Goal: Transaction & Acquisition: Purchase product/service

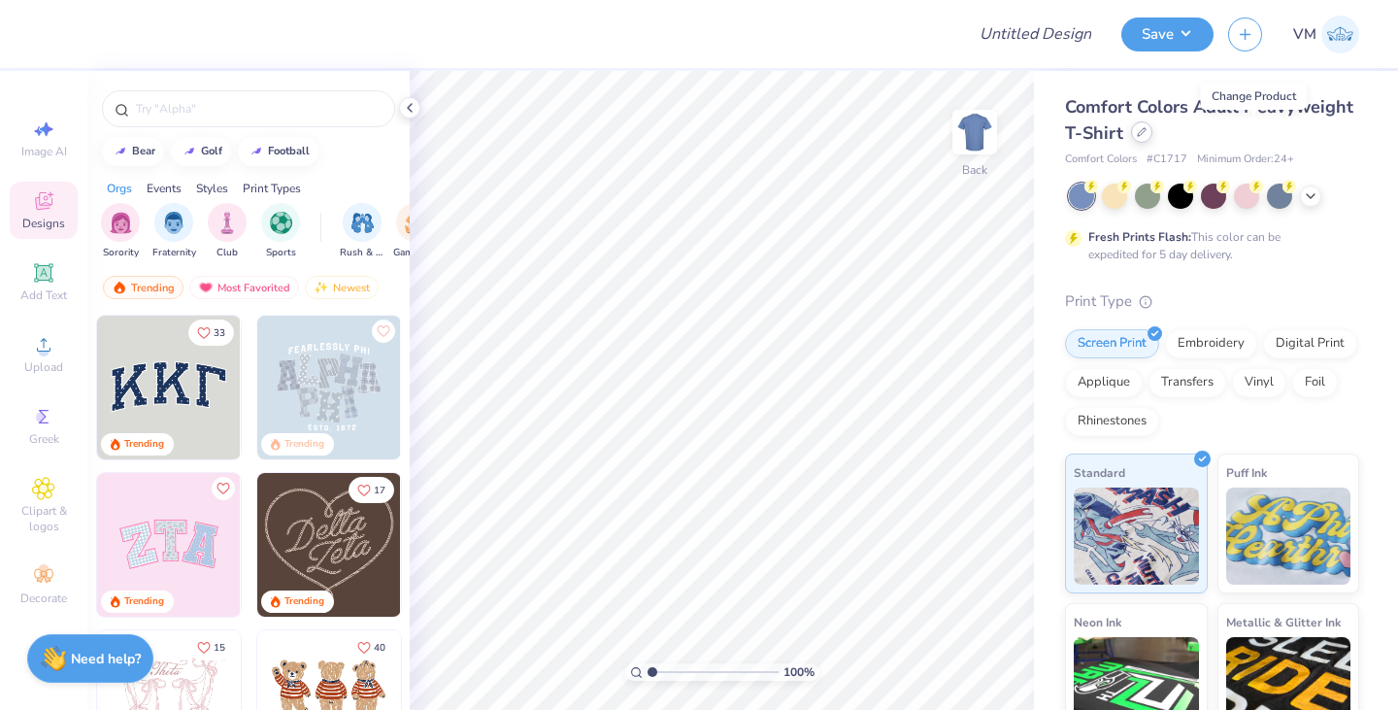
click at [1152, 137] on div at bounding box center [1141, 131] width 21 height 21
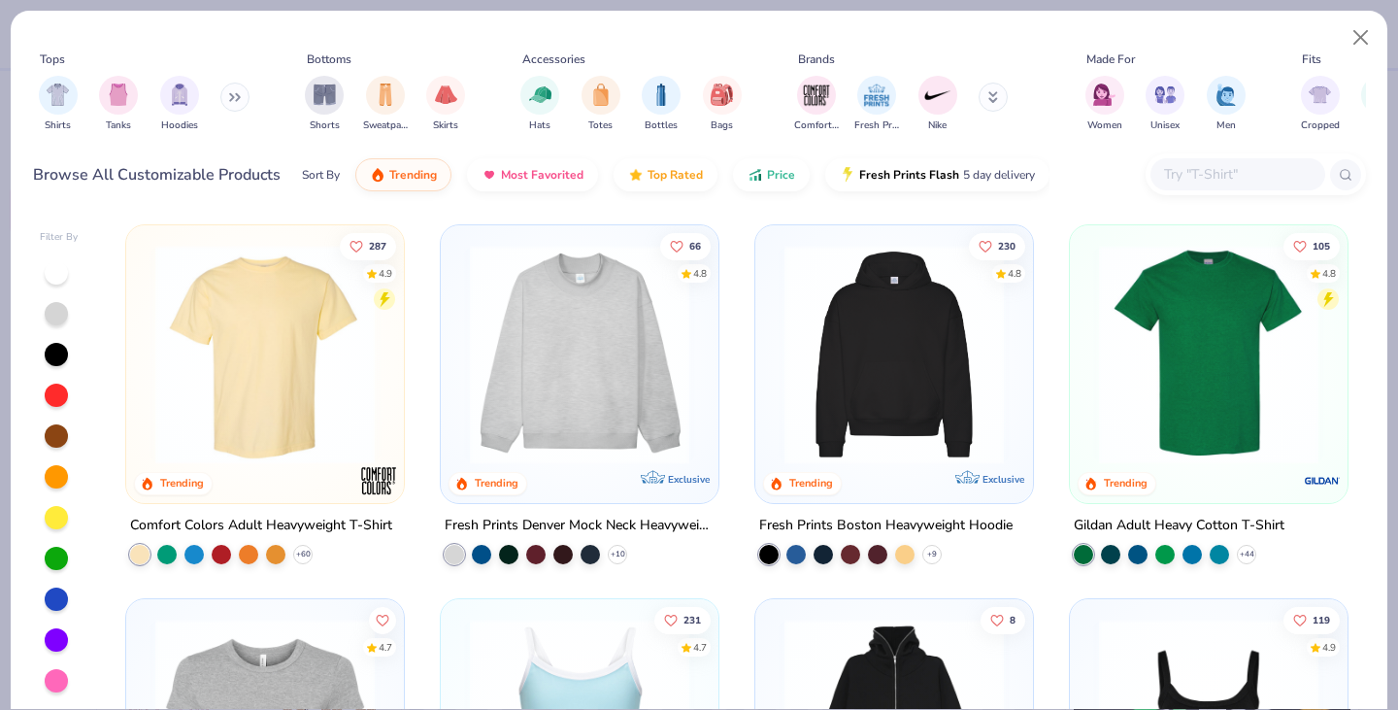
click at [1193, 161] on div at bounding box center [1237, 174] width 175 height 32
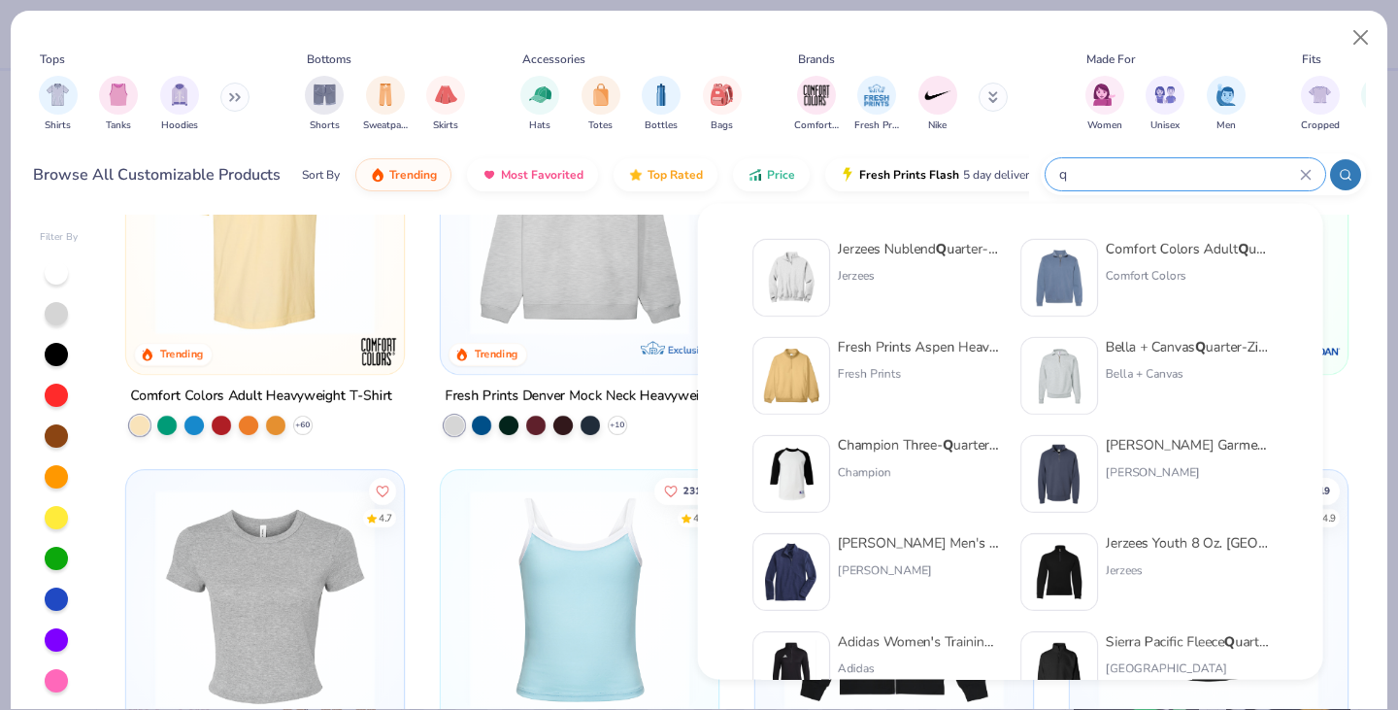
scroll to position [25, 0]
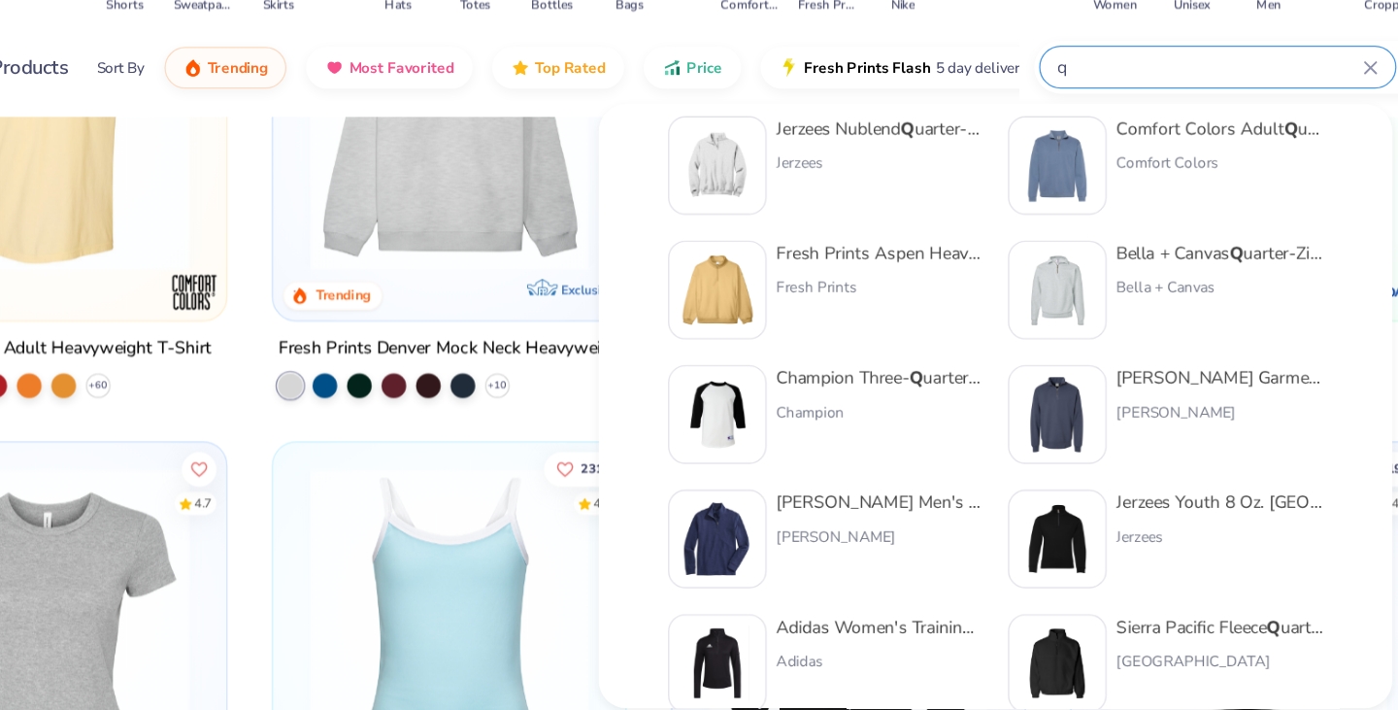
type input "q"
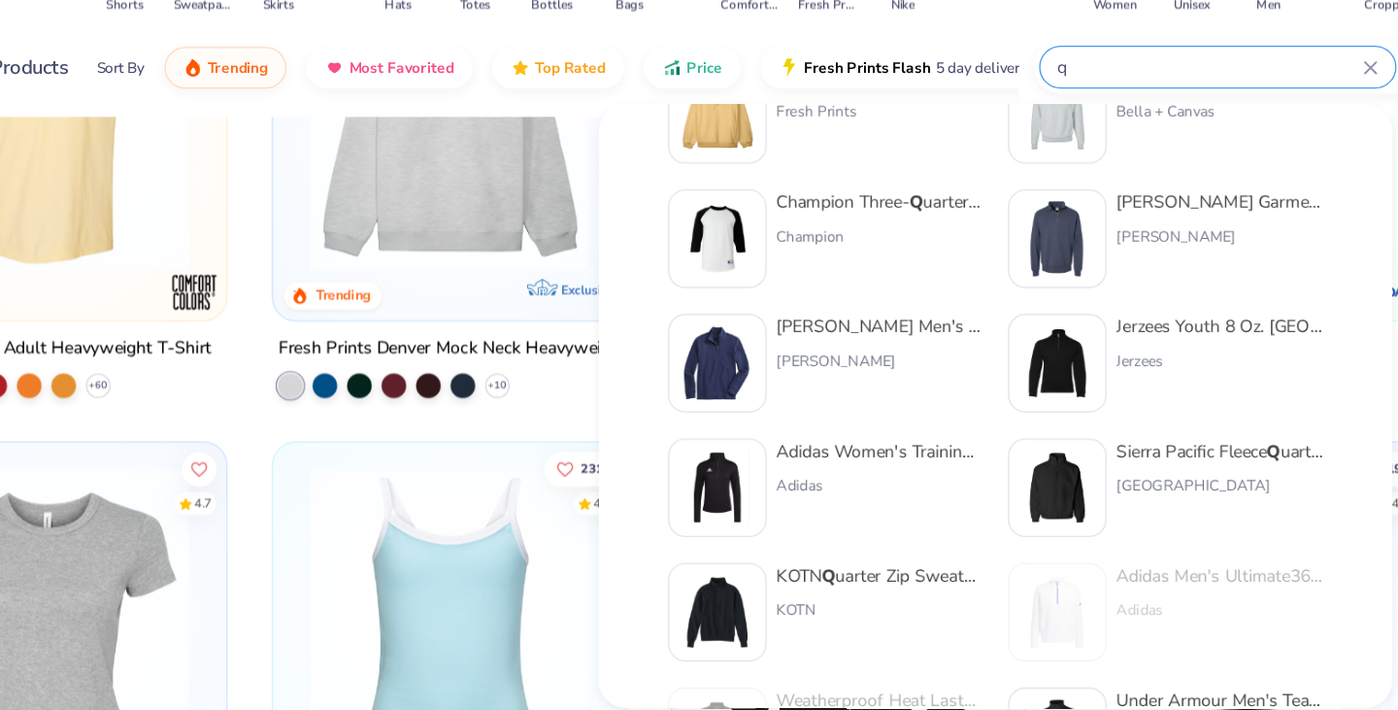
scroll to position [0, 0]
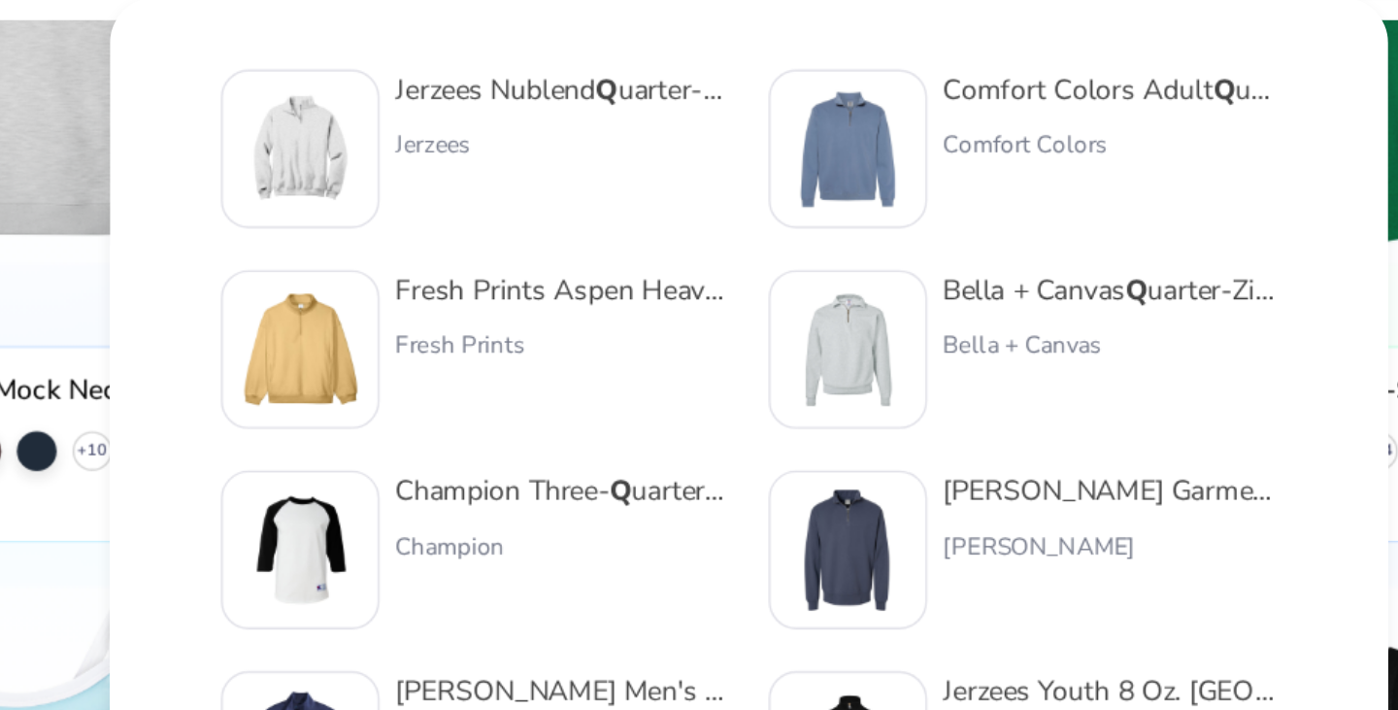
click at [1099, 345] on div "Bella + Canvas Q uarter-Zip Cadet Collar Sweatshirt" at bounding box center [1115, 347] width 163 height 20
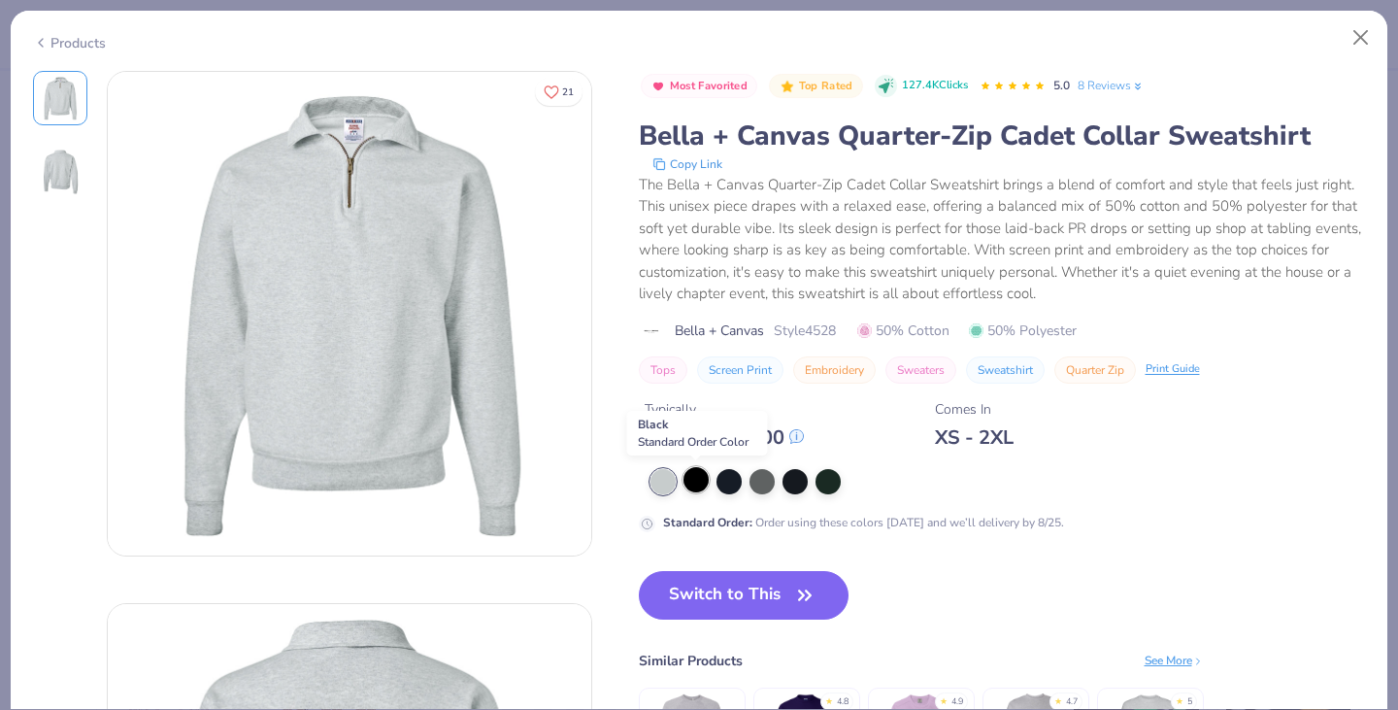
click at [686, 476] on div at bounding box center [695, 479] width 25 height 25
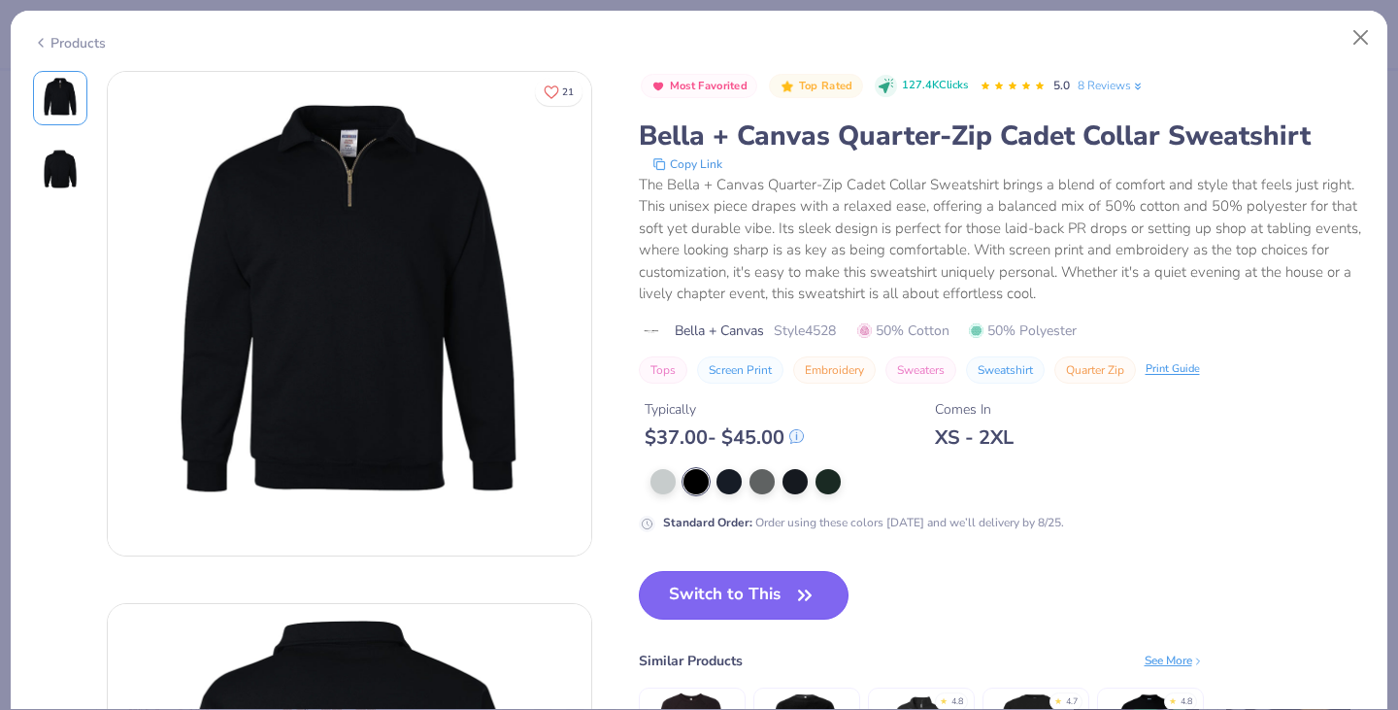
click at [746, 586] on button "Switch to This" at bounding box center [744, 595] width 211 height 49
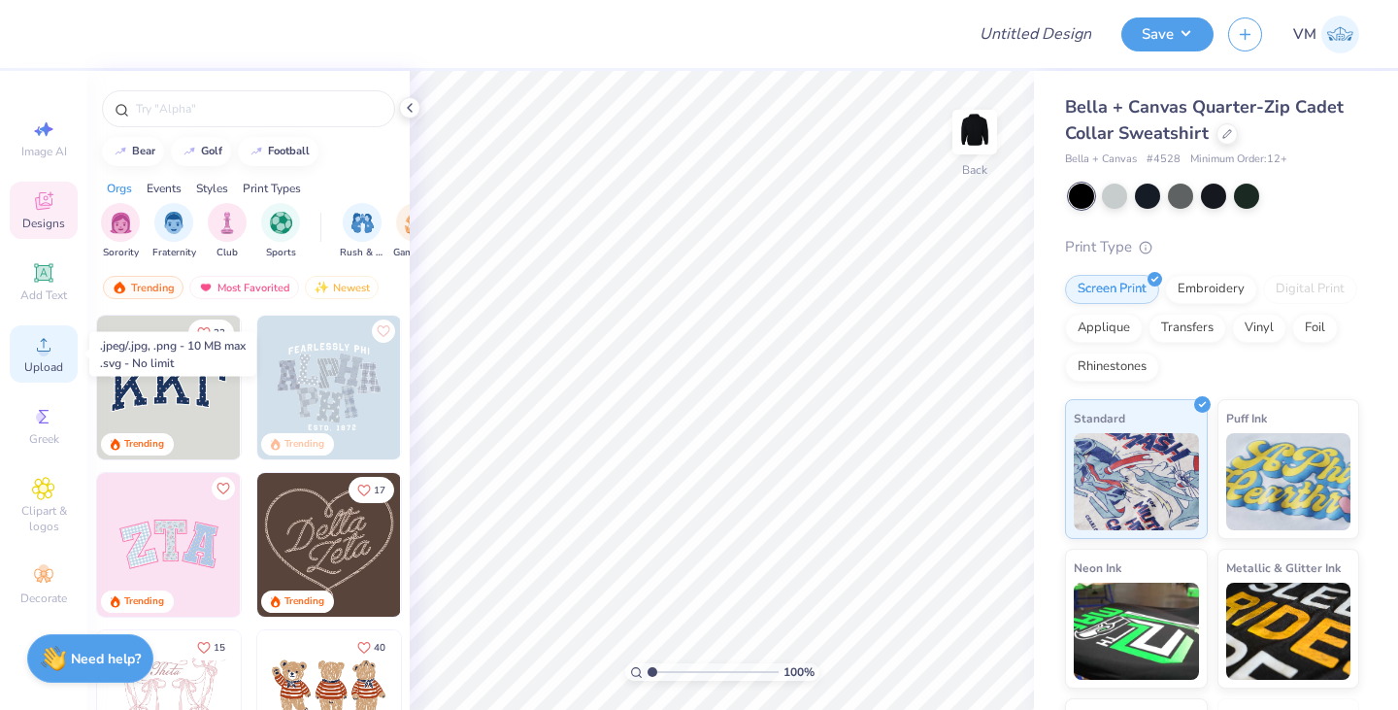
click at [63, 340] on div "Upload" at bounding box center [44, 353] width 68 height 57
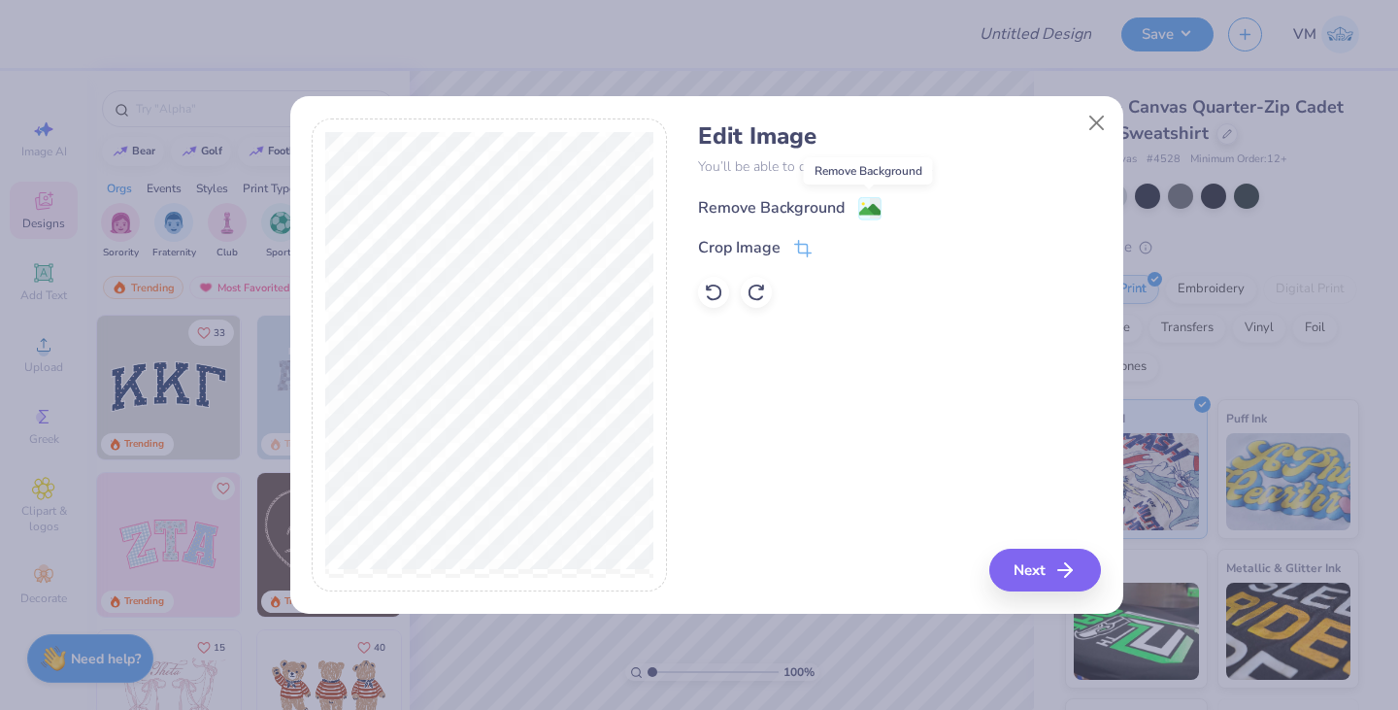
click at [869, 210] on image at bounding box center [869, 209] width 21 height 21
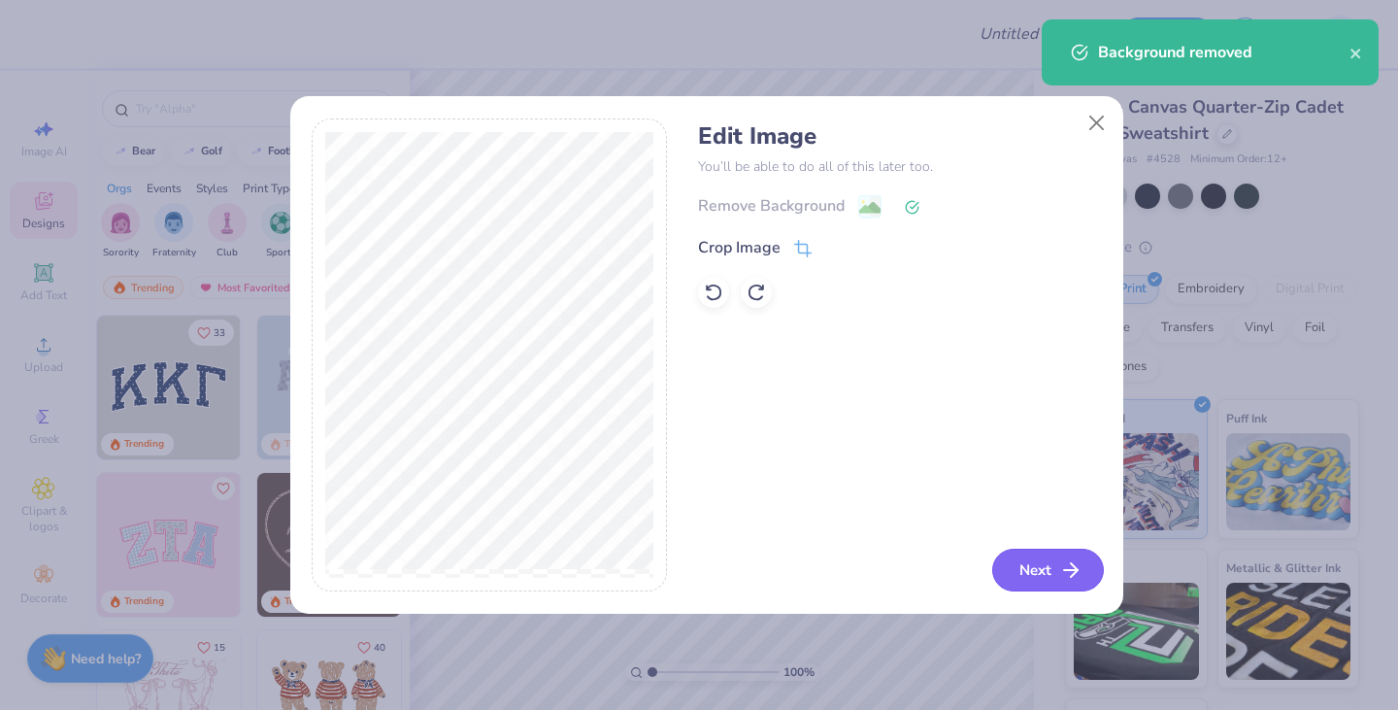
click at [1013, 588] on button "Next" at bounding box center [1048, 569] width 112 height 43
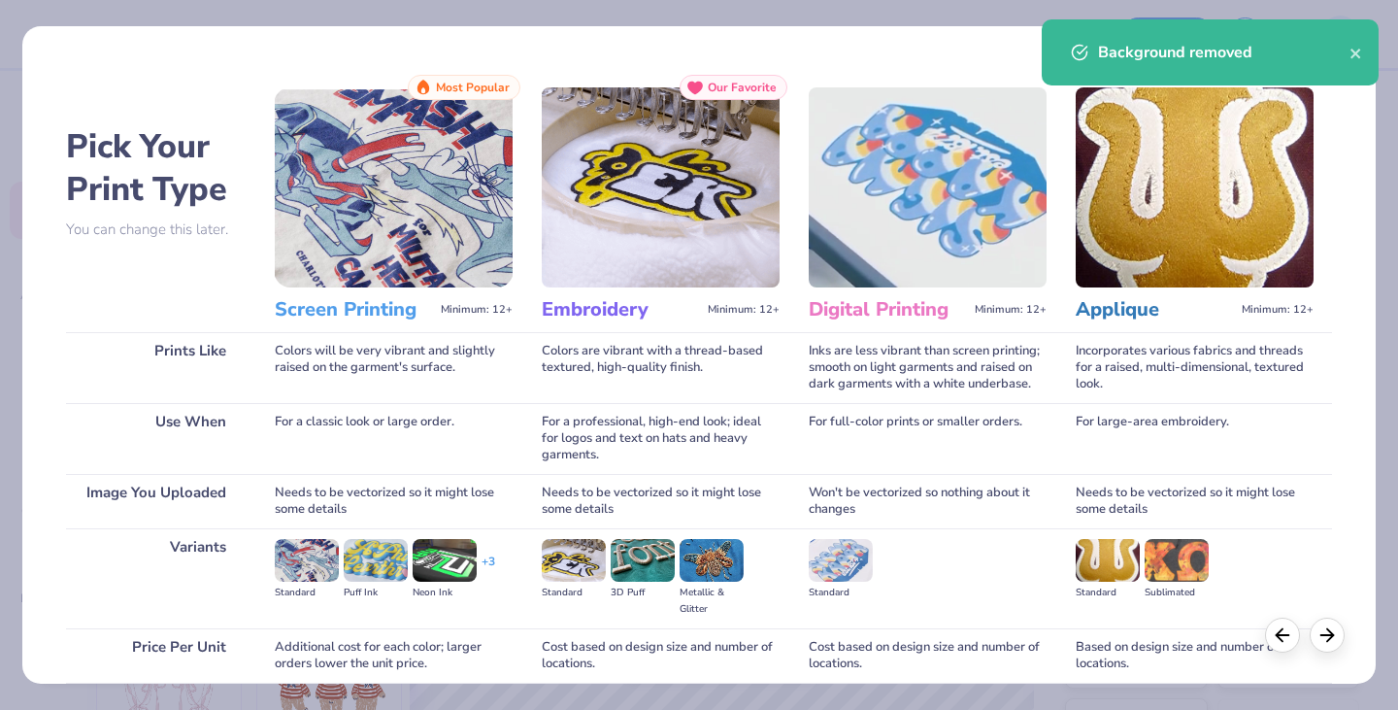
scroll to position [161, 0]
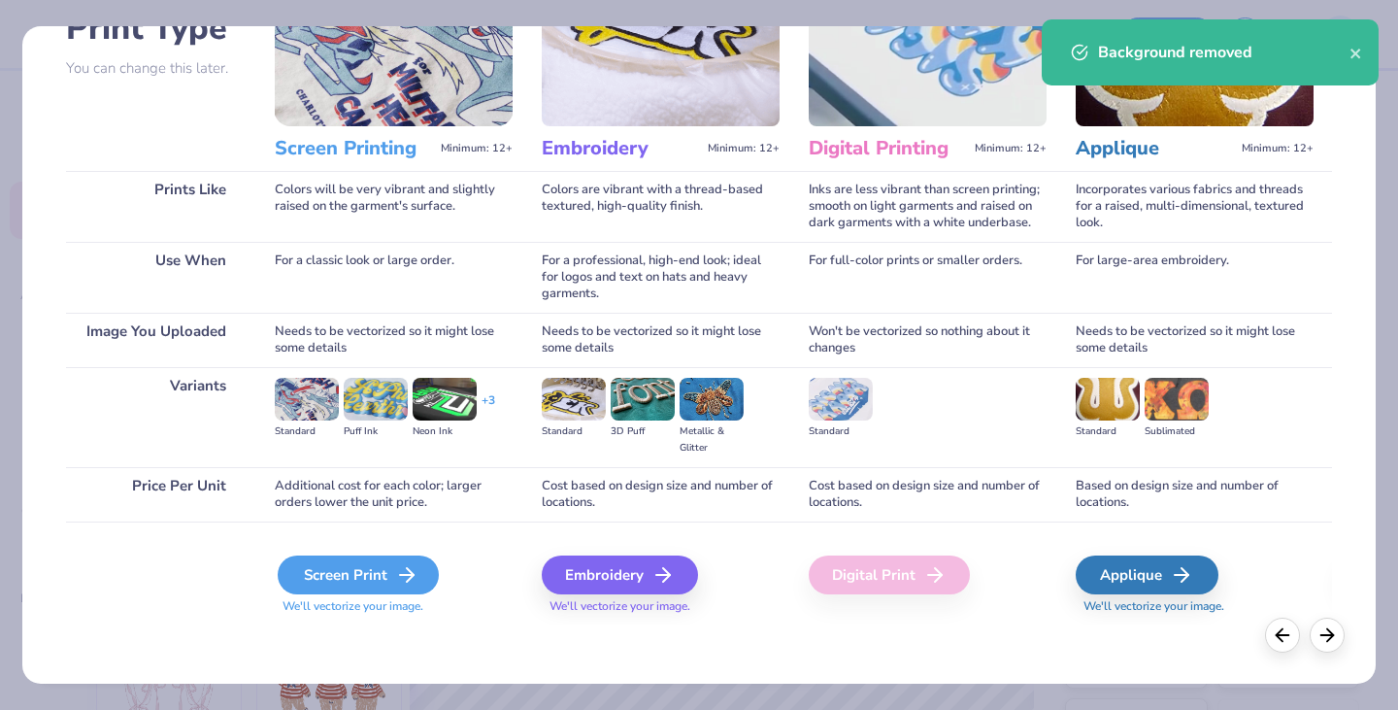
click at [376, 558] on div "Screen Print" at bounding box center [358, 574] width 161 height 39
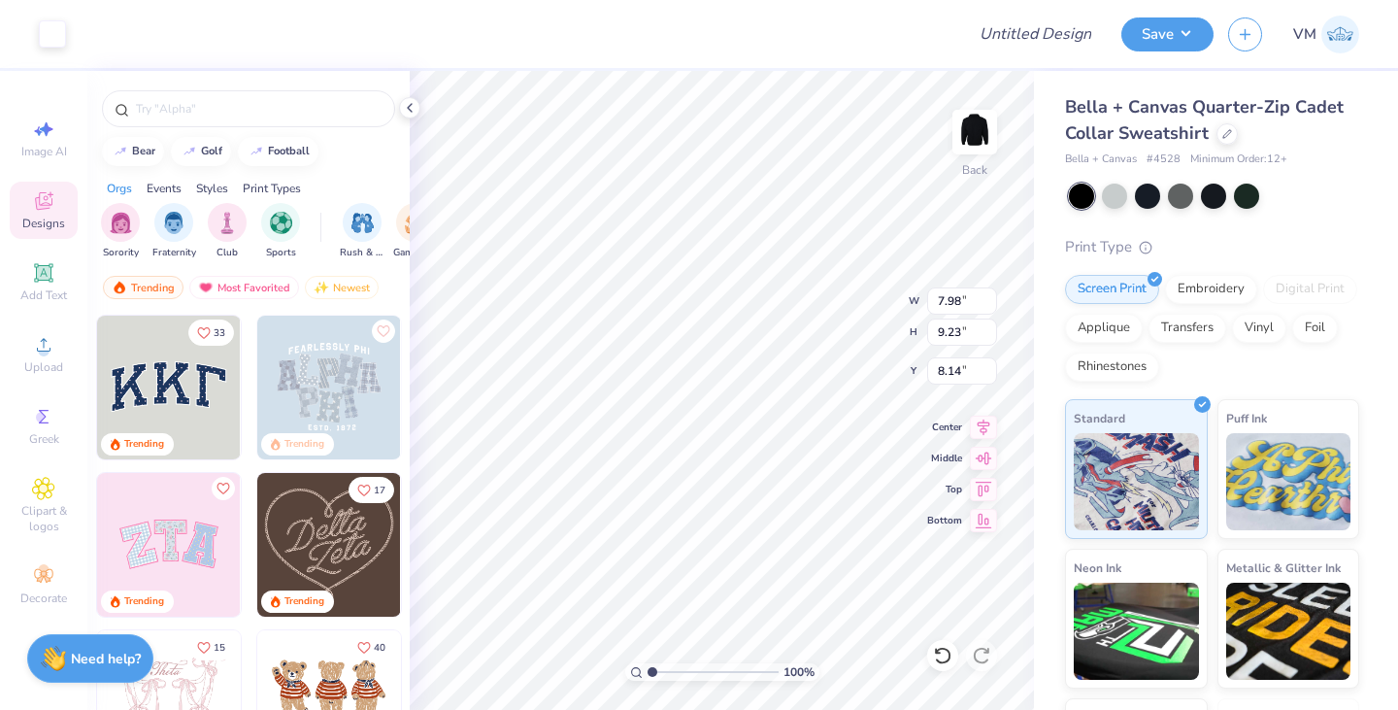
type input "3.02"
type input "3.50"
type input "3.00"
click at [1182, 25] on button "Save" at bounding box center [1167, 32] width 92 height 34
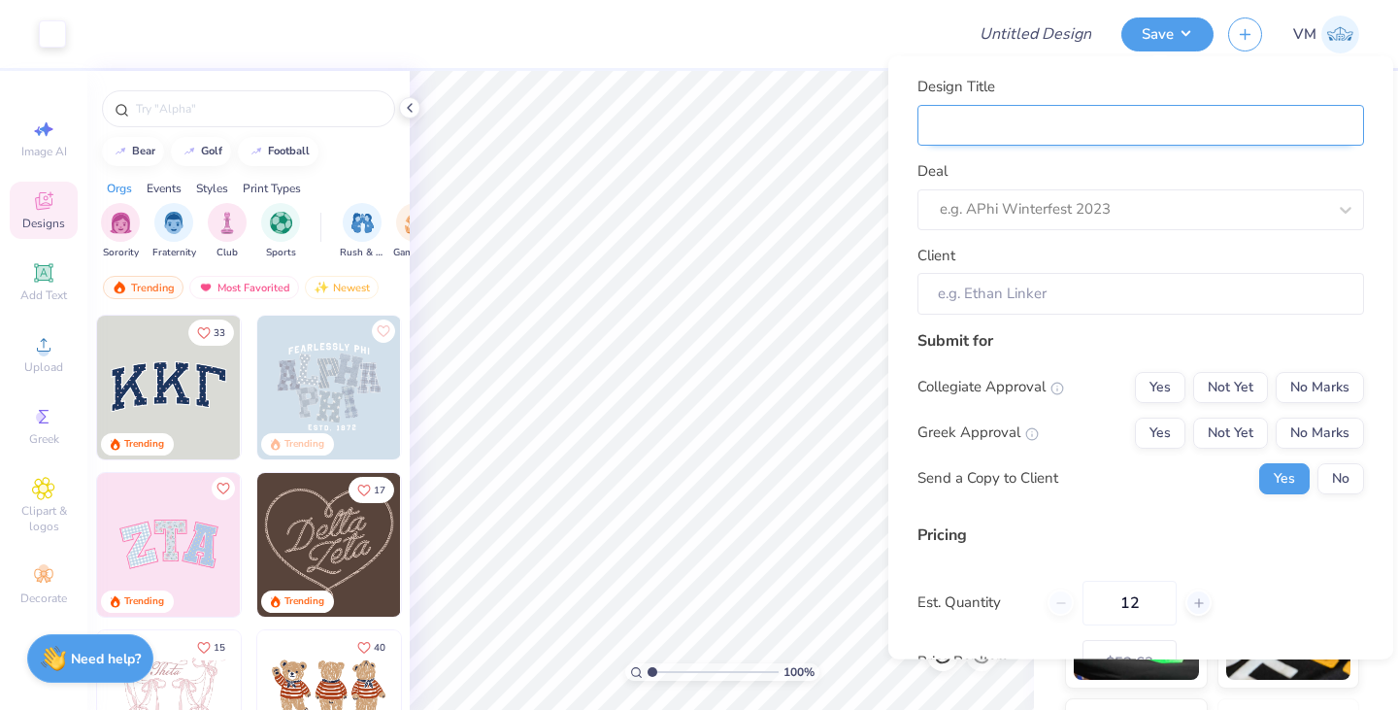
click at [1031, 127] on input "Design Title" at bounding box center [1140, 125] width 447 height 42
type input "I"
type input "IT"
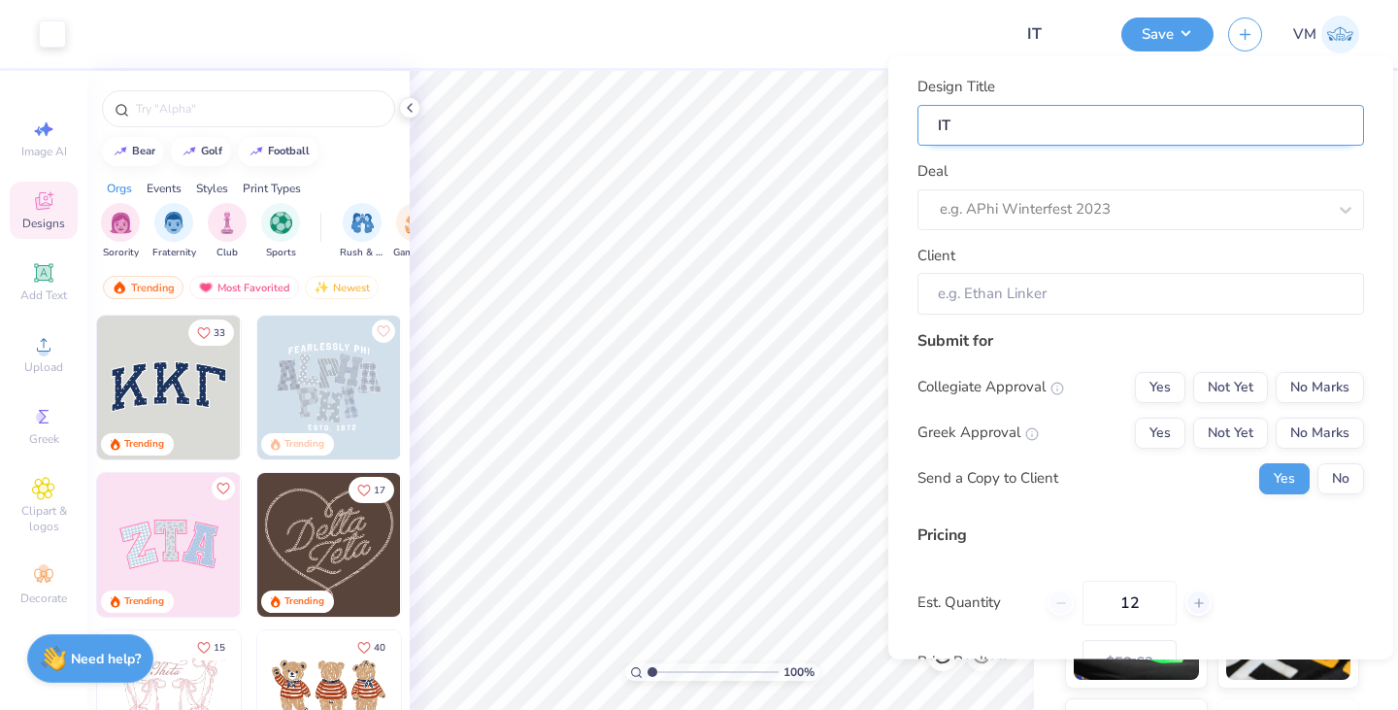
type input "ITI"
type input "ITI H"
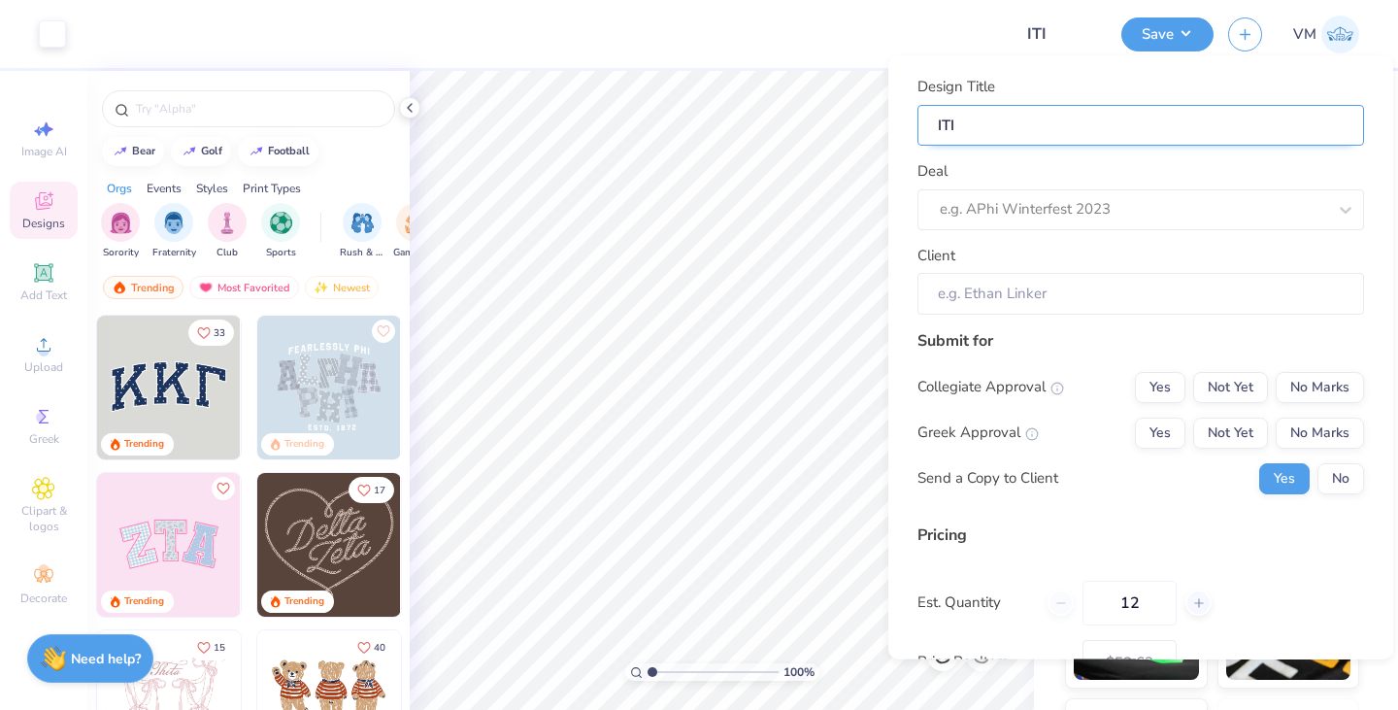
type input "ITI H"
type input "ITI Ho"
type input "ITI Hol"
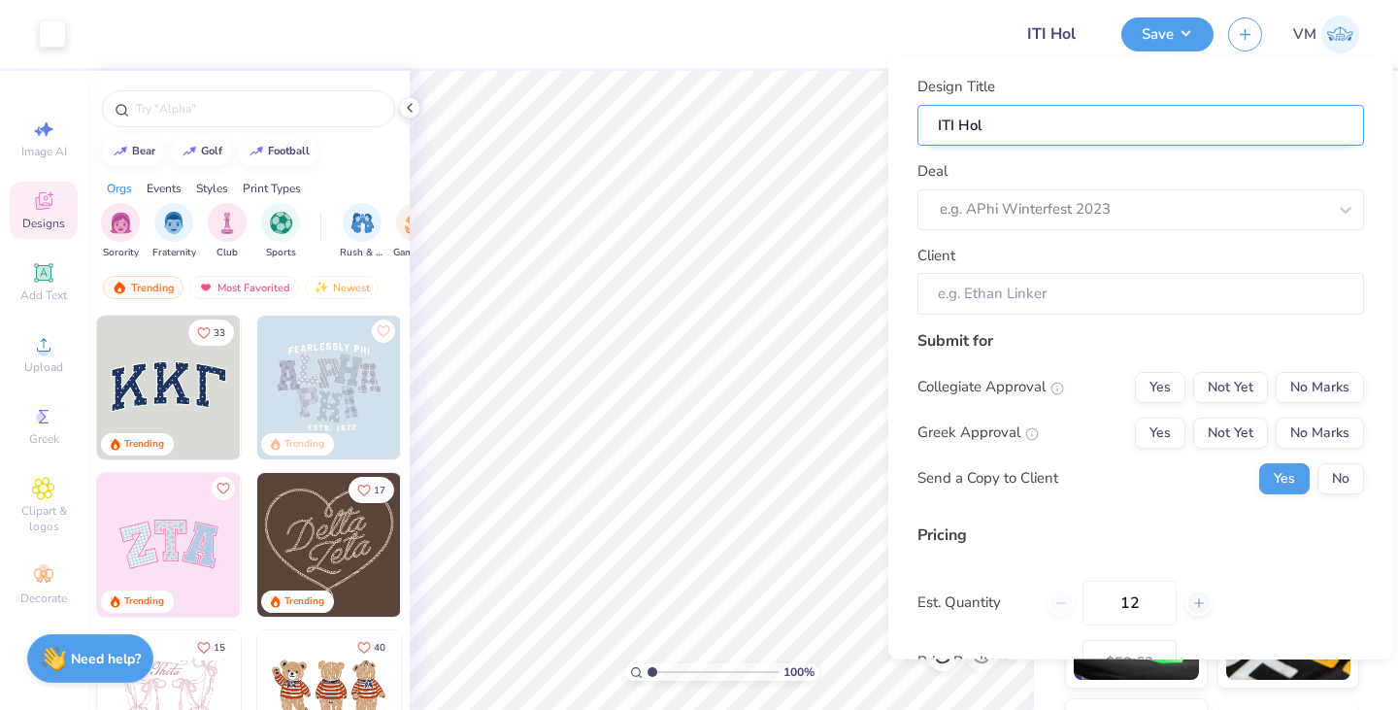
type input "ITI Holi"
type input "ITI Holid"
type input "ITI Holidy"
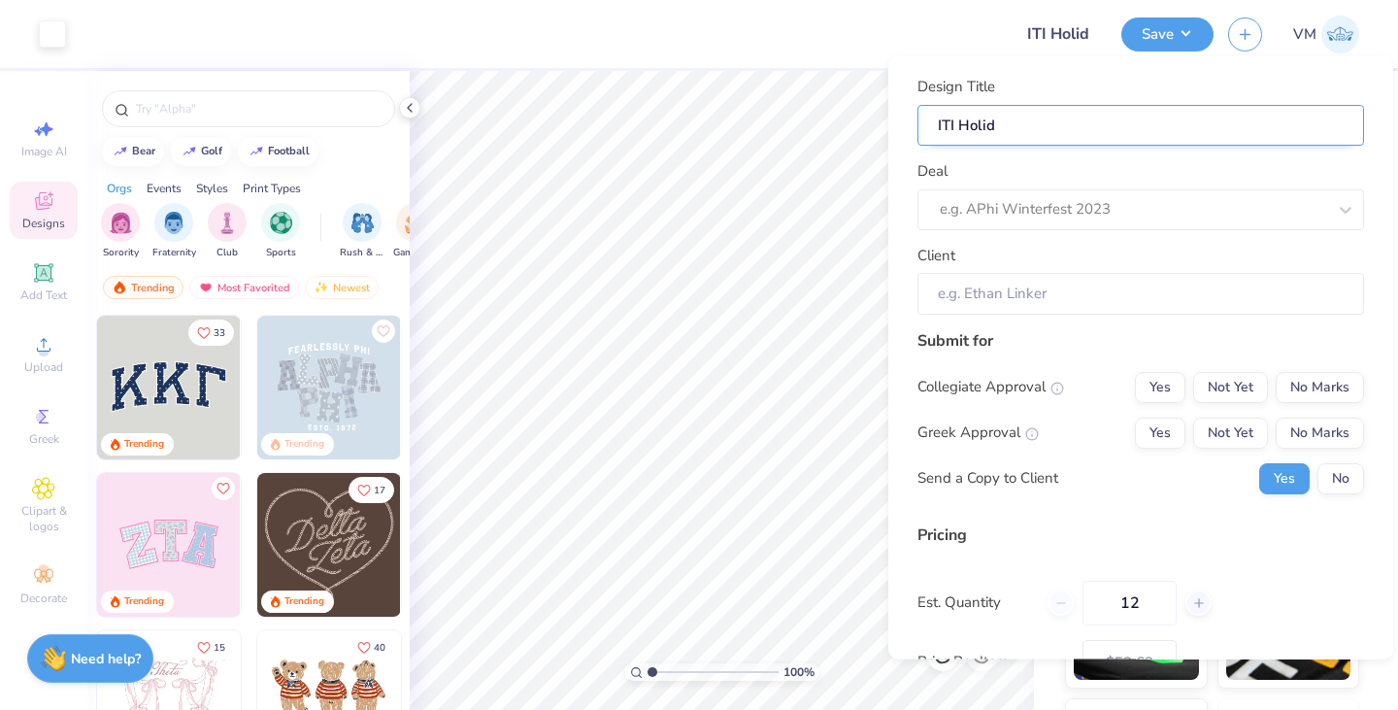
type input "ITI Holidy"
type input "ITI Holid"
type input "ITI Holida"
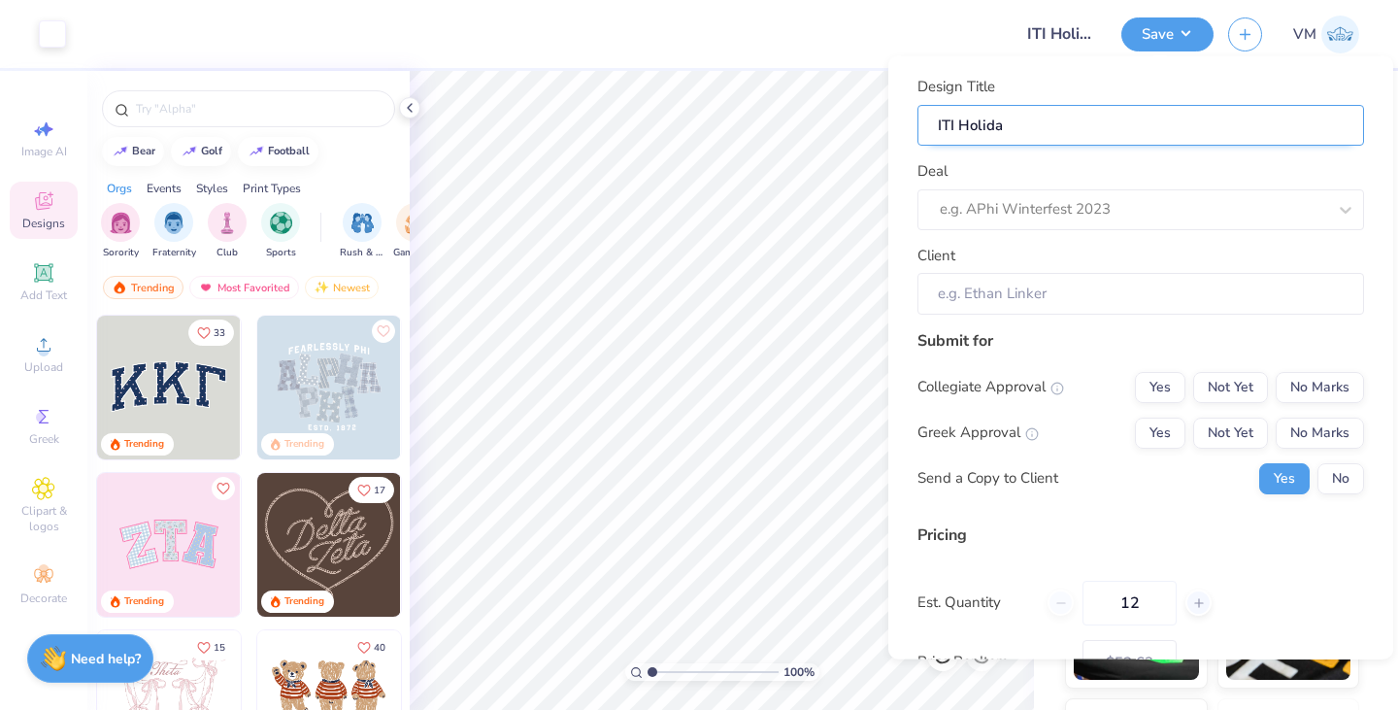
type input "ITI Holiday"
type input "ITI Holiday M"
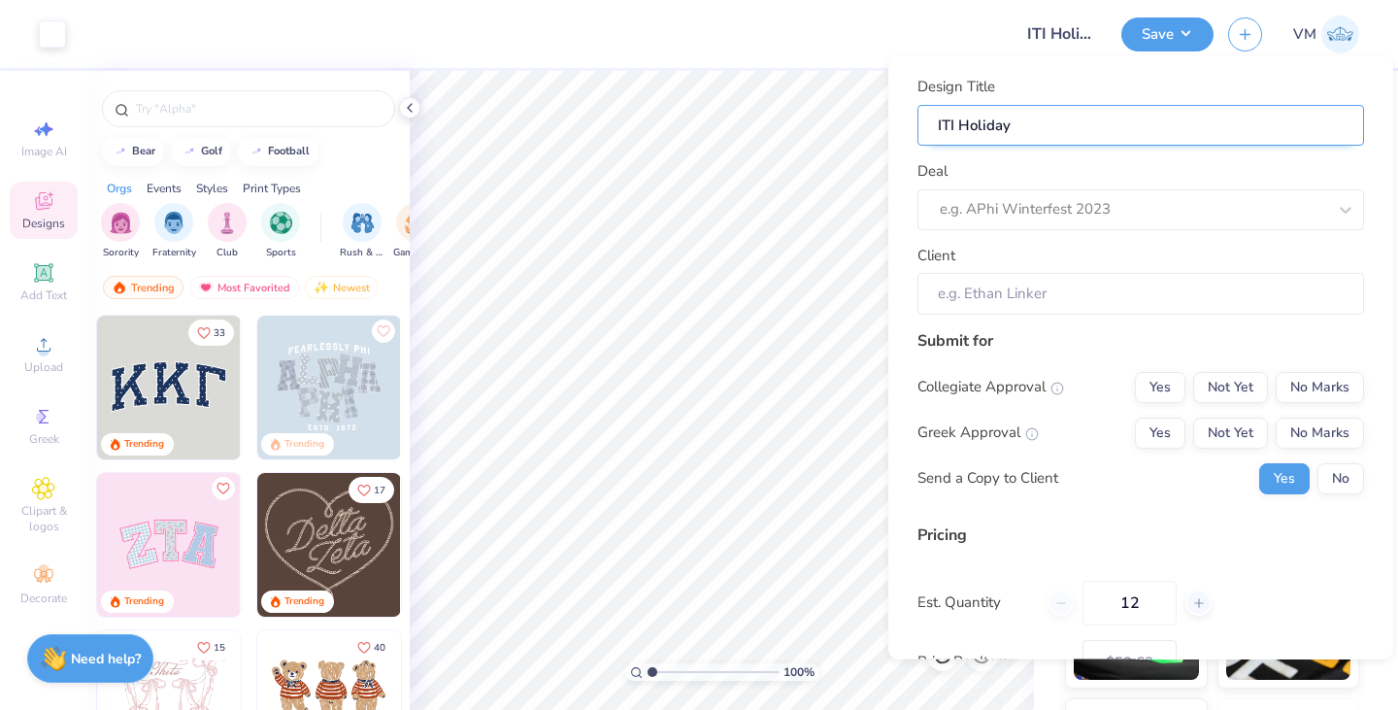
type input "ITI Holiday M"
type input "ITI Holiday Me"
type input "ITI Holiday Mer"
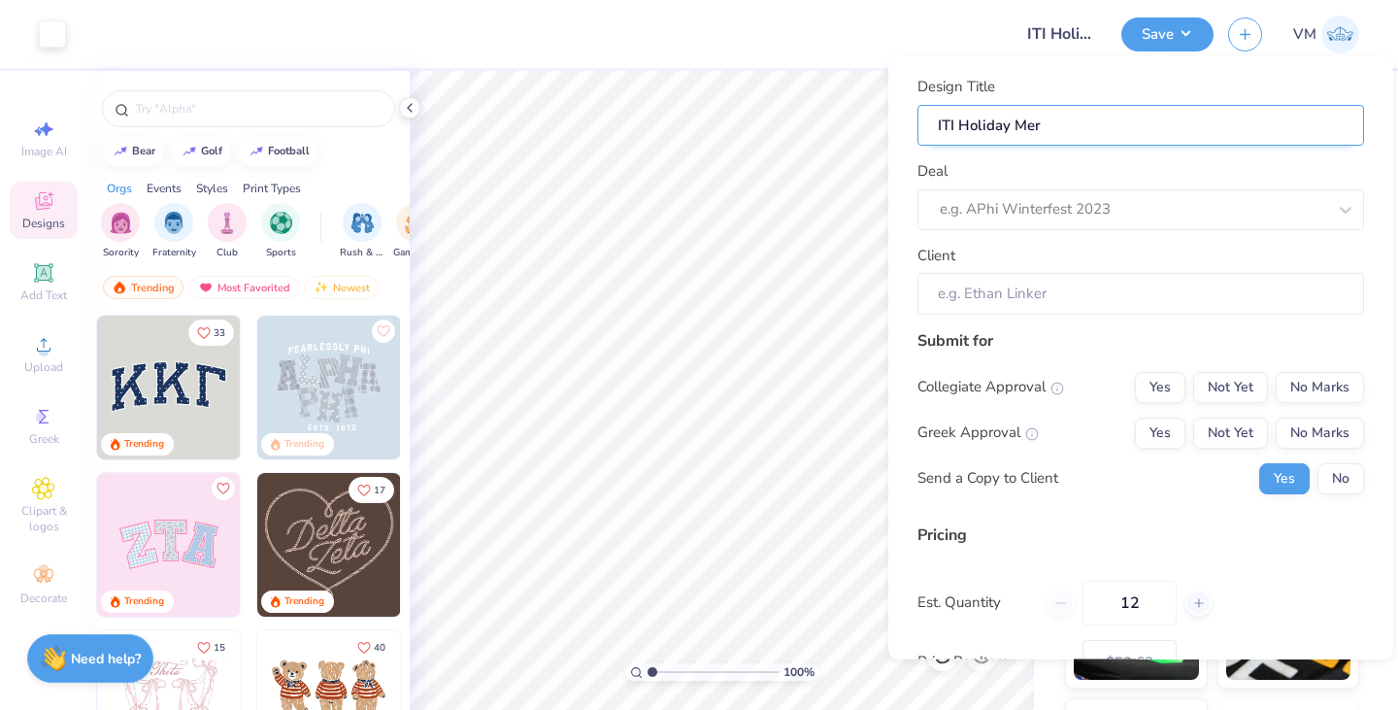
type input "ITI Holiday Merc"
type input "ITI Holiday Merch"
click at [1070, 229] on div "Design Title ITI Holiday Merch Deal e.g. APhi Winterfest 2023 Client" at bounding box center [1140, 195] width 447 height 239
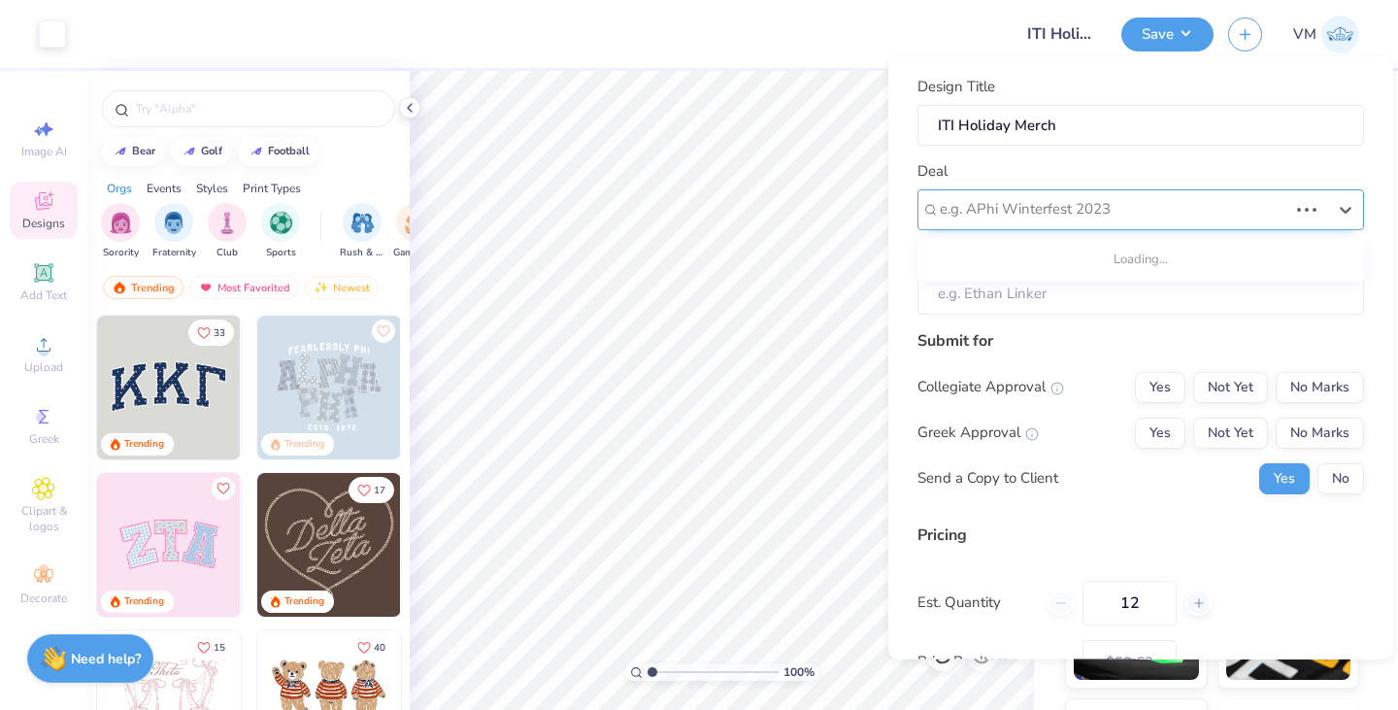
click at [1067, 221] on div at bounding box center [1114, 209] width 348 height 26
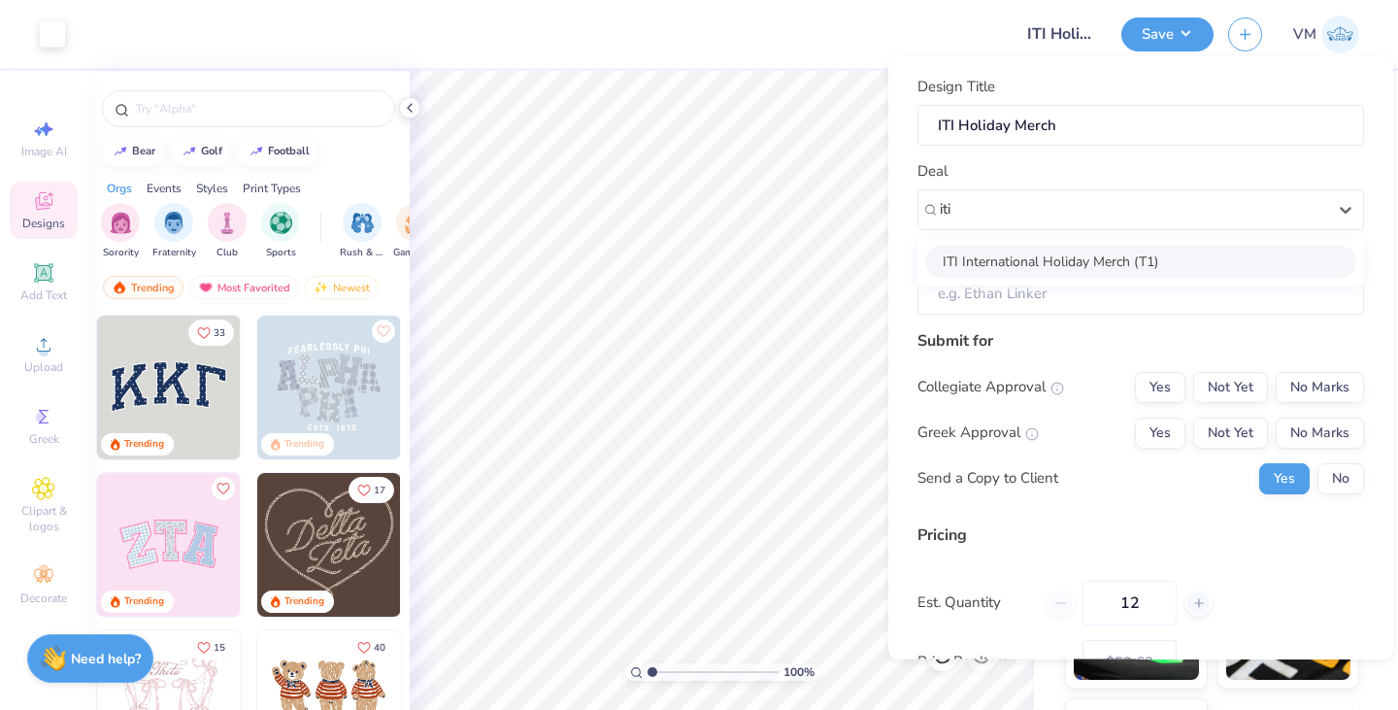
click at [1052, 251] on div "ITI International Holiday Merch (T1)" at bounding box center [1140, 261] width 431 height 32
type input "iti"
type input "Oliberto Salazar"
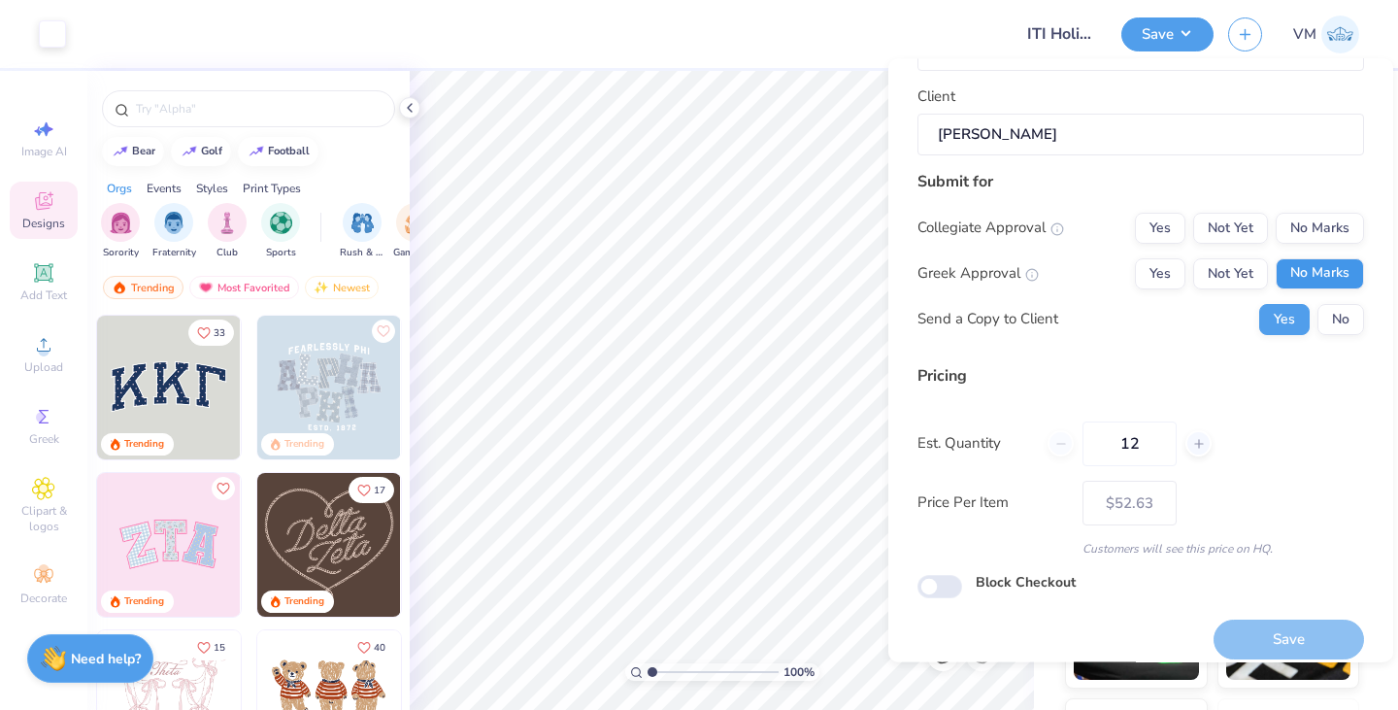
scroll to position [162, 0]
click at [1301, 238] on button "No Marks" at bounding box center [1320, 227] width 88 height 31
click at [1305, 264] on button "No Marks" at bounding box center [1320, 272] width 88 height 31
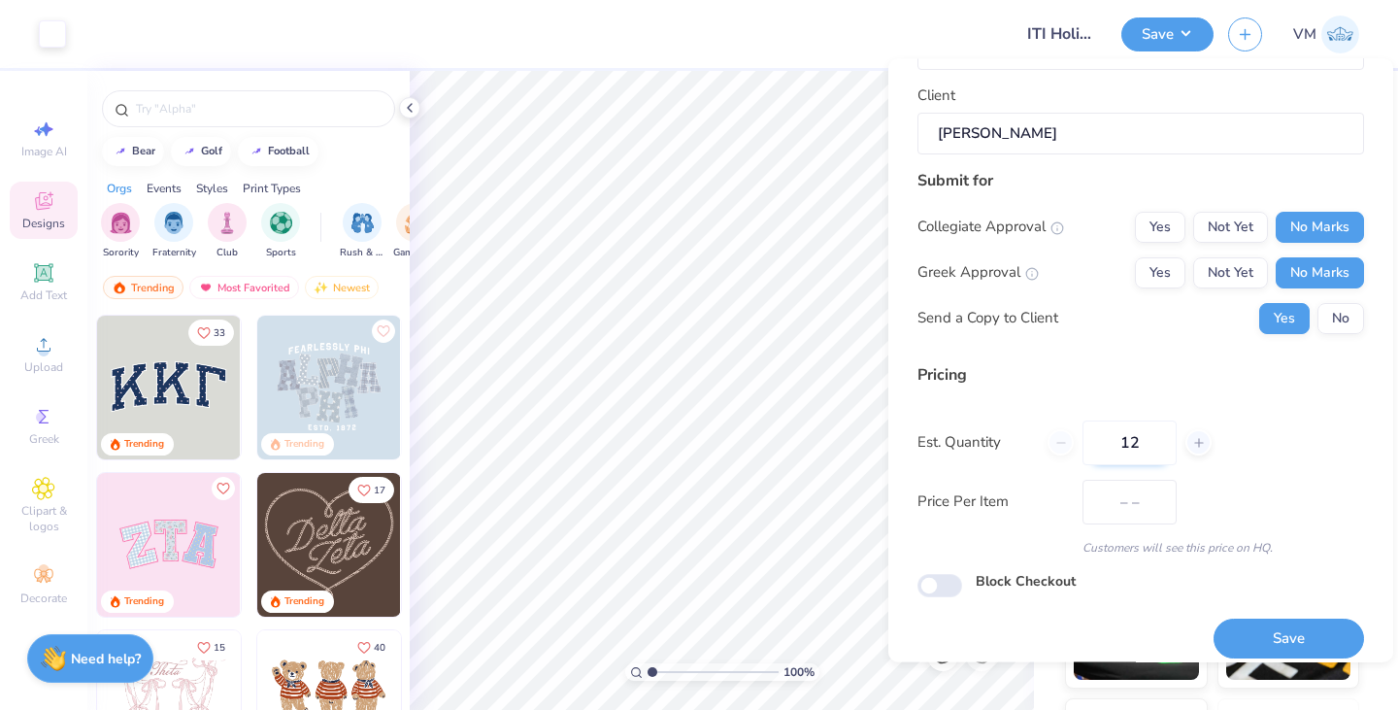
type input "$52.63"
drag, startPoint x: 1156, startPoint y: 448, endPoint x: 1076, endPoint y: 447, distance: 80.6
click at [1076, 447] on div "12" at bounding box center [1129, 442] width 164 height 45
type input "36"
type input "$43.14"
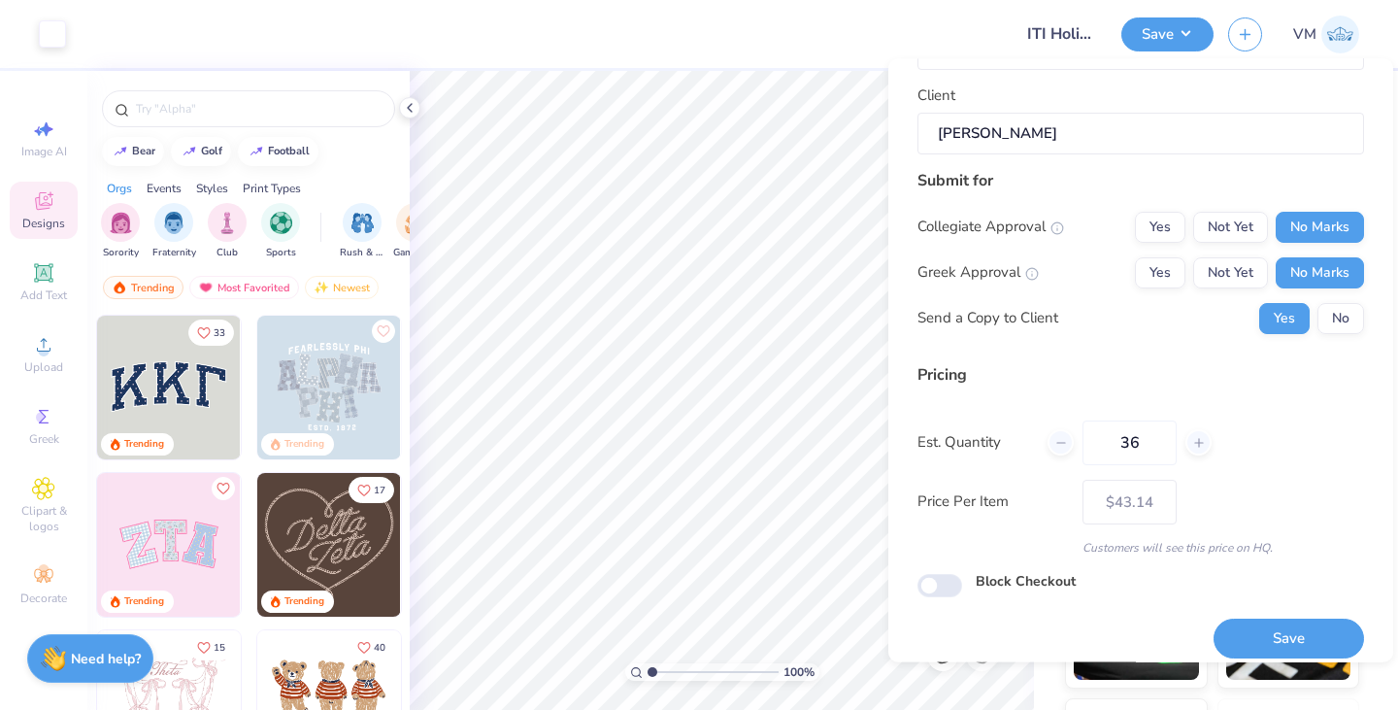
drag, startPoint x: 1169, startPoint y: 431, endPoint x: 1050, endPoint y: 420, distance: 118.9
click at [1050, 420] on div "36" at bounding box center [1129, 442] width 164 height 45
type input "60"
type input "$41.23"
type input "60"
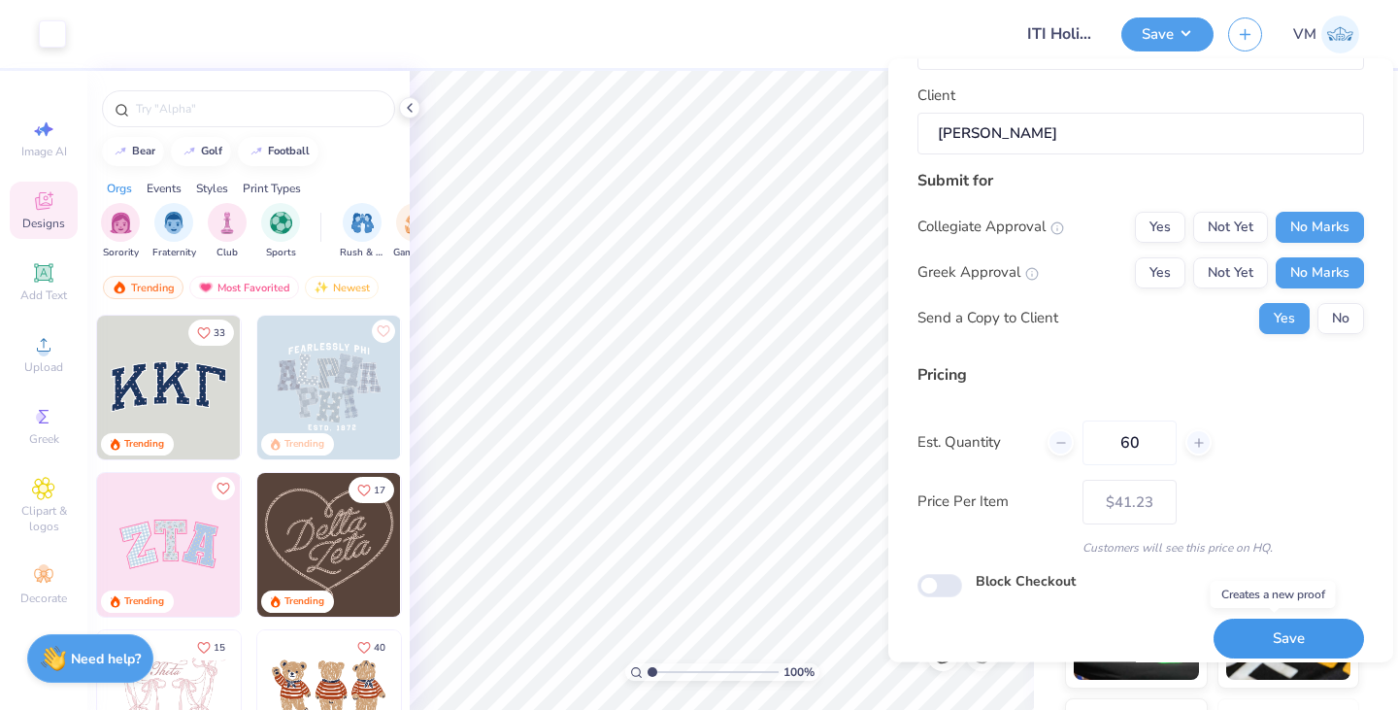
click at [1254, 639] on button "Save" at bounding box center [1288, 639] width 150 height 40
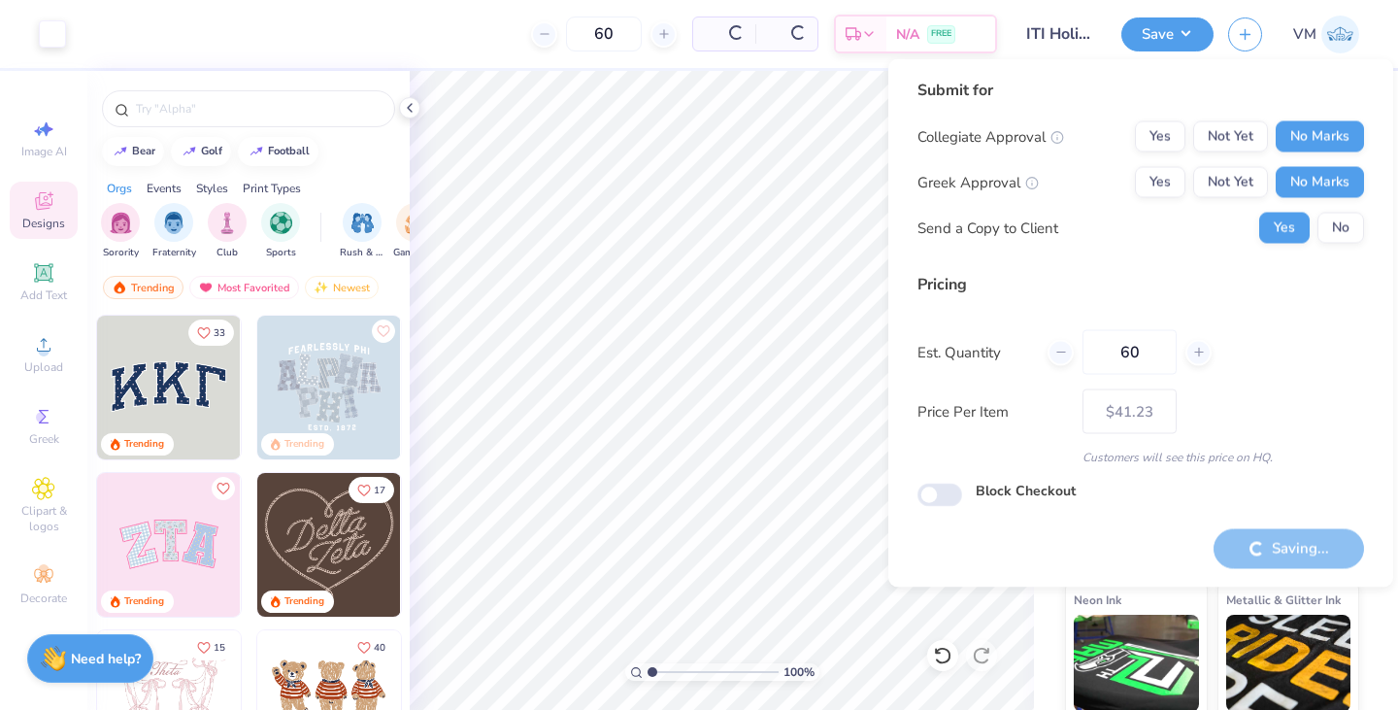
type input "– –"
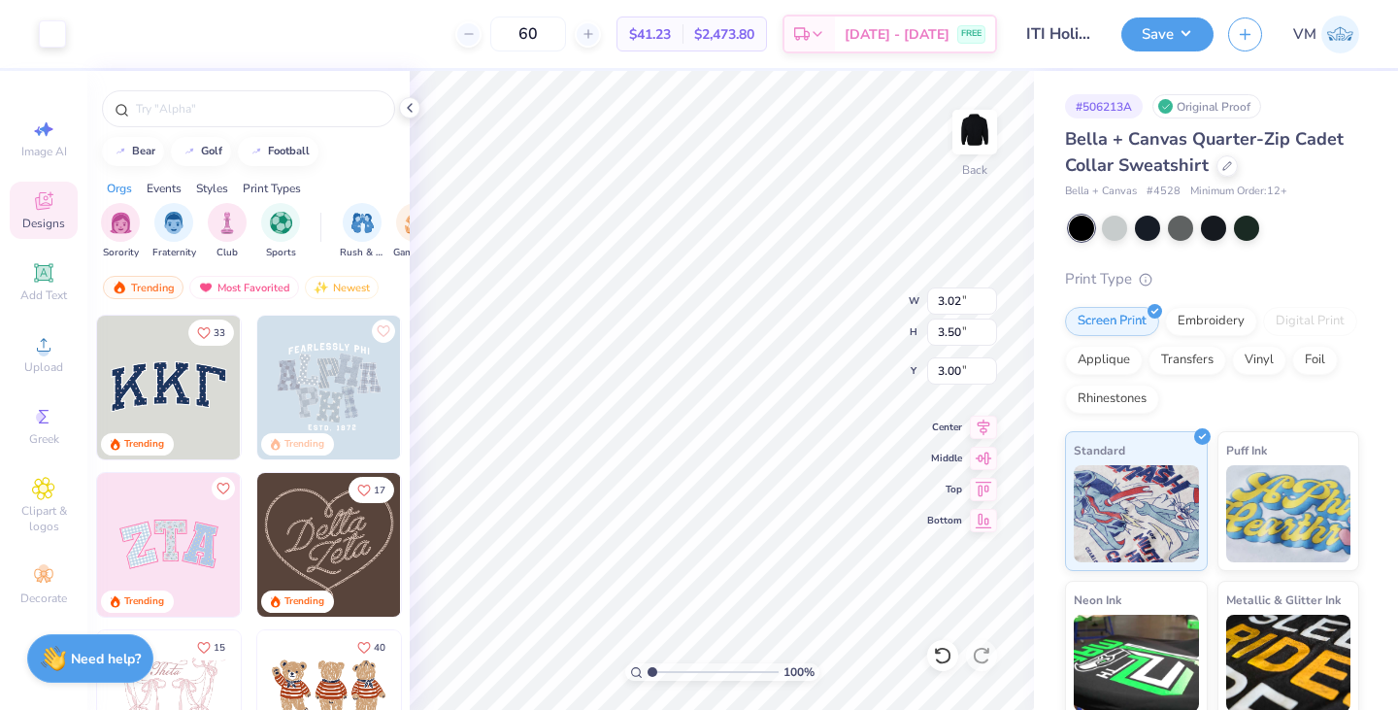
type input "2.81"
type input "3.25"
click at [1227, 170] on div at bounding box center [1226, 163] width 21 height 21
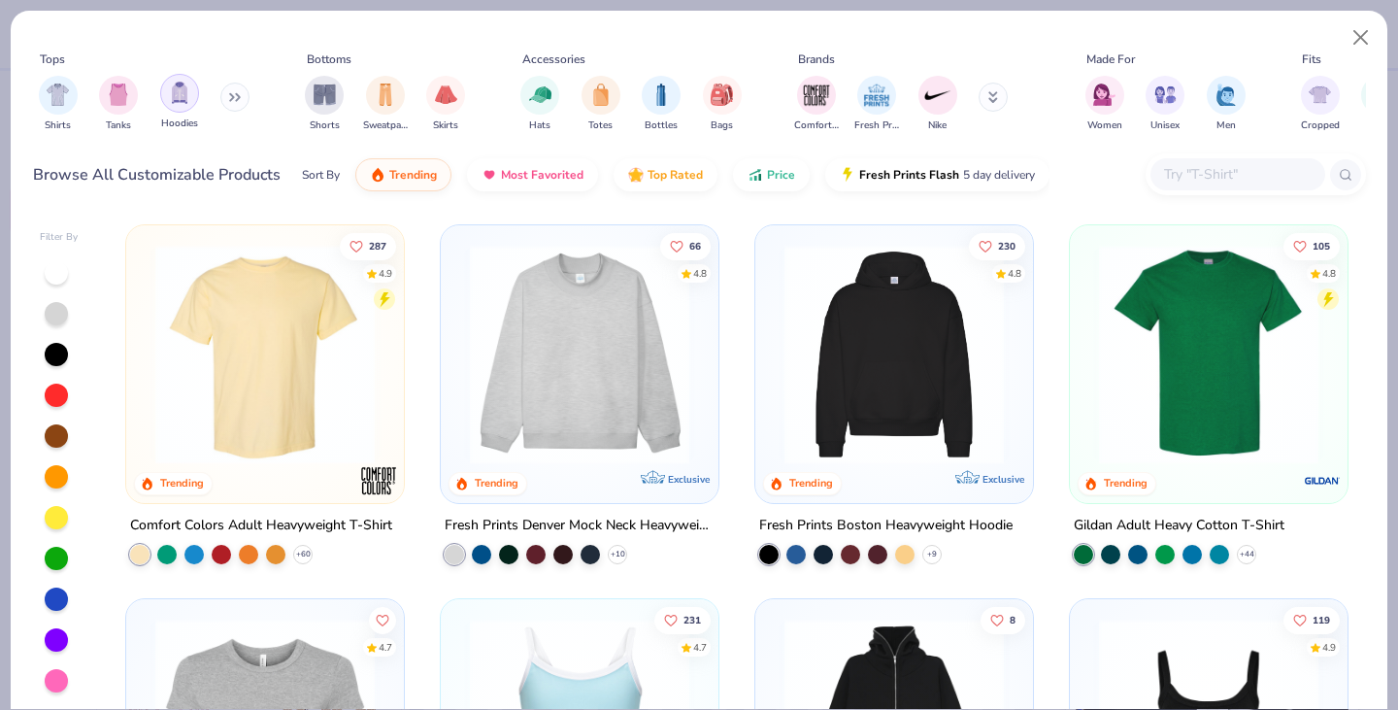
click at [177, 90] on img "filter for Hoodies" at bounding box center [179, 93] width 21 height 22
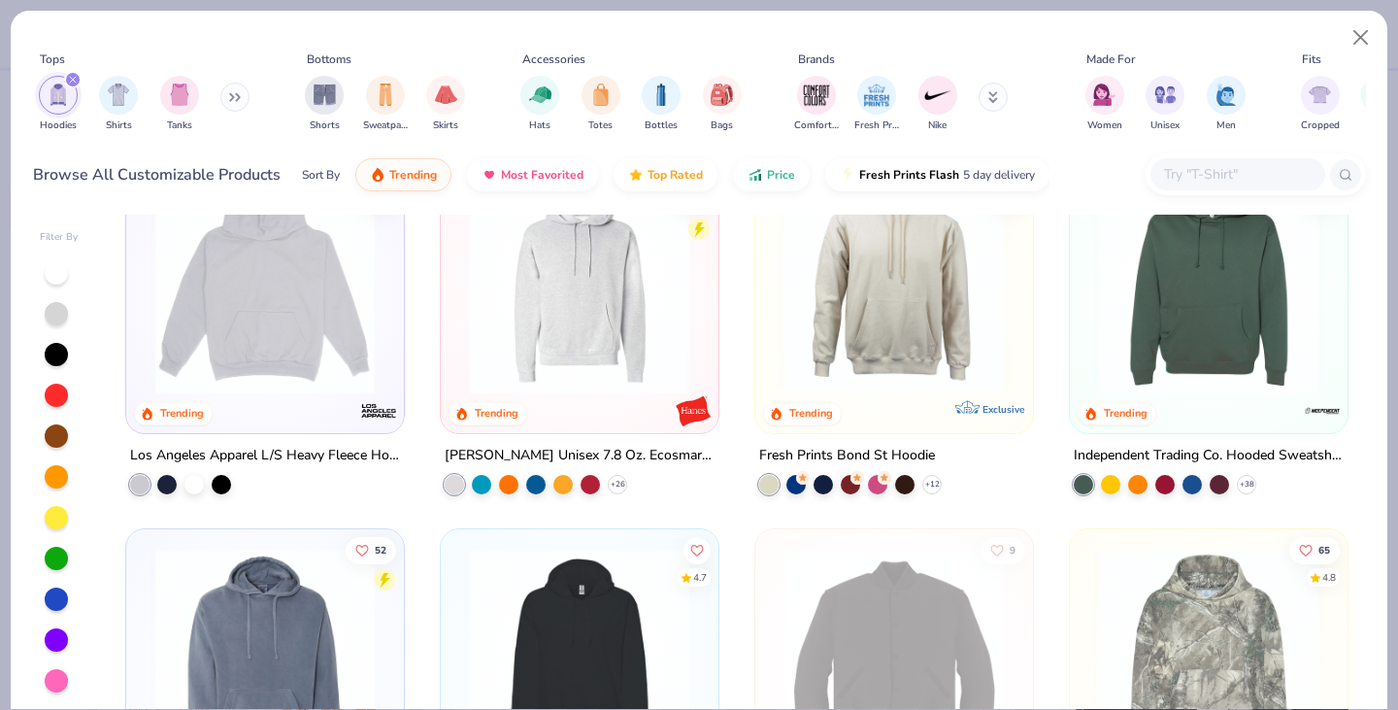
scroll to position [333, 0]
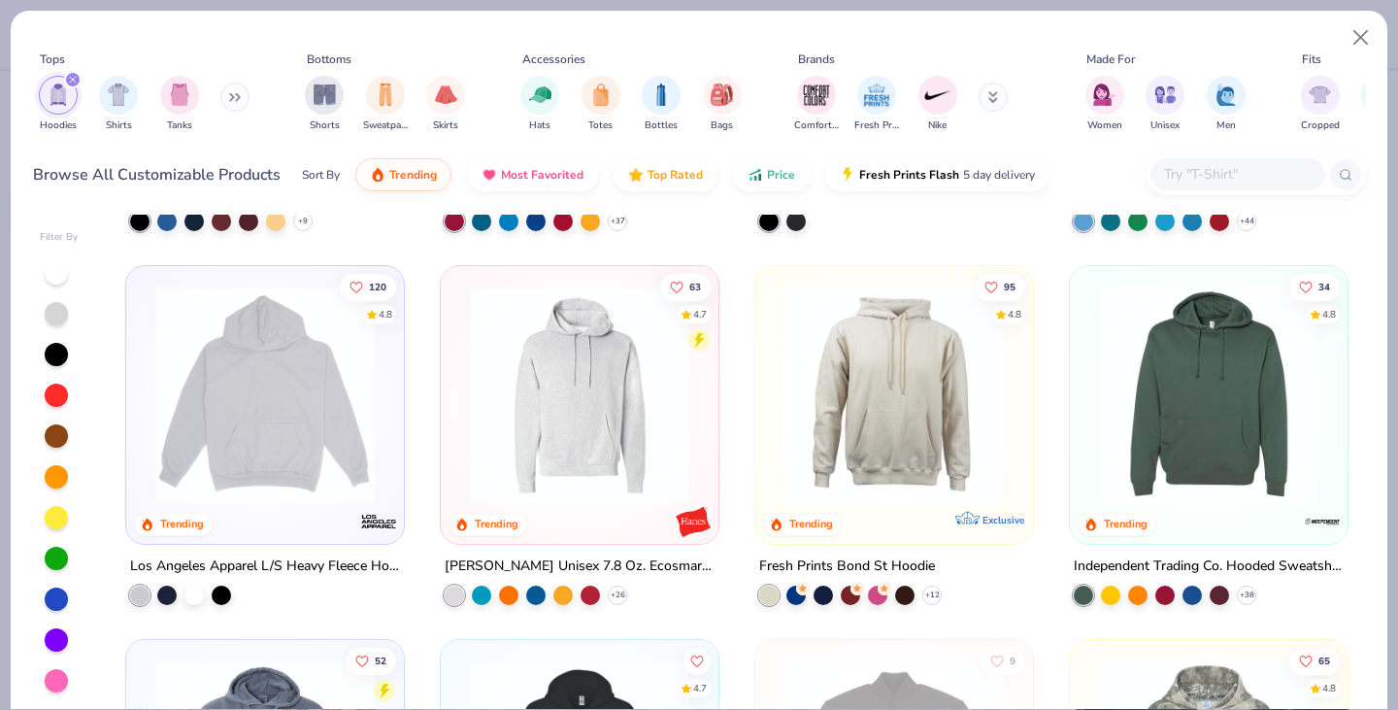
click at [1192, 426] on img at bounding box center [1208, 394] width 239 height 219
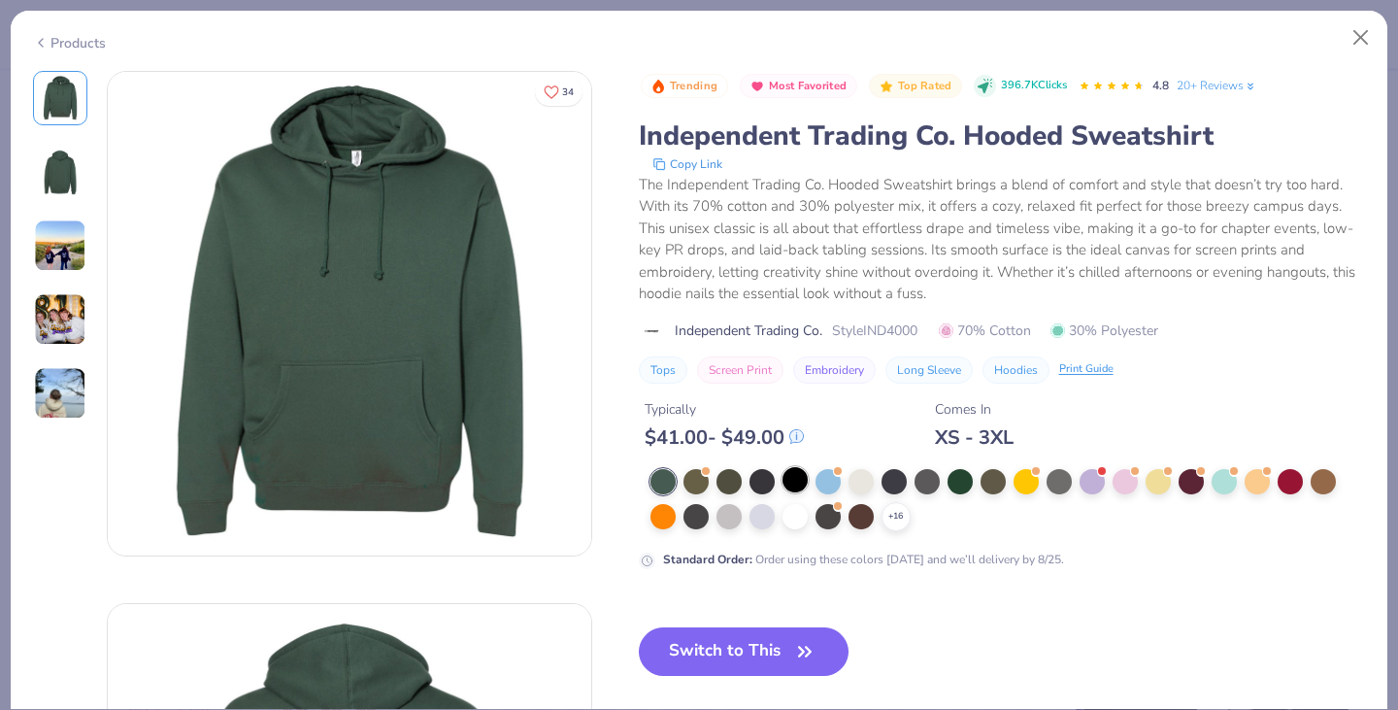
click at [795, 463] on div "Trending Most Favorited Top Rated 396.7K Clicks 4.8 20+ Reviews Independent Tra…" at bounding box center [1002, 320] width 727 height 498
click at [795, 477] on div at bounding box center [794, 479] width 25 height 25
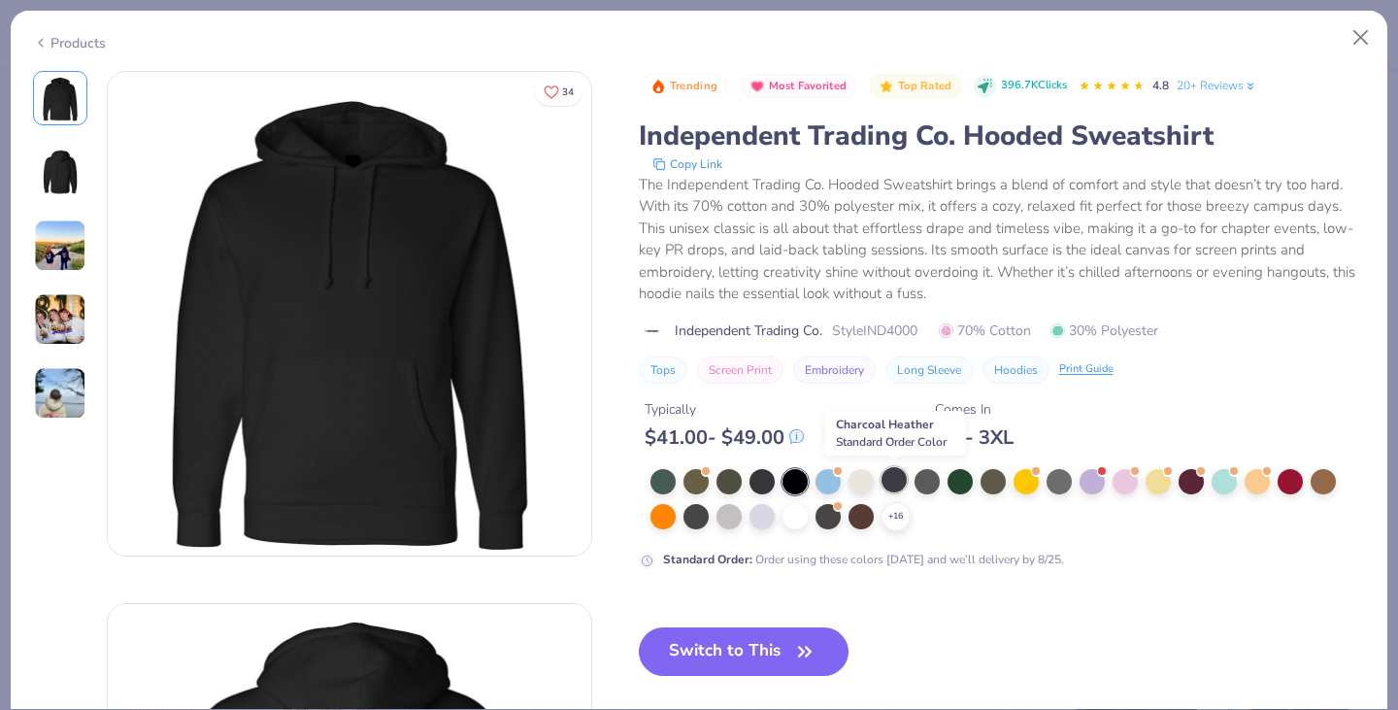
click at [905, 477] on div at bounding box center [893, 479] width 25 height 25
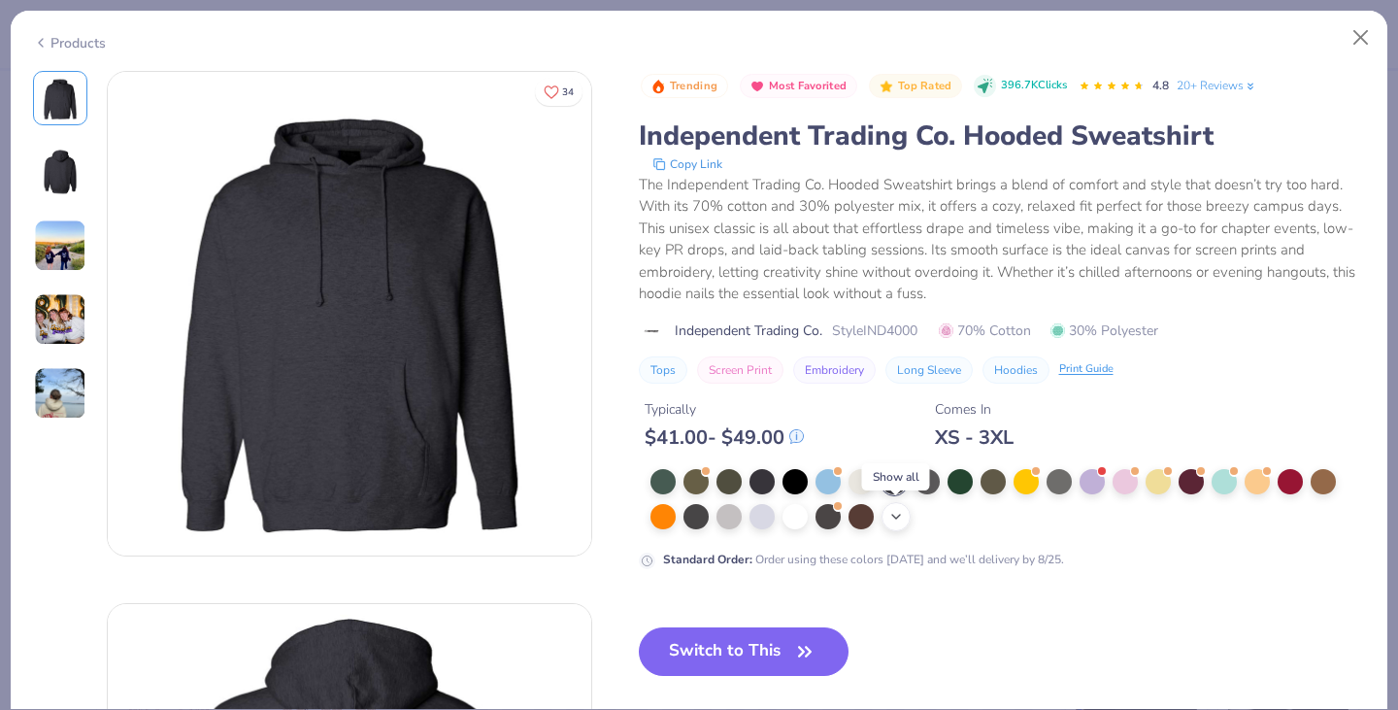
click at [895, 519] on icon at bounding box center [896, 517] width 16 height 16
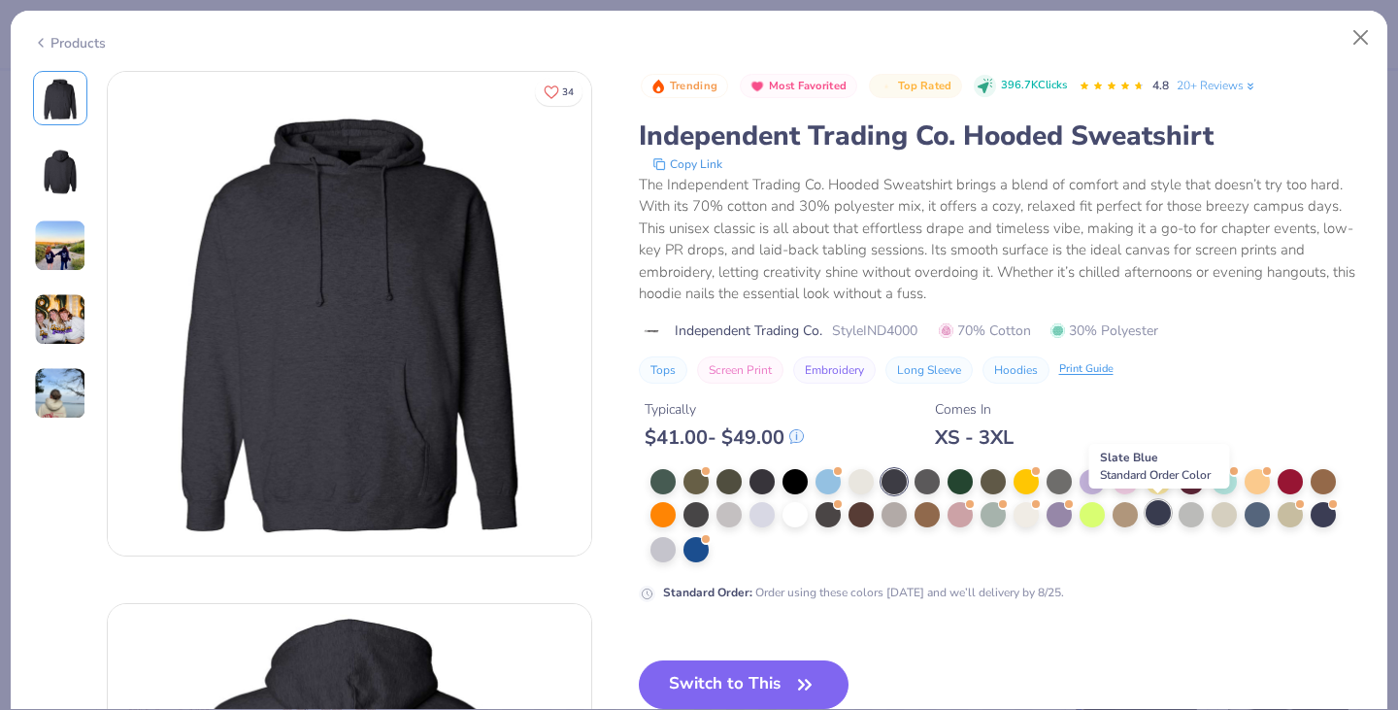
click at [1156, 516] on div at bounding box center [1158, 512] width 25 height 25
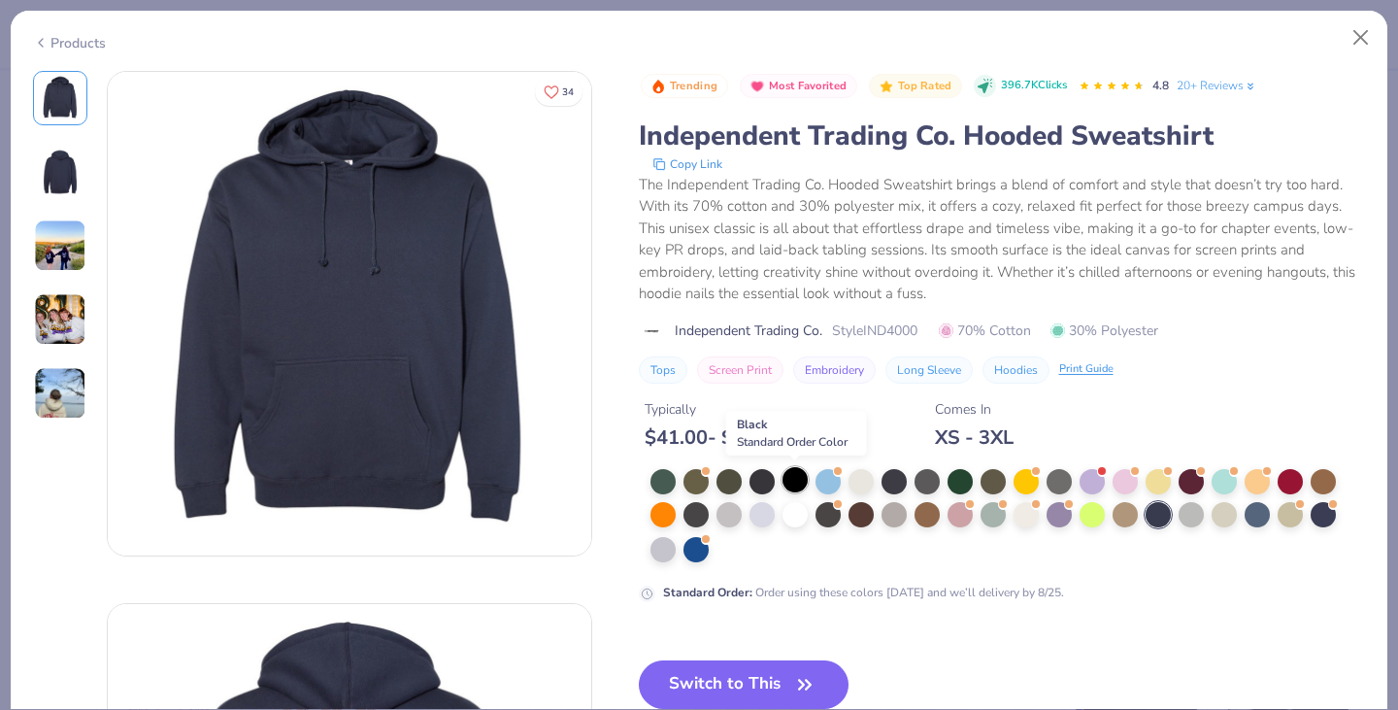
click at [786, 481] on div at bounding box center [794, 479] width 25 height 25
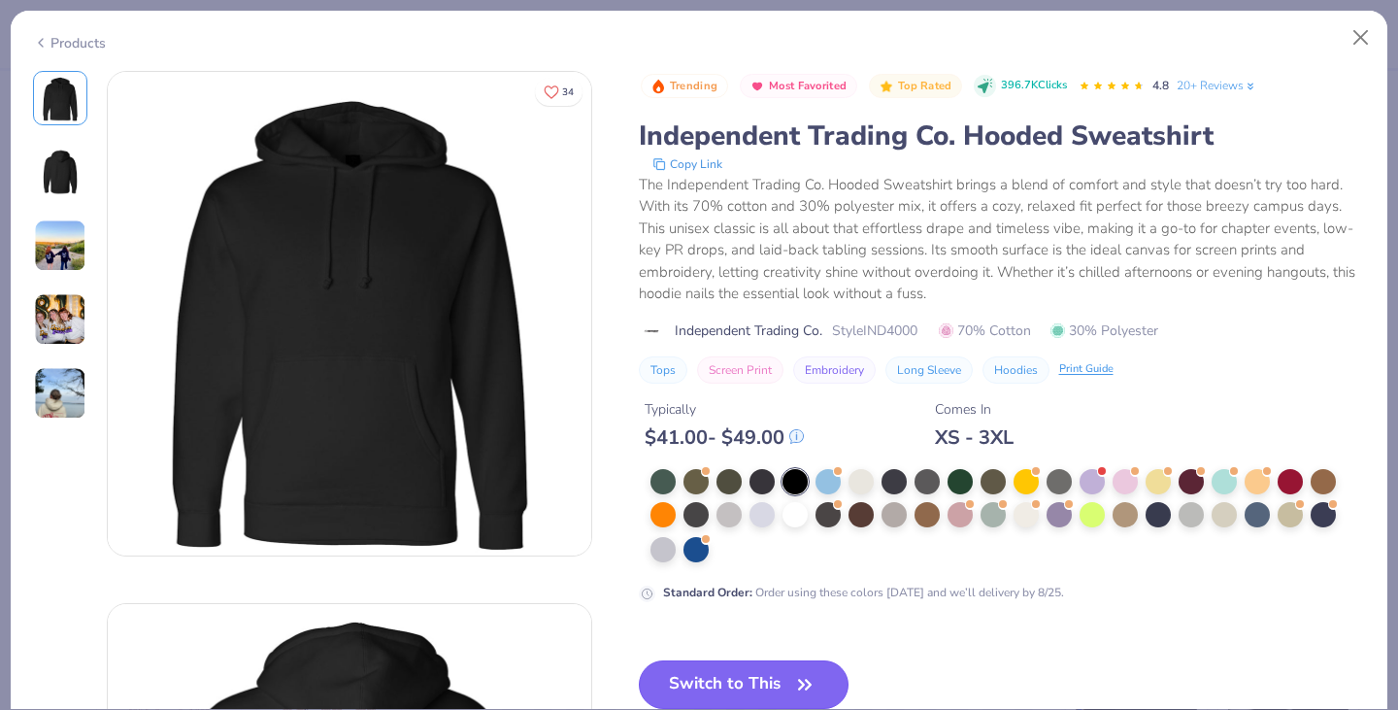
click at [741, 665] on button "Switch to This" at bounding box center [744, 684] width 211 height 49
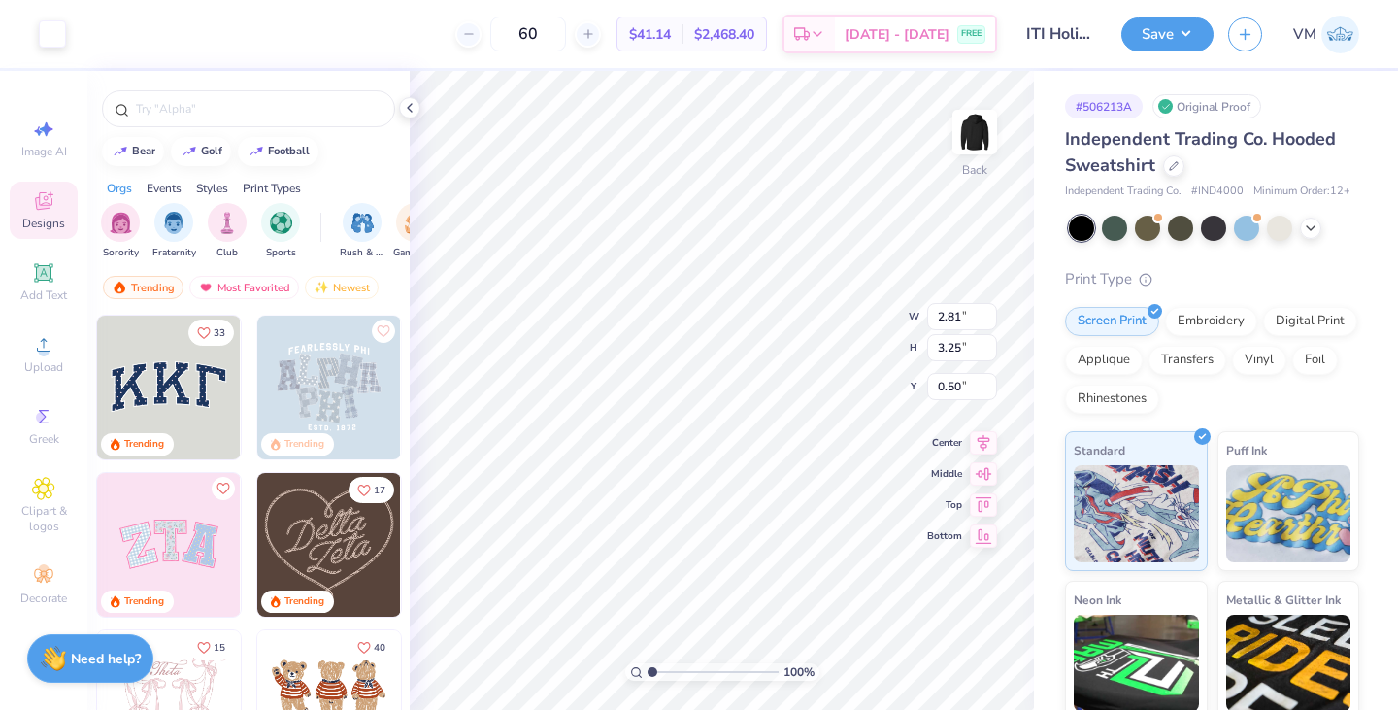
type input "3.00"
click at [1169, 38] on button "Save" at bounding box center [1167, 32] width 92 height 34
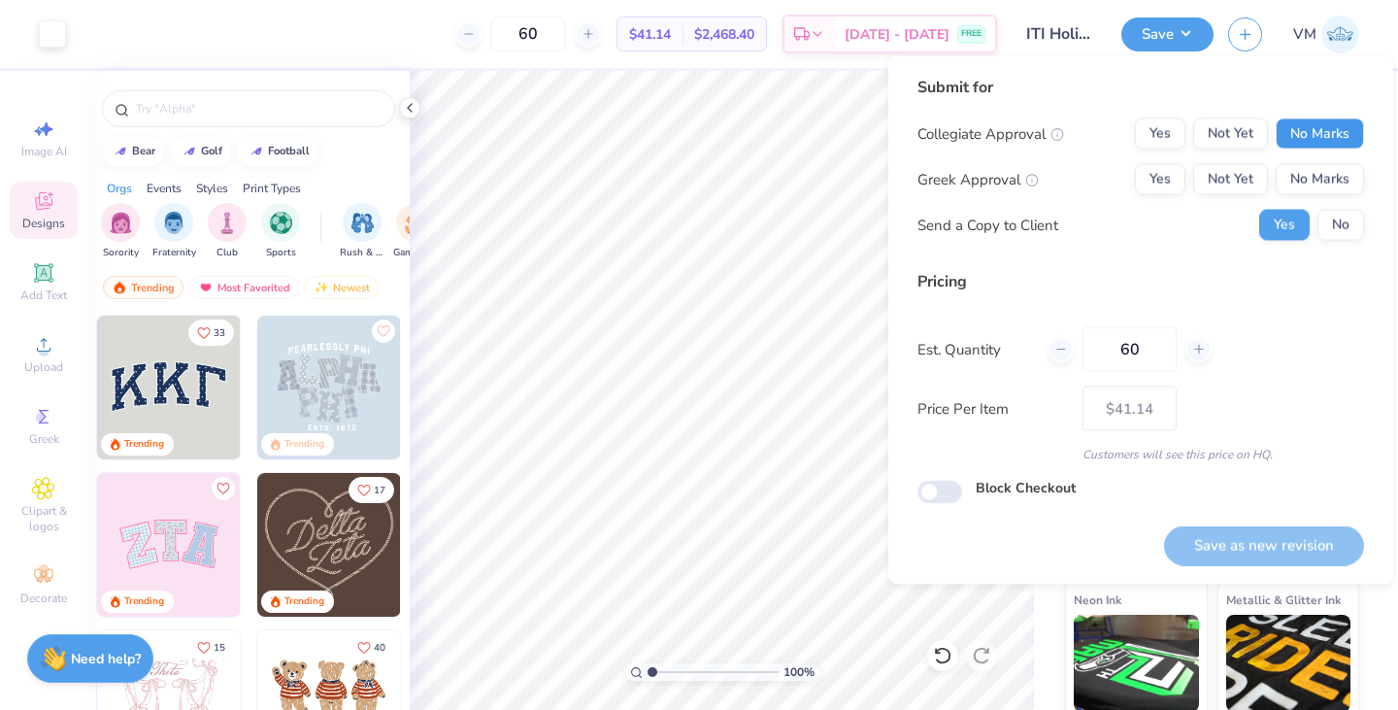
click at [1324, 145] on button "No Marks" at bounding box center [1320, 133] width 88 height 31
click at [1316, 177] on button "No Marks" at bounding box center [1320, 179] width 88 height 31
click at [1216, 553] on button "Save as new revision" at bounding box center [1264, 545] width 200 height 40
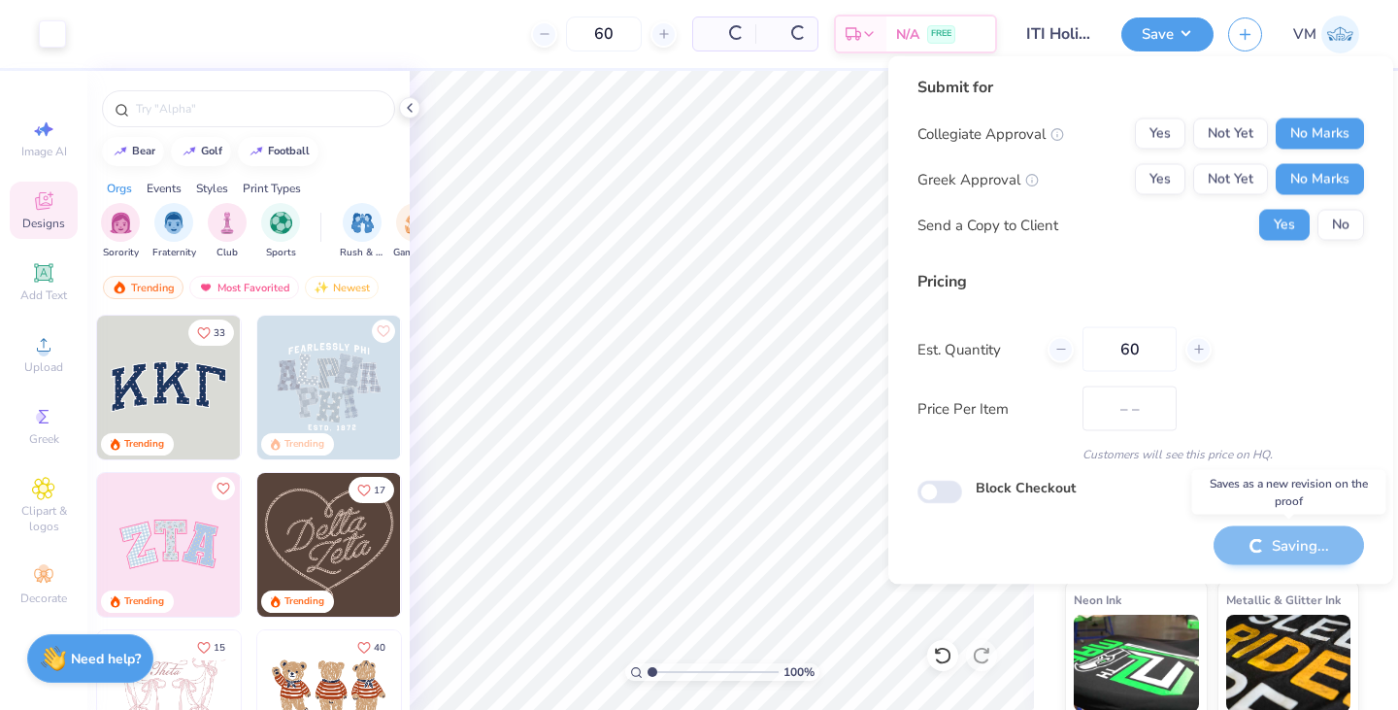
type input "$41.14"
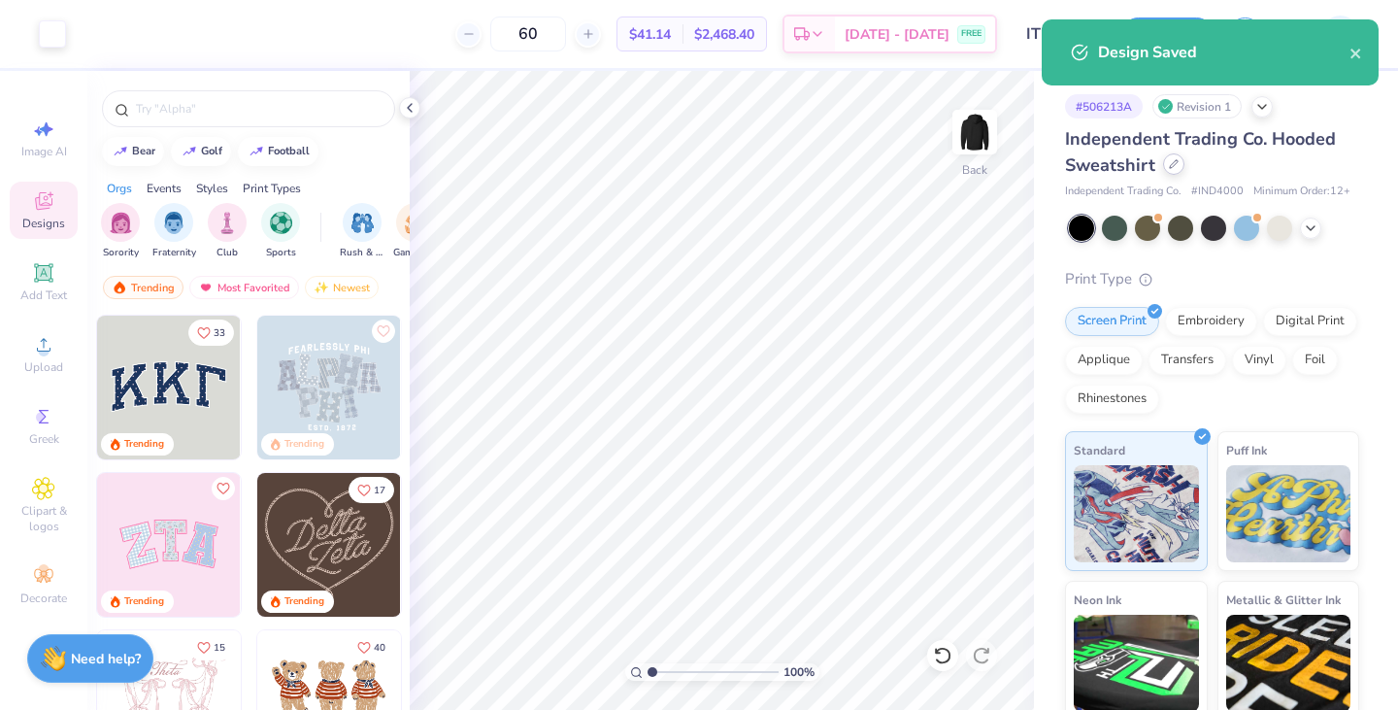
click at [1177, 161] on icon at bounding box center [1174, 164] width 10 height 10
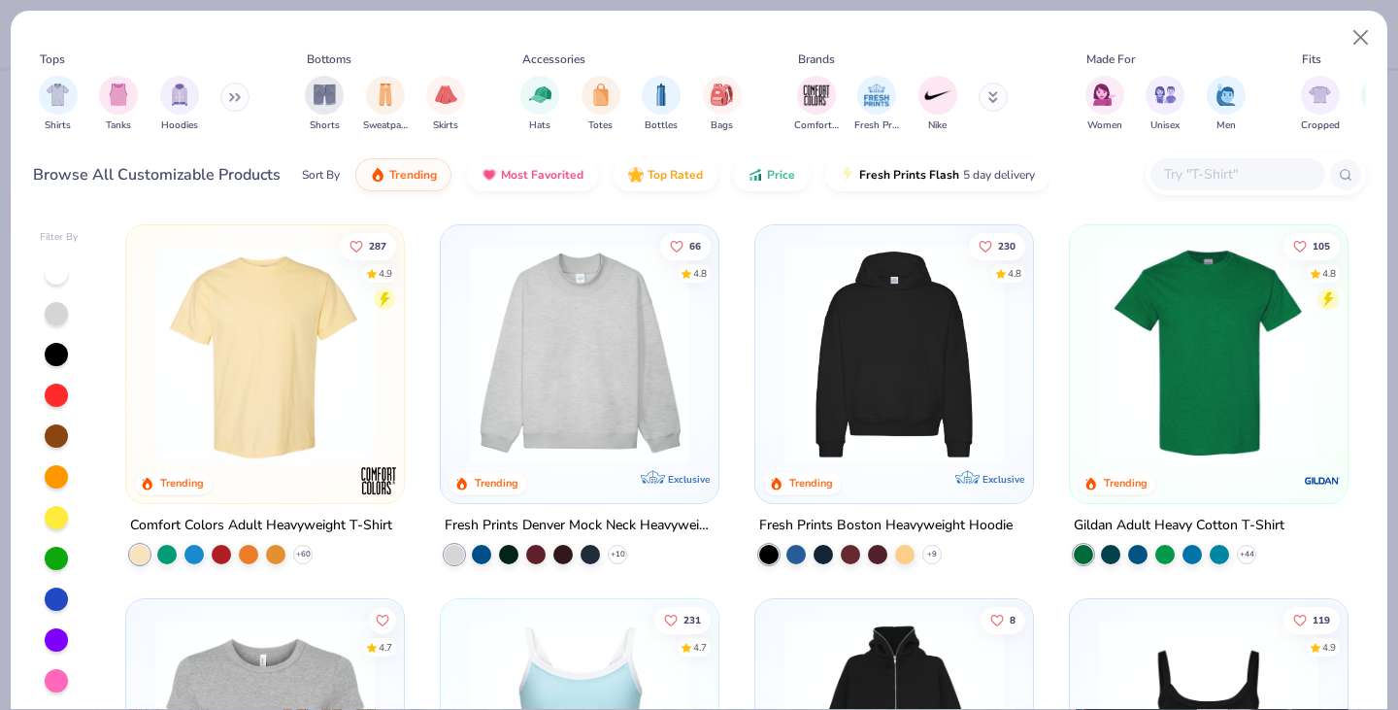
click at [224, 98] on button at bounding box center [234, 97] width 29 height 29
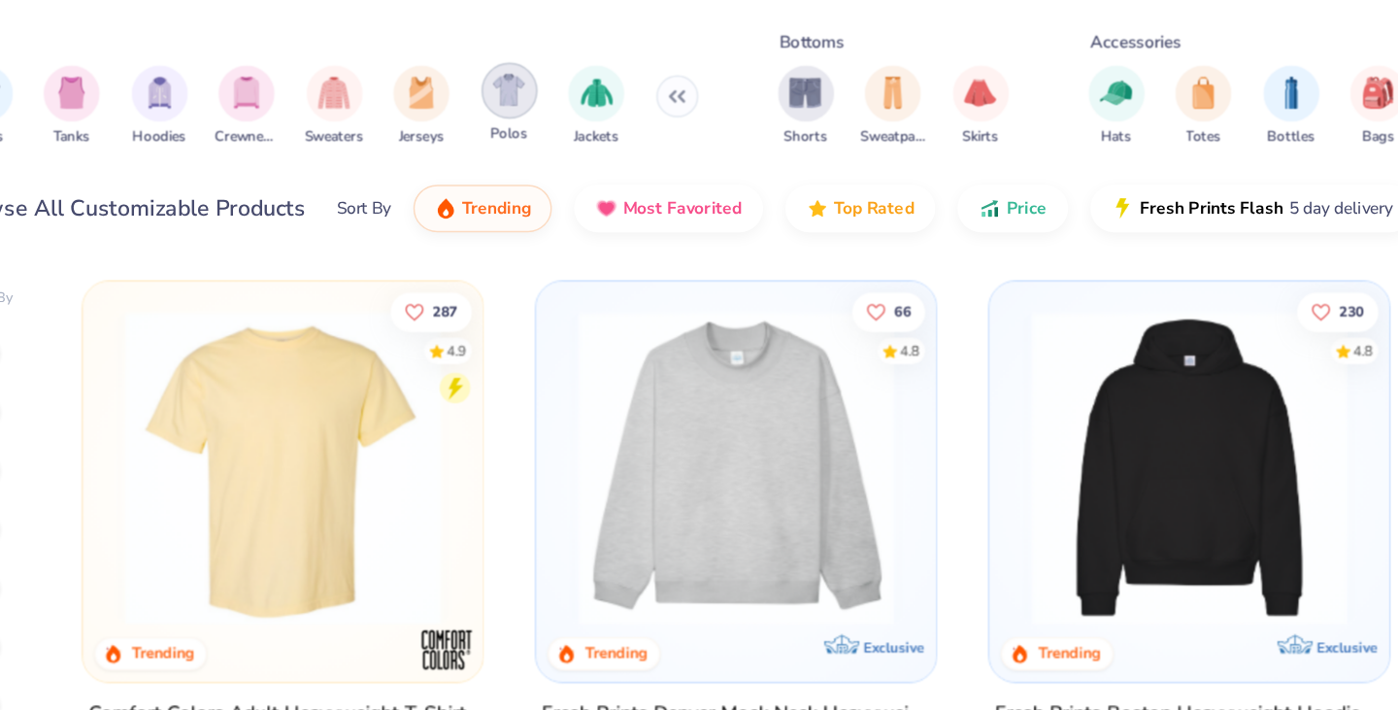
click at [425, 94] on img "filter for Polos" at bounding box center [422, 93] width 22 height 22
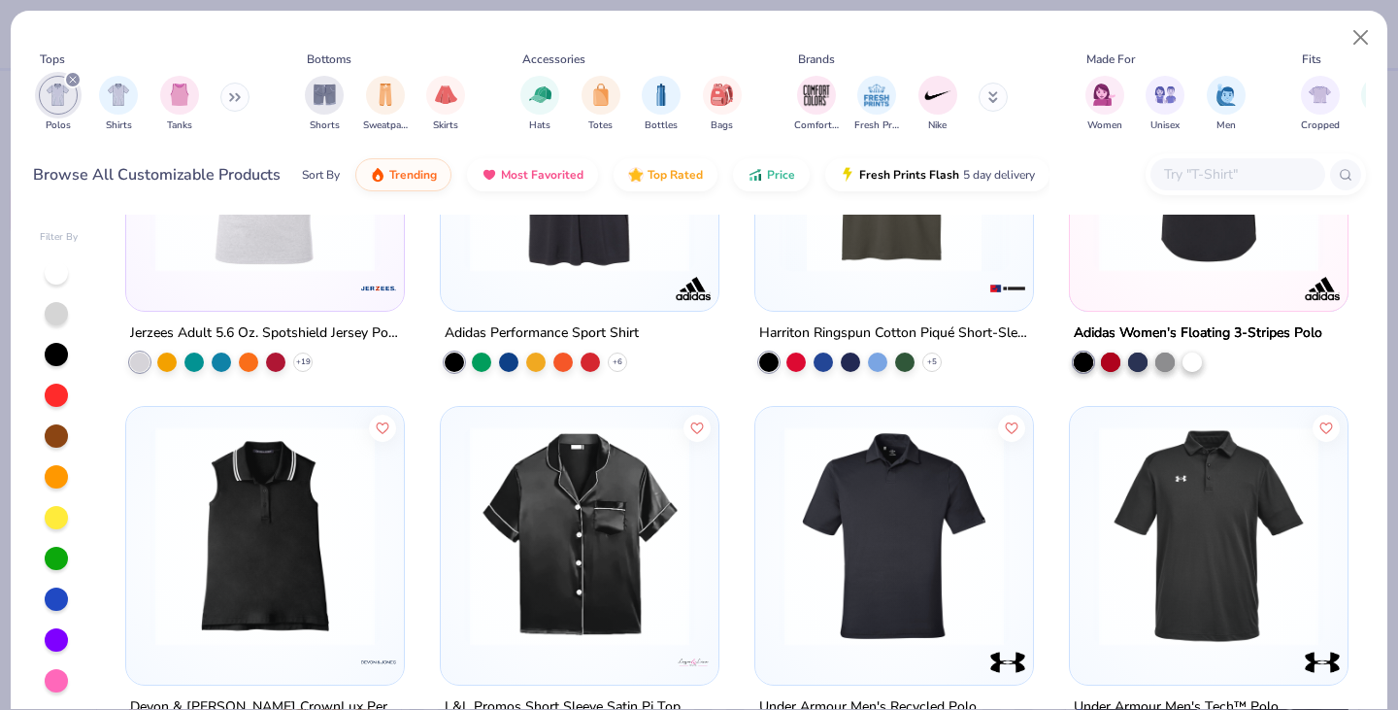
scroll to position [232, 0]
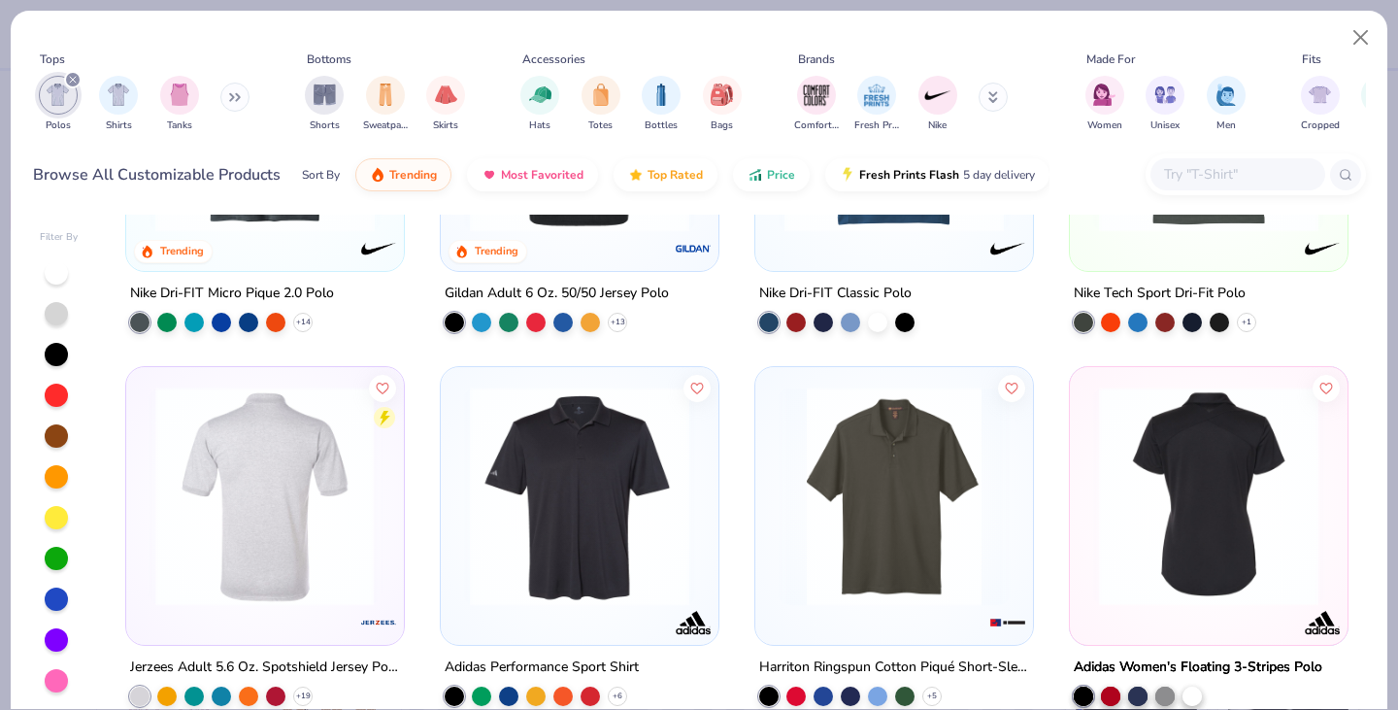
click at [284, 502] on img at bounding box center [265, 495] width 239 height 219
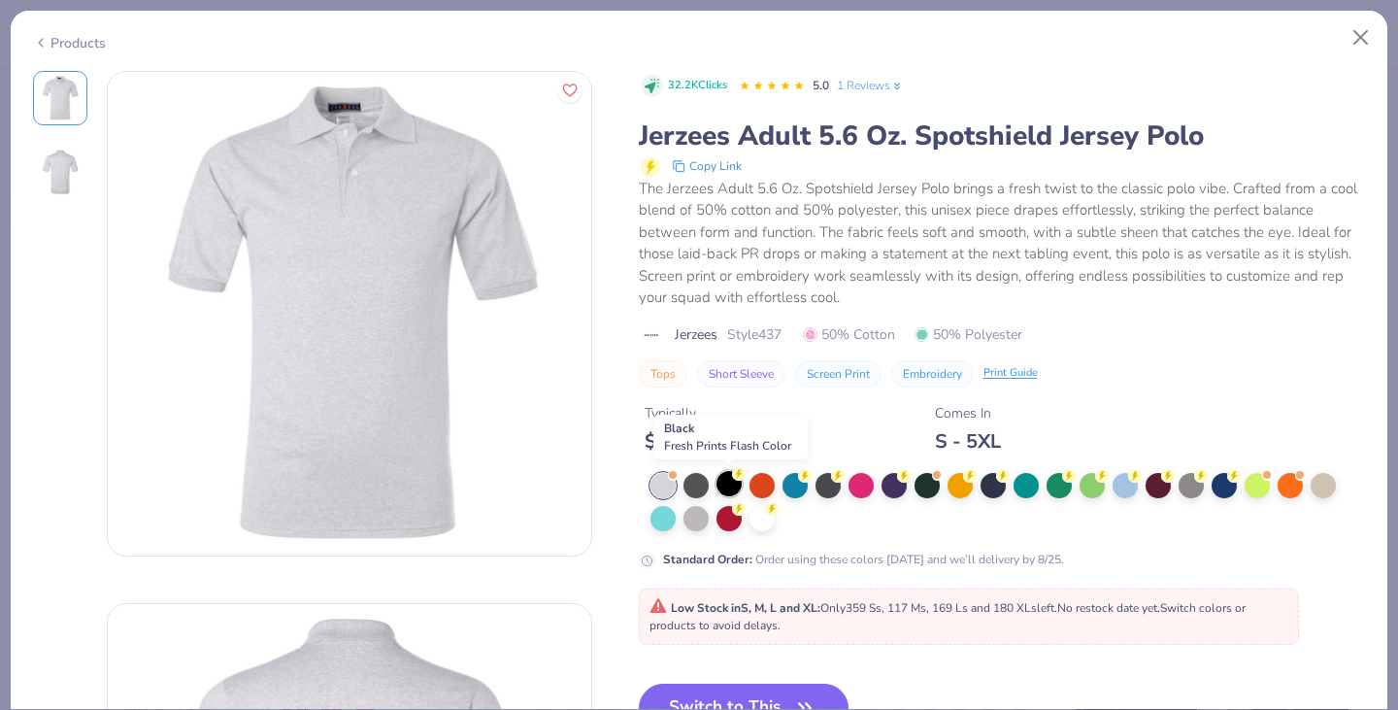
click at [721, 481] on div at bounding box center [728, 483] width 25 height 25
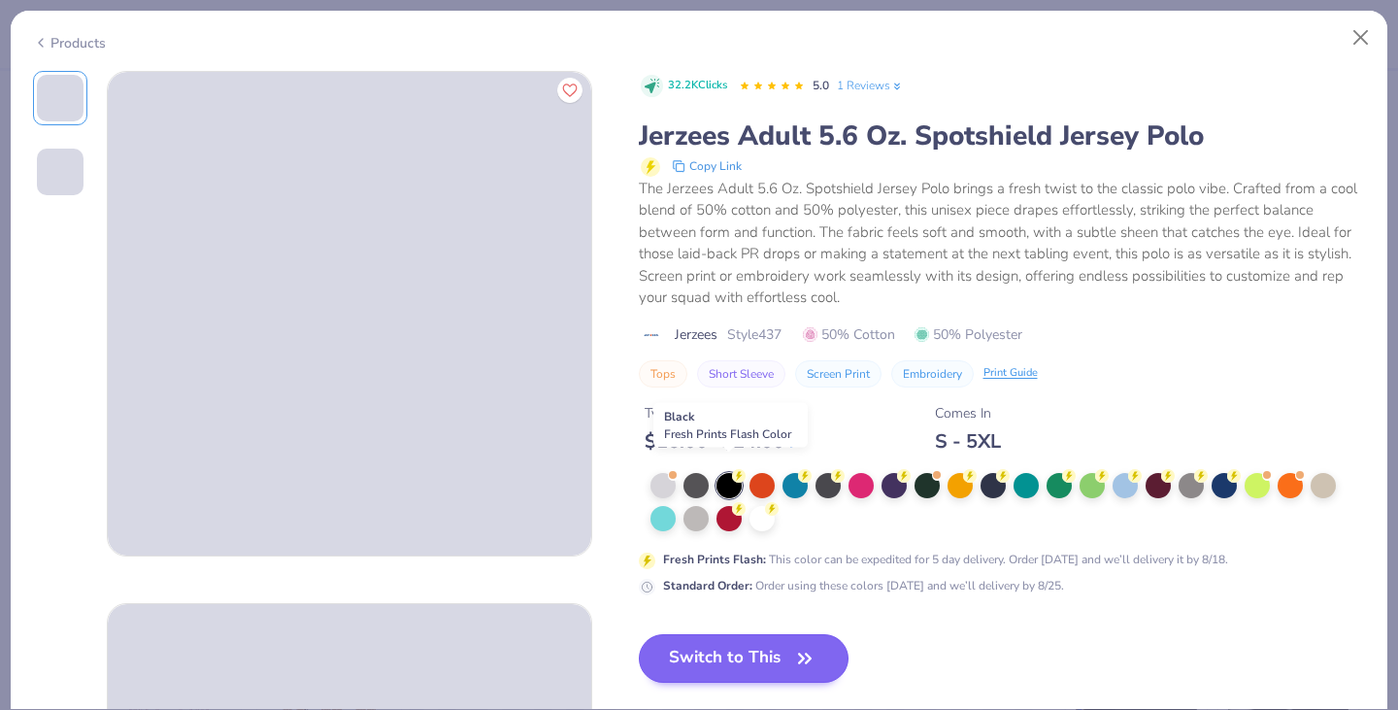
scroll to position [222, 0]
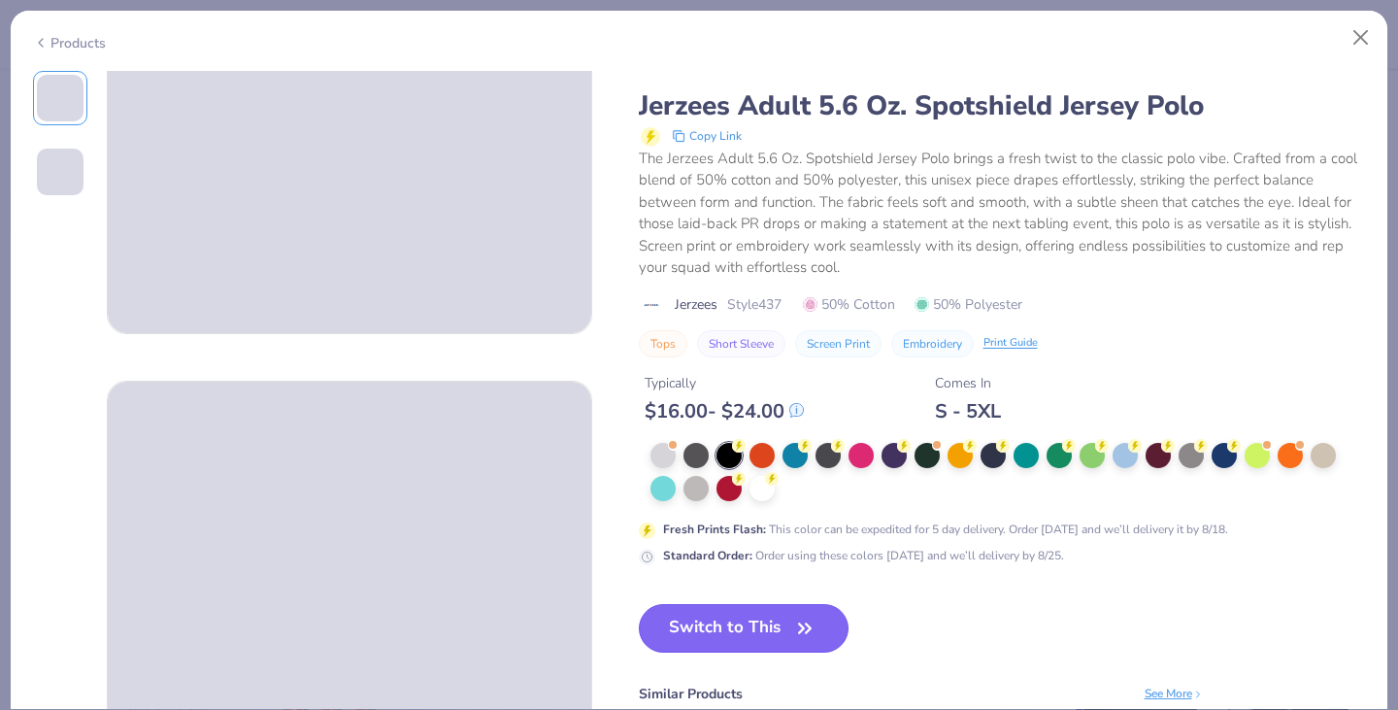
click at [728, 617] on button "Switch to This" at bounding box center [744, 628] width 211 height 49
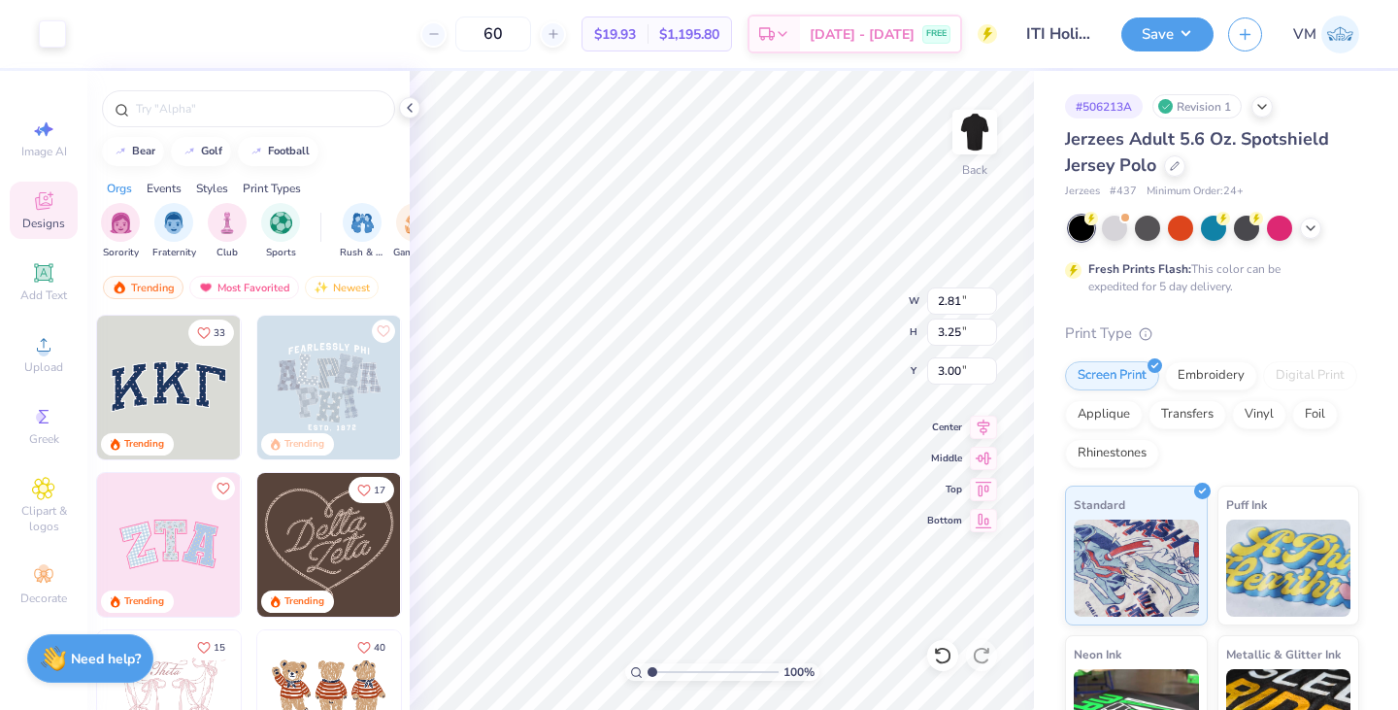
type input "3.00"
type input "3.57"
type input "4.13"
type input "2.51"
type input "2.90"
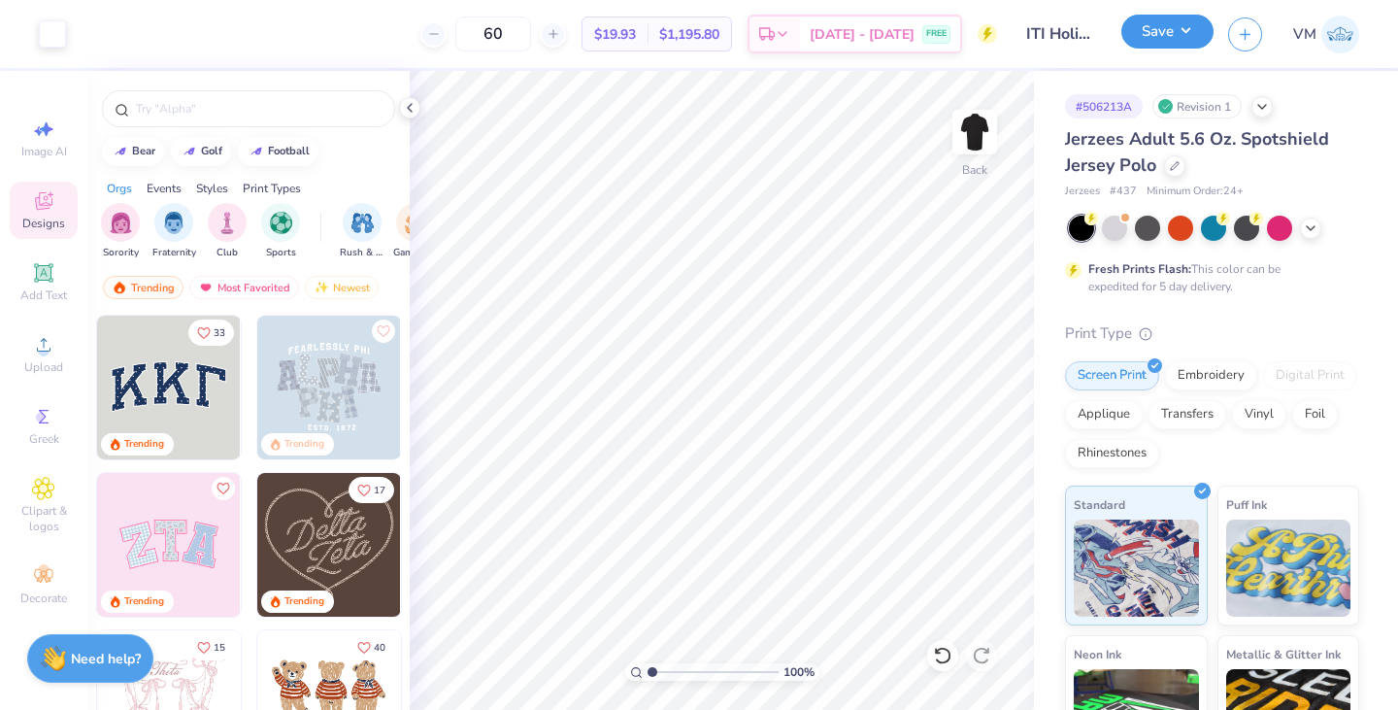
click at [1192, 32] on button "Save" at bounding box center [1167, 32] width 92 height 34
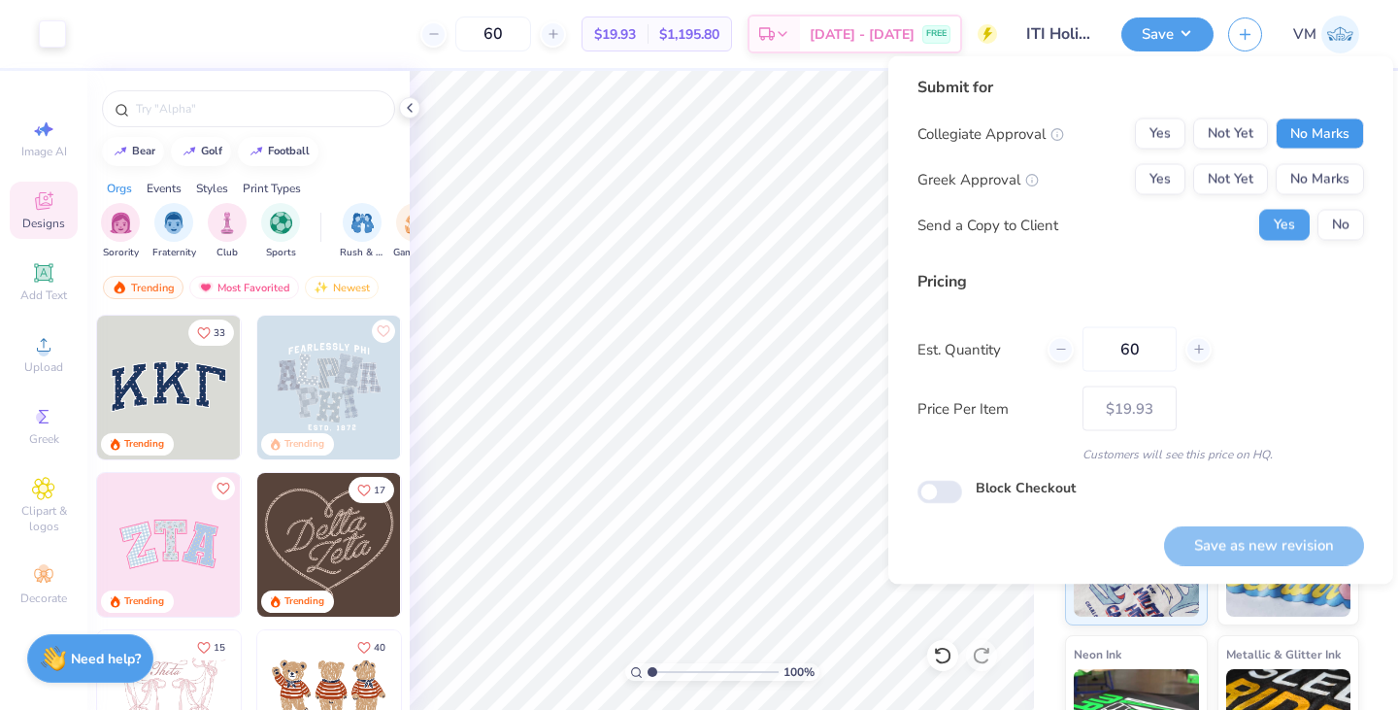
click at [1331, 125] on button "No Marks" at bounding box center [1320, 133] width 88 height 31
click at [1328, 175] on button "No Marks" at bounding box center [1320, 179] width 88 height 31
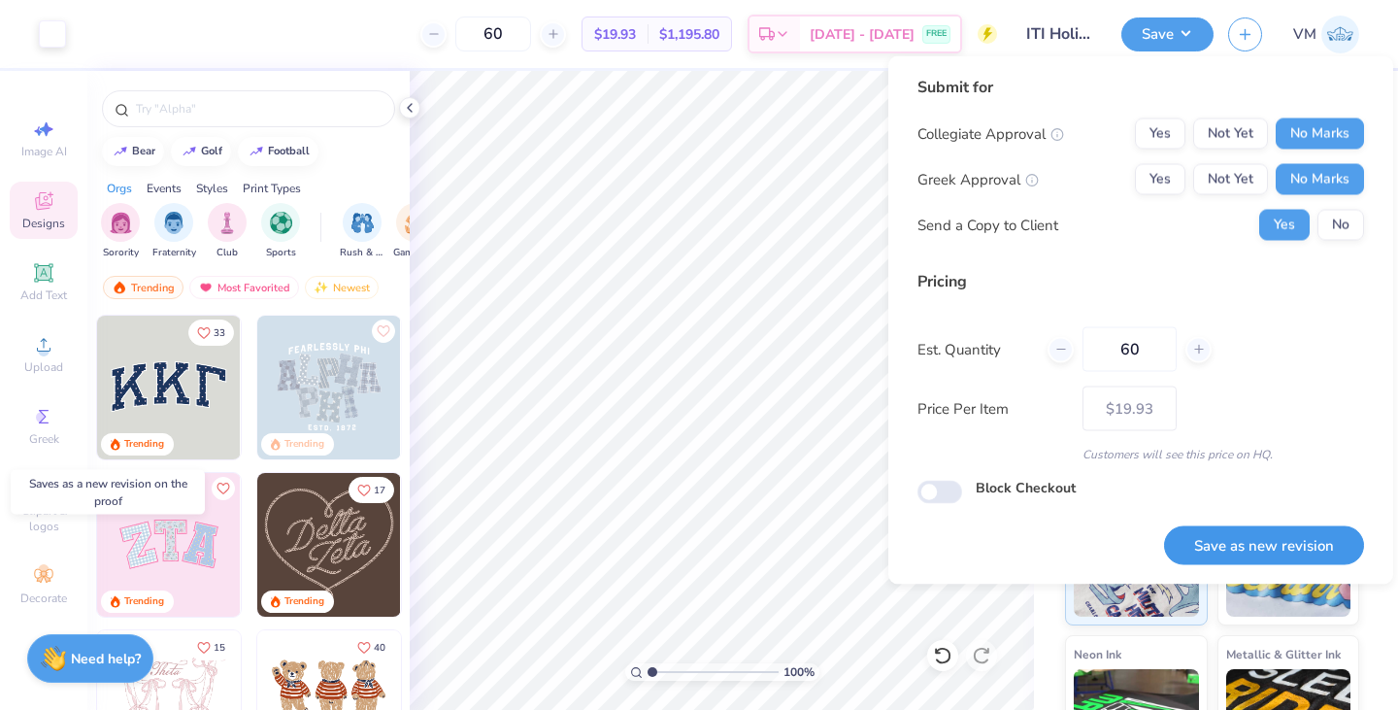
click at [1256, 538] on button "Save as new revision" at bounding box center [1264, 545] width 200 height 40
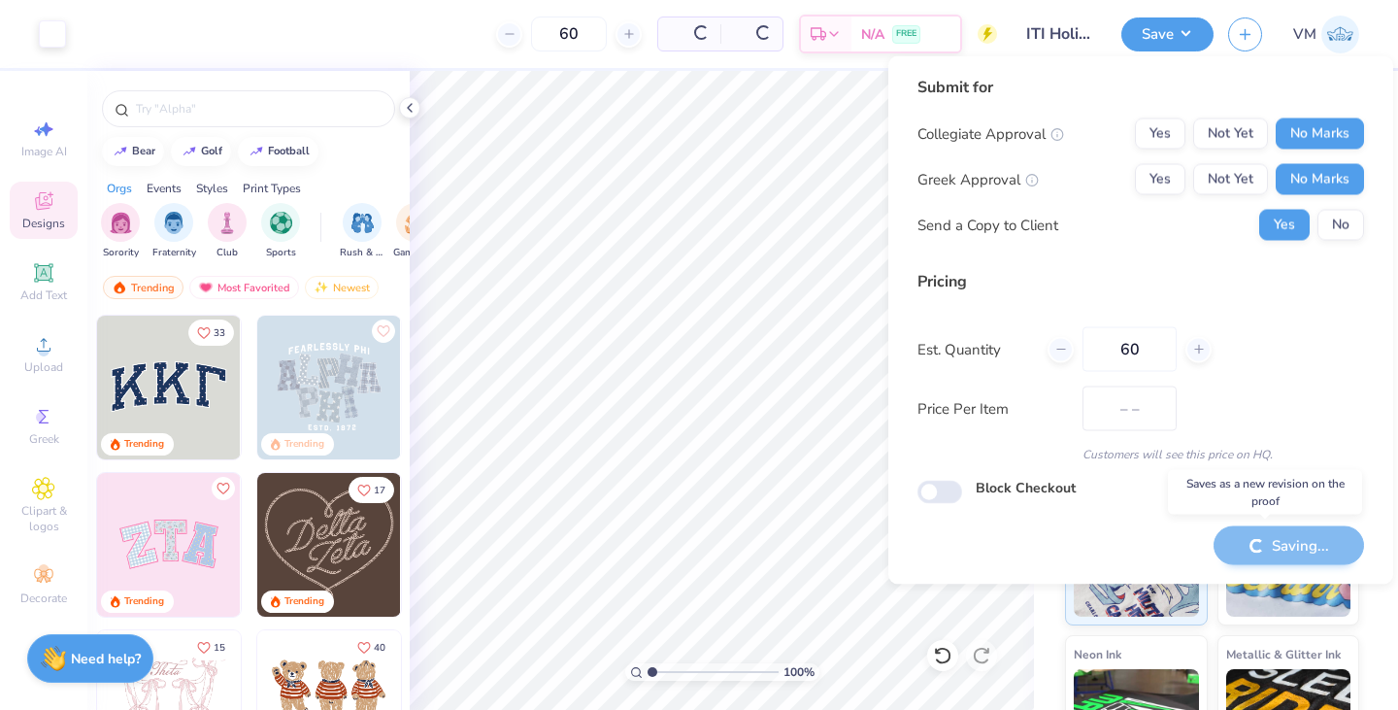
type input "$19.93"
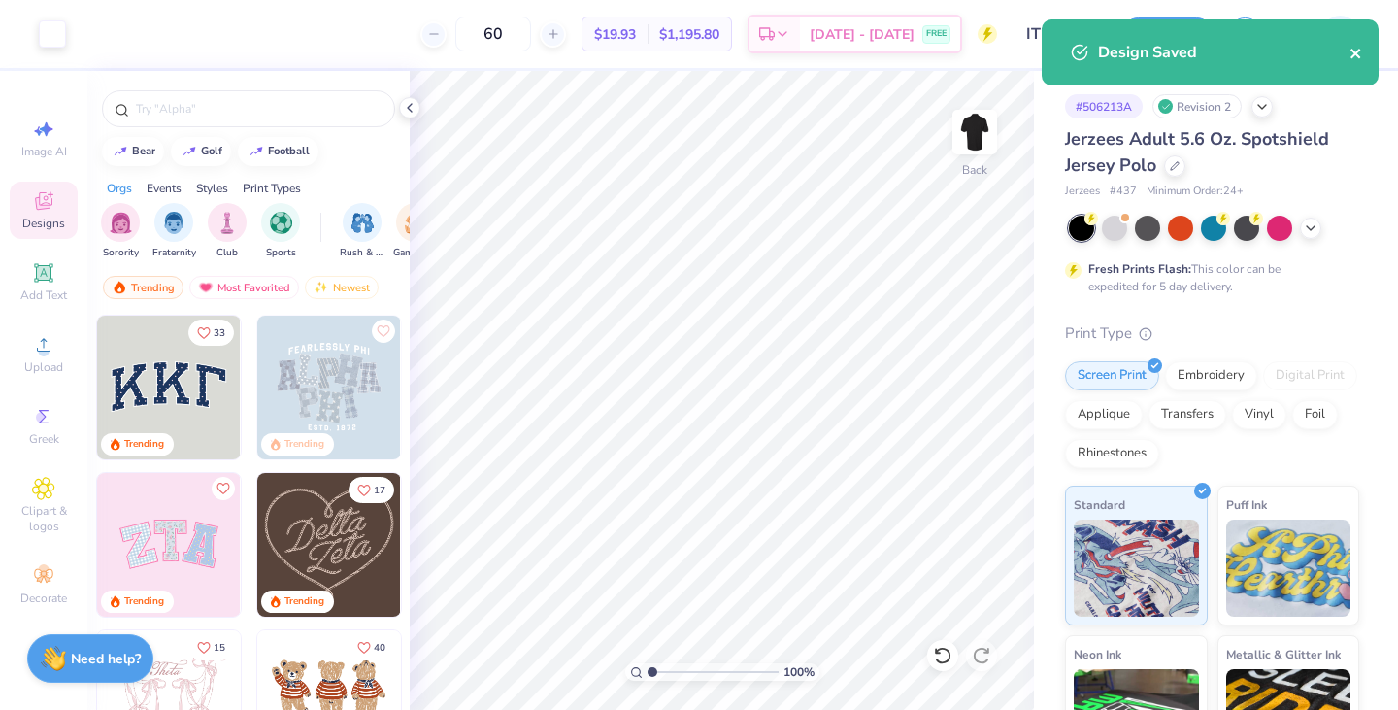
click at [1360, 55] on icon "close" at bounding box center [1356, 54] width 14 height 16
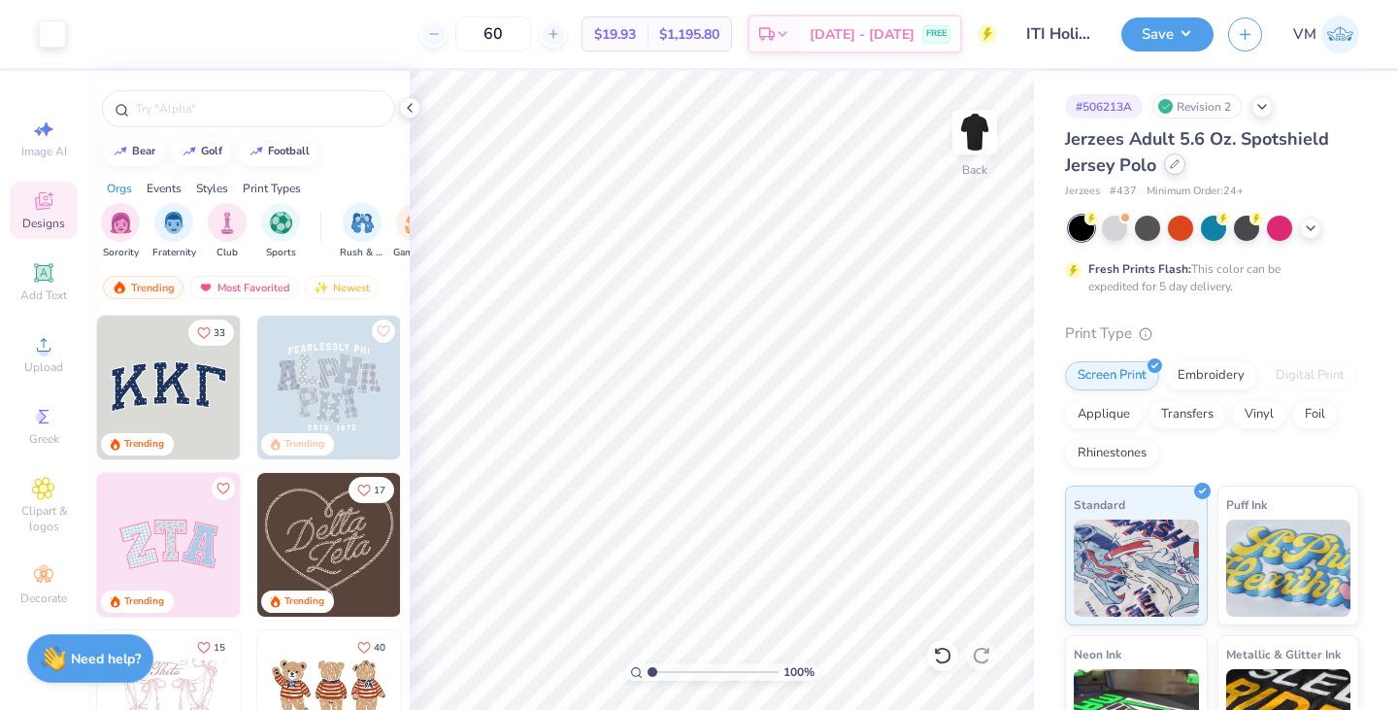
click at [1180, 167] on div at bounding box center [1174, 163] width 21 height 21
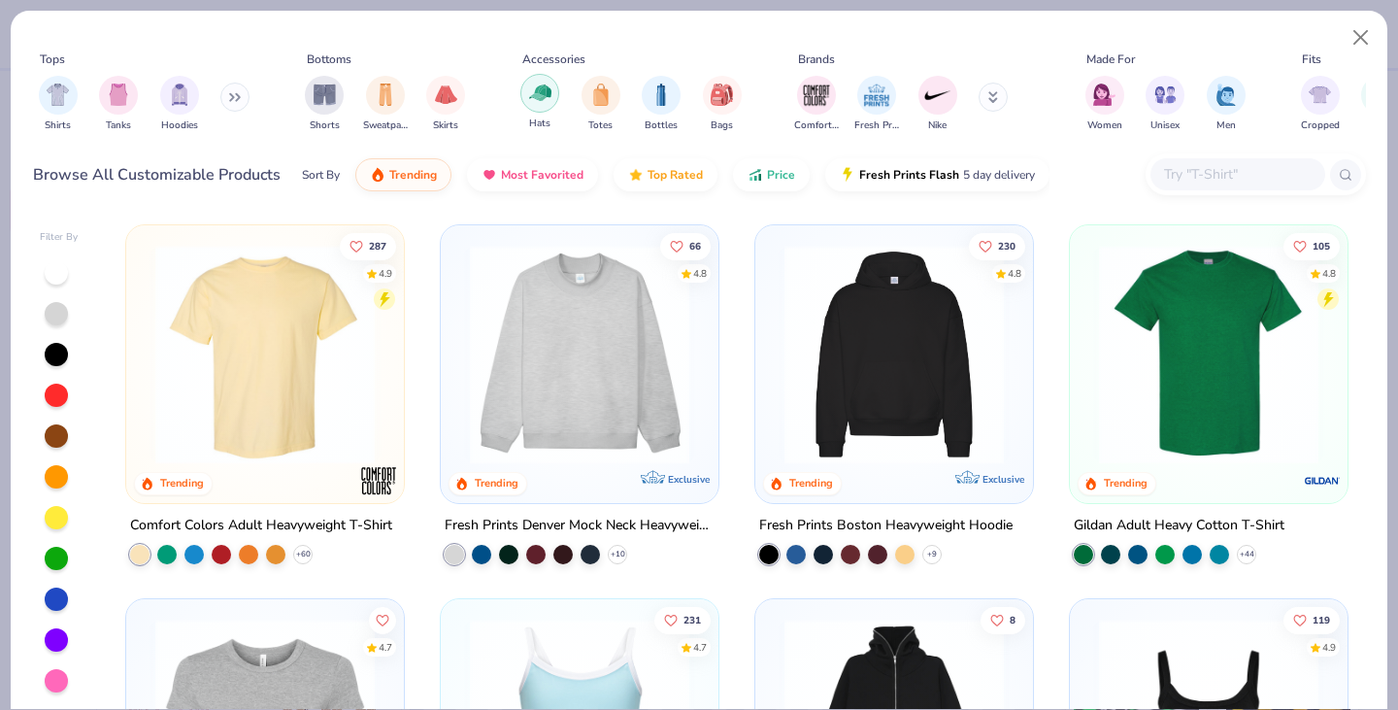
click at [530, 90] on img "filter for Hats" at bounding box center [540, 93] width 22 height 22
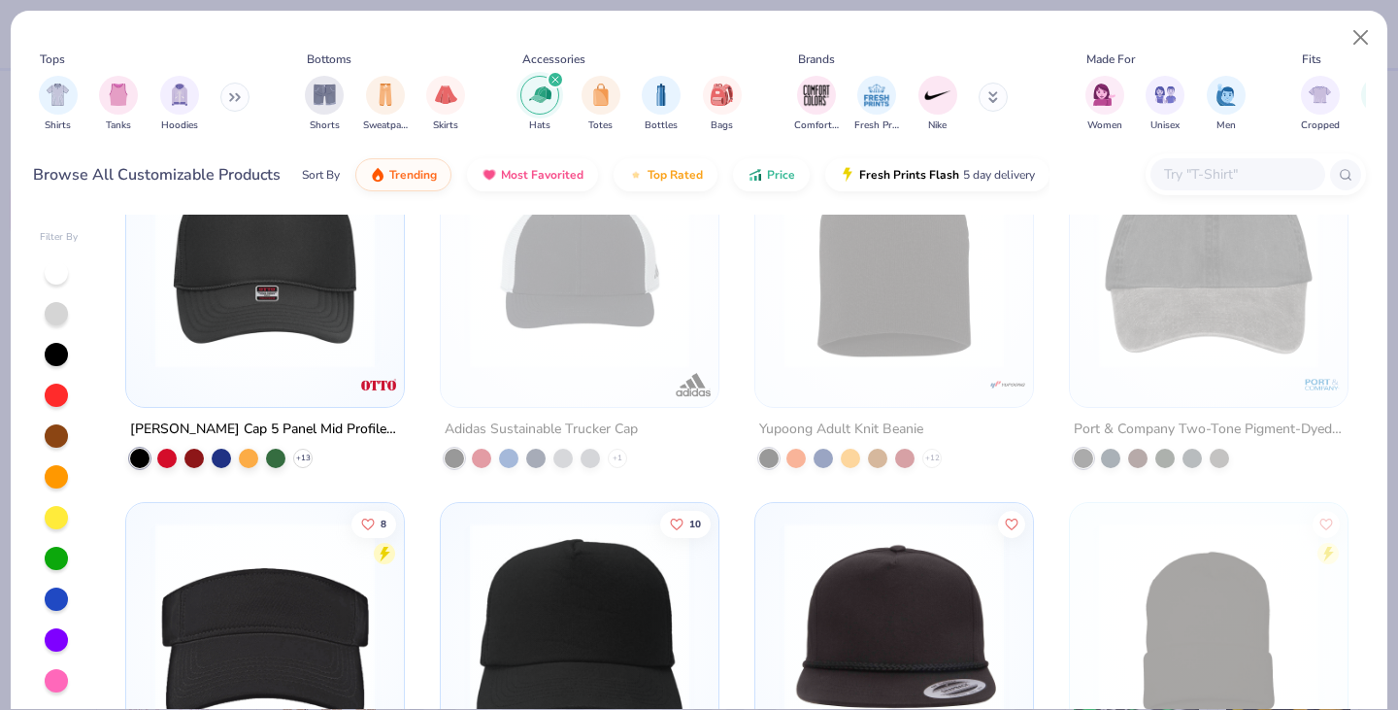
scroll to position [339, 0]
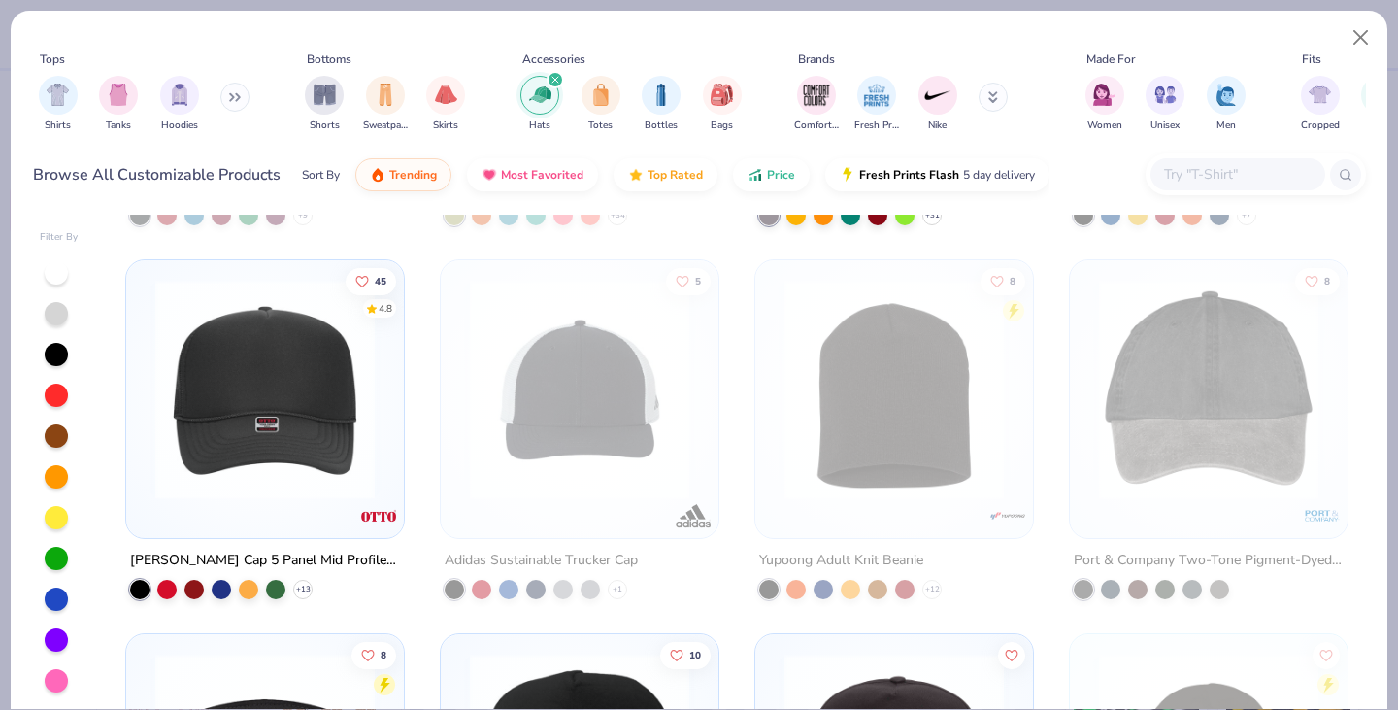
click at [249, 402] on img at bounding box center [265, 389] width 239 height 219
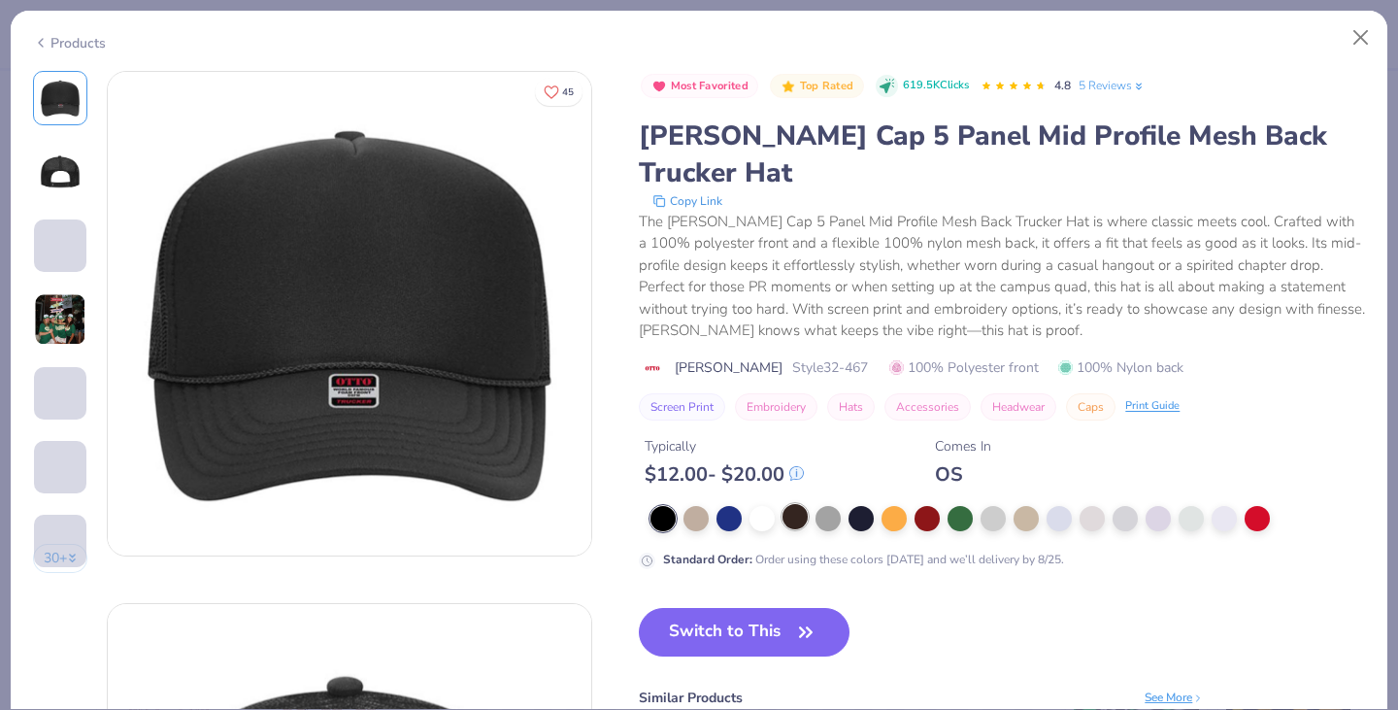
click at [792, 504] on div at bounding box center [794, 516] width 25 height 25
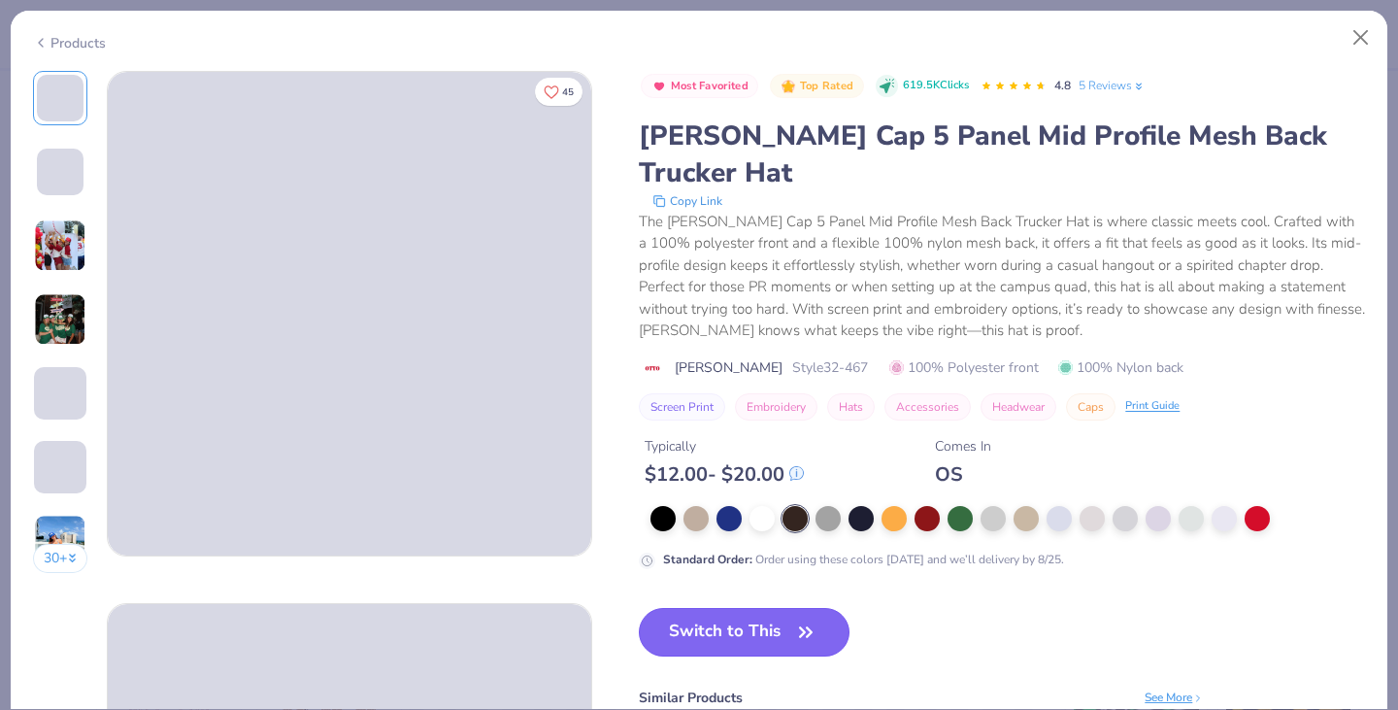
click at [731, 608] on button "Switch to This" at bounding box center [744, 632] width 211 height 49
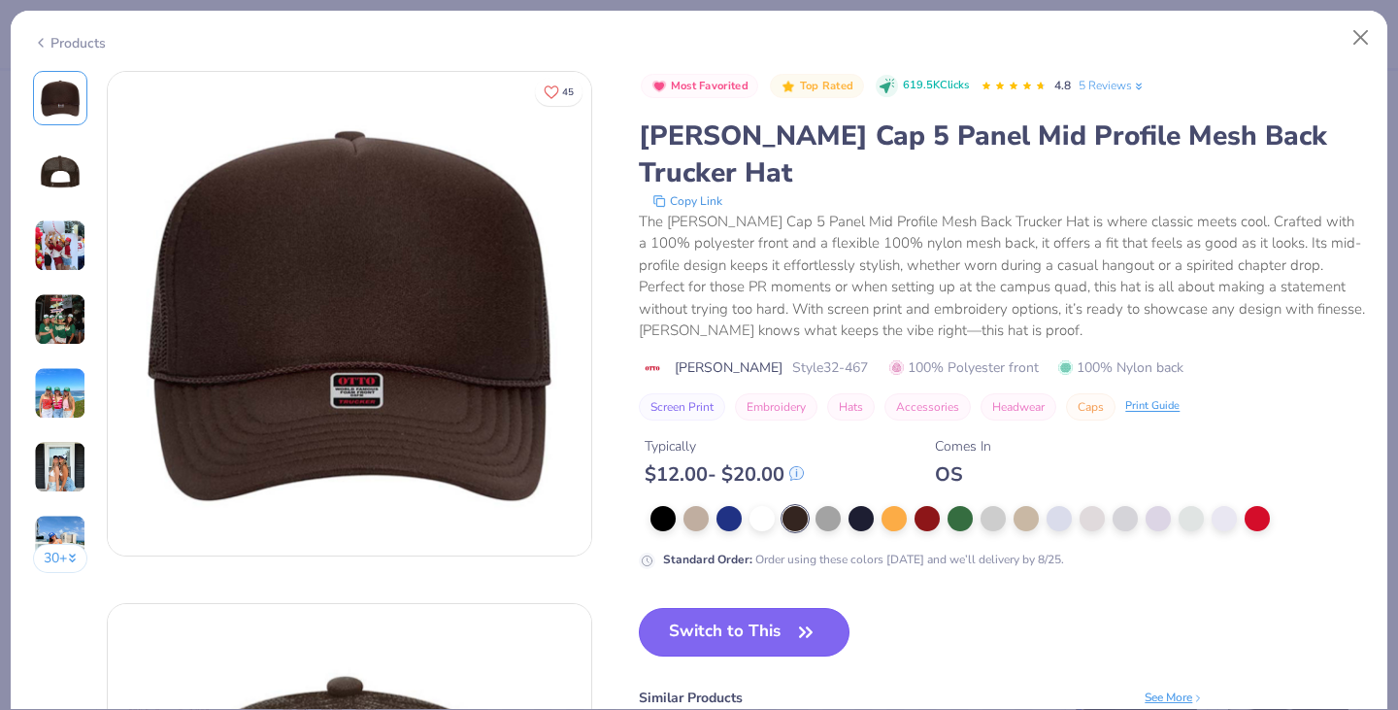
click at [731, 608] on button "Switch to This" at bounding box center [744, 632] width 211 height 49
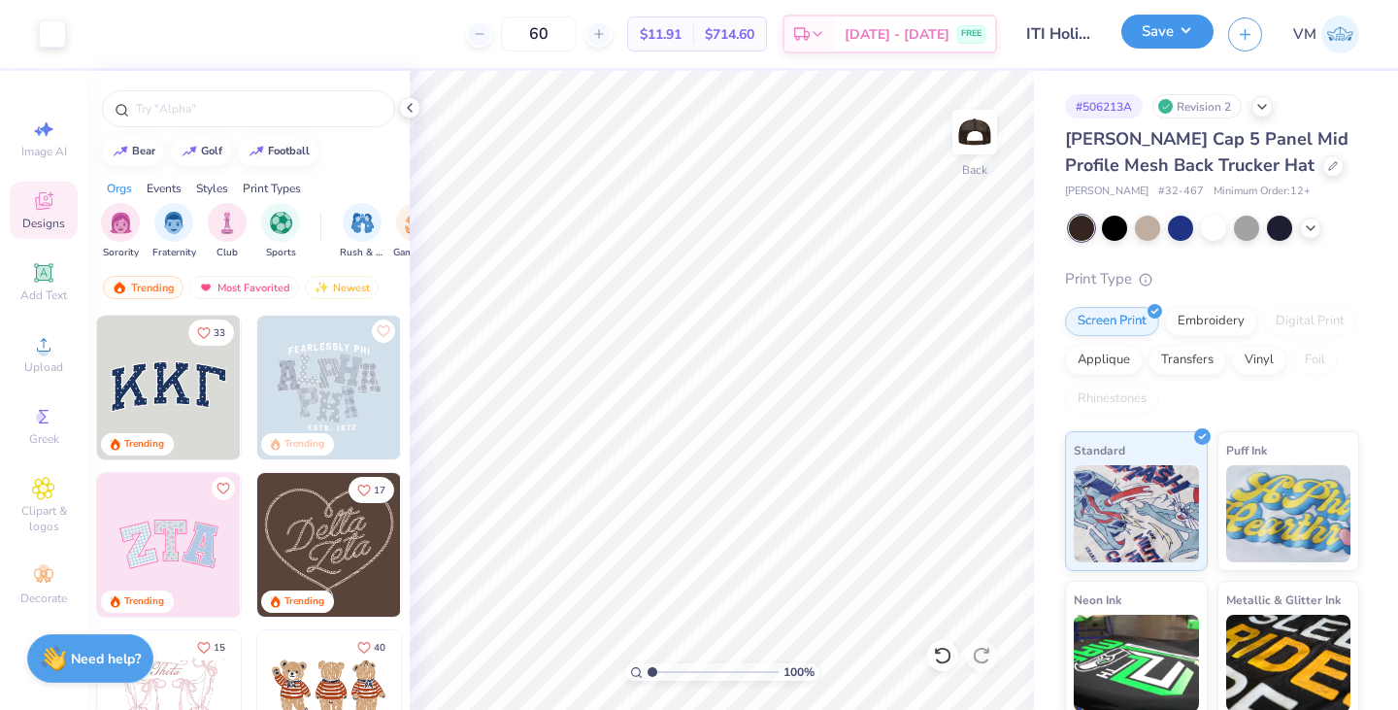
click at [1168, 30] on button "Save" at bounding box center [1167, 32] width 92 height 34
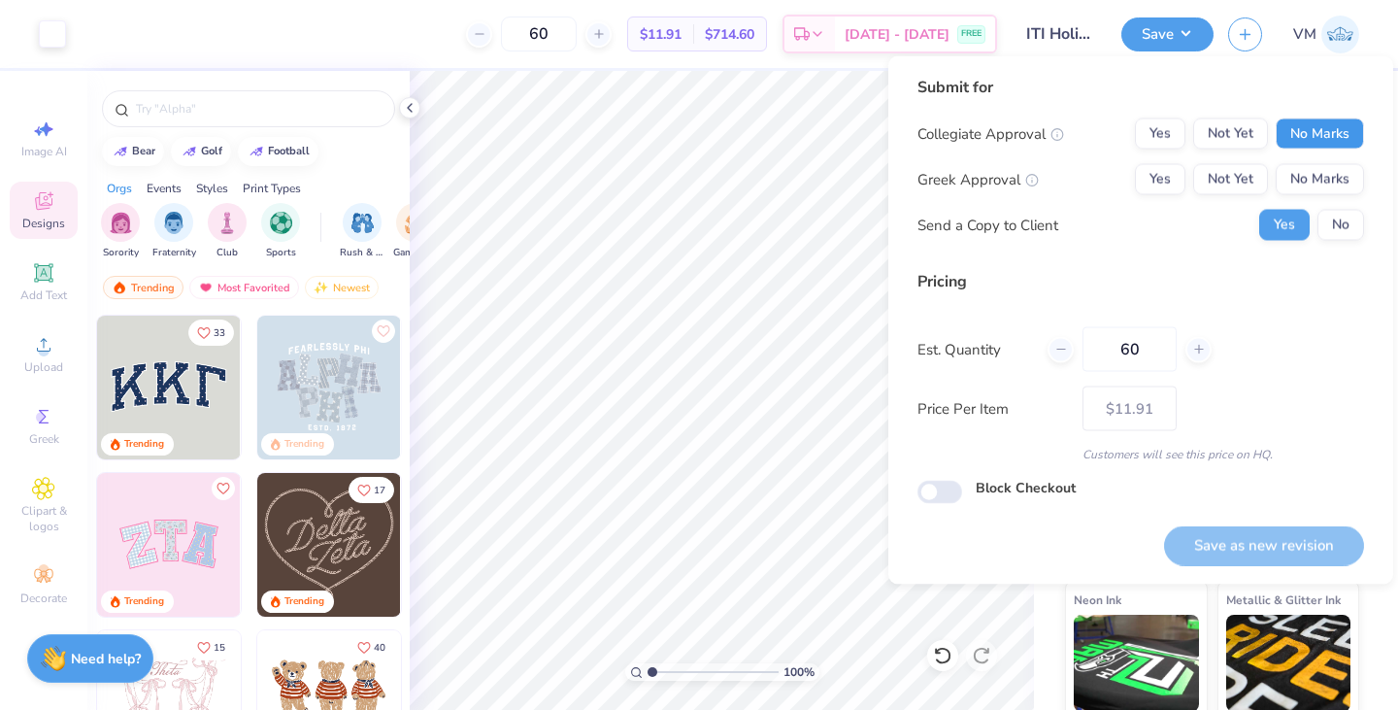
click at [1323, 124] on button "No Marks" at bounding box center [1320, 133] width 88 height 31
click at [1316, 169] on button "No Marks" at bounding box center [1320, 179] width 88 height 31
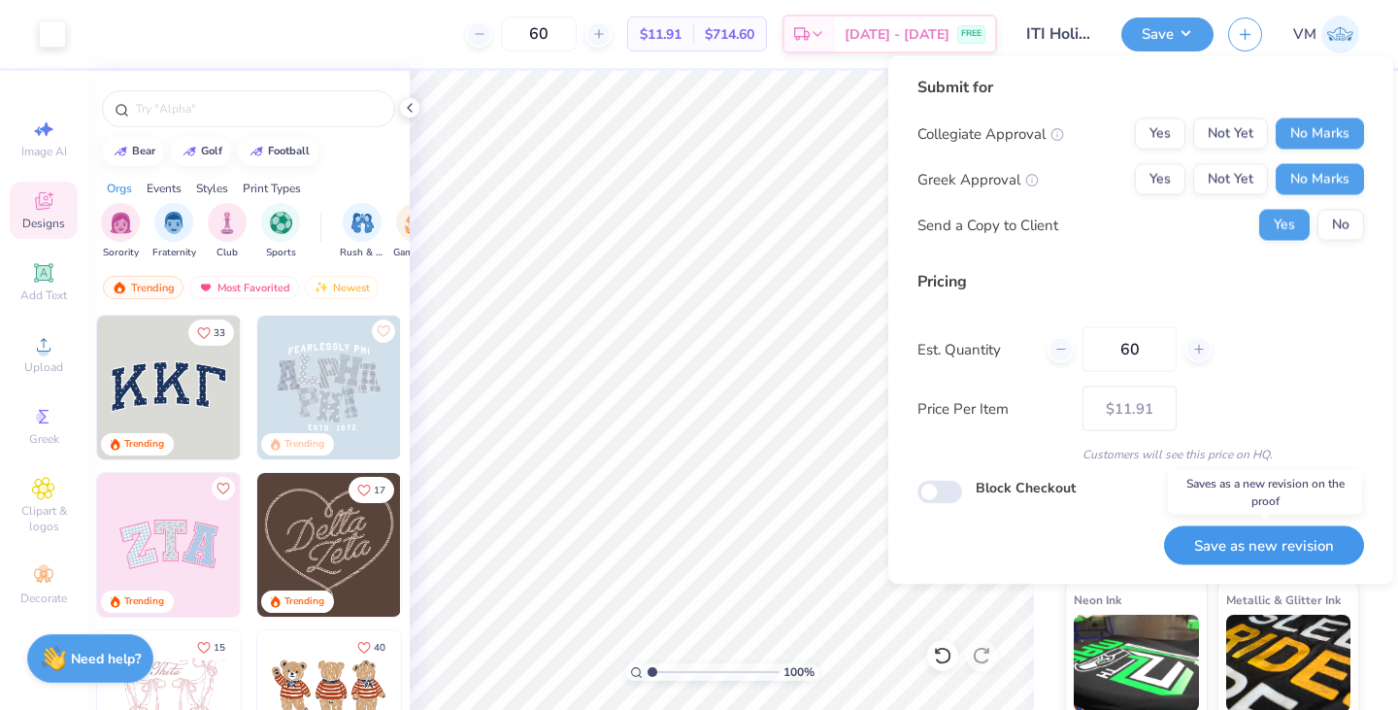
click at [1254, 552] on button "Save as new revision" at bounding box center [1264, 545] width 200 height 40
type input "$11.91"
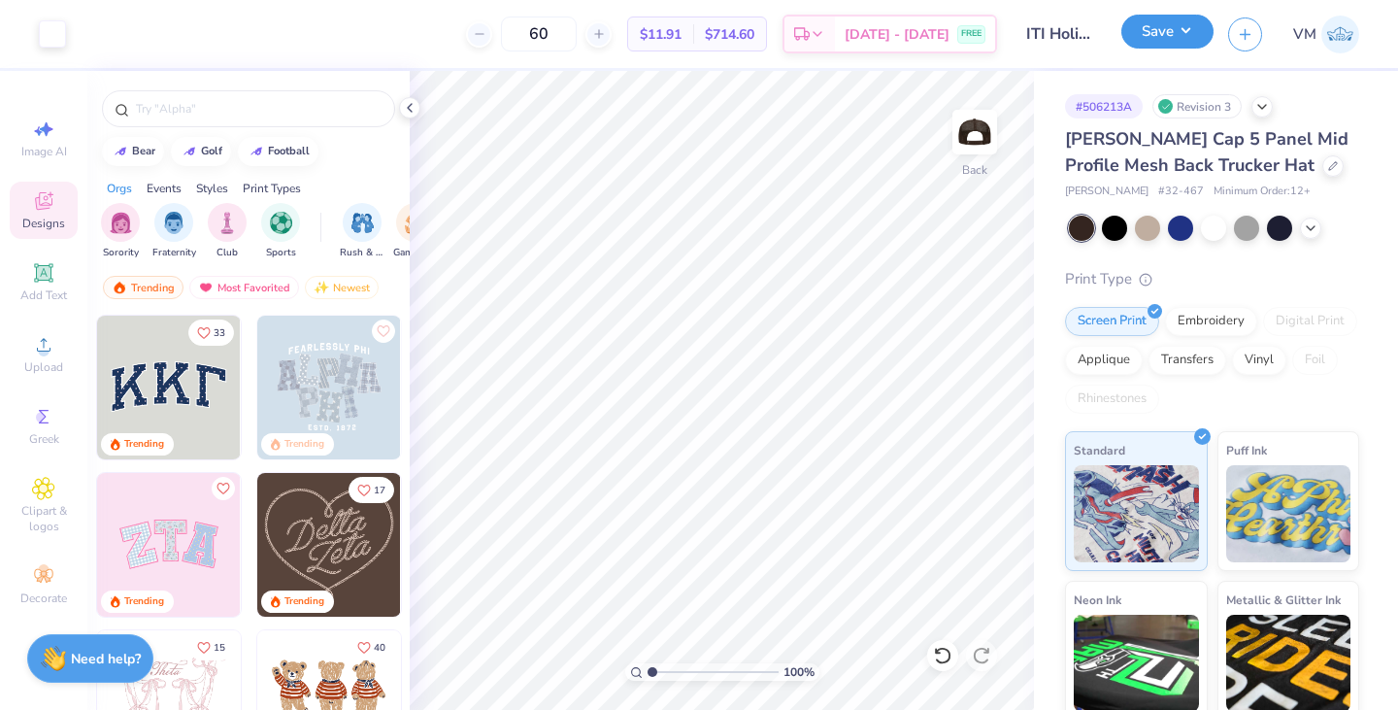
click at [1169, 39] on button "Save" at bounding box center [1167, 32] width 92 height 34
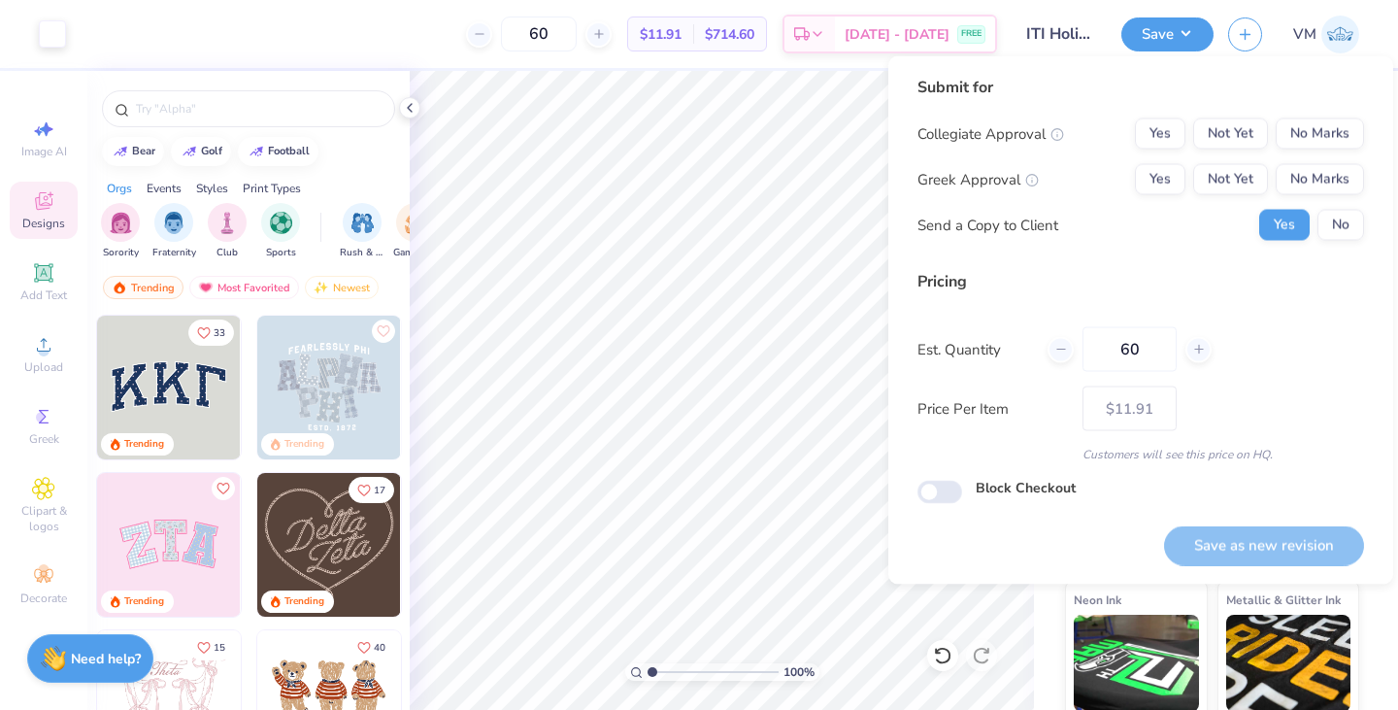
click at [417, 41] on div "60 $11.91 Per Item $714.60 Total Est. Delivery Aug 22 - 25 FREE" at bounding box center [539, 34] width 916 height 68
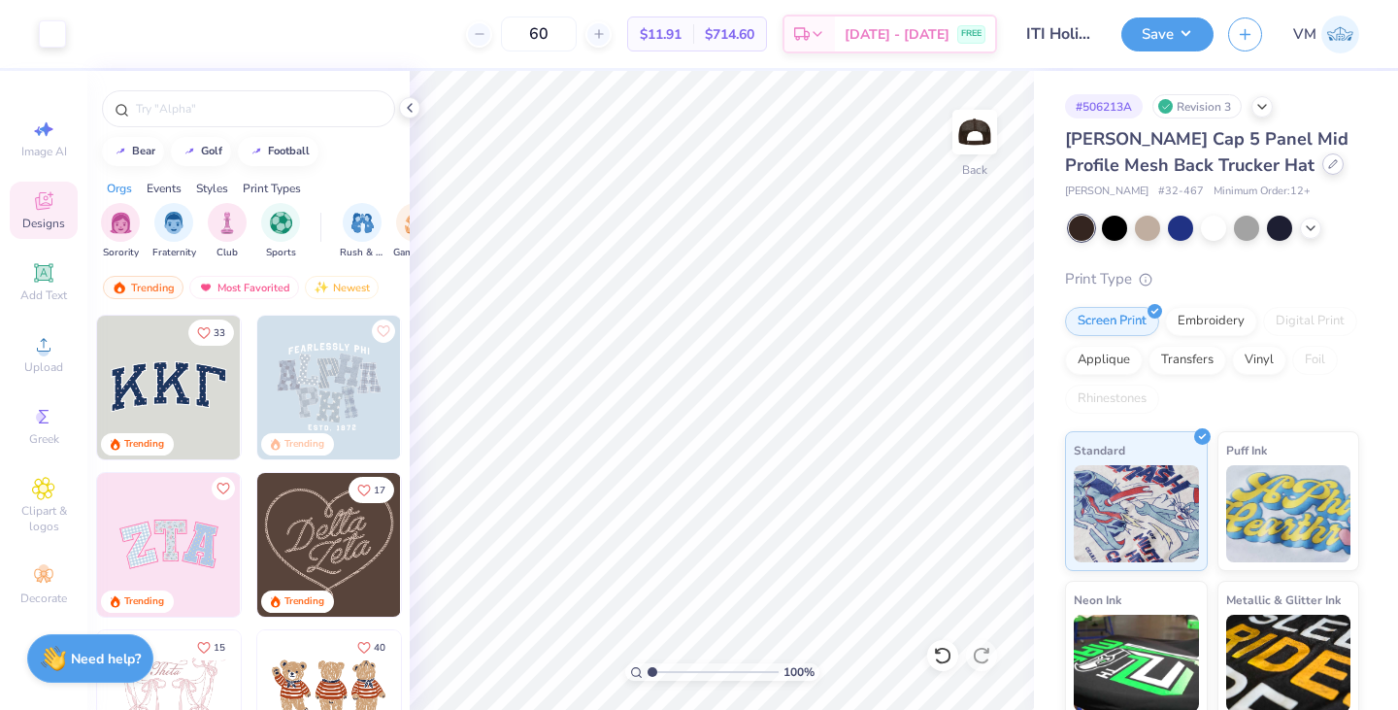
click at [1328, 168] on icon at bounding box center [1333, 164] width 10 height 10
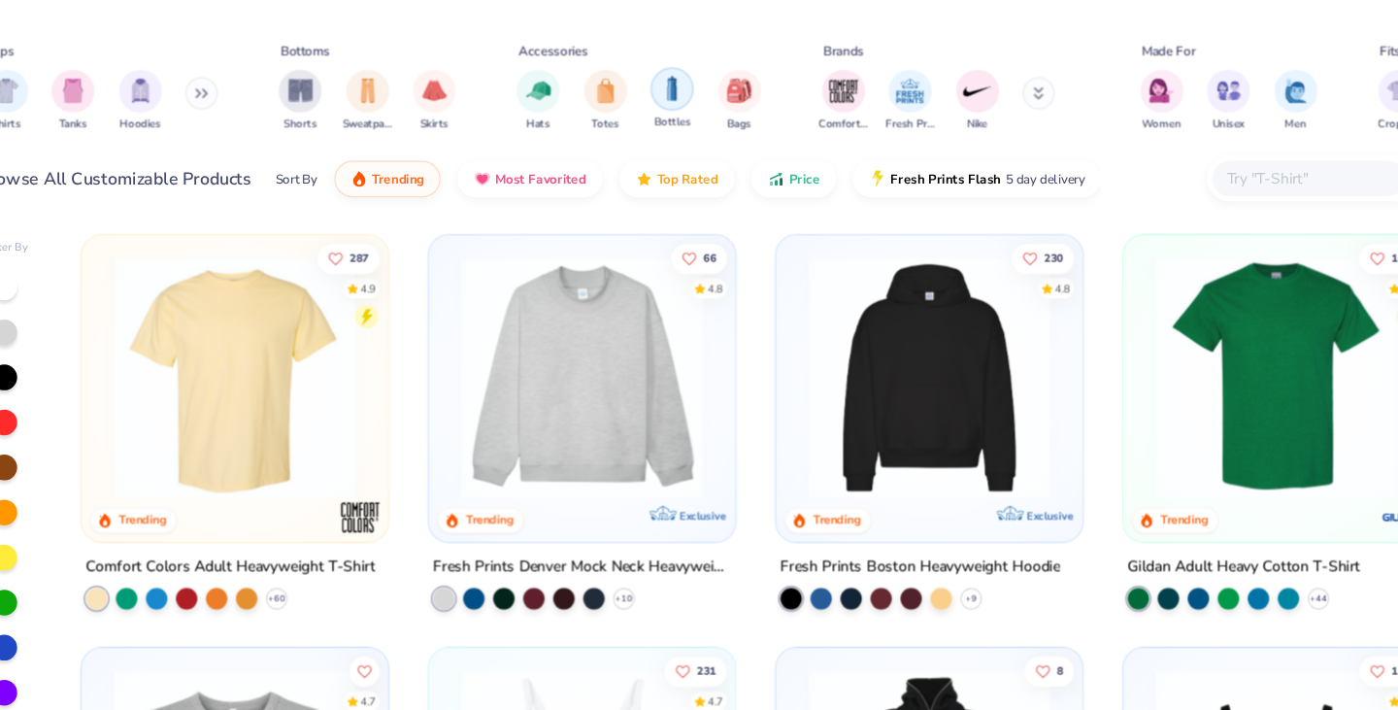
click at [660, 101] on img "filter for Bottles" at bounding box center [660, 93] width 21 height 22
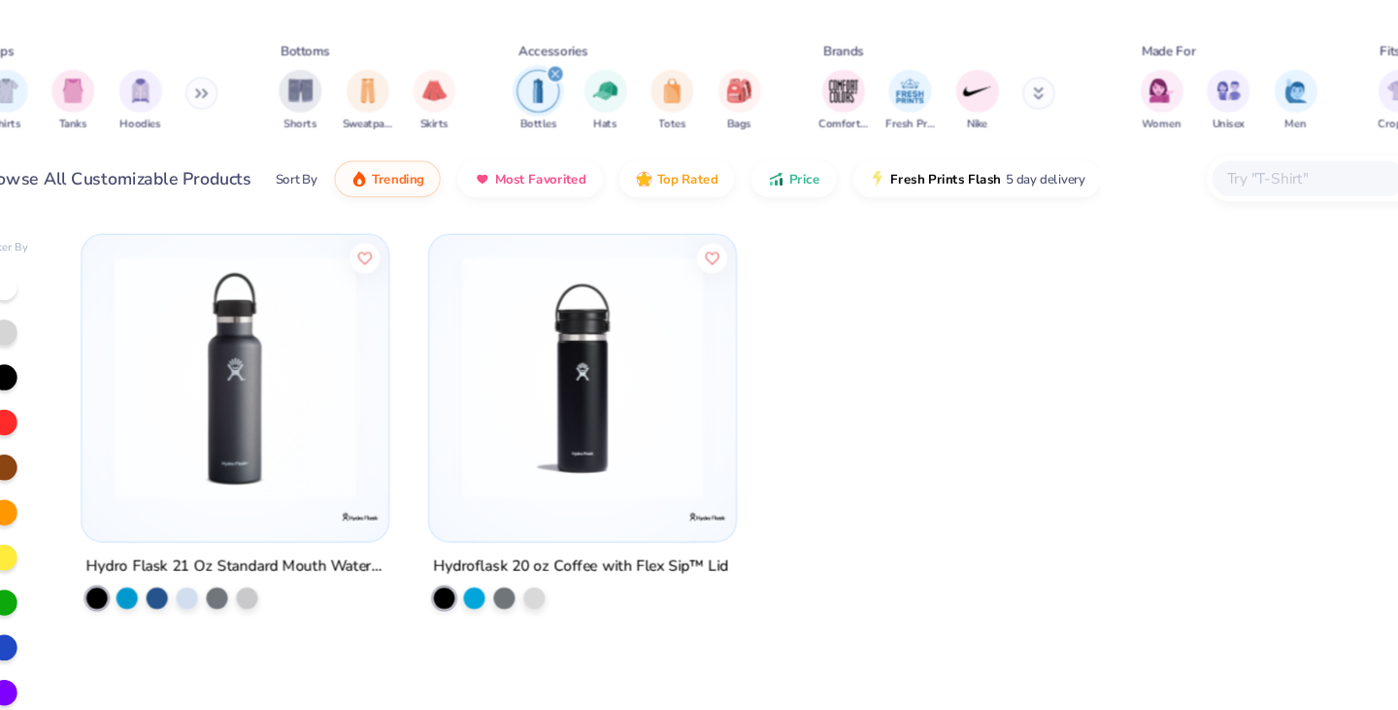
scroll to position [3, 0]
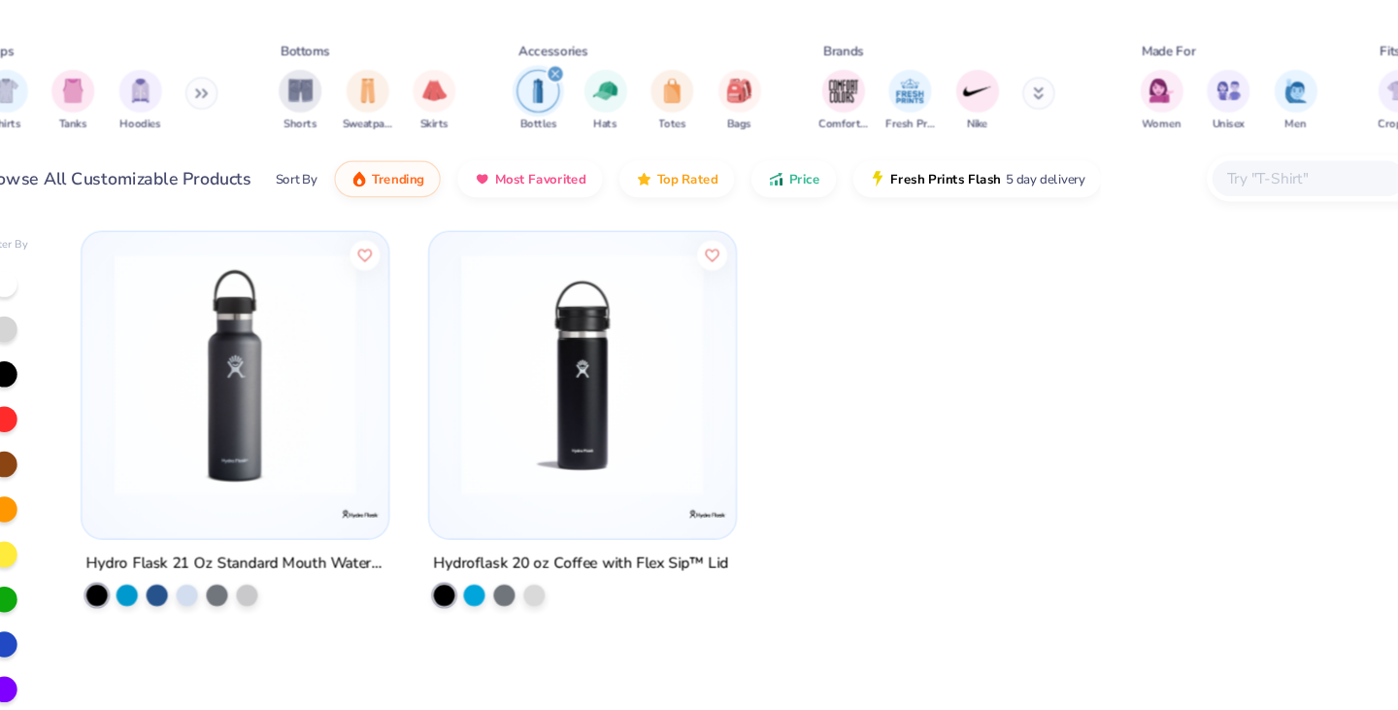
click at [545, 395] on img at bounding box center [579, 351] width 239 height 219
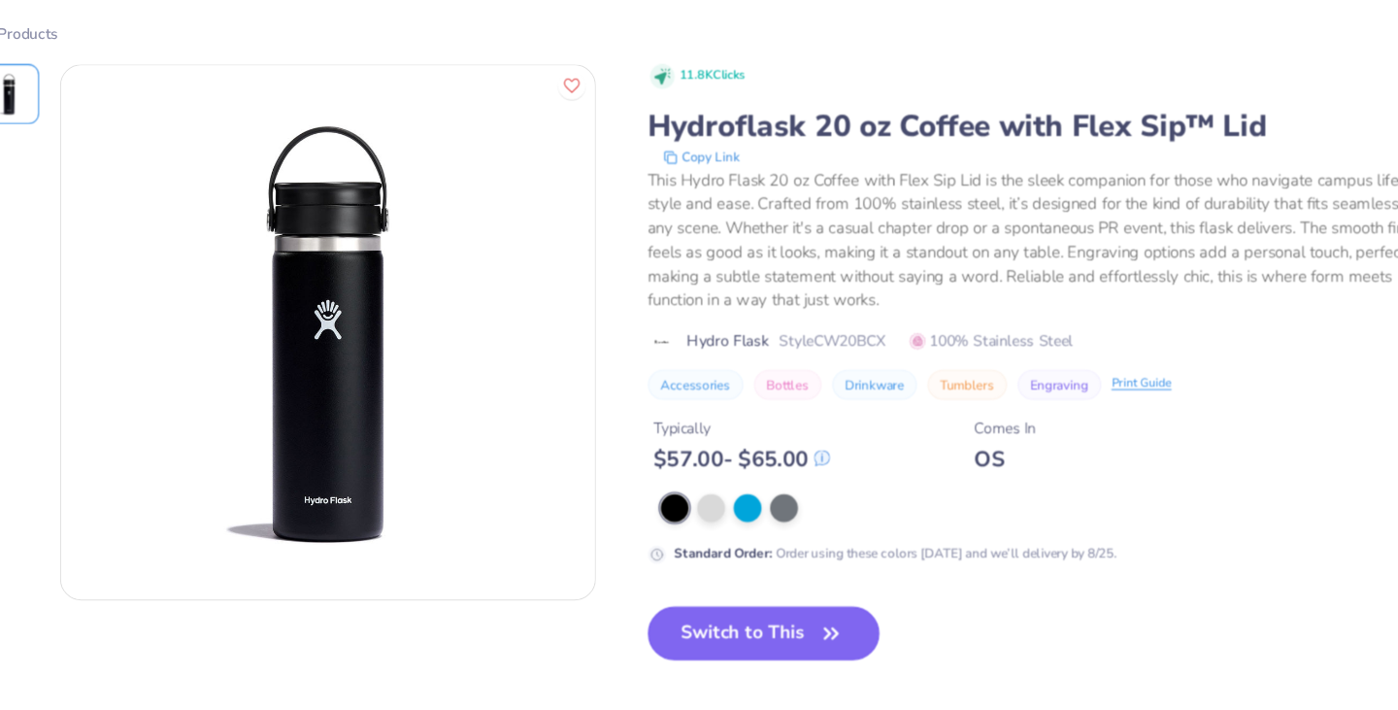
click at [670, 580] on button "Switch to This" at bounding box center [744, 586] width 211 height 49
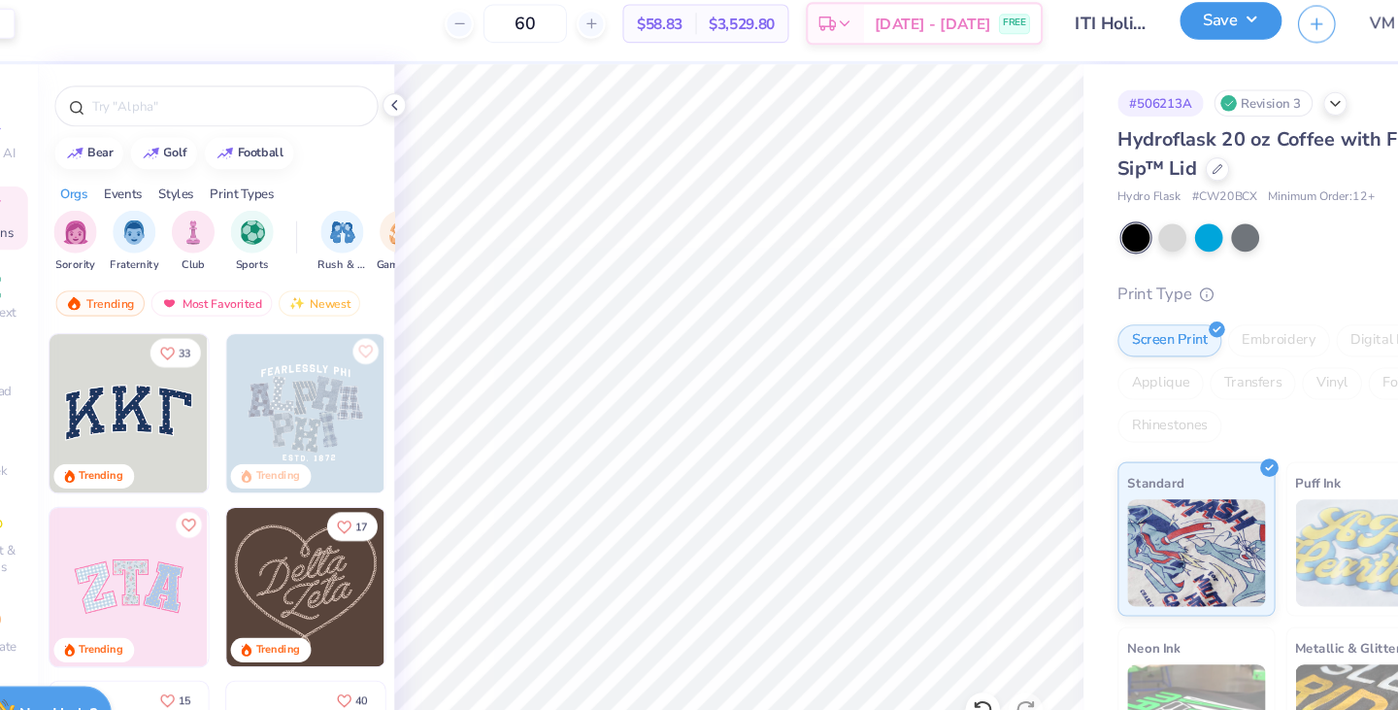
click at [1160, 39] on button "Save" at bounding box center [1167, 32] width 92 height 34
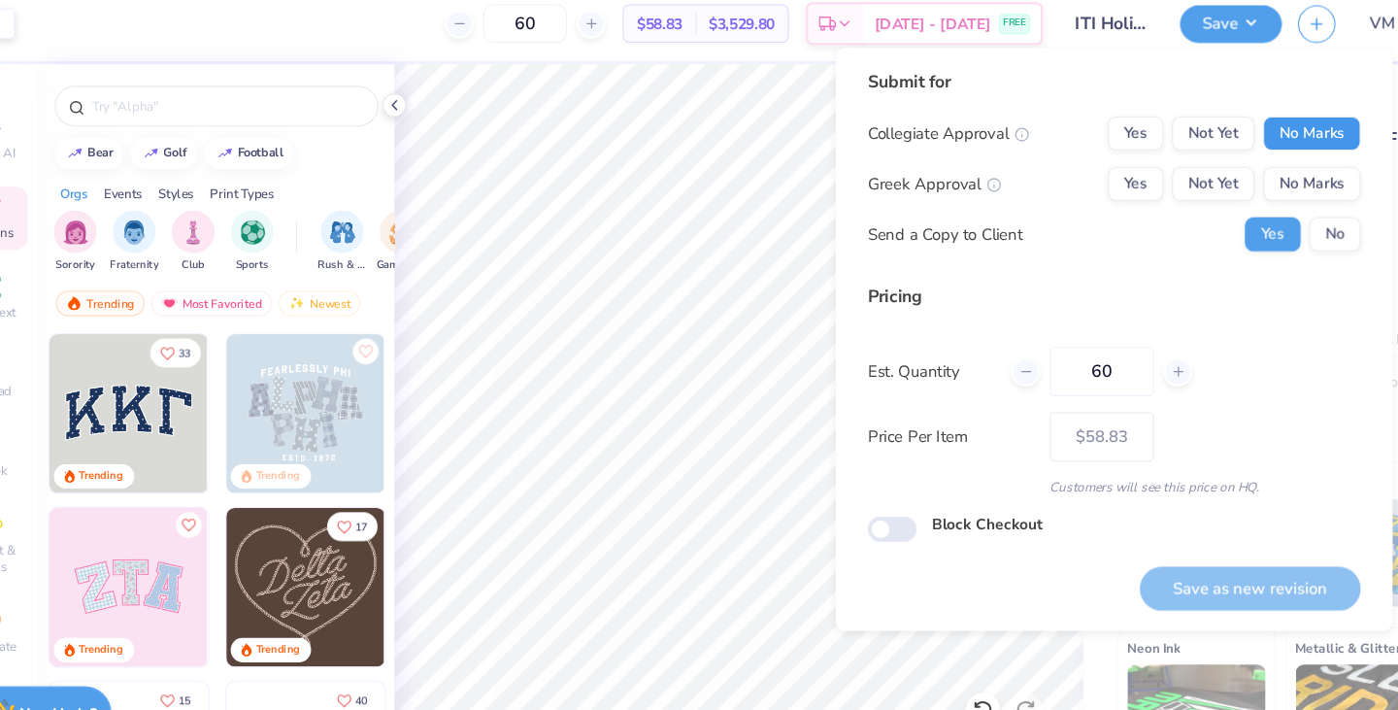
click at [1225, 119] on button "No Marks" at bounding box center [1241, 133] width 88 height 31
click at [1222, 177] on button "No Marks" at bounding box center [1241, 179] width 88 height 31
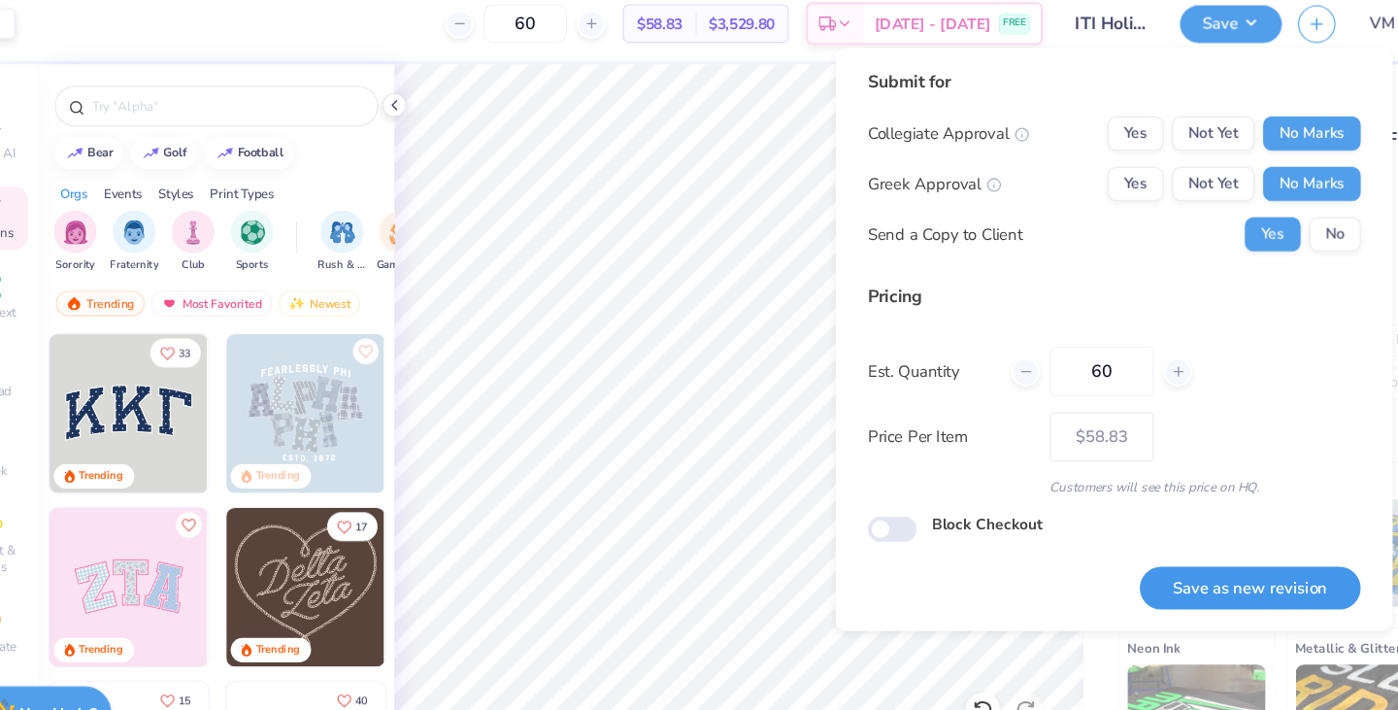
click at [1163, 532] on button "Save as new revision" at bounding box center [1185, 545] width 200 height 40
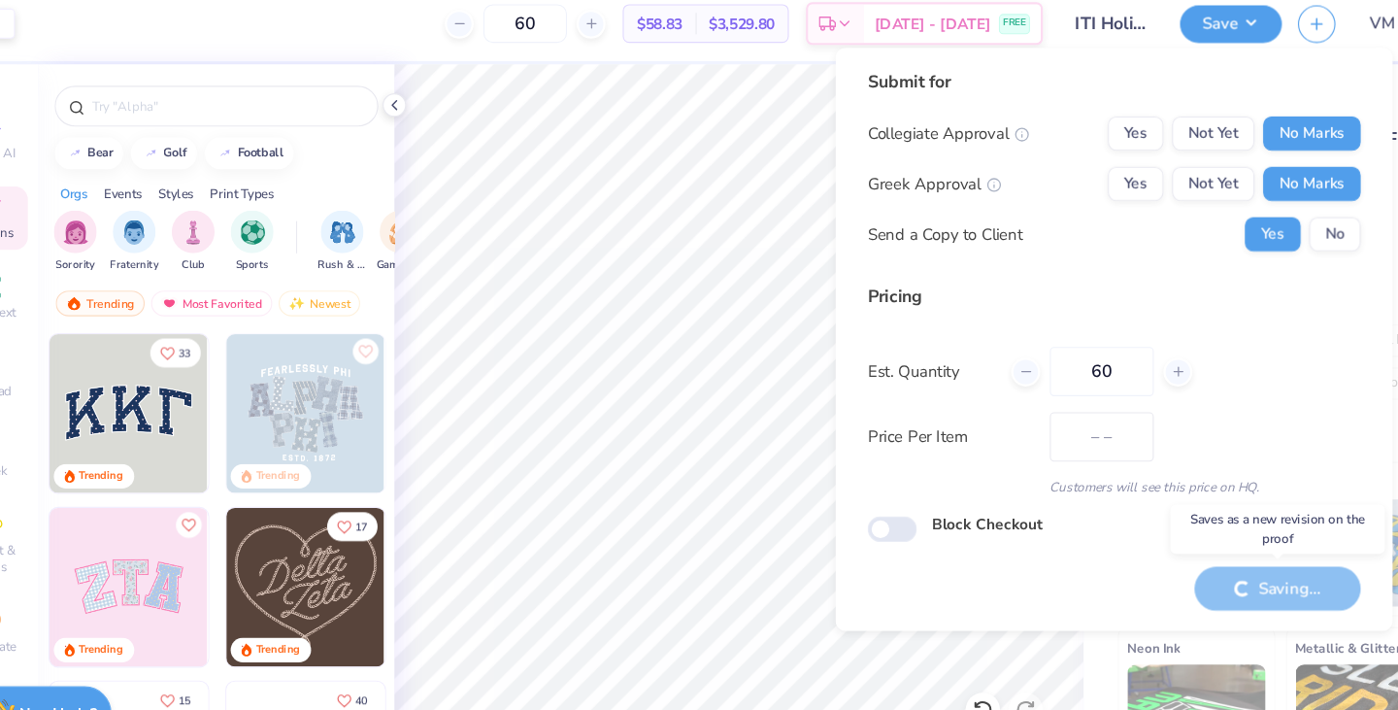
type input "$58.83"
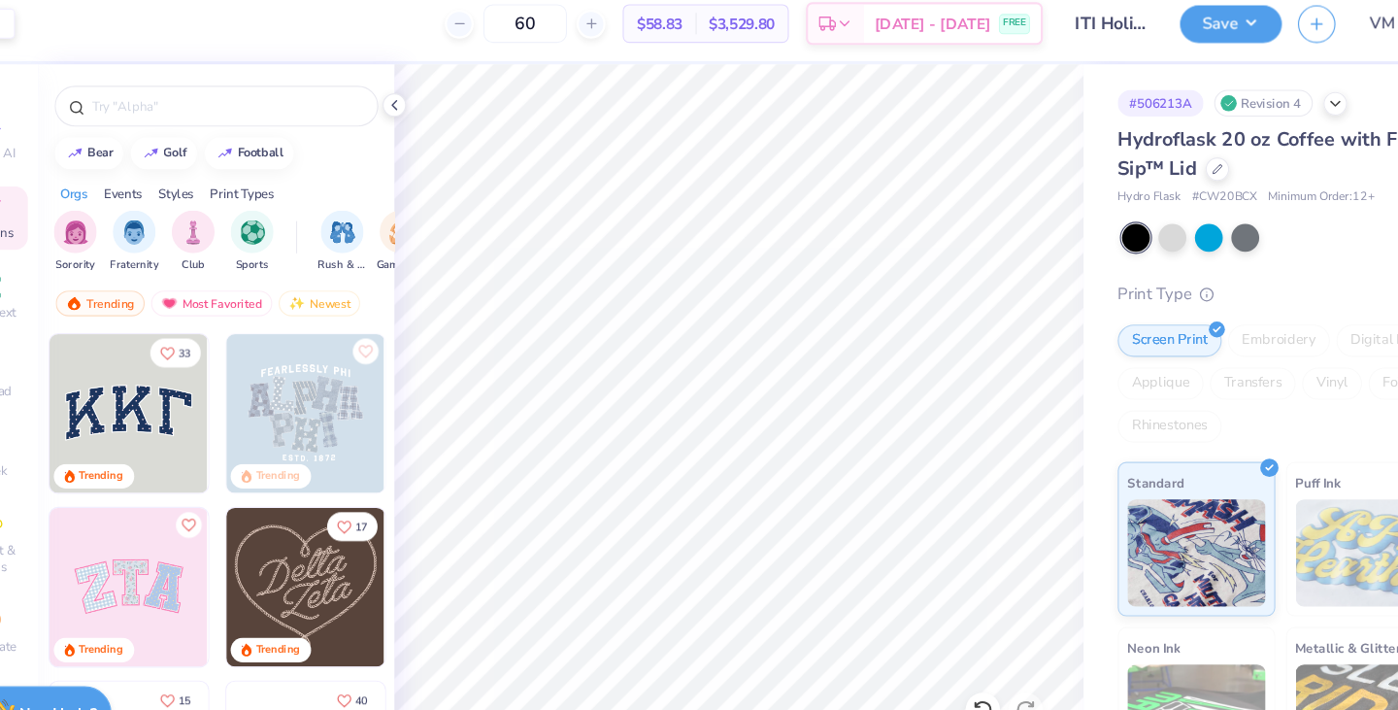
click at [1163, 174] on div "Hydroflask 20 oz Coffee with Flex Sip™ Lid" at bounding box center [1212, 152] width 294 height 52
click at [1162, 172] on div "Hydroflask 20 oz Coffee with Flex Sip™ Lid" at bounding box center [1212, 152] width 294 height 52
click at [1150, 160] on icon at bounding box center [1155, 164] width 10 height 10
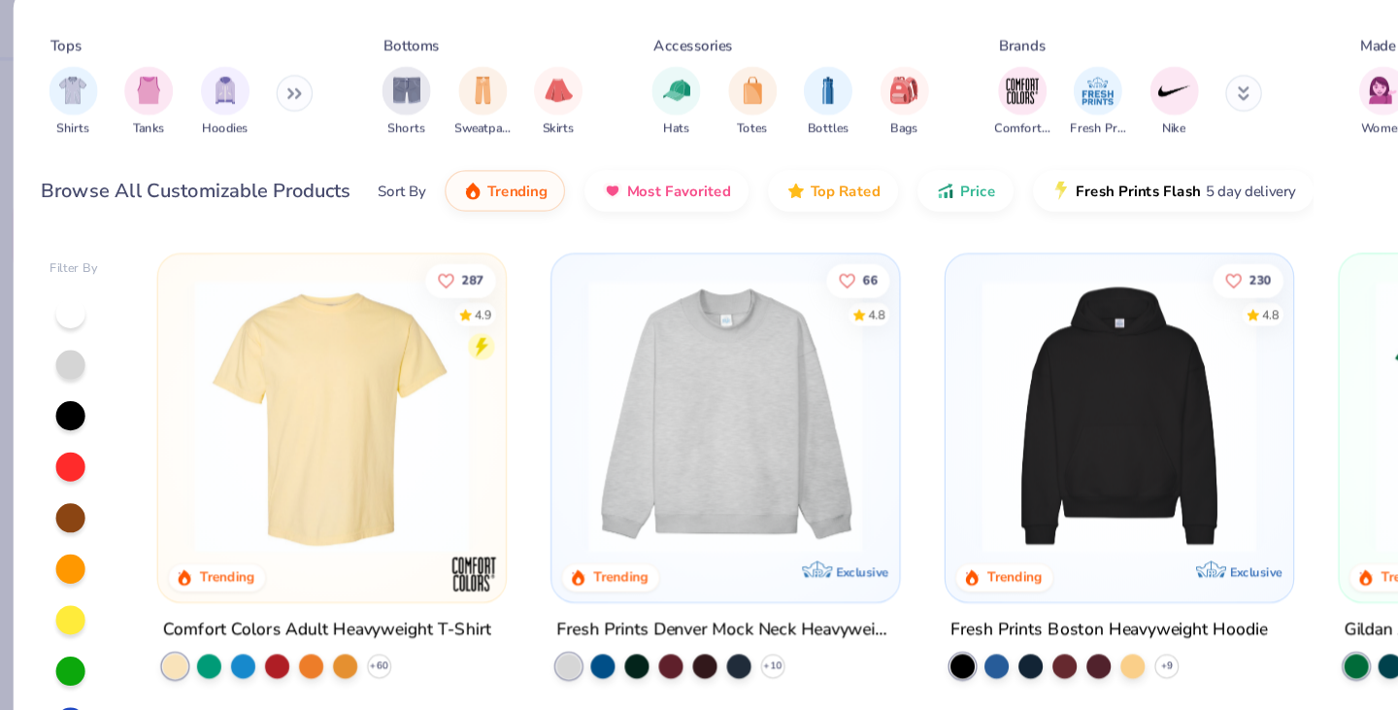
scroll to position [0, 124]
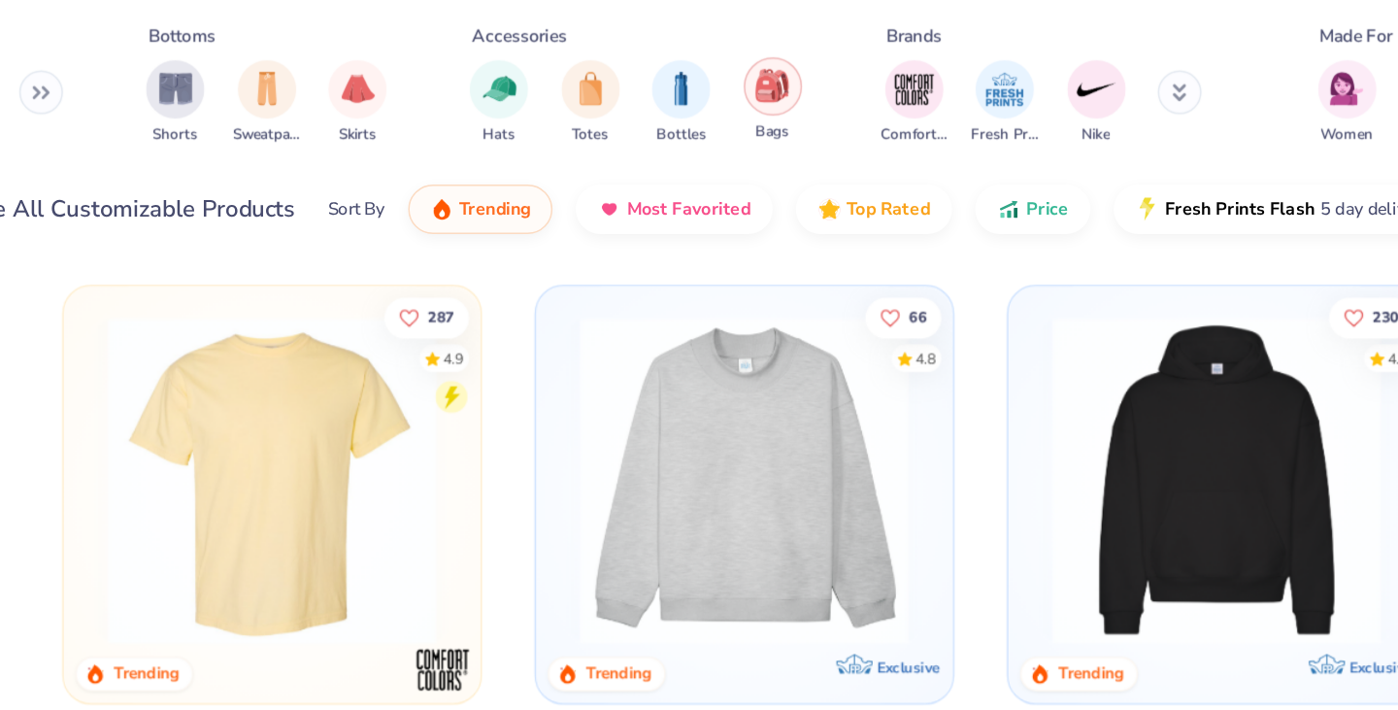
click at [593, 92] on img "filter for Bags" at bounding box center [596, 93] width 21 height 22
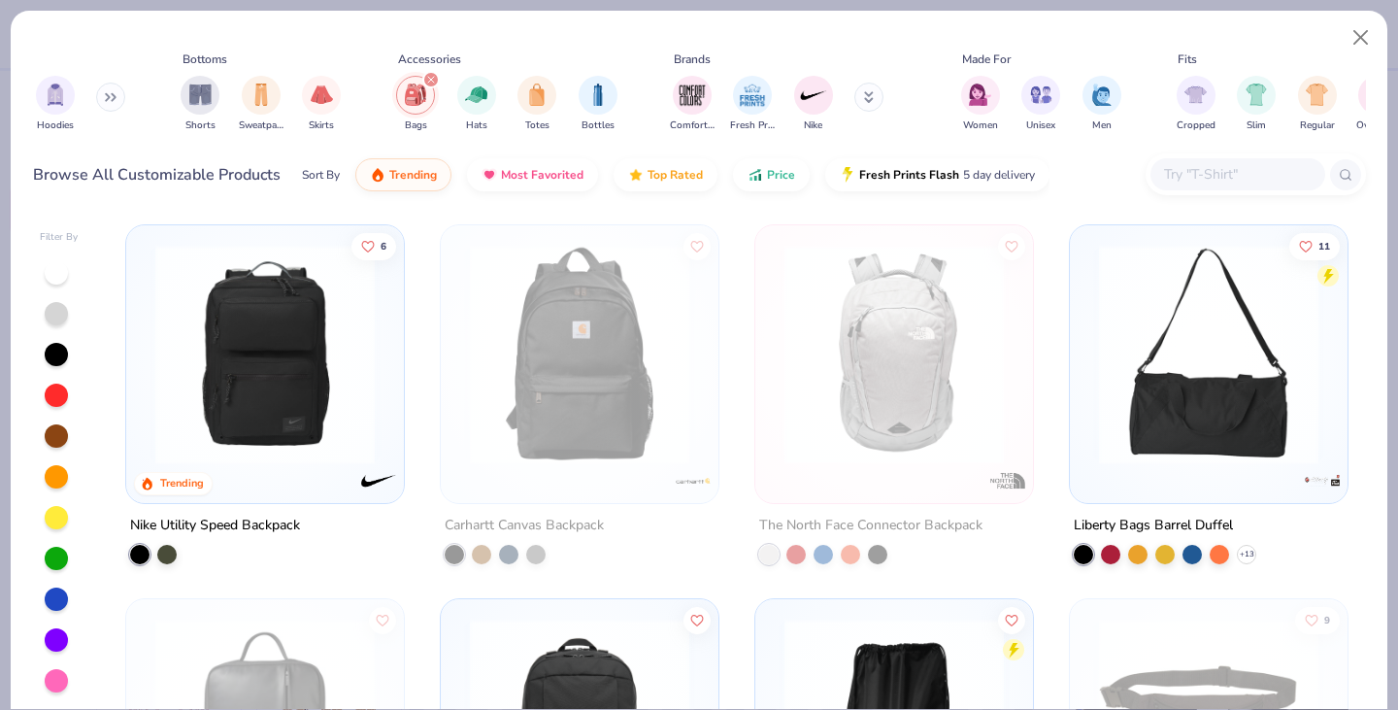
click at [298, 336] on img at bounding box center [265, 354] width 239 height 219
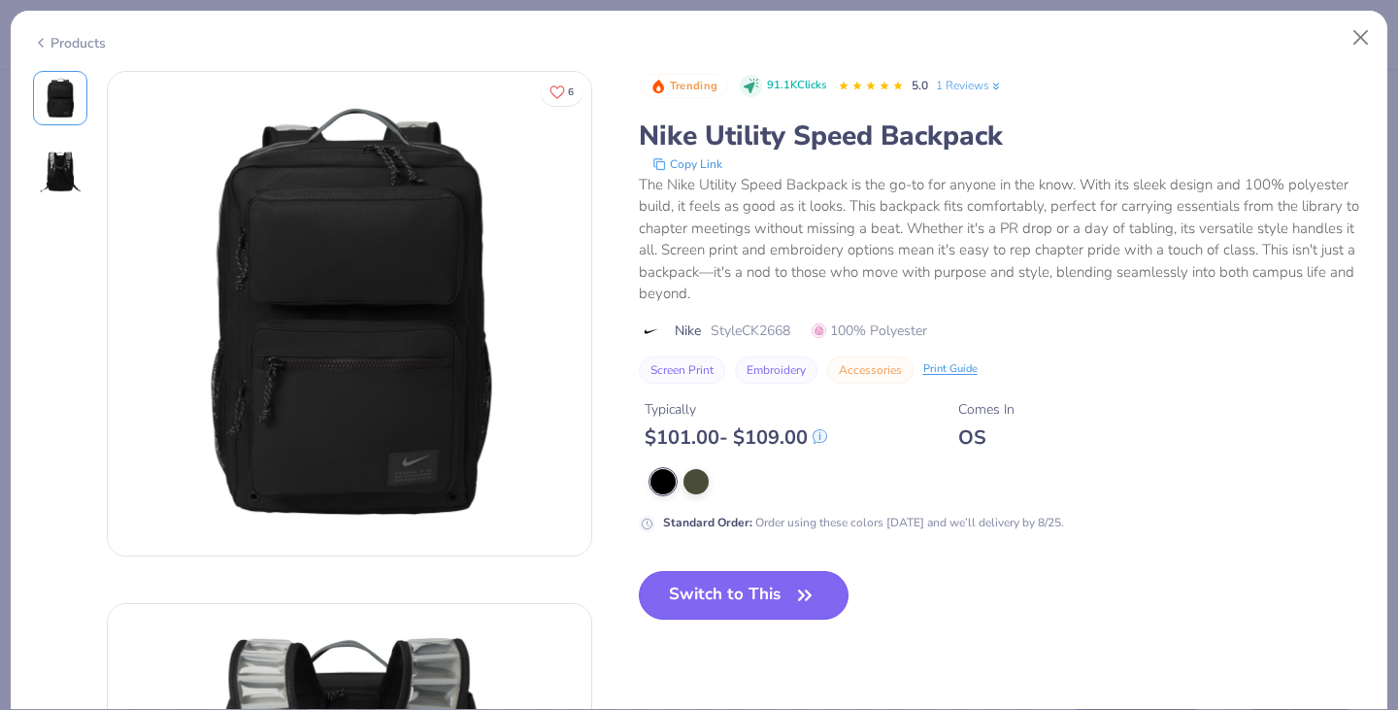
click at [727, 588] on button "Switch to This" at bounding box center [744, 595] width 211 height 49
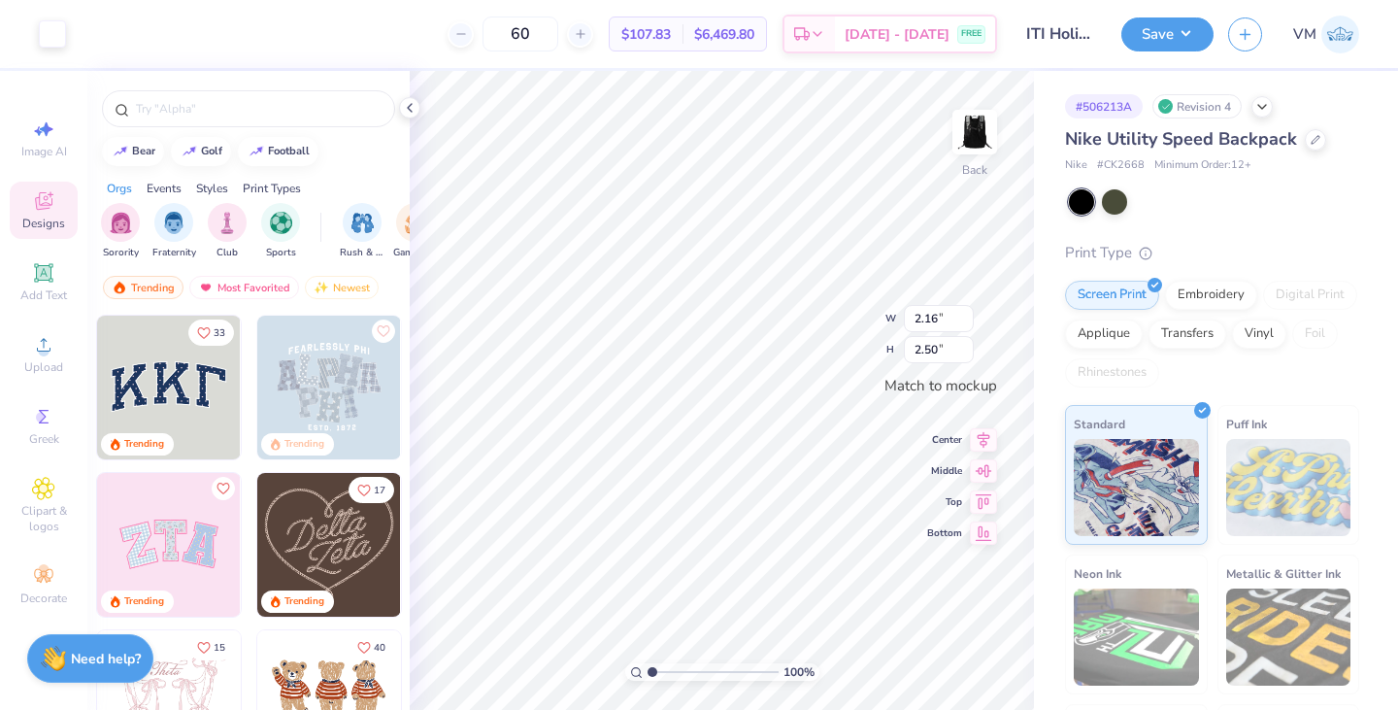
type input "2.14"
type input "2.47"
click at [1168, 49] on div "Save" at bounding box center [1167, 34] width 92 height 34
click at [1174, 42] on button "Save" at bounding box center [1167, 32] width 92 height 34
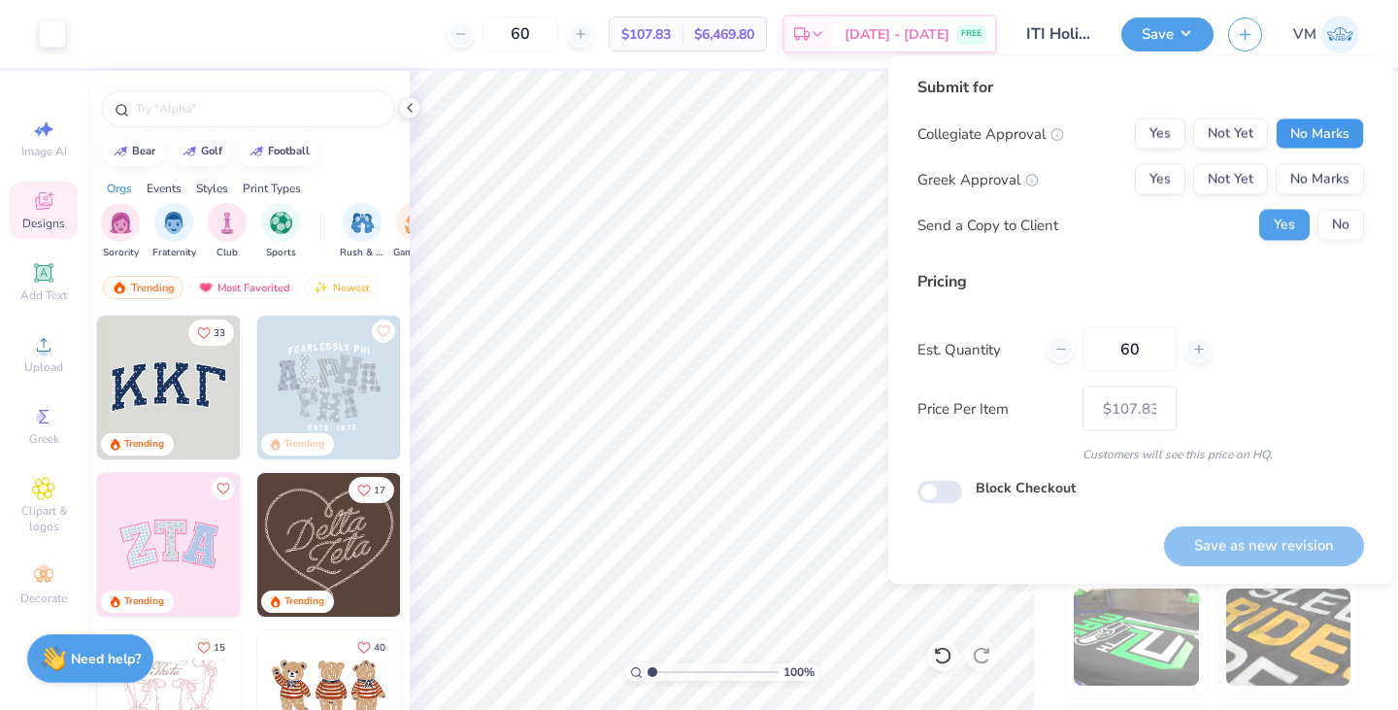
click at [1336, 131] on button "No Marks" at bounding box center [1320, 133] width 88 height 31
click at [1331, 171] on button "No Marks" at bounding box center [1320, 179] width 88 height 31
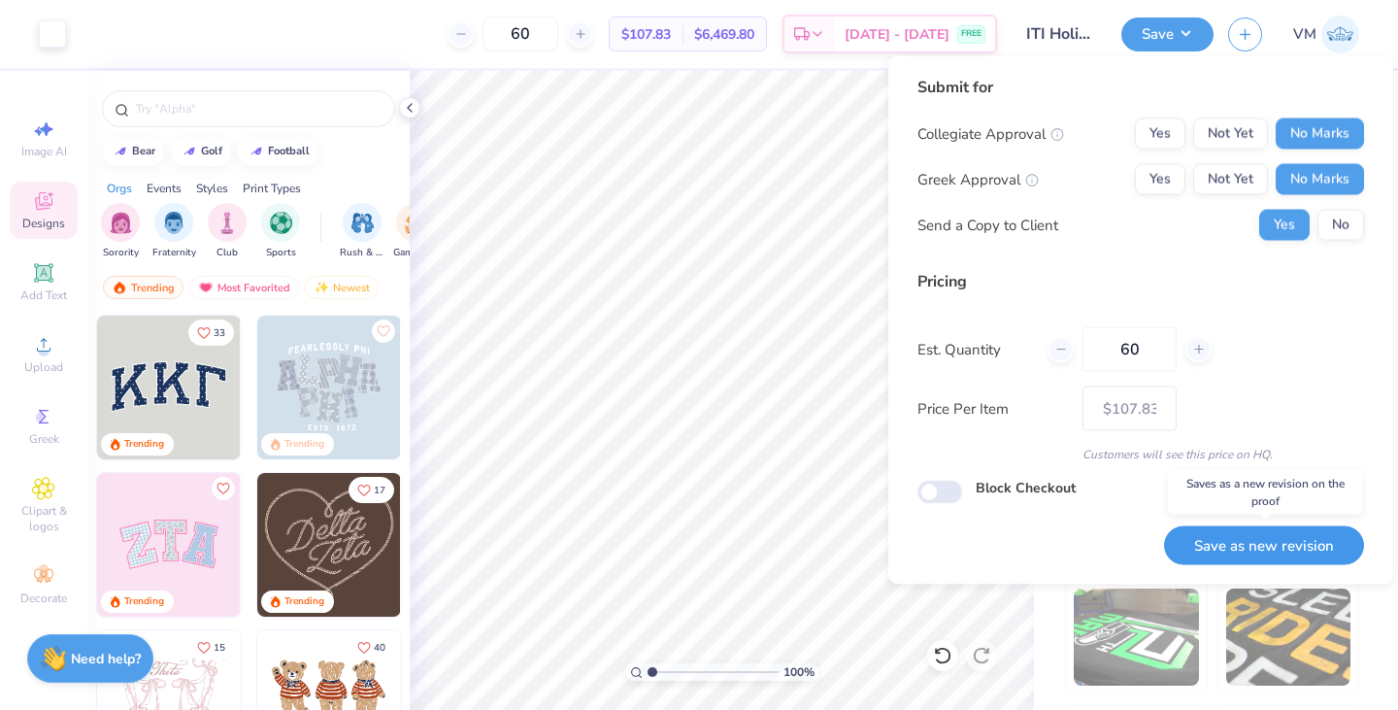
click at [1265, 541] on button "Save as new revision" at bounding box center [1264, 545] width 200 height 40
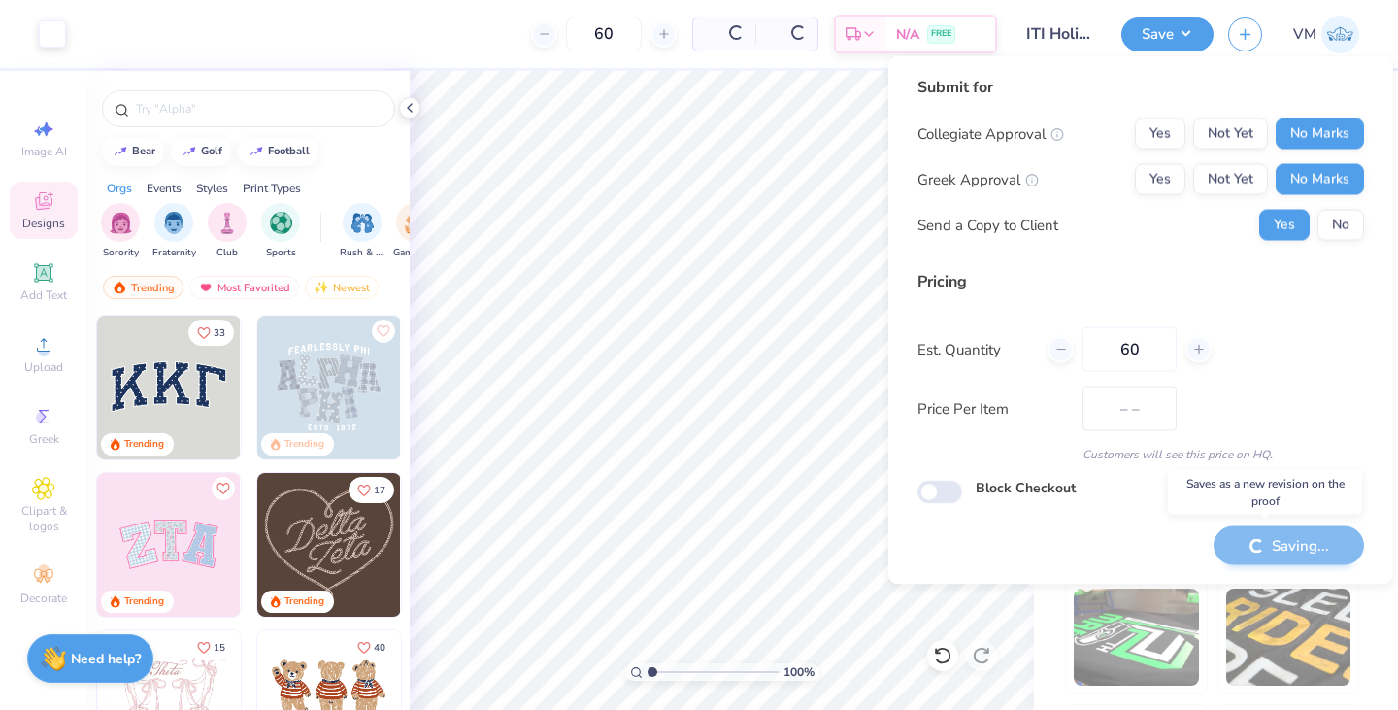
type input "$107.83"
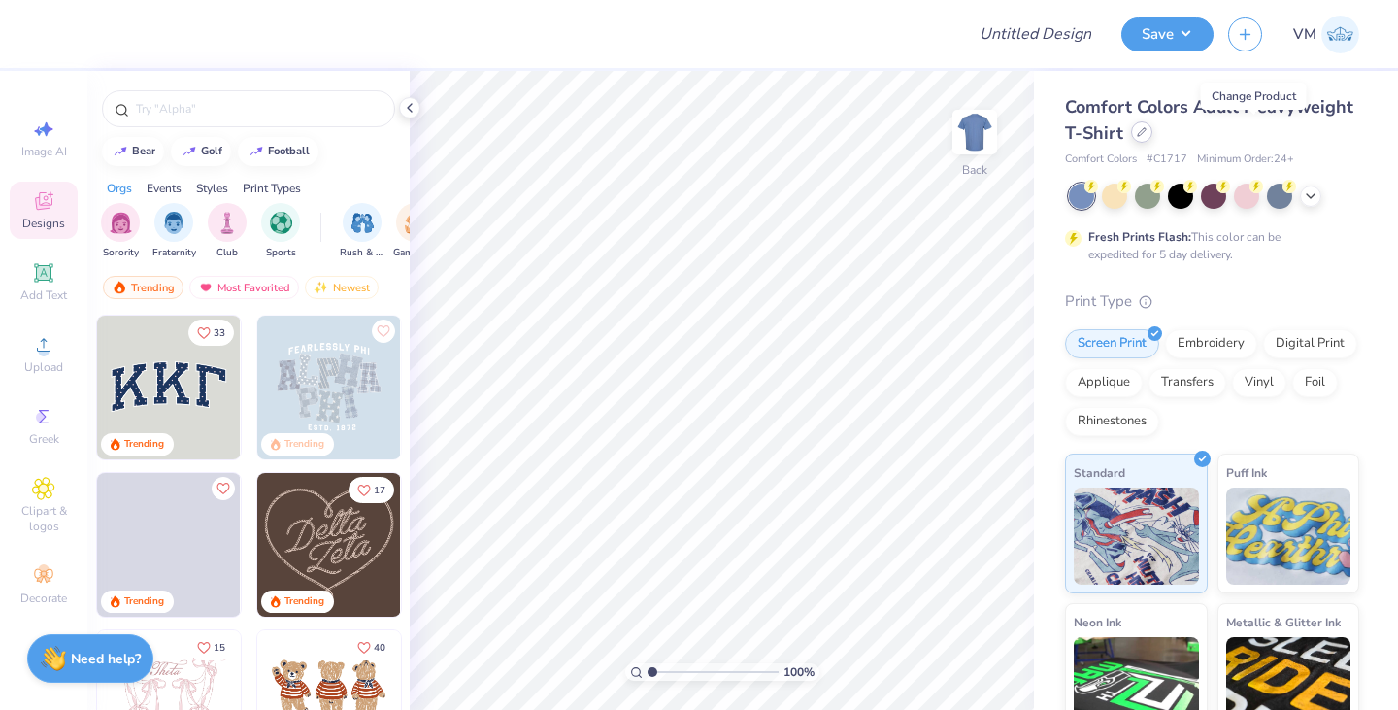
click at [1146, 130] on icon at bounding box center [1142, 132] width 10 height 10
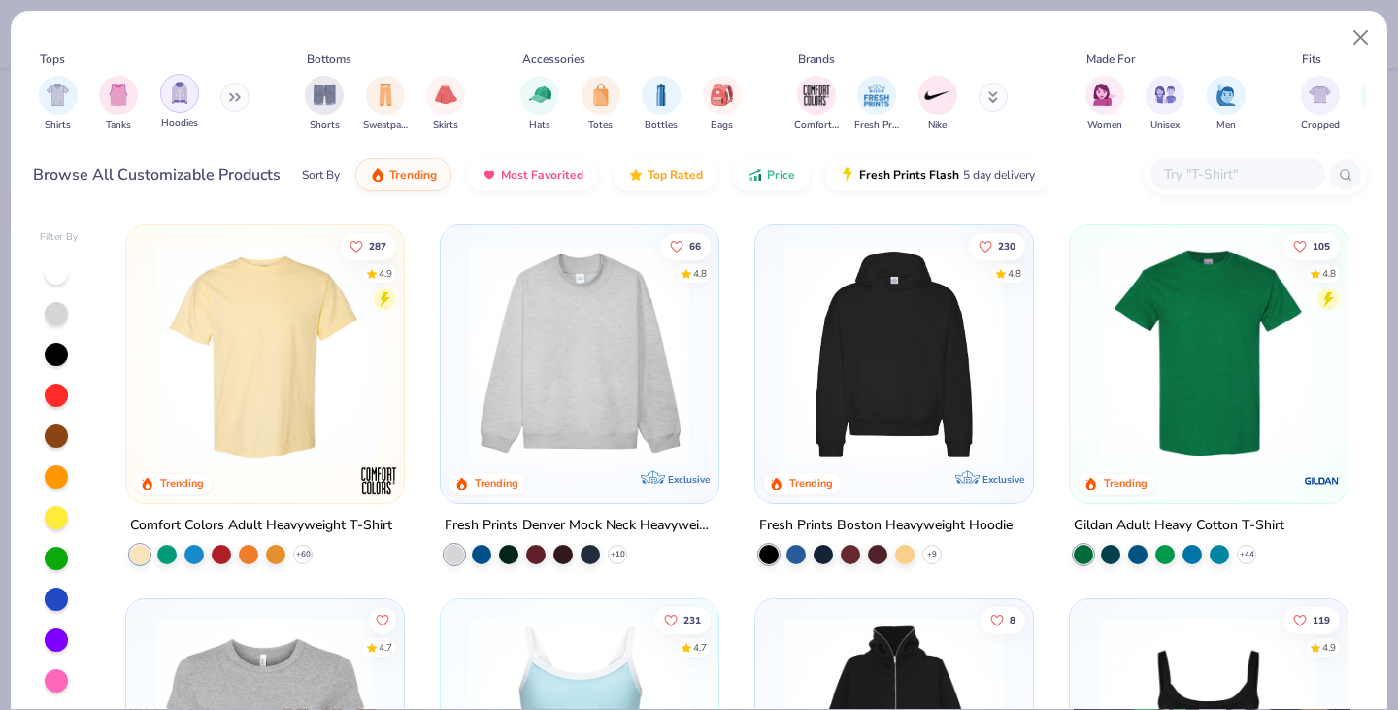
click at [174, 99] on img "filter for Hoodies" at bounding box center [179, 93] width 21 height 22
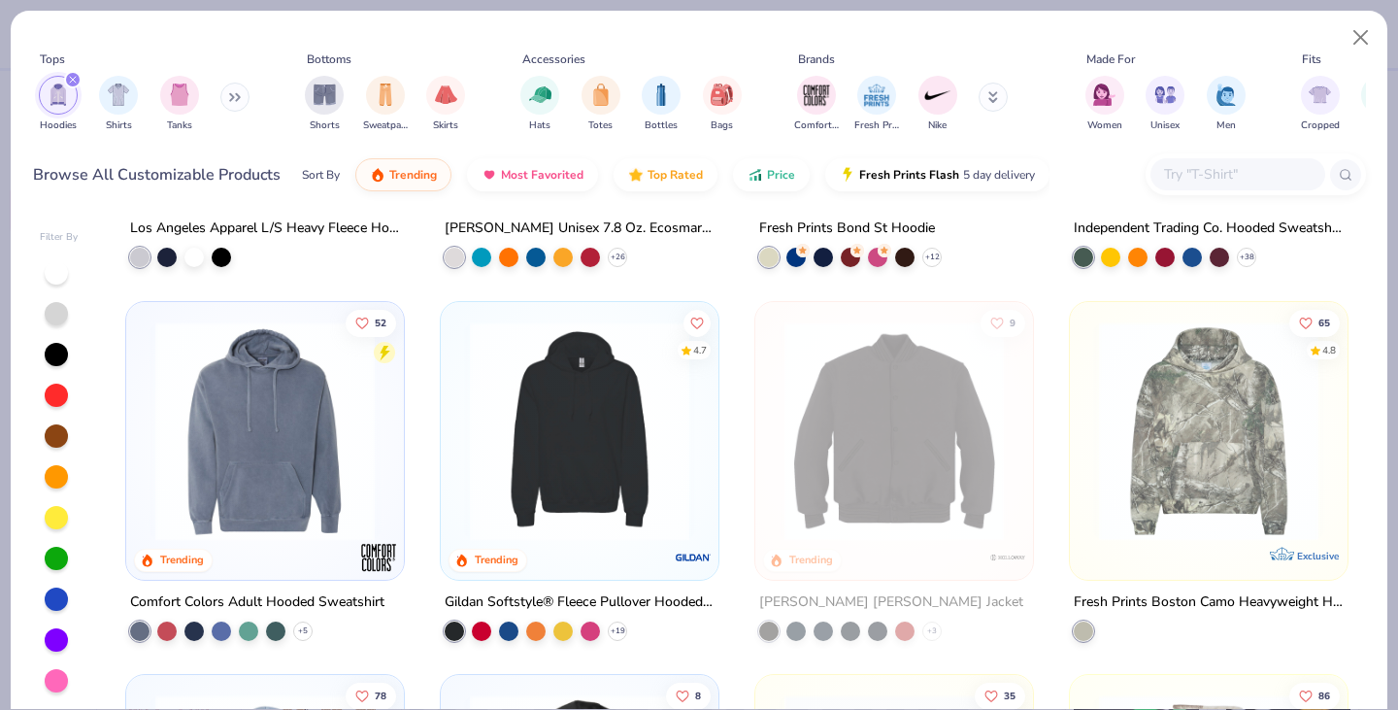
scroll to position [670, 0]
click at [584, 446] on img at bounding box center [579, 430] width 239 height 219
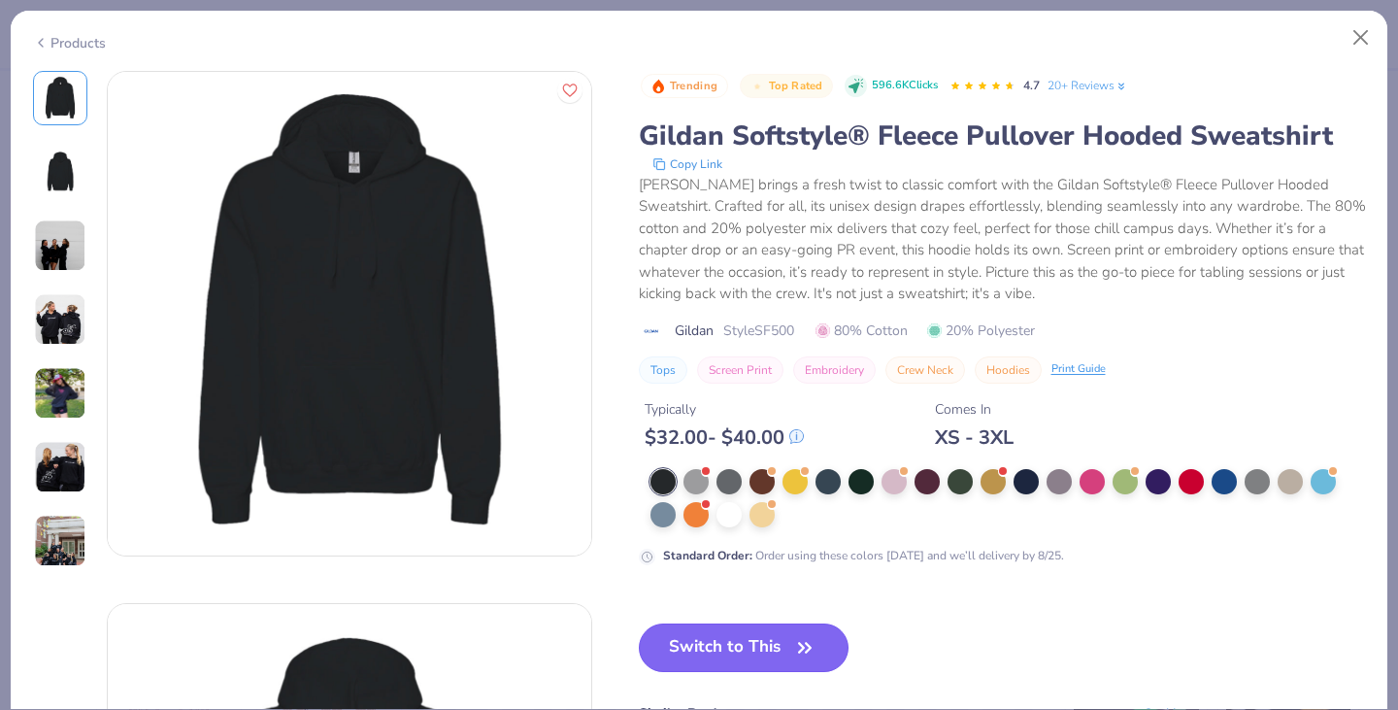
click at [722, 645] on button "Switch to This" at bounding box center [744, 647] width 211 height 49
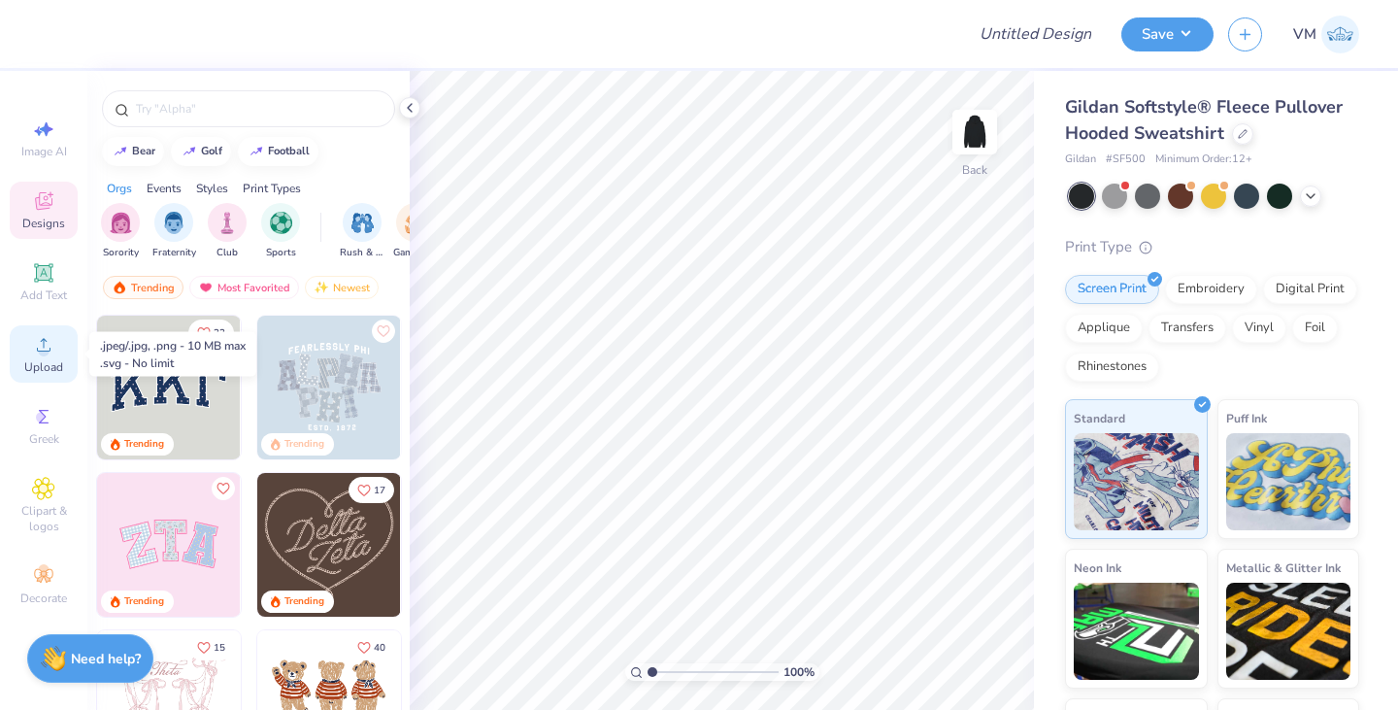
click at [39, 344] on icon at bounding box center [43, 344] width 23 height 23
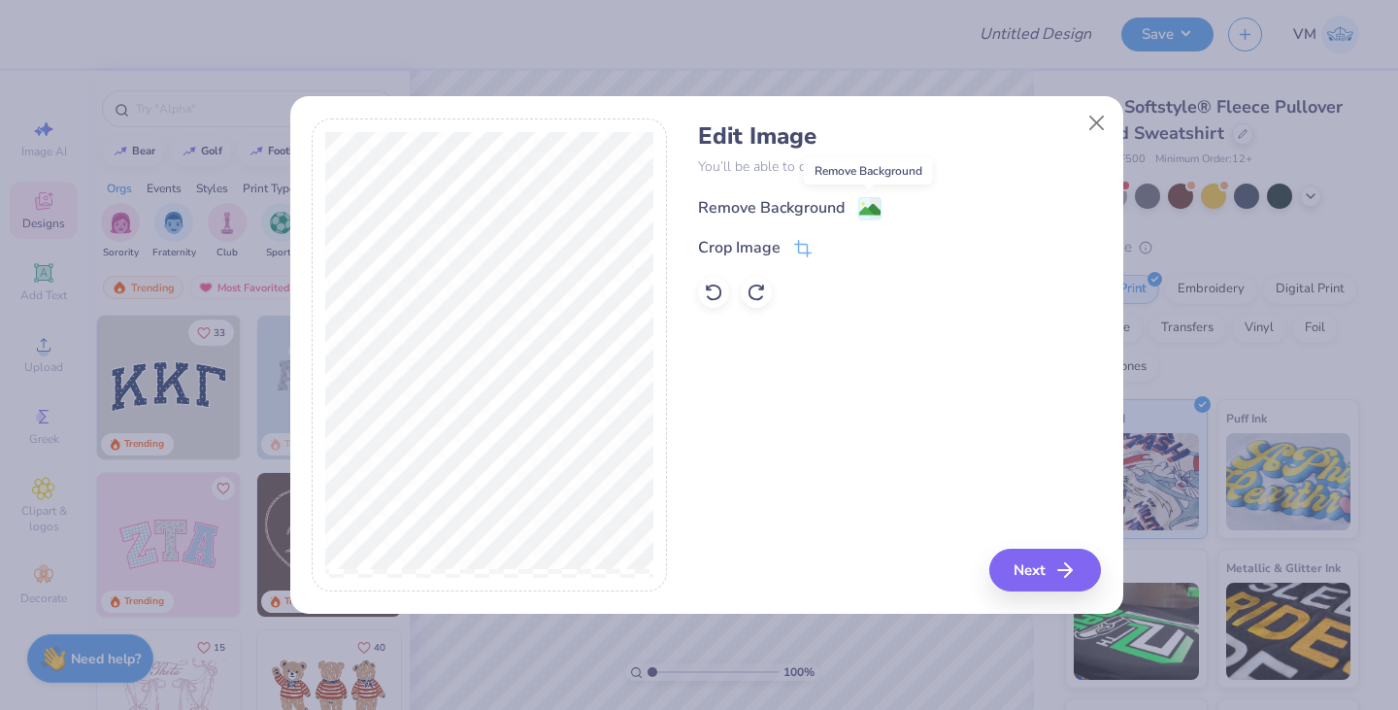
click at [859, 210] on image at bounding box center [869, 209] width 21 height 21
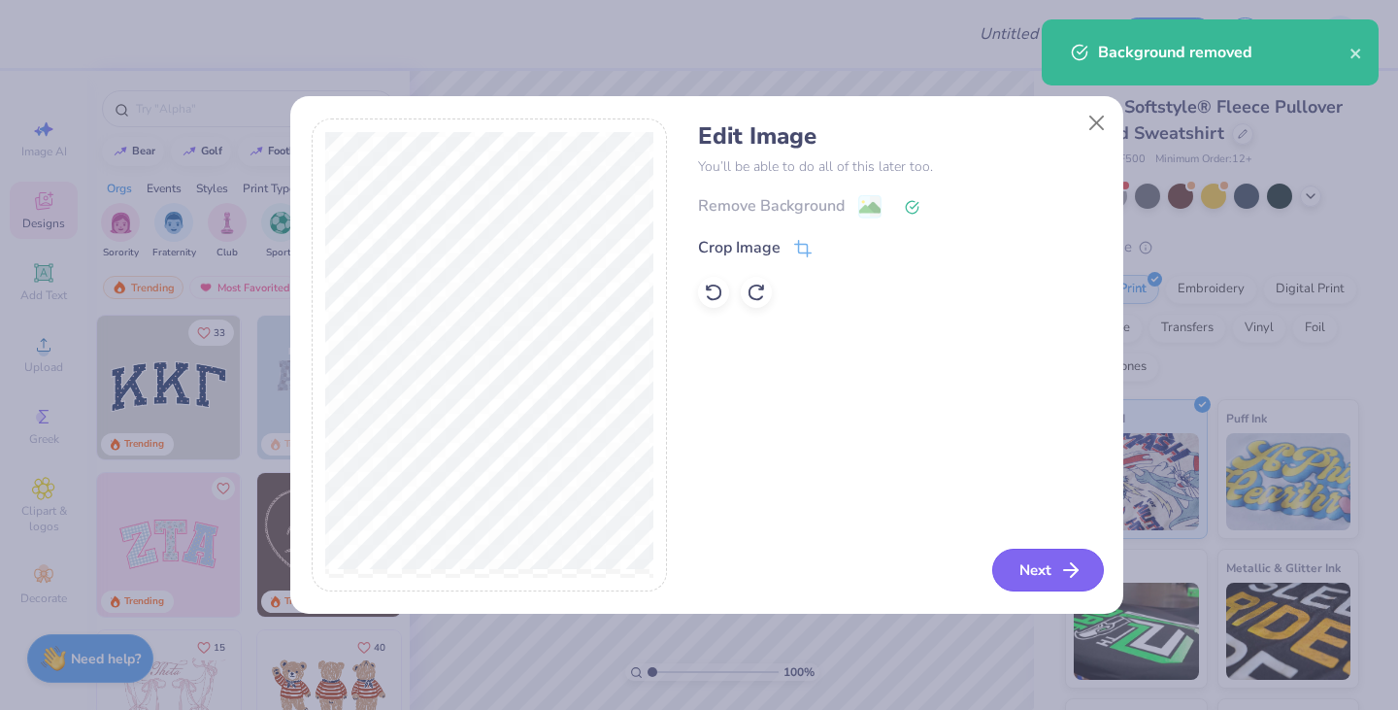
click at [1053, 562] on button "Next" at bounding box center [1048, 569] width 112 height 43
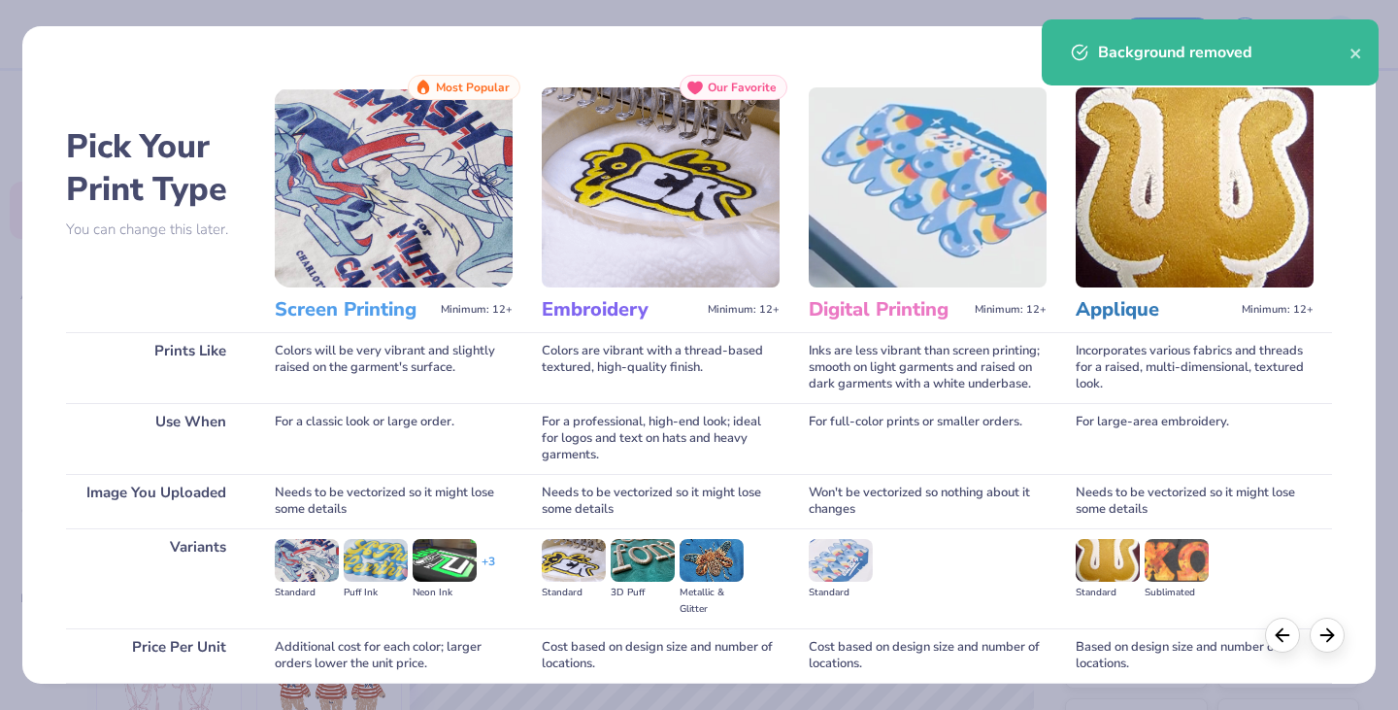
scroll to position [161, 0]
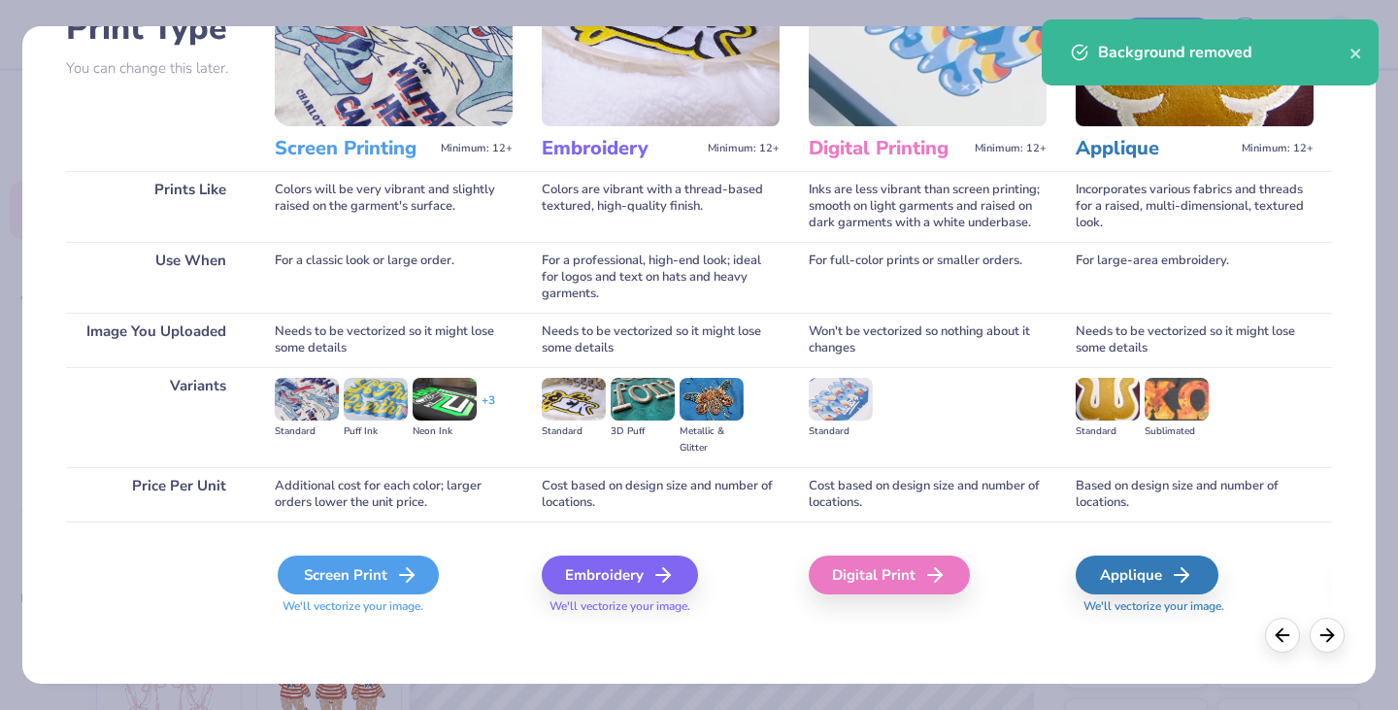
click at [303, 580] on div "Screen Print" at bounding box center [358, 574] width 161 height 39
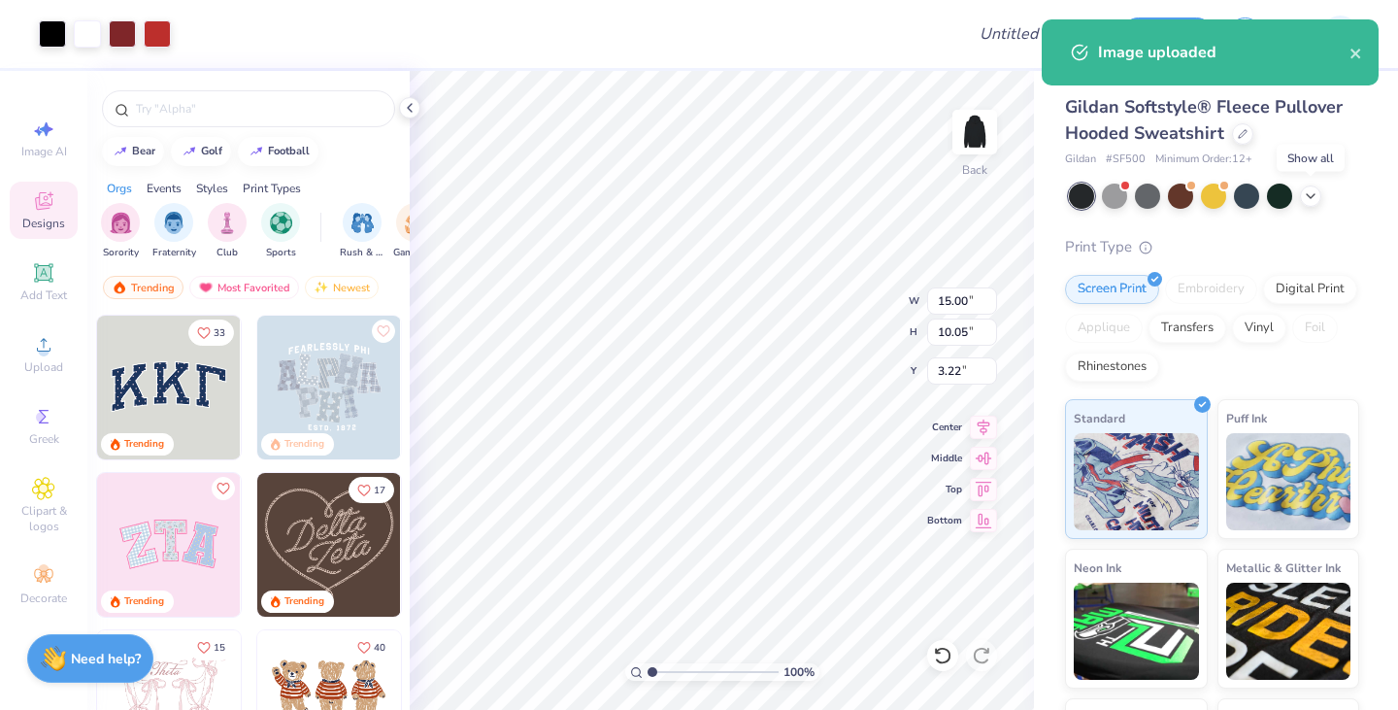
click at [1303, 189] on icon at bounding box center [1311, 196] width 16 height 16
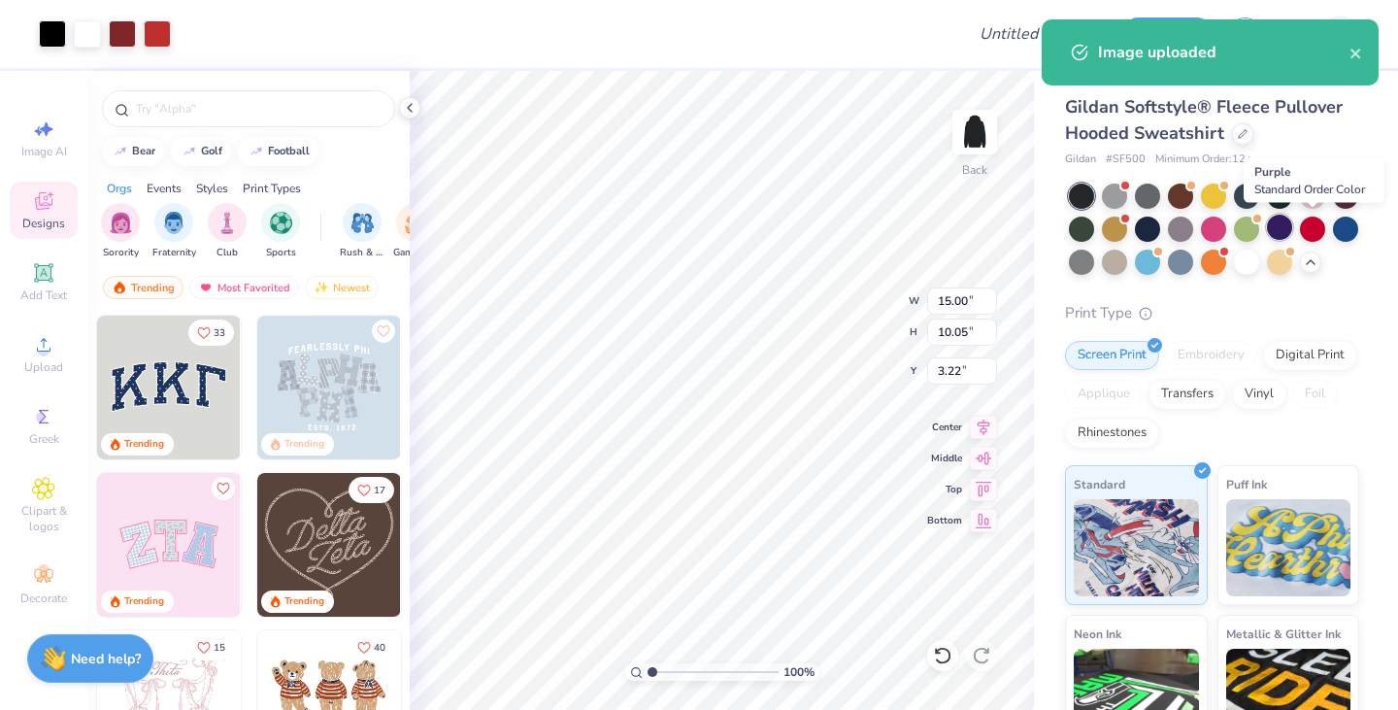
click at [1292, 224] on div at bounding box center [1279, 227] width 25 height 25
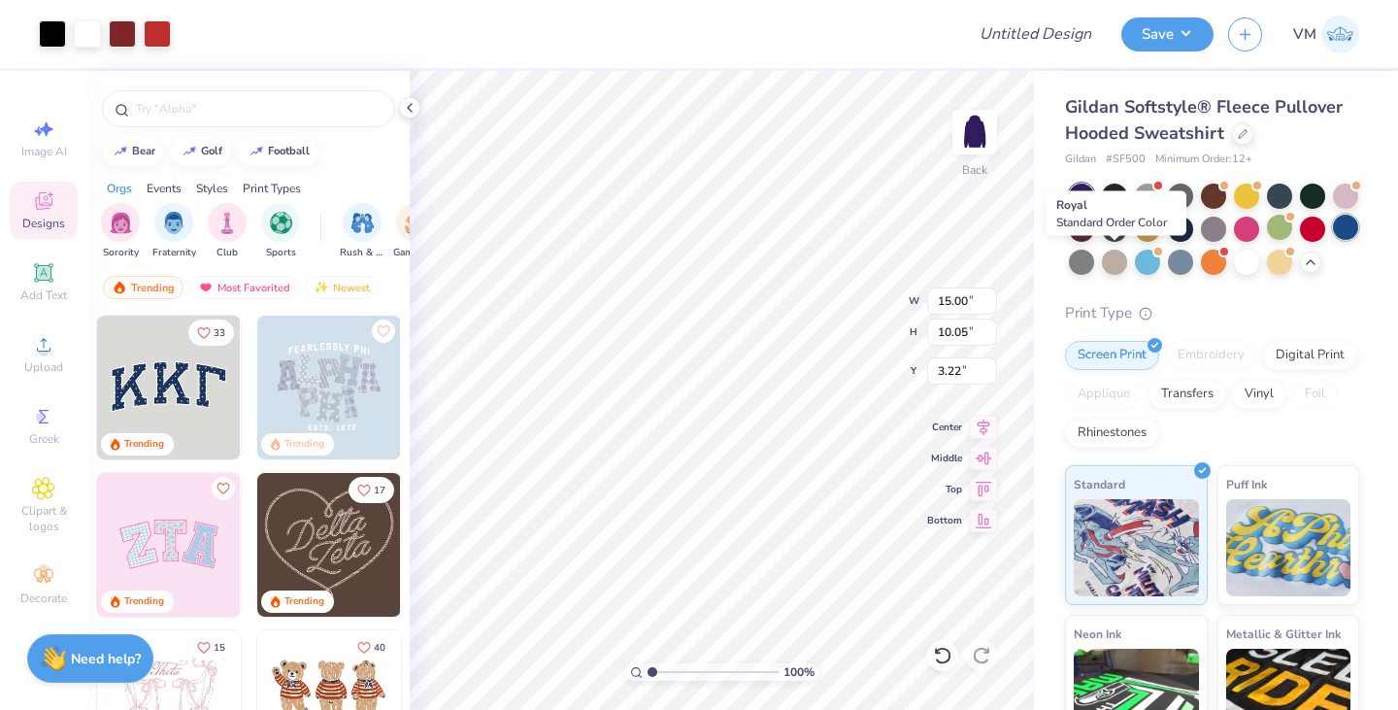
click at [1333, 240] on div at bounding box center [1345, 227] width 25 height 25
click at [1094, 218] on div at bounding box center [1081, 227] width 25 height 25
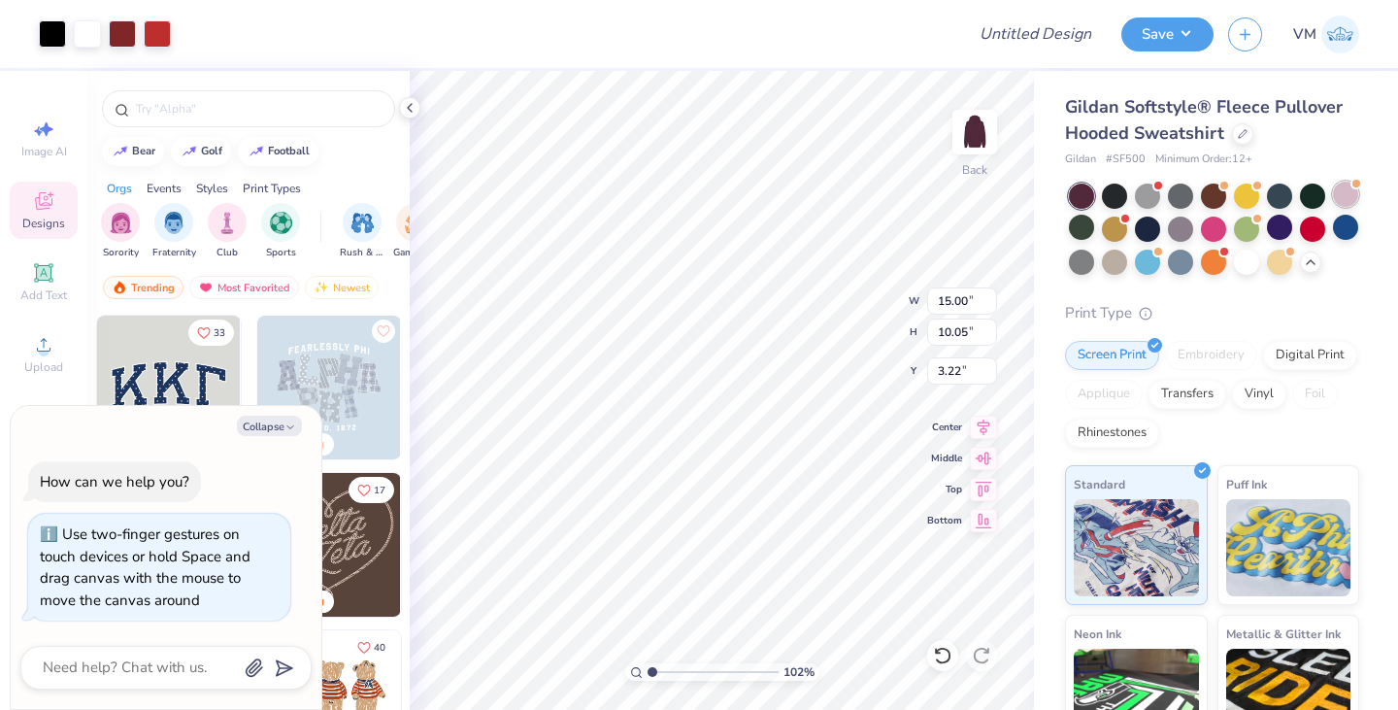
type input "1.02164636708658"
type textarea "x"
type input "1.02164636708658"
type textarea "x"
type input "1.02164636708658"
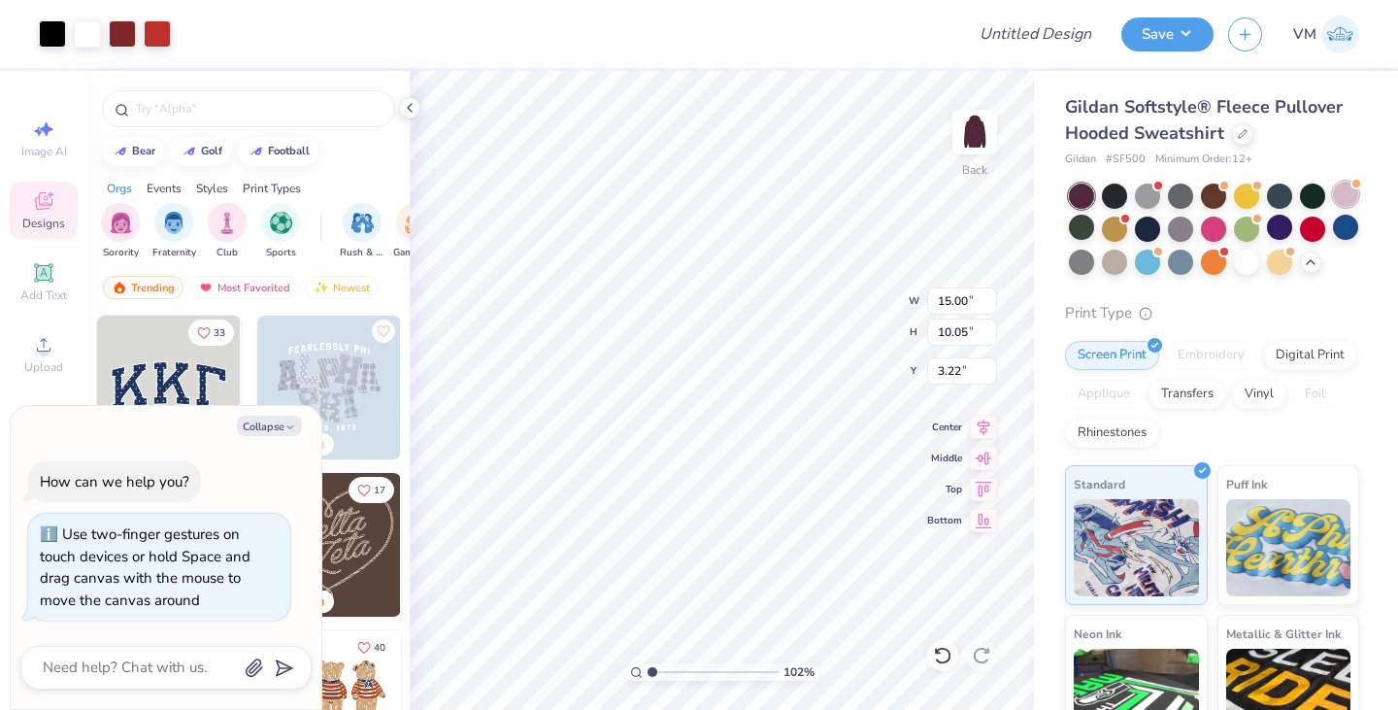
type textarea "x"
type input "1.02164636708658"
type input "3.55"
type input "2.38"
type input "10.90"
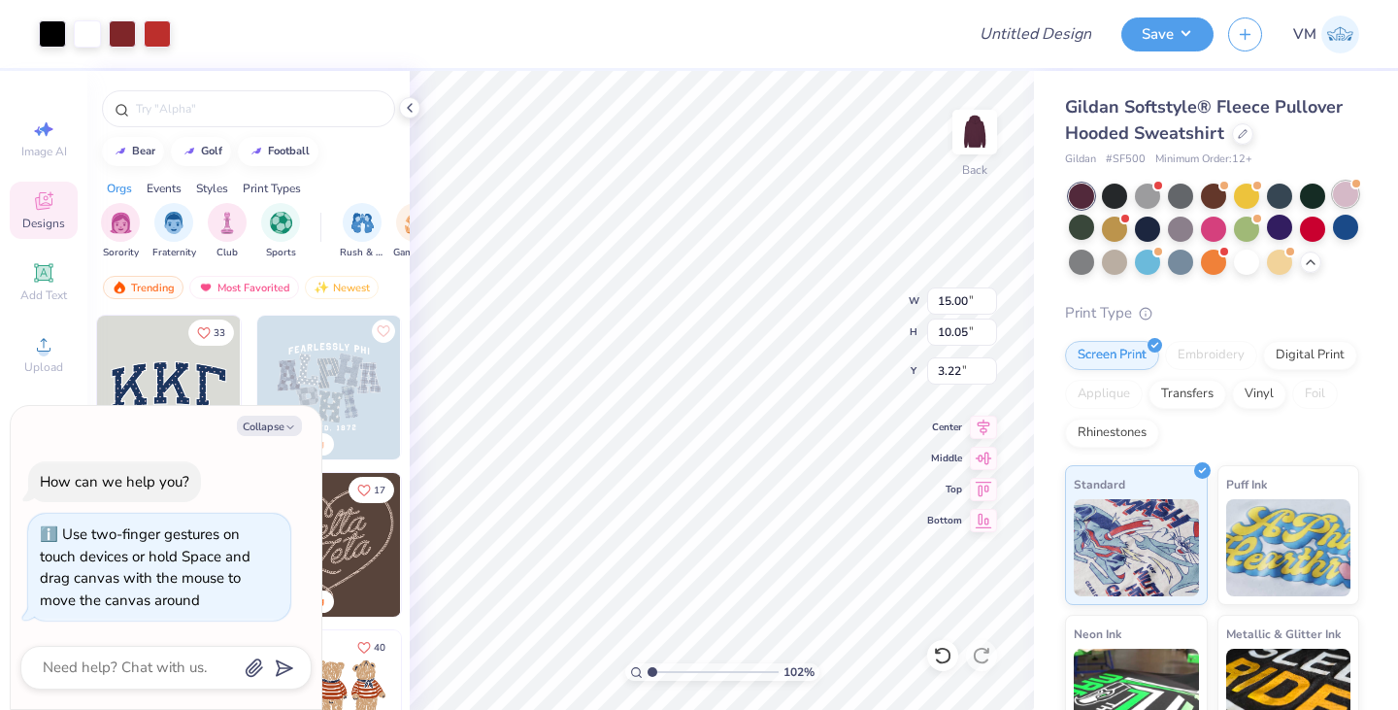
type textarea "x"
type input "1.02164636708658"
type textarea "x"
type input "1.02164636708658"
type input "3.00"
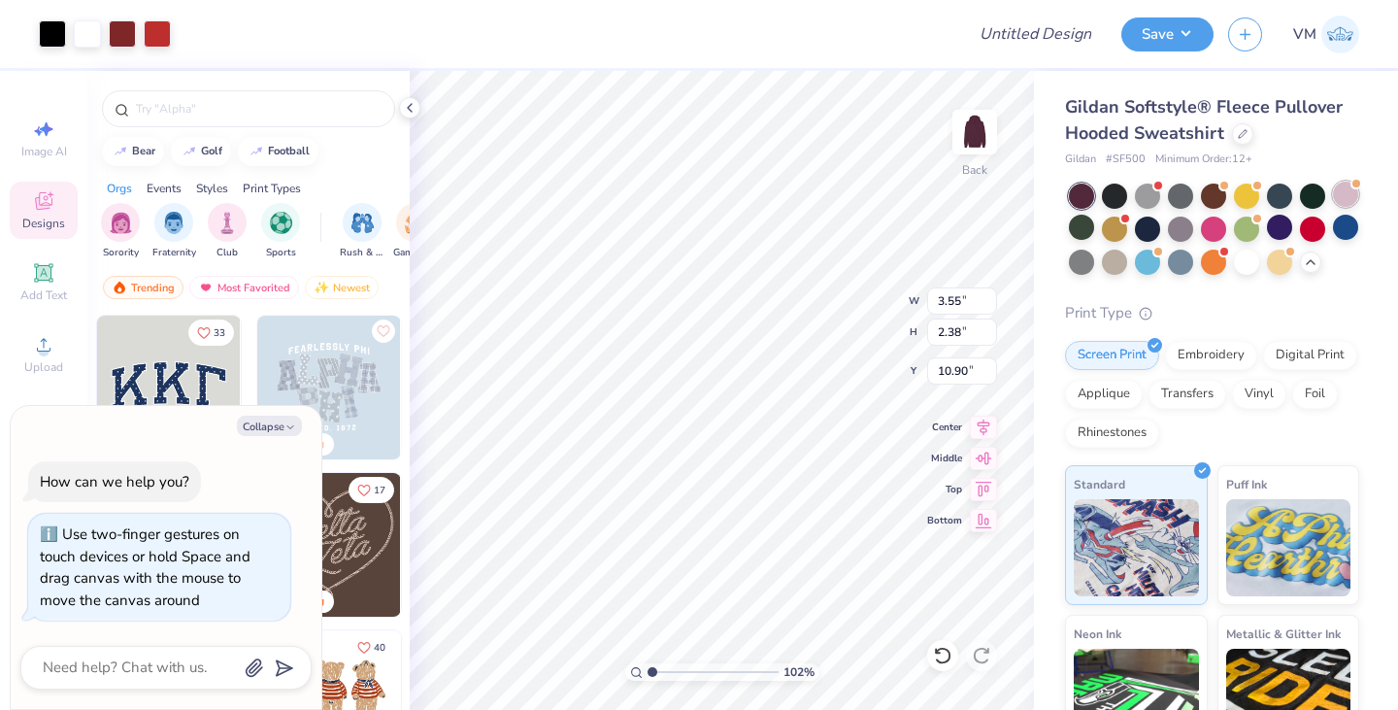
type textarea "x"
type input "1.02164636708658"
type textarea "x"
type input "1.02164636708658"
type input "4.34"
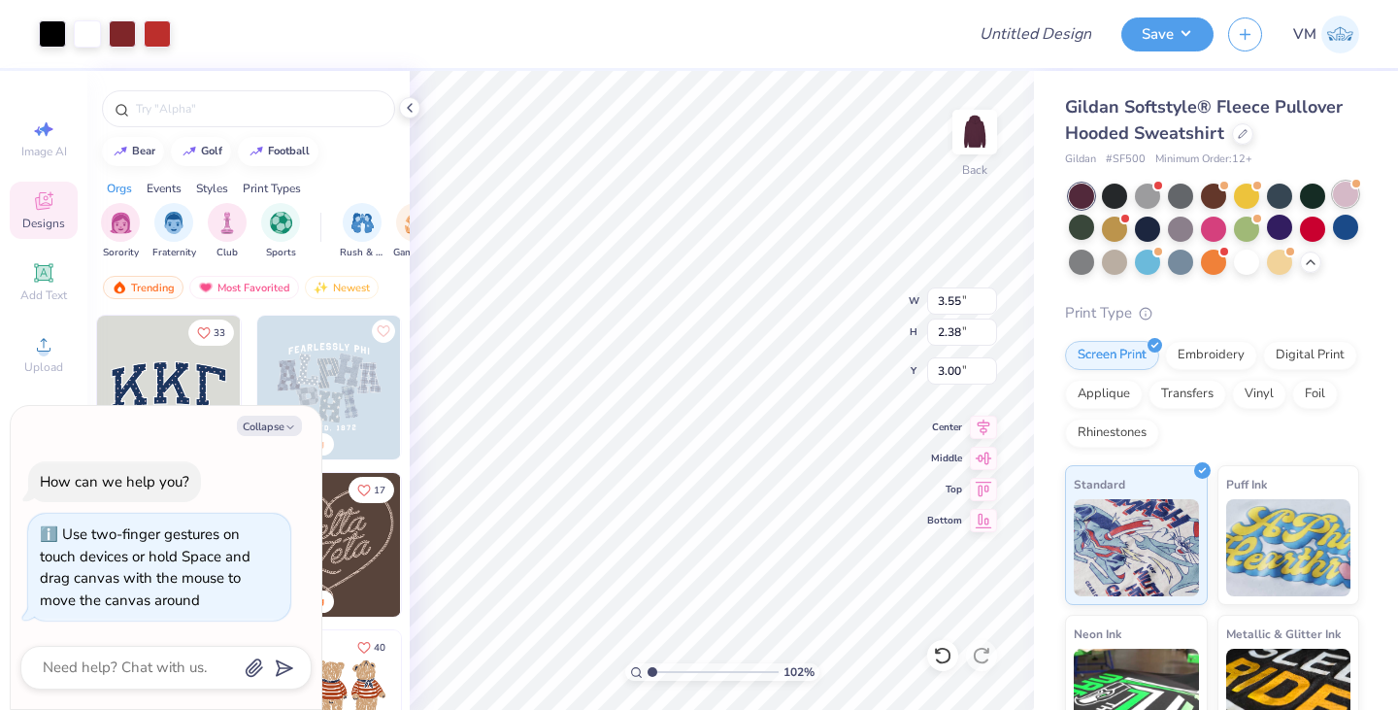
type input "2.91"
type textarea "x"
type input "1.02164636708658"
type textarea "x"
type input "1.02164636708658"
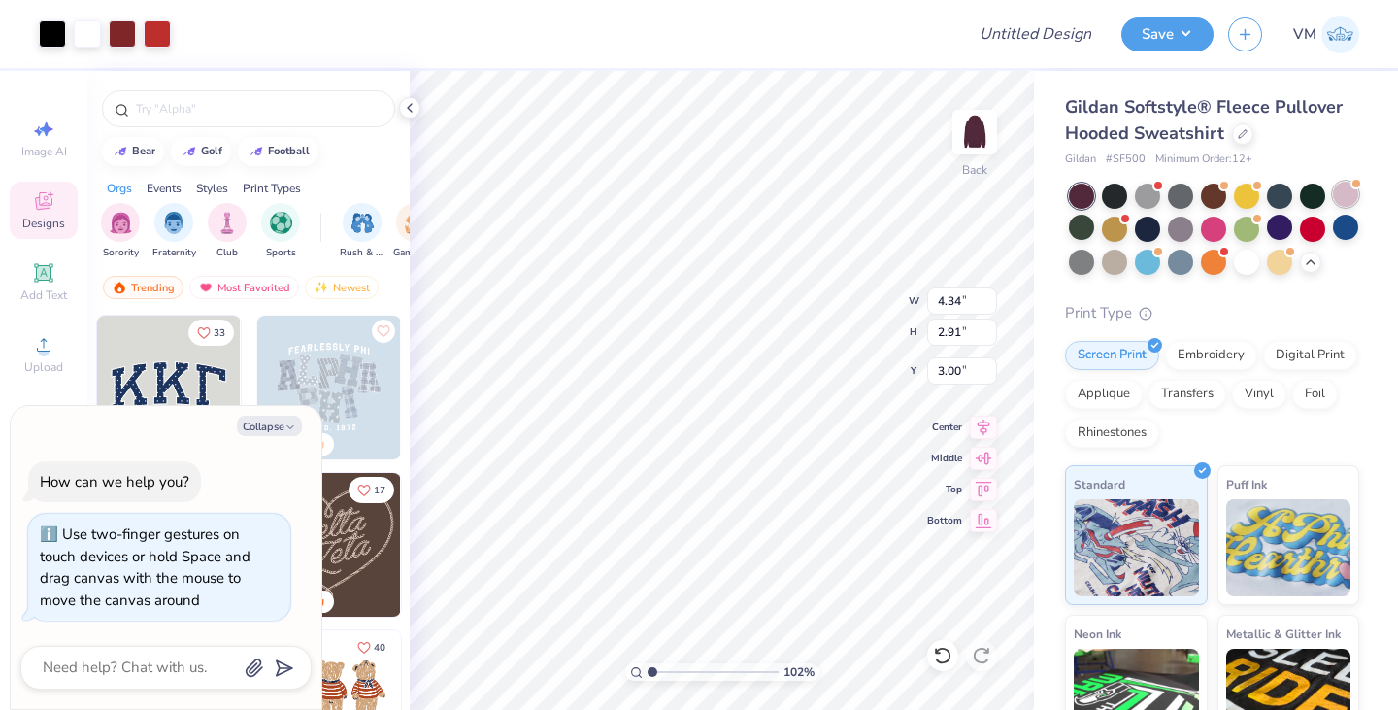
type textarea "x"
type input "1.02164636708658"
type textarea "x"
click at [1172, 37] on button "Save" at bounding box center [1167, 32] width 92 height 34
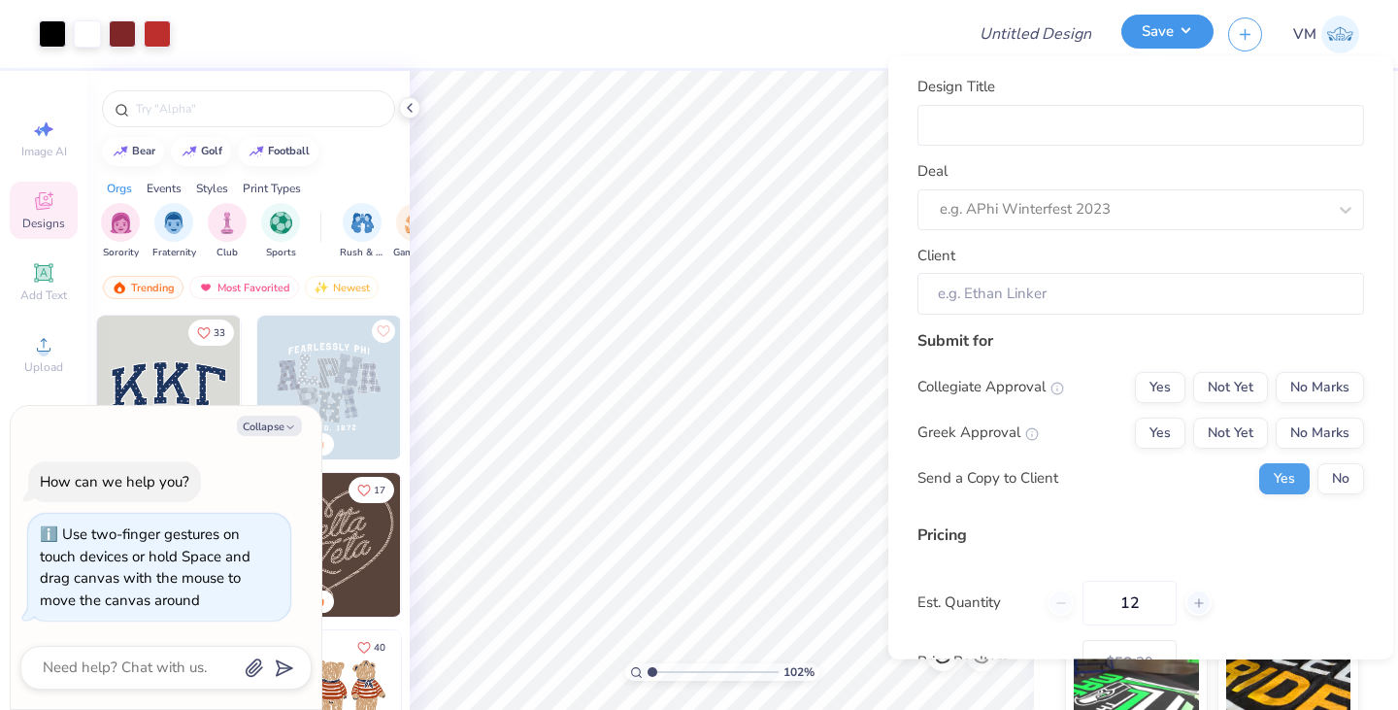
type input "1.02164636708658"
type textarea "x"
click at [1048, 123] on input "Design Title" at bounding box center [1140, 125] width 447 height 42
type input "I"
type input "1.02164636708658"
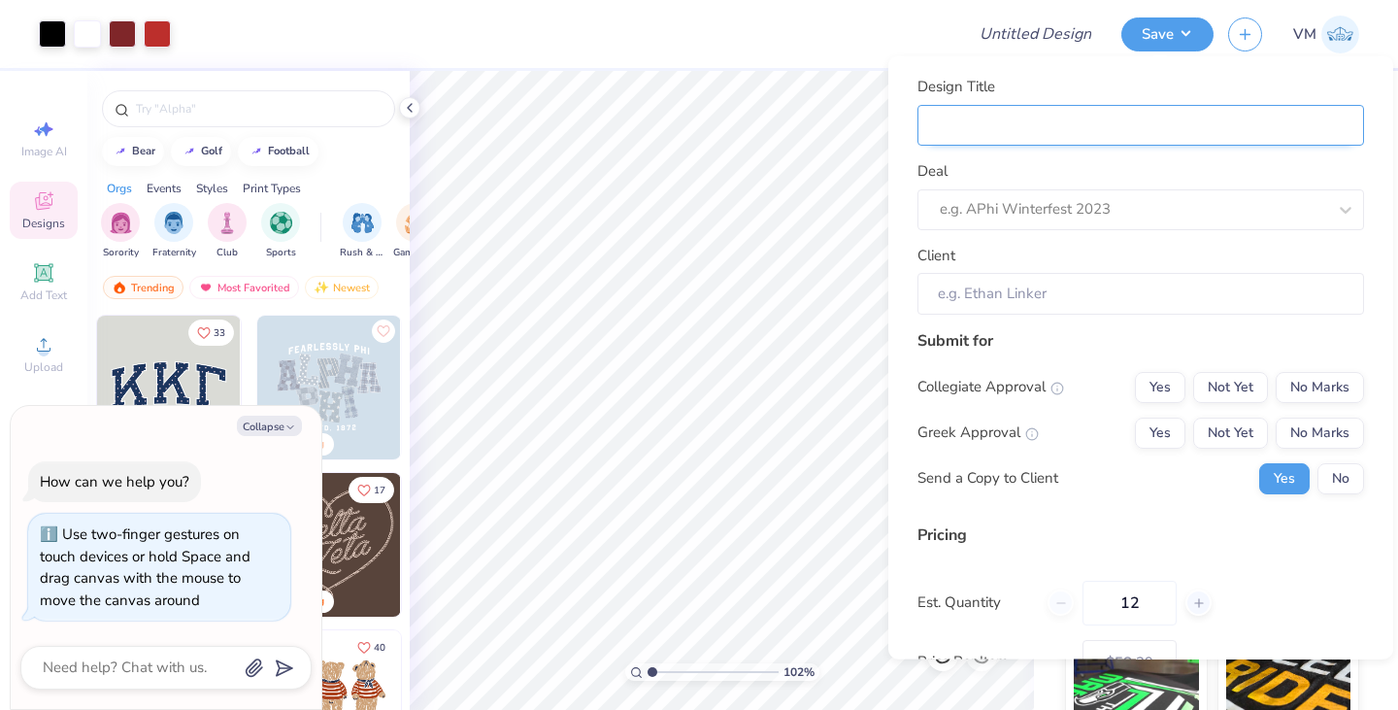
type textarea "x"
type input "I"
type input "IS"
type input "1.02164636708658"
type textarea "x"
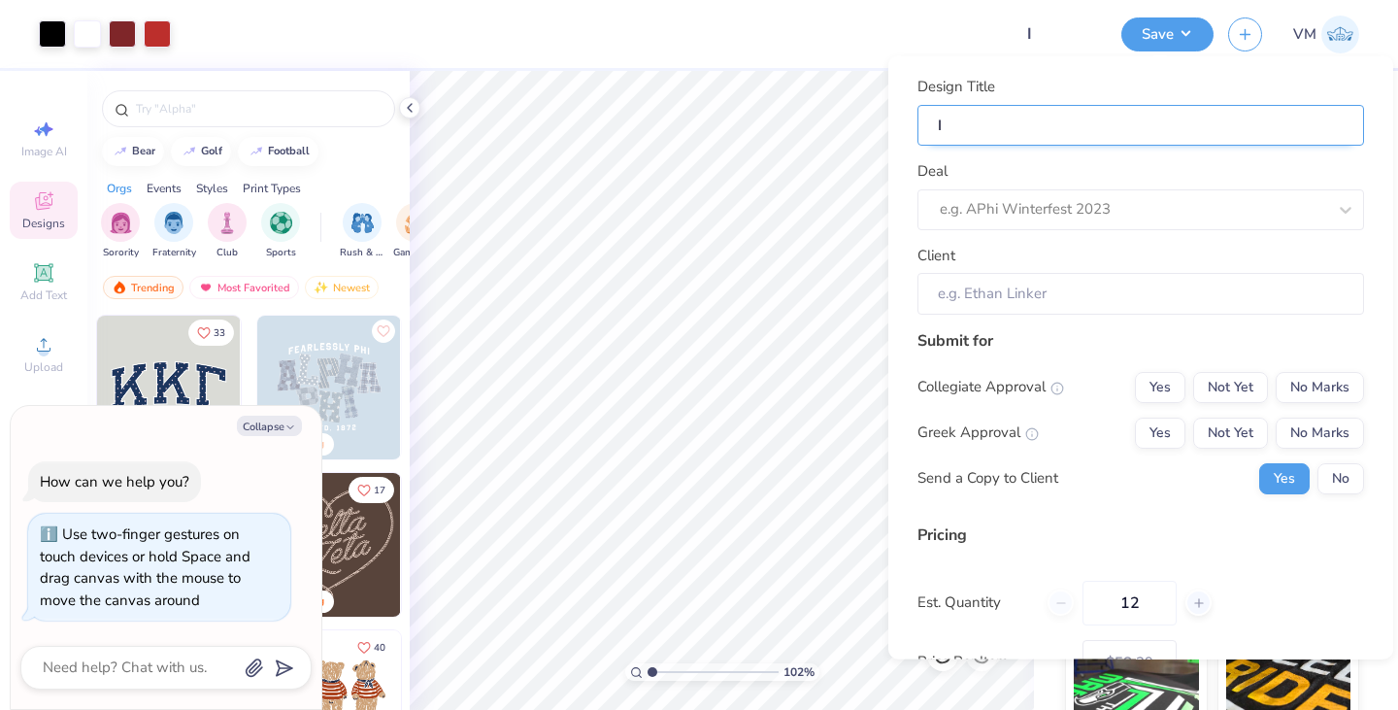
type input "IS"
type input "ISD"
type input "1.02164636708658"
type textarea "x"
type input "ISD"
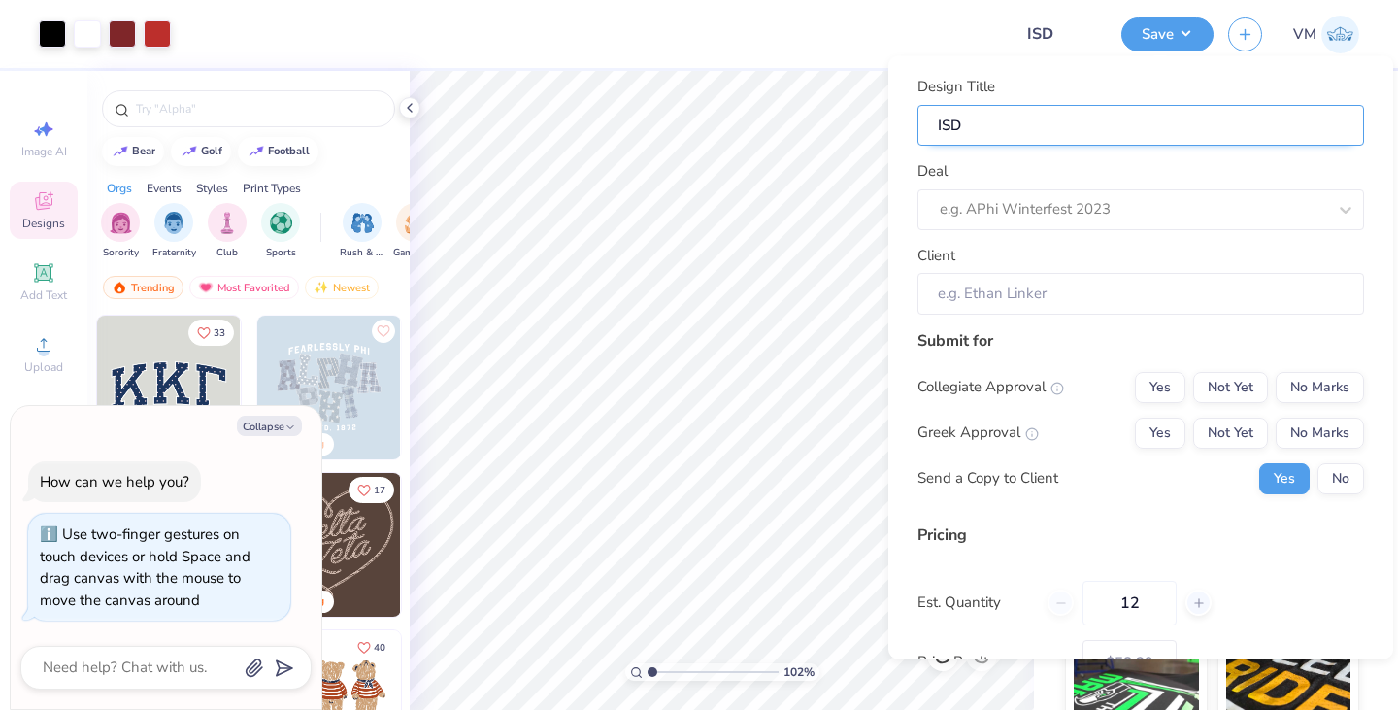
type input "ISD"
type input "1.02164636708658"
type textarea "x"
type input "ISD"
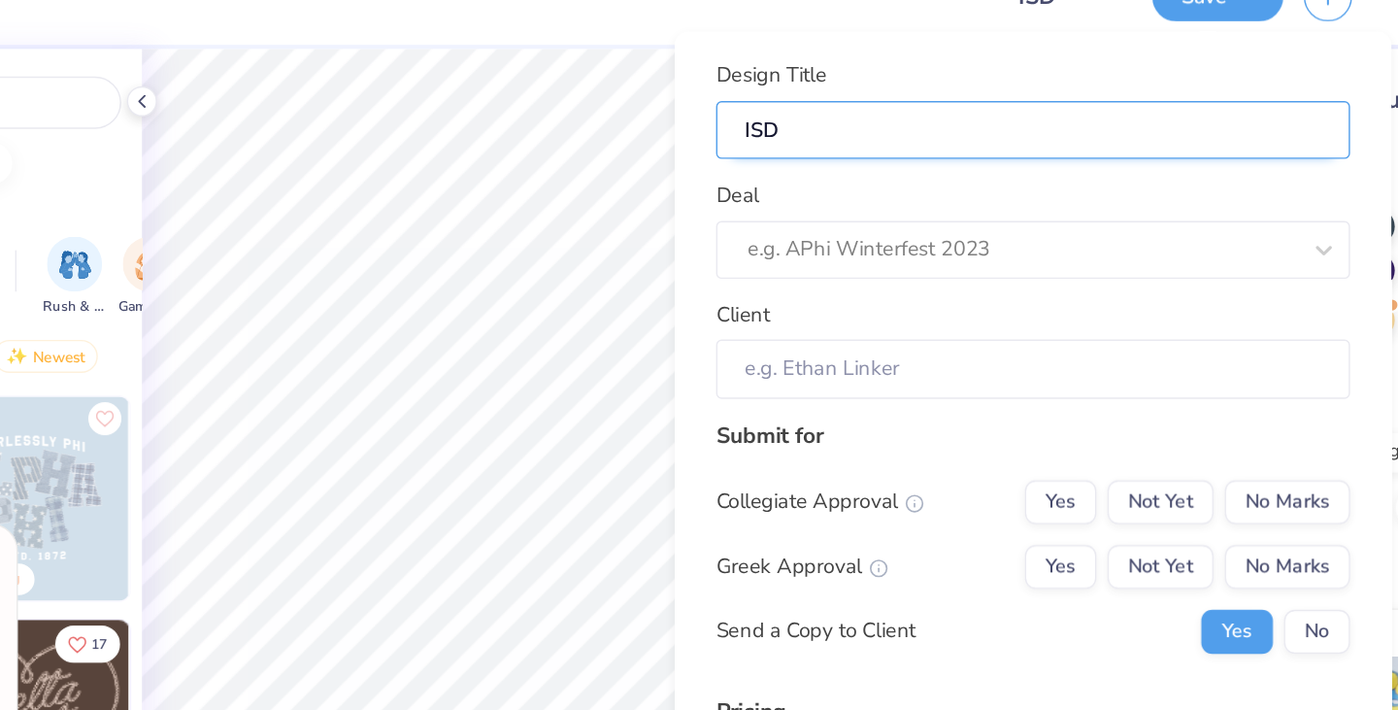
type textarea "x"
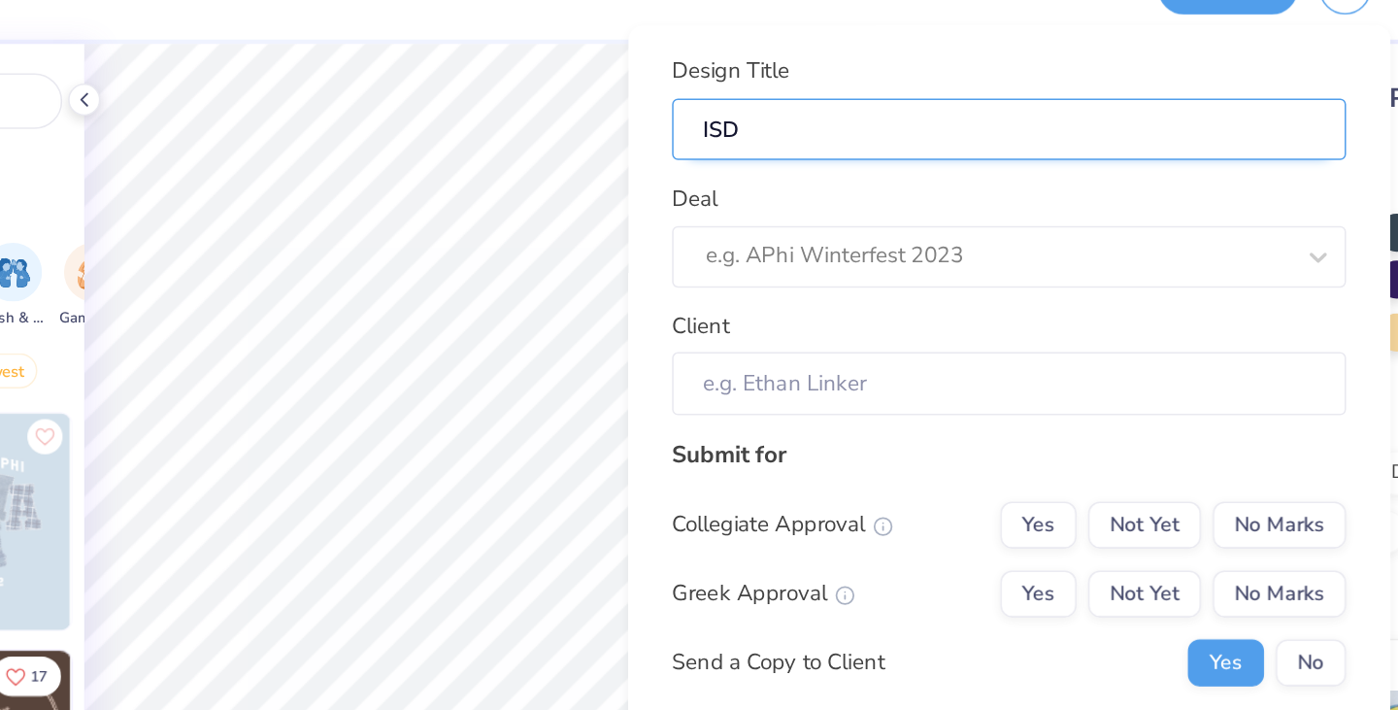
type input "ISD 1"
type input "1.02164636708658"
type textarea "x"
type input "ISD 1"
type input "ISD 12"
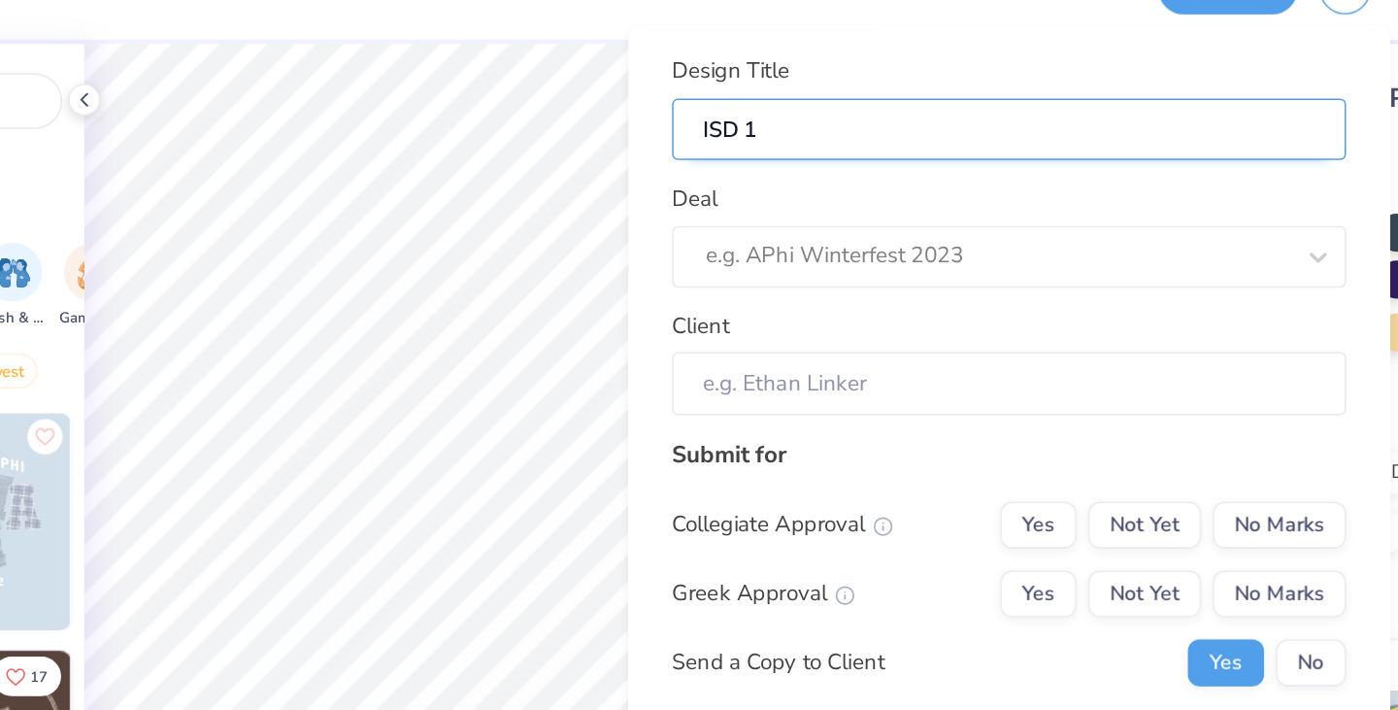
type input "1.02164636708658"
type textarea "x"
type input "ISD 12"
type input "1.02164636708658"
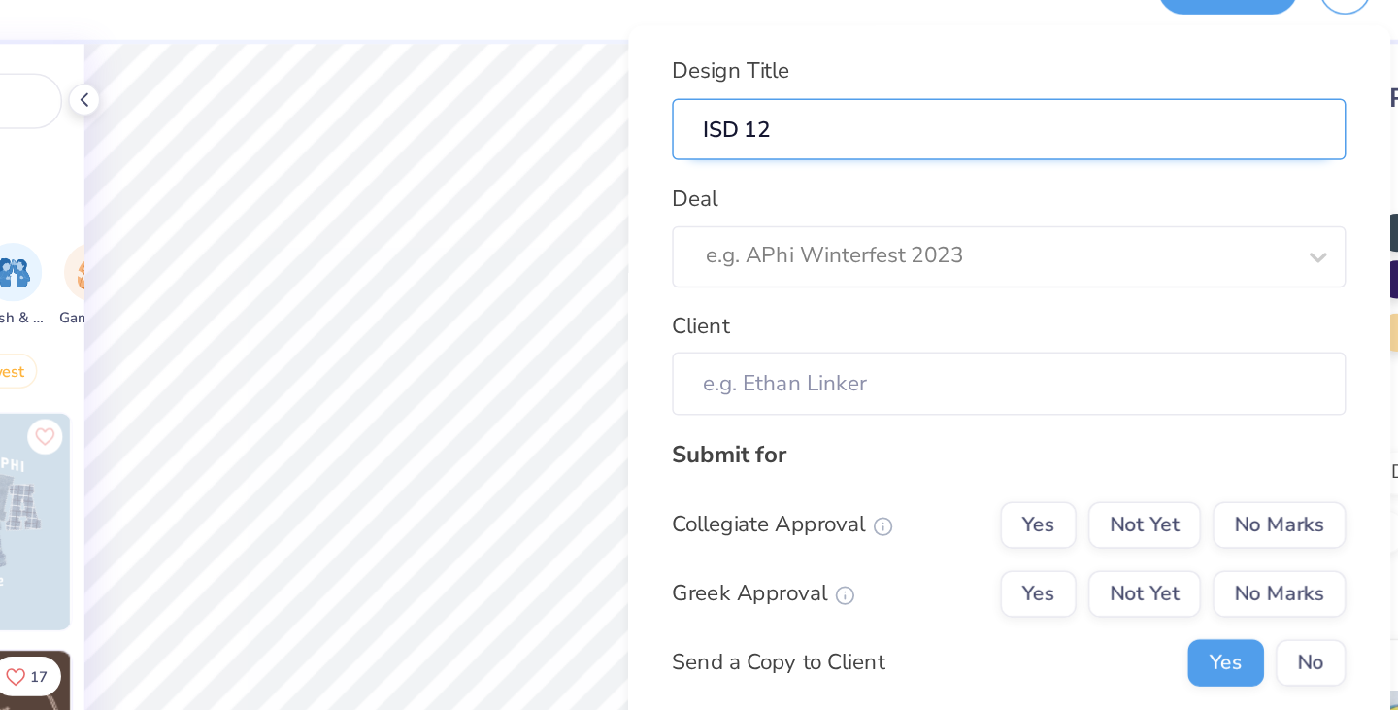
type textarea "x"
type input "ISD 12"
type input "ISD 12 J"
type input "1.02164636708658"
type textarea "x"
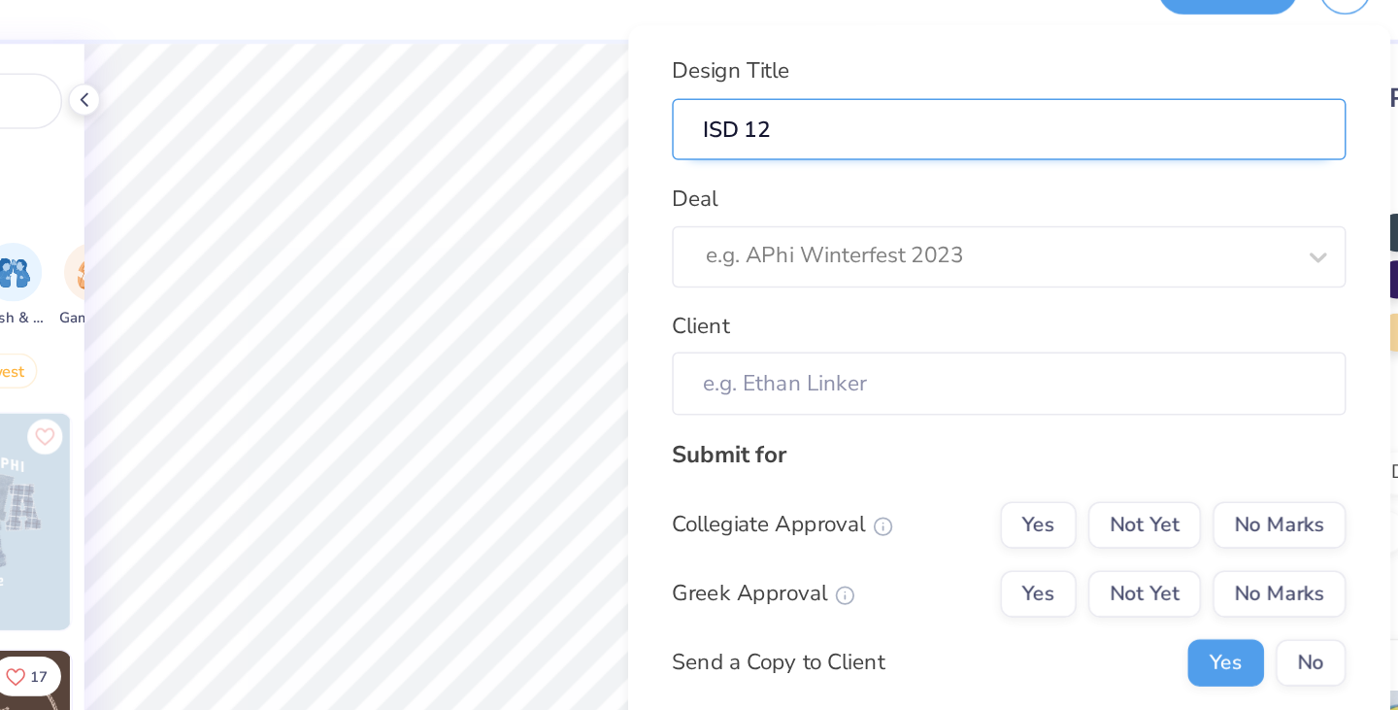
type input "ISD 12 J"
type input "ISD 12 Jo"
type input "1.02164636708658"
type textarea "x"
type input "ISD 12 Jo"
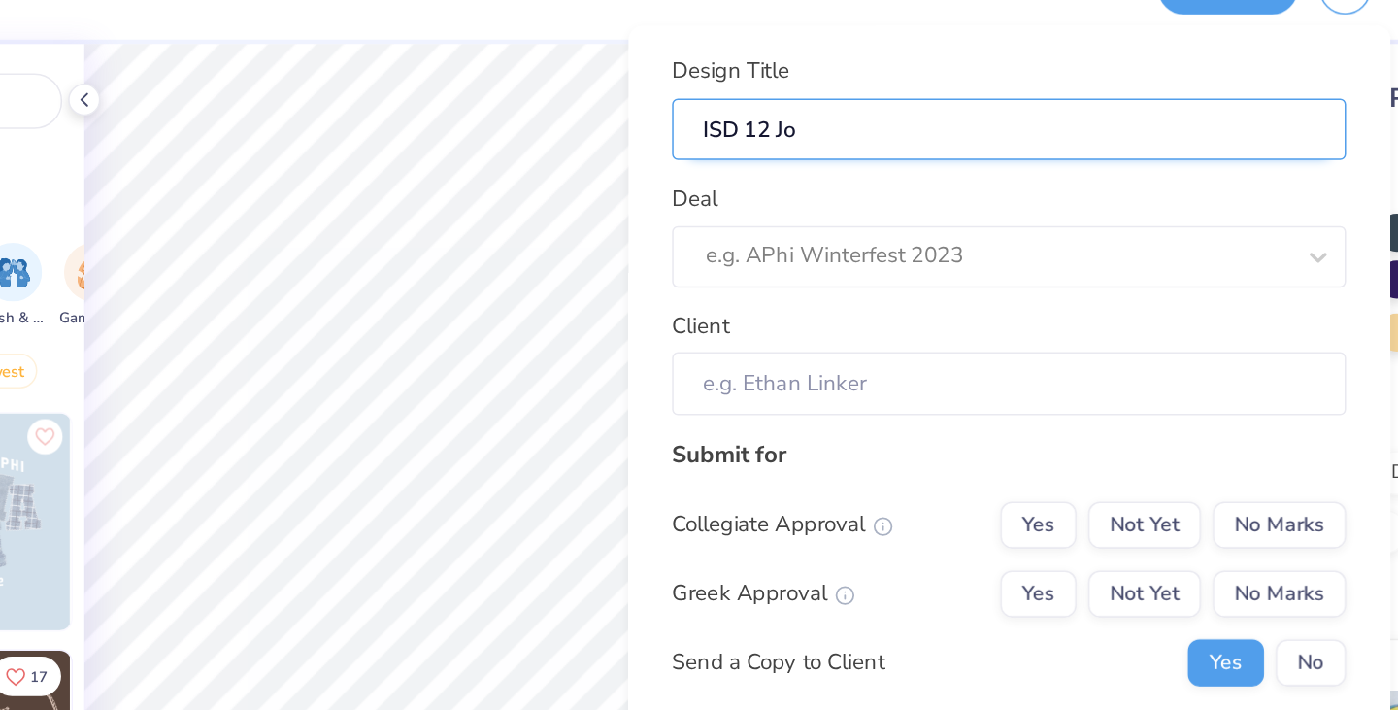
type input "ISD 12 Job"
type input "1.02164636708658"
type textarea "x"
type input "ISD 12 Job"
type input "ISD 12 Jobs"
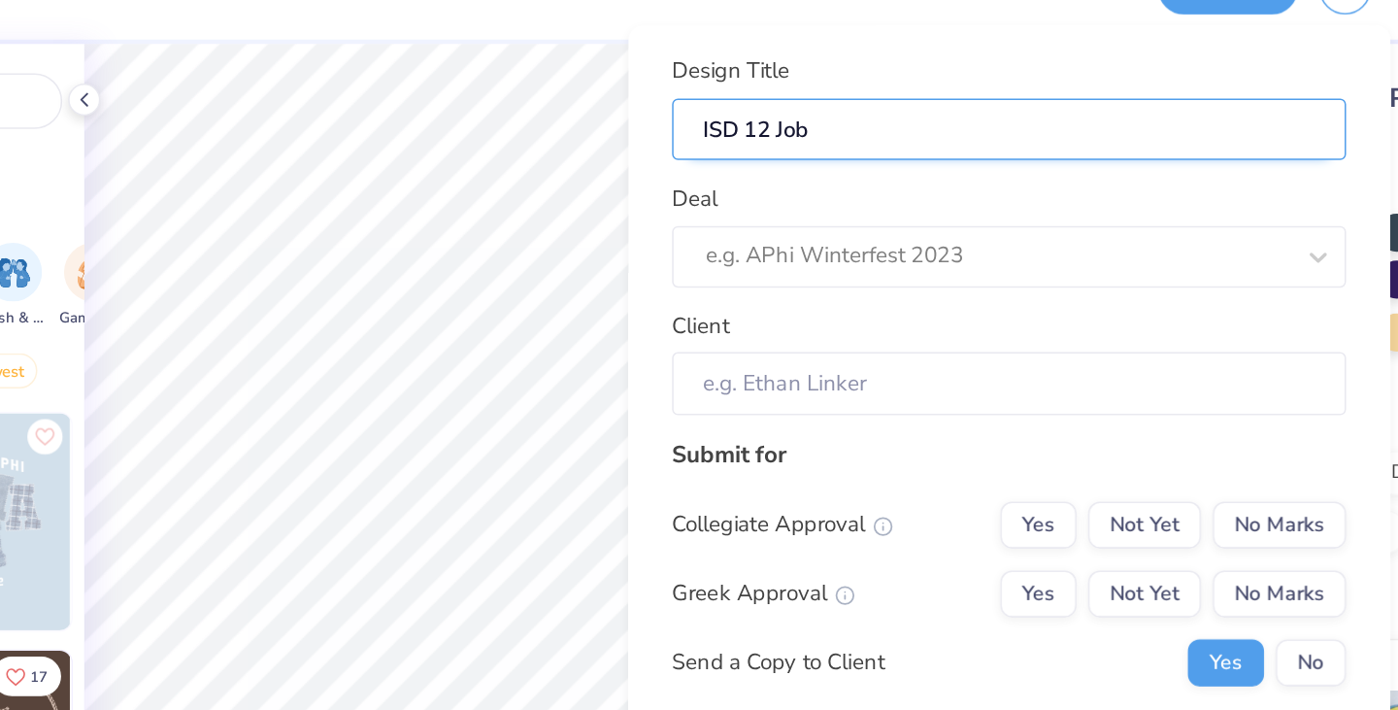
type input "1.02164636708658"
type textarea "x"
type input "ISD 12 Jobs"
type input "ISD 12 Job"
type input "1.02164636708658"
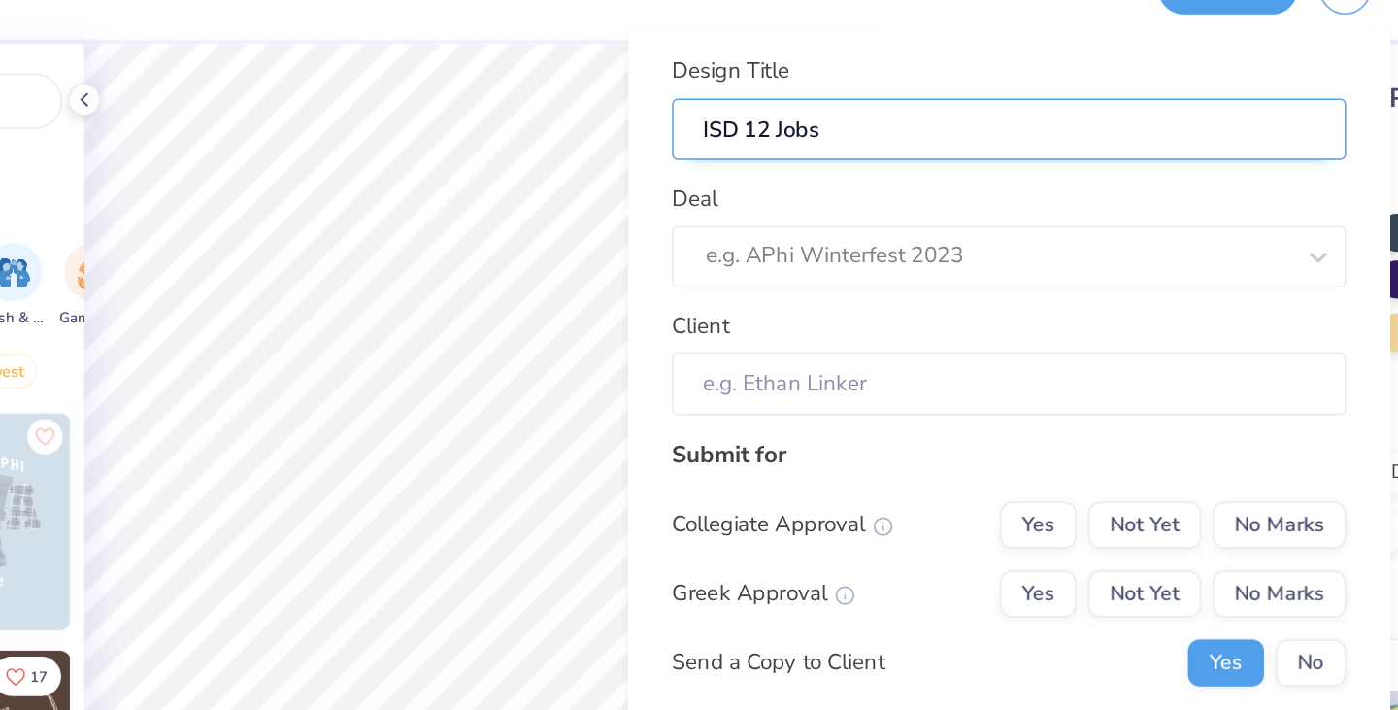
type textarea "x"
type input "ISD 12 Job"
type input "ISD 12 Jo"
type input "1.02164636708658"
type textarea "x"
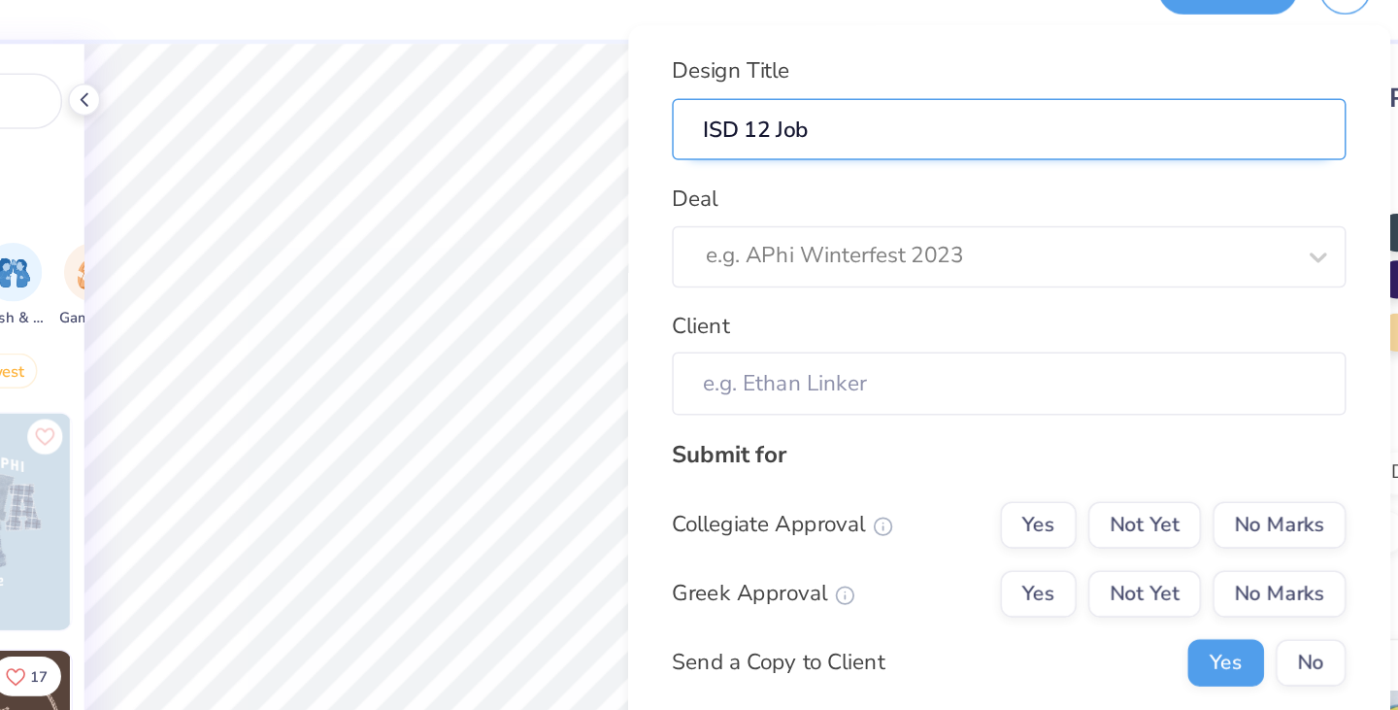
type input "ISD 12 Jo"
type input "ISD 12 J"
type input "1.02164636708658"
type textarea "x"
type input "ISD 12 J"
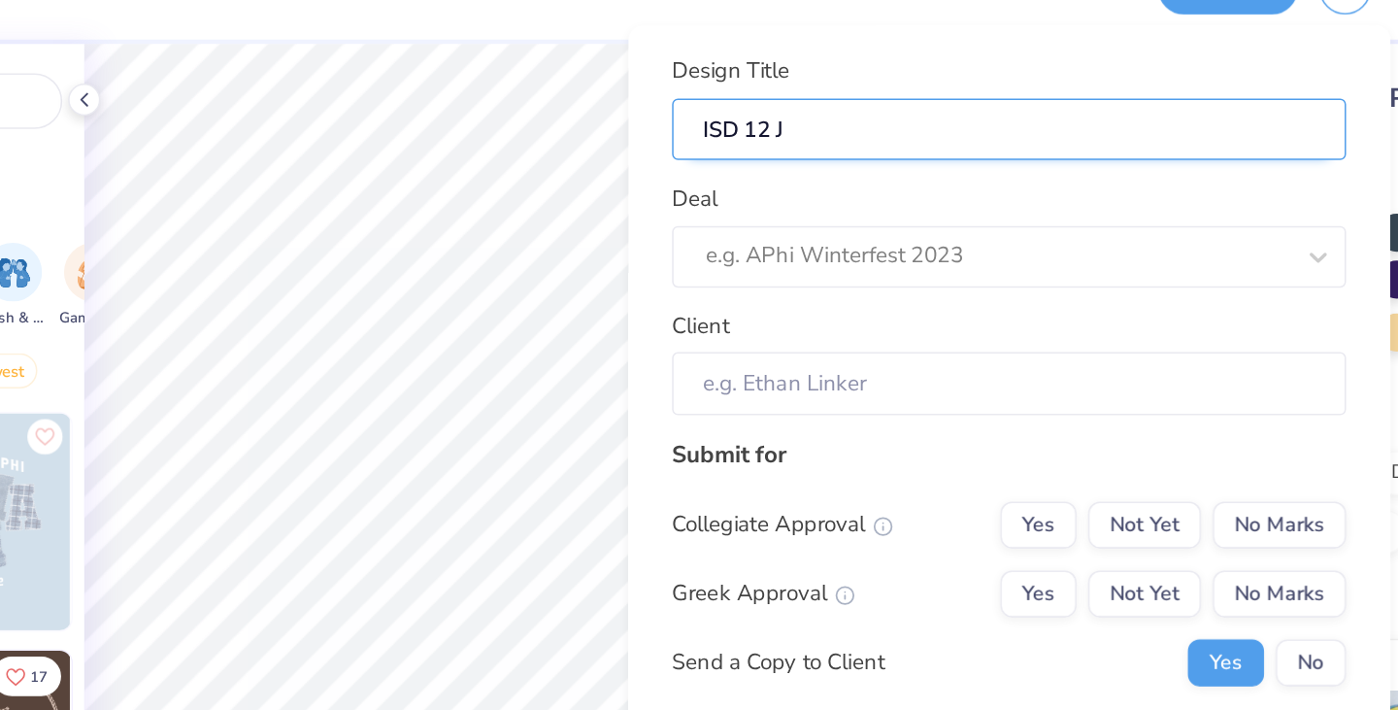
type input "ISD 12"
type input "1.02164636708658"
type textarea "x"
type input "ISD 12"
type input "ISD 12 H"
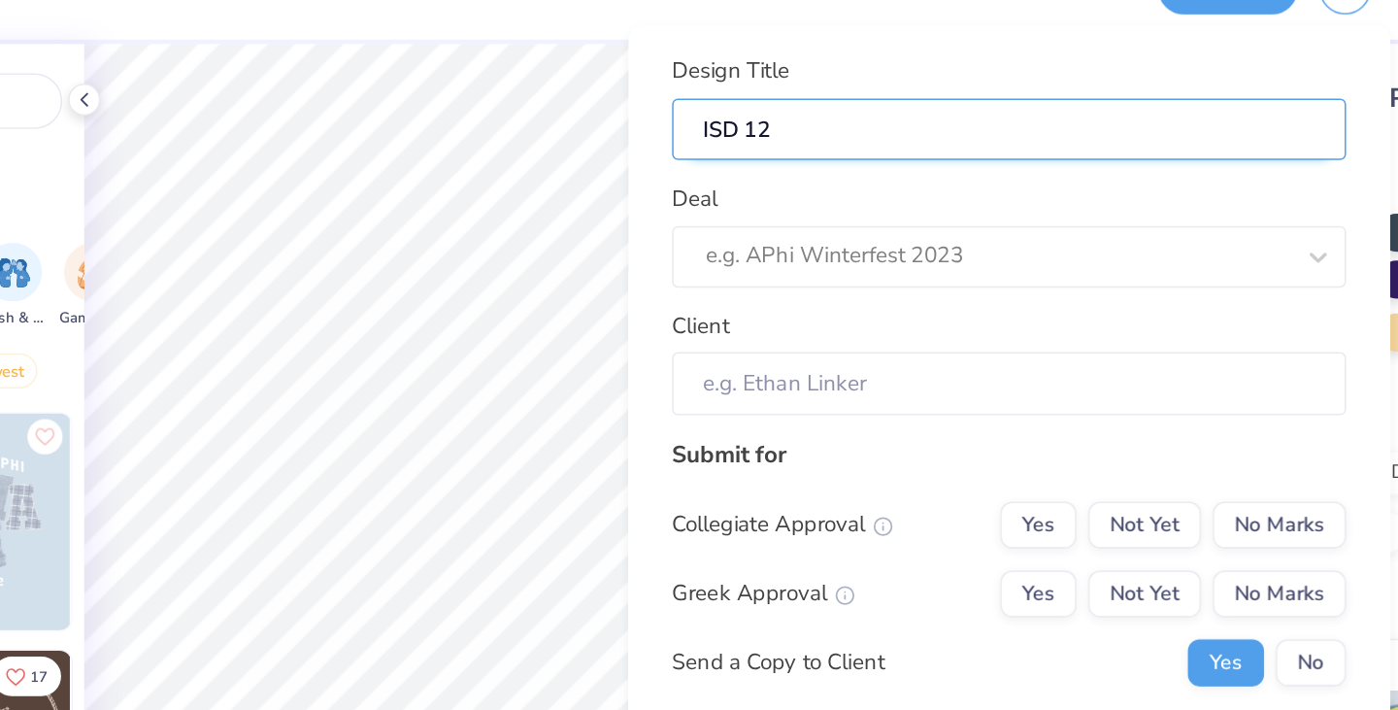
type input "1.02164636708658"
type textarea "x"
type input "ISD 12 H"
type input "ISD 12 Ho"
type input "1.02164636708658"
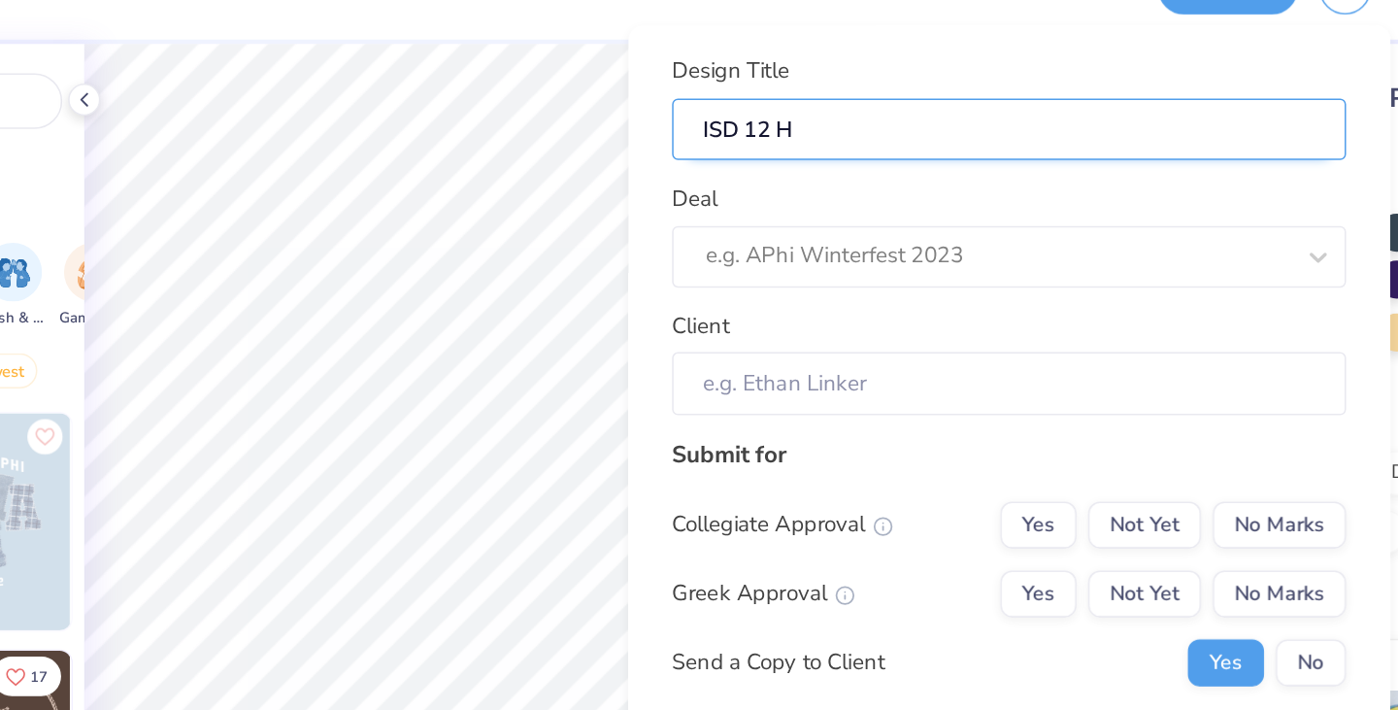
type textarea "x"
type input "ISD 12 Ho"
type input "ISD 12 Hol"
type input "1.02164636708658"
type textarea "x"
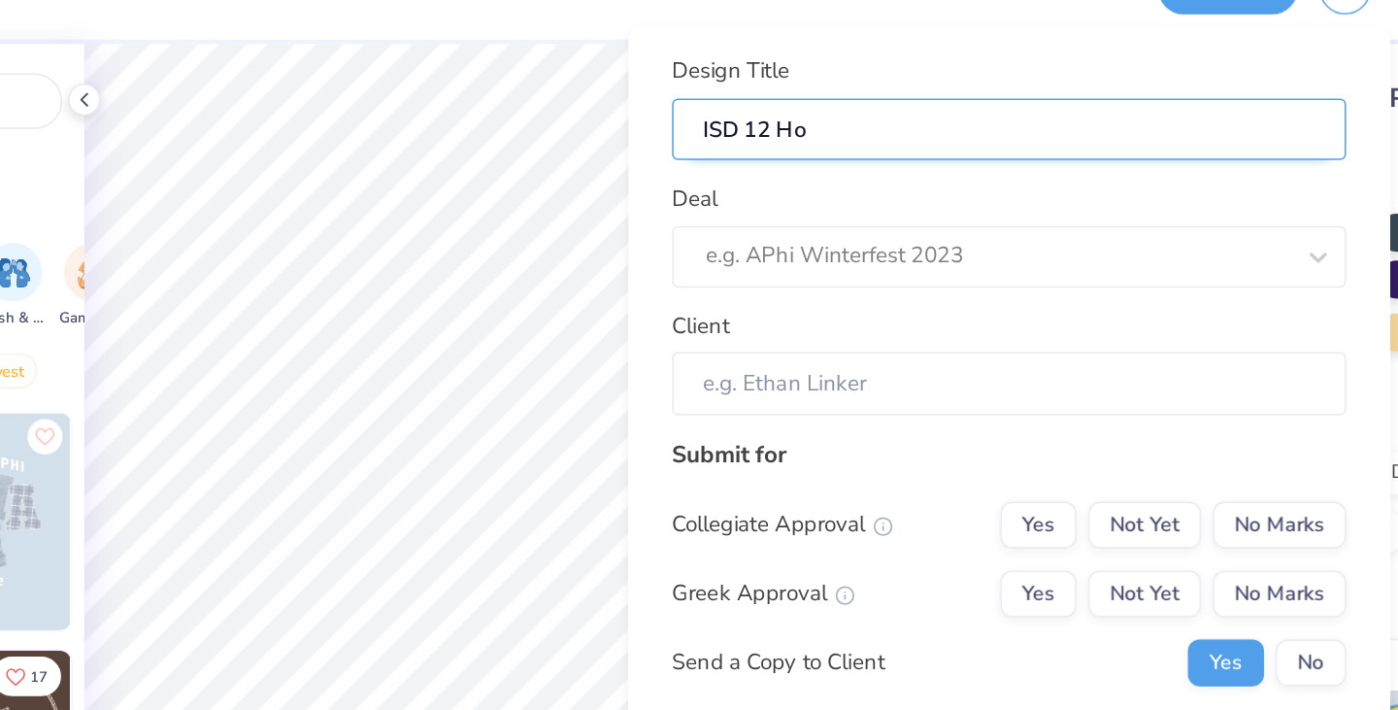
type input "ISD 12 Hol"
type input "ISD 12 Holi"
type input "1.02164636708658"
type textarea "x"
type input "ISD 12 Holi"
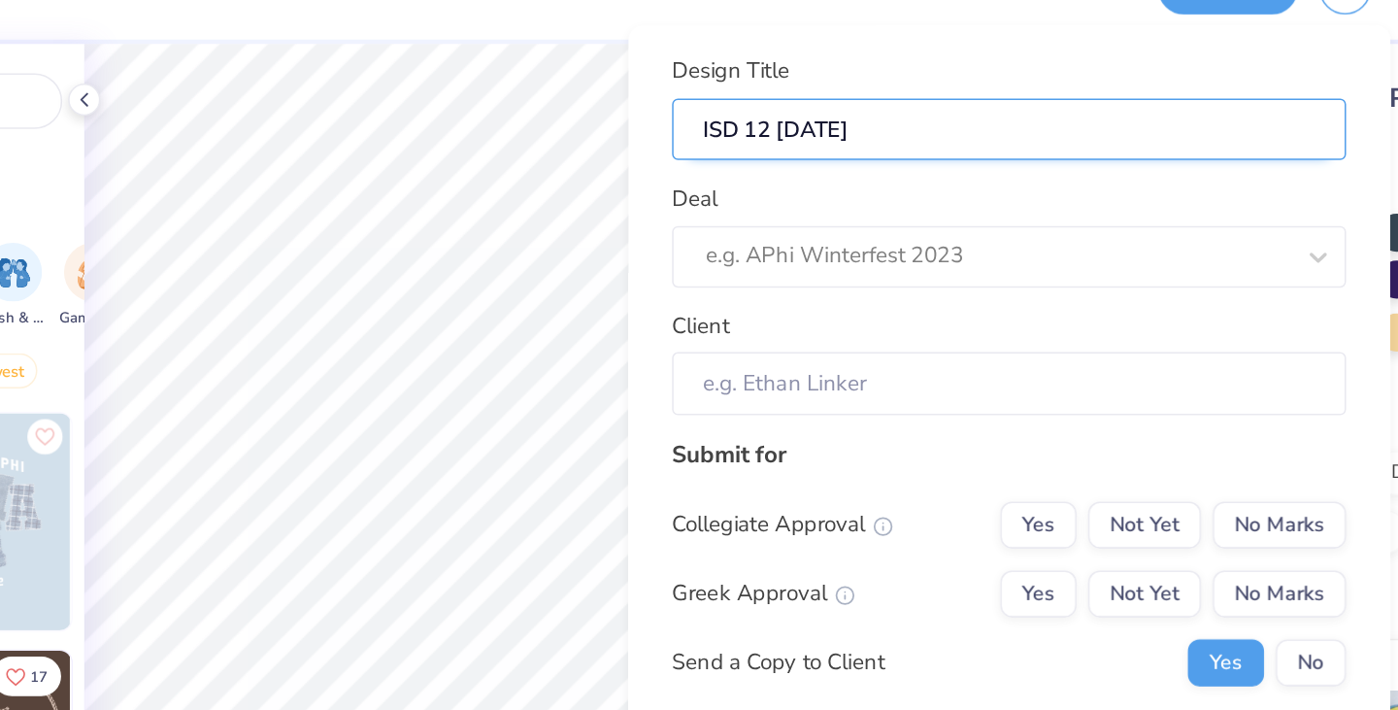
type input "ISD 12 Holid"
type input "1.02164636708658"
type textarea "x"
type input "ISD 12 Holid"
type input "ISD 12 Holida"
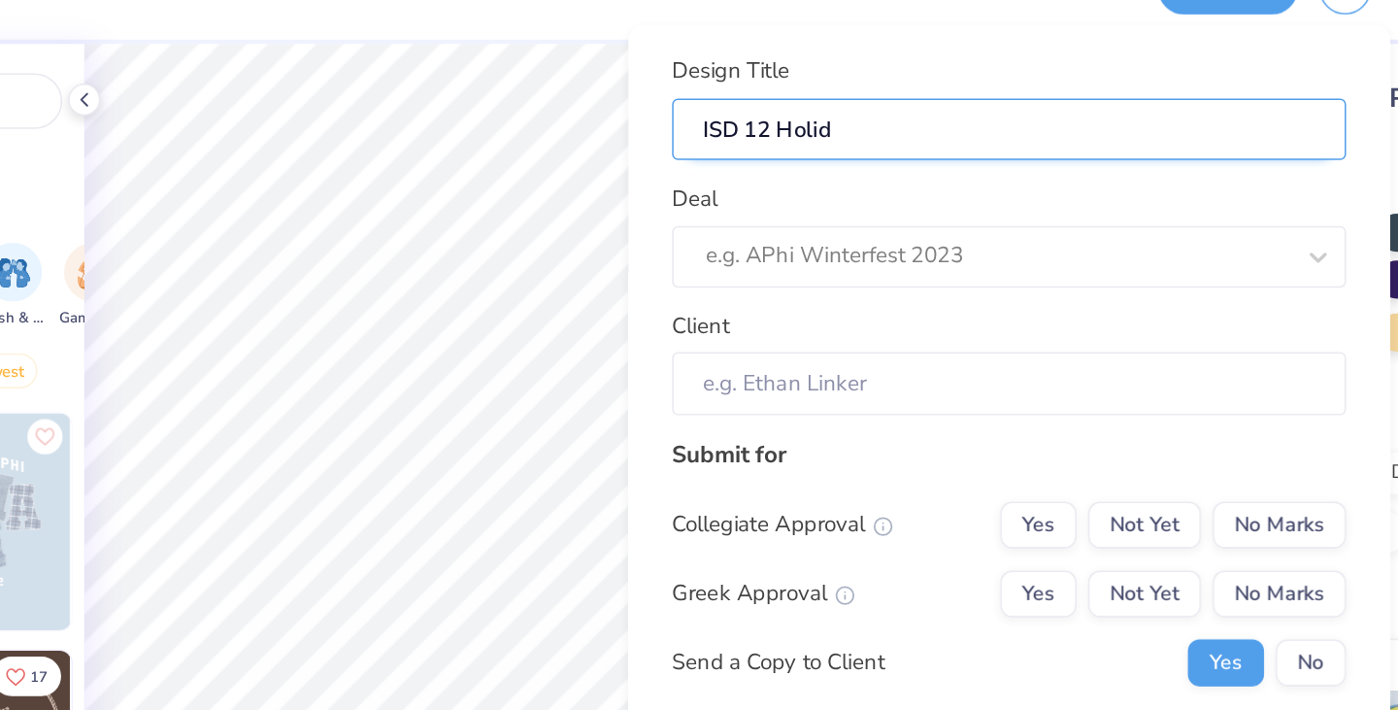
type input "1.02164636708658"
type textarea "x"
type input "ISD 12 Holida"
type input "ISD 12 Holiday"
type input "1.02164636708658"
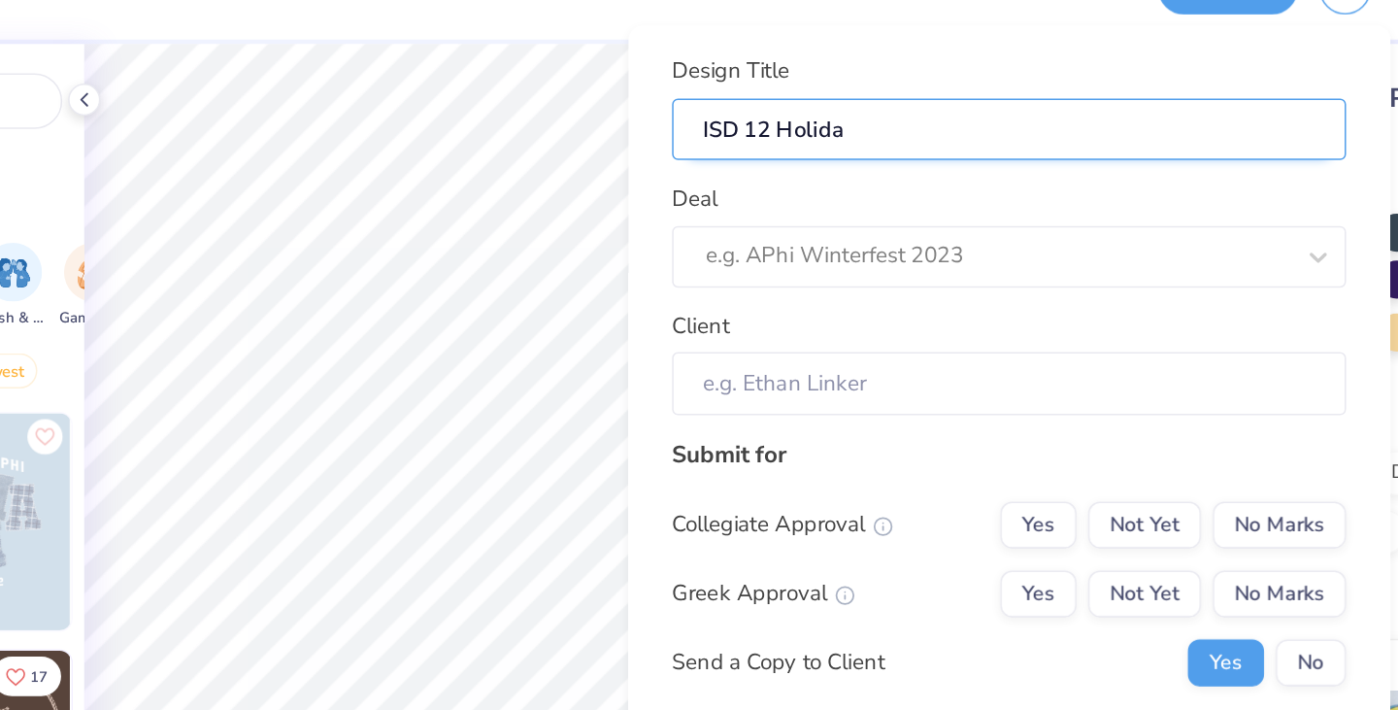
type textarea "x"
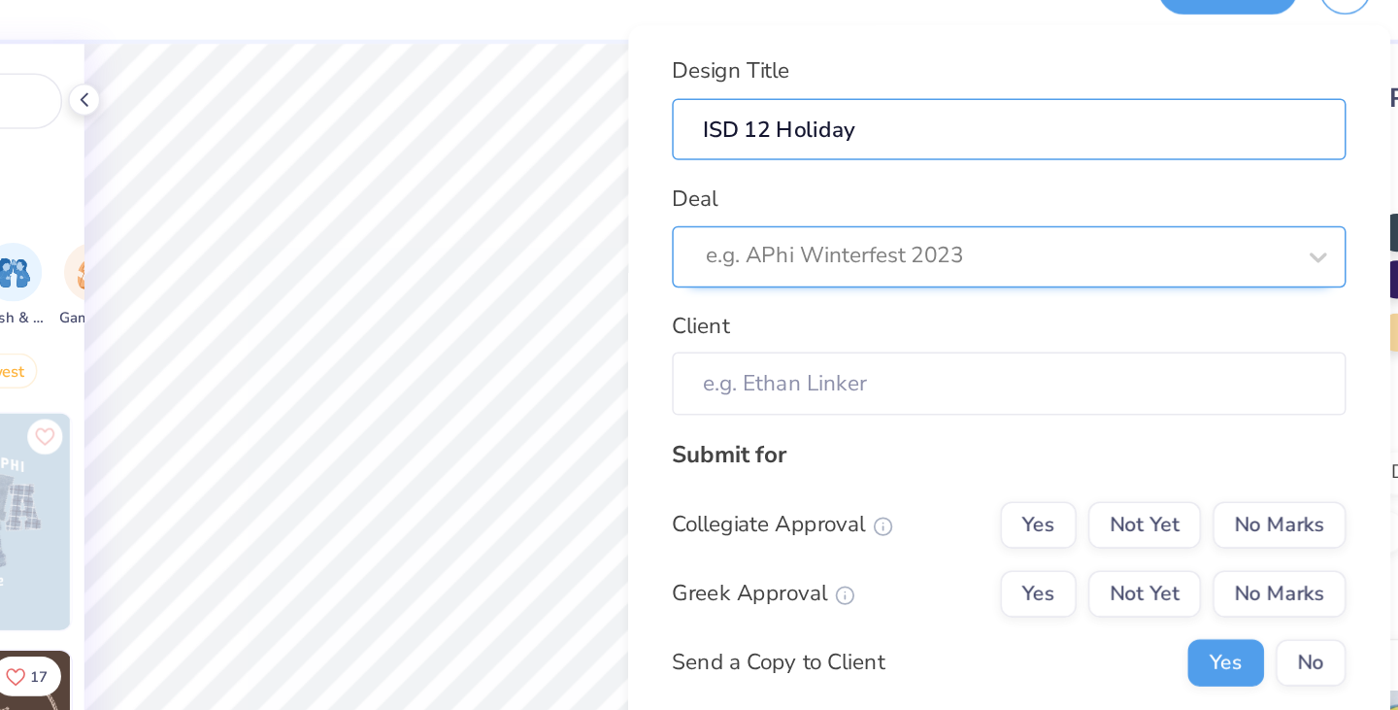
type input "ISD 12 Holiday"
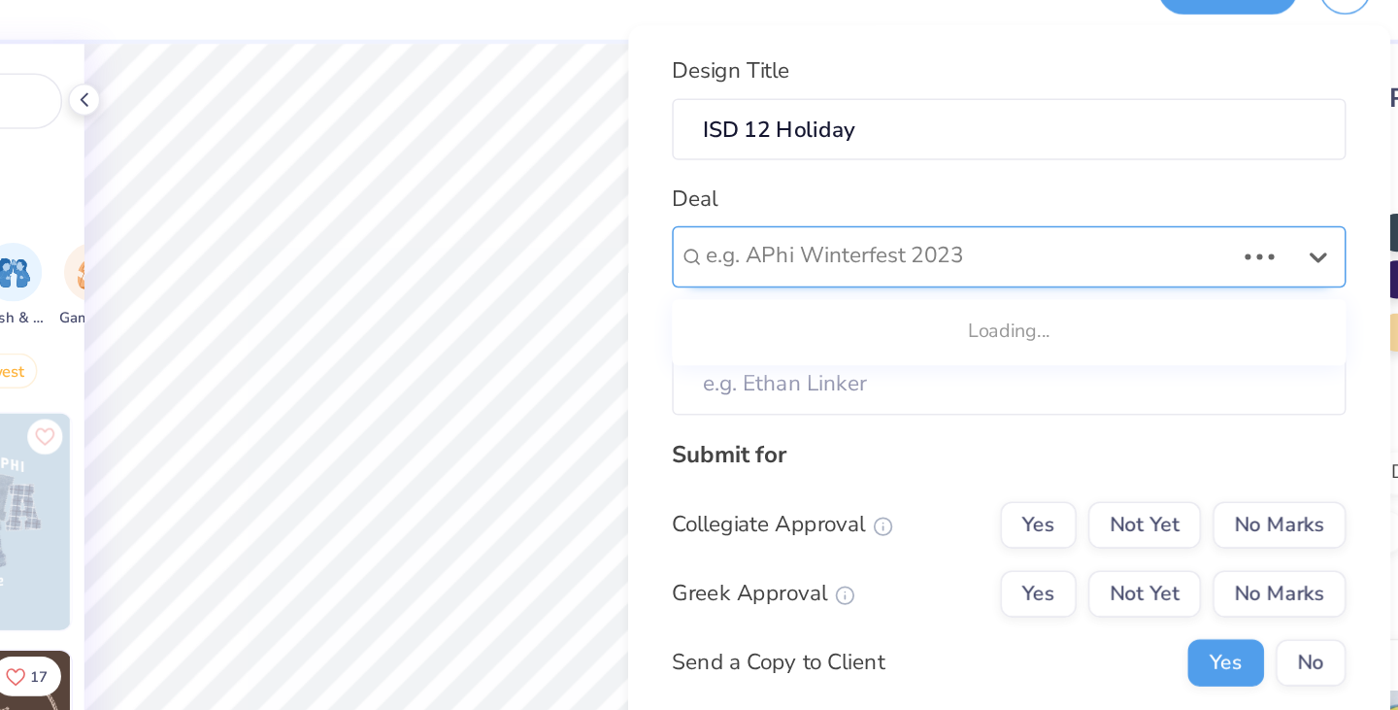
click at [1006, 213] on div at bounding box center [996, 212] width 348 height 26
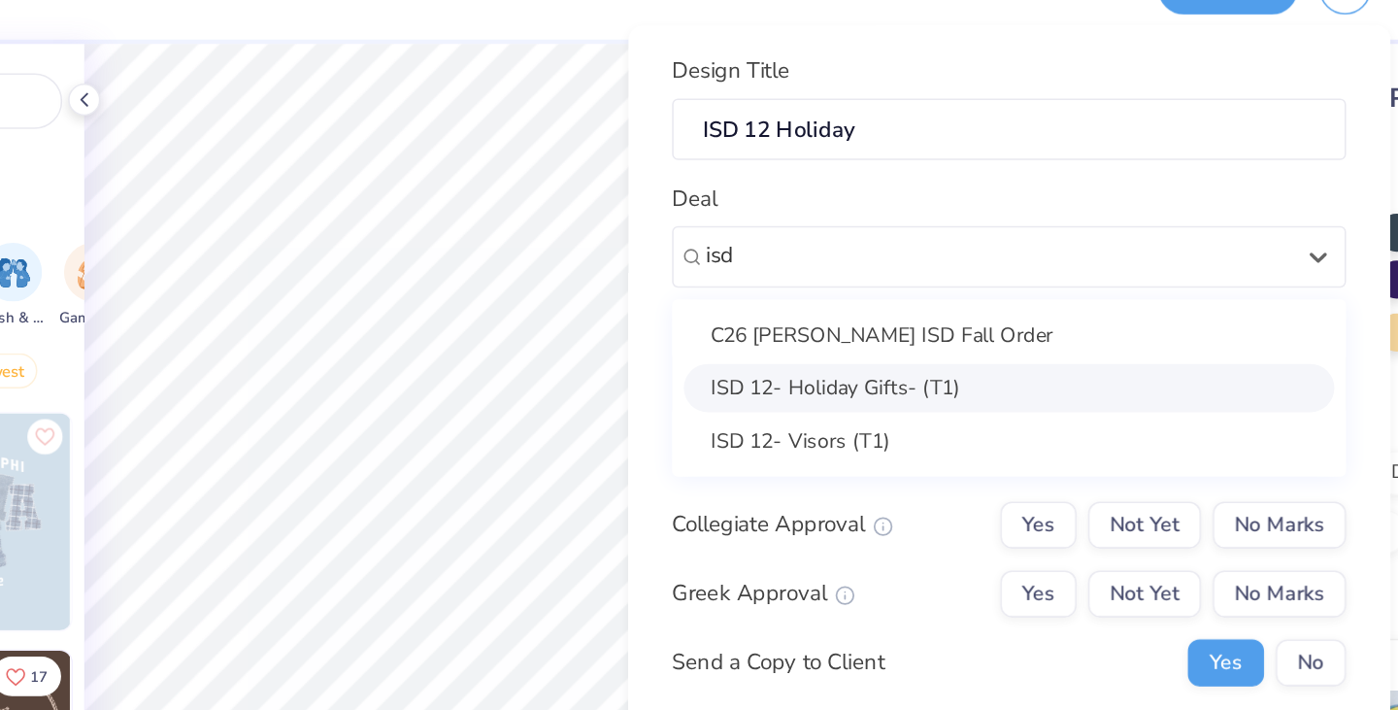
click at [951, 299] on div "ISD 12- Holiday Gifts- (T1)" at bounding box center [1023, 298] width 431 height 32
type input "isd"
type input "1.02164636708658"
type textarea "x"
type input "Tara Malinski"
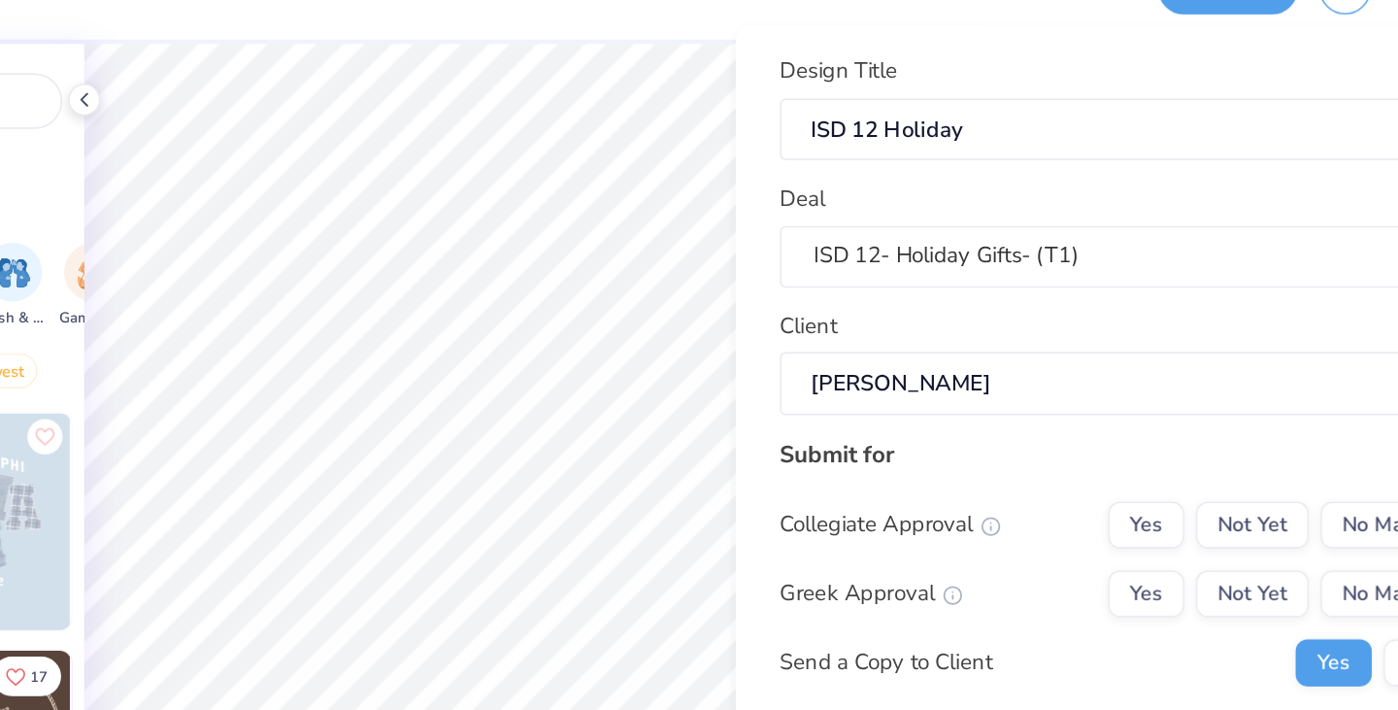
type textarea "x"
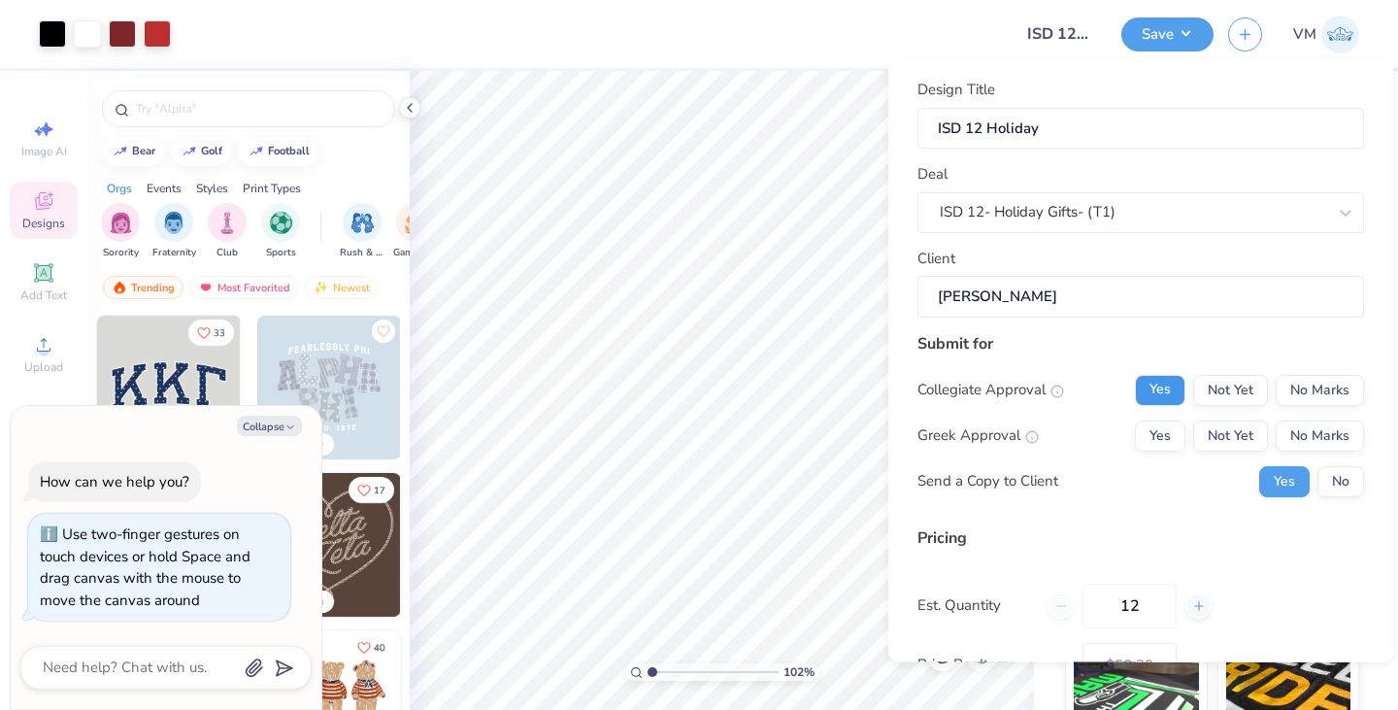
click at [1160, 392] on button "Yes" at bounding box center [1160, 389] width 50 height 31
click at [1286, 424] on button "No Marks" at bounding box center [1320, 434] width 88 height 31
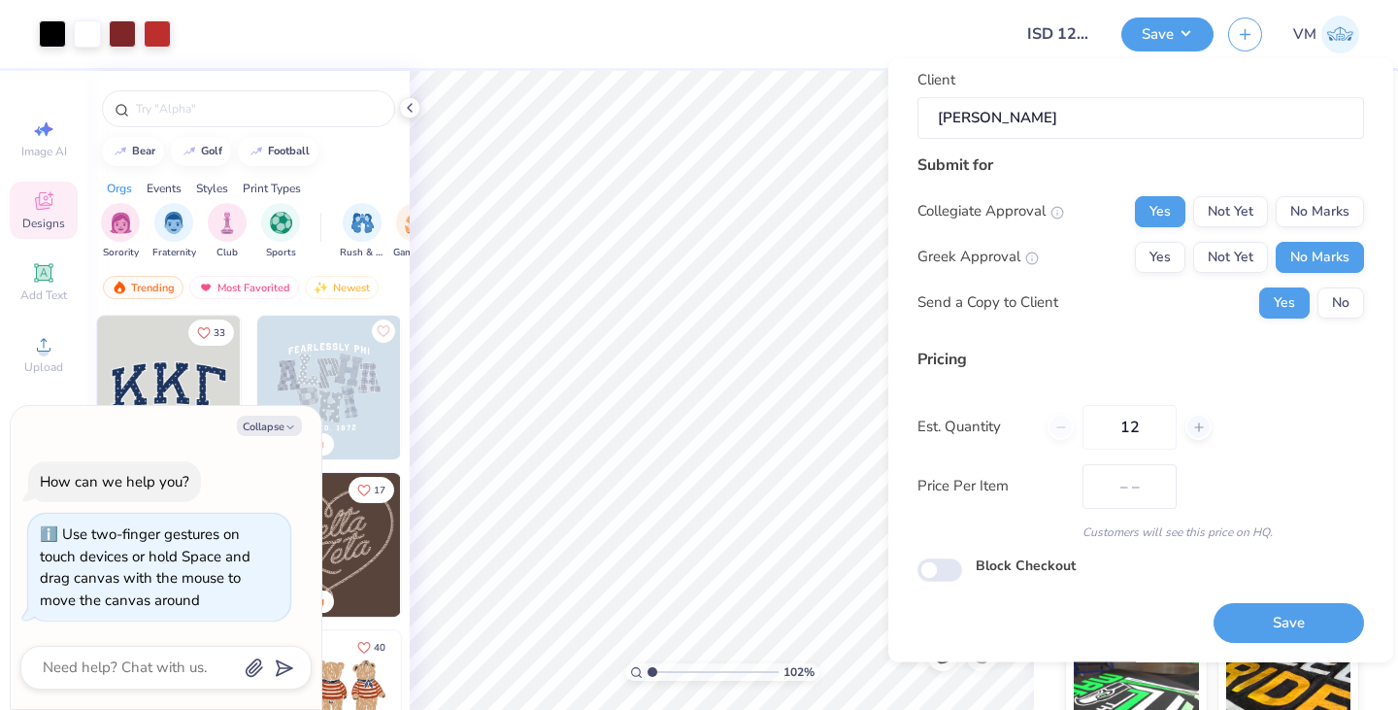
type input "$58.29"
drag, startPoint x: 1149, startPoint y: 420, endPoint x: 1083, endPoint y: 415, distance: 66.2
click at [1083, 415] on input "12" at bounding box center [1129, 427] width 94 height 45
type input "60"
type input "$34.72"
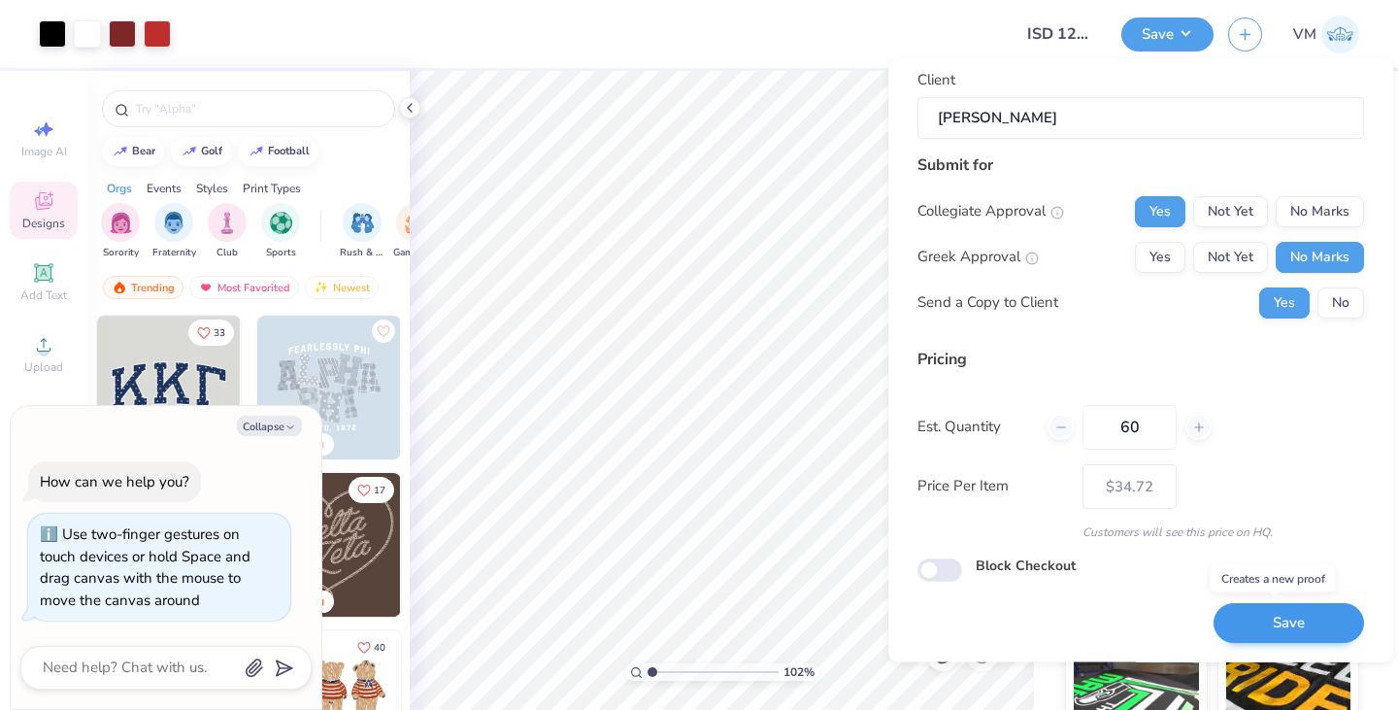
type input "60"
click at [1244, 619] on button "Save" at bounding box center [1288, 624] width 150 height 40
type input "$34.72"
type input "1.02164636708658"
type textarea "x"
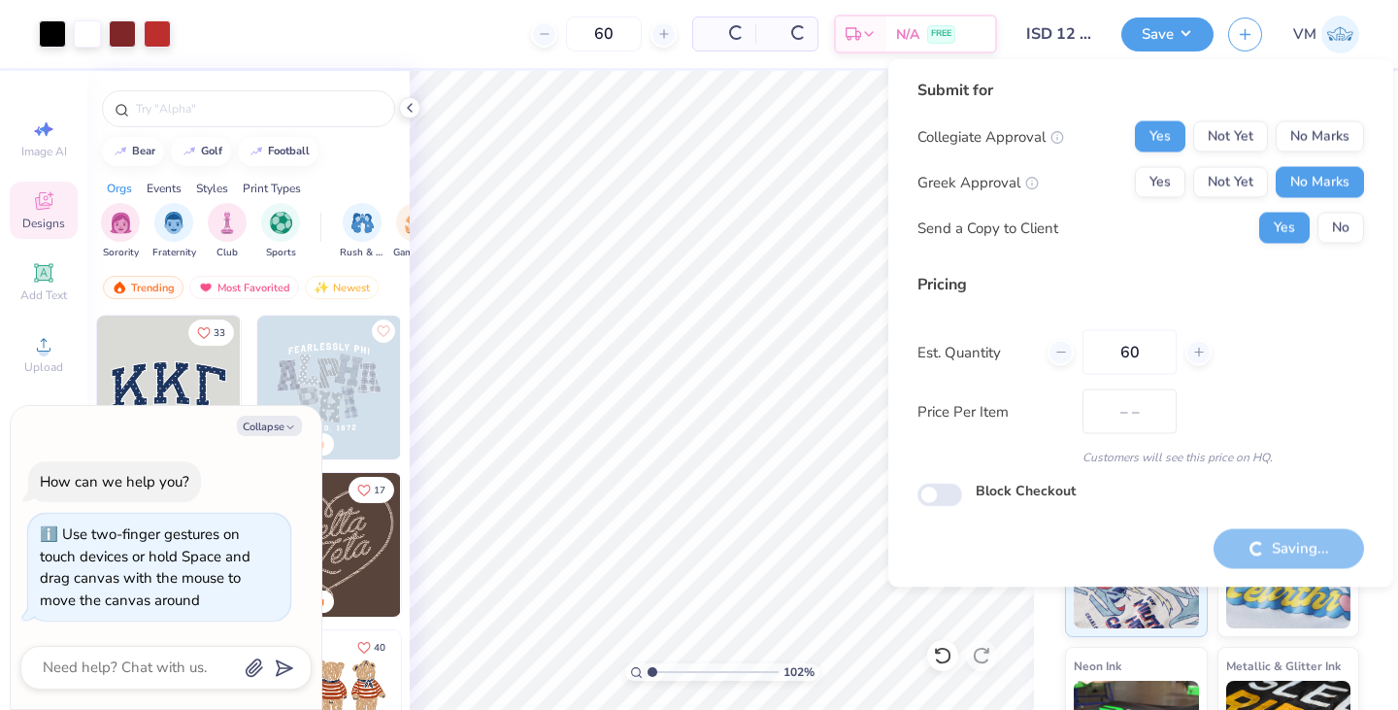
type input "$34.72"
type input "1.02164636708658"
type textarea "x"
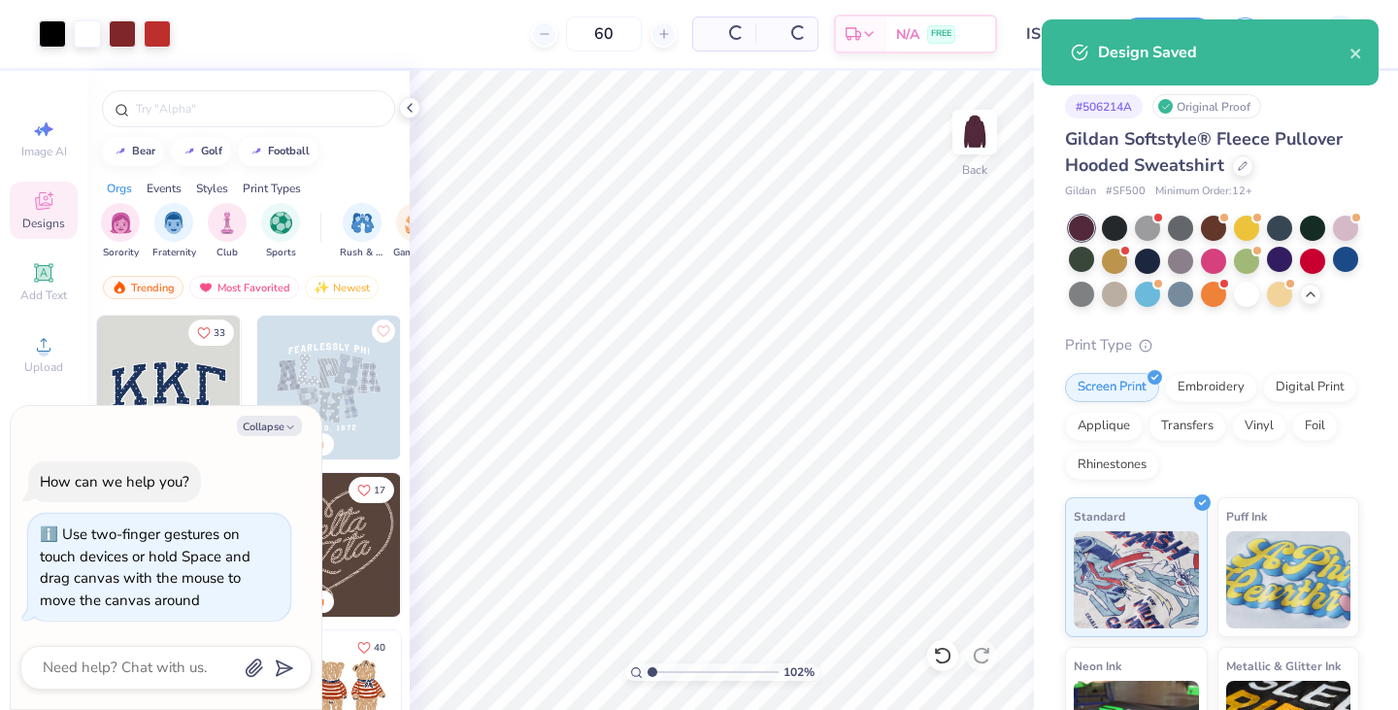
type input "– –"
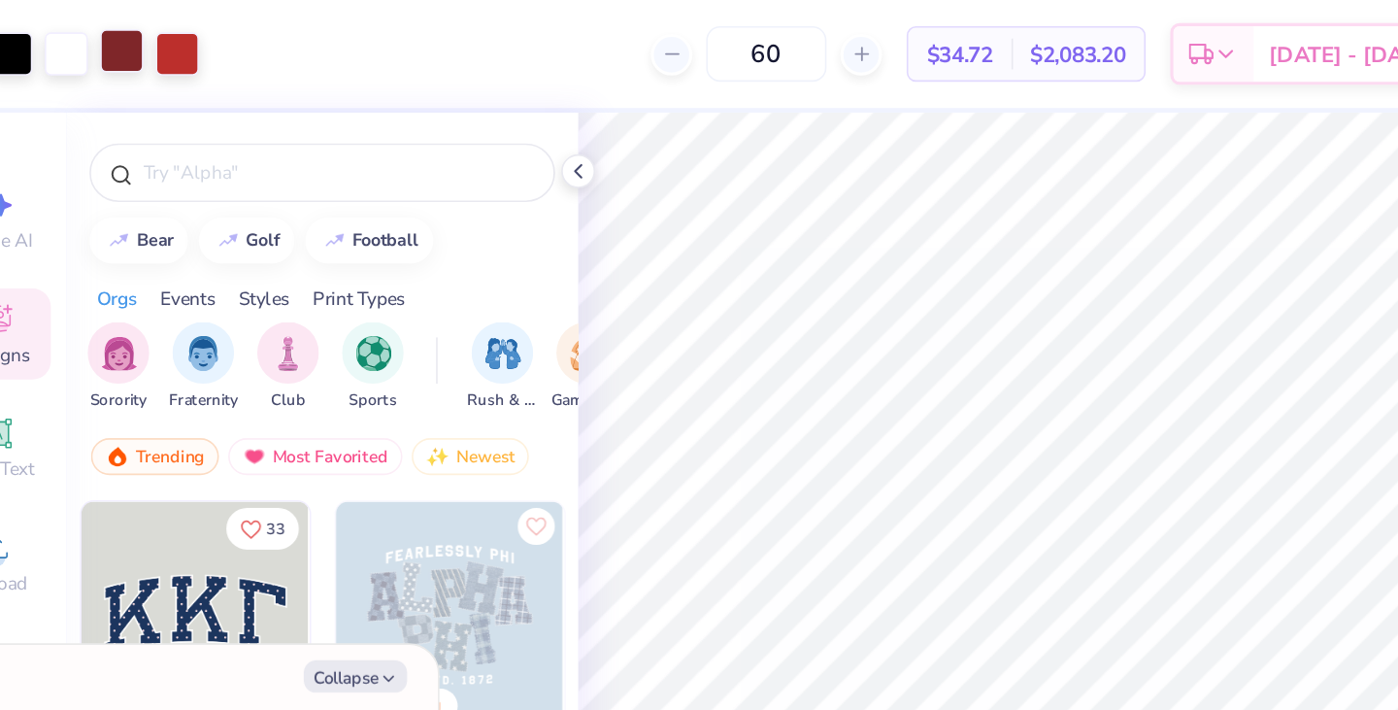
type textarea "x"
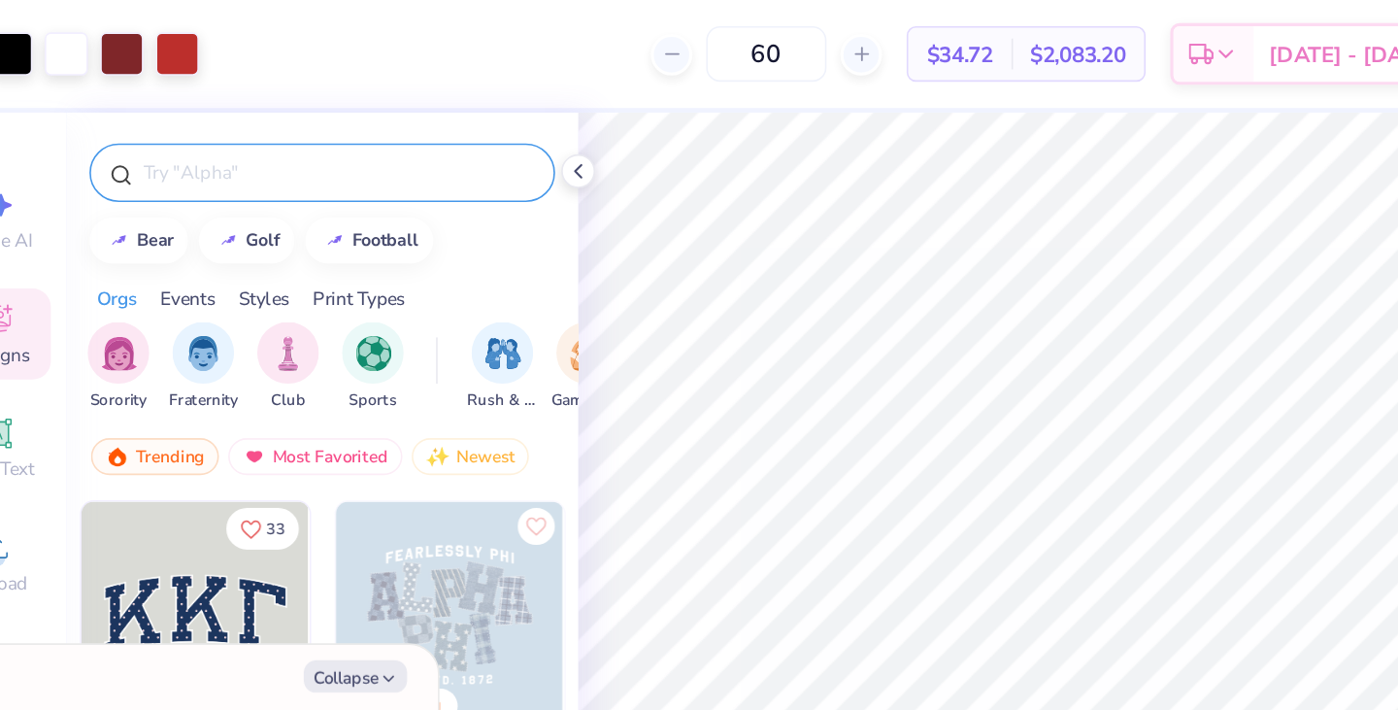
type input "1.01809236387502"
type textarea "x"
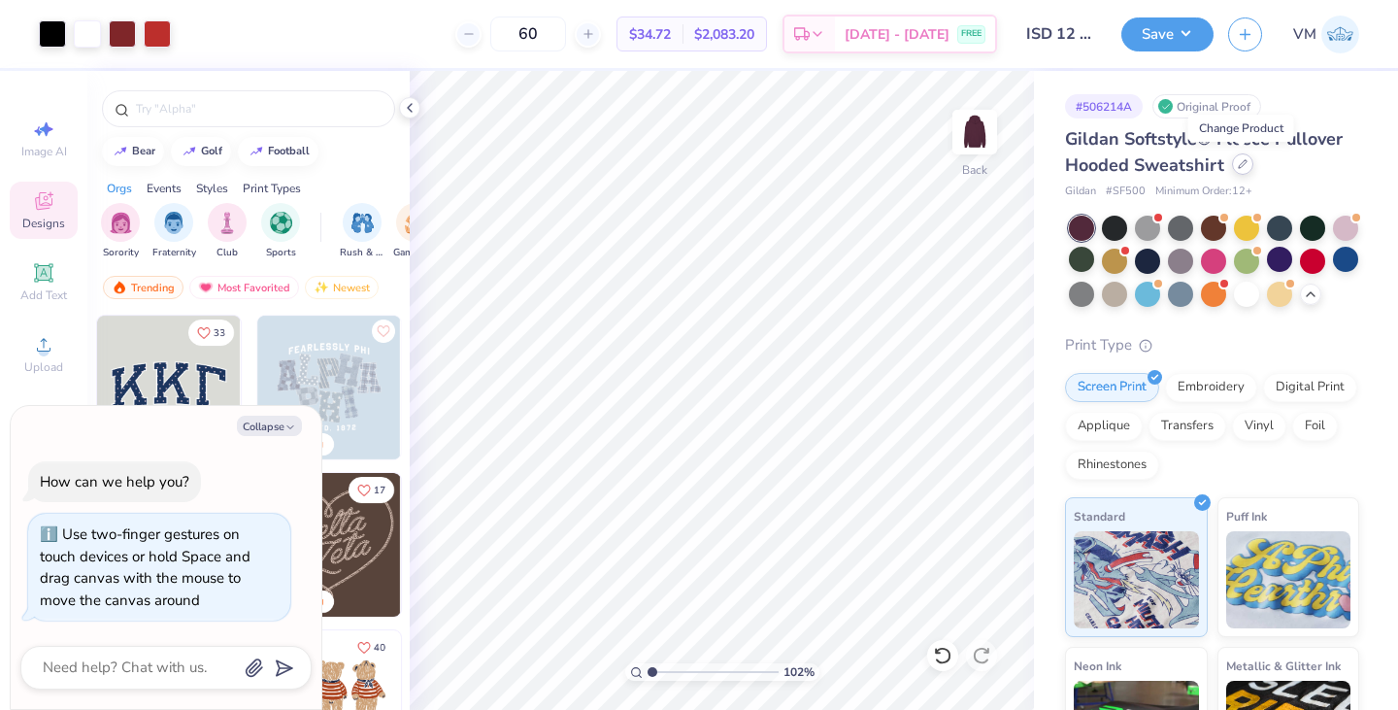
click at [1240, 164] on icon at bounding box center [1243, 164] width 10 height 10
type input "1.01809236387502"
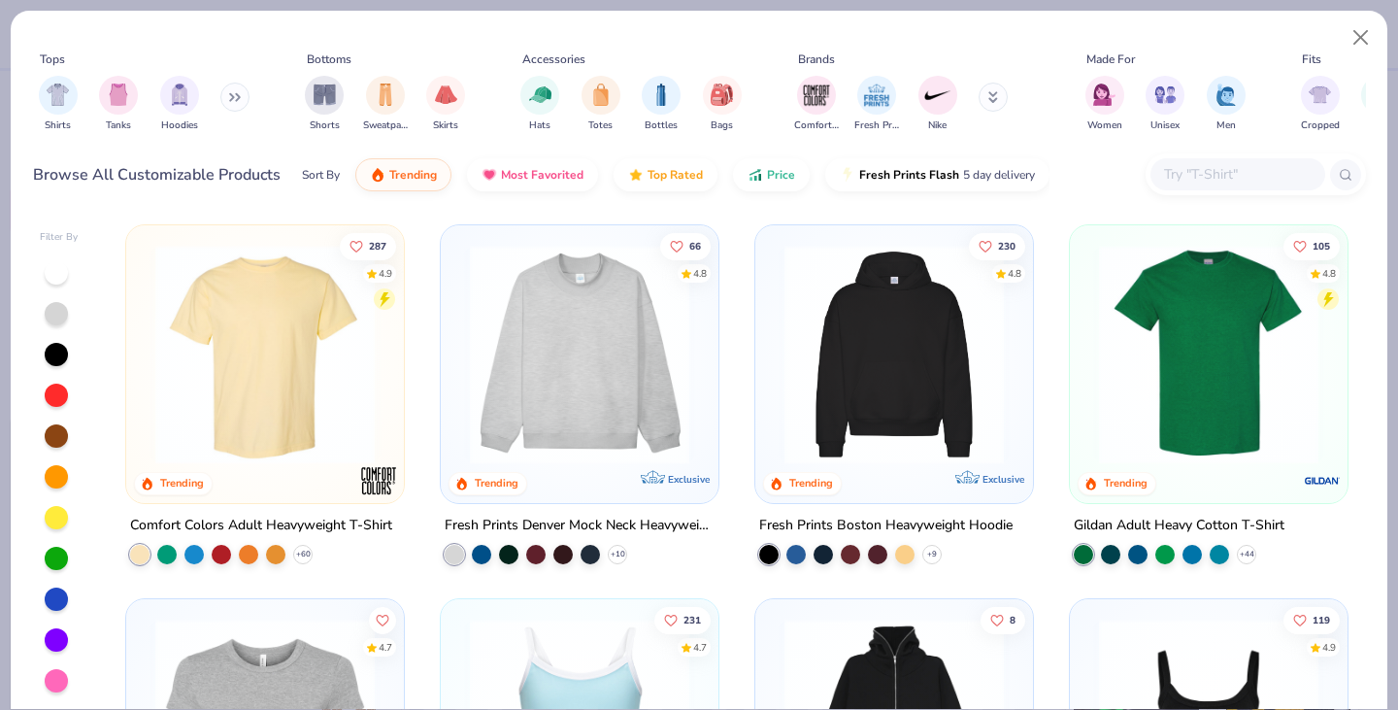
click at [235, 97] on icon at bounding box center [235, 97] width 12 height 10
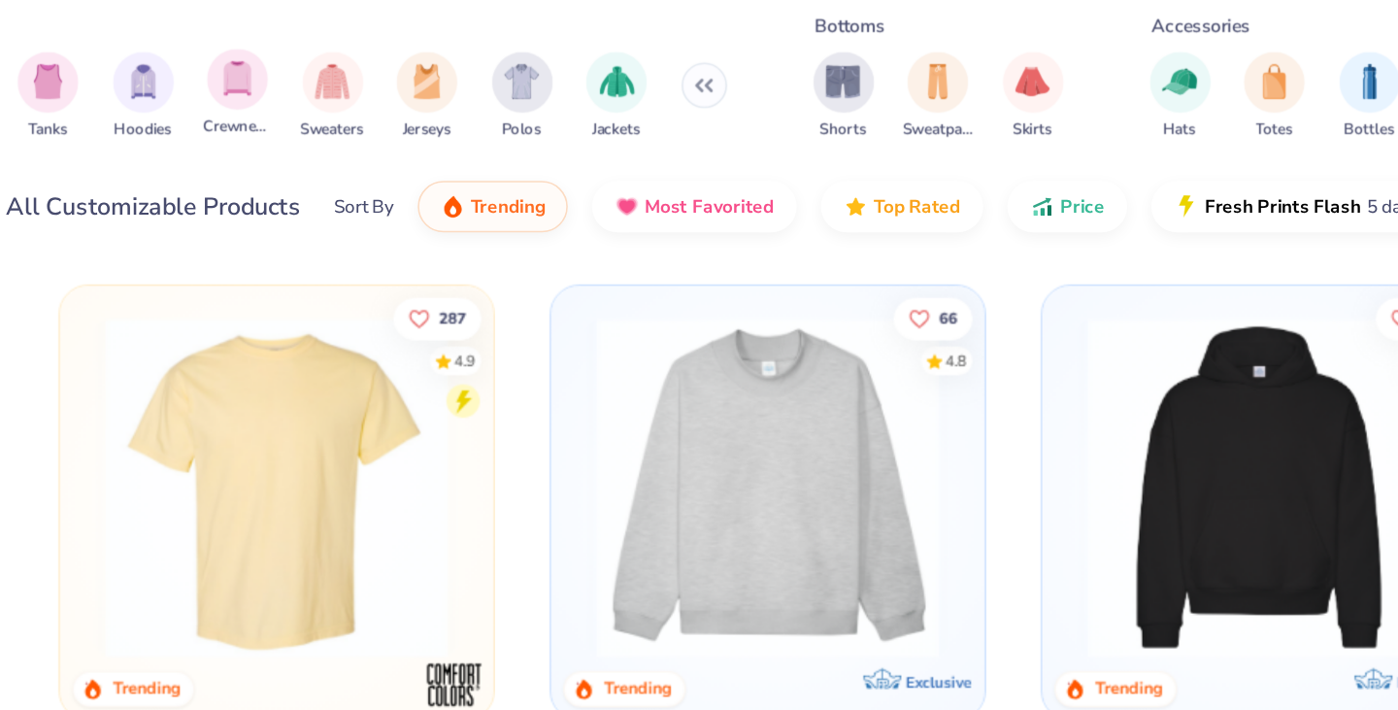
type textarea "x"
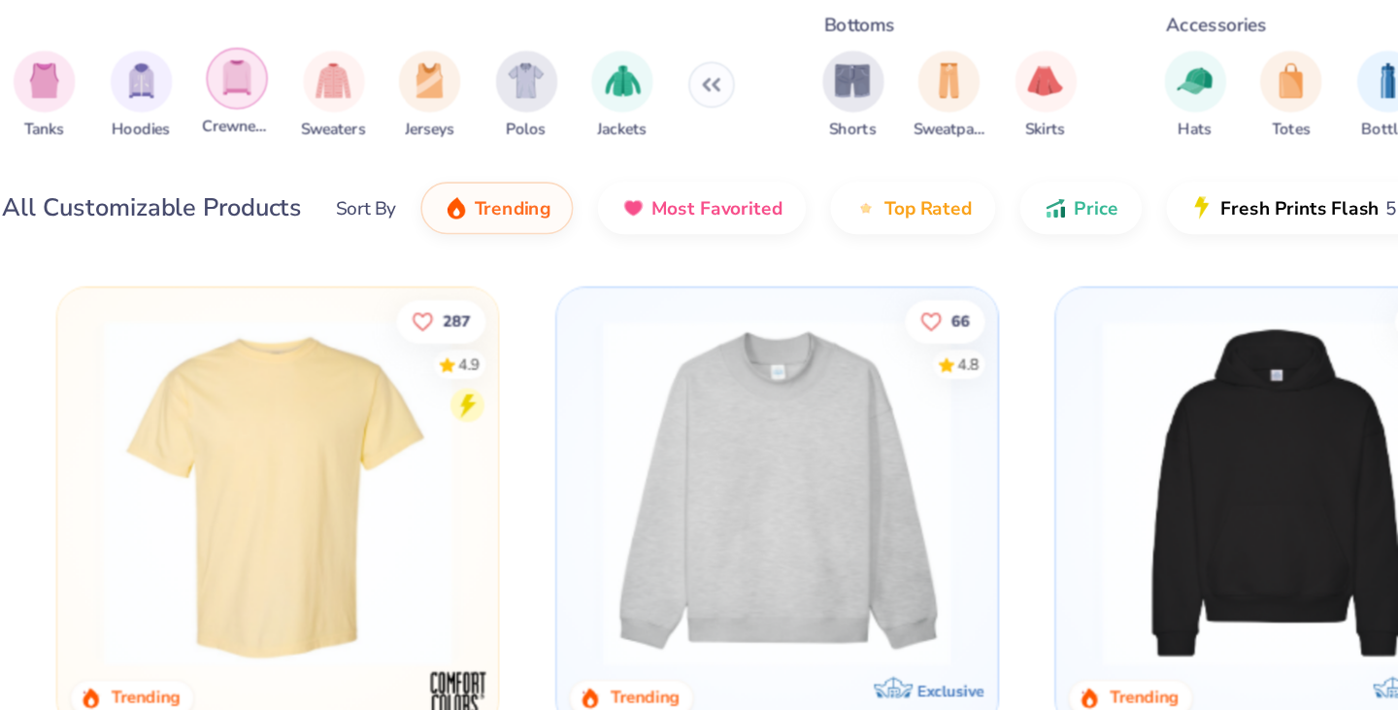
click at [237, 99] on img "filter for Crewnecks" at bounding box center [239, 93] width 21 height 22
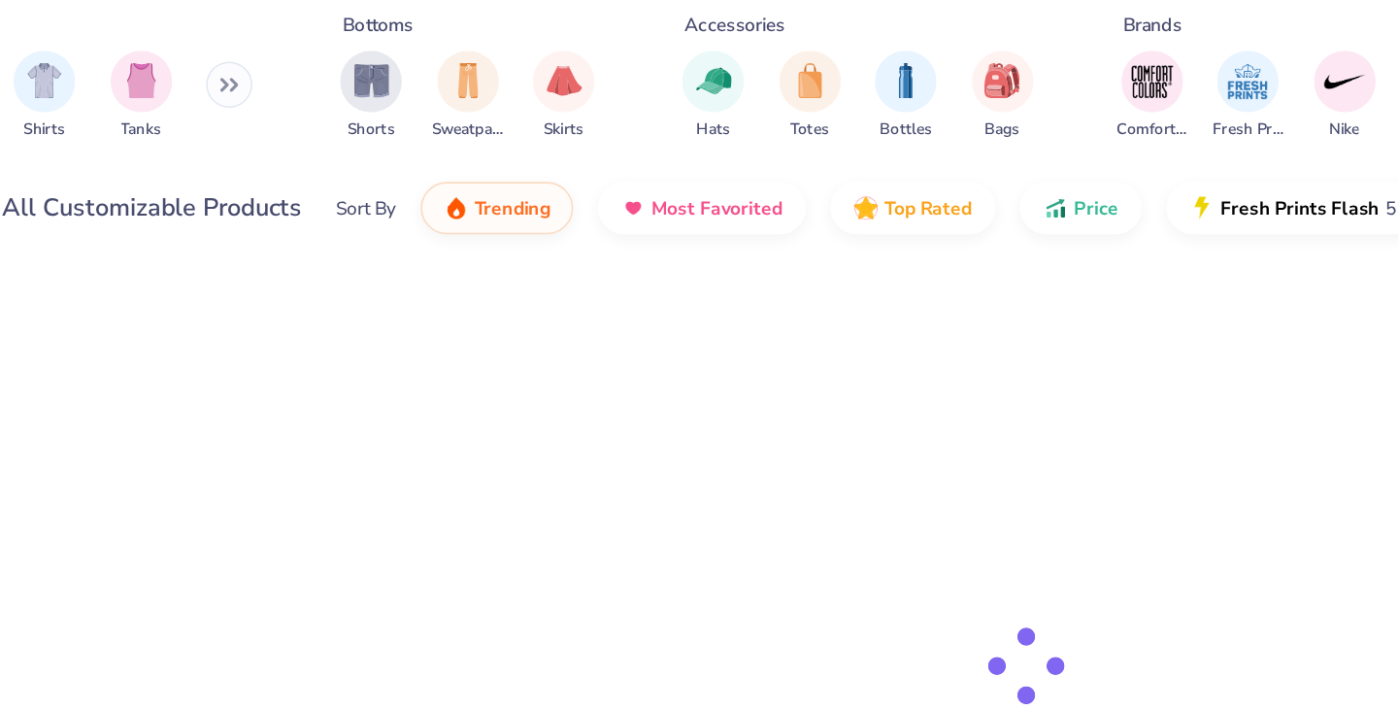
type input "1.01809236387502"
type textarea "x"
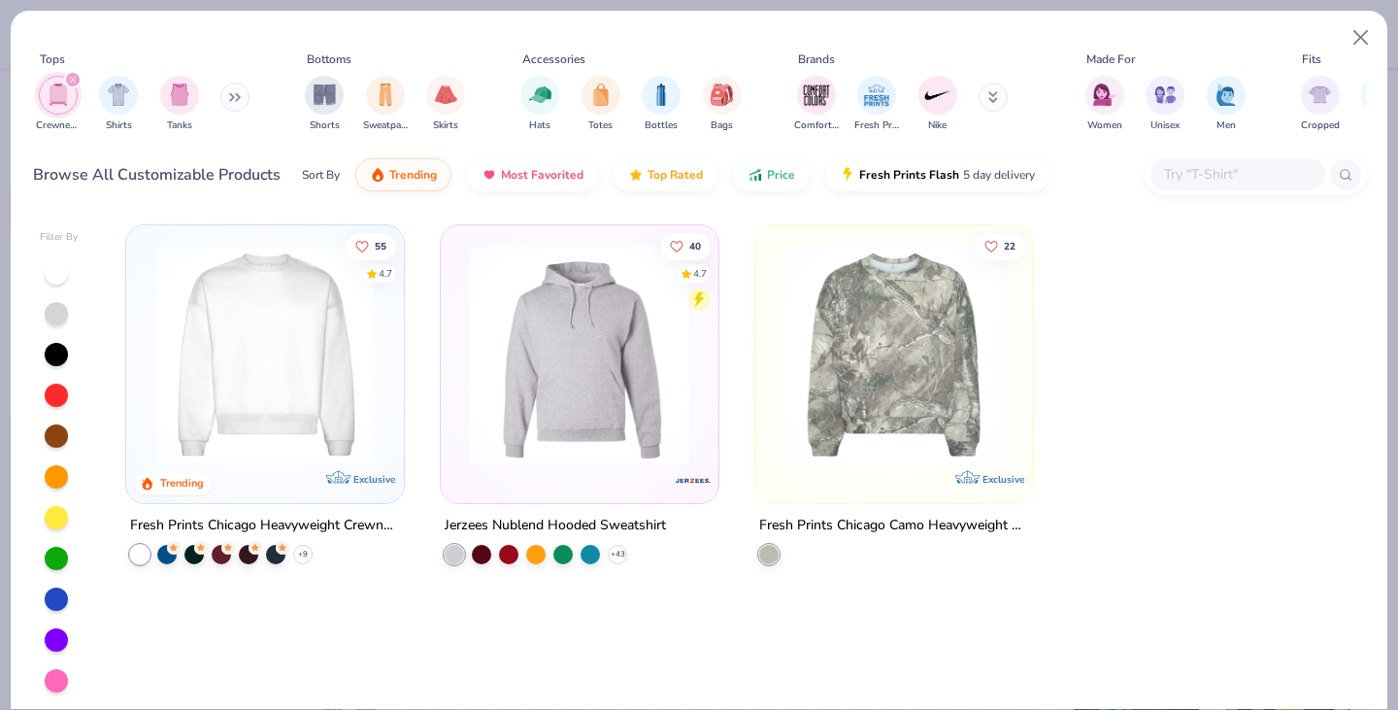
click at [306, 340] on img at bounding box center [265, 354] width 239 height 219
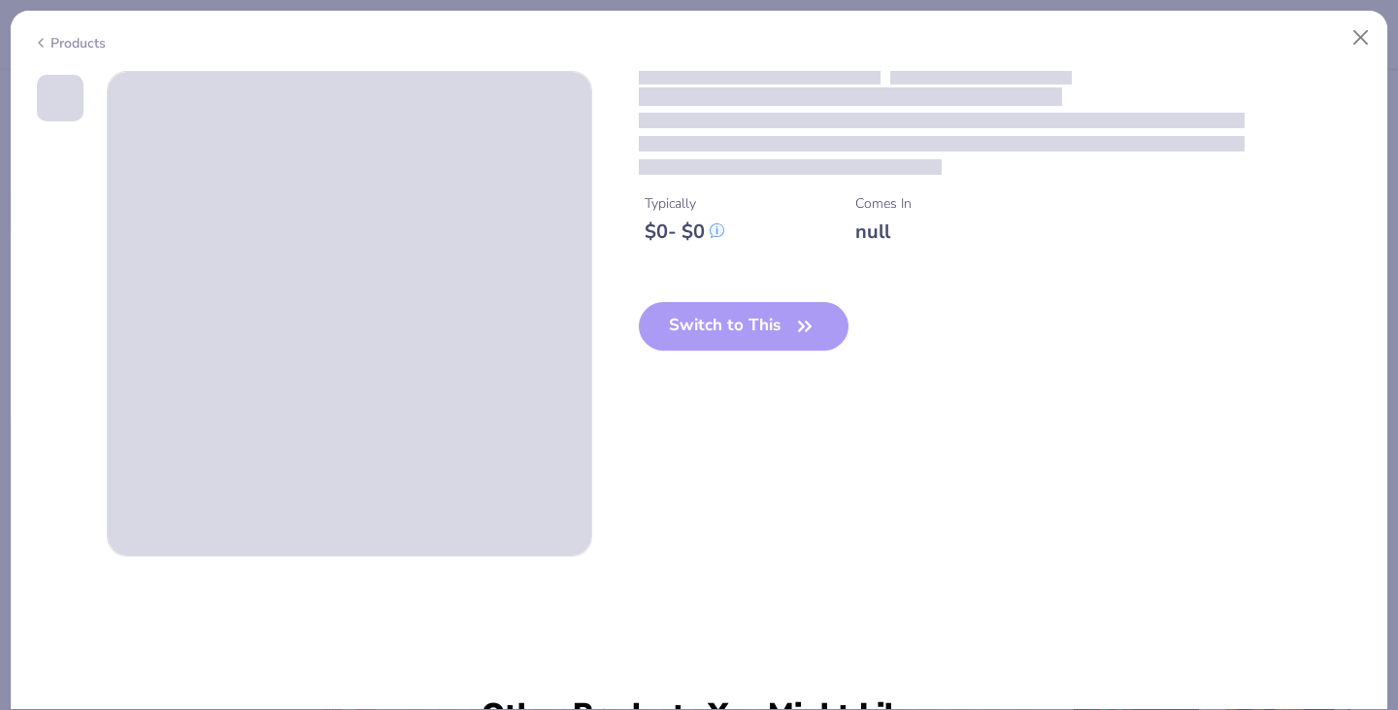
type input "1.01809236387502"
type textarea "x"
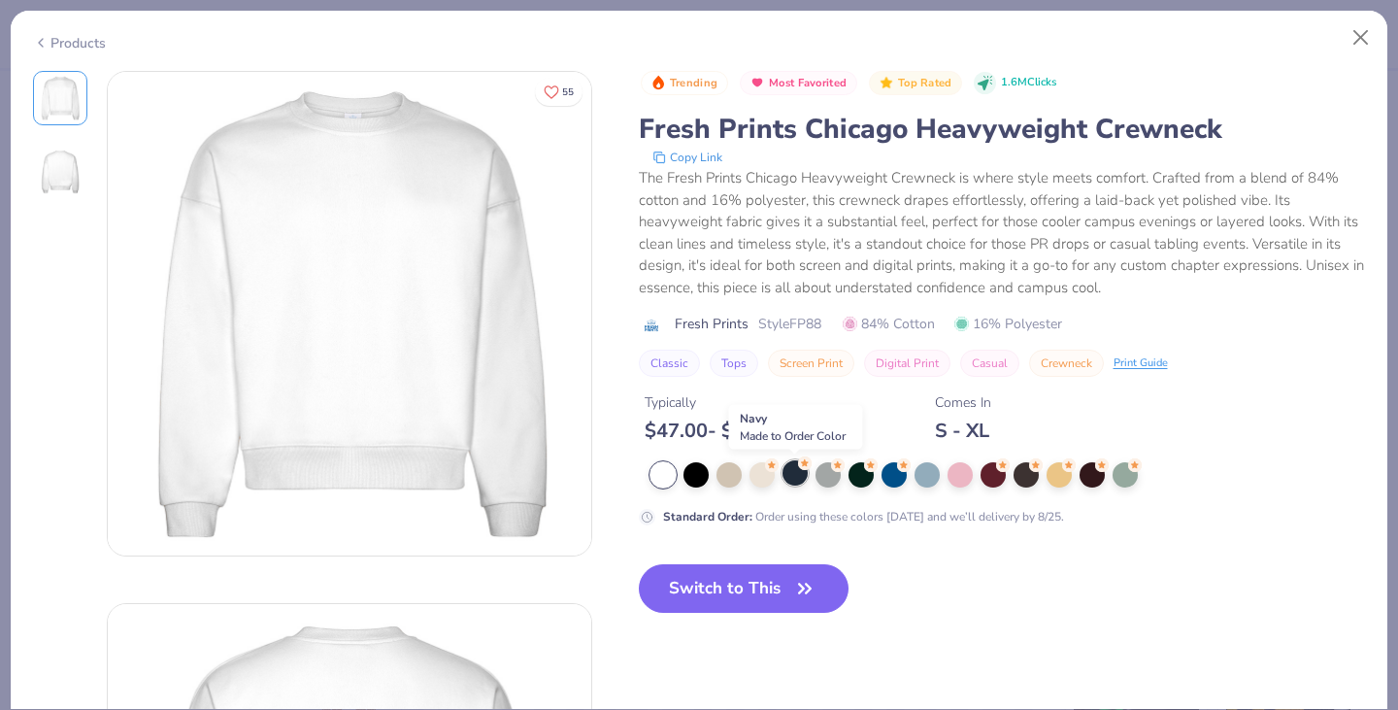
click at [786, 479] on div at bounding box center [794, 472] width 25 height 25
type input "1.01809236387502"
type textarea "x"
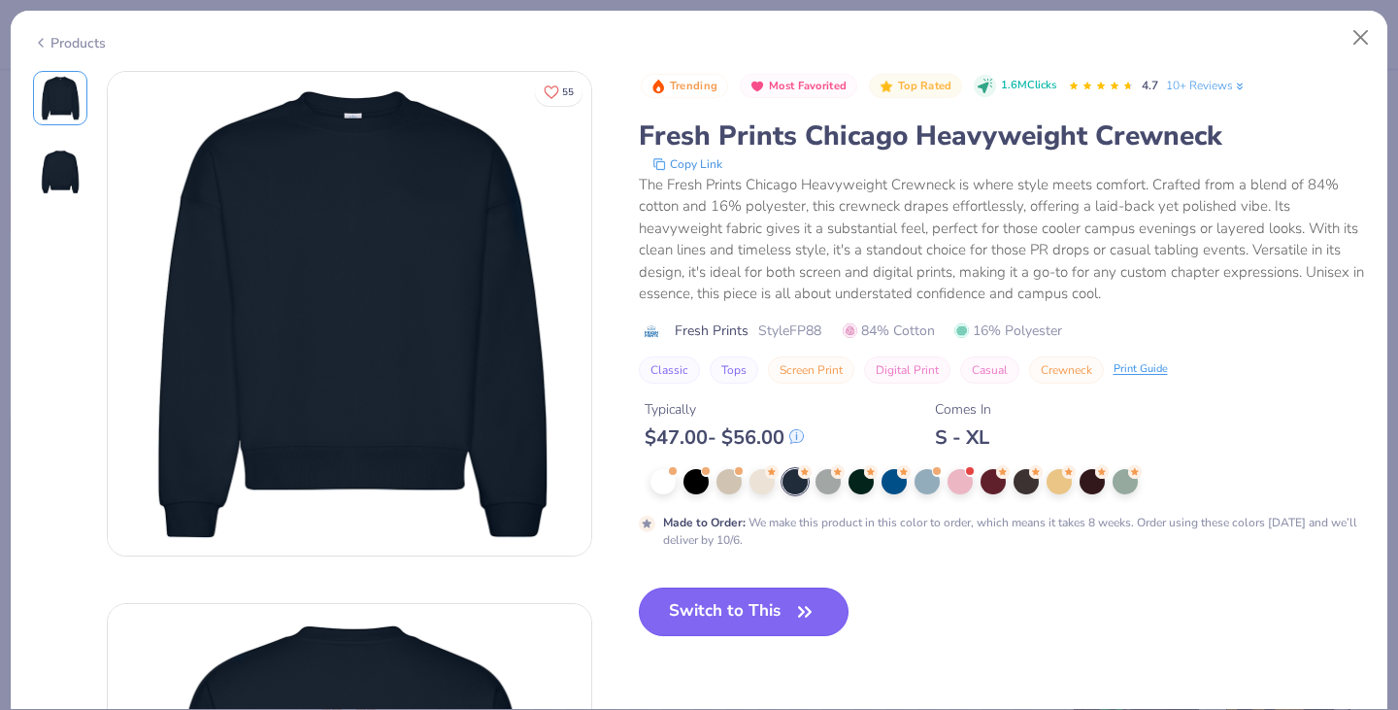
click at [734, 622] on button "Switch to This" at bounding box center [744, 611] width 211 height 49
type input "1.01809236387502"
type textarea "x"
type input "1.01809236387502"
type textarea "x"
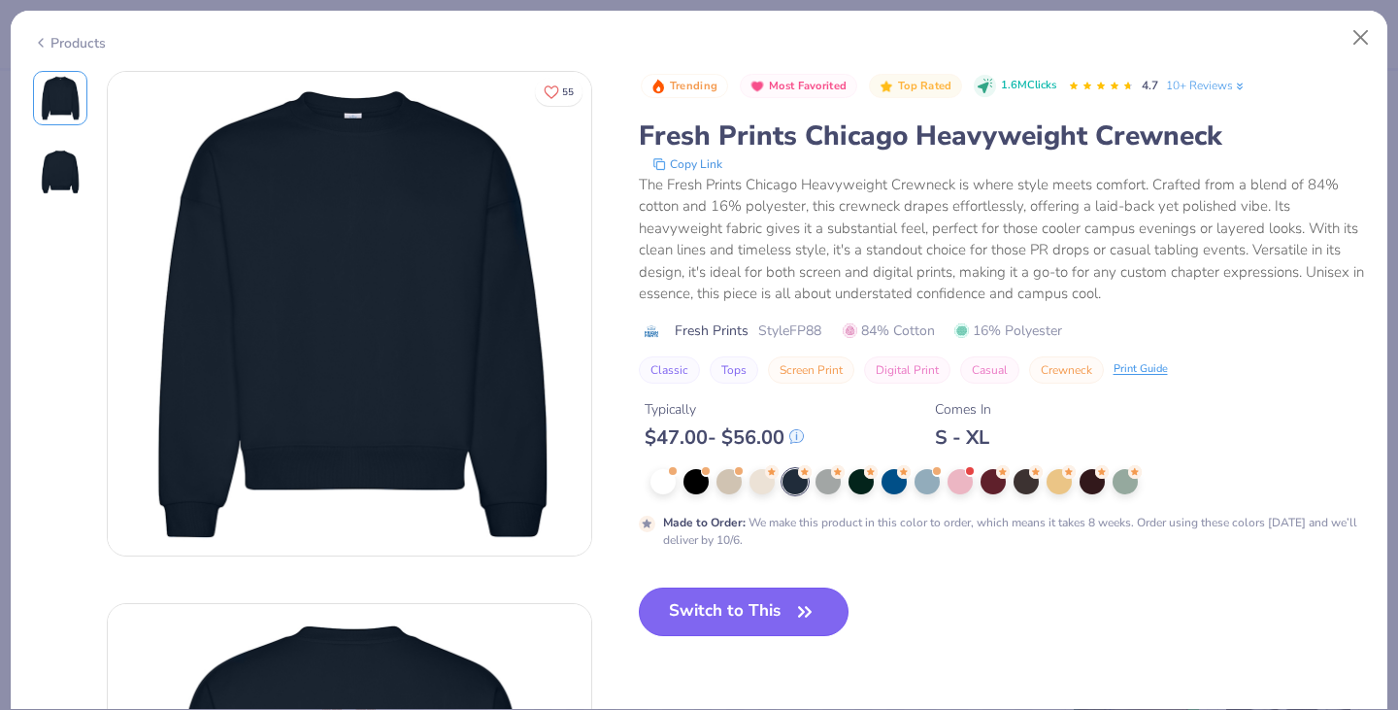
type input "1.01809236387502"
type textarea "x"
type input "1.01809236387502"
type textarea "x"
type input "1.01809236387502"
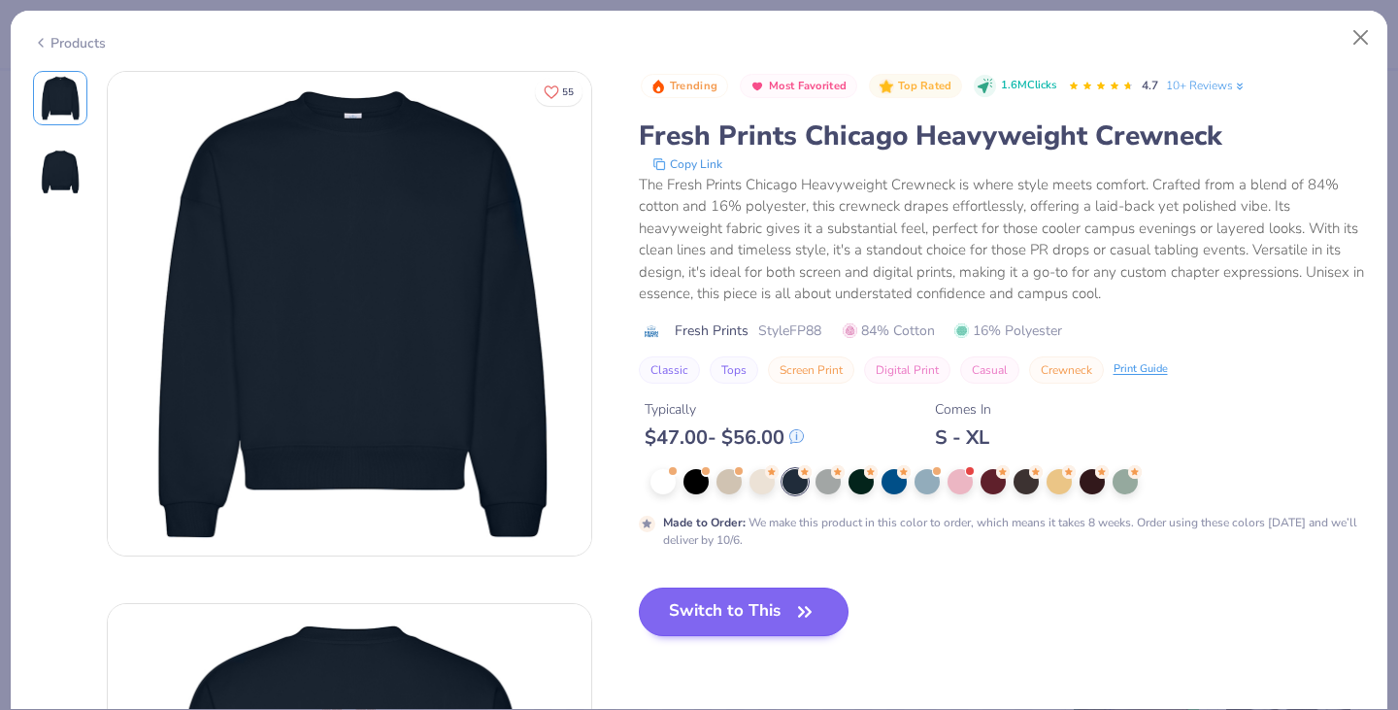
type textarea "x"
type input "1.01809236387502"
type textarea "x"
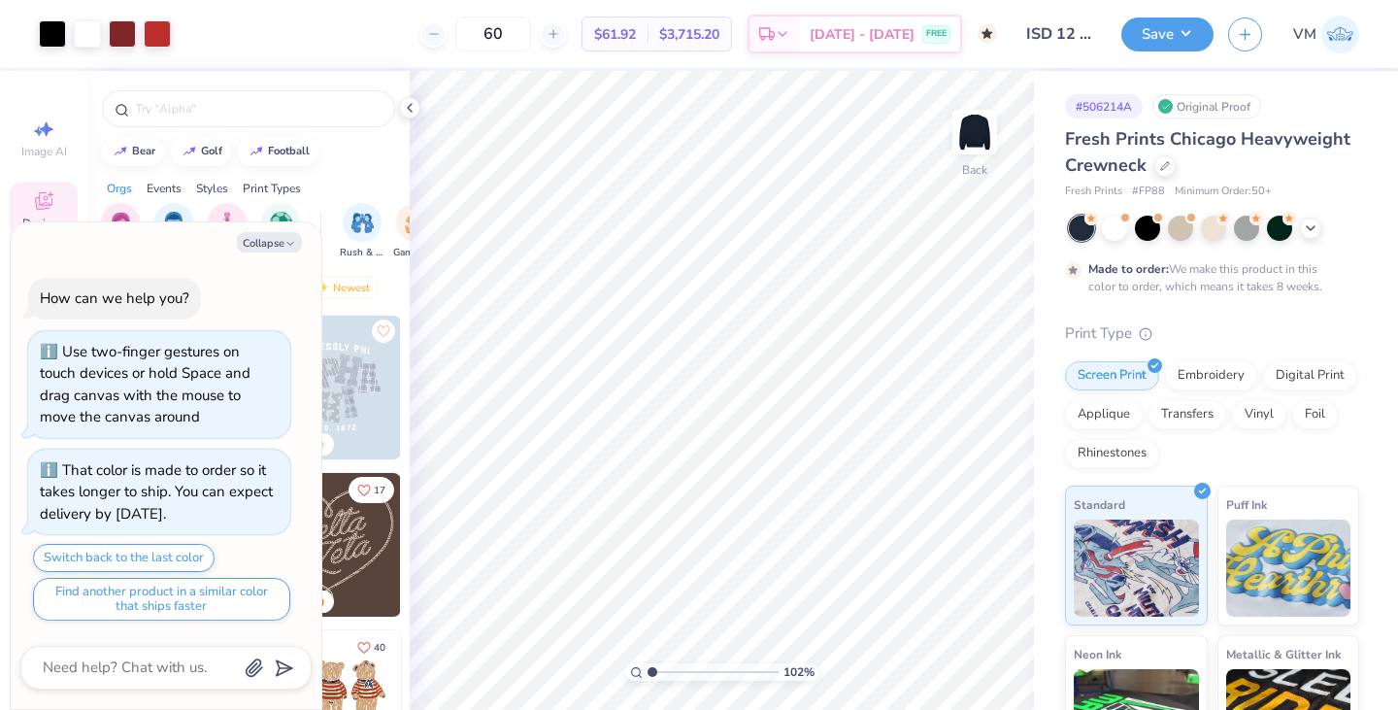
type input "1.01809236387502"
type textarea "x"
type input "1.01809236387502"
type textarea "x"
type input "3.00"
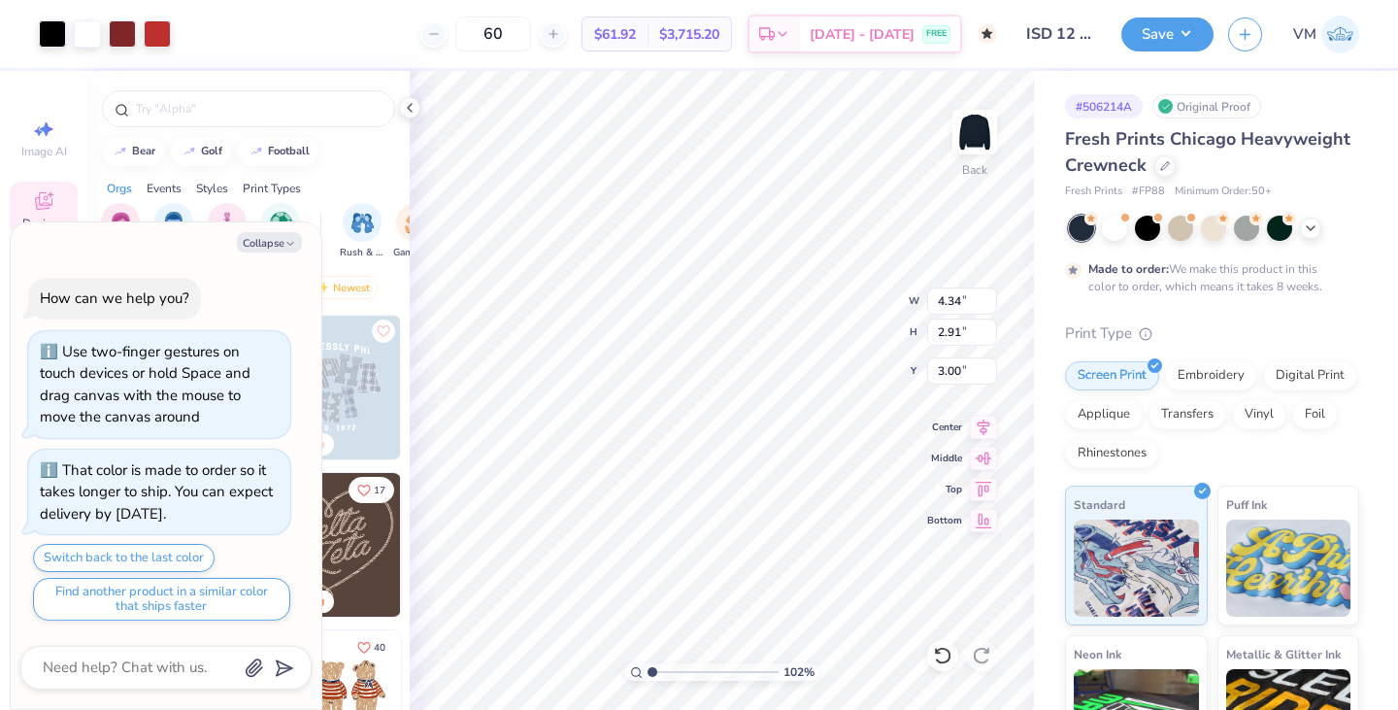
type input "1.01809236387502"
type textarea "x"
click at [1195, 31] on button "Save" at bounding box center [1167, 32] width 92 height 34
type input "1.01809236387502"
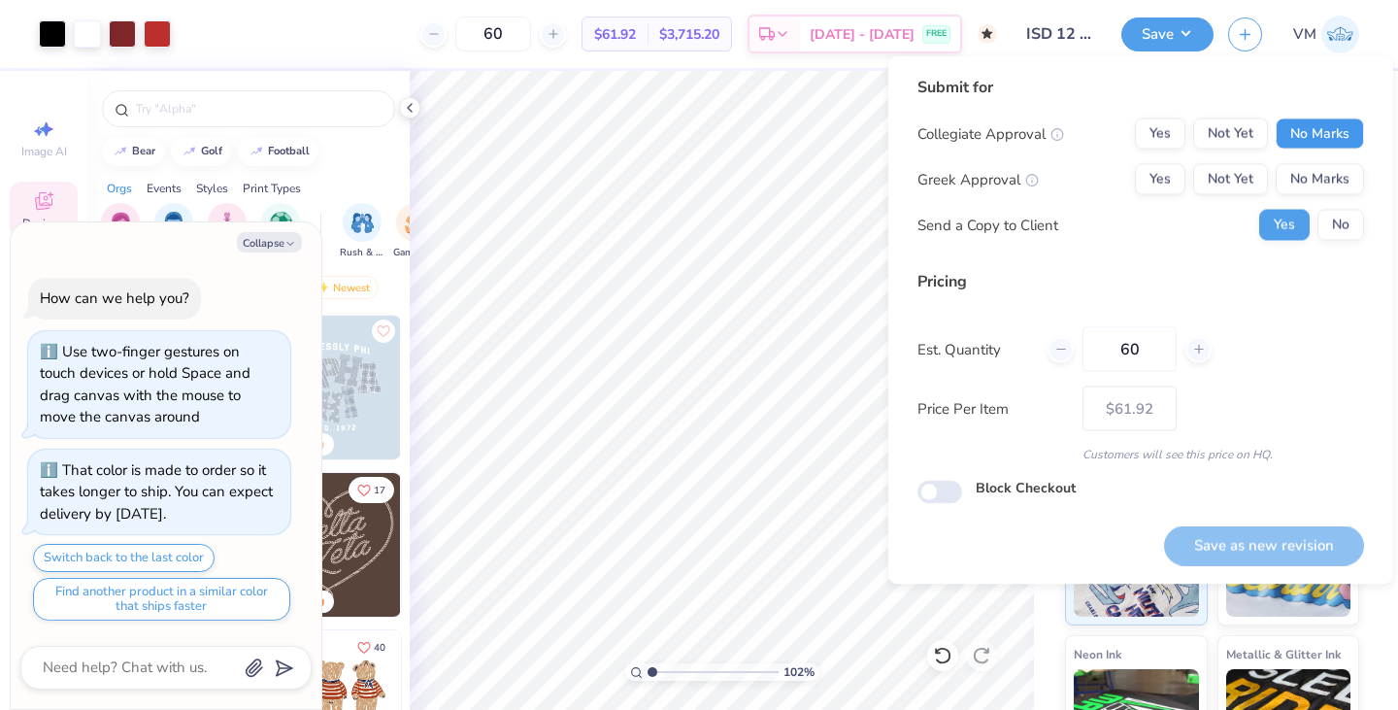
click at [1328, 134] on button "No Marks" at bounding box center [1320, 133] width 88 height 31
drag, startPoint x: 1328, startPoint y: 155, endPoint x: 1326, endPoint y: 170, distance: 14.7
click at [1326, 170] on div "Collegiate Approval Yes Not Yet No Marks Greek Approval Yes Not Yet No Marks Se…" at bounding box center [1140, 179] width 447 height 122
click at [1326, 170] on button "No Marks" at bounding box center [1320, 179] width 88 height 31
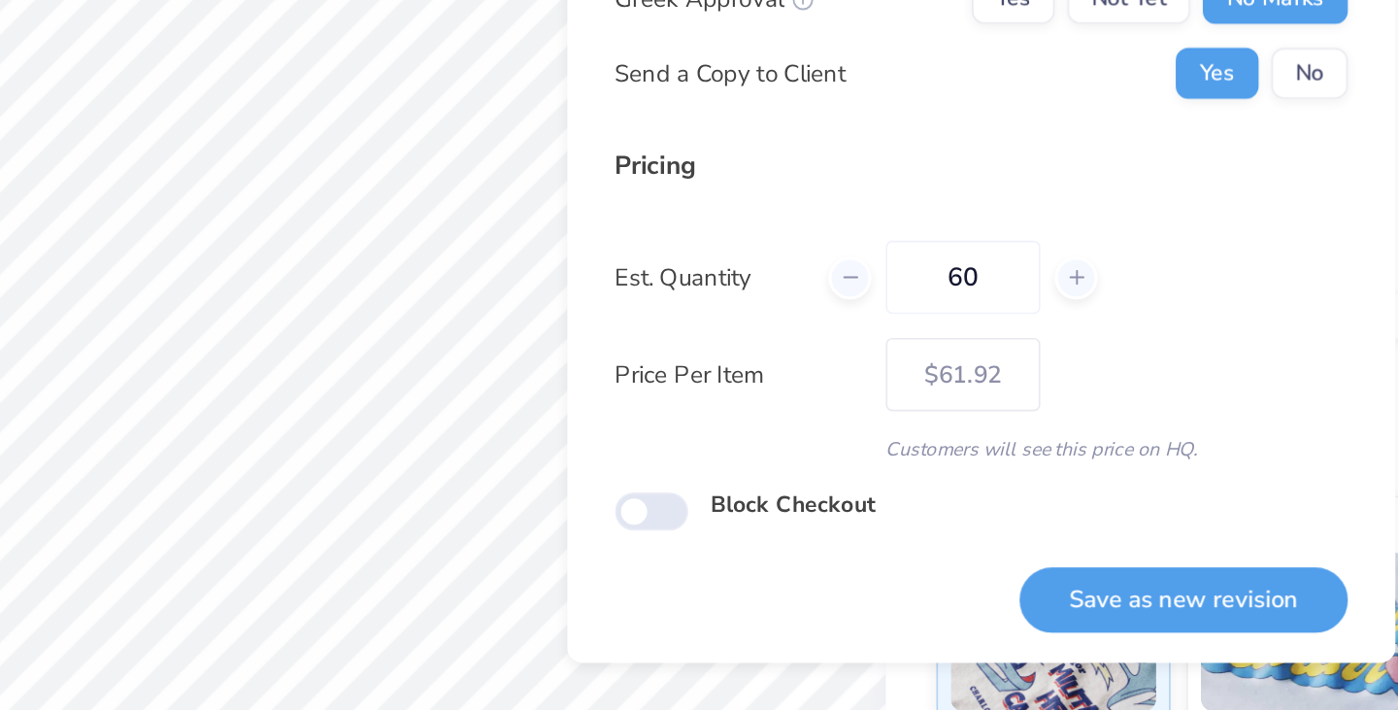
type textarea "x"
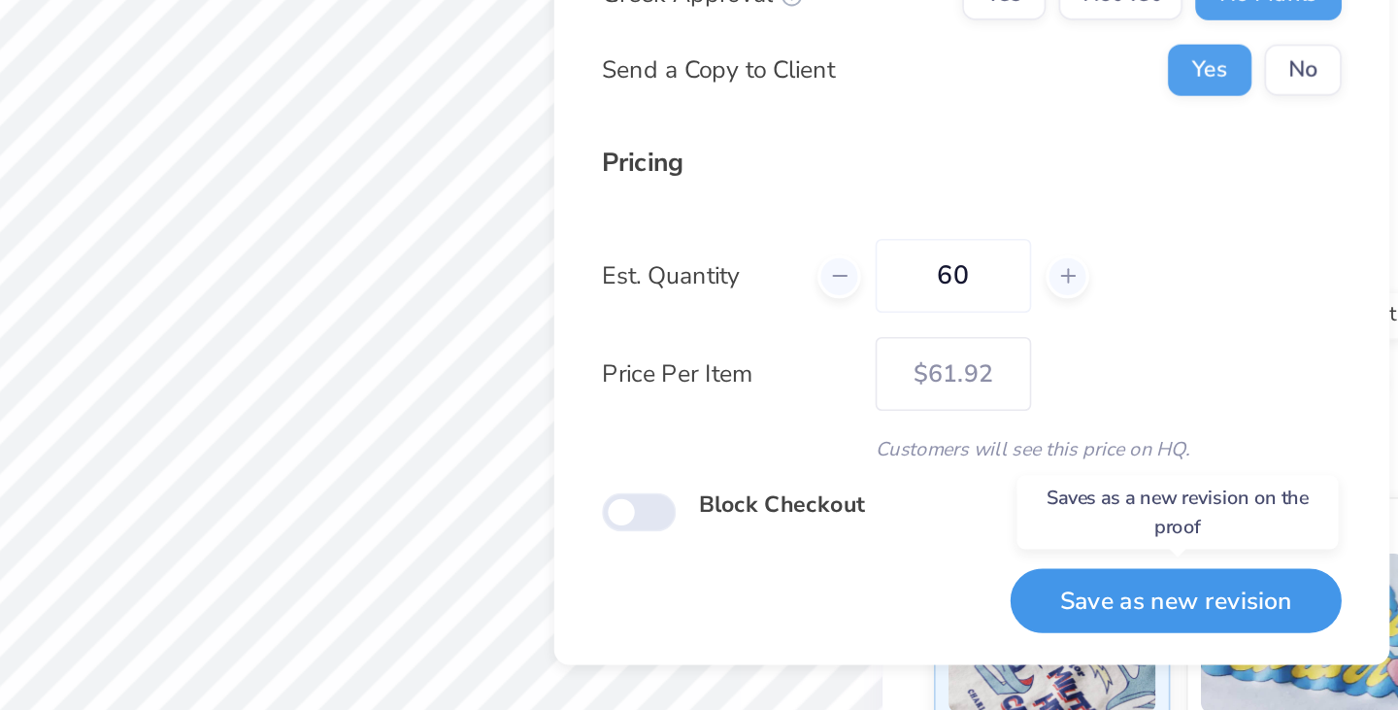
click at [1200, 548] on button "Save as new revision" at bounding box center [1212, 548] width 200 height 40
type input "– –"
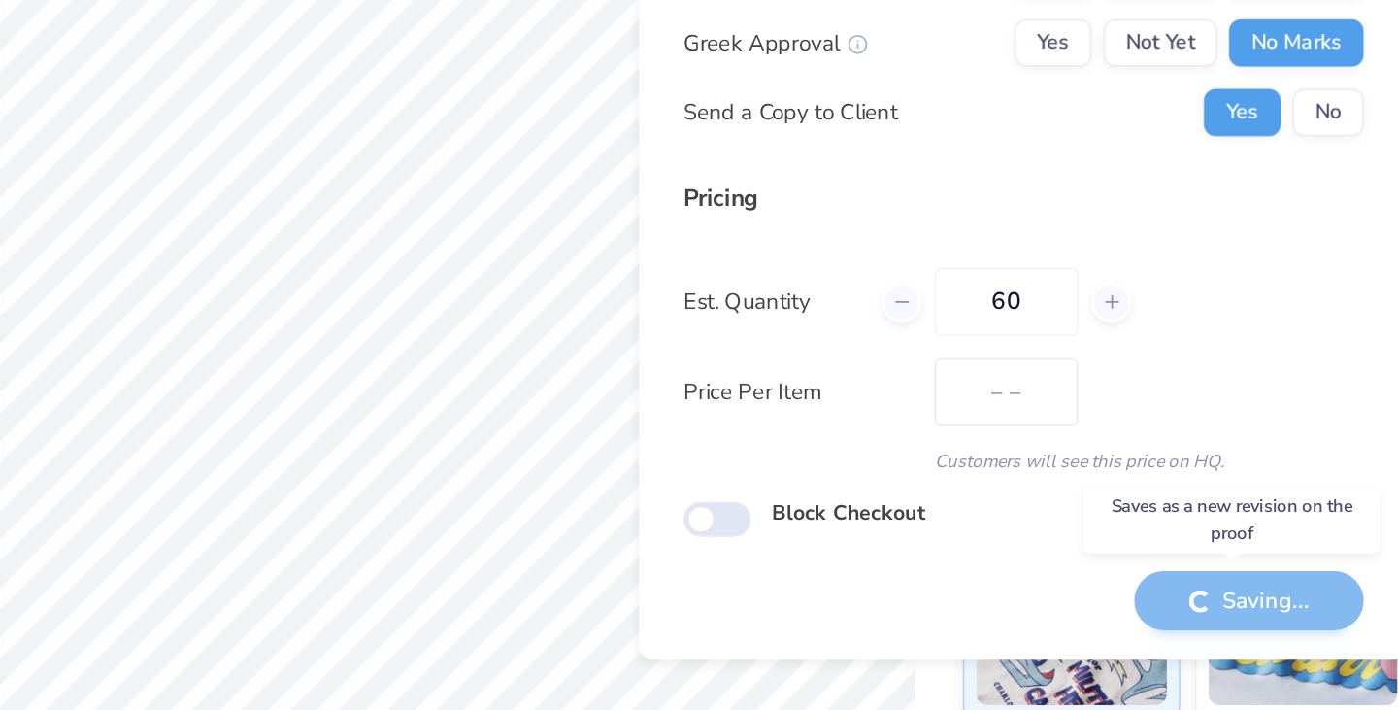
type textarea "x"
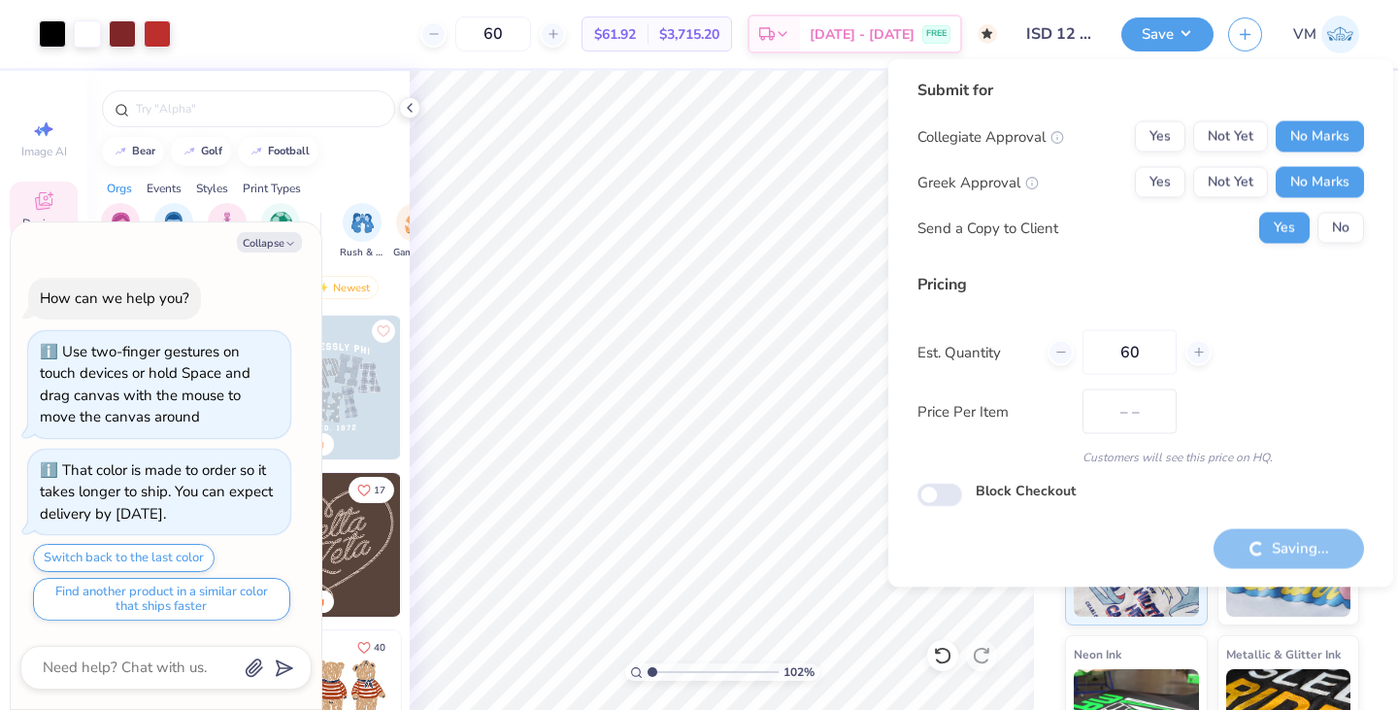
type input "$61.92"
type input "1.01809236387502"
type textarea "x"
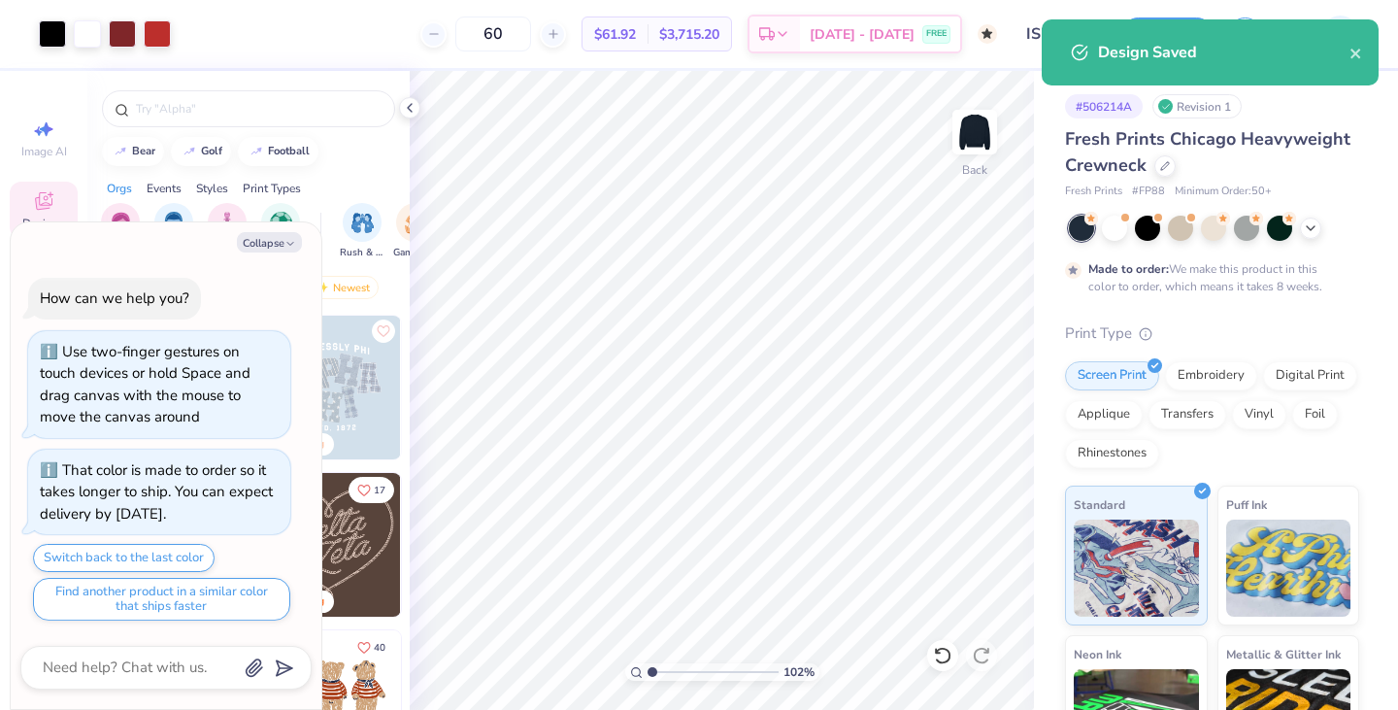
type input "1.01809236387502"
type textarea "x"
type input "– –"
click at [1170, 159] on icon at bounding box center [1165, 164] width 10 height 10
type input "1.01809236387502"
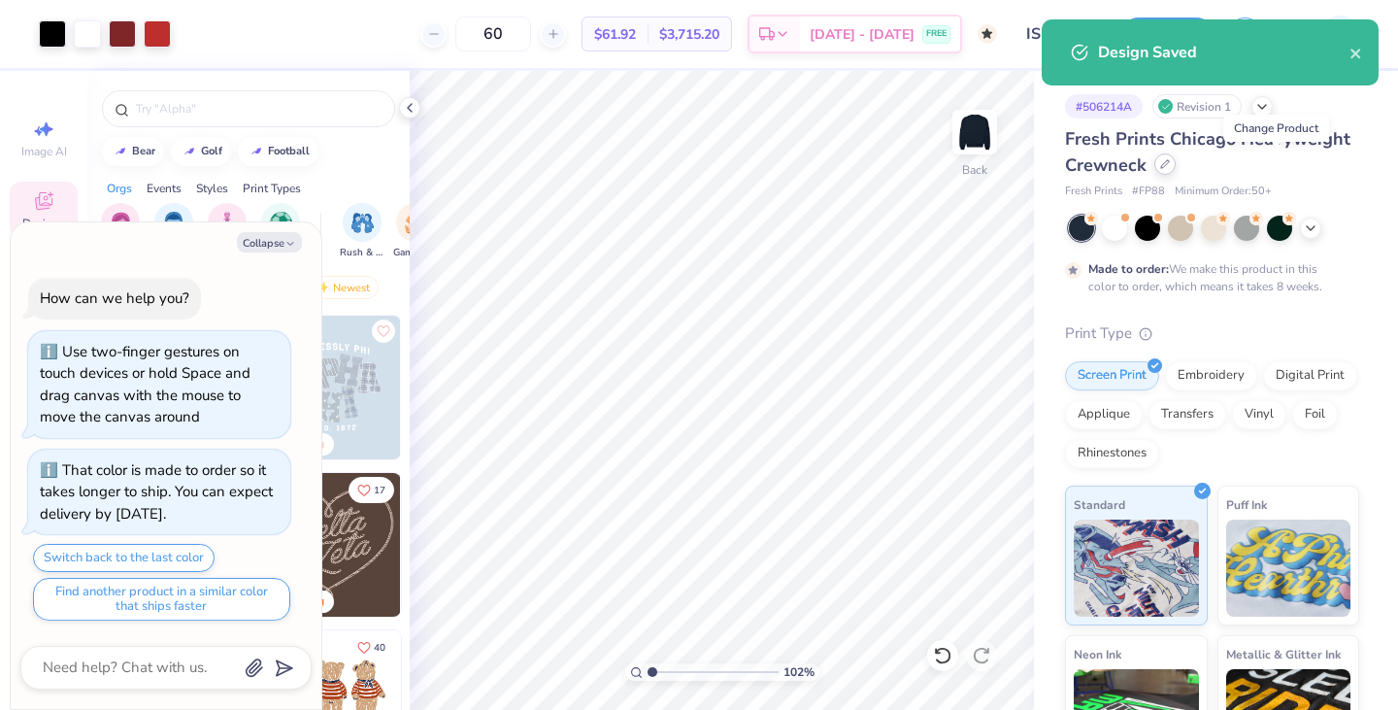
type textarea "x"
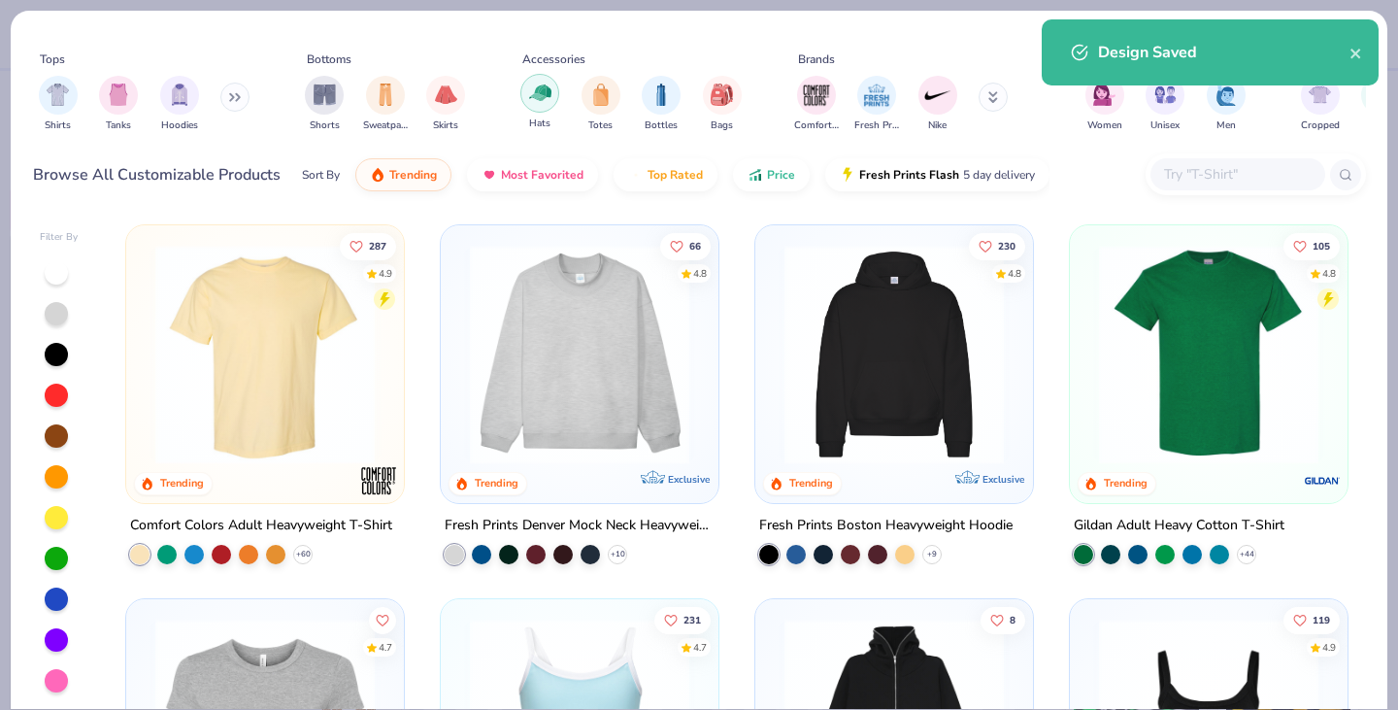
click at [533, 94] on img "filter for Hats" at bounding box center [540, 93] width 22 height 22
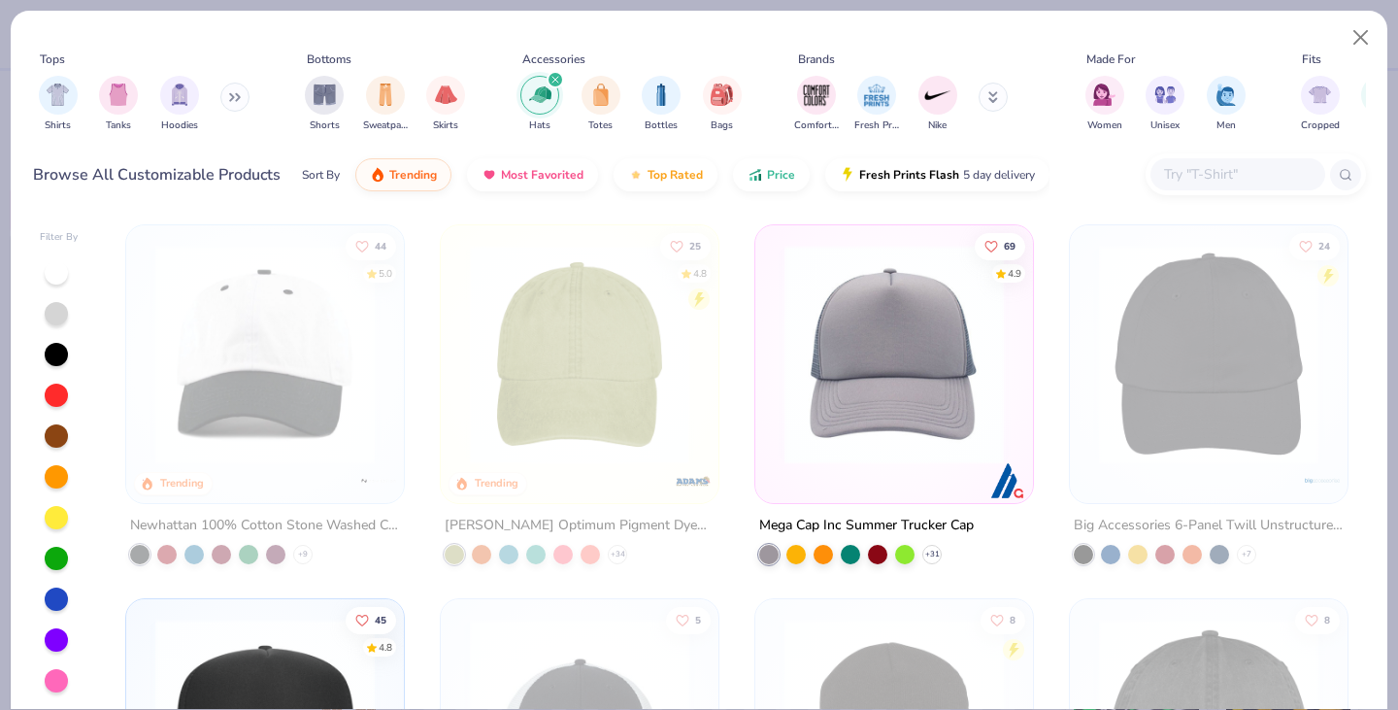
type input "1.01809236387502"
type textarea "x"
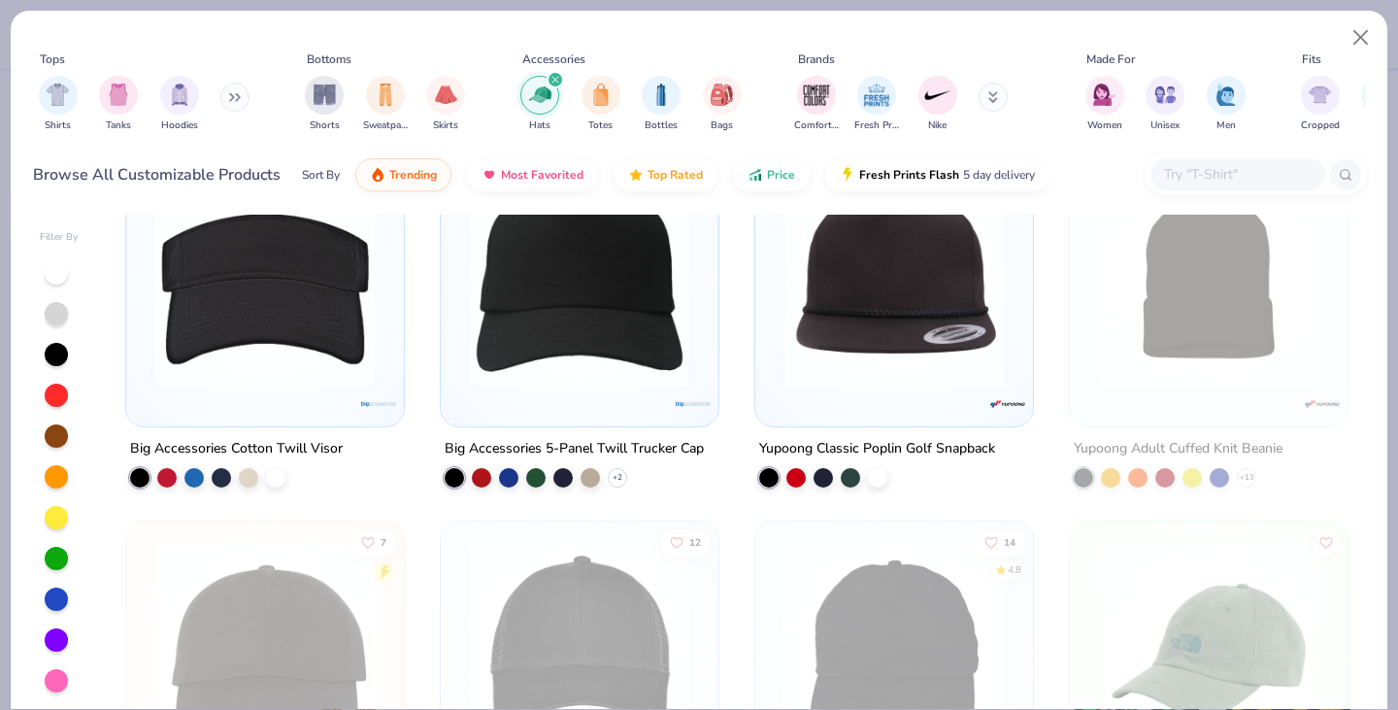
scroll to position [654, 0]
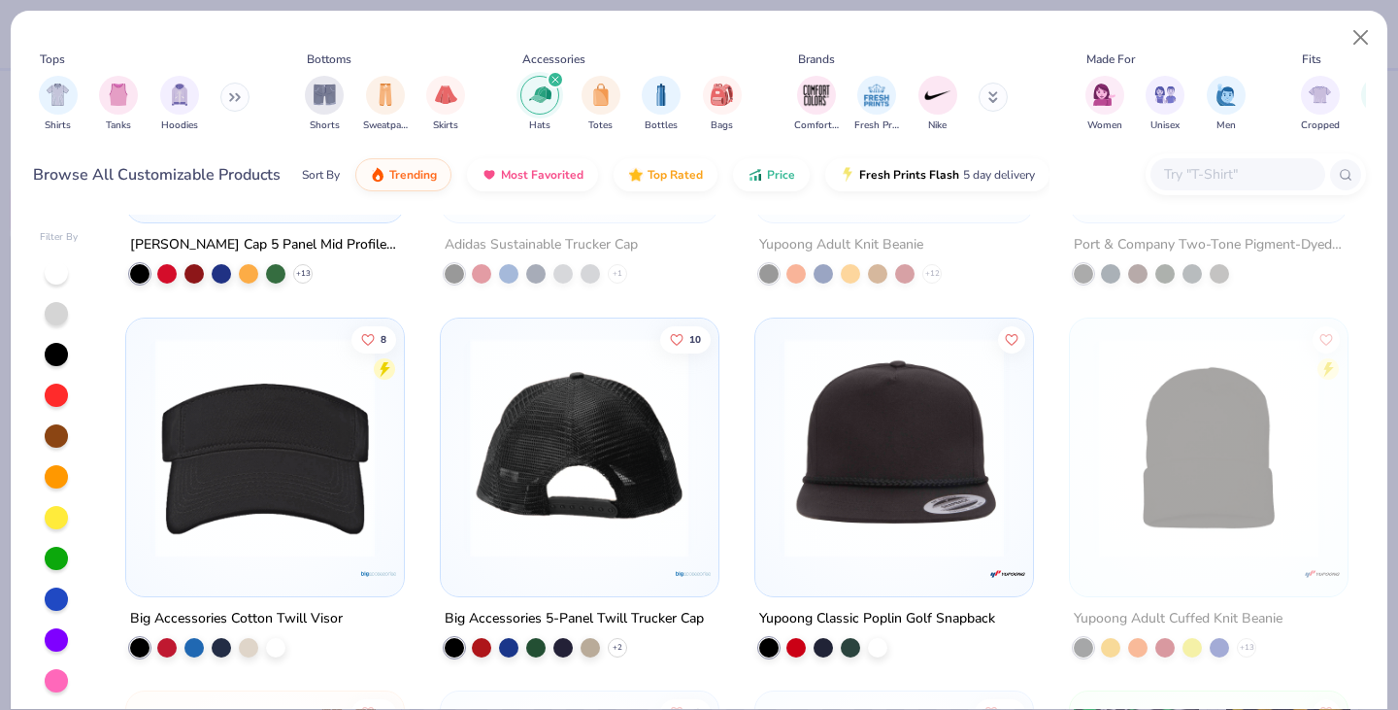
click at [460, 477] on img at bounding box center [340, 446] width 239 height 219
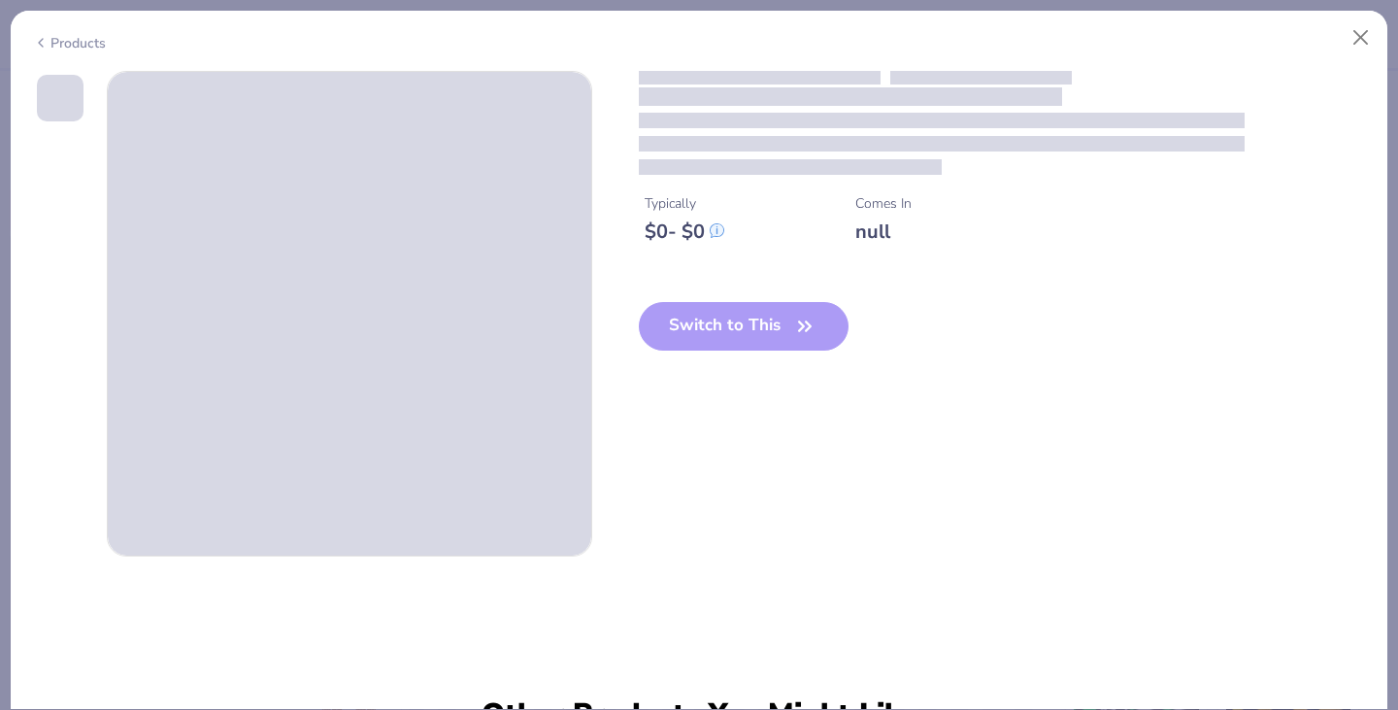
type input "1.01809236387502"
type textarea "x"
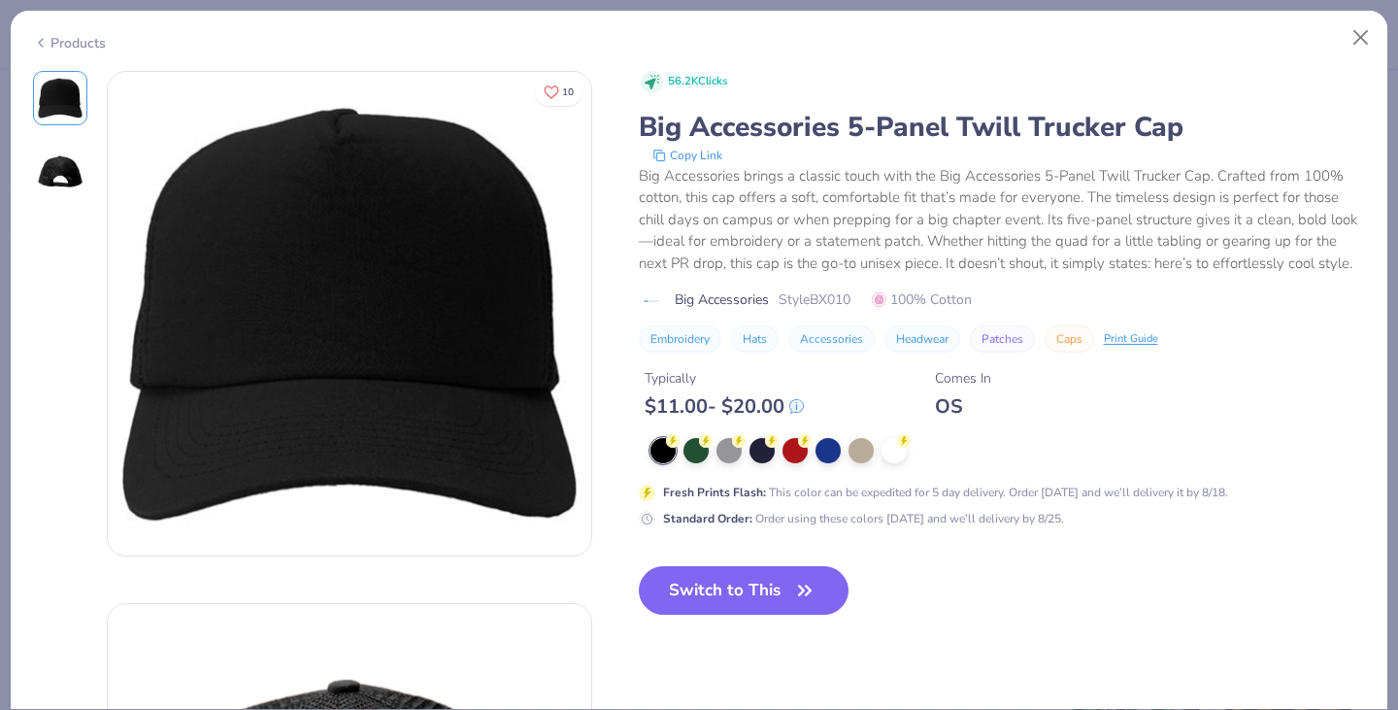
click at [724, 584] on div "56.2K Clicks Big Accessories 5-Panel Twill Trucker Cap Copy Link Big Accessorie…" at bounding box center [1002, 359] width 727 height 576
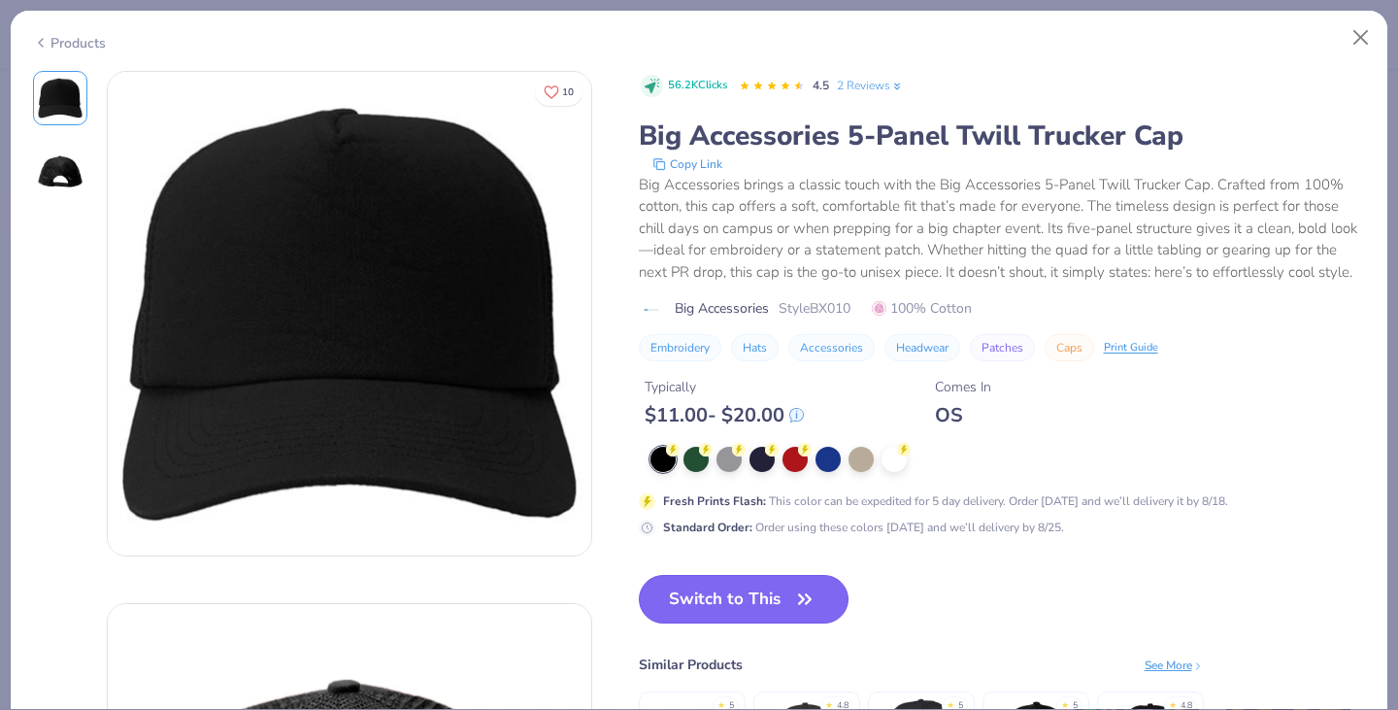
click at [722, 607] on button "Switch to This" at bounding box center [744, 599] width 211 height 49
type input "1.01809236387502"
type textarea "x"
type input "1.01809236387502"
type textarea "x"
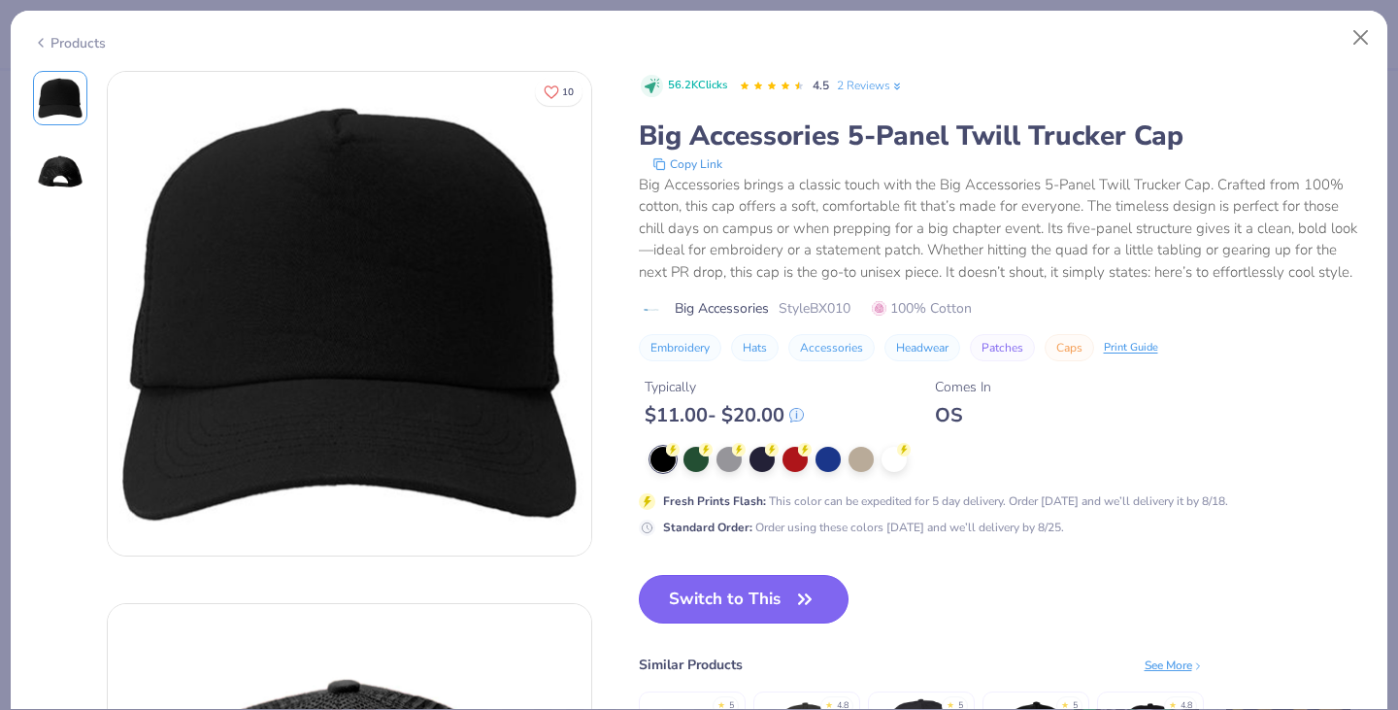
type input "1.01809236387502"
type textarea "x"
click at [763, 614] on button "Switch to This" at bounding box center [744, 599] width 211 height 49
type input "1.01809236387502"
type textarea "x"
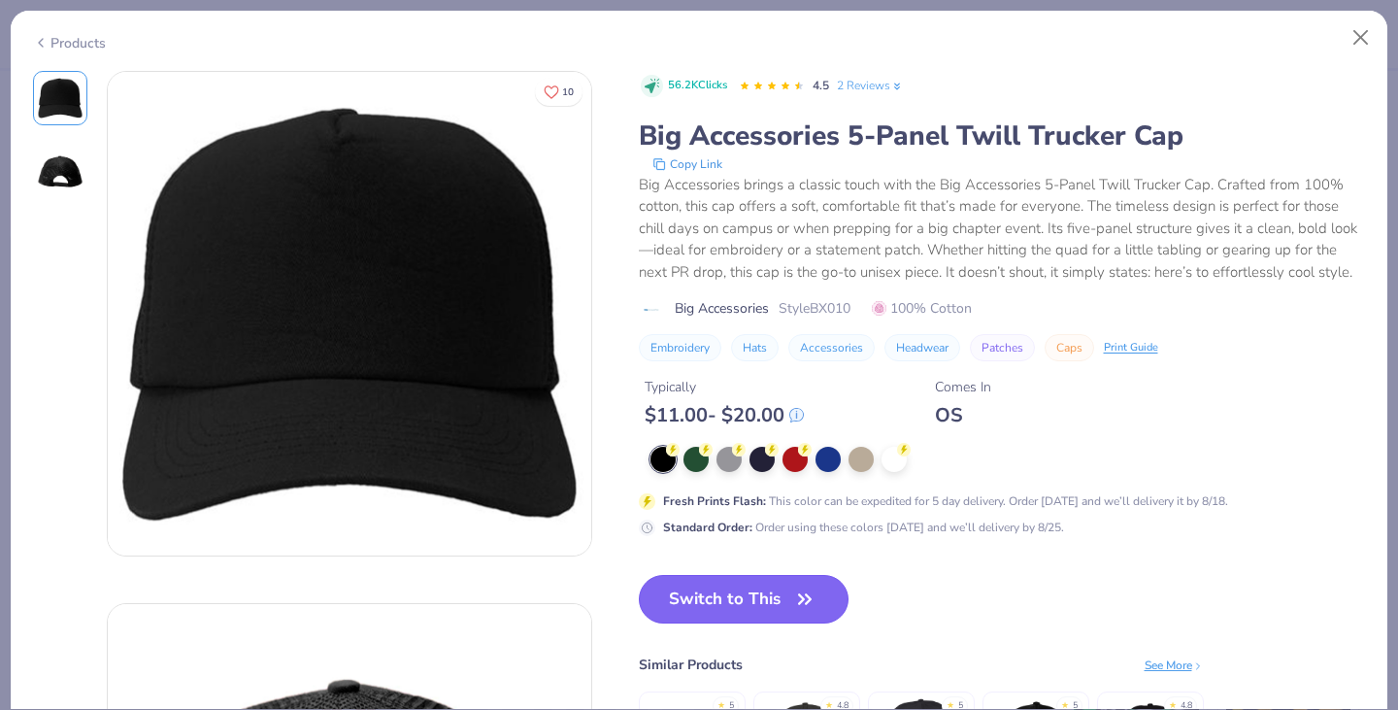
type input "1.01809236387502"
type textarea "x"
type input "1.01809236387502"
type textarea "x"
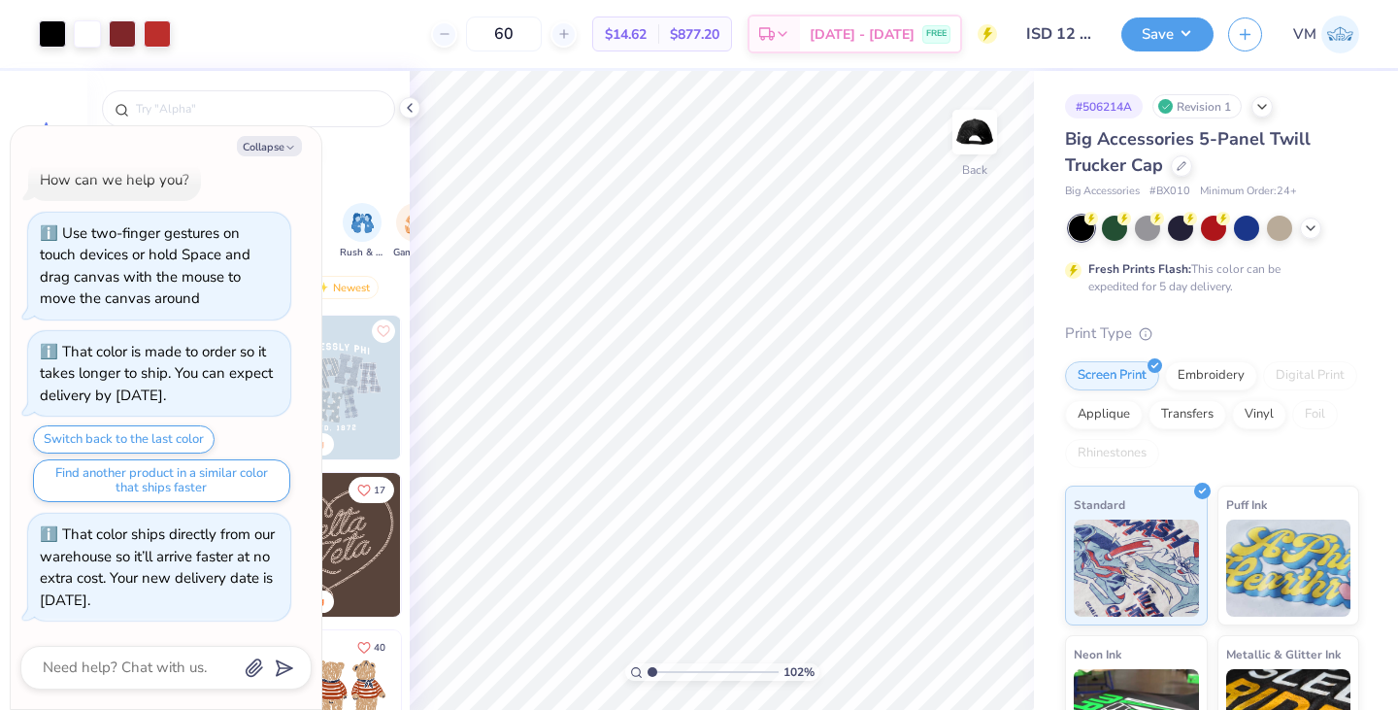
type input "1.01809236387502"
type textarea "x"
type input "1.01809236387502"
type textarea "x"
type input "1.01809236387502"
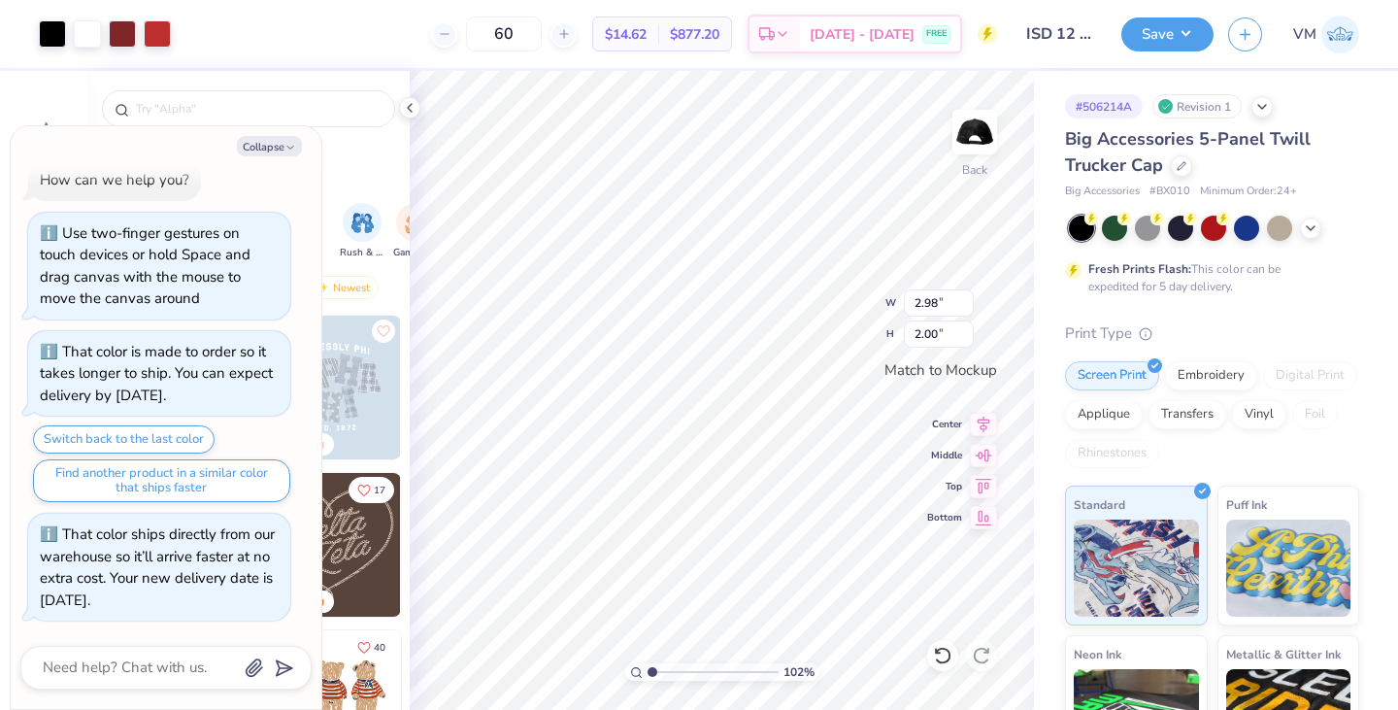
type textarea "x"
click at [1156, 47] on button "Save" at bounding box center [1167, 32] width 92 height 34
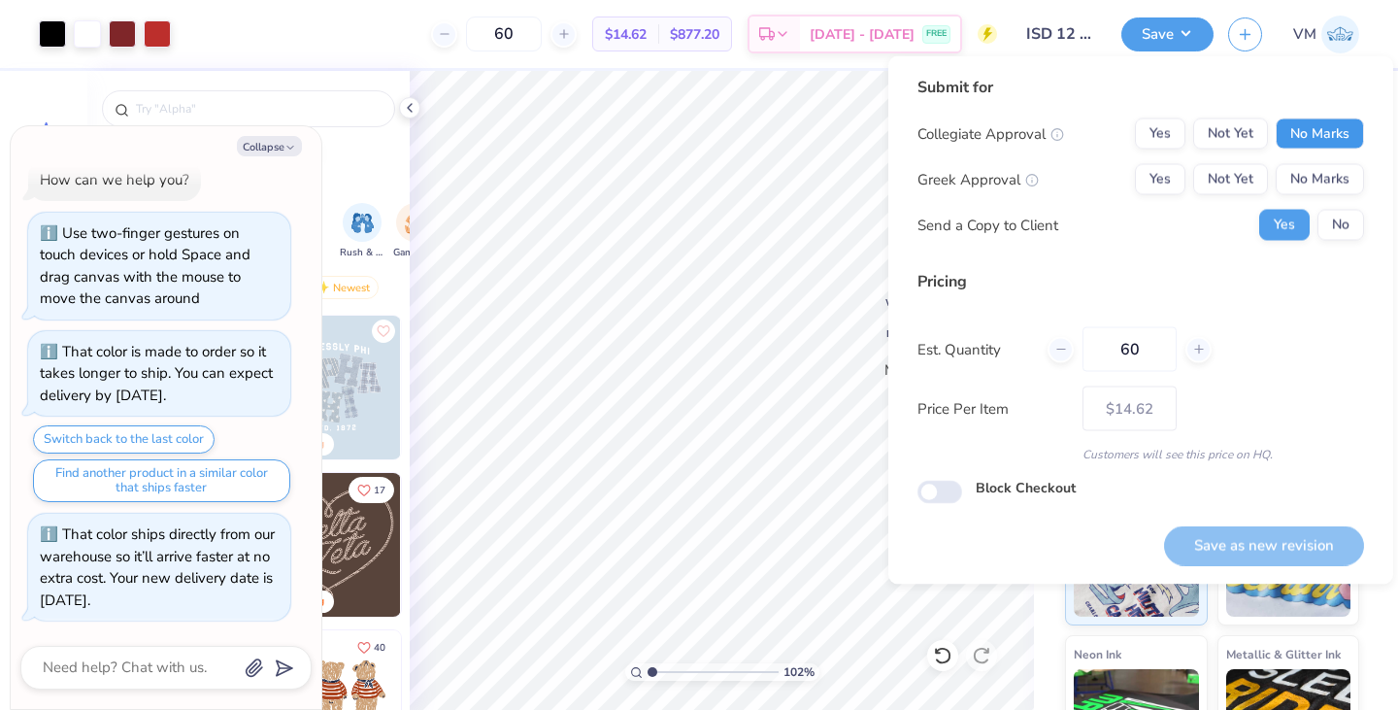
click at [1299, 133] on button "No Marks" at bounding box center [1320, 133] width 88 height 31
click at [1314, 185] on button "No Marks" at bounding box center [1320, 179] width 88 height 31
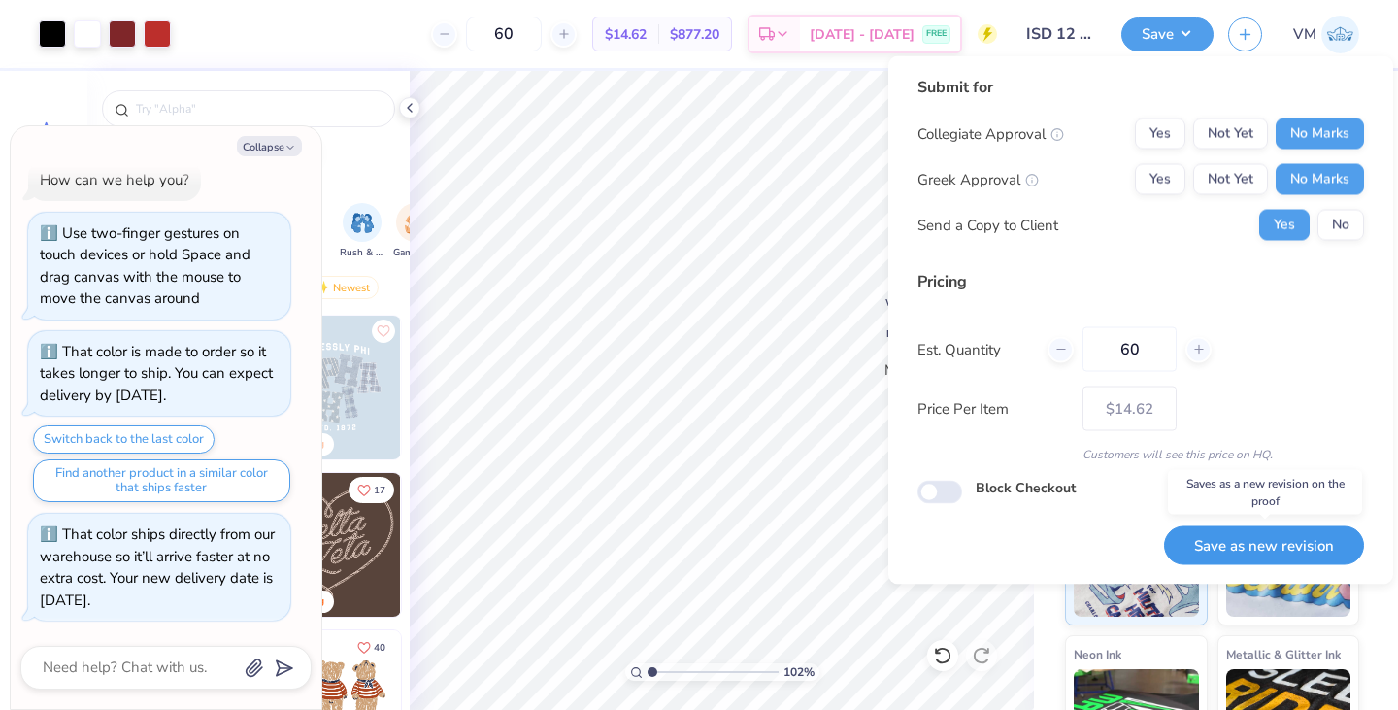
click at [1230, 544] on button "Save as new revision" at bounding box center [1264, 545] width 200 height 40
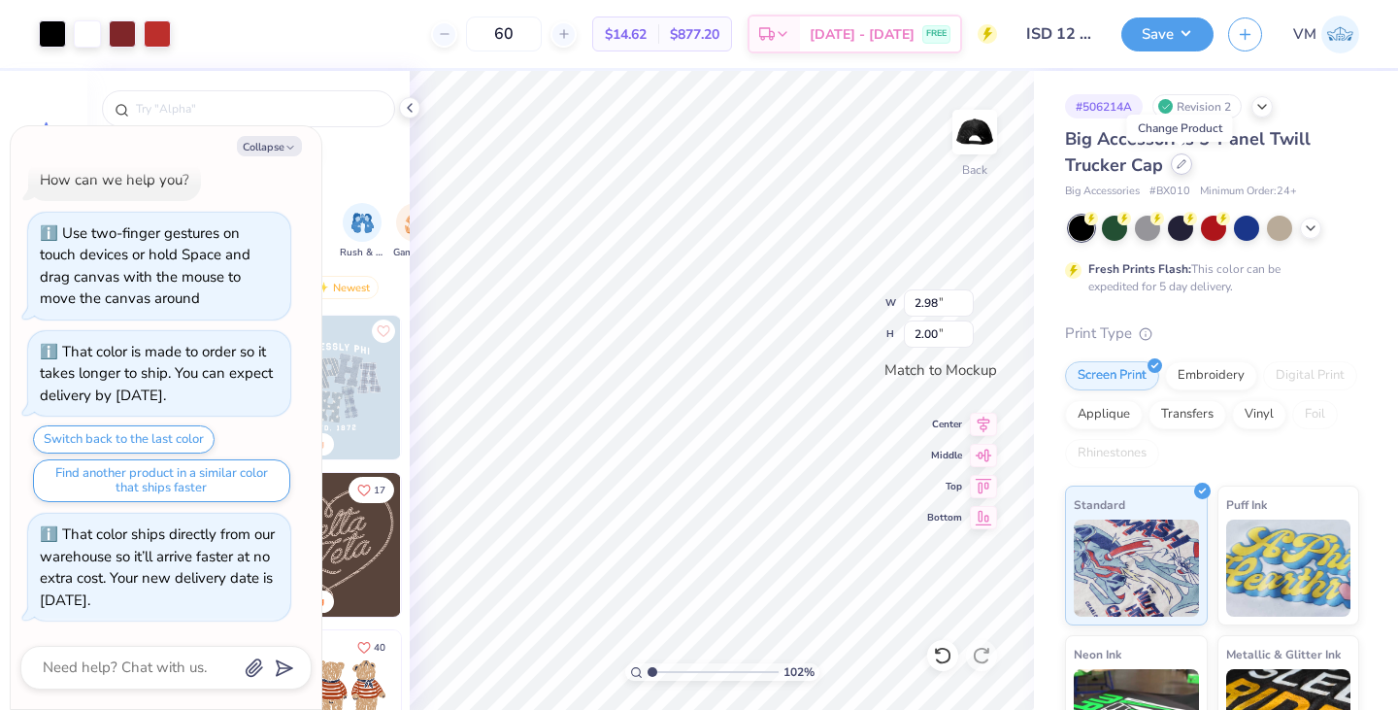
click at [1179, 167] on icon at bounding box center [1182, 164] width 10 height 10
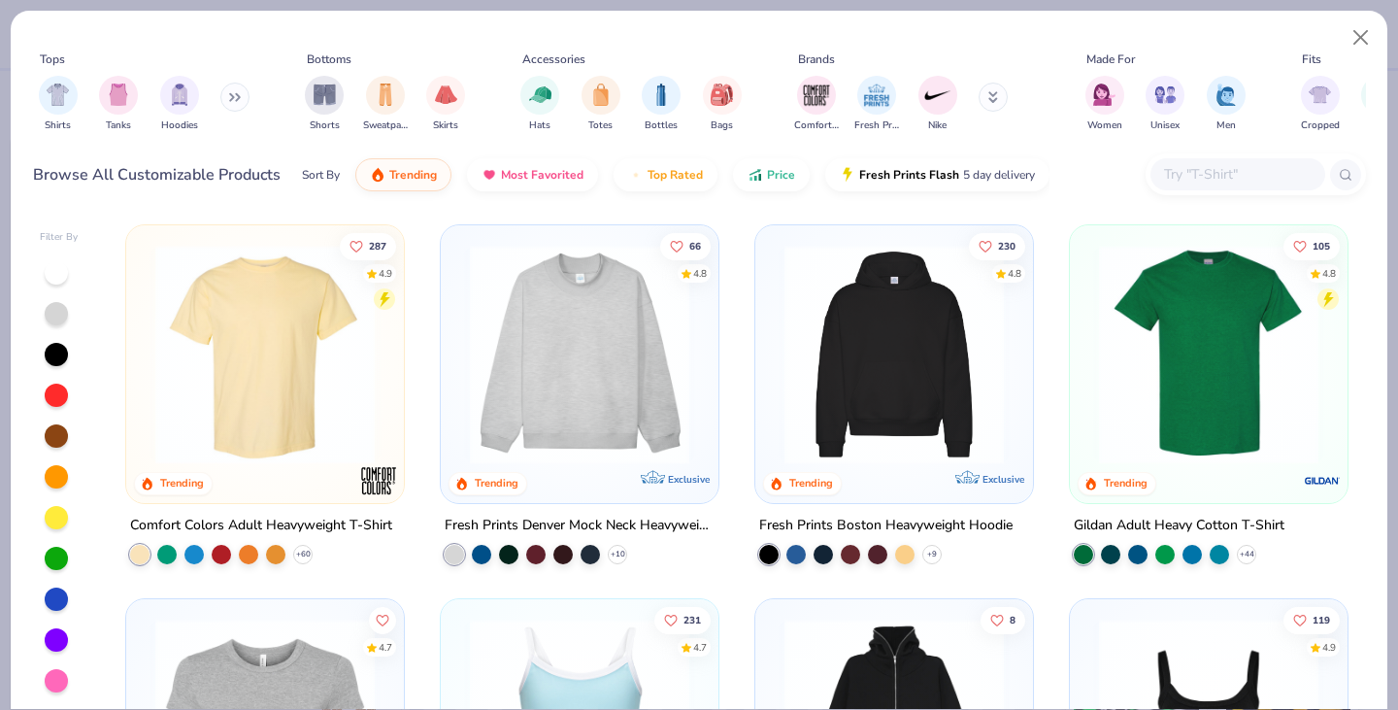
click at [271, 366] on img at bounding box center [265, 354] width 239 height 219
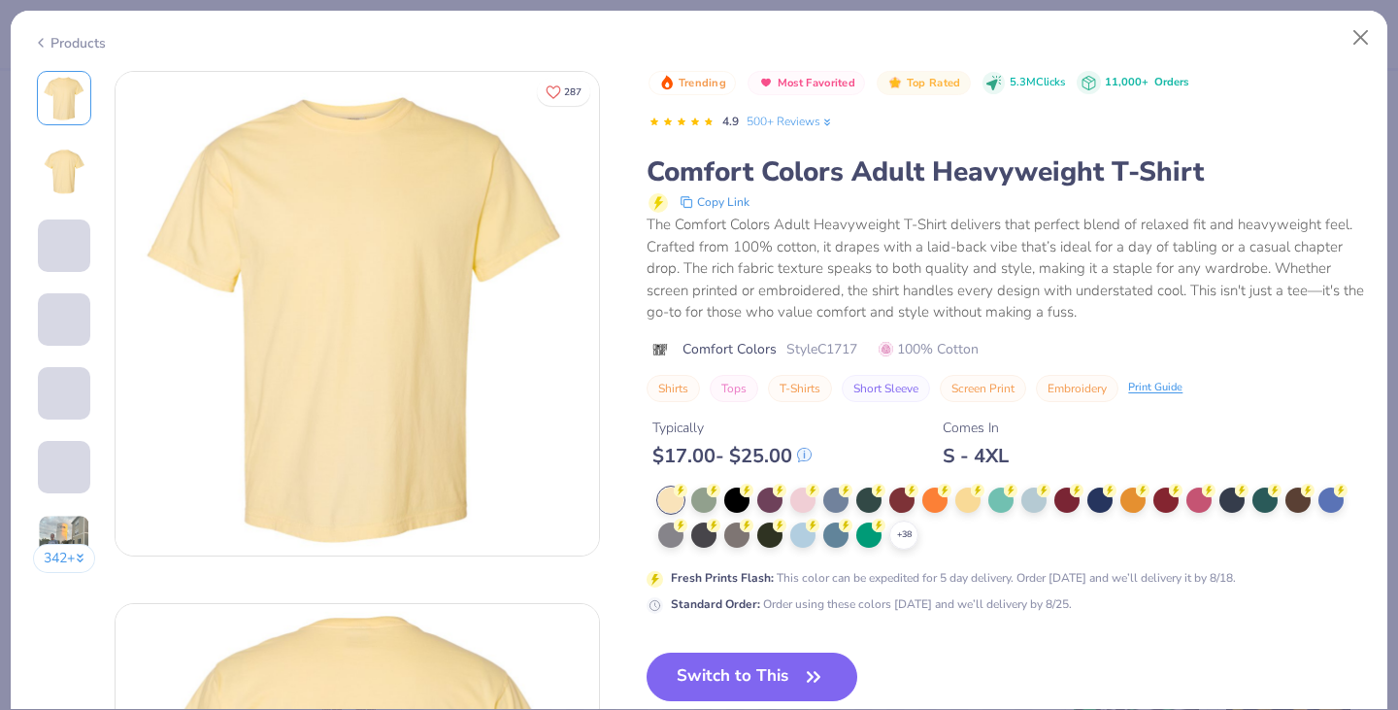
click at [897, 453] on div "Typically $ 17.00 - $ 25.00 Comes In S - 4XL" at bounding box center [1006, 435] width 718 height 66
click at [899, 498] on div at bounding box center [901, 497] width 25 height 25
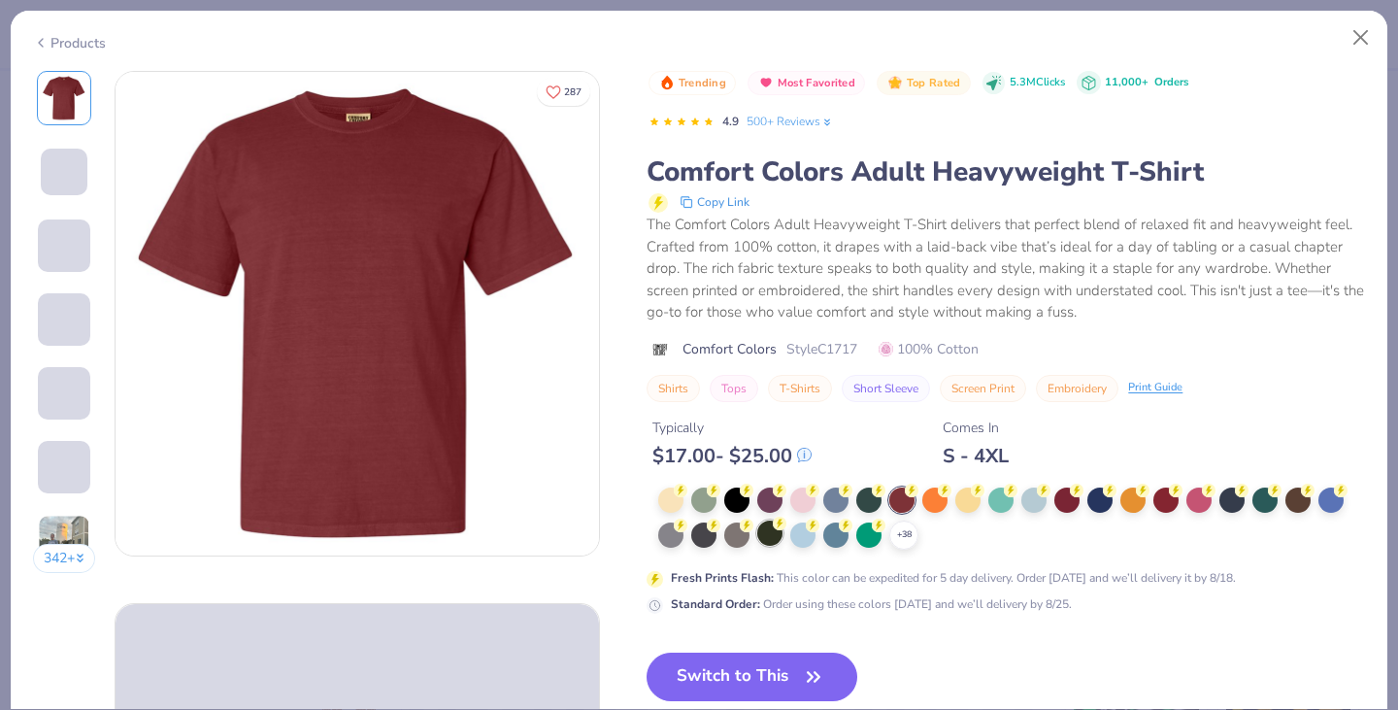
click at [776, 534] on div at bounding box center [769, 532] width 25 height 25
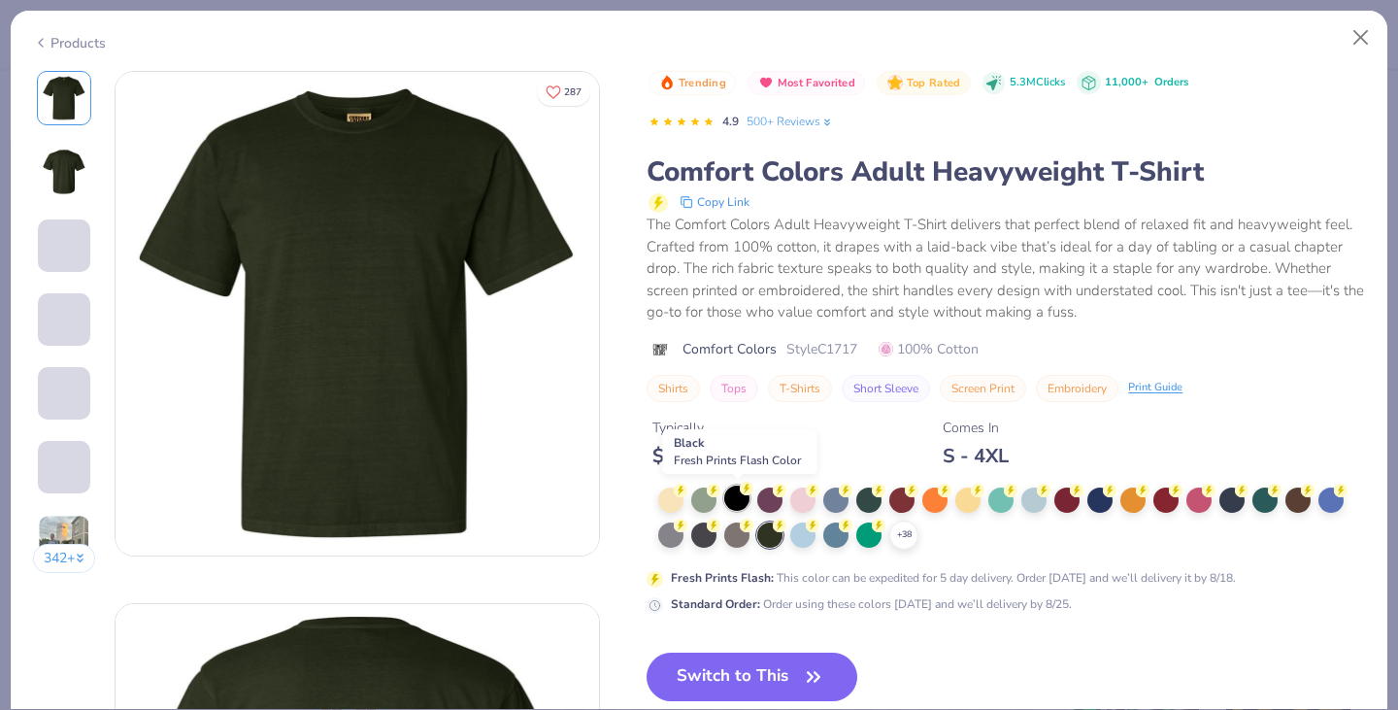
click at [726, 502] on div at bounding box center [736, 497] width 25 height 25
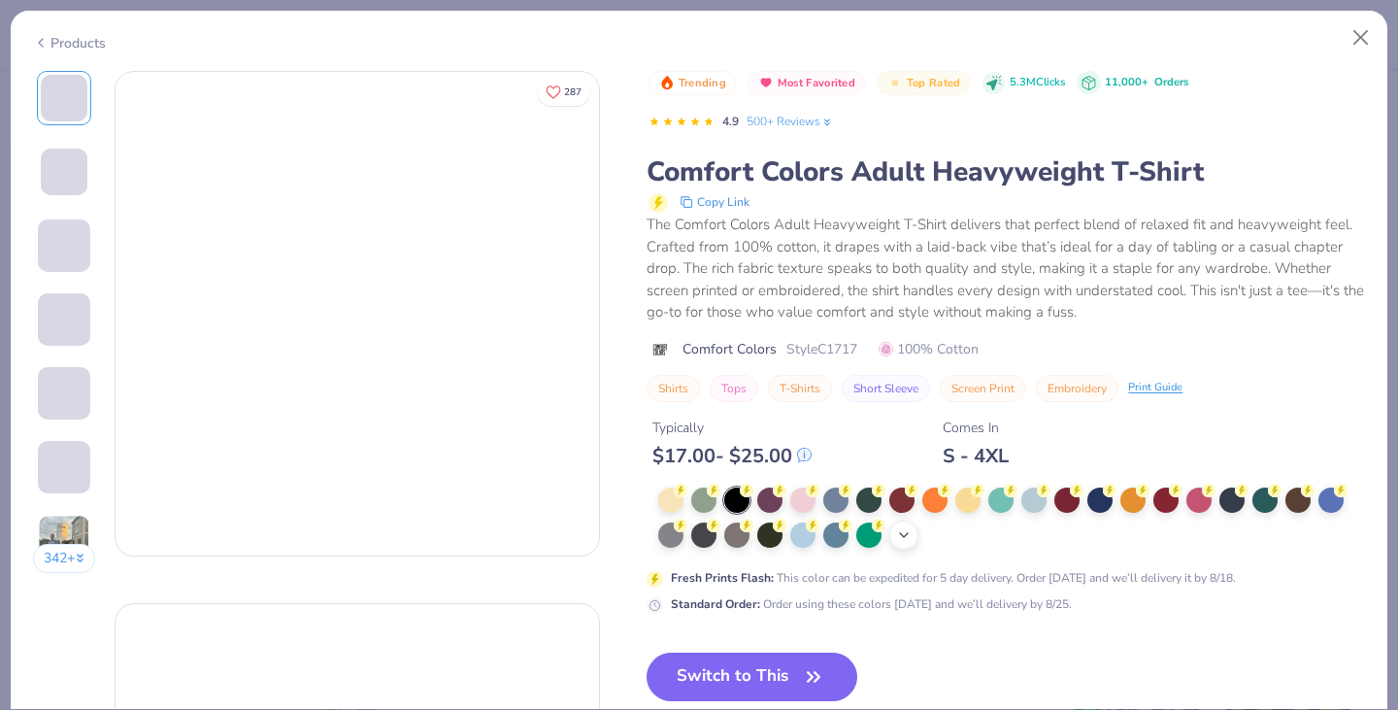
click at [909, 537] on icon at bounding box center [904, 535] width 16 height 16
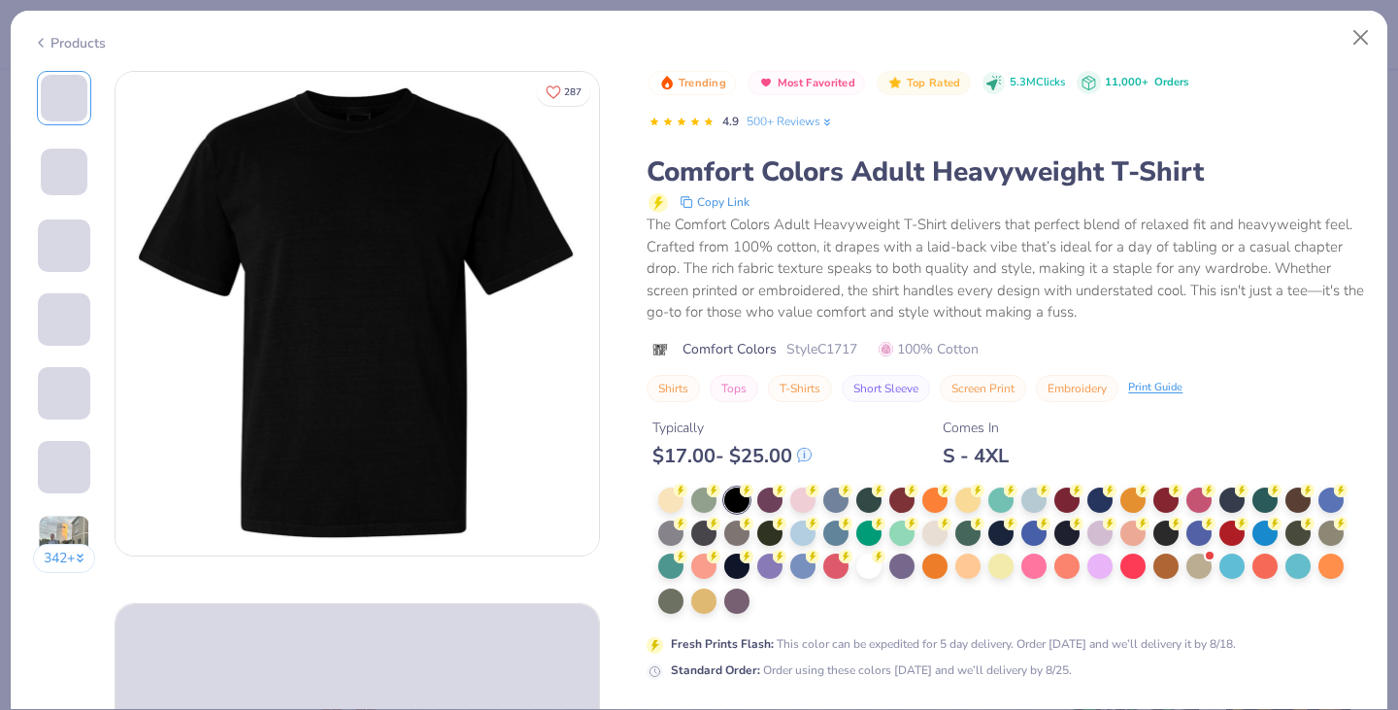
click at [904, 537] on div at bounding box center [901, 532] width 25 height 25
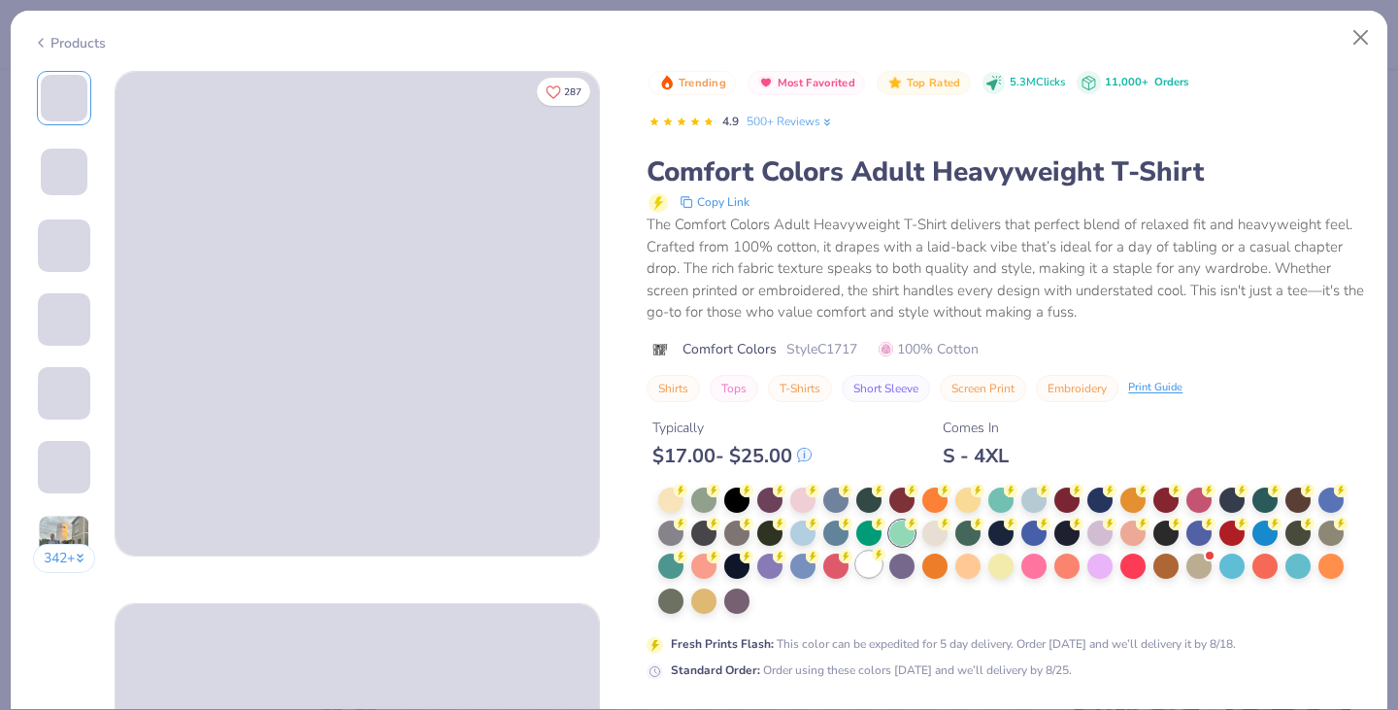
click at [869, 568] on div at bounding box center [868, 563] width 25 height 25
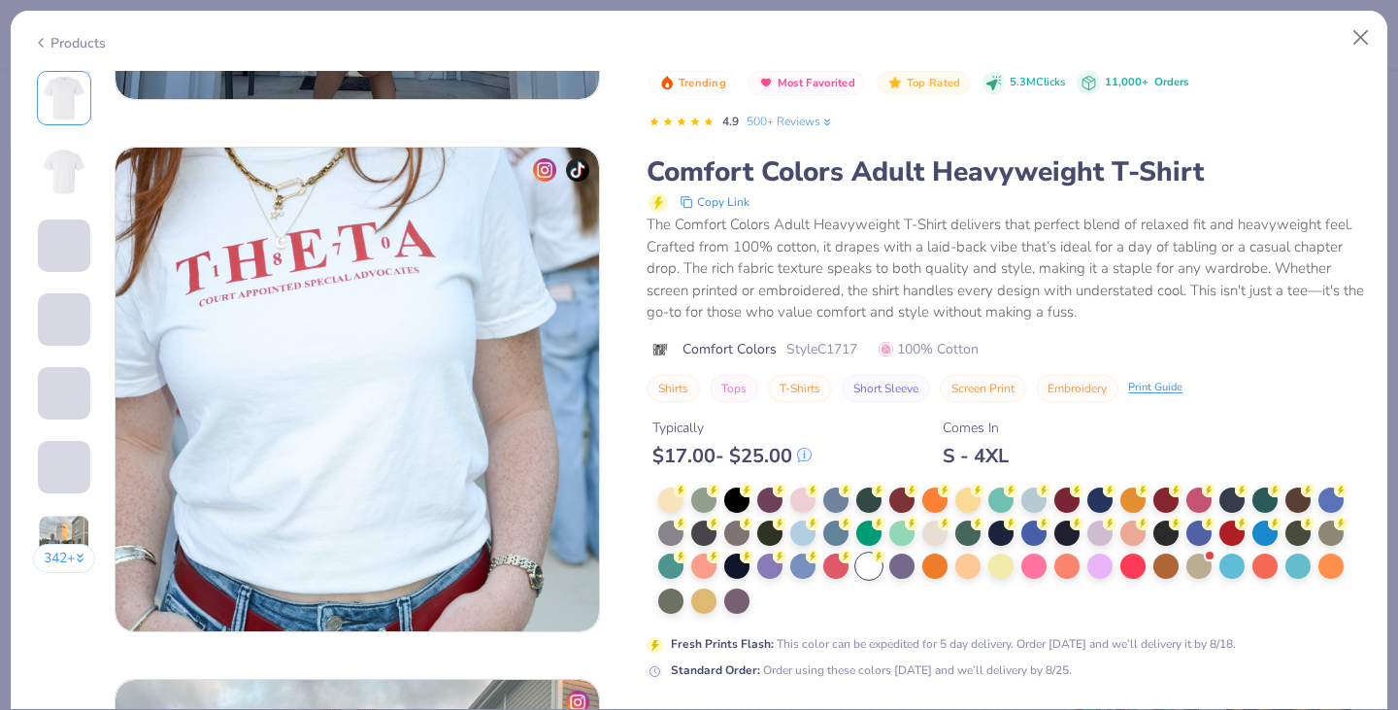
scroll to position [2979, 0]
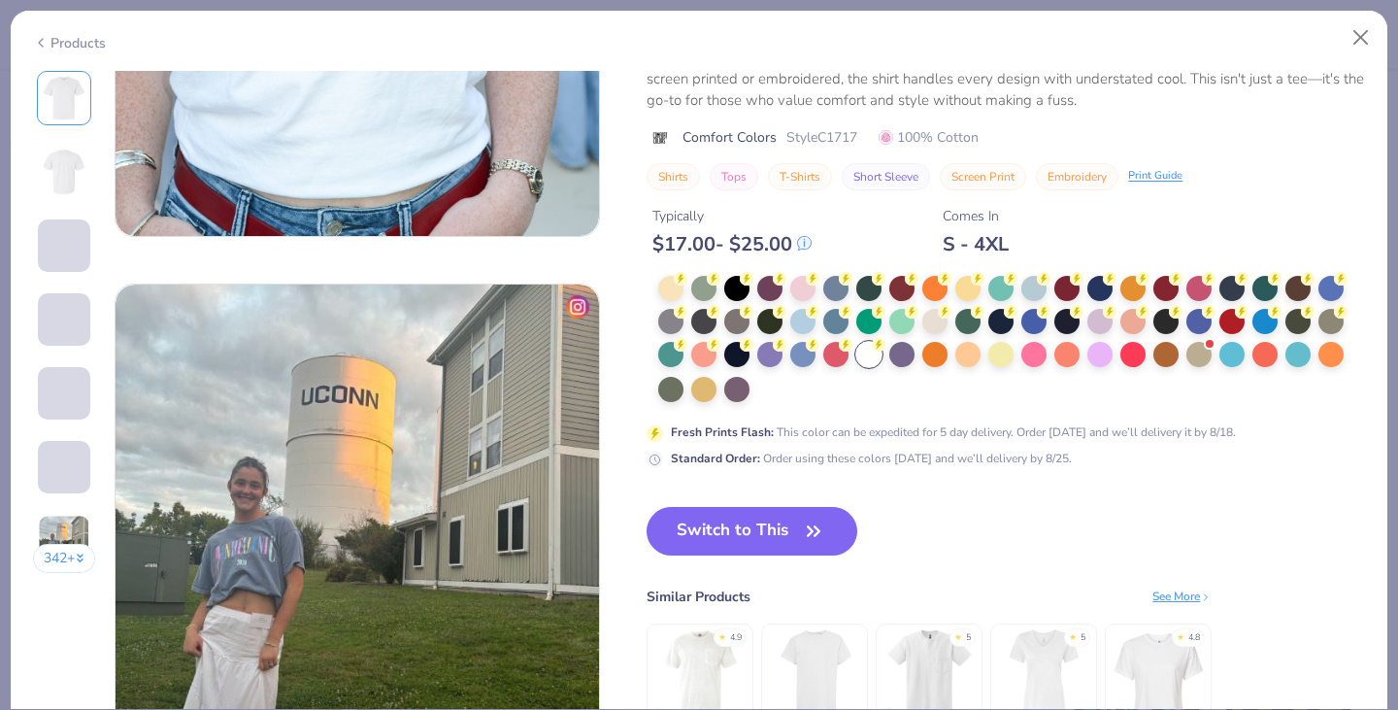
click at [909, 388] on div at bounding box center [1011, 340] width 707 height 128
click at [747, 513] on button "Switch to This" at bounding box center [752, 531] width 211 height 49
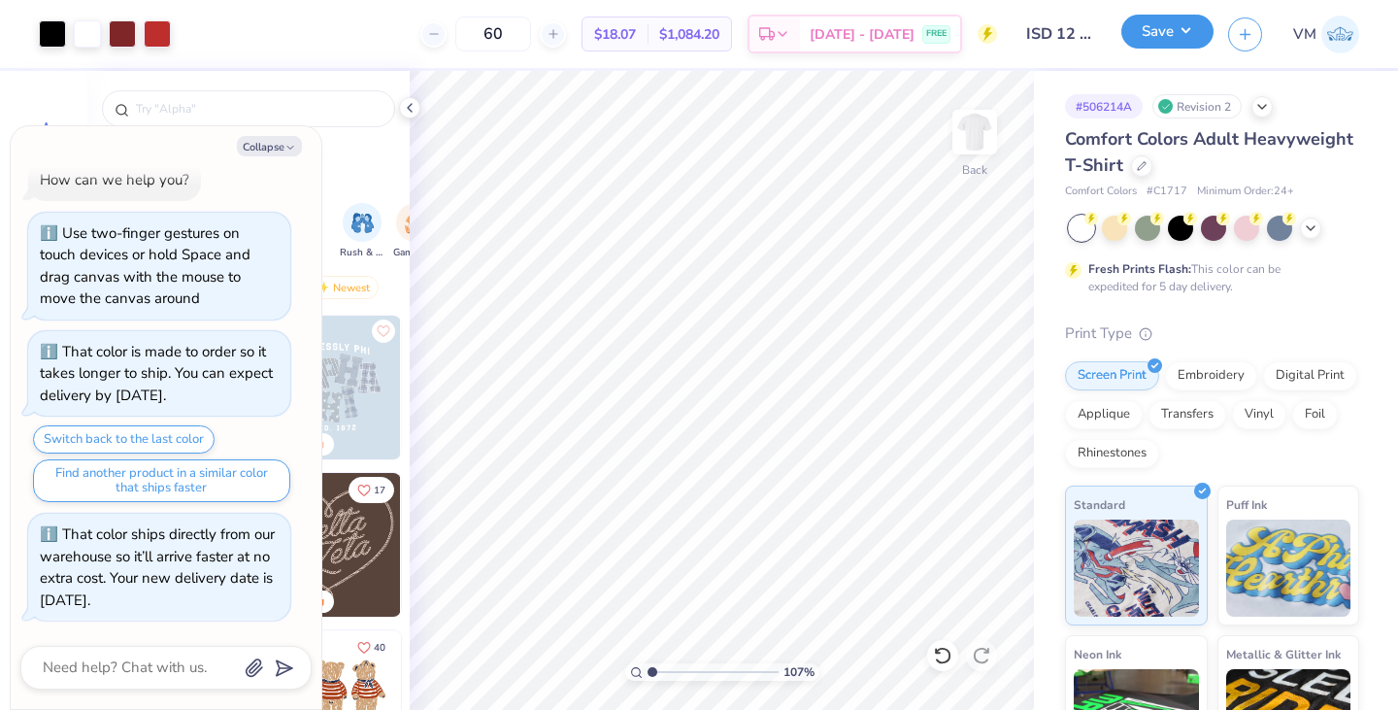
click at [1179, 28] on button "Save" at bounding box center [1167, 32] width 92 height 34
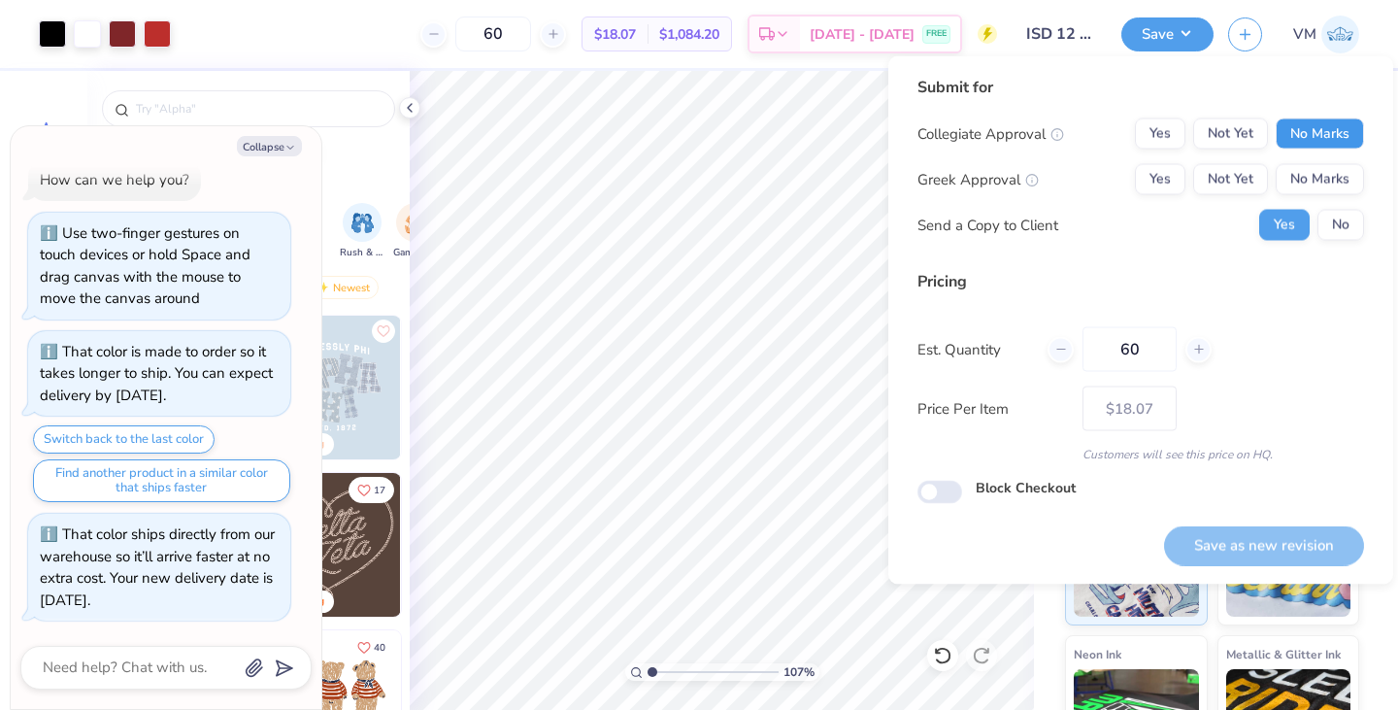
click at [1311, 122] on button "No Marks" at bounding box center [1320, 133] width 88 height 31
click at [1154, 118] on button "Yes" at bounding box center [1160, 133] width 50 height 31
click at [1304, 178] on button "No Marks" at bounding box center [1320, 179] width 88 height 31
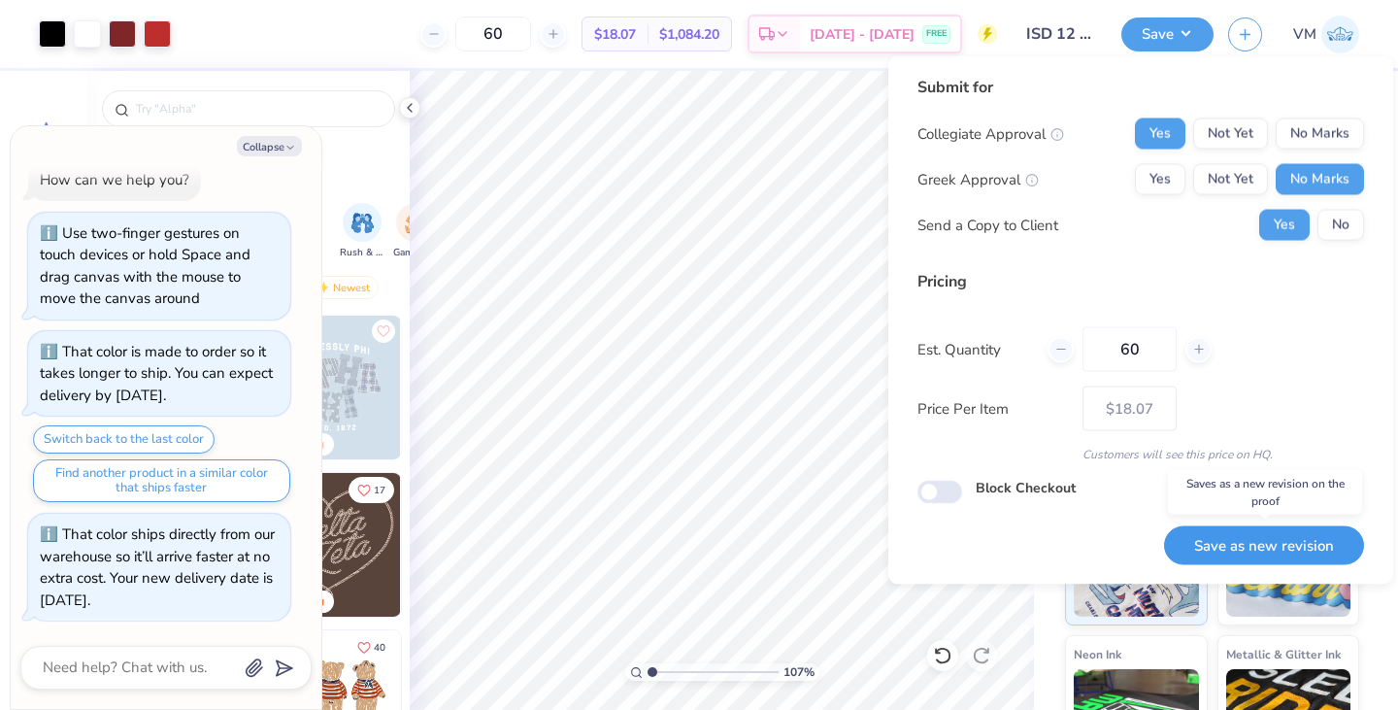
click at [1264, 557] on button "Save as new revision" at bounding box center [1264, 545] width 200 height 40
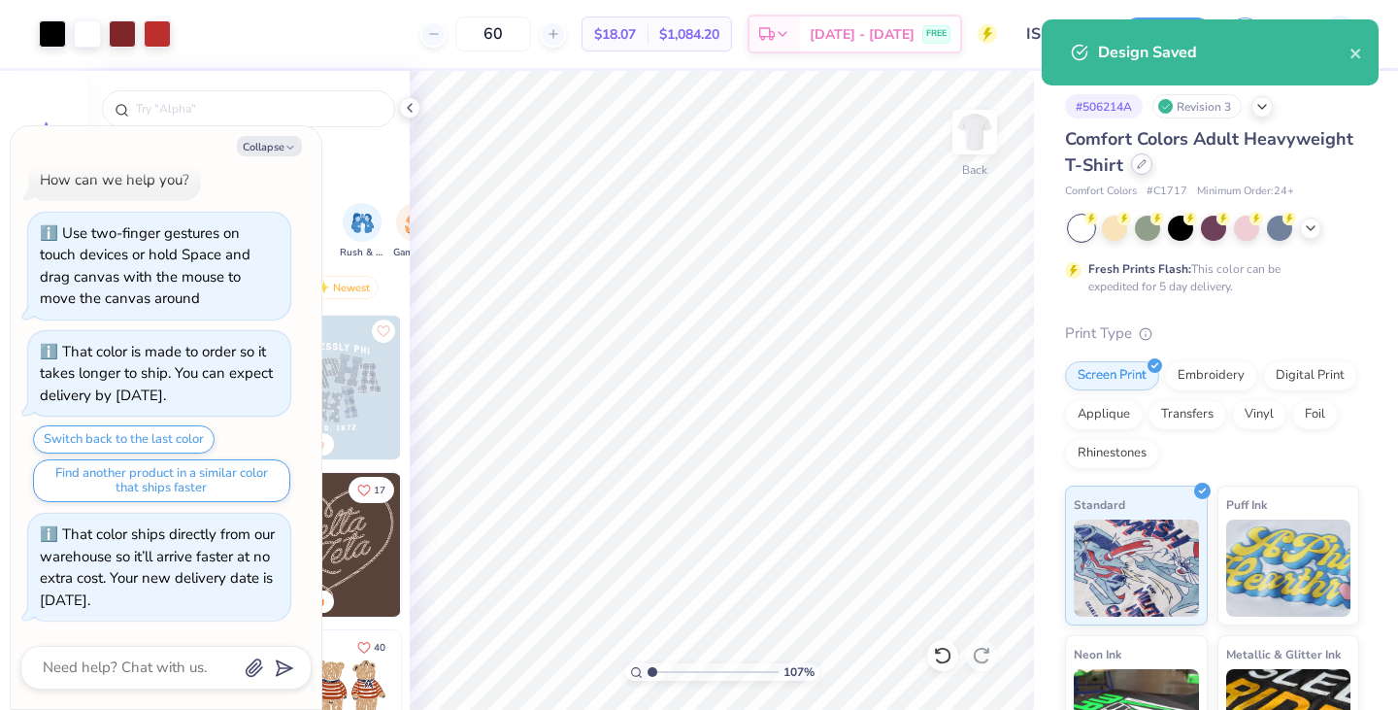
click at [1152, 167] on div at bounding box center [1141, 163] width 21 height 21
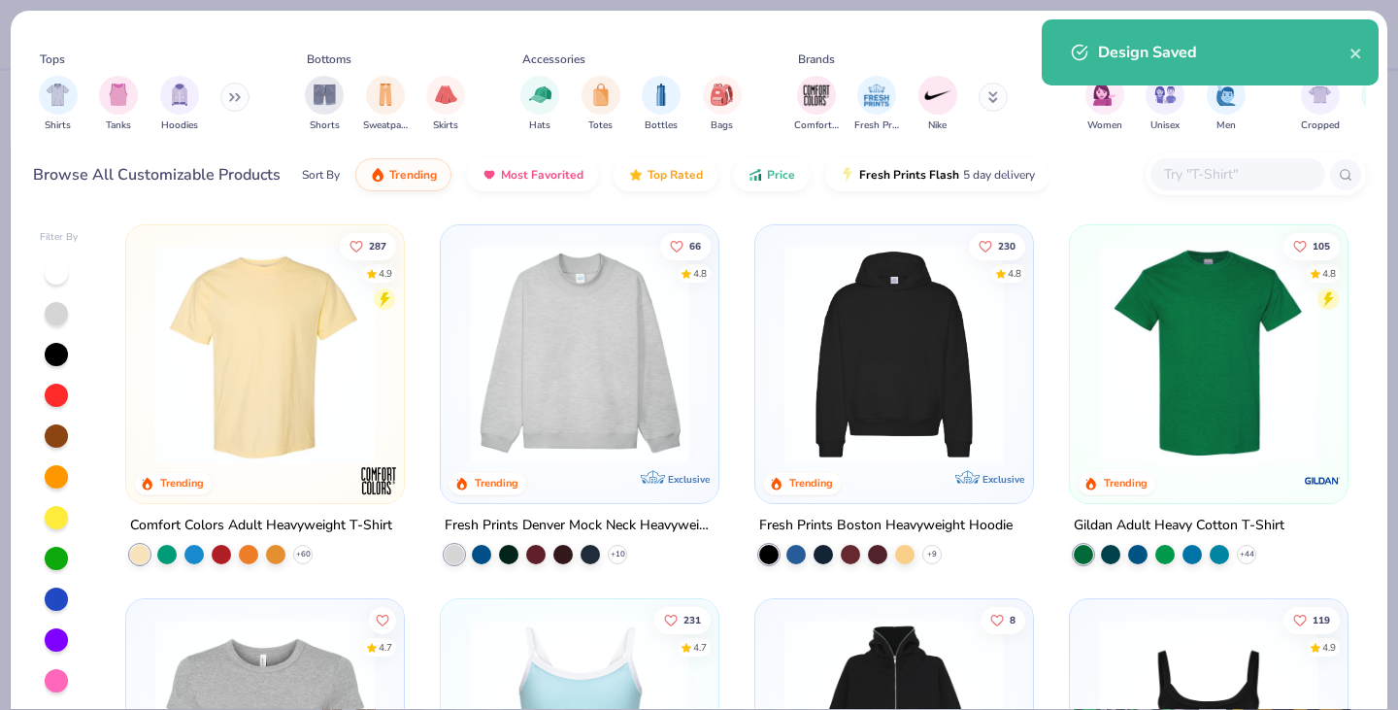
click at [226, 95] on button at bounding box center [234, 97] width 29 height 29
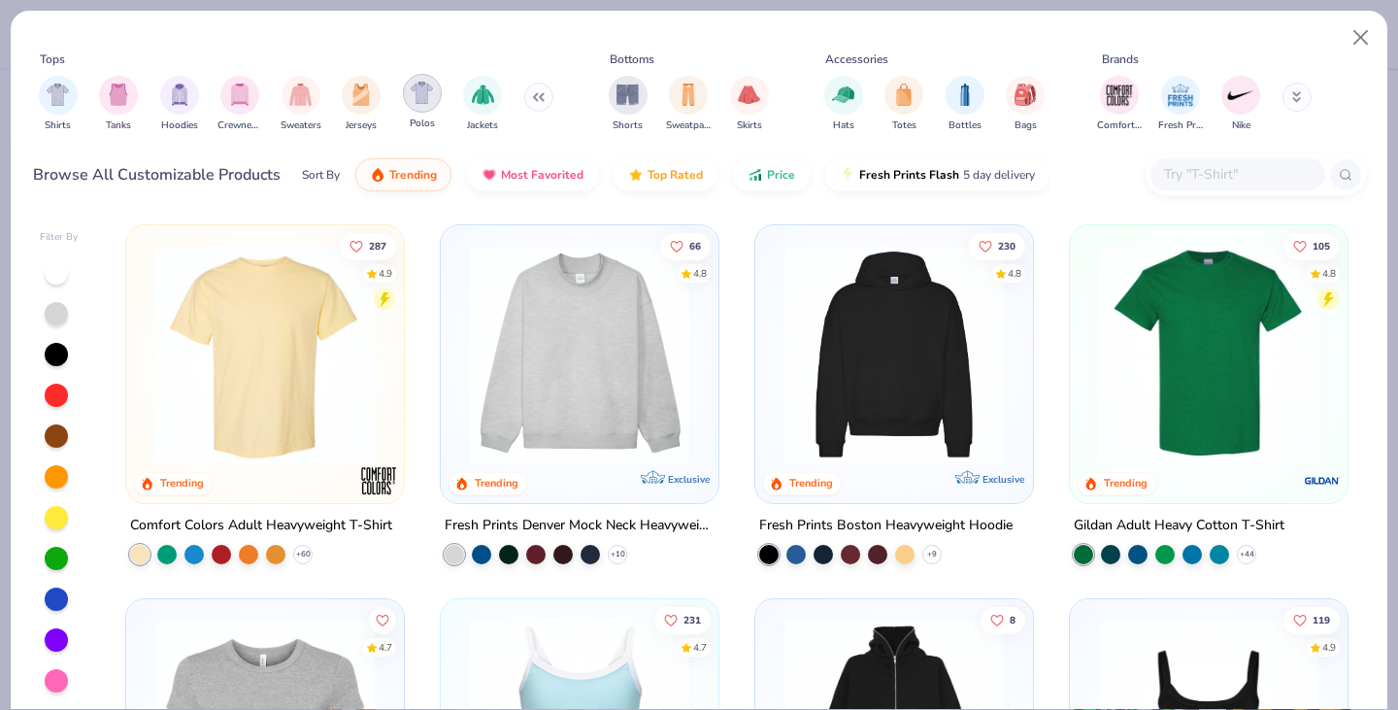
click at [417, 100] on img "filter for Polos" at bounding box center [422, 93] width 22 height 22
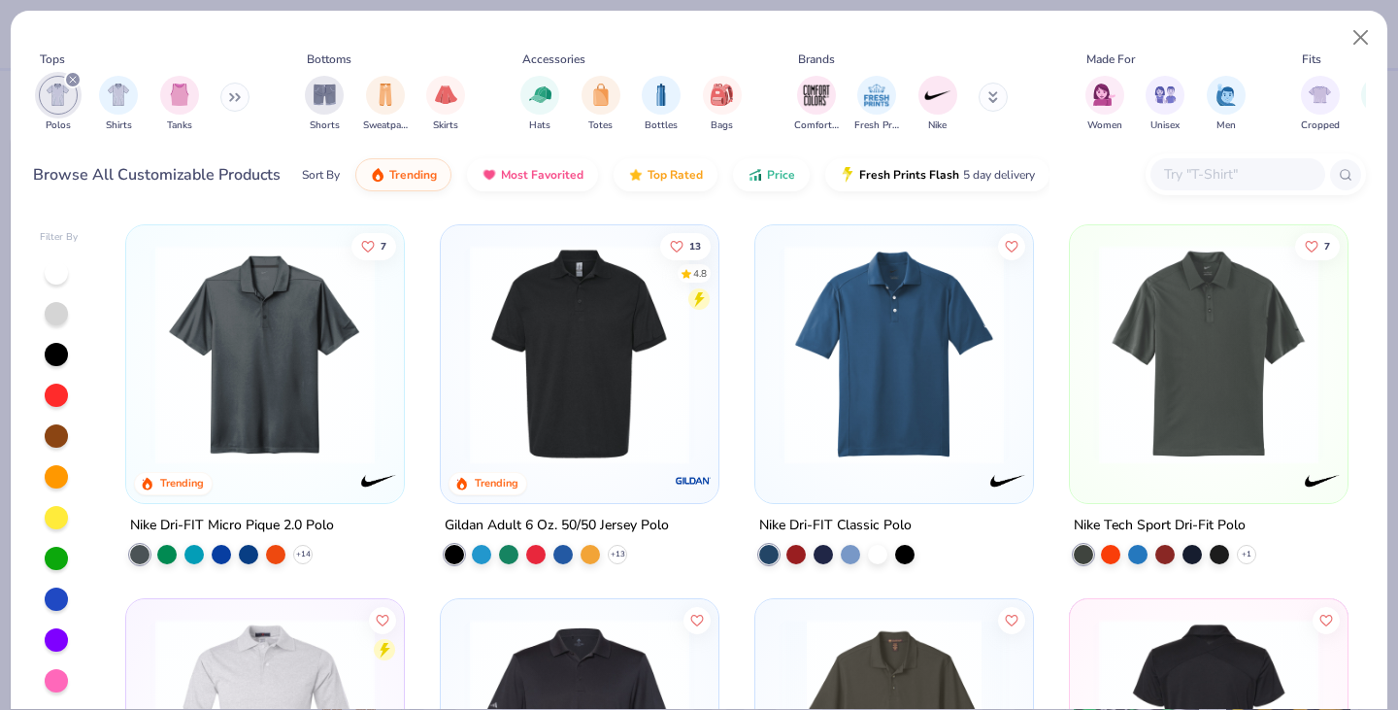
click at [546, 408] on img at bounding box center [579, 354] width 239 height 219
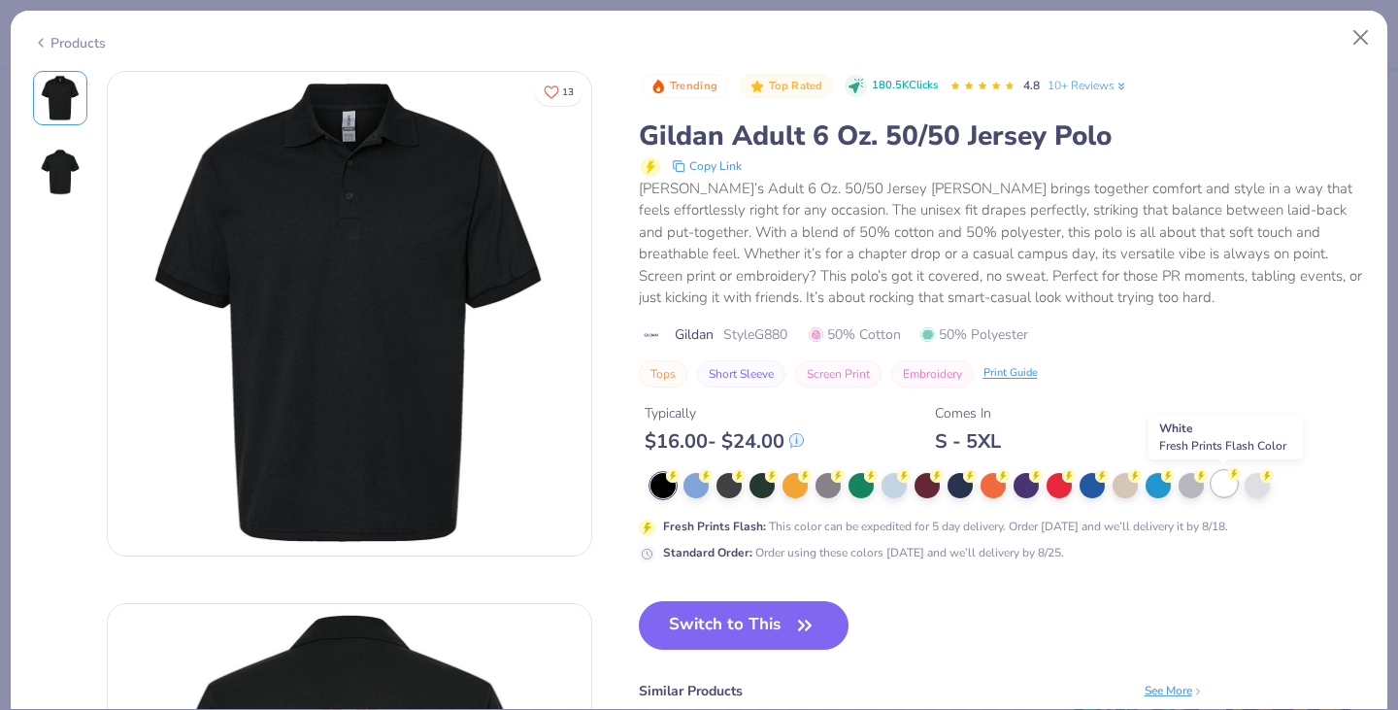
click at [1223, 484] on div at bounding box center [1224, 483] width 25 height 25
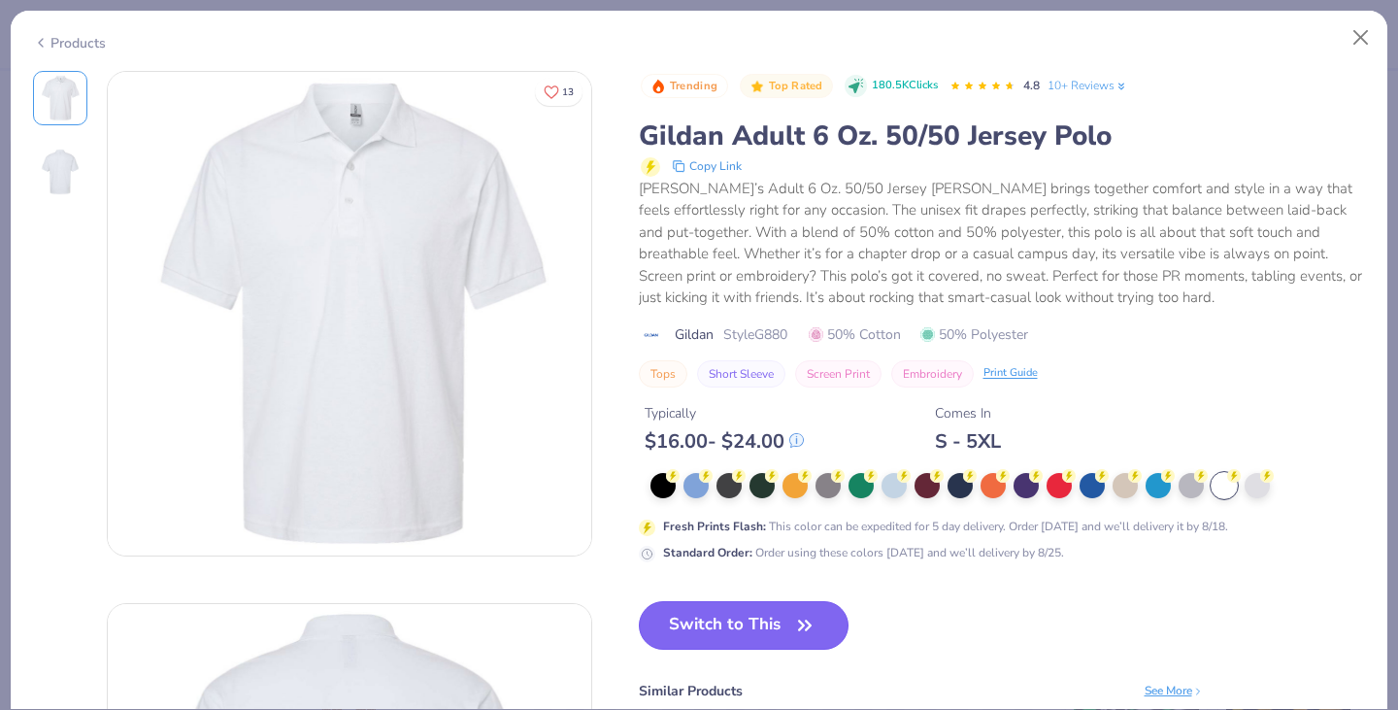
click at [674, 612] on button "Switch to This" at bounding box center [744, 625] width 211 height 49
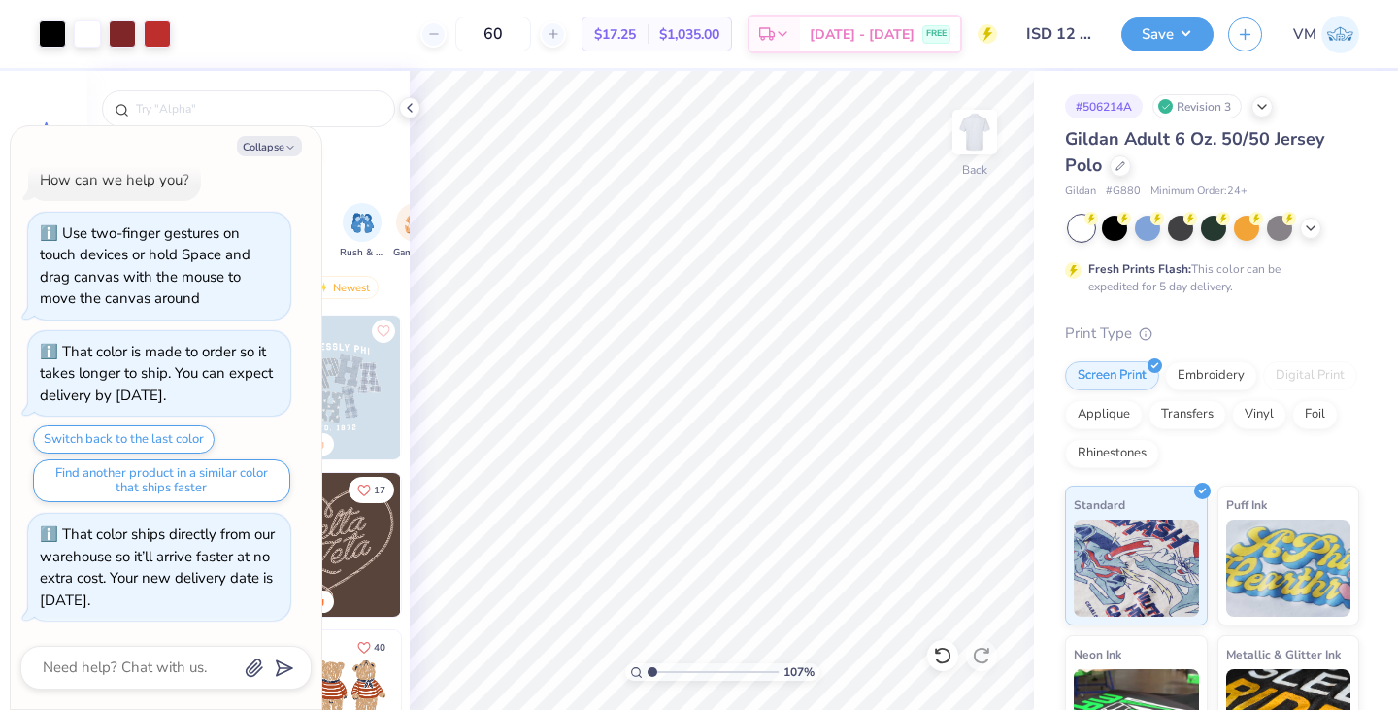
click at [1188, 15] on div "Save VM" at bounding box center [1259, 34] width 277 height 68
click at [1188, 18] on button "Save" at bounding box center [1167, 32] width 92 height 34
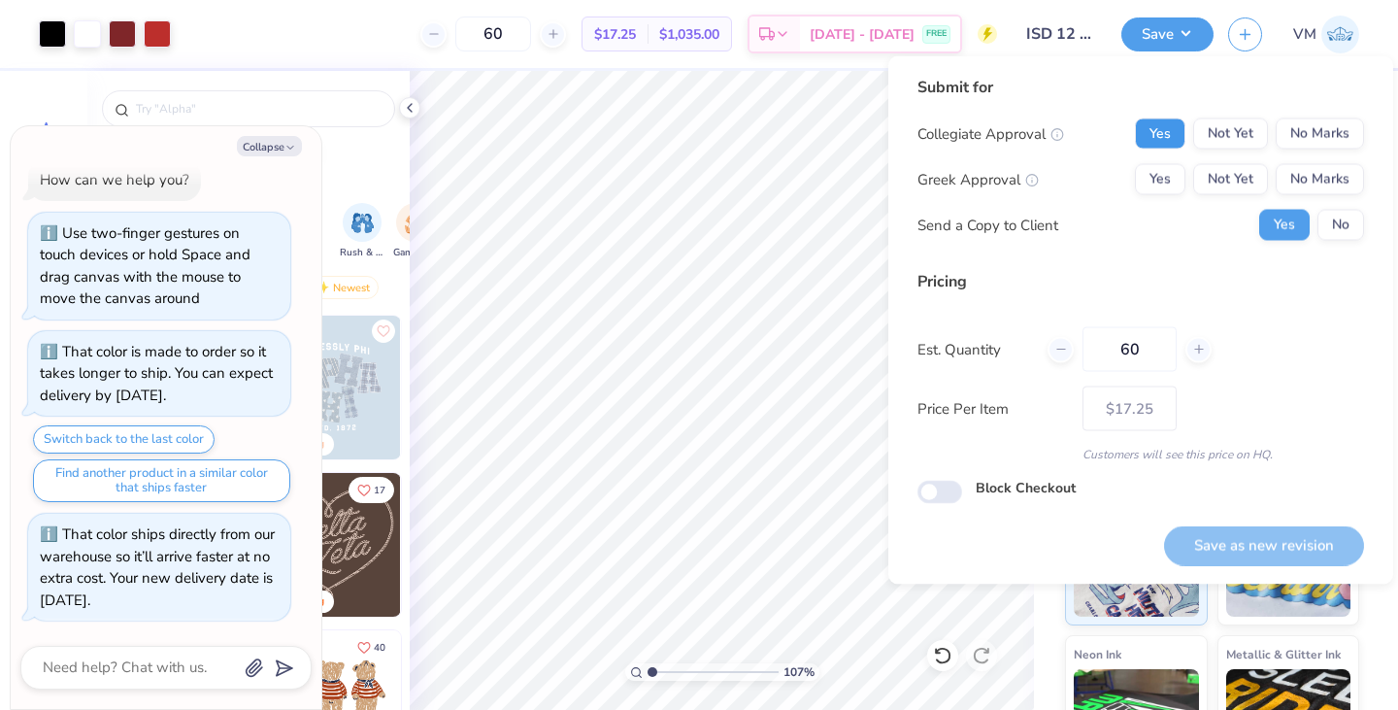
click at [1180, 129] on button "Yes" at bounding box center [1160, 133] width 50 height 31
click at [1351, 190] on button "No Marks" at bounding box center [1320, 179] width 88 height 31
click at [1239, 533] on button "Save as new revision" at bounding box center [1264, 545] width 200 height 40
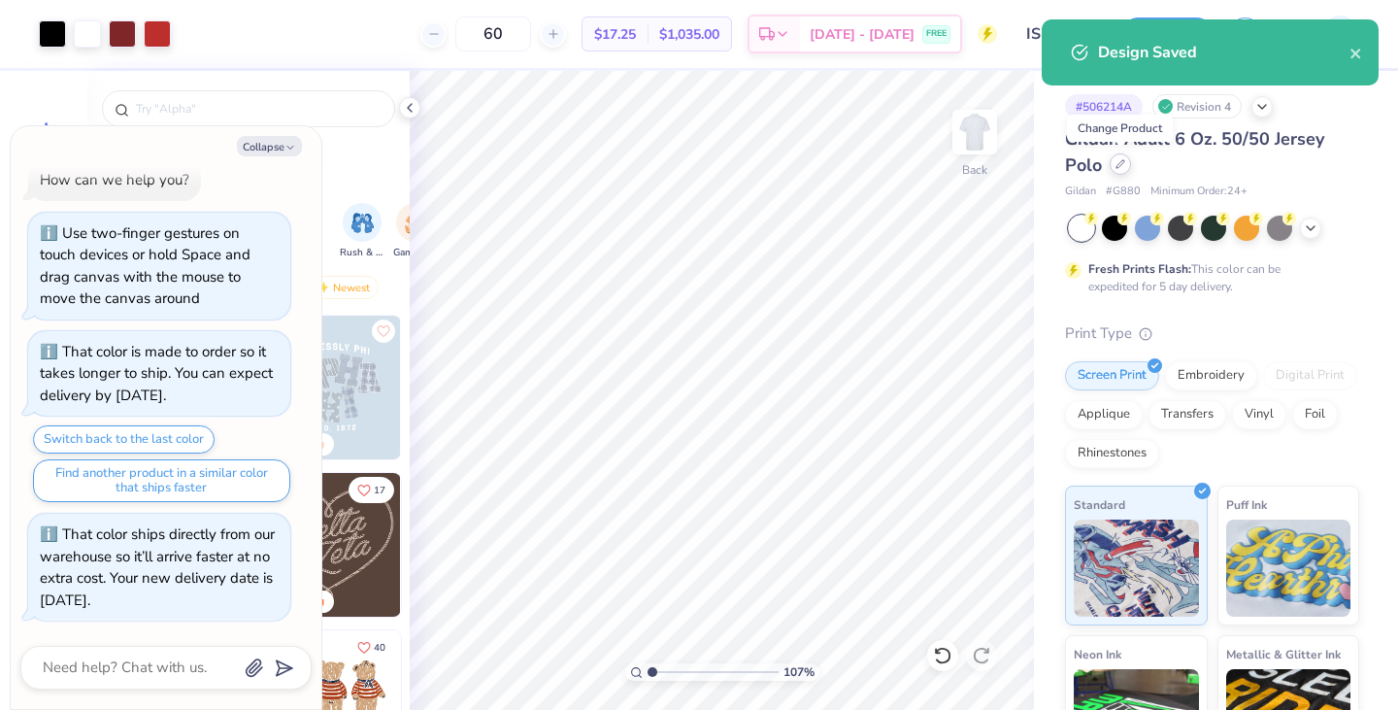
click at [1119, 165] on icon at bounding box center [1120, 164] width 8 height 8
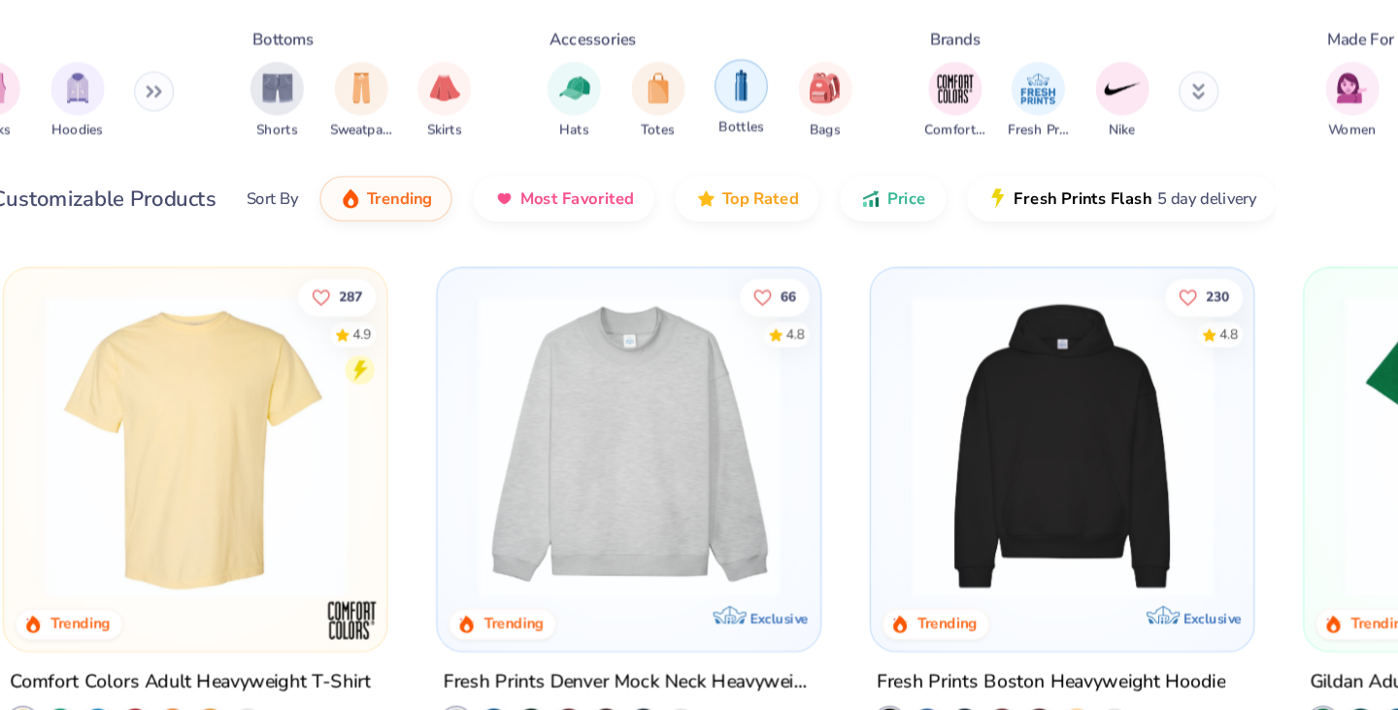
click at [663, 99] on img "filter for Bottles" at bounding box center [660, 93] width 21 height 22
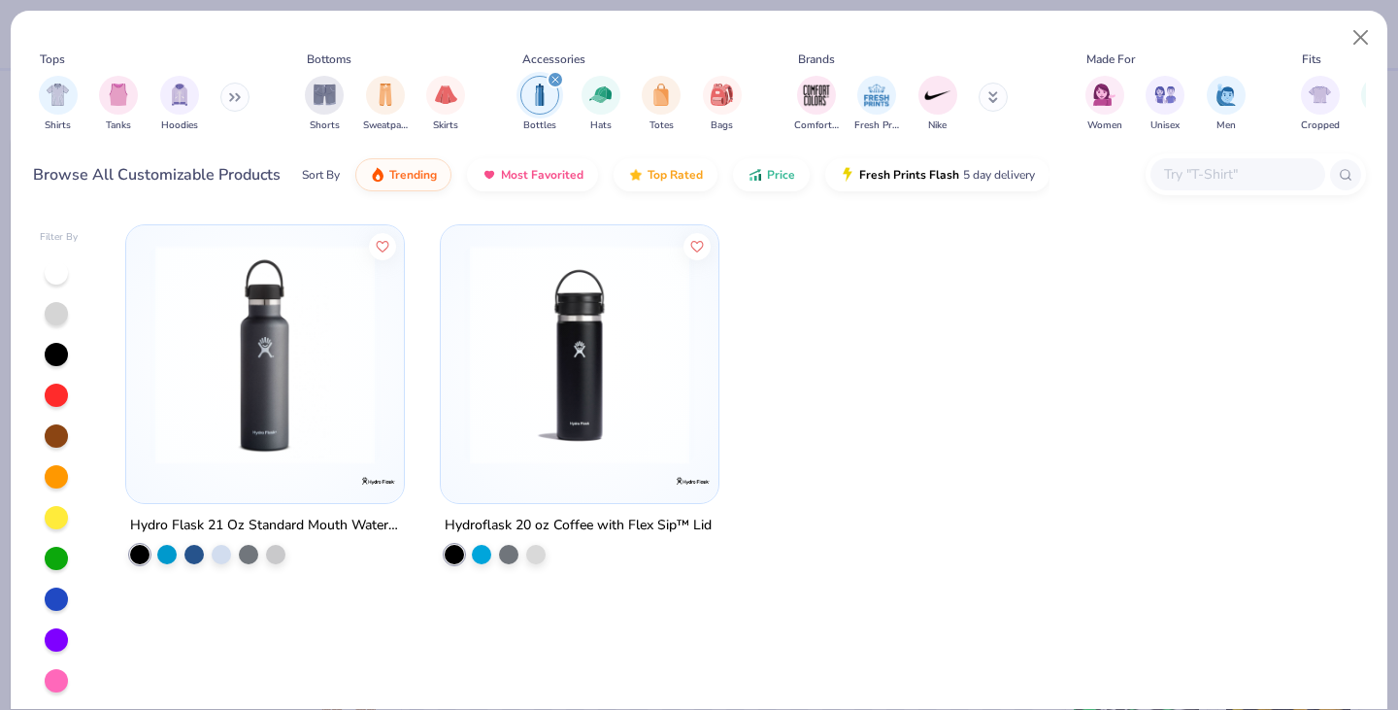
click at [563, 393] on img at bounding box center [579, 354] width 239 height 219
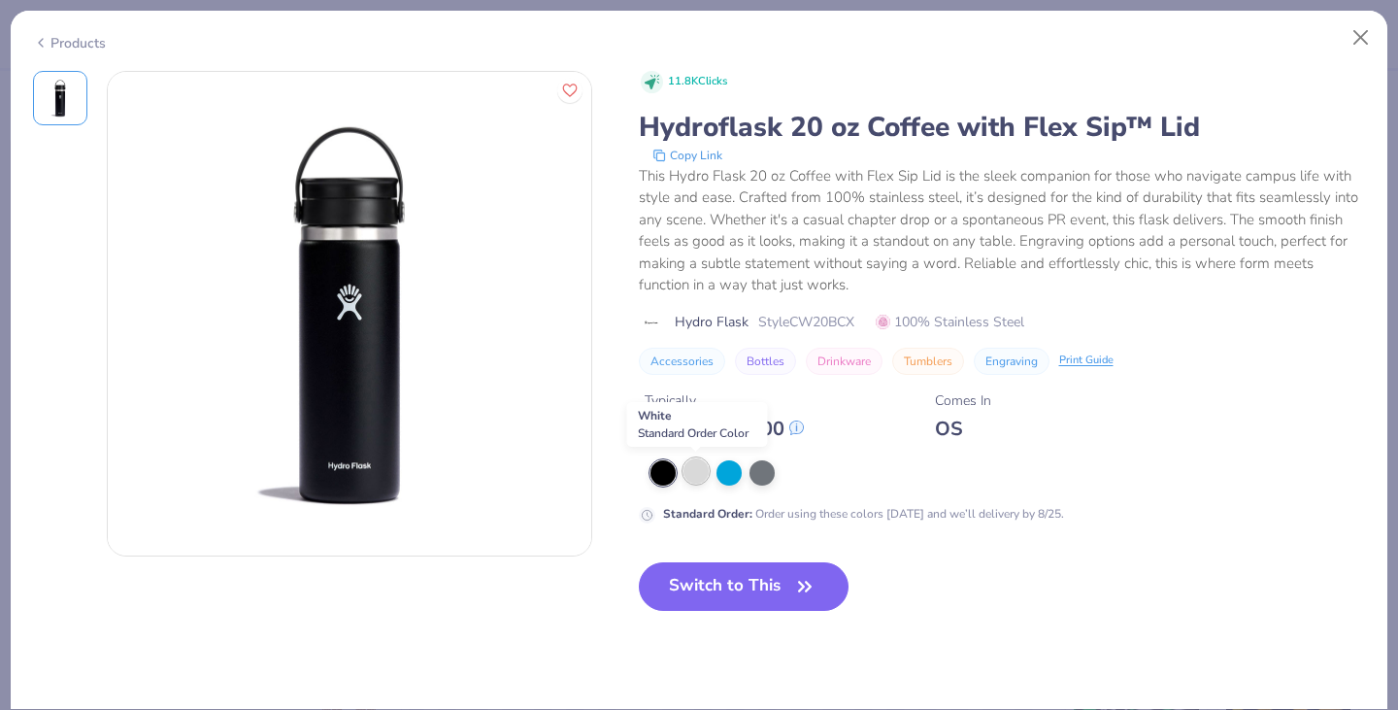
click at [693, 475] on div at bounding box center [695, 470] width 25 height 25
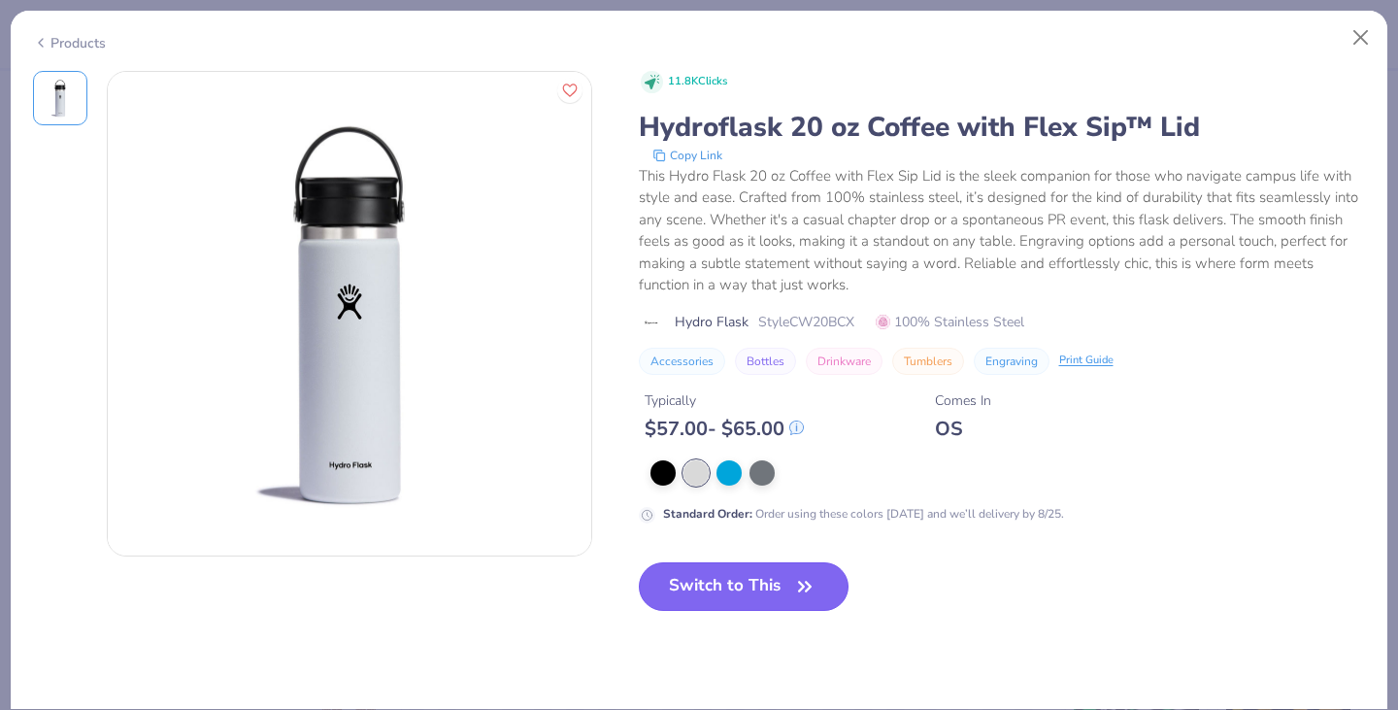
click at [756, 581] on button "Switch to This" at bounding box center [744, 586] width 211 height 49
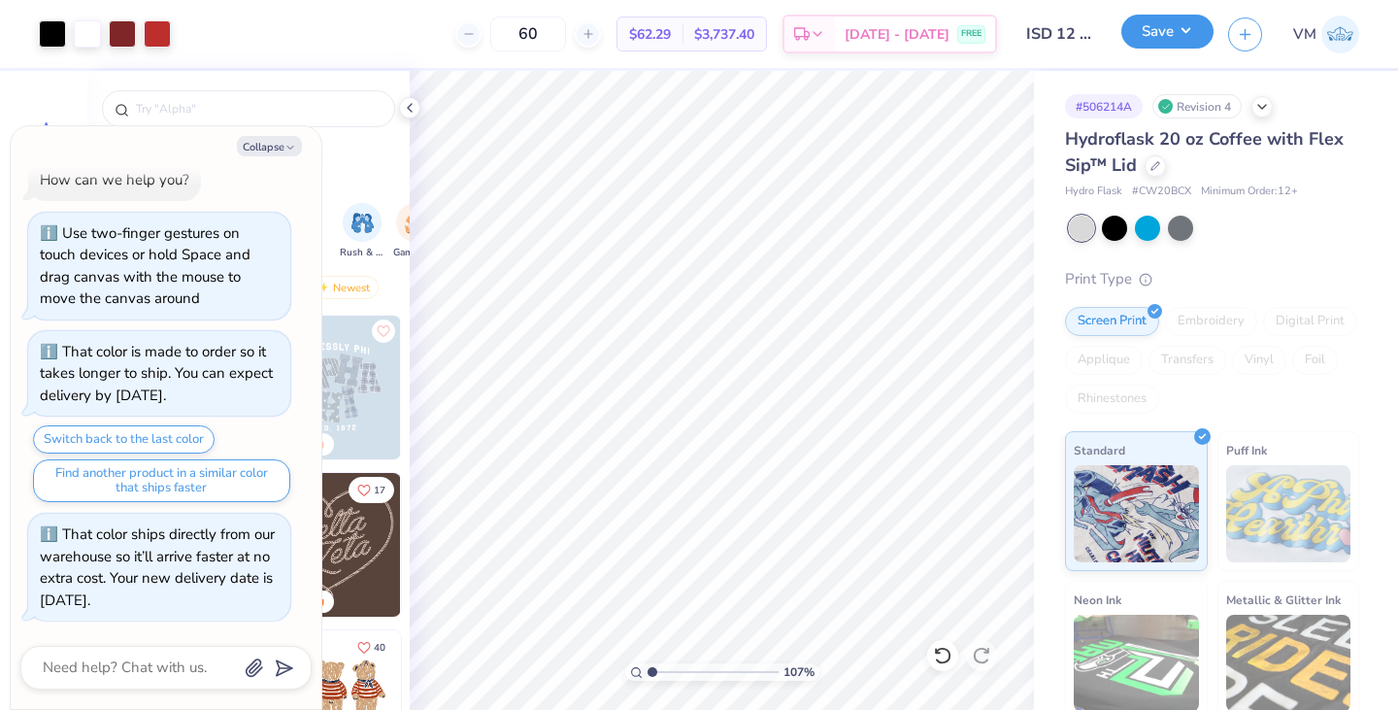
click at [1199, 23] on button "Save" at bounding box center [1167, 32] width 92 height 34
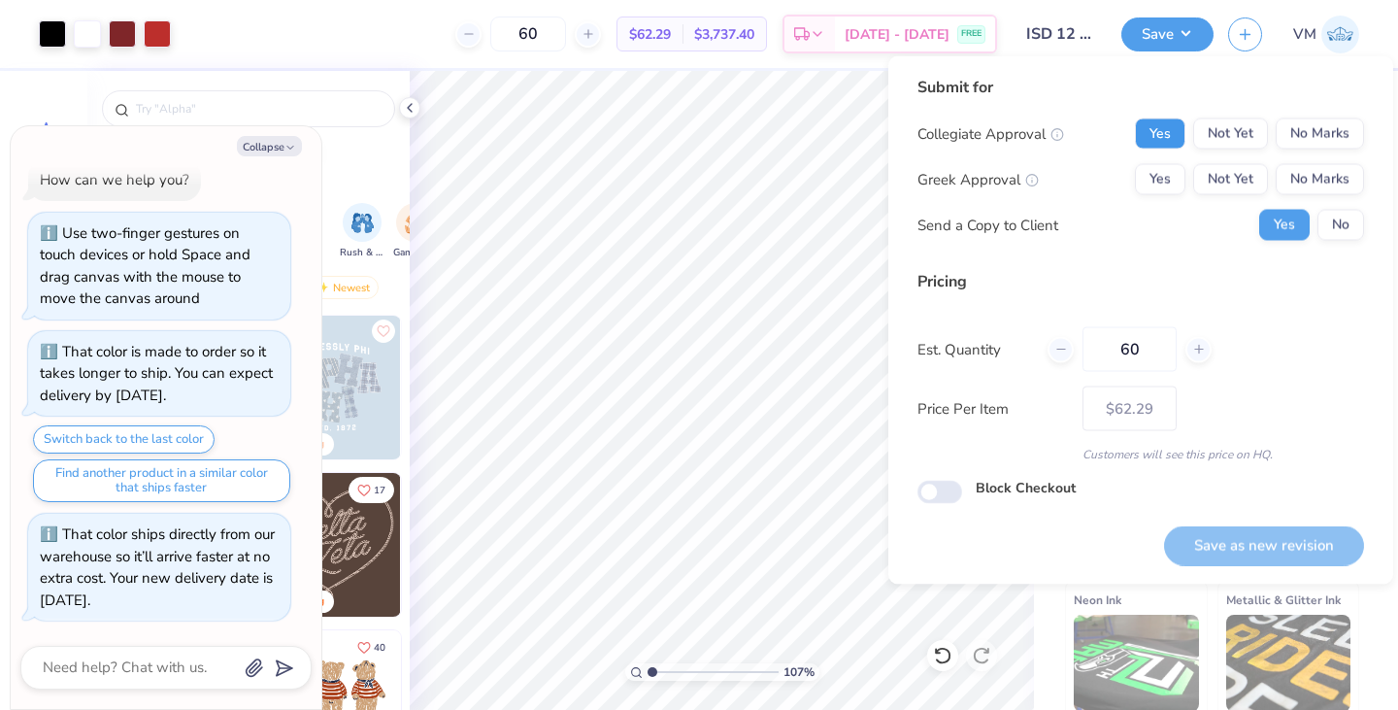
click at [1162, 127] on button "Yes" at bounding box center [1160, 133] width 50 height 31
click at [1330, 183] on button "No Marks" at bounding box center [1320, 179] width 88 height 31
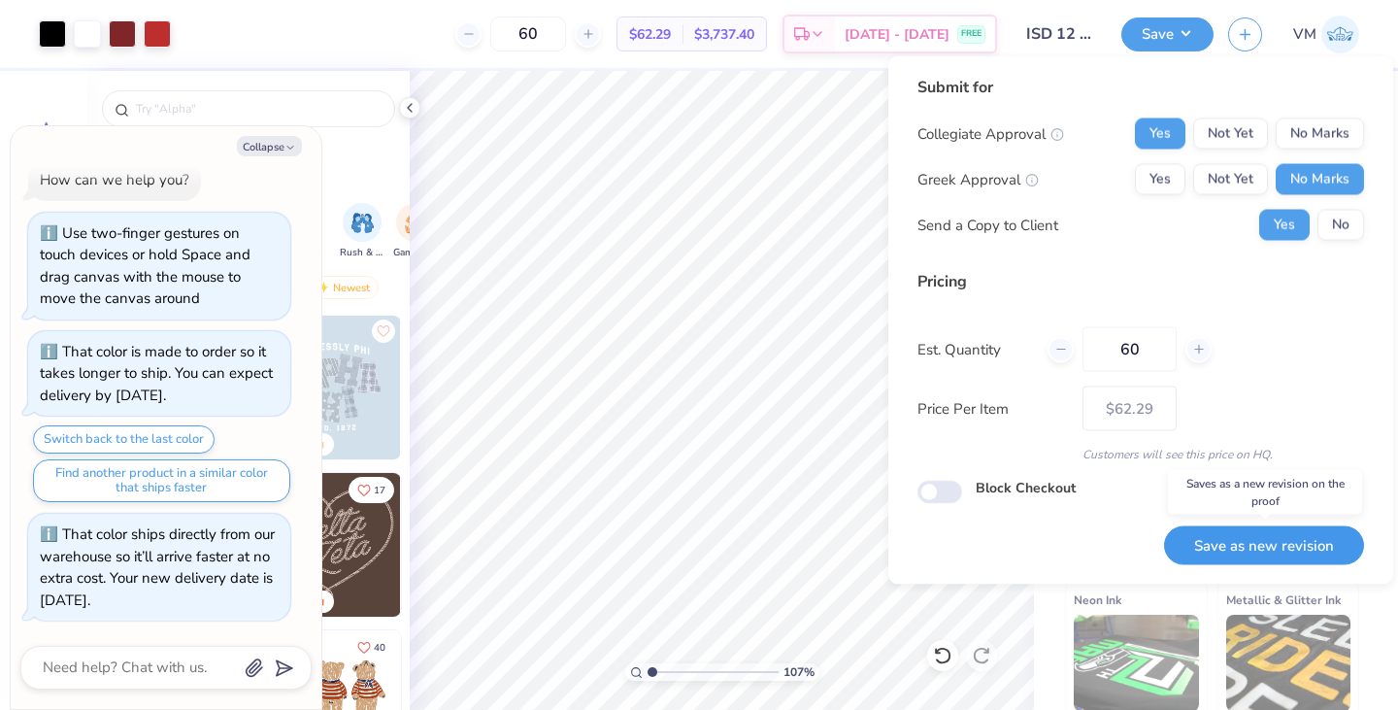
click at [1220, 538] on button "Save as new revision" at bounding box center [1264, 545] width 200 height 40
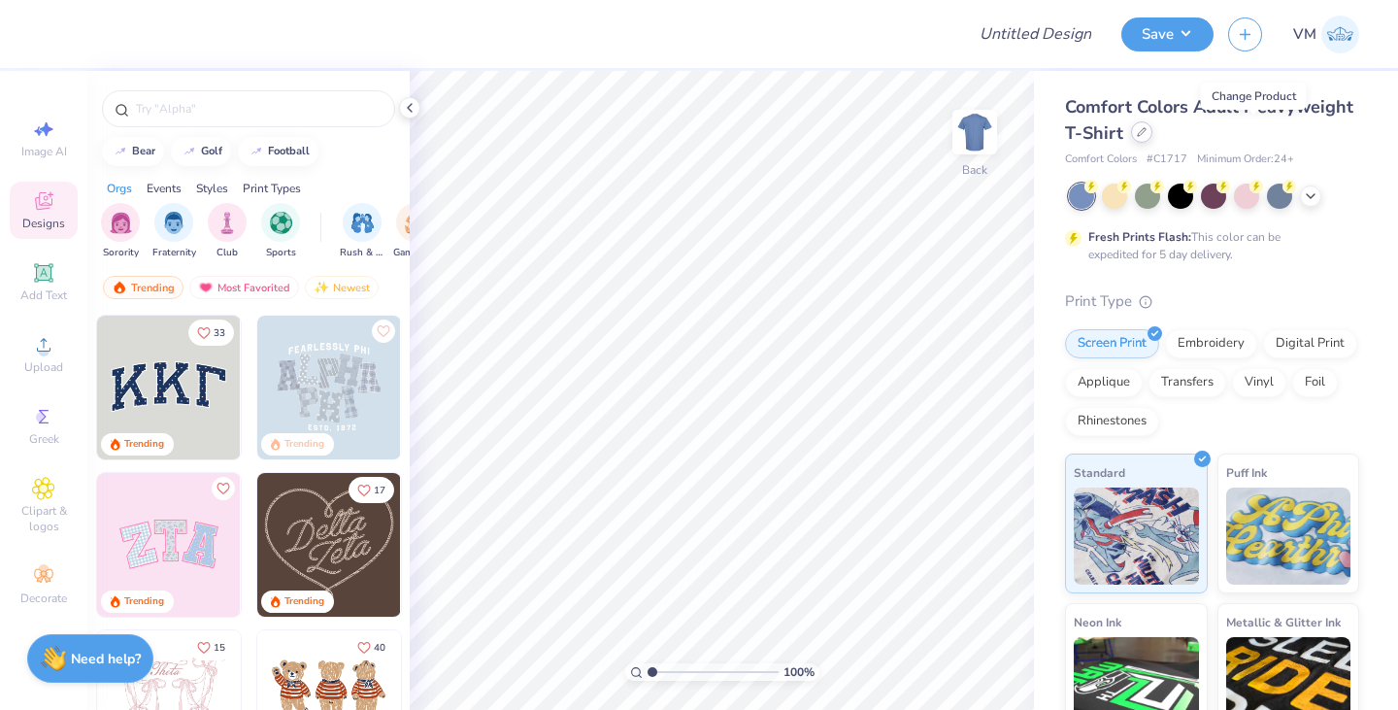
click at [1152, 140] on div at bounding box center [1141, 131] width 21 height 21
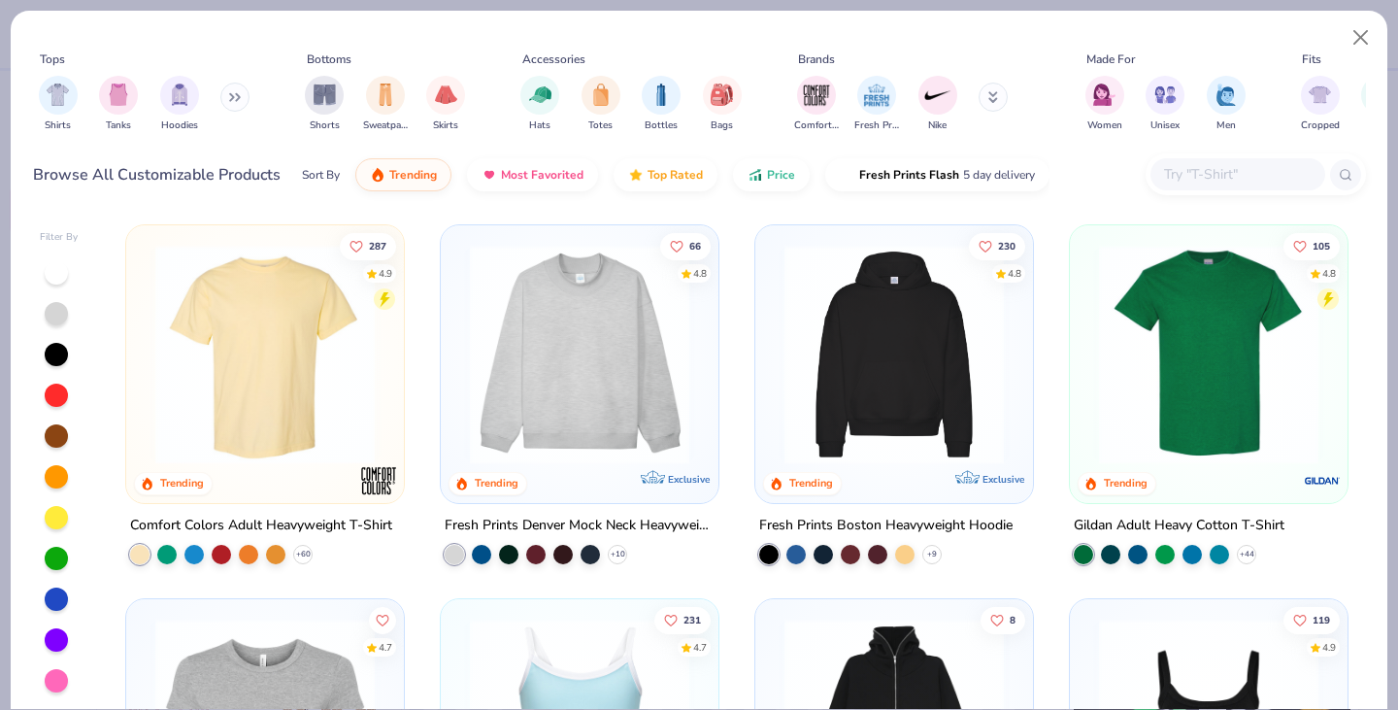
click at [302, 363] on img at bounding box center [265, 354] width 239 height 219
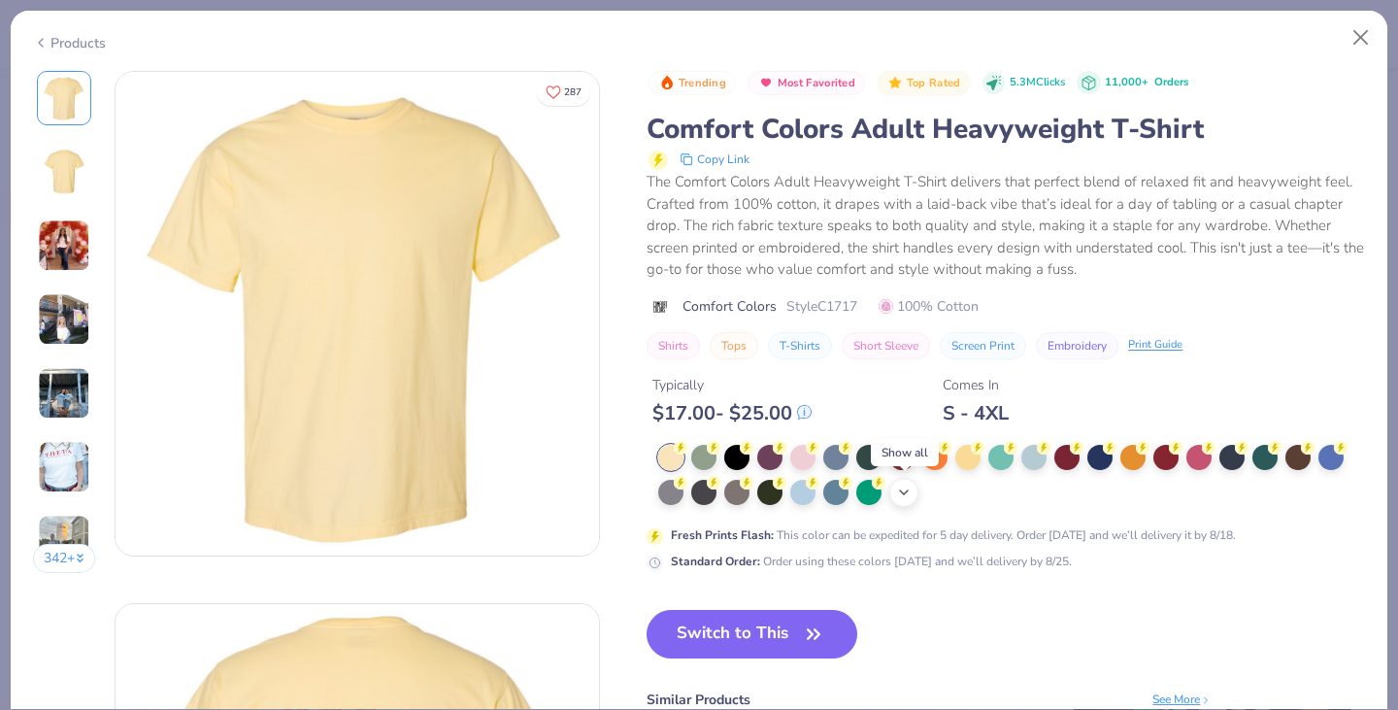
click at [911, 490] on icon at bounding box center [904, 492] width 16 height 16
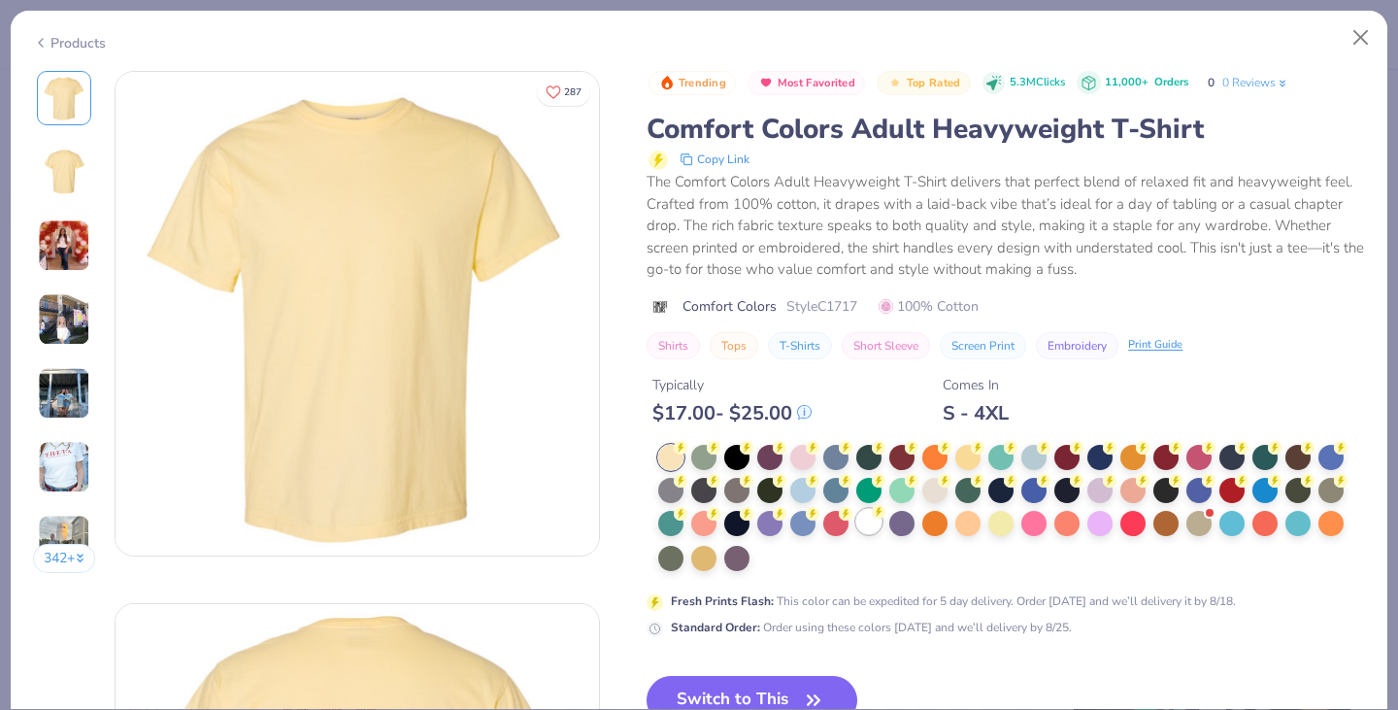
click at [874, 524] on div at bounding box center [868, 521] width 25 height 25
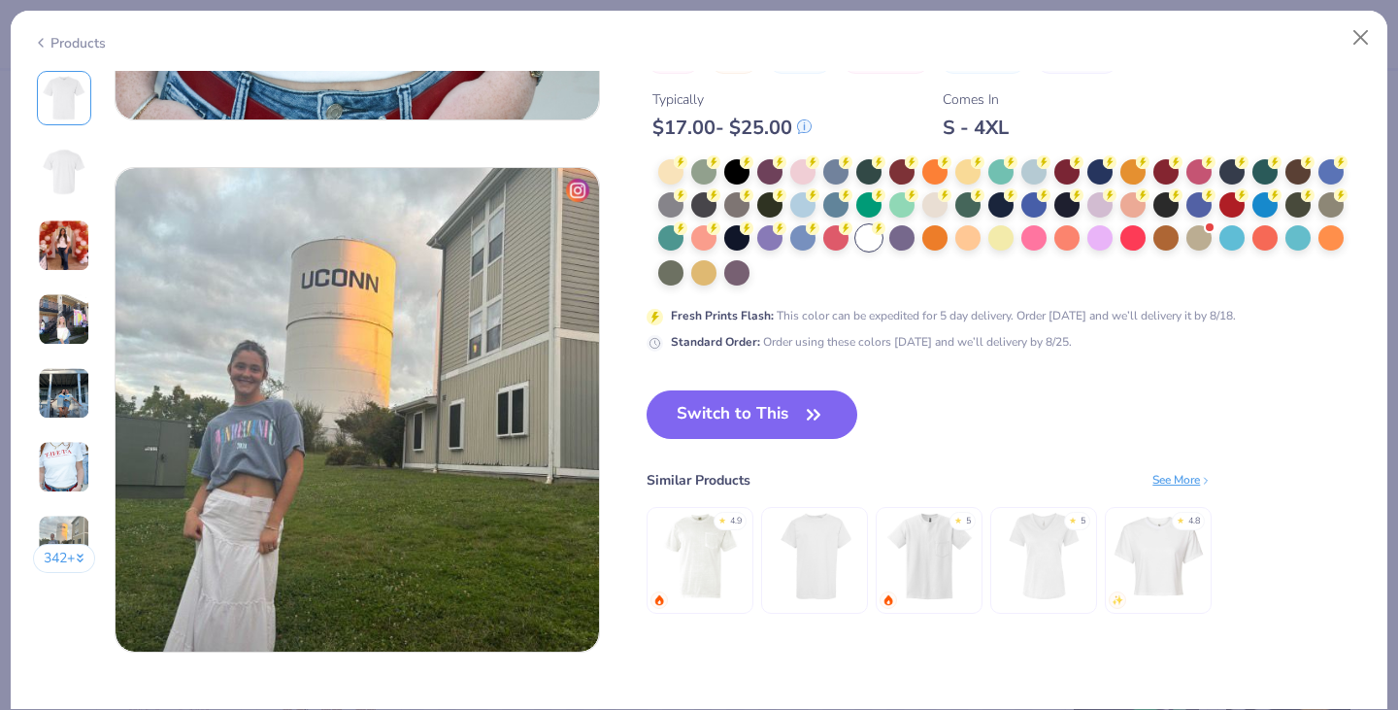
scroll to position [3093, 0]
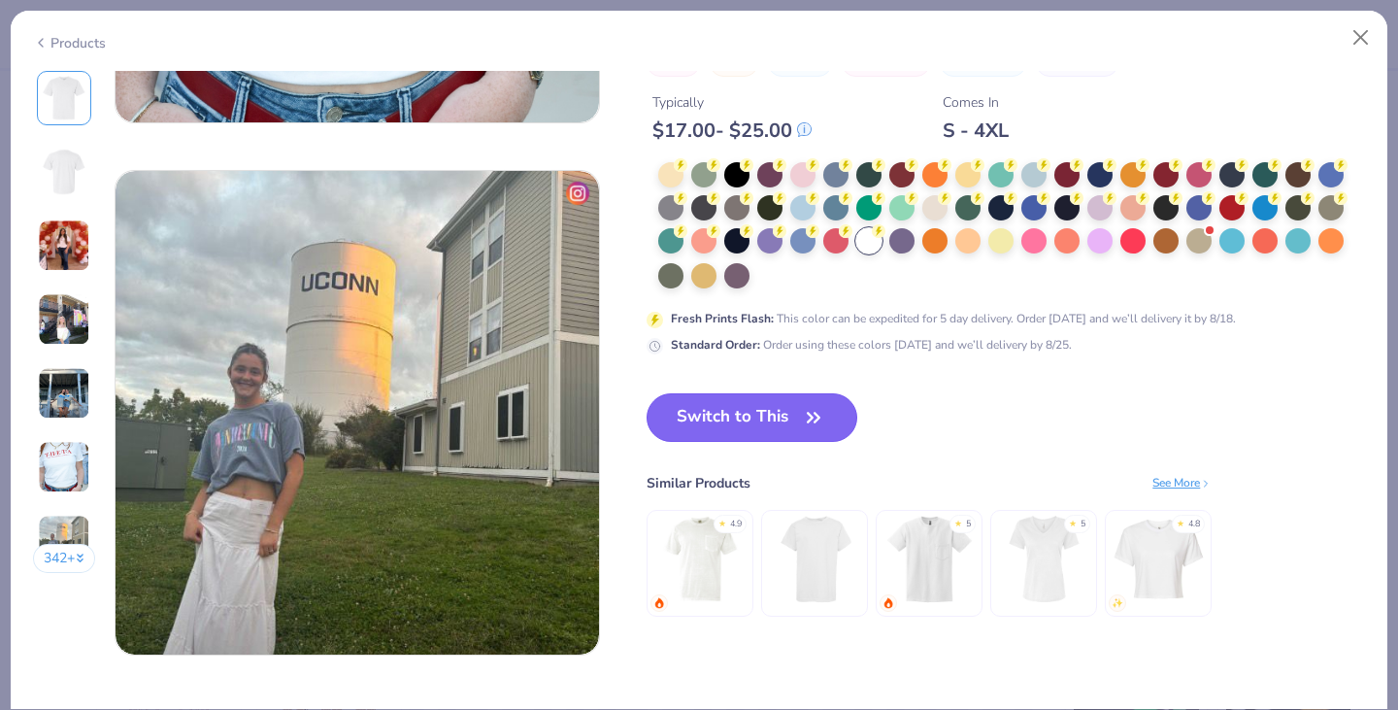
click at [757, 425] on button "Switch to This" at bounding box center [752, 417] width 211 height 49
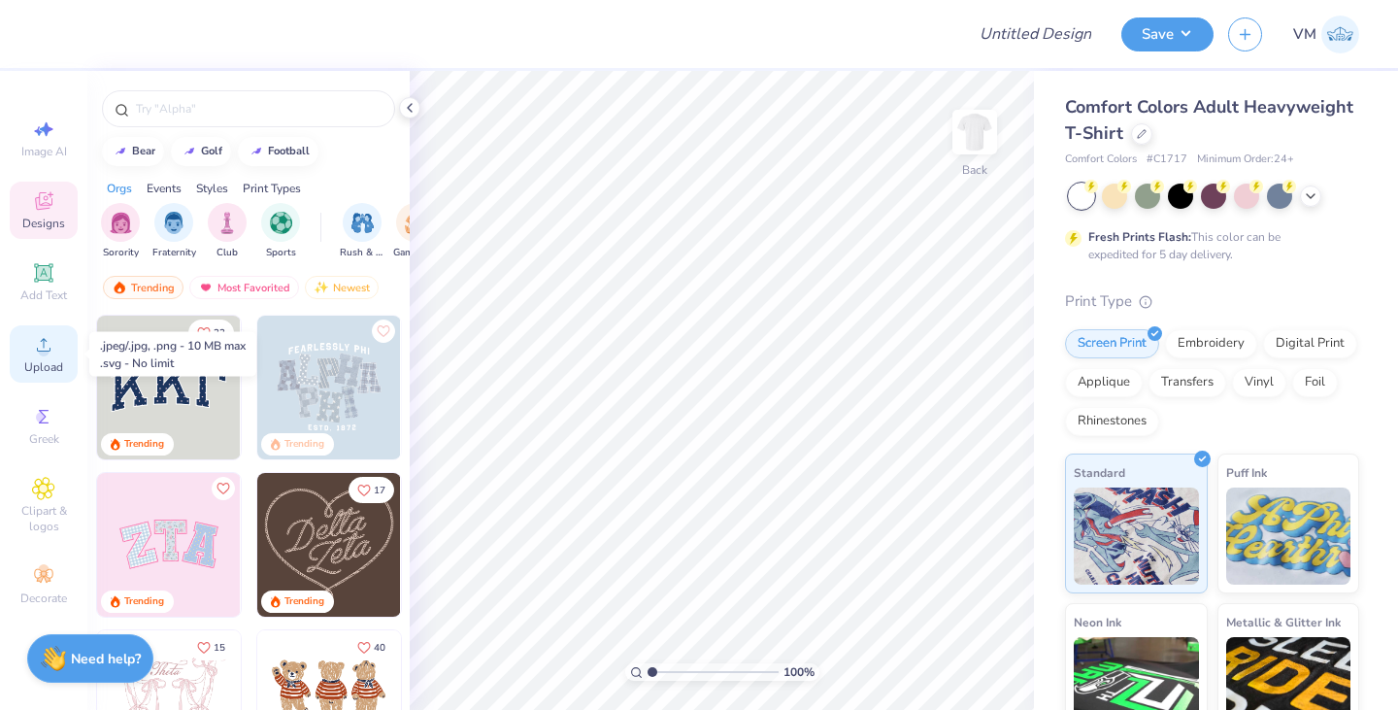
click at [54, 365] on span "Upload" at bounding box center [43, 367] width 39 height 16
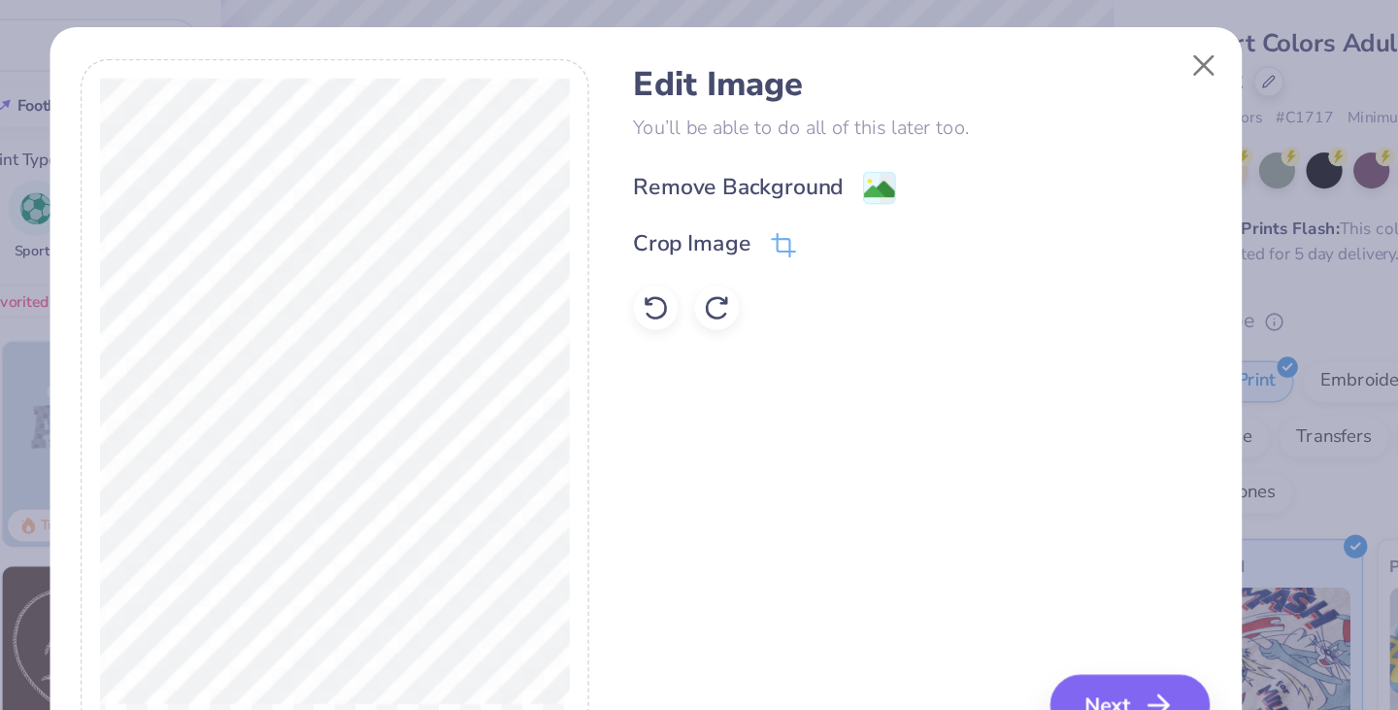
click at [864, 216] on image at bounding box center [869, 209] width 21 height 21
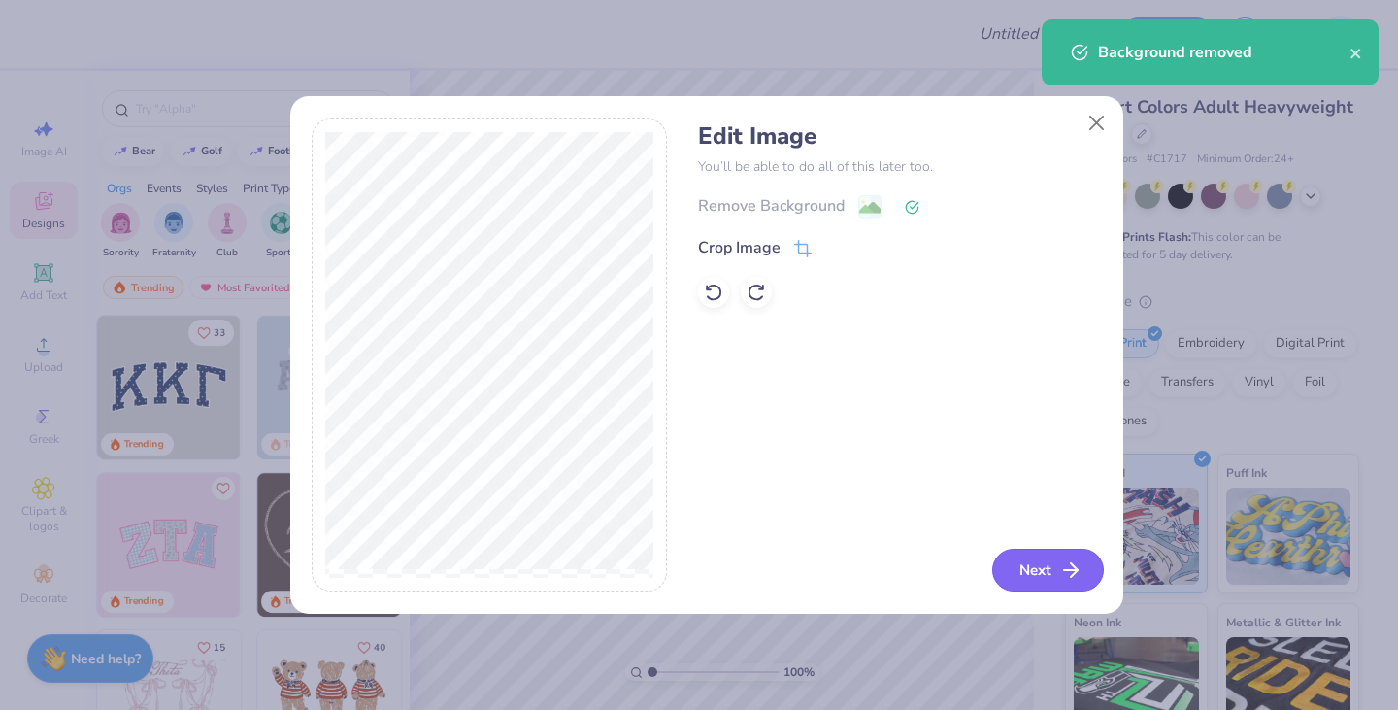
click at [1035, 556] on button "Next" at bounding box center [1048, 569] width 112 height 43
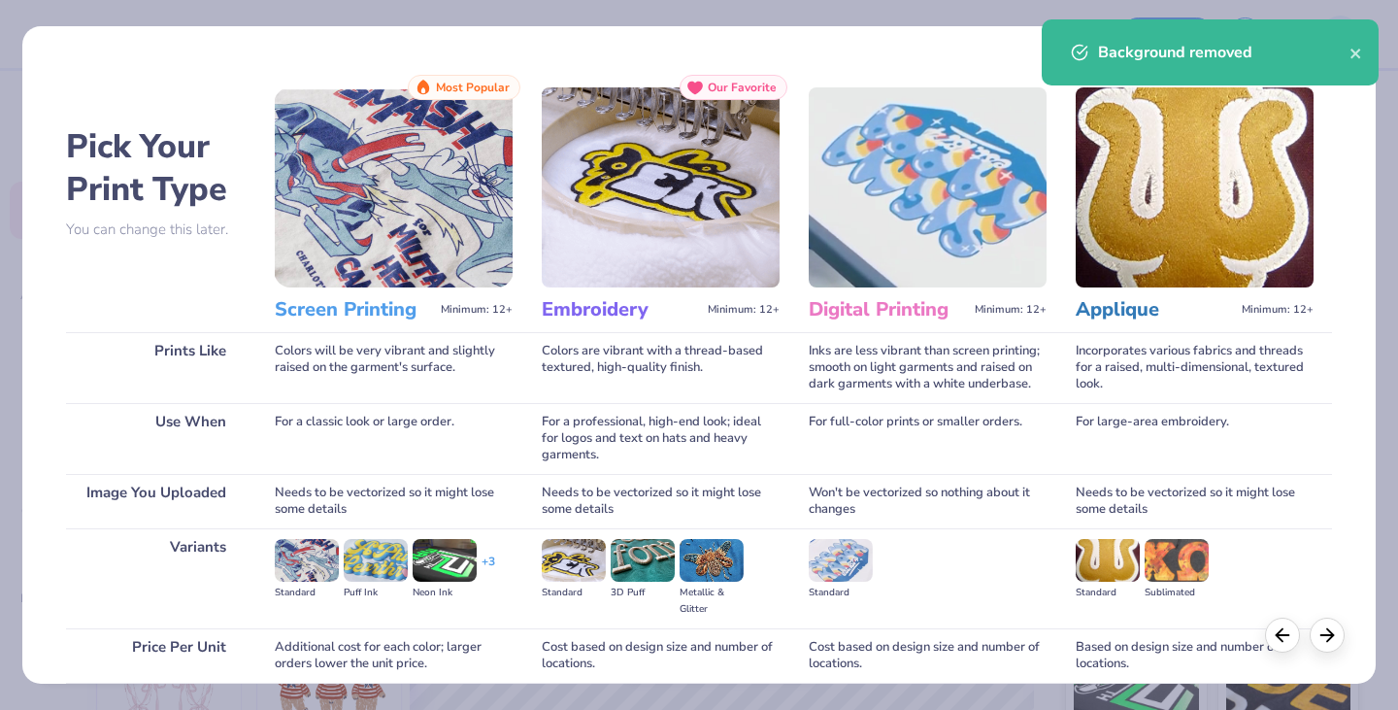
scroll to position [161, 0]
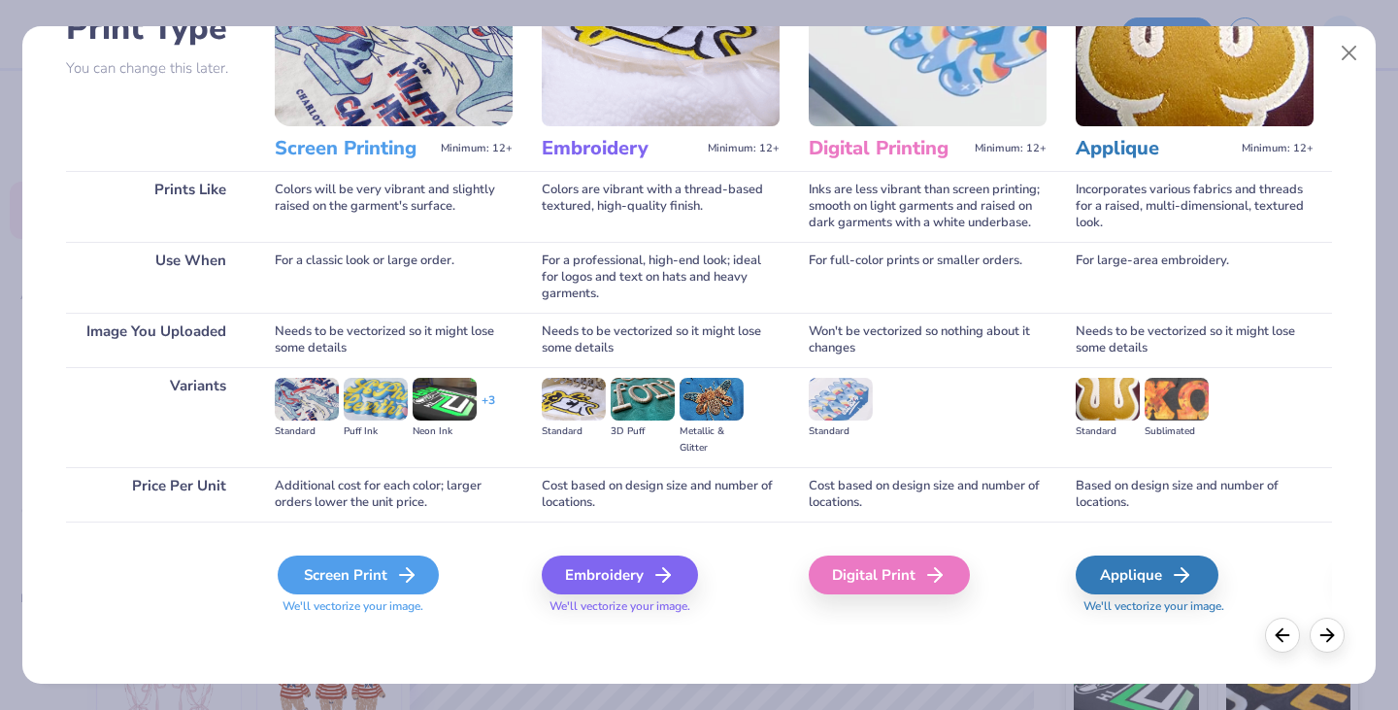
click at [406, 580] on icon at bounding box center [406, 574] width 23 height 23
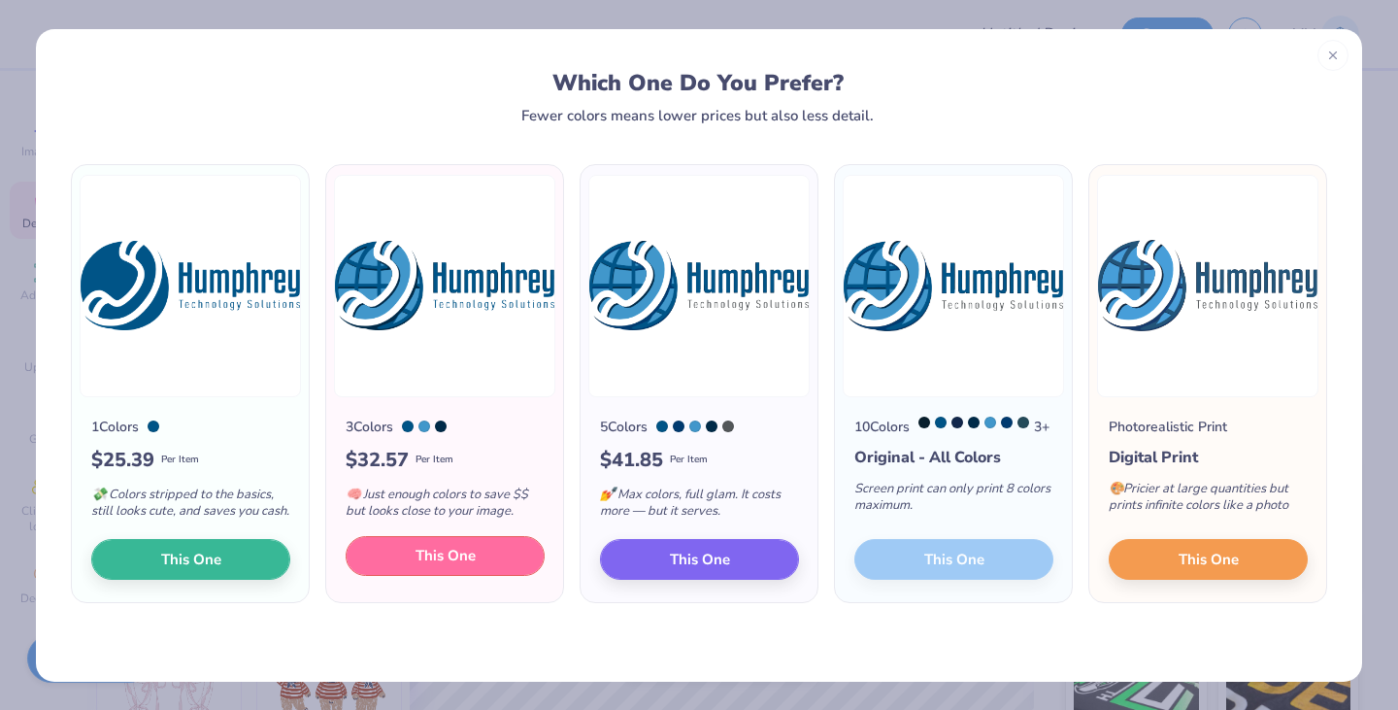
click at [447, 563] on span "This One" at bounding box center [445, 556] width 60 height 22
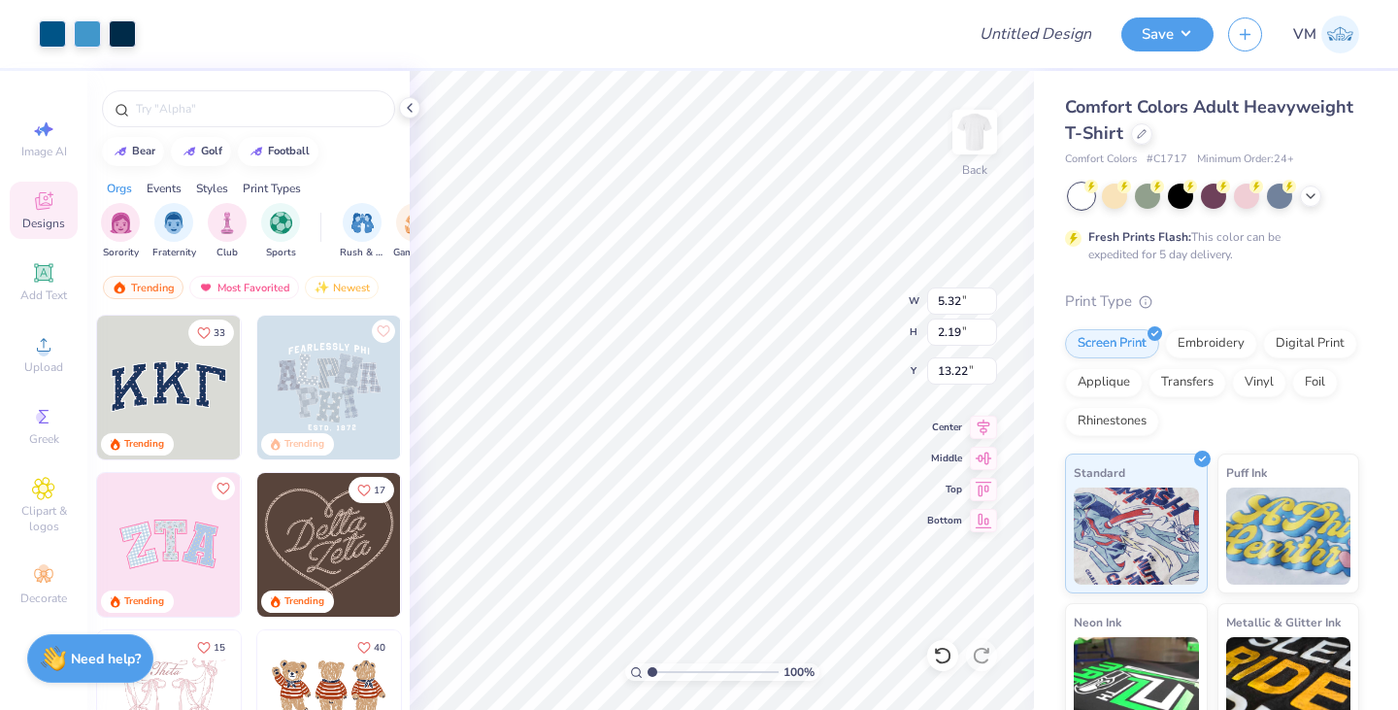
type input "5.32"
type input "2.19"
type input "3.00"
click at [1177, 39] on button "Save" at bounding box center [1167, 32] width 92 height 34
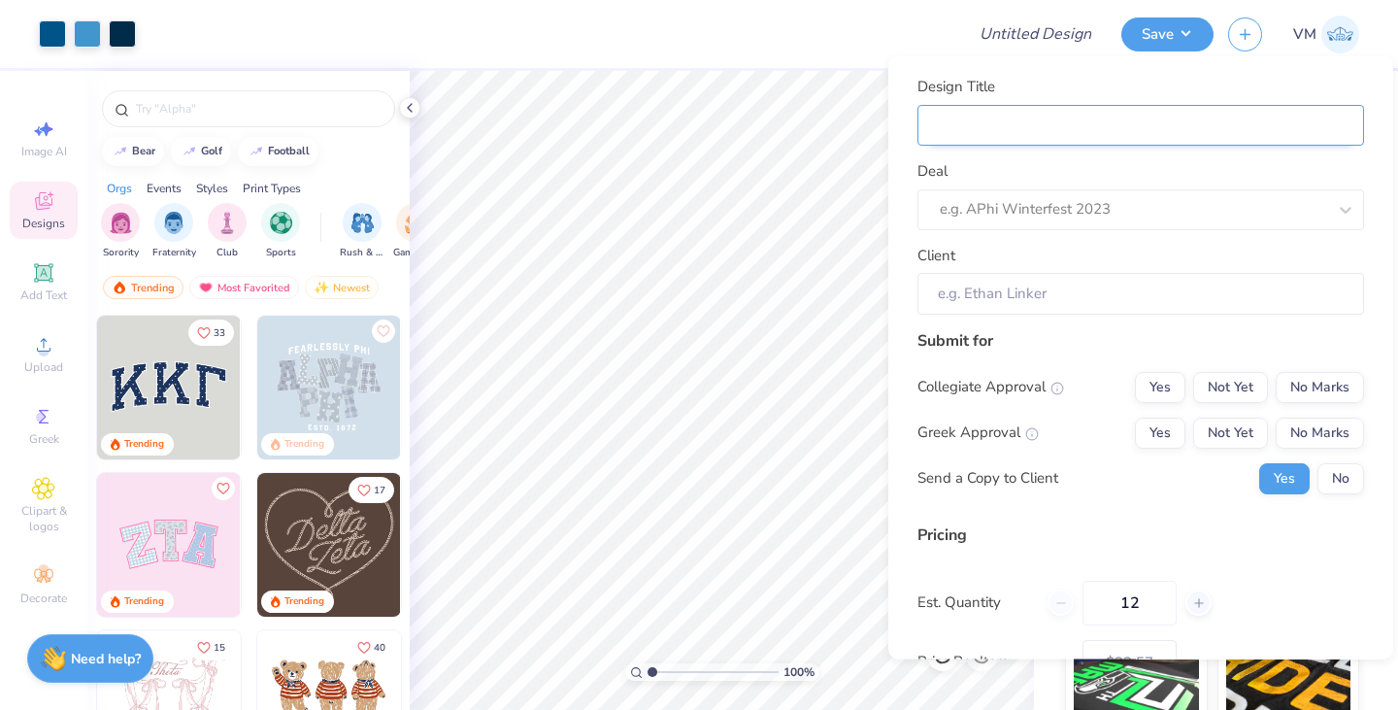
click at [1085, 111] on input "Design Title" at bounding box center [1140, 125] width 447 height 42
type input "H"
type input "HT"
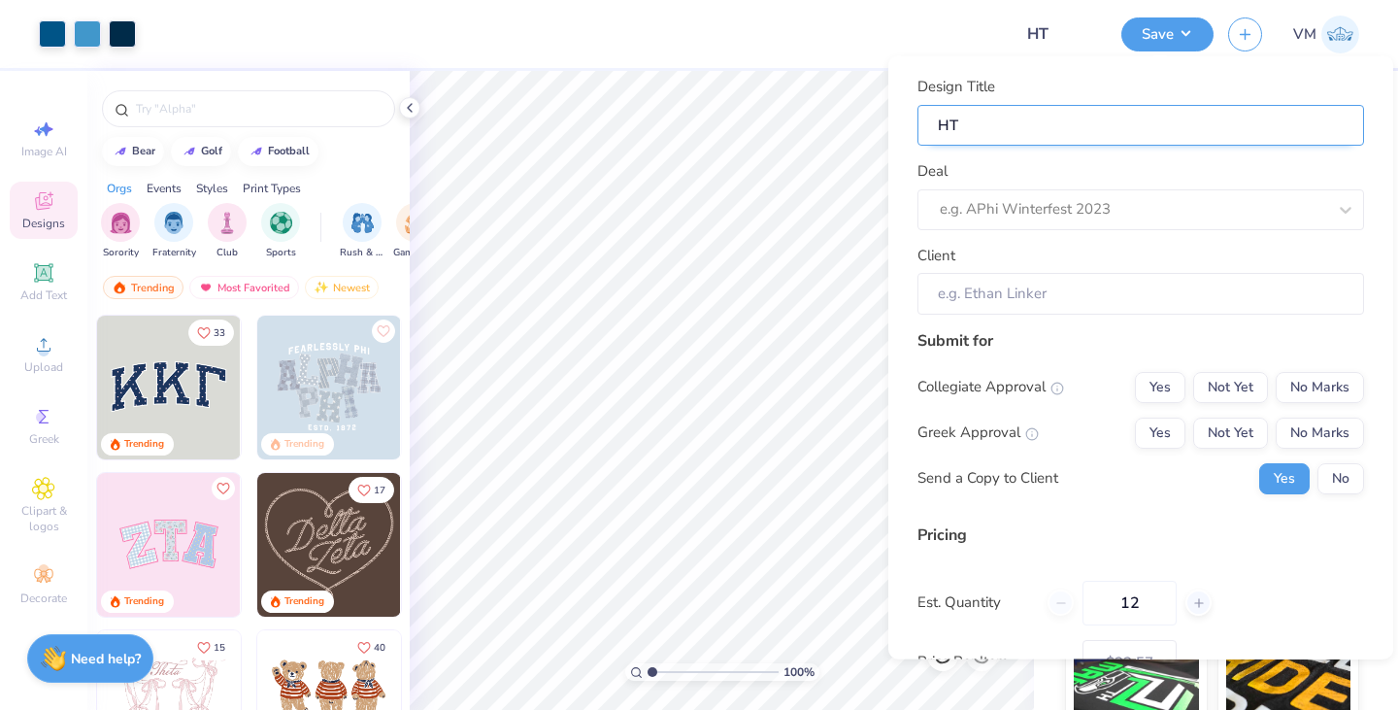
type input "HTS"
type input "HTS P"
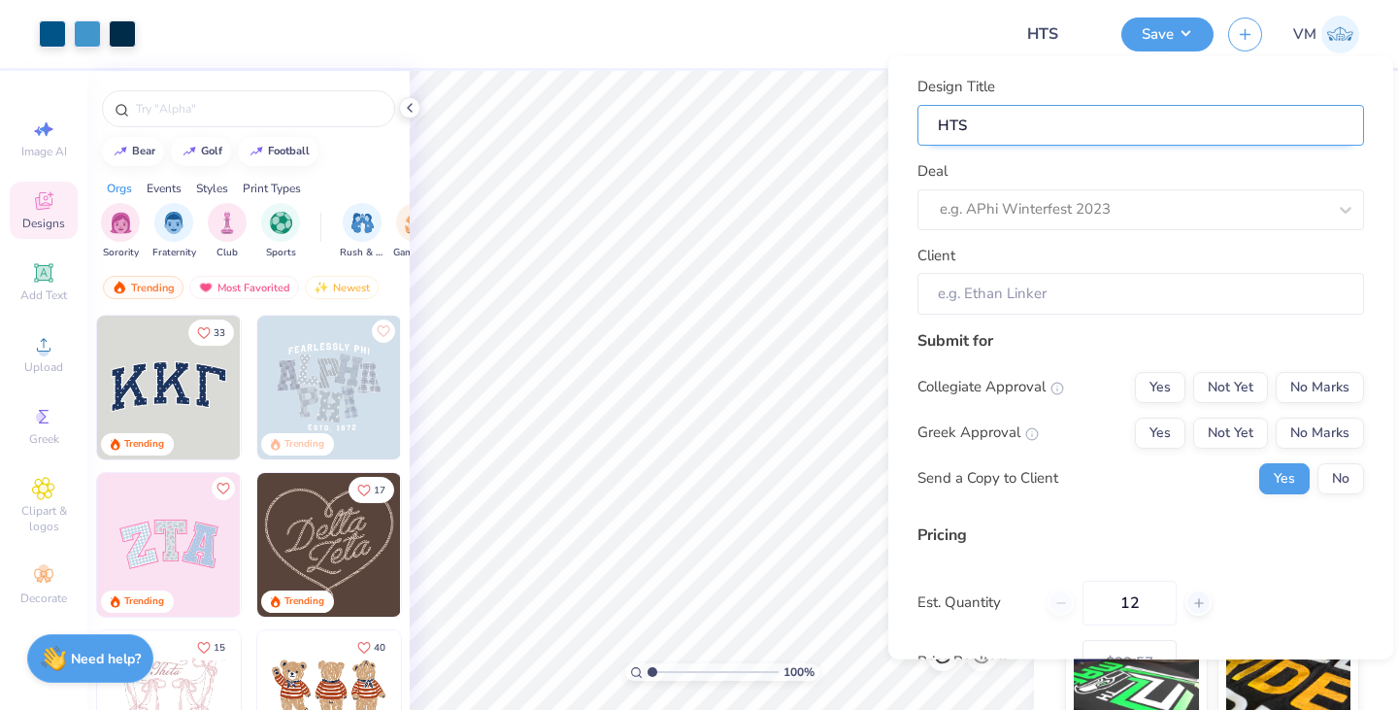
type input "HTS P"
type input "HTS Pr"
type input "HTS Pro"
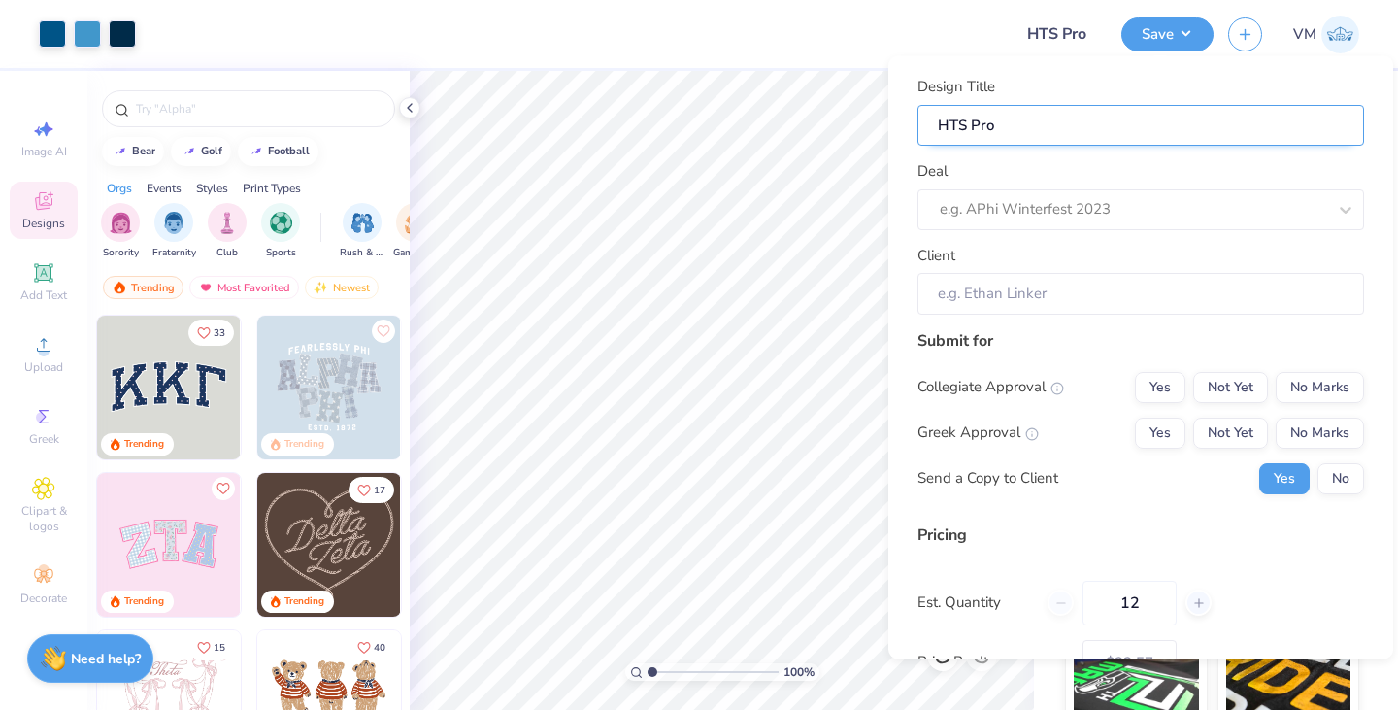
type input "HTS Prom"
type input "HTS Promo"
type input "HTS Promos"
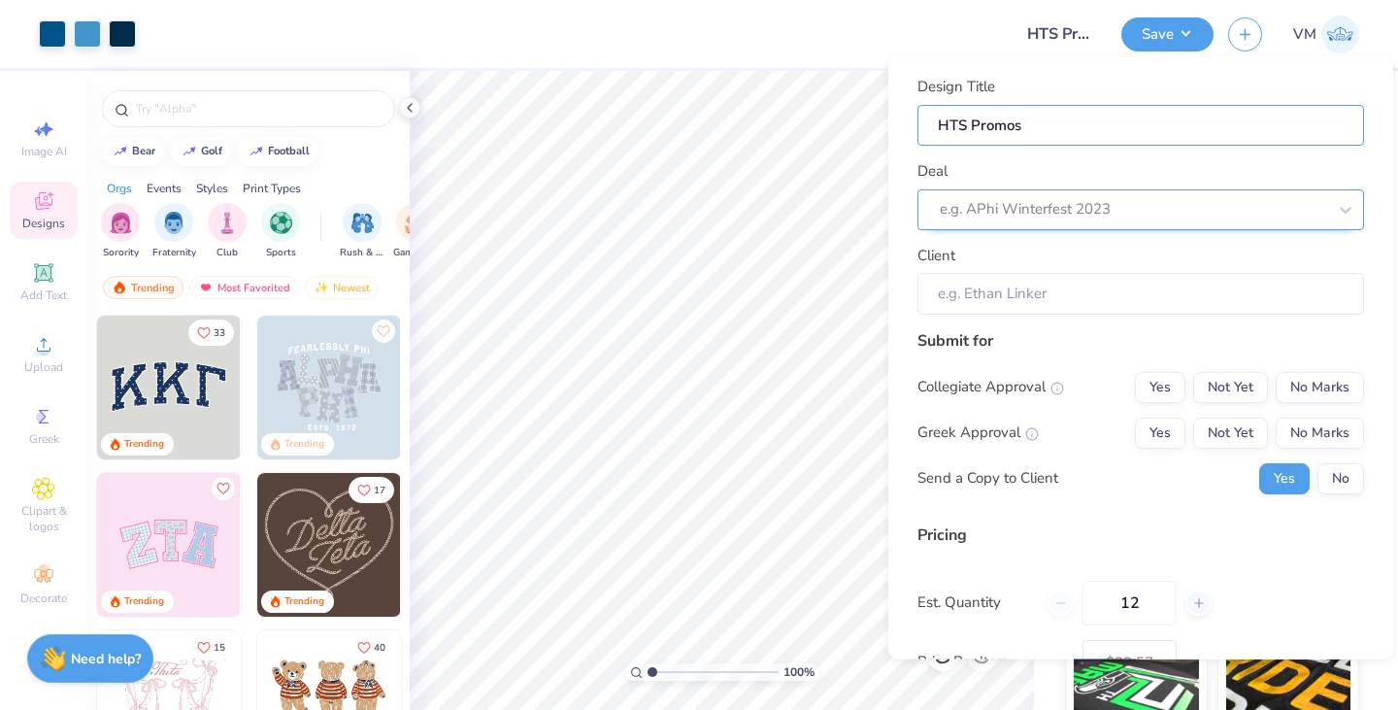
type input "HTS Promos"
click at [1082, 205] on div at bounding box center [1114, 209] width 348 height 26
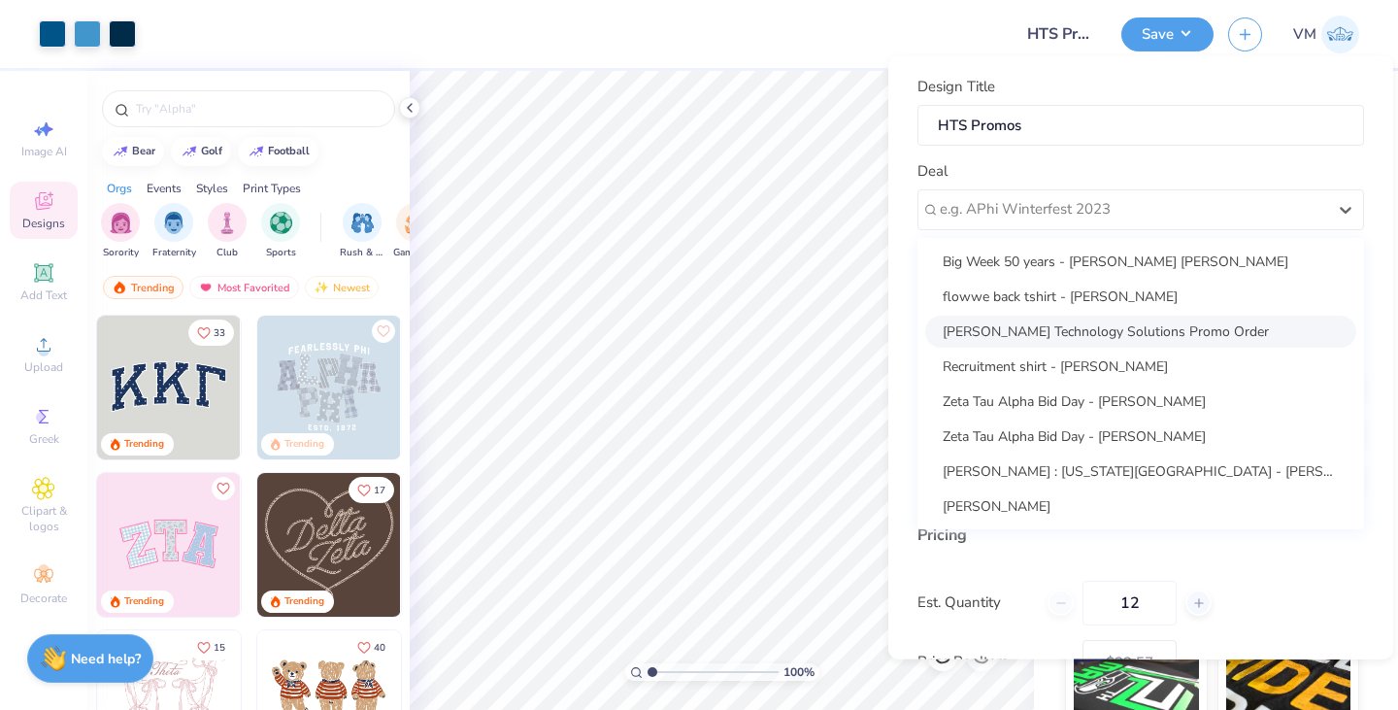
click at [1078, 322] on div "[PERSON_NAME] Technology Solutions Promo Order" at bounding box center [1140, 331] width 431 height 32
type input "Elvis Humphrey"
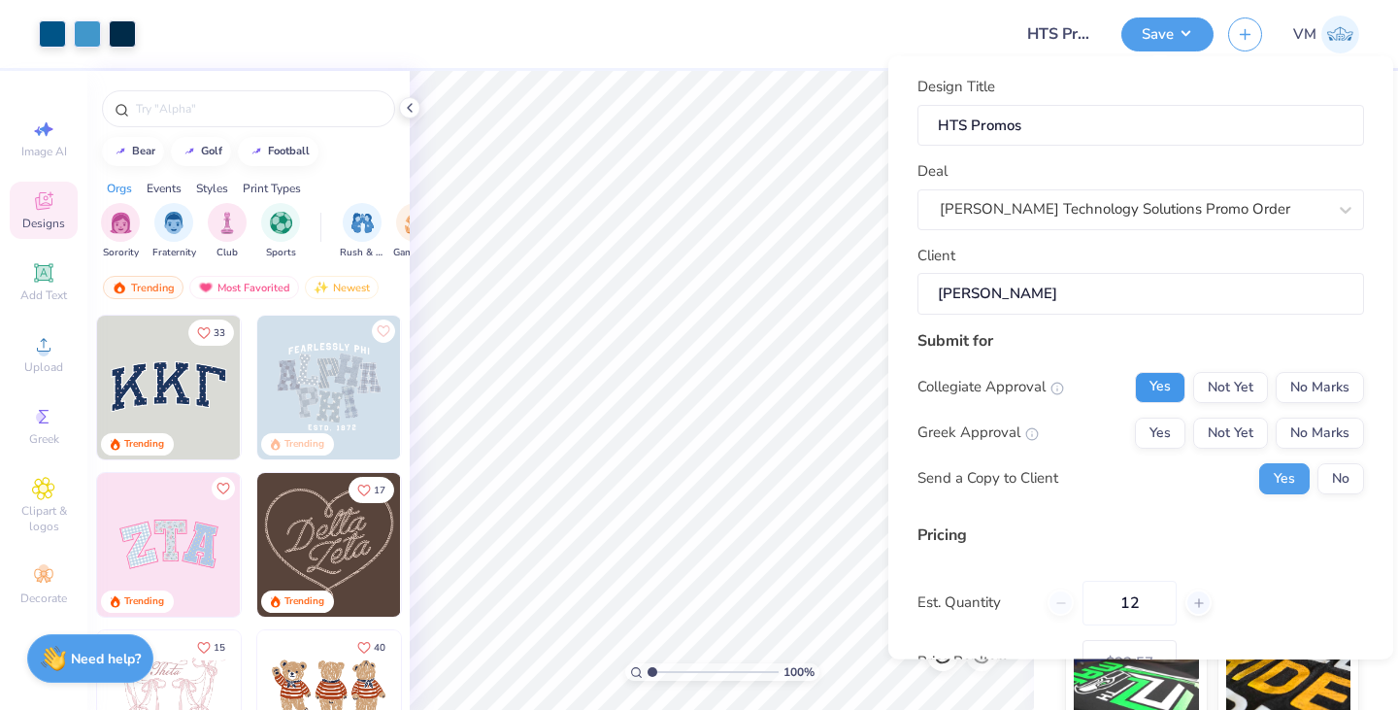
click at [1135, 385] on button "Yes" at bounding box center [1160, 386] width 50 height 31
drag, startPoint x: 1293, startPoint y: 382, endPoint x: 1317, endPoint y: 447, distance: 68.5
click at [1317, 447] on div "Collegiate Approval Yes Not Yet No Marks Greek Approval Yes Not Yet No Marks Se…" at bounding box center [1140, 432] width 447 height 122
click at [1317, 447] on button "No Marks" at bounding box center [1320, 431] width 88 height 31
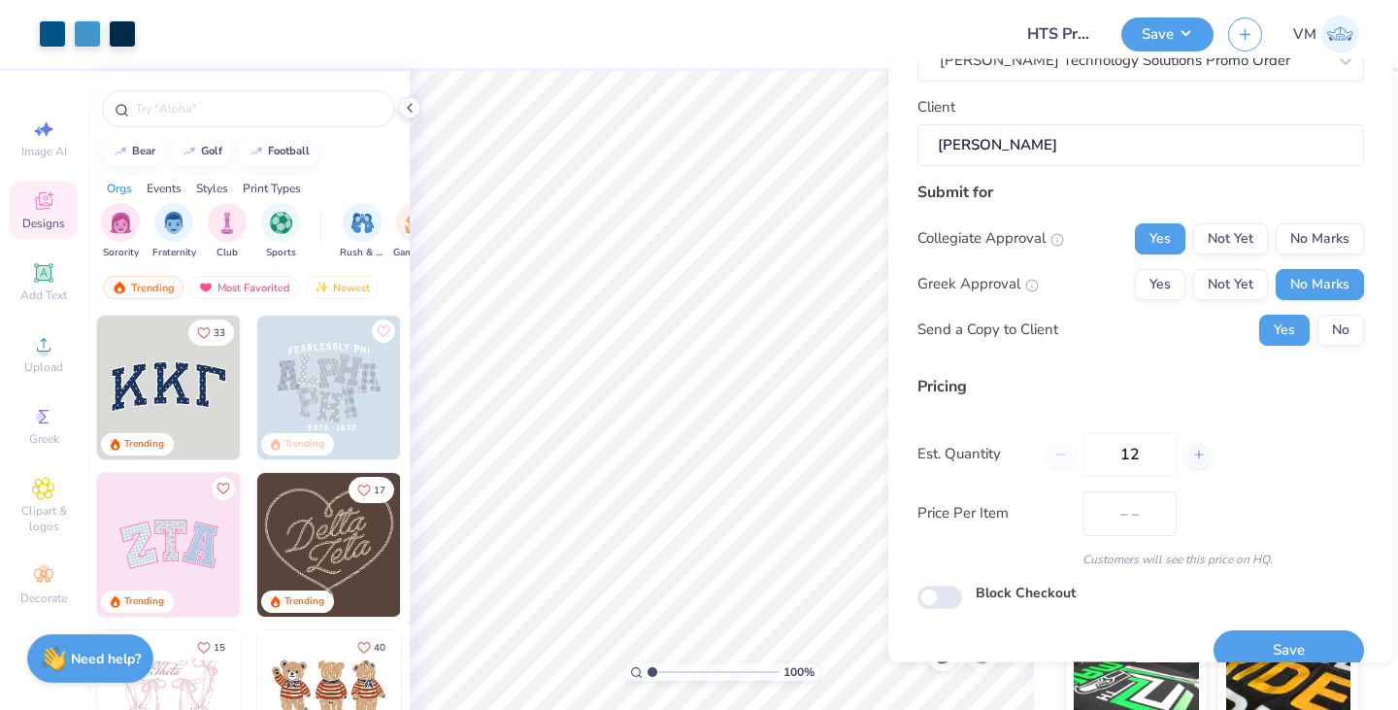
scroll to position [178, 0]
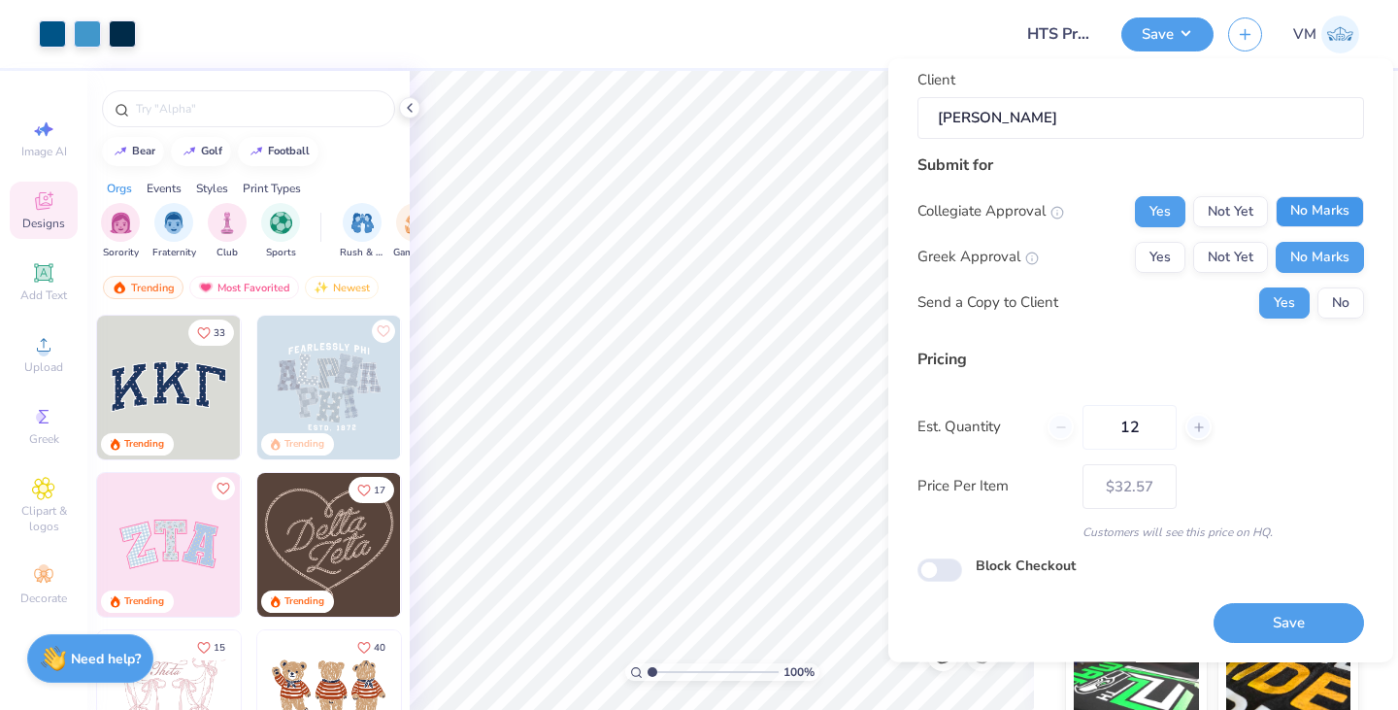
click at [1330, 200] on button "No Marks" at bounding box center [1320, 211] width 88 height 31
type input "$32.57"
drag, startPoint x: 1159, startPoint y: 425, endPoint x: 1031, endPoint y: 421, distance: 128.2
click at [1031, 421] on div "Est. Quantity 12" at bounding box center [1140, 427] width 447 height 45
type input "100"
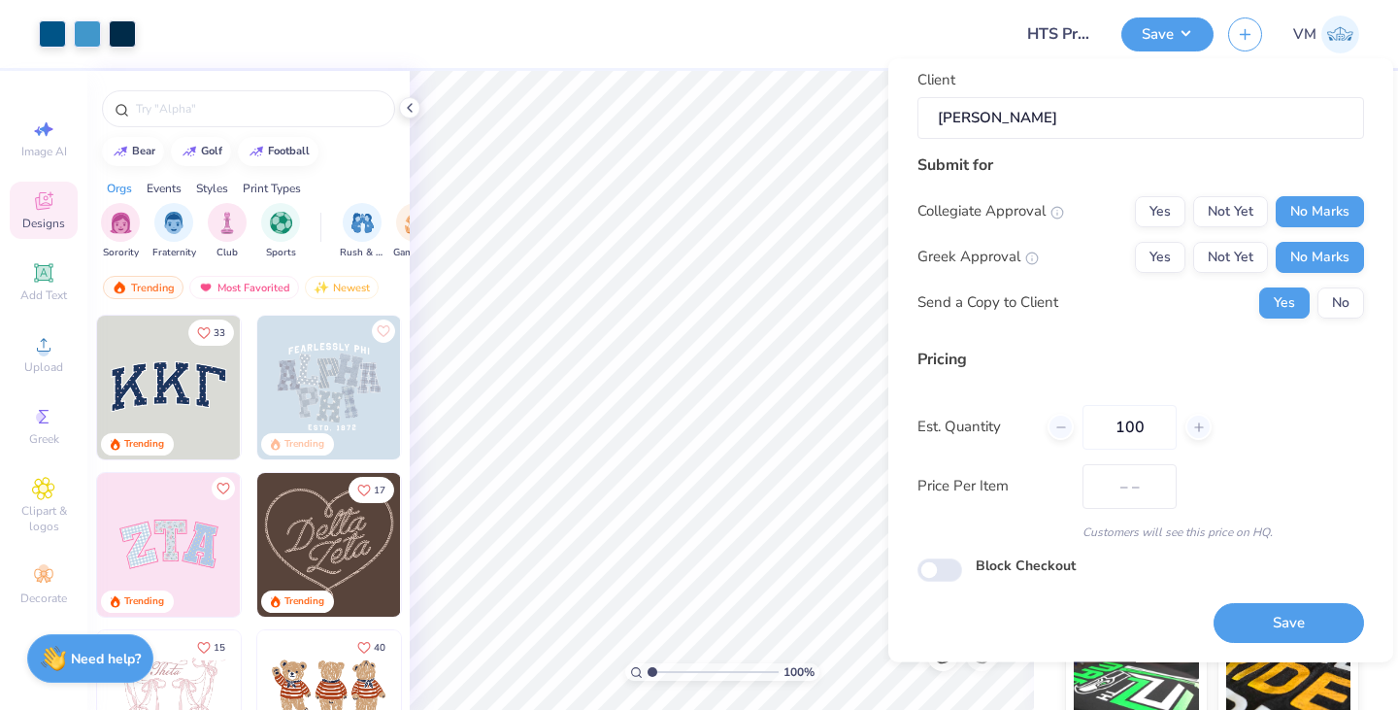
type input "$16.06"
type input "100"
click at [1251, 613] on button "Save" at bounding box center [1288, 624] width 150 height 40
type input "– –"
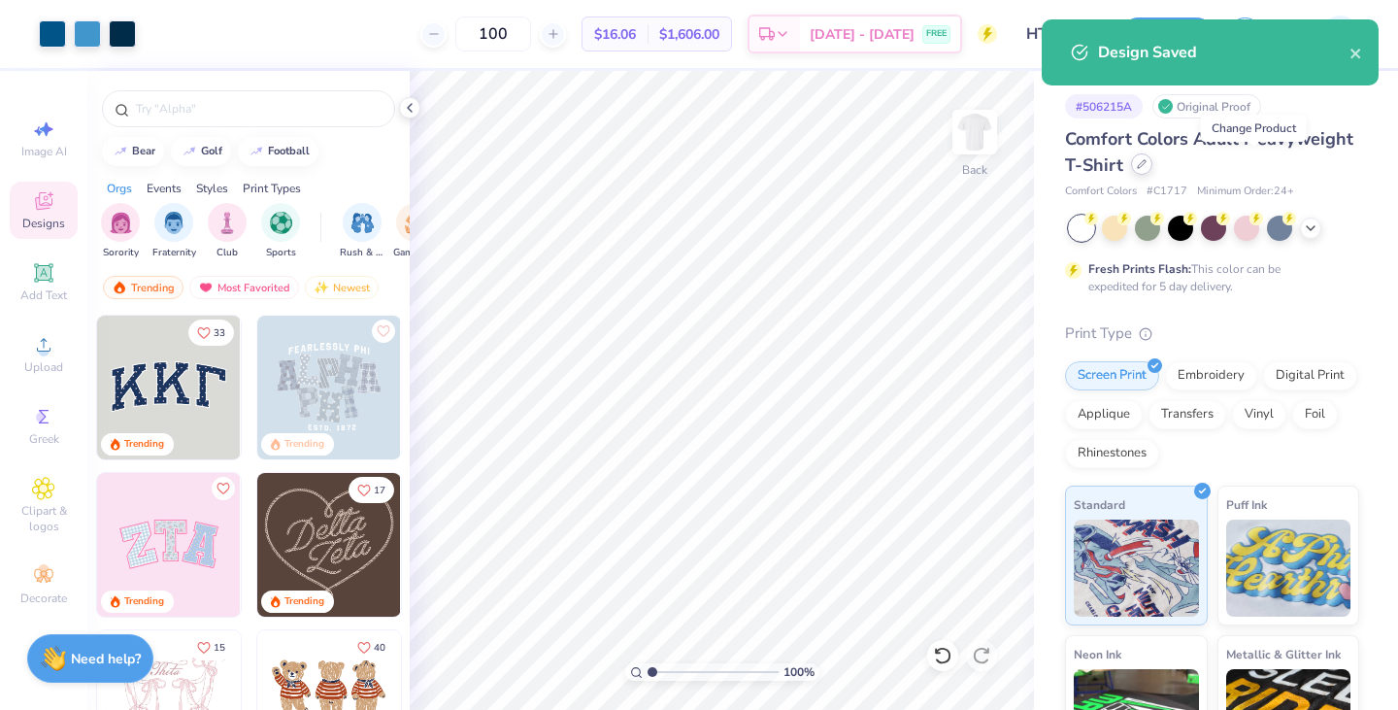
click at [1152, 170] on div at bounding box center [1141, 163] width 21 height 21
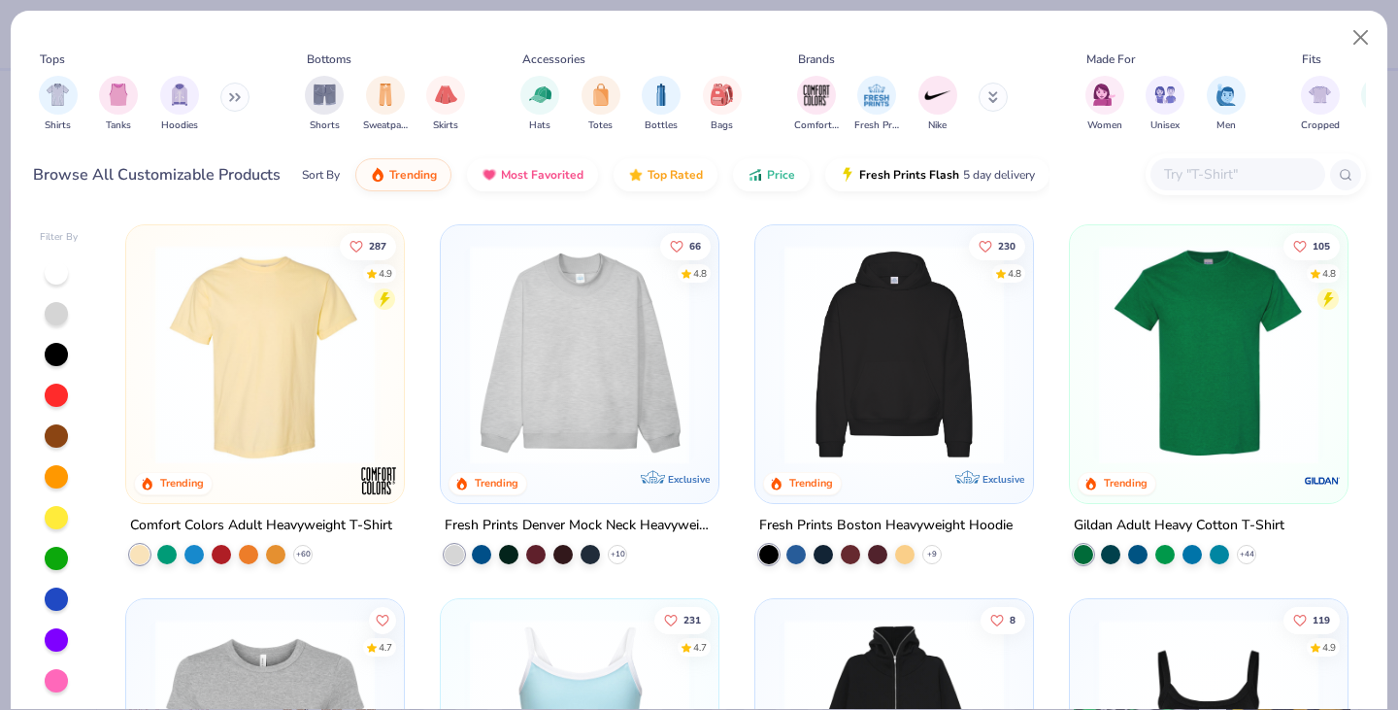
click at [228, 91] on button at bounding box center [234, 97] width 29 height 29
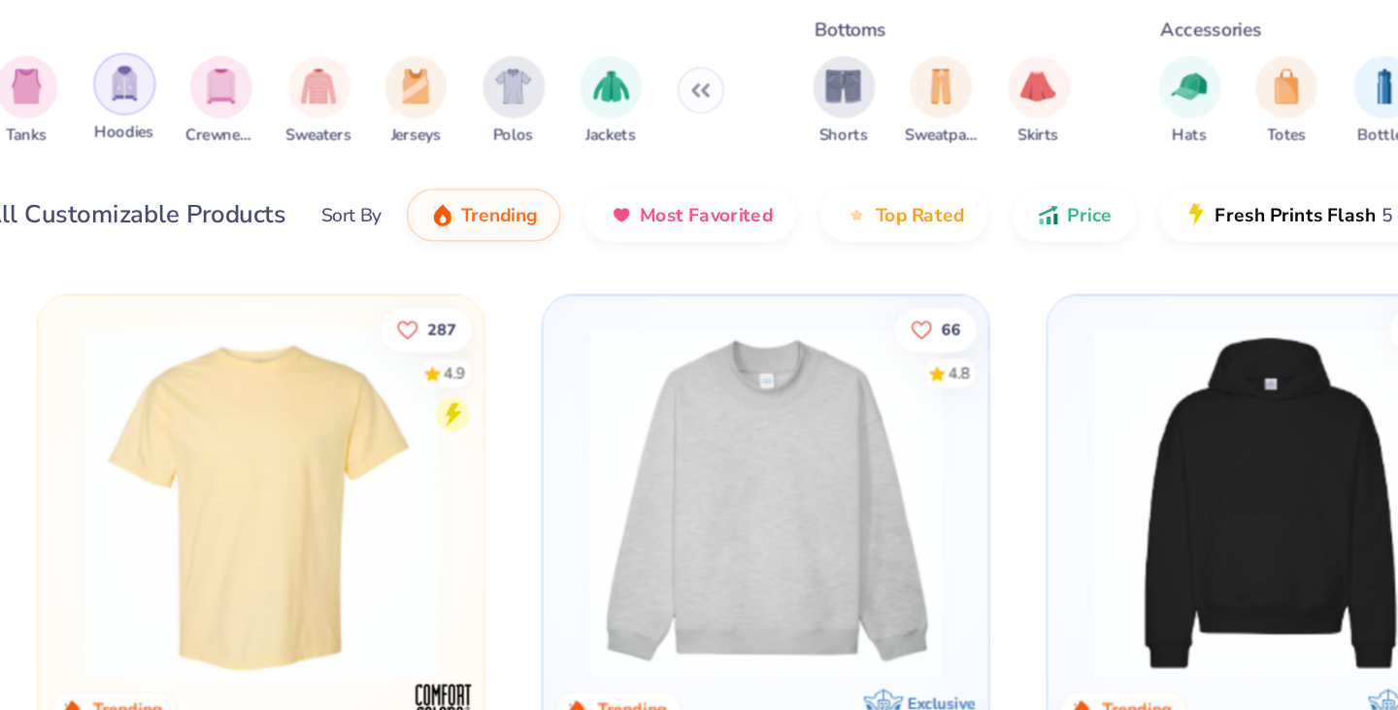
click at [171, 98] on img "filter for Hoodies" at bounding box center [179, 93] width 21 height 22
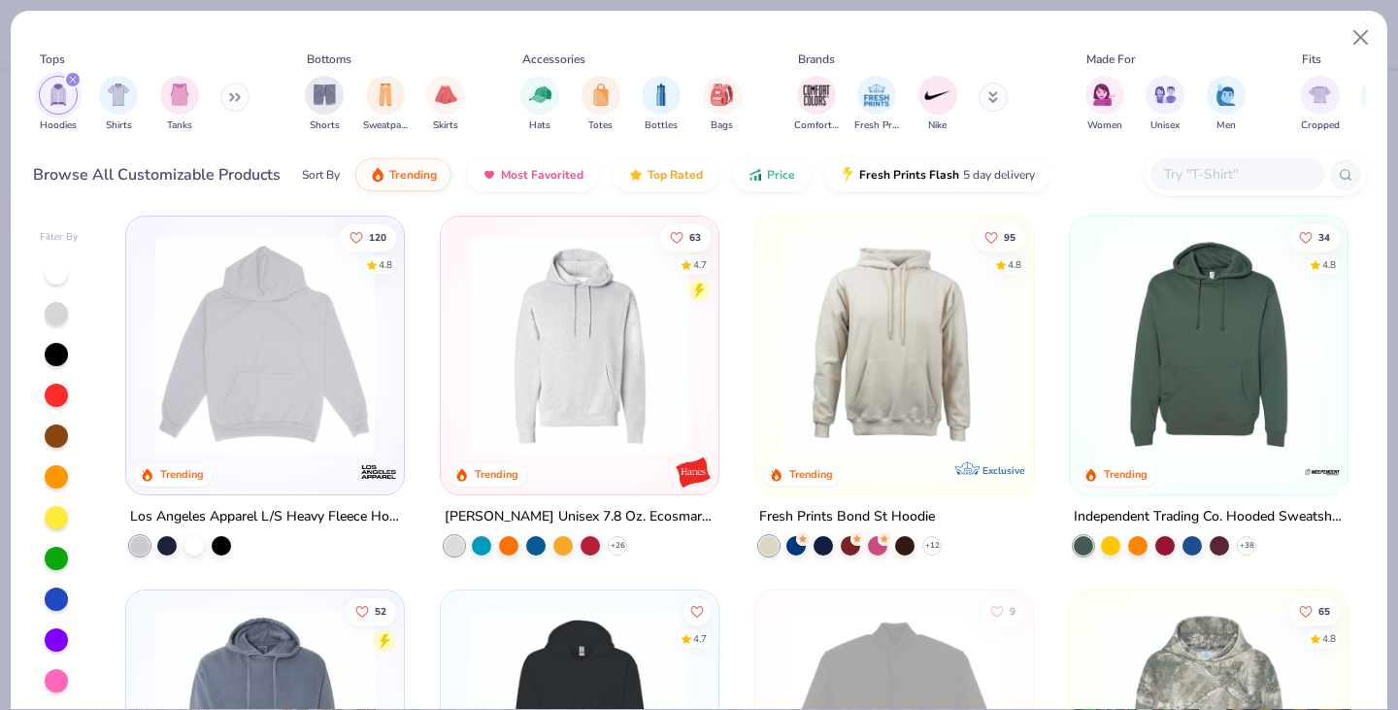
scroll to position [385, 0]
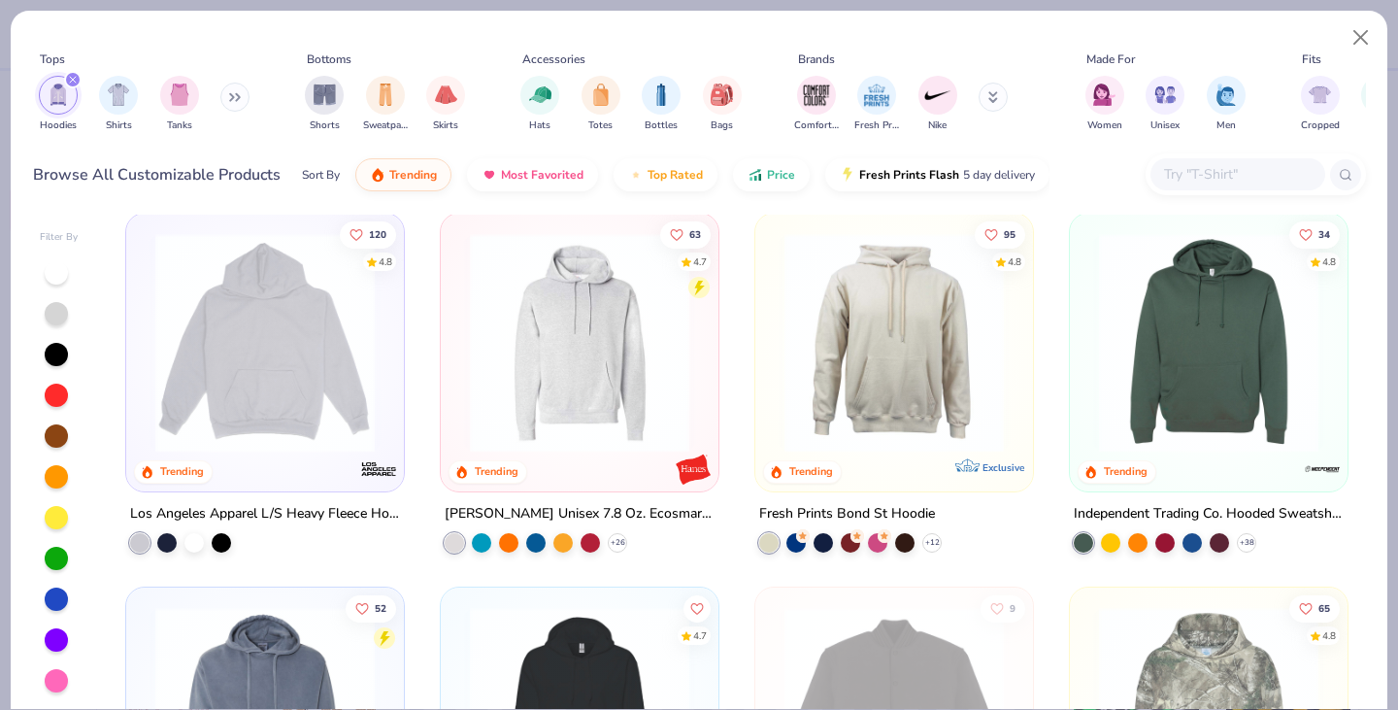
click at [1226, 343] on img at bounding box center [1208, 342] width 239 height 219
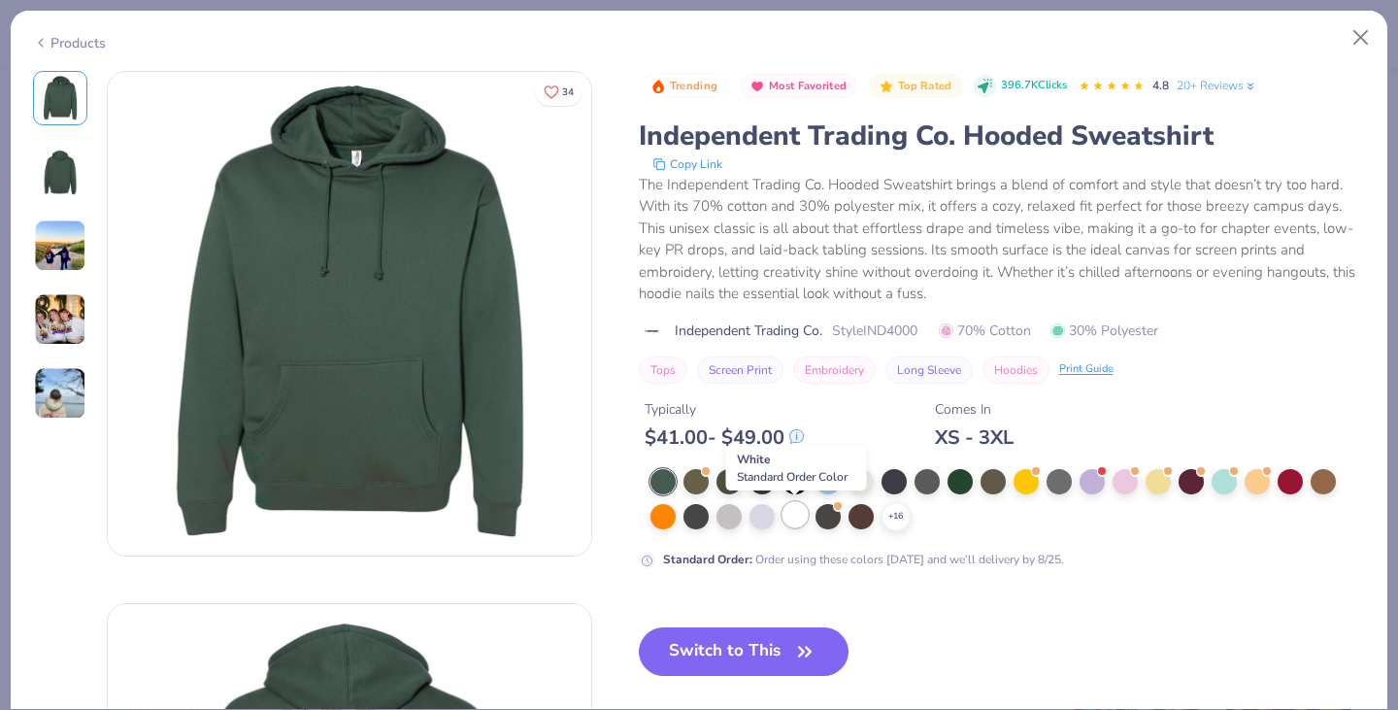
click at [793, 523] on div at bounding box center [794, 514] width 25 height 25
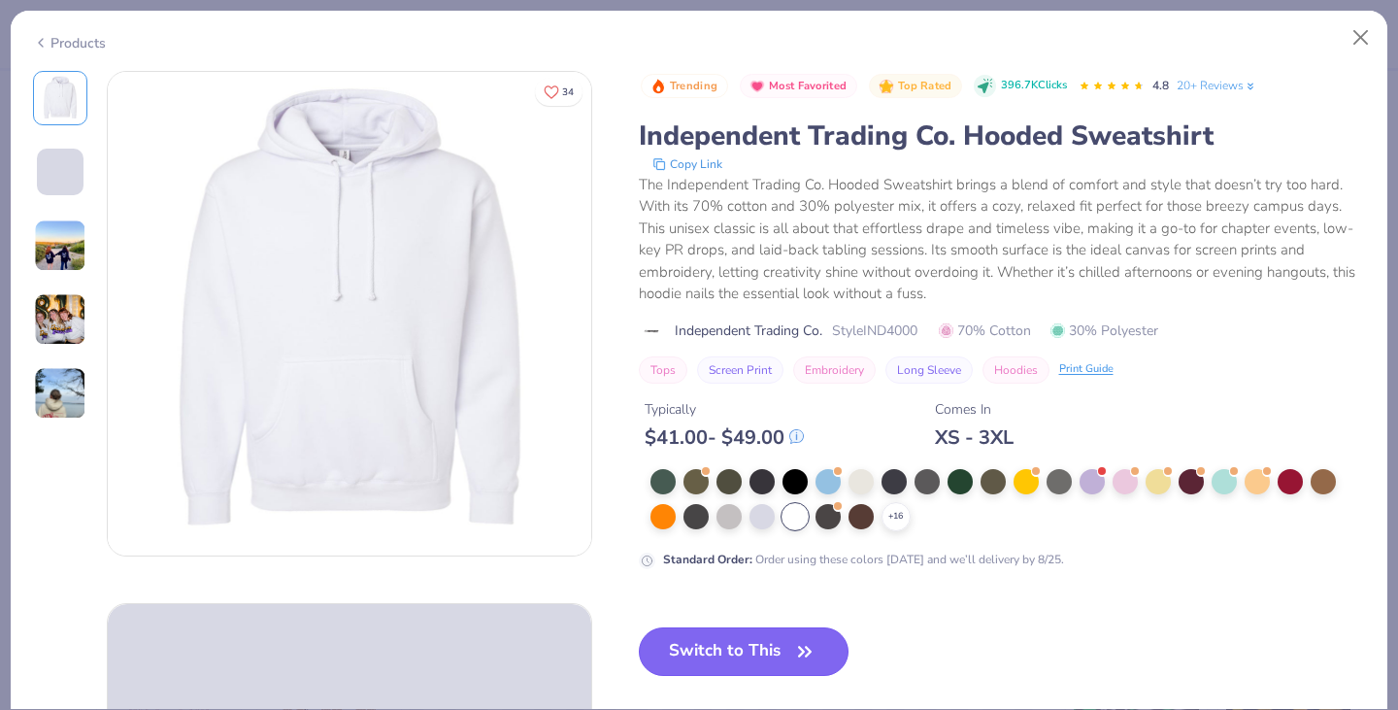
click at [770, 651] on button "Switch to This" at bounding box center [744, 651] width 211 height 49
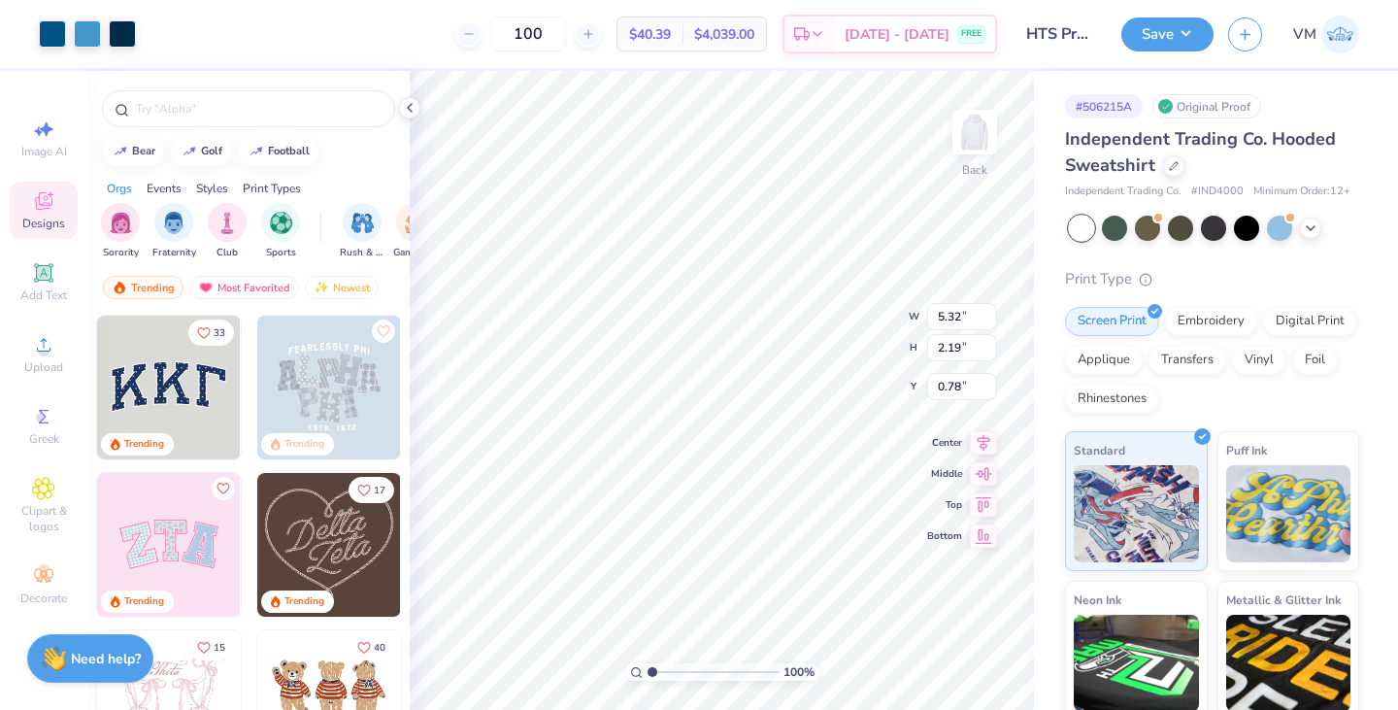
type input "3.00"
click at [1178, 32] on button "Save" at bounding box center [1167, 32] width 92 height 34
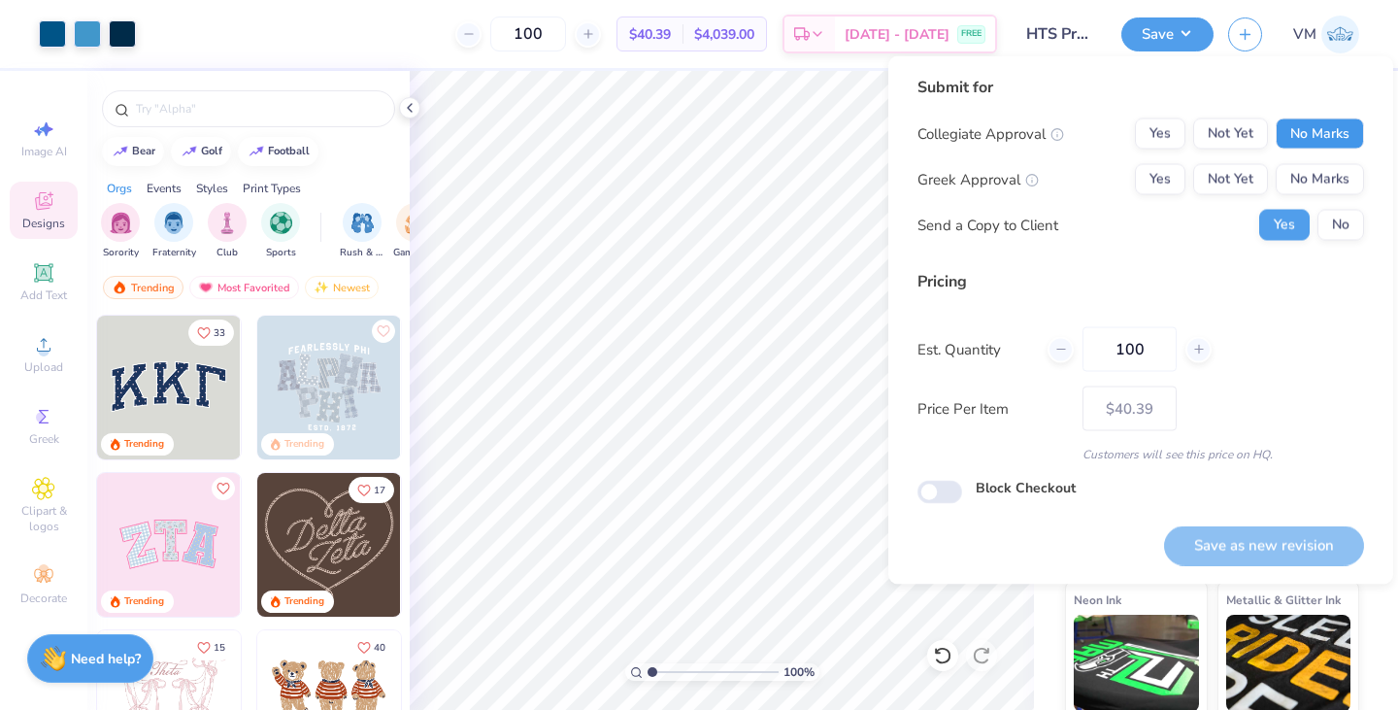
click at [1312, 121] on button "No Marks" at bounding box center [1320, 133] width 88 height 31
drag, startPoint x: 1315, startPoint y: 160, endPoint x: 1313, endPoint y: 174, distance: 13.7
click at [1313, 174] on div "Collegiate Approval Yes Not Yet No Marks Greek Approval Yes Not Yet No Marks Se…" at bounding box center [1140, 179] width 447 height 122
click at [1313, 174] on button "No Marks" at bounding box center [1320, 179] width 88 height 31
click at [1277, 554] on button "Save as new revision" at bounding box center [1264, 545] width 200 height 40
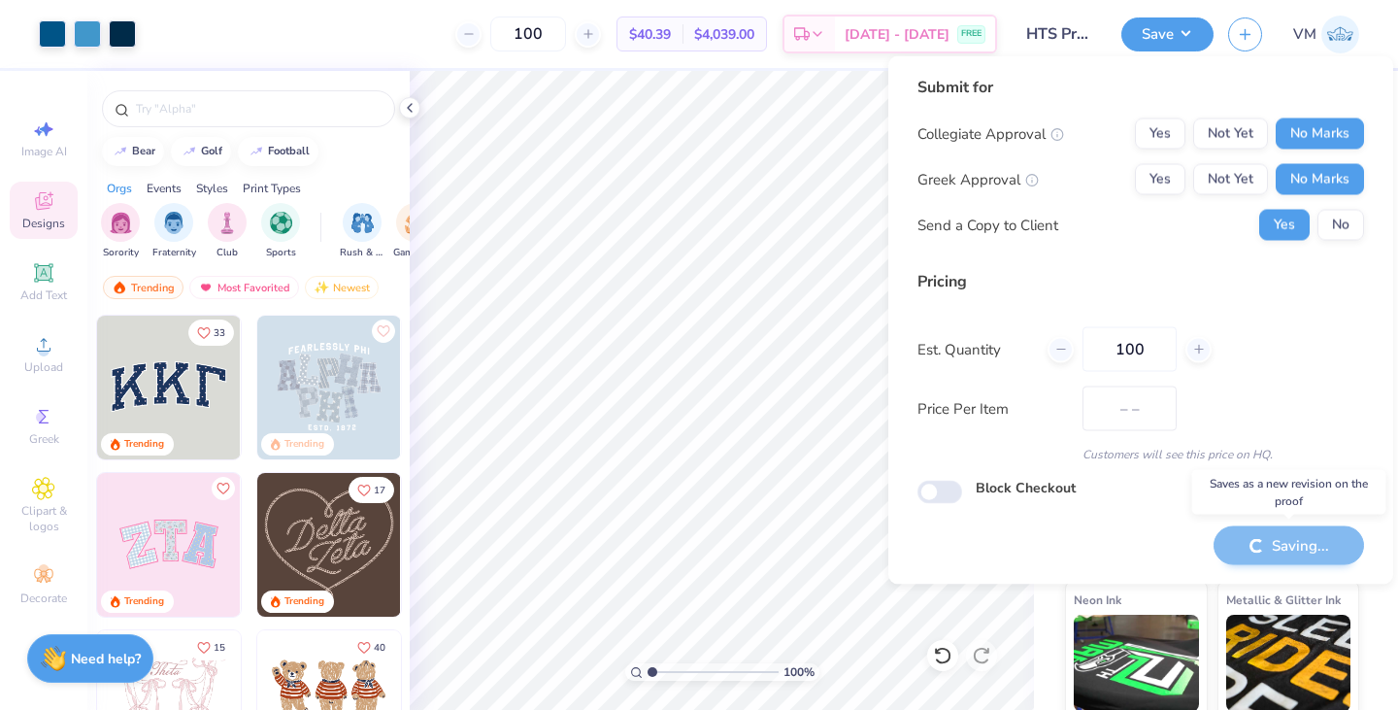
type input "$40.39"
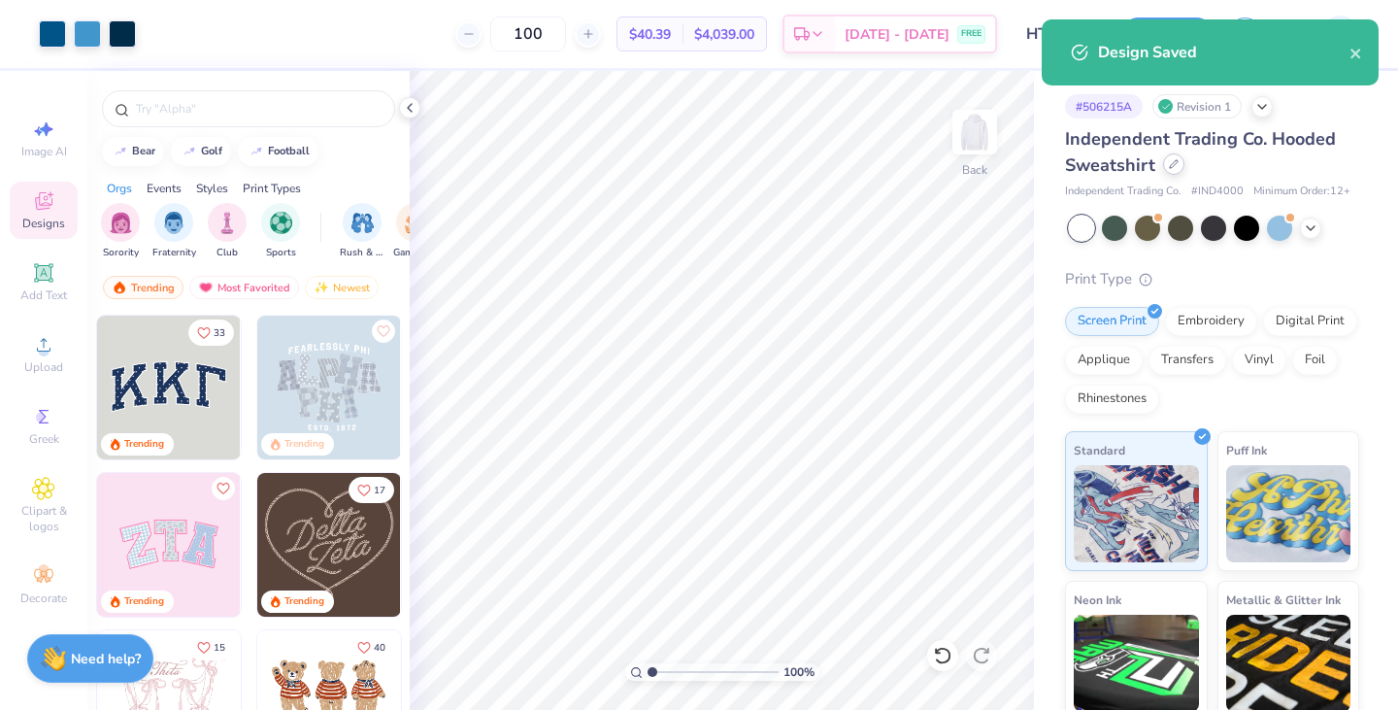
click at [1167, 169] on div at bounding box center [1173, 163] width 21 height 21
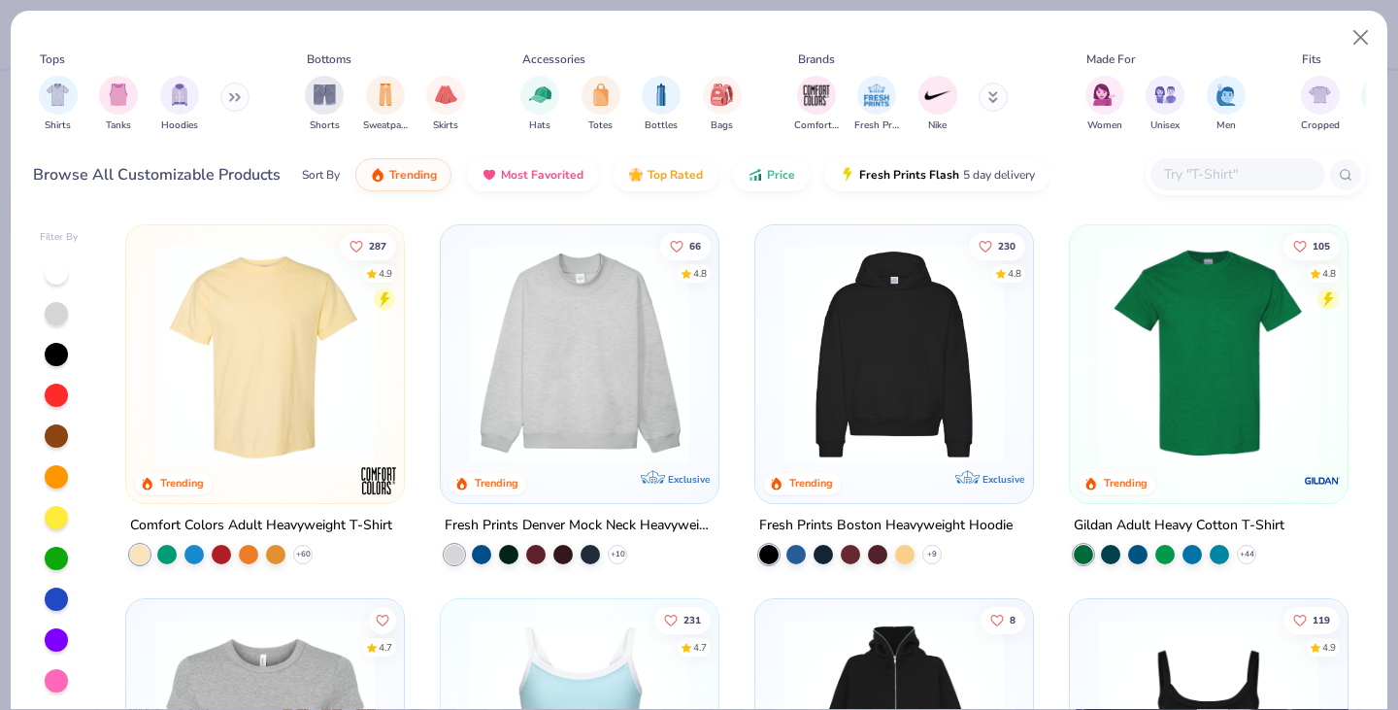
click at [227, 95] on button at bounding box center [234, 97] width 29 height 29
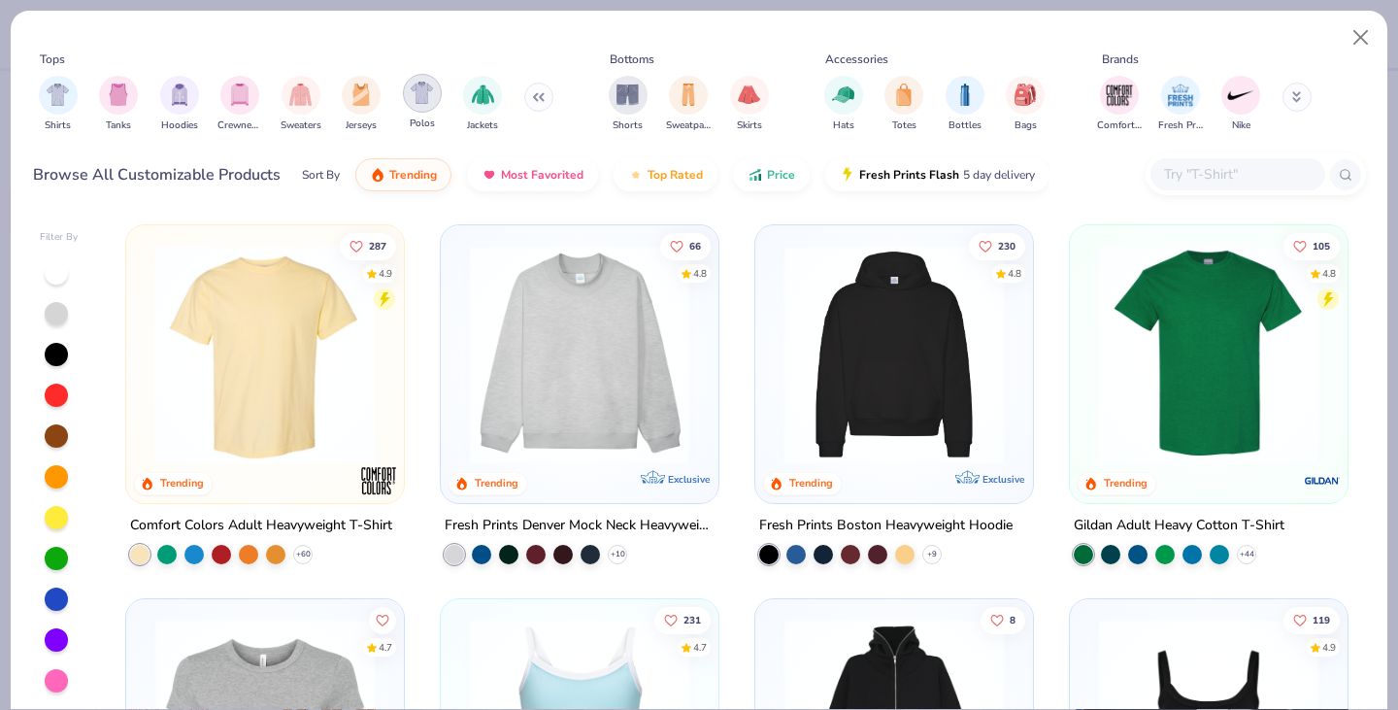
click at [421, 98] on img "filter for Polos" at bounding box center [422, 93] width 22 height 22
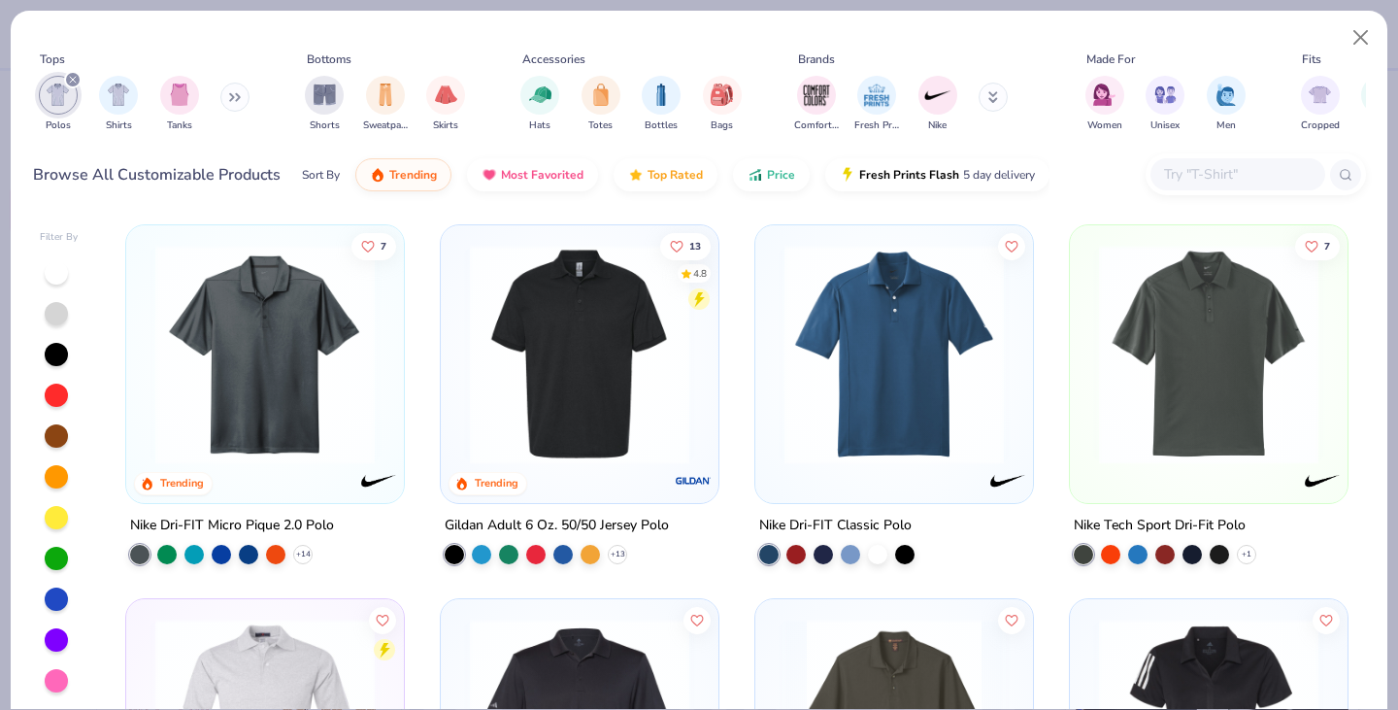
click at [648, 449] on img at bounding box center [579, 354] width 239 height 219
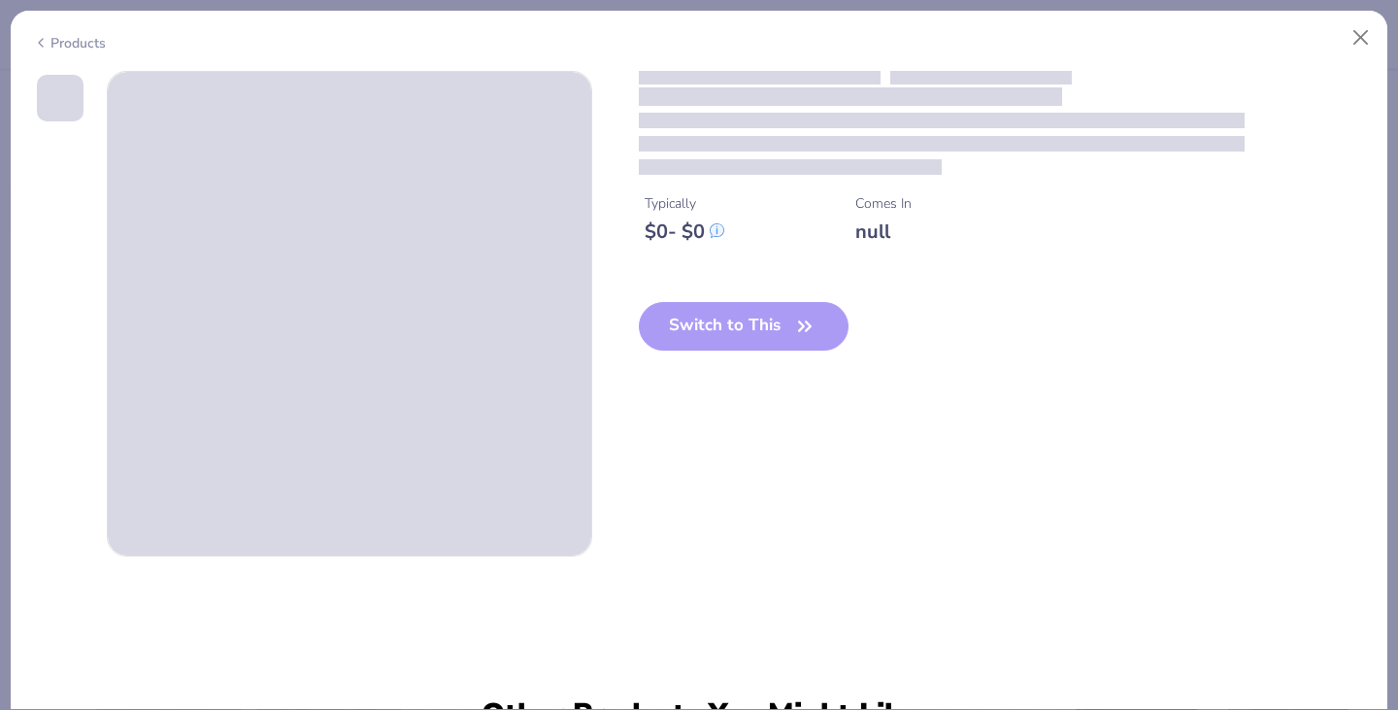
click at [648, 449] on div "Typically $ 0 - $ 0 Comes In null Switch to This" at bounding box center [699, 313] width 1333 height 485
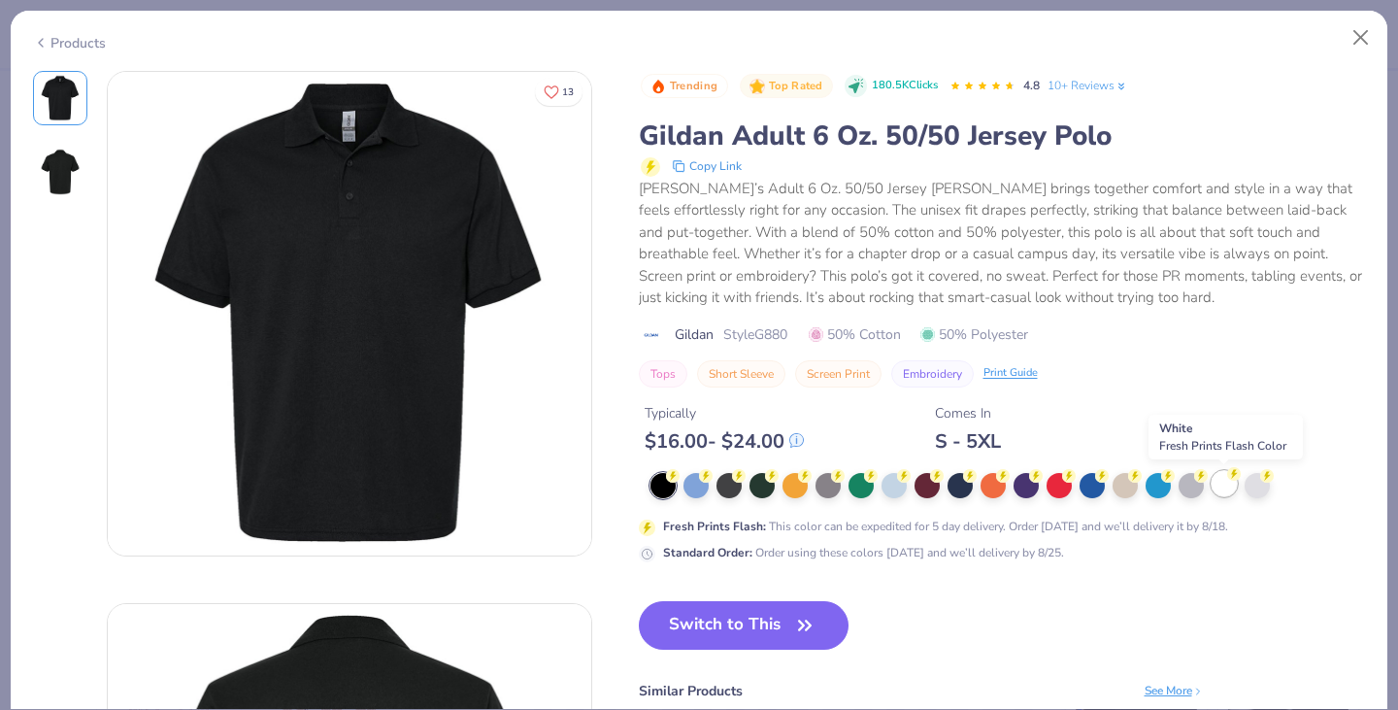
click at [1232, 482] on div at bounding box center [1224, 483] width 25 height 25
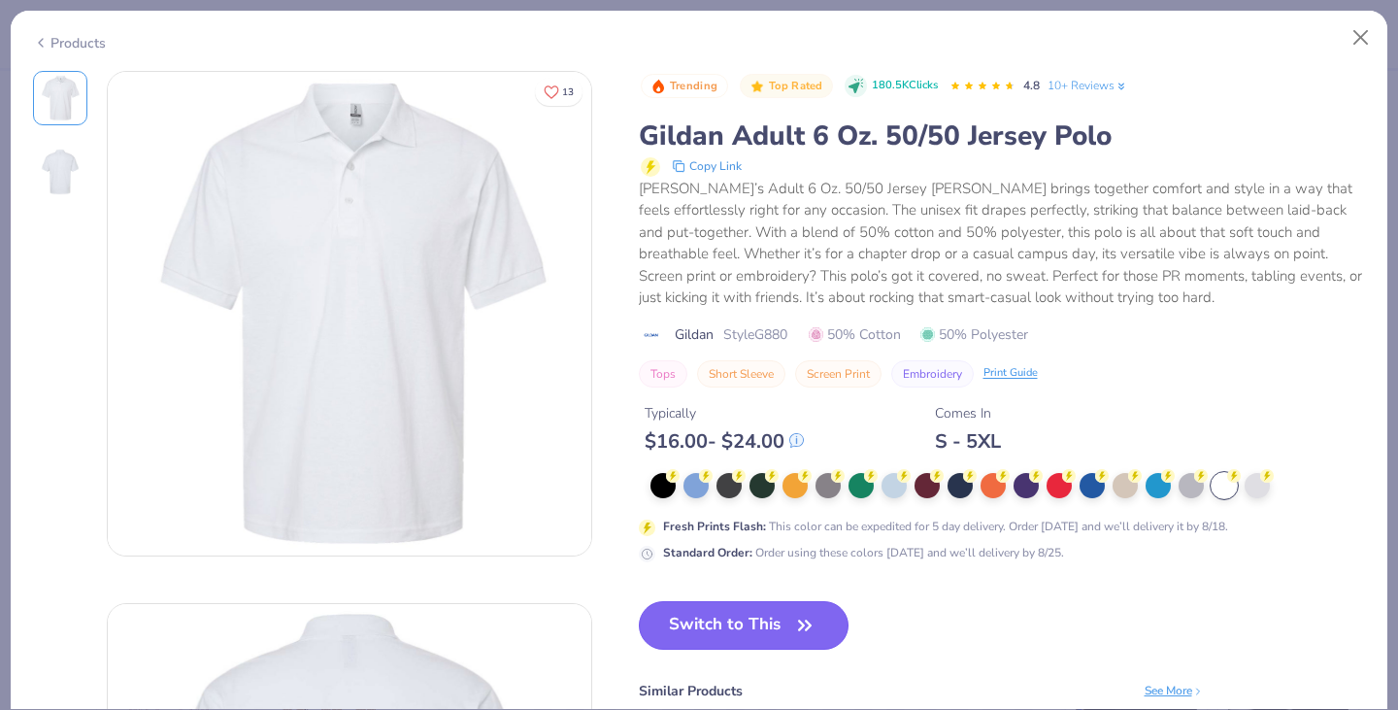
click at [708, 608] on button "Switch to This" at bounding box center [744, 625] width 211 height 49
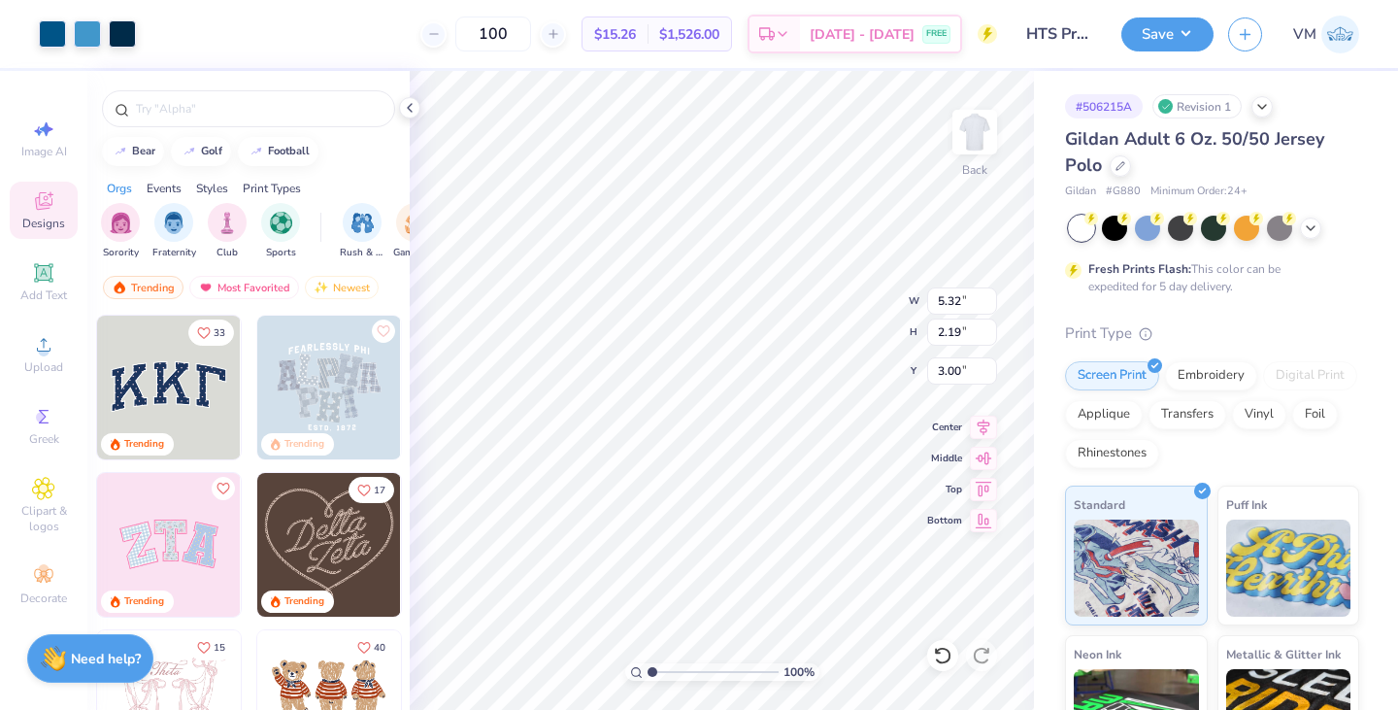
type input "3.00"
click at [1166, 31] on button "Save" at bounding box center [1167, 32] width 92 height 34
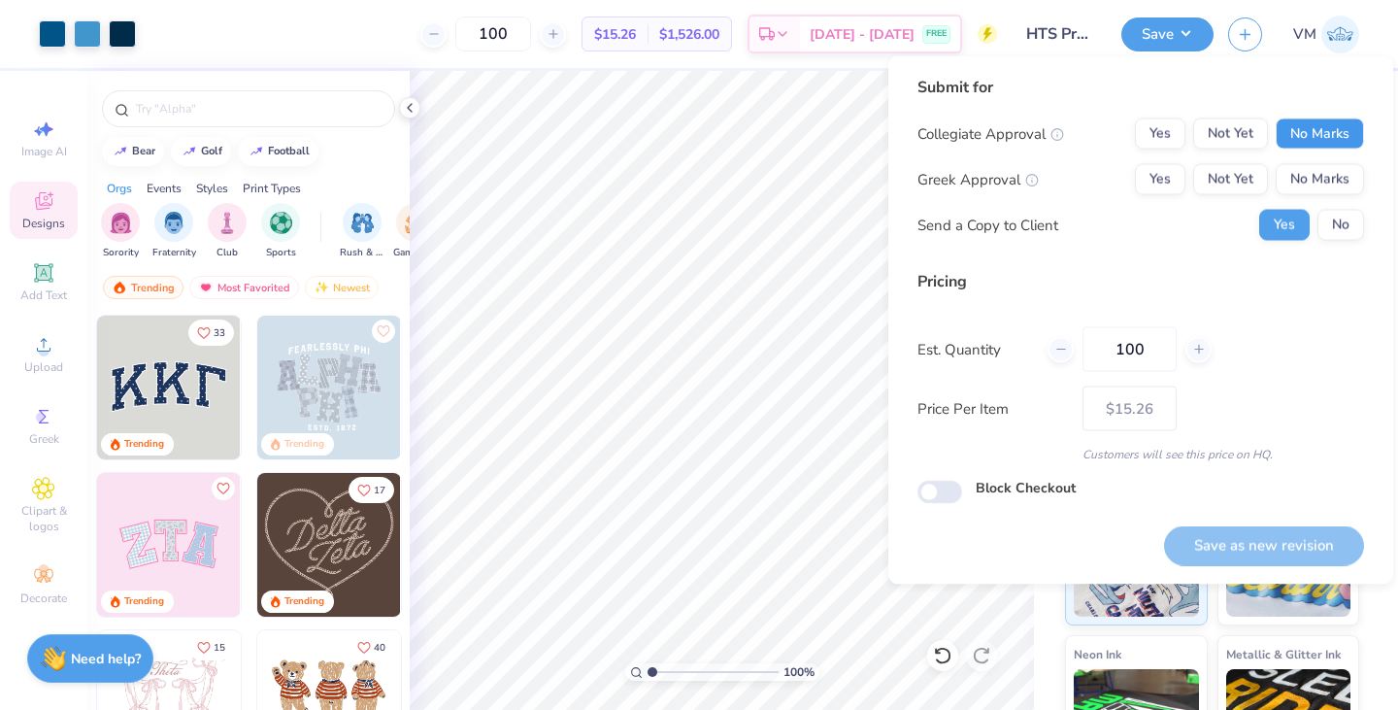
click at [1295, 128] on button "No Marks" at bounding box center [1320, 133] width 88 height 31
click at [1297, 165] on button "No Marks" at bounding box center [1320, 179] width 88 height 31
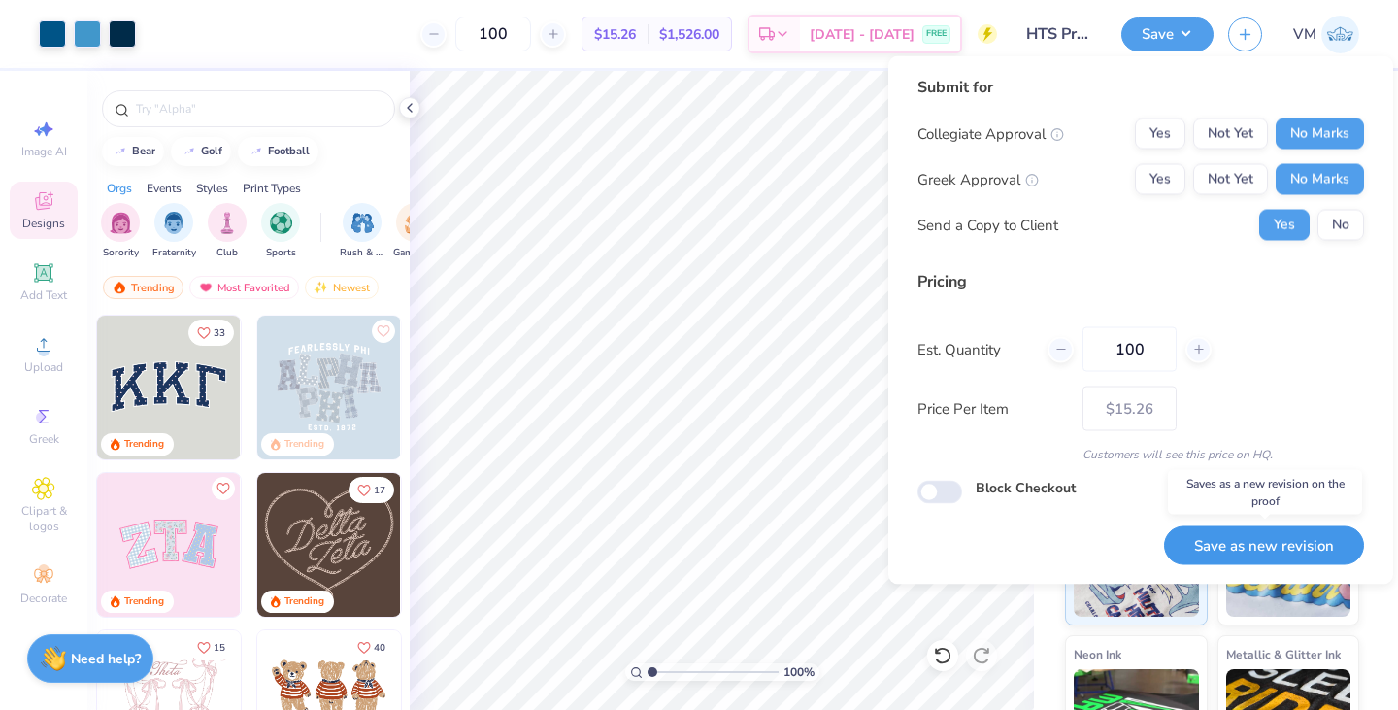
click at [1226, 549] on button "Save as new revision" at bounding box center [1264, 545] width 200 height 40
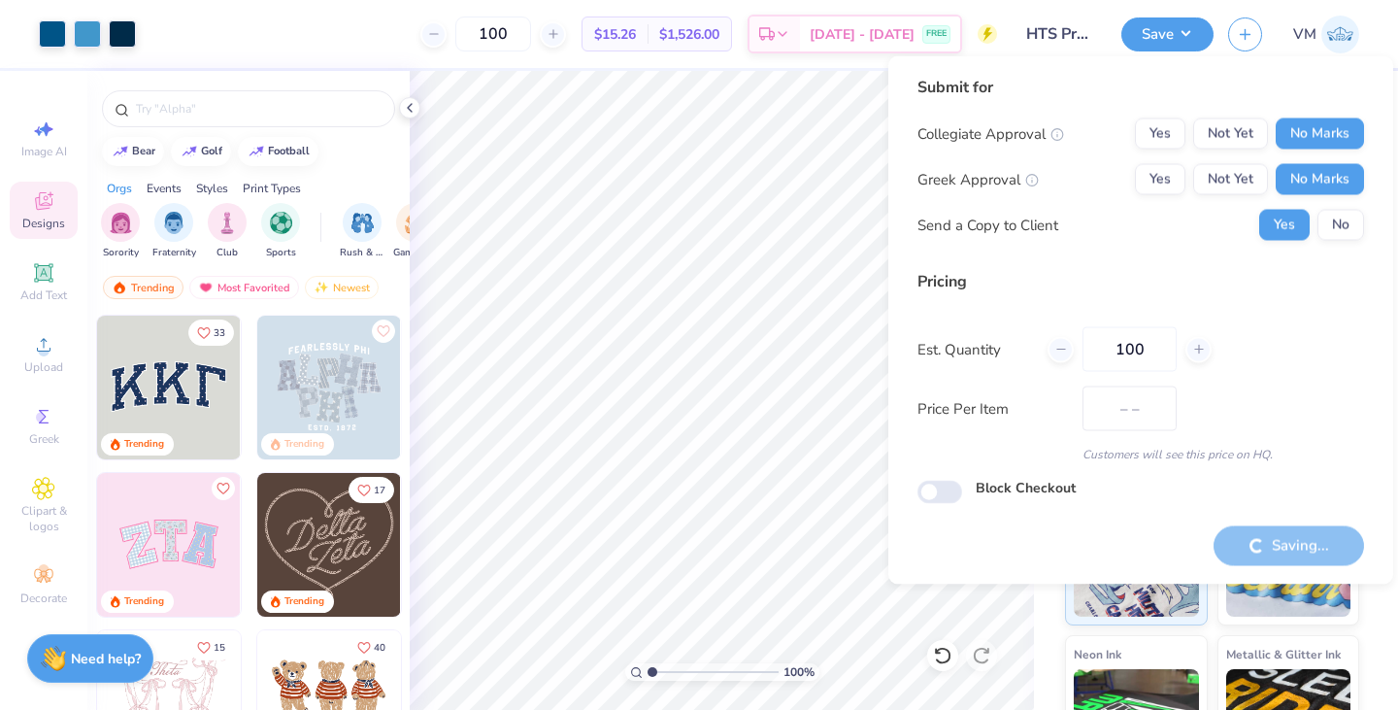
type input "$15.26"
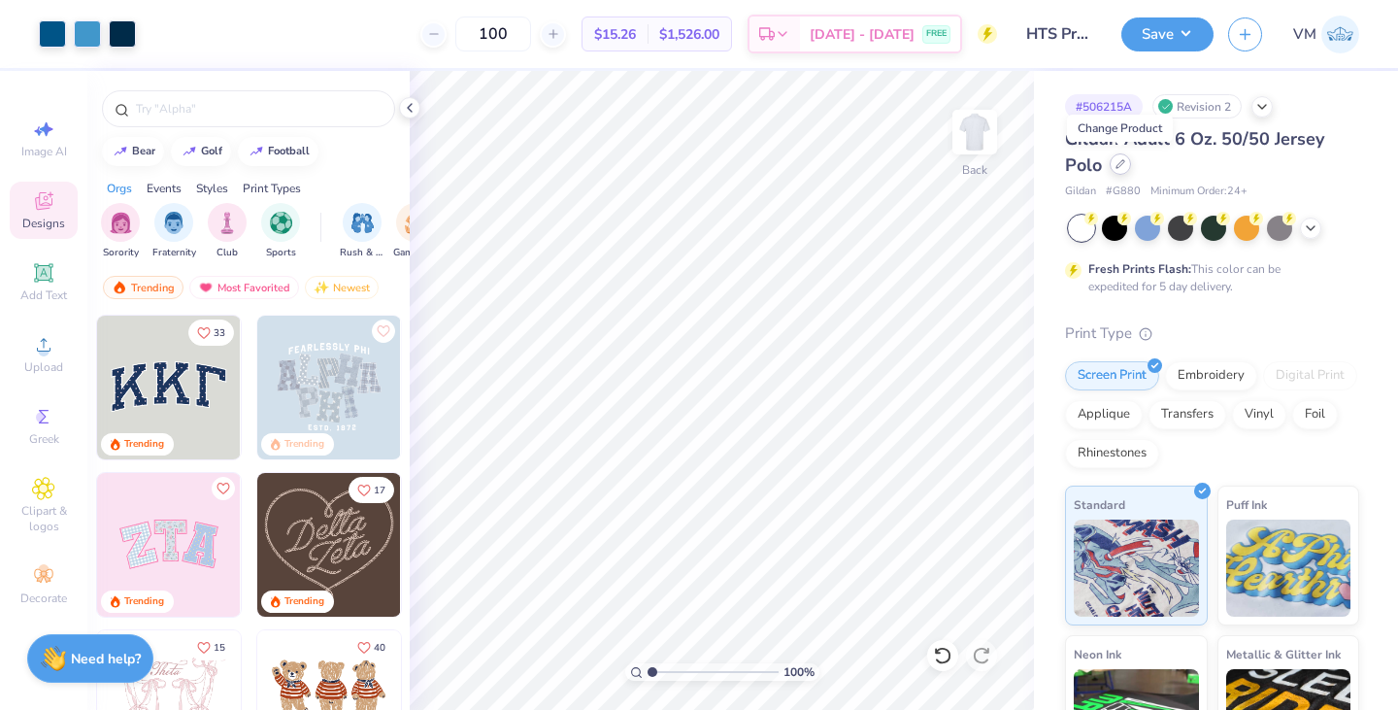
click at [1122, 160] on icon at bounding box center [1120, 164] width 8 height 8
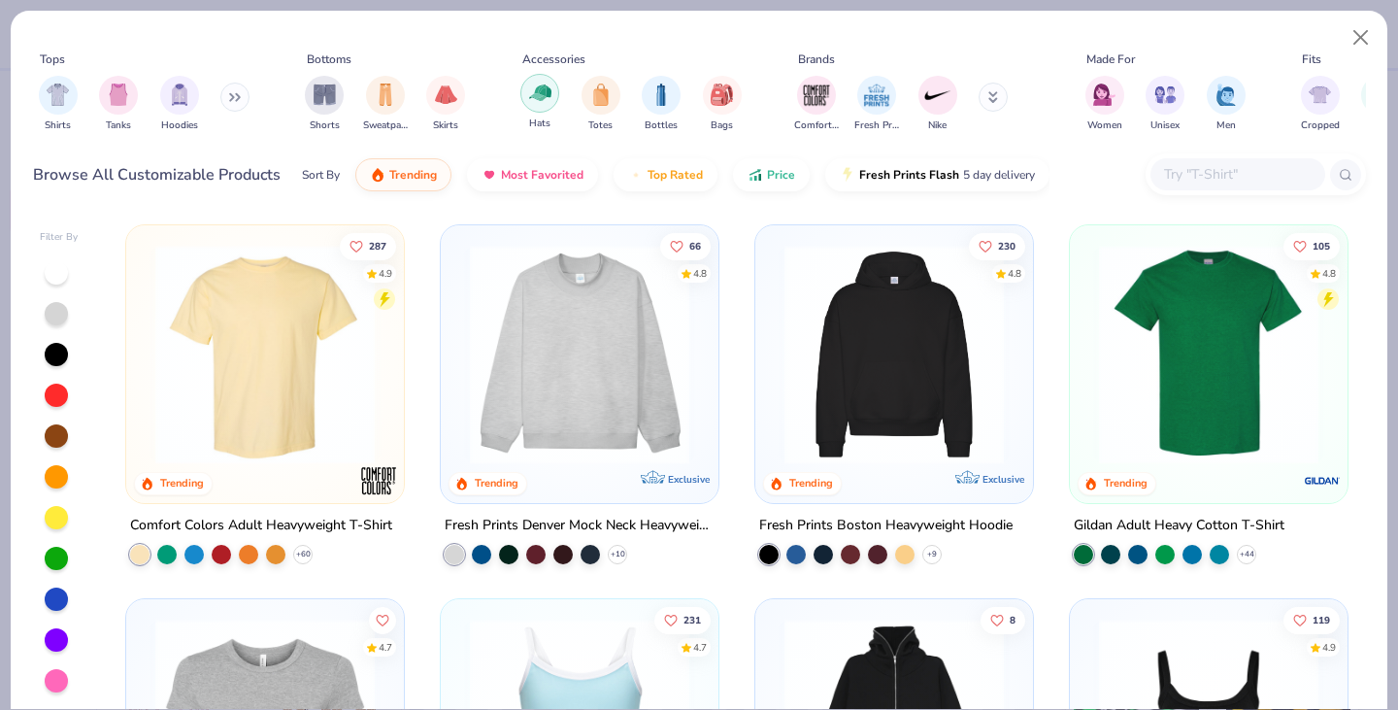
click at [534, 95] on img "filter for Hats" at bounding box center [540, 93] width 22 height 22
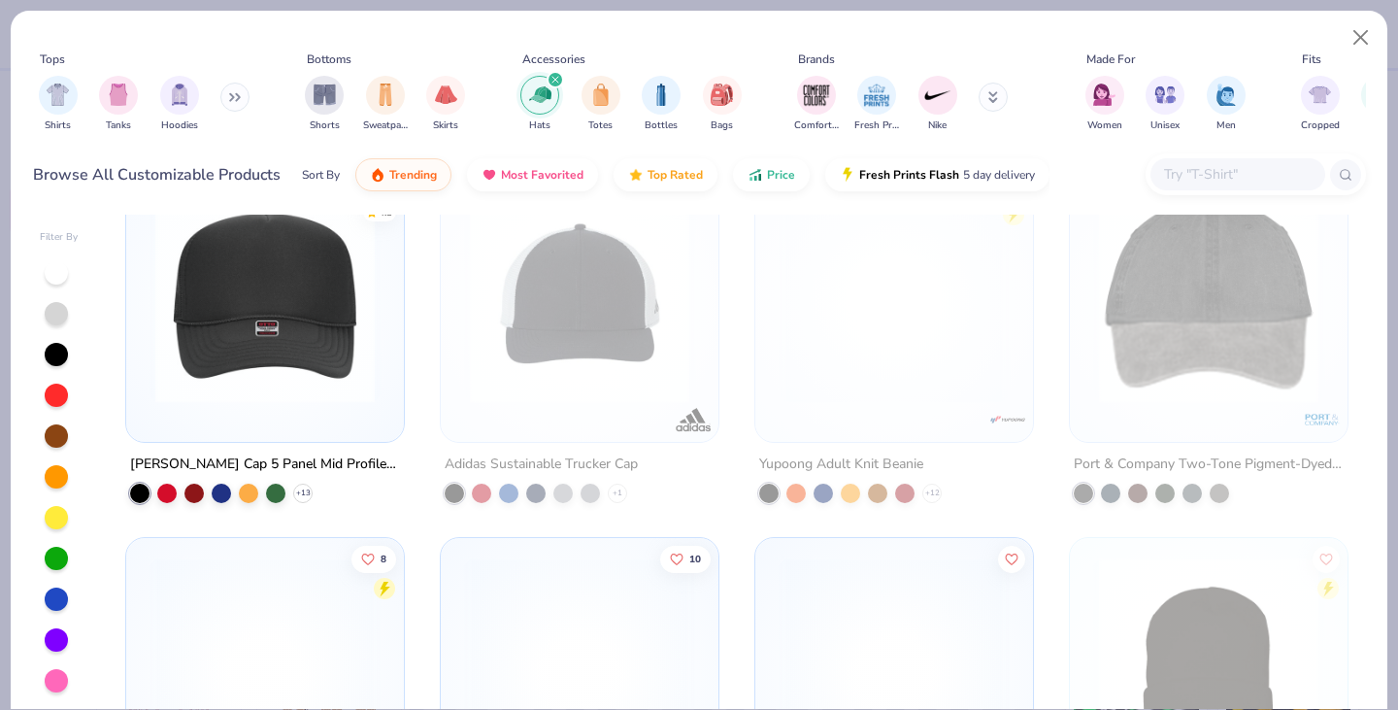
scroll to position [433, 0]
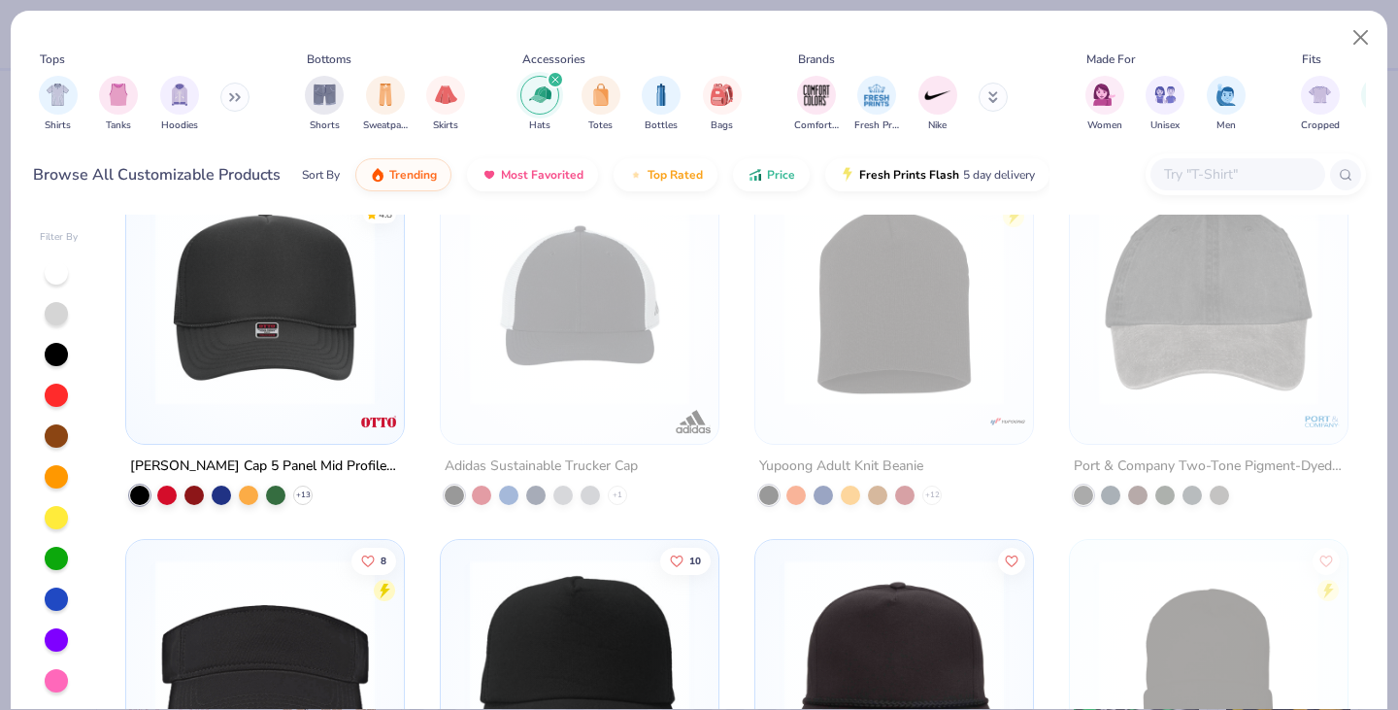
click at [268, 365] on img at bounding box center [265, 294] width 239 height 219
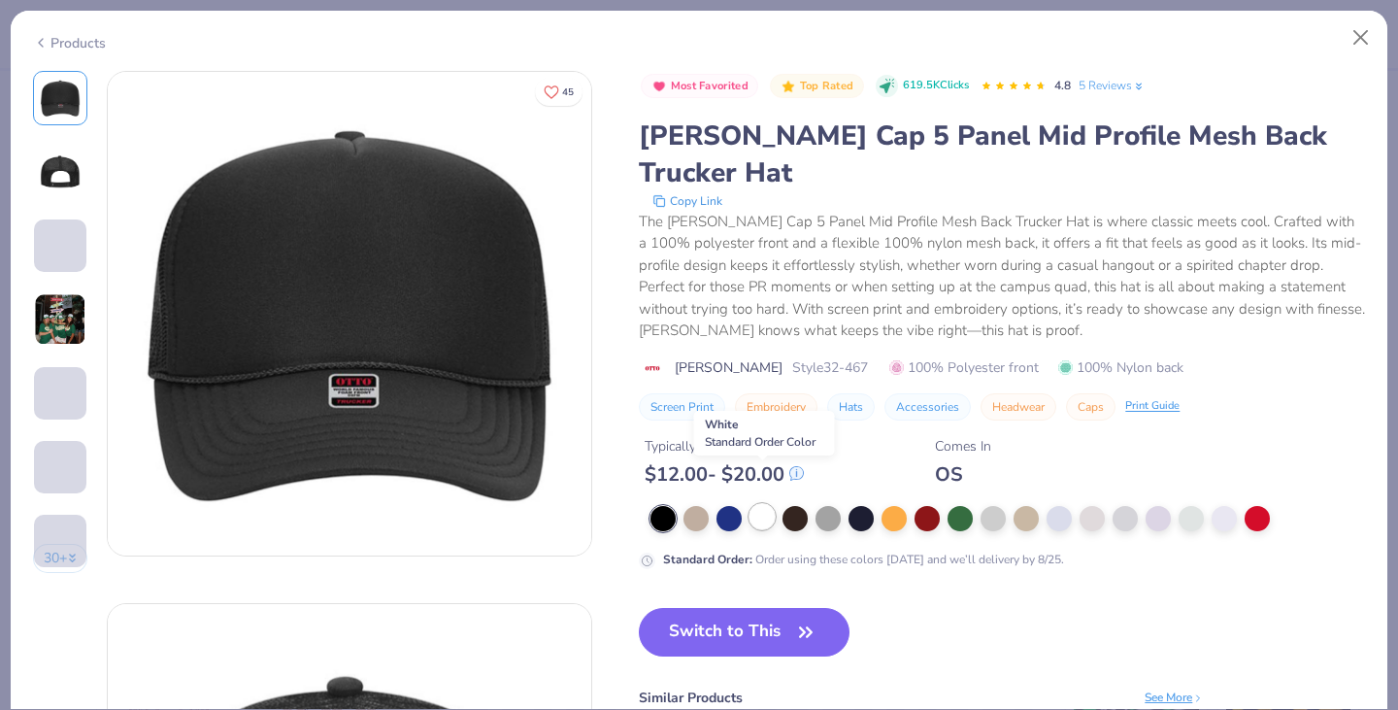
click at [767, 504] on div at bounding box center [761, 516] width 25 height 25
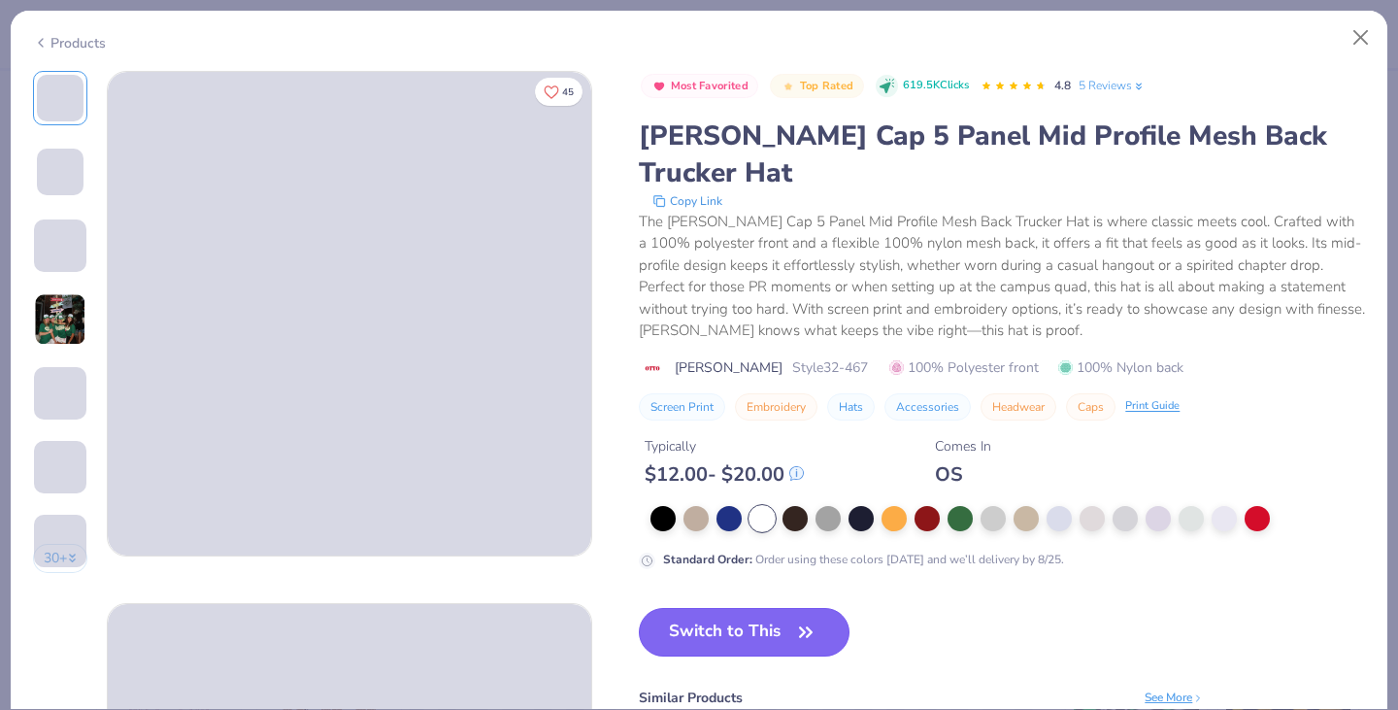
click at [775, 608] on button "Switch to This" at bounding box center [744, 632] width 211 height 49
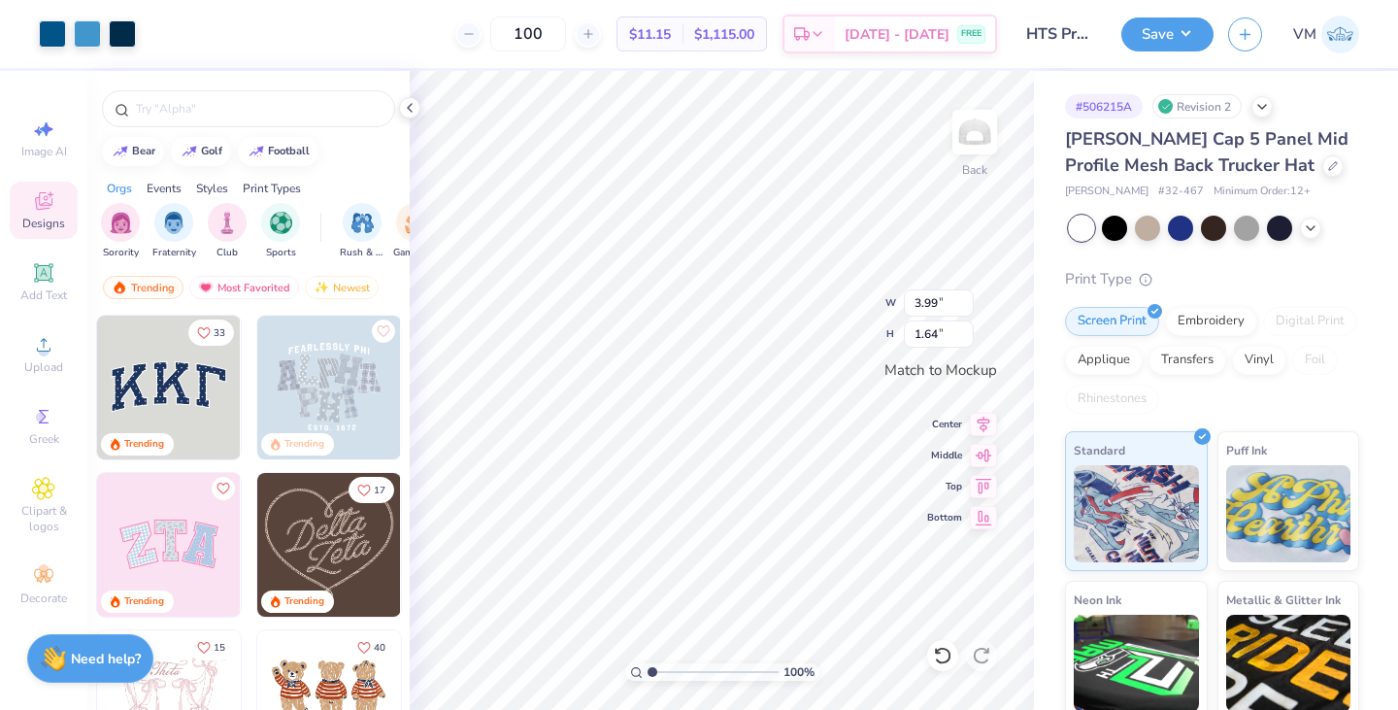
click at [1206, 258] on div "Otto Cap 5 Panel Mid Profile Mesh Back Trucker Hat Otto Cap # 32-467 Minimum Or…" at bounding box center [1212, 498] width 294 height 744
click at [1162, 24] on button "Save" at bounding box center [1167, 32] width 92 height 34
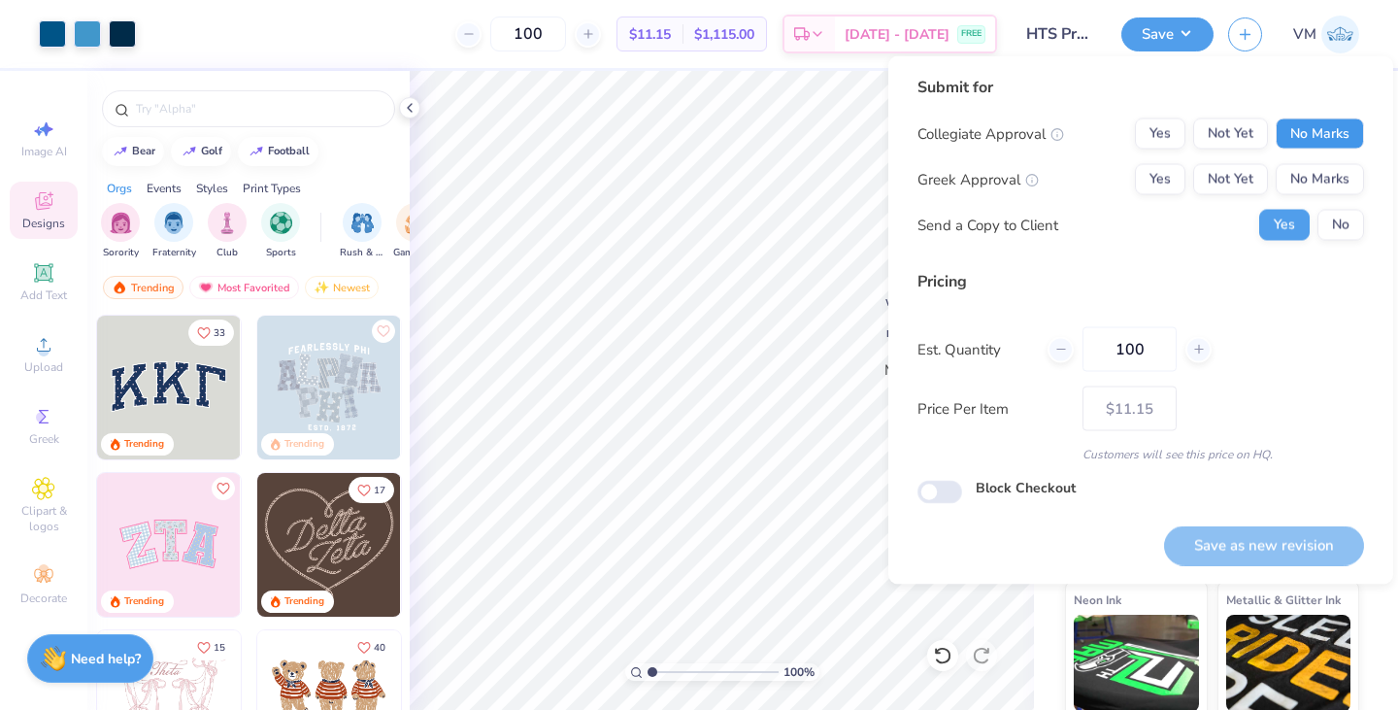
click at [1331, 137] on button "No Marks" at bounding box center [1320, 133] width 88 height 31
click at [1327, 181] on button "No Marks" at bounding box center [1320, 179] width 88 height 31
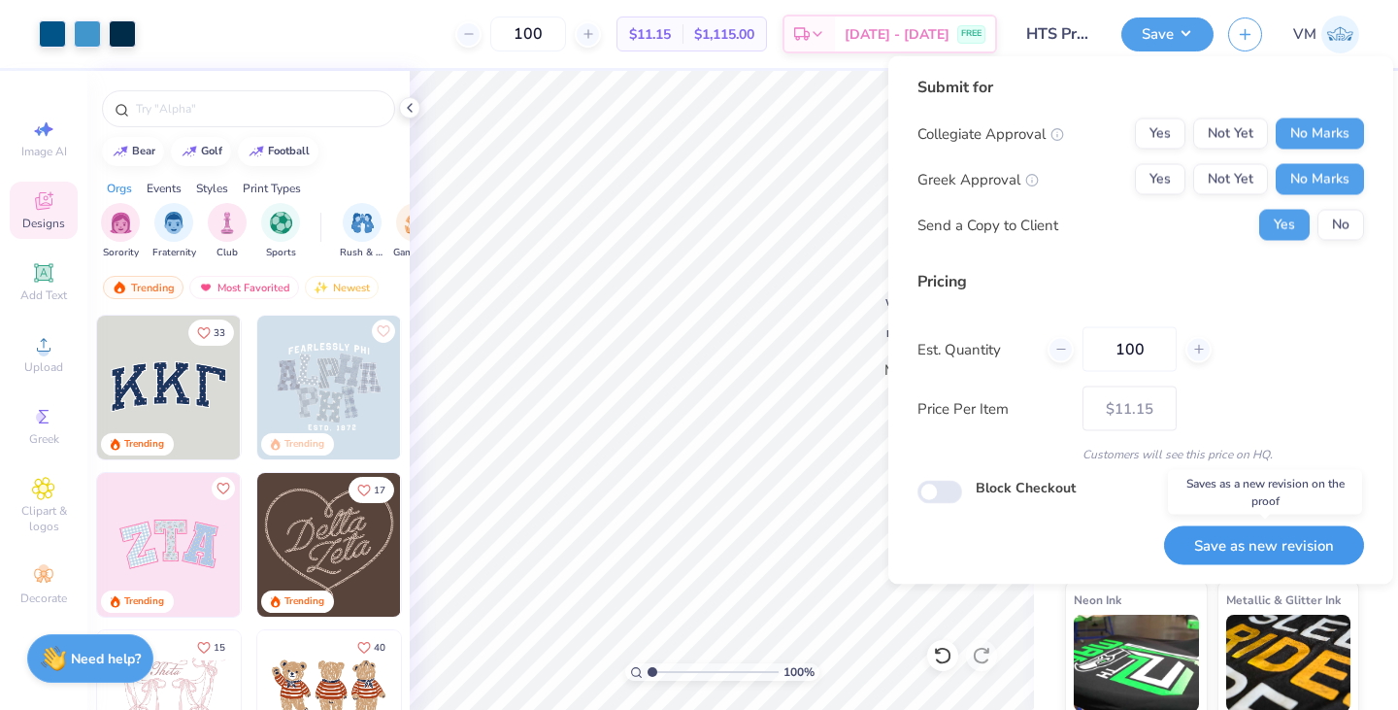
click at [1297, 533] on button "Save as new revision" at bounding box center [1264, 545] width 200 height 40
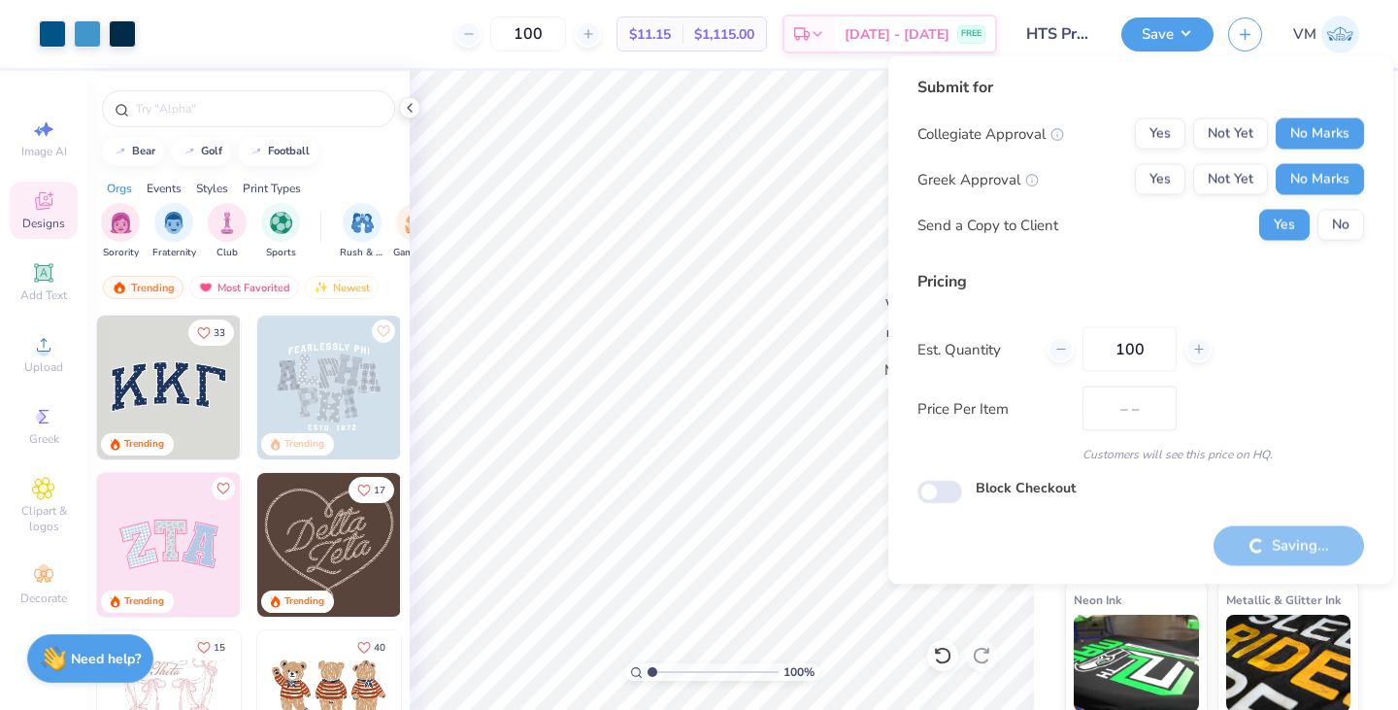
type input "$11.15"
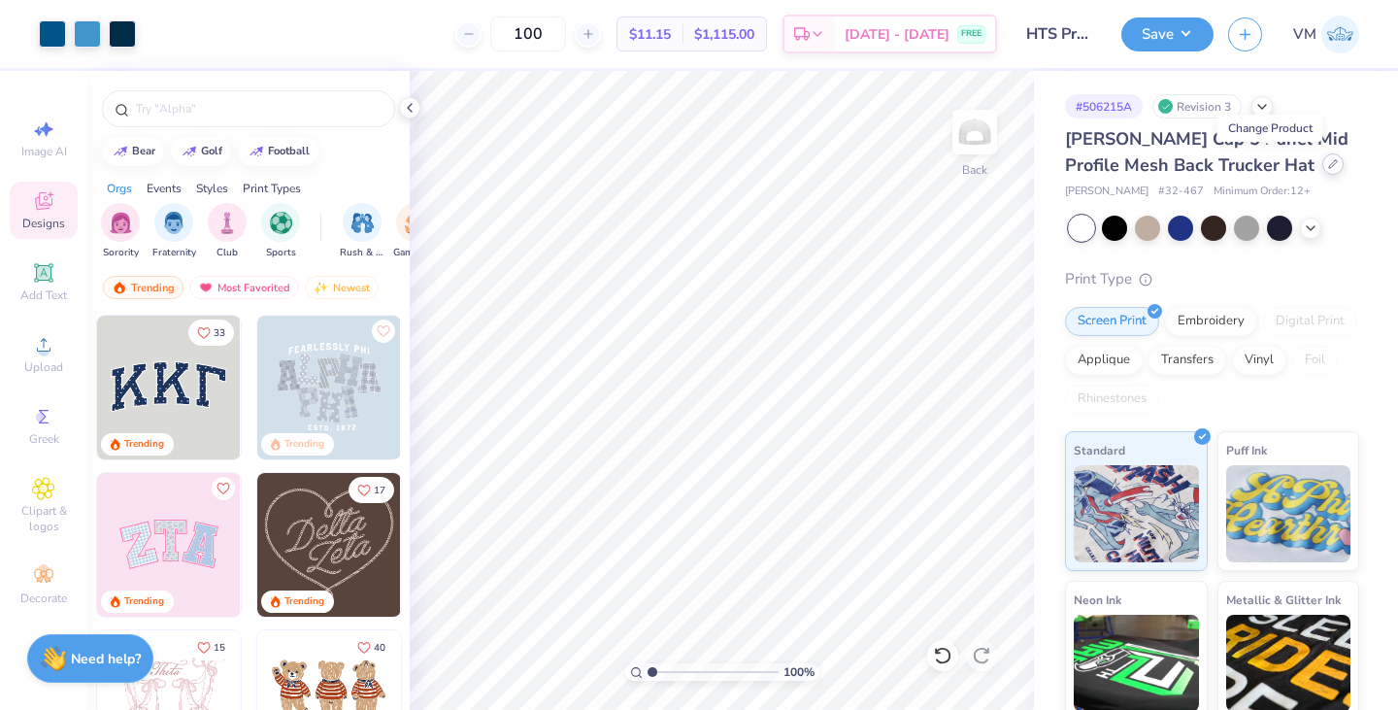
click at [1322, 167] on div at bounding box center [1332, 163] width 21 height 21
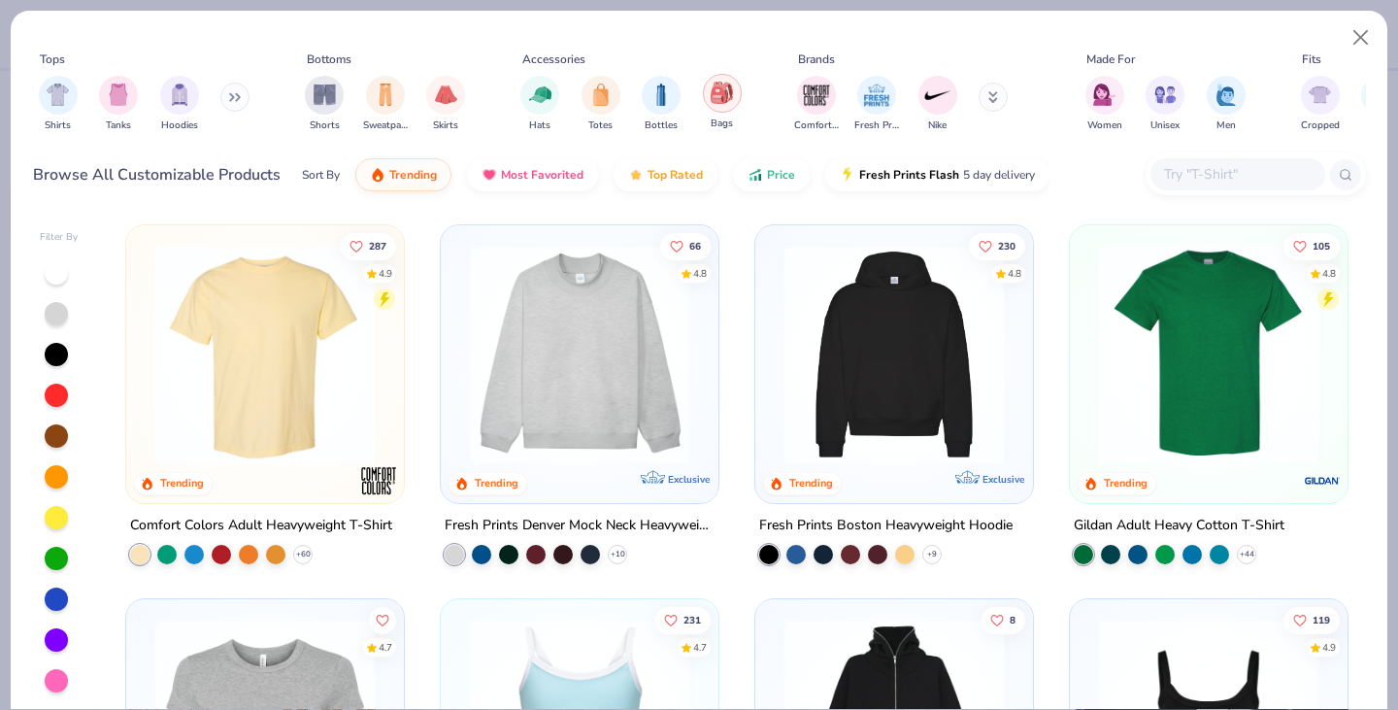
click at [731, 100] on img "filter for Bags" at bounding box center [721, 93] width 21 height 22
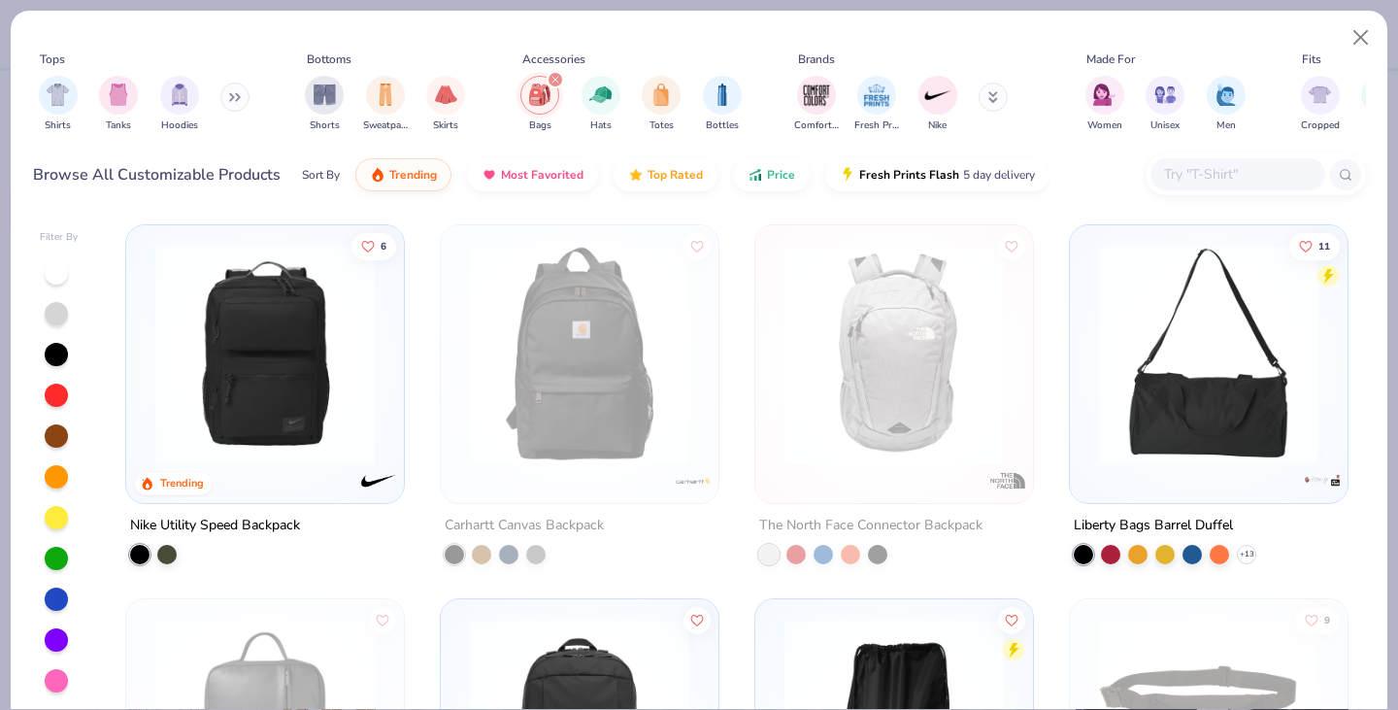
click at [1078, 173] on div "Browse All Customizable Products Sort By Trending Most Favorited Top Rated Pric…" at bounding box center [699, 175] width 1333 height 54
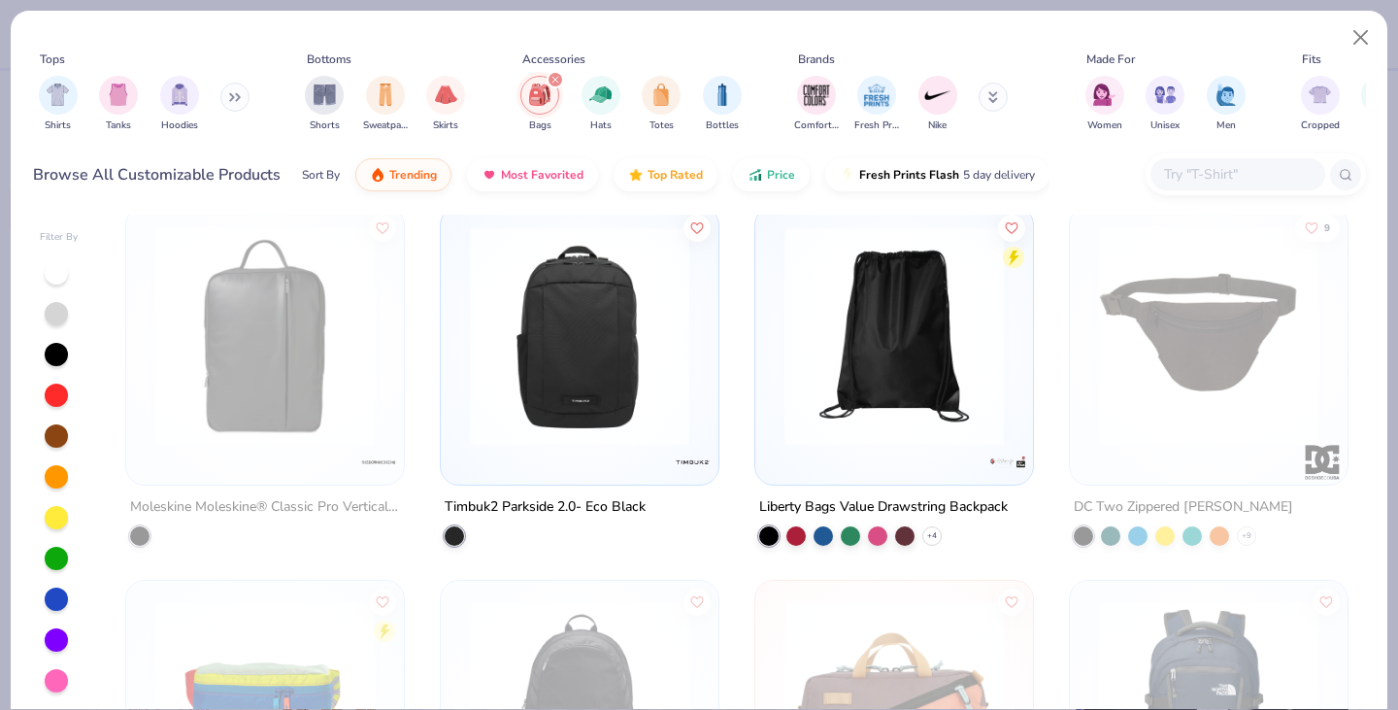
scroll to position [398, 0]
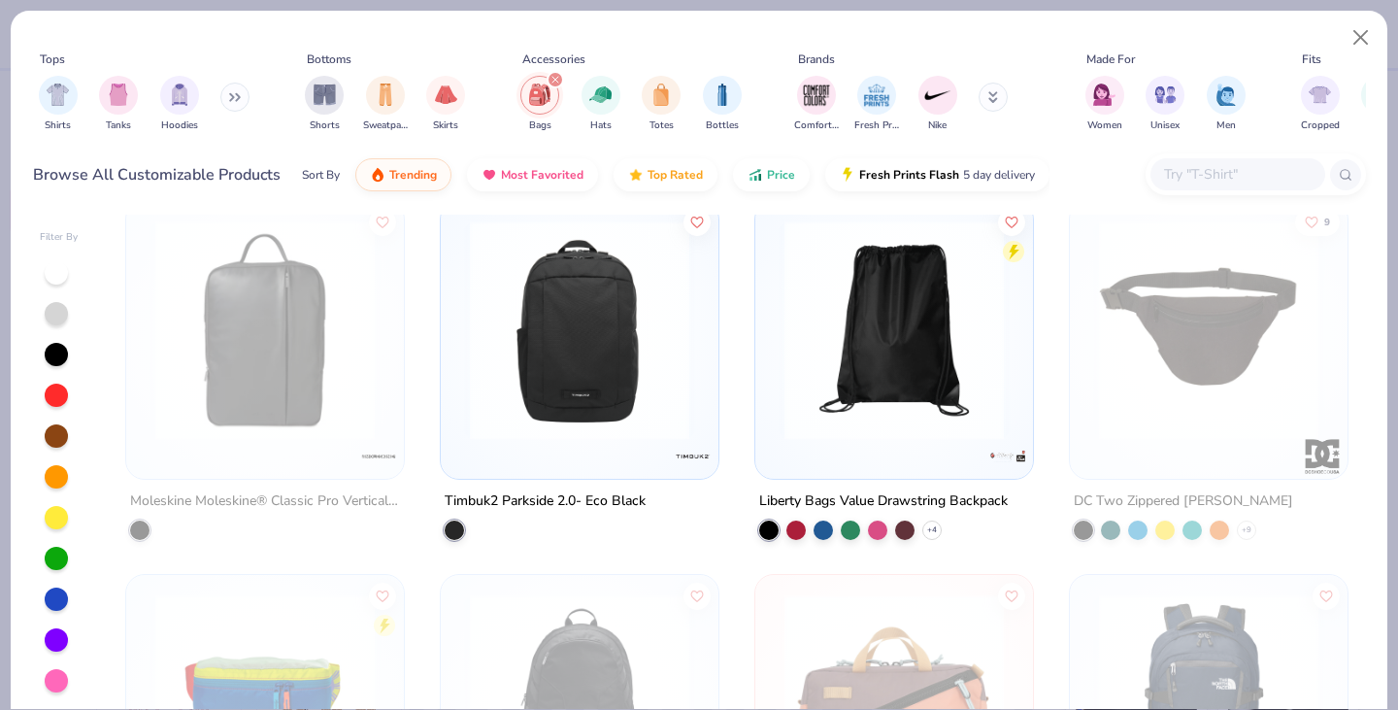
click at [590, 325] on img at bounding box center [579, 329] width 239 height 219
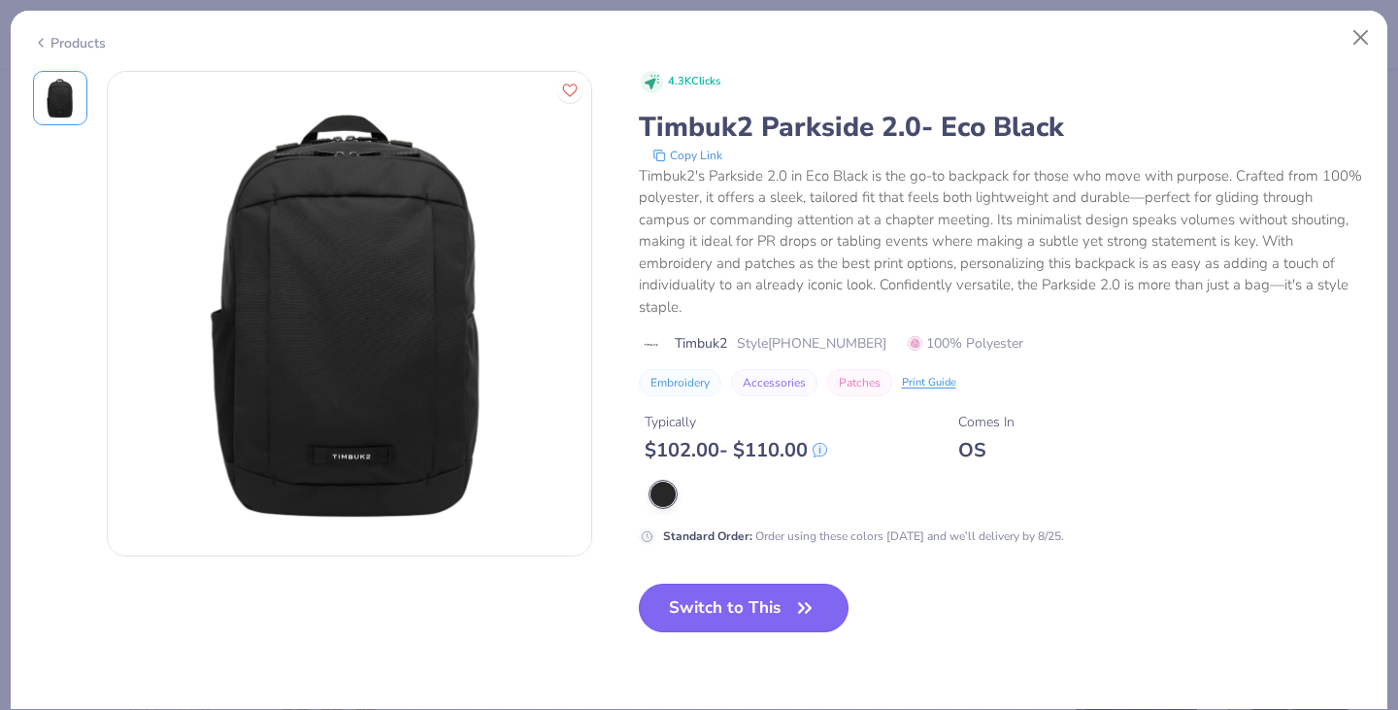
click at [757, 602] on button "Switch to This" at bounding box center [744, 607] width 211 height 49
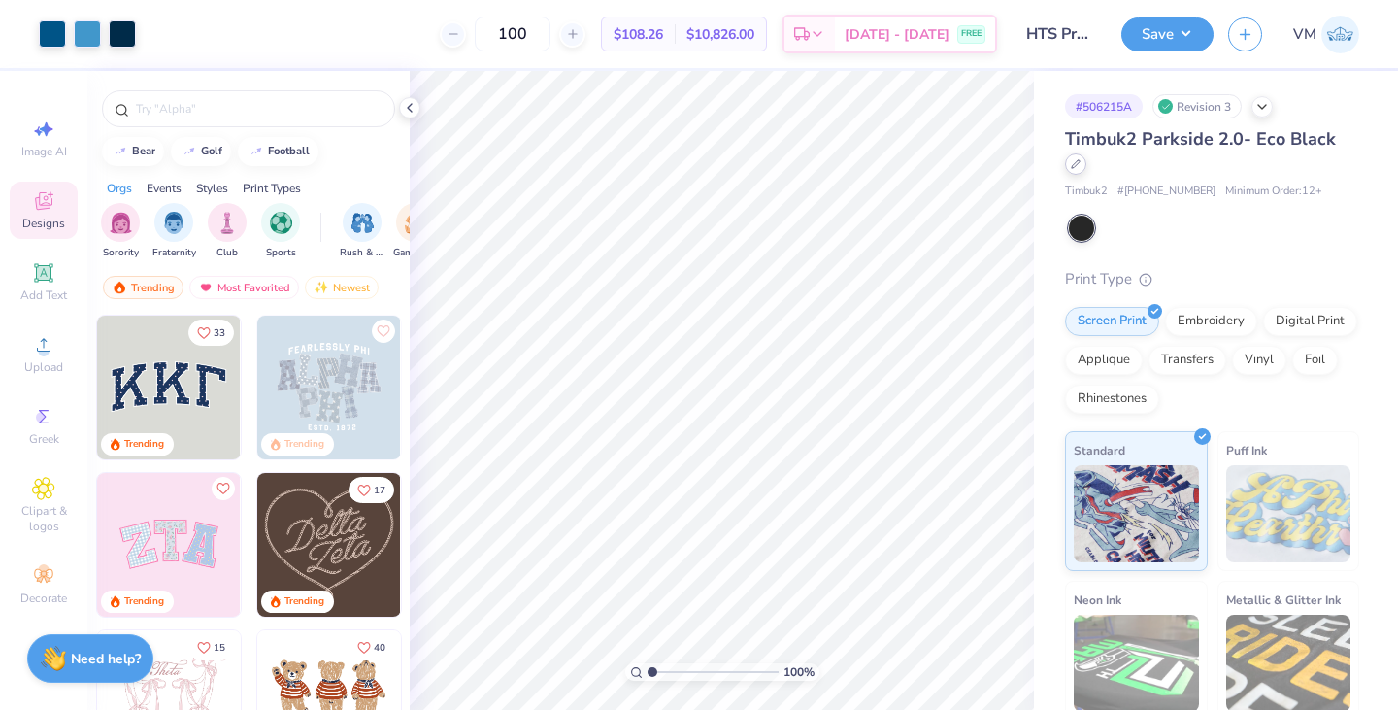
click at [1077, 168] on icon at bounding box center [1076, 164] width 10 height 10
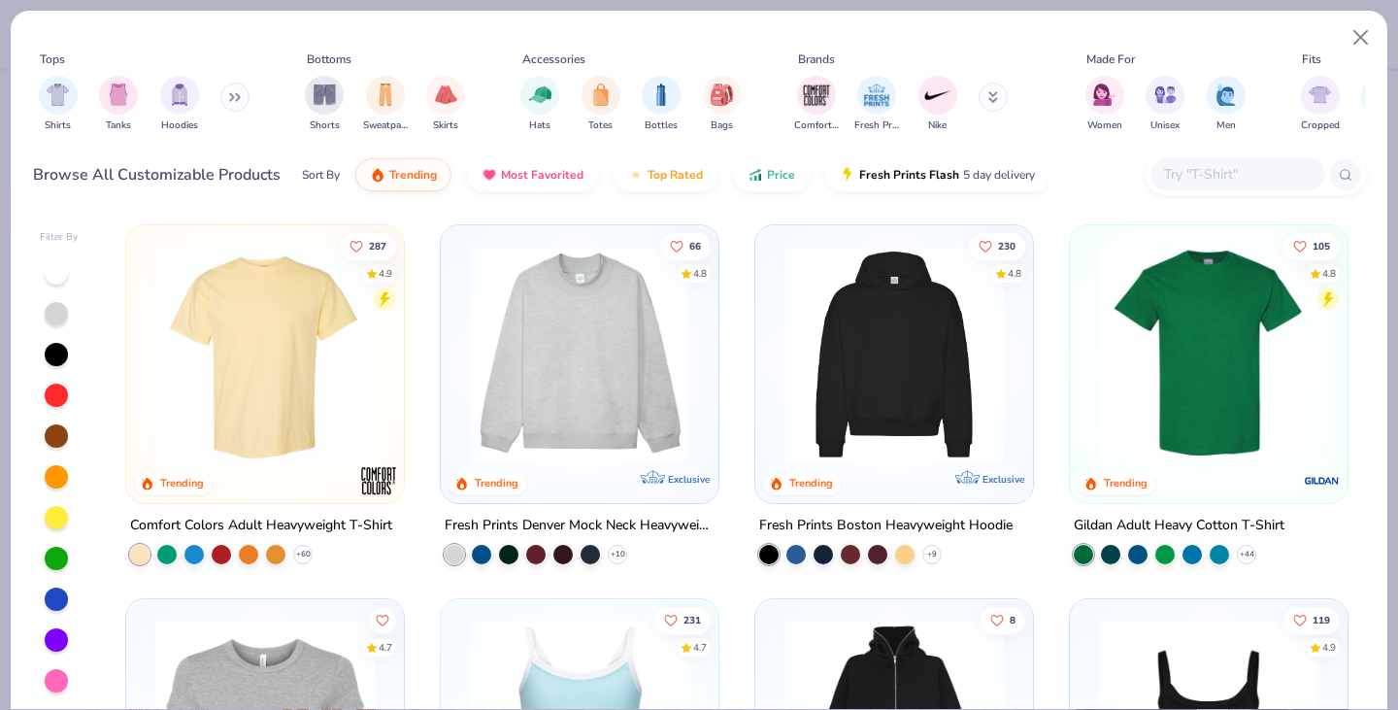
click at [229, 100] on button at bounding box center [234, 97] width 29 height 29
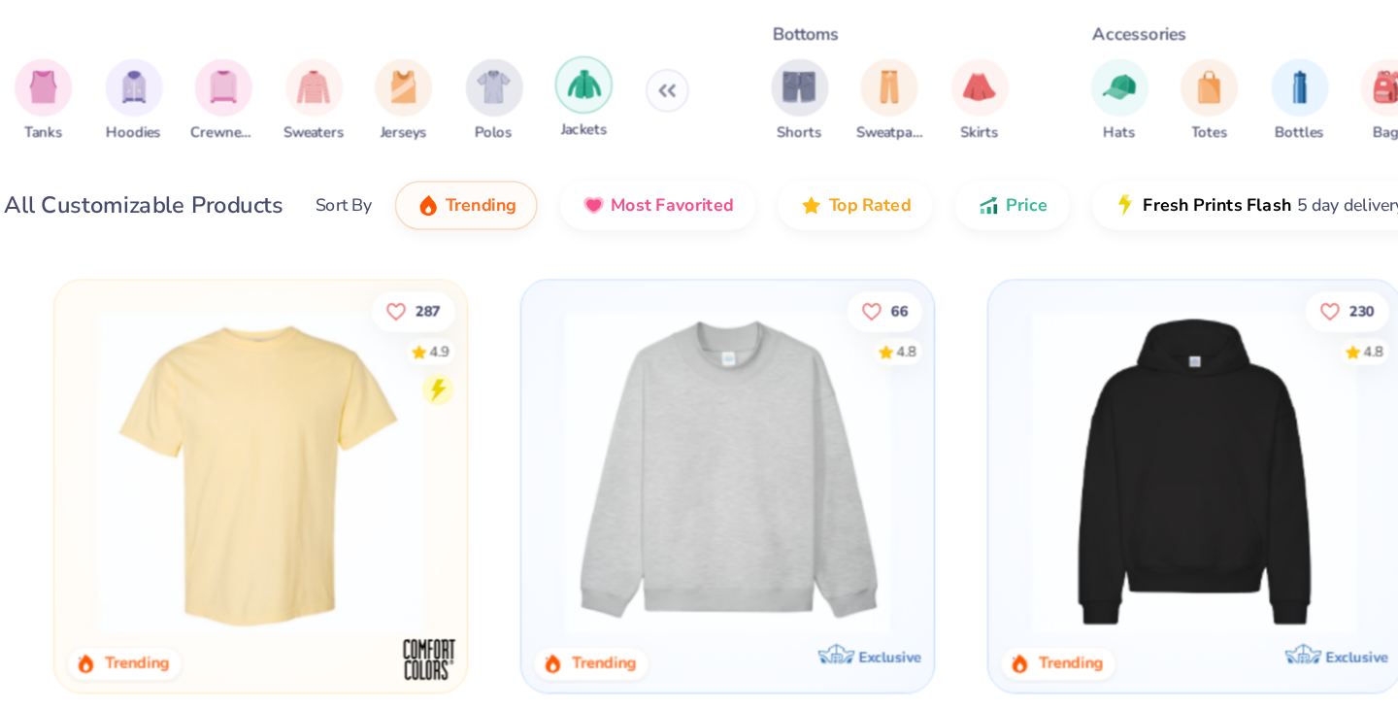
click at [496, 96] on div "filter for Jackets" at bounding box center [482, 93] width 39 height 39
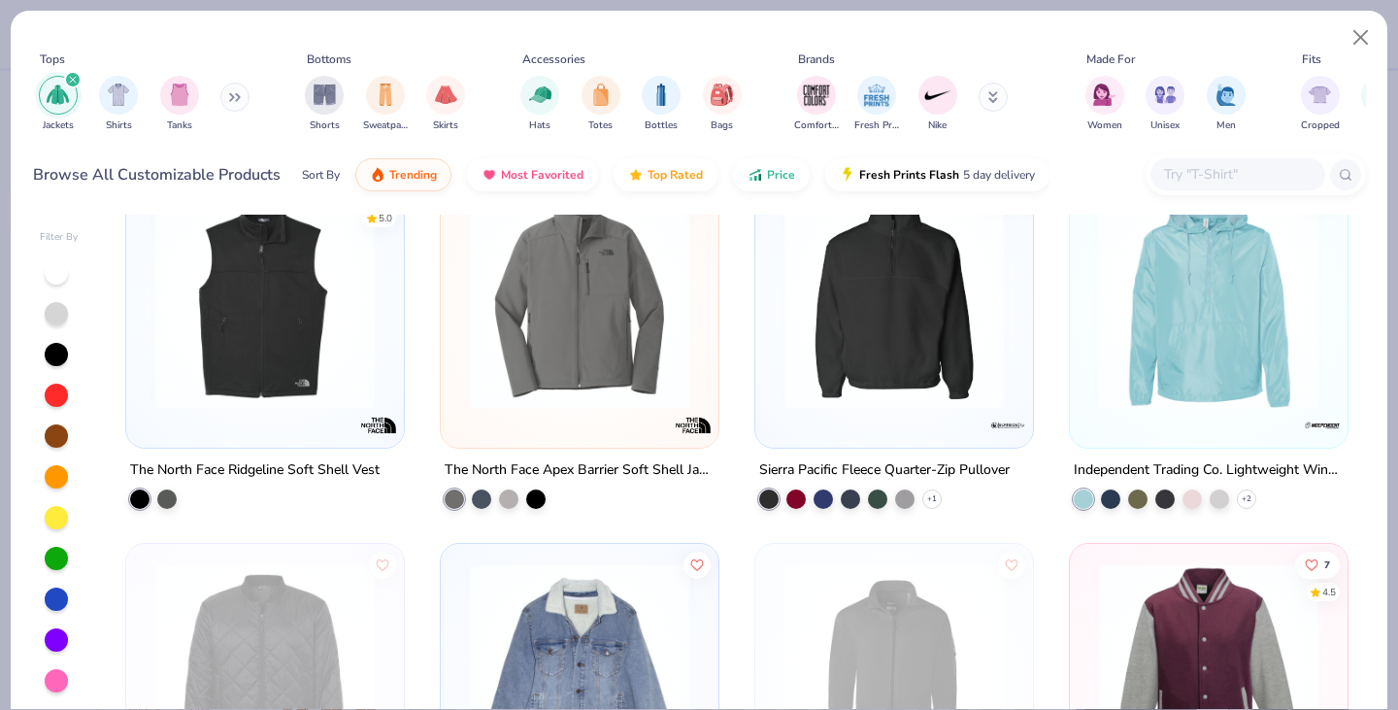
scroll to position [365, 0]
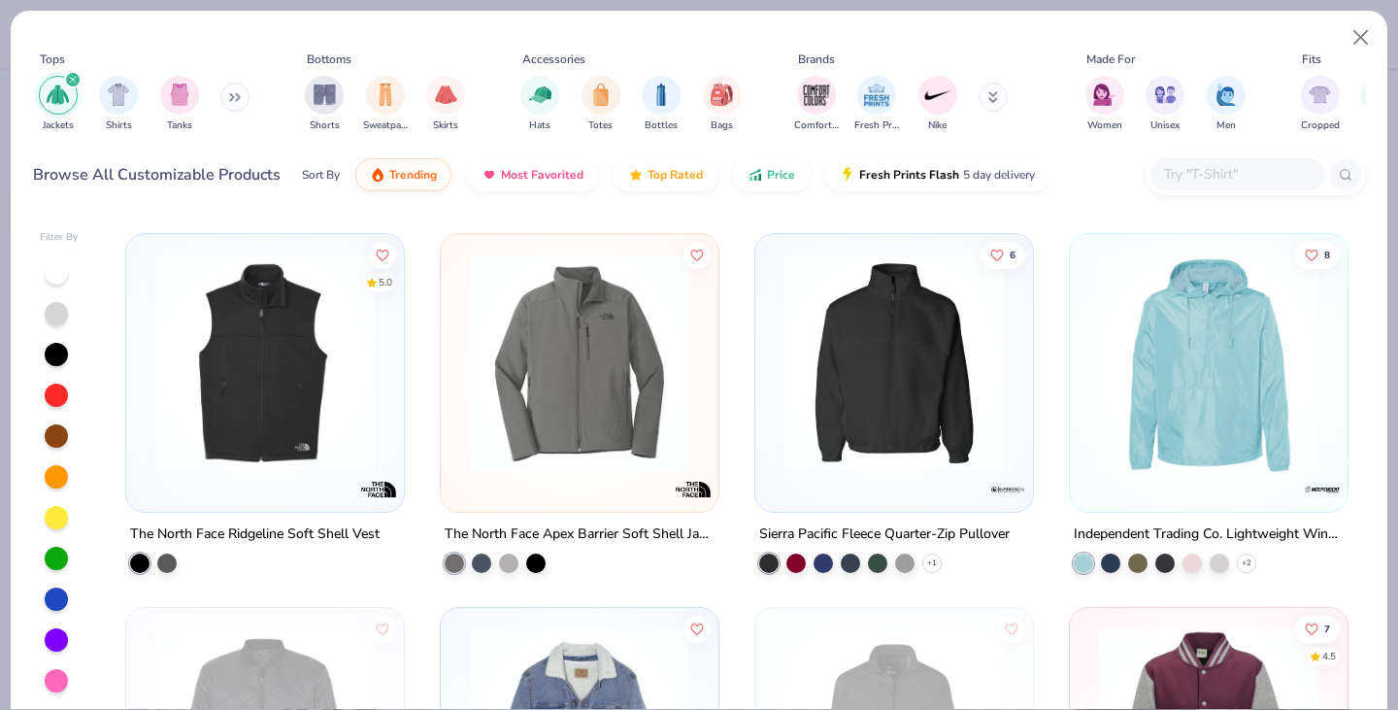
click at [589, 349] on img at bounding box center [579, 362] width 239 height 219
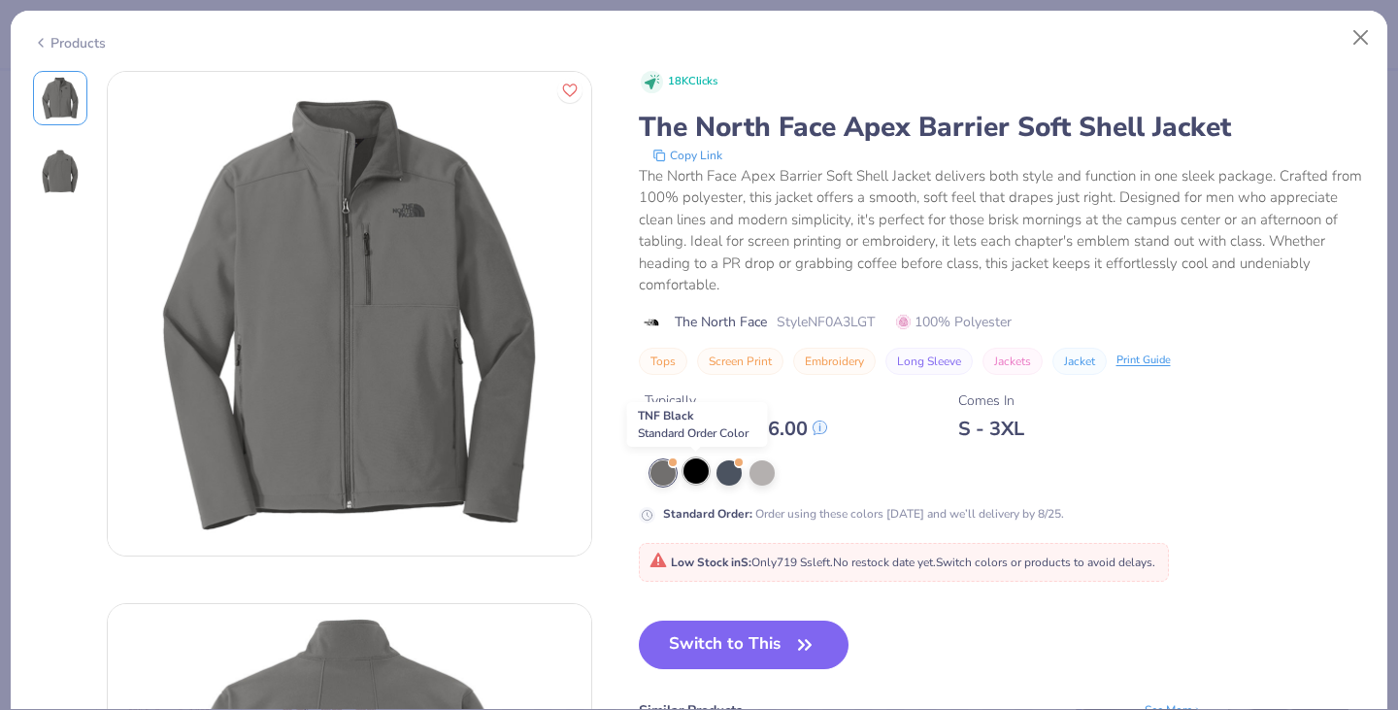
click at [688, 479] on div at bounding box center [695, 470] width 25 height 25
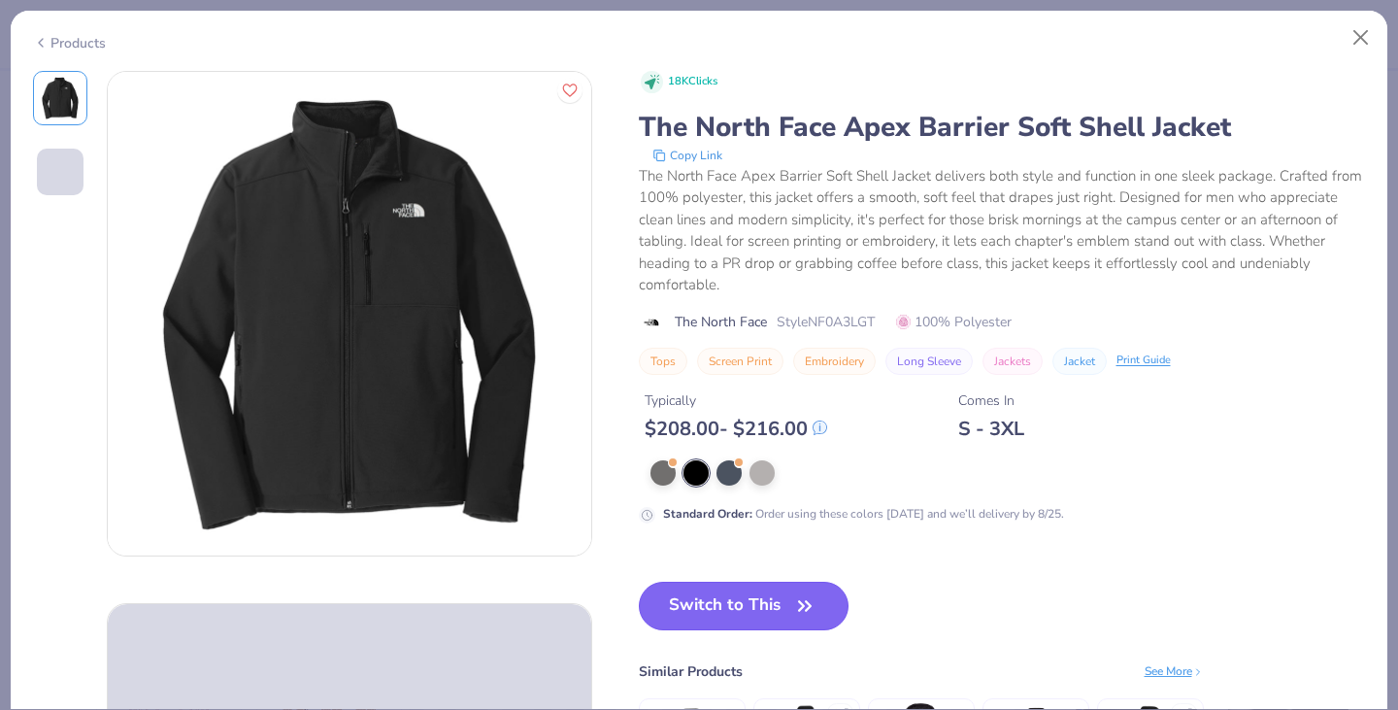
click at [733, 623] on button "Switch to This" at bounding box center [744, 605] width 211 height 49
click at [757, 609] on button "Switch to This" at bounding box center [744, 605] width 211 height 49
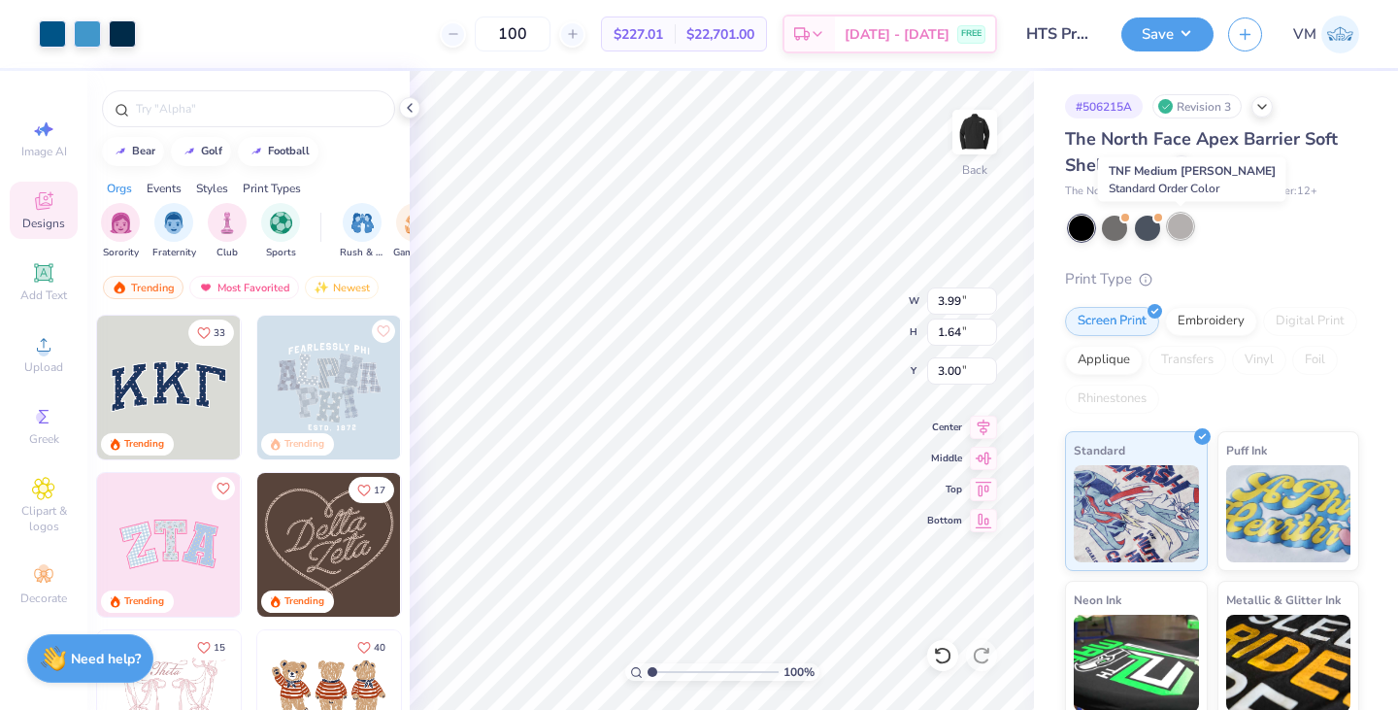
click at [1187, 222] on div at bounding box center [1180, 226] width 25 height 25
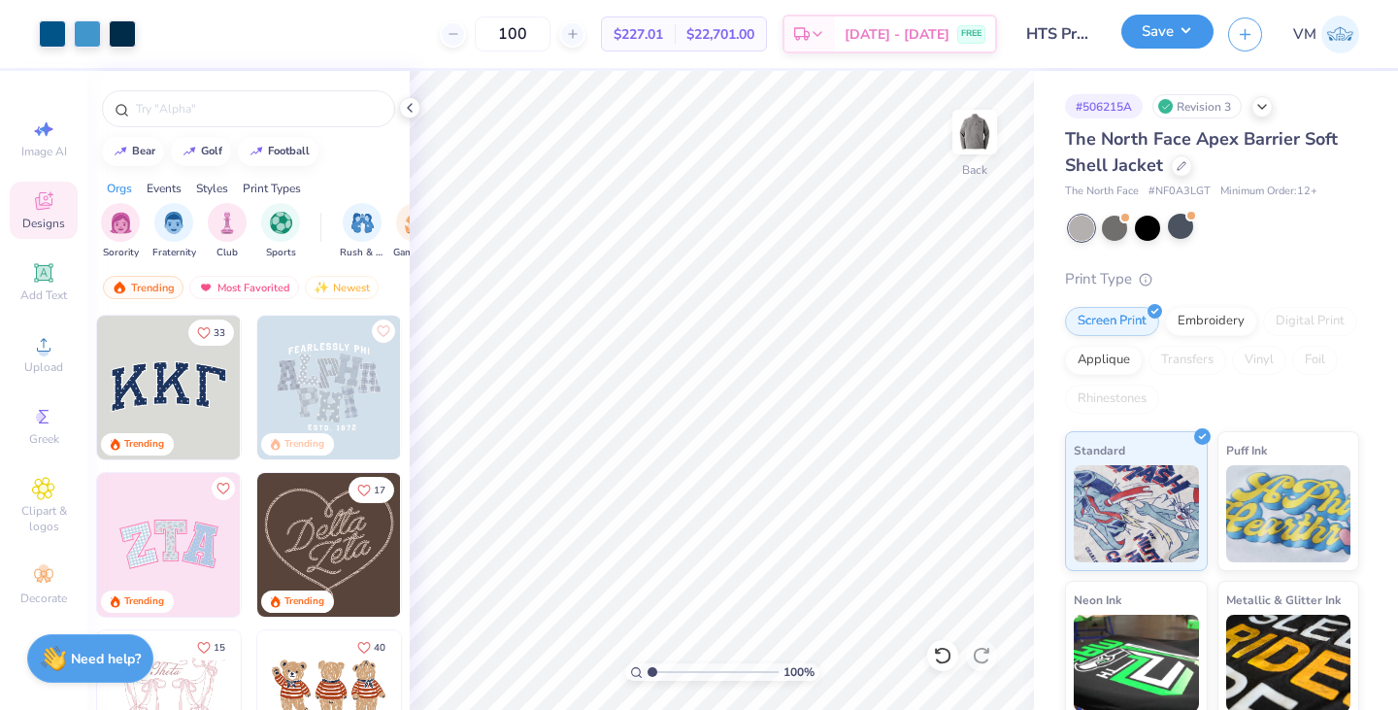
click at [1152, 40] on button "Save" at bounding box center [1167, 32] width 92 height 34
type input "4.17"
type input "1.72"
click at [1161, 33] on button "Save" at bounding box center [1167, 32] width 92 height 34
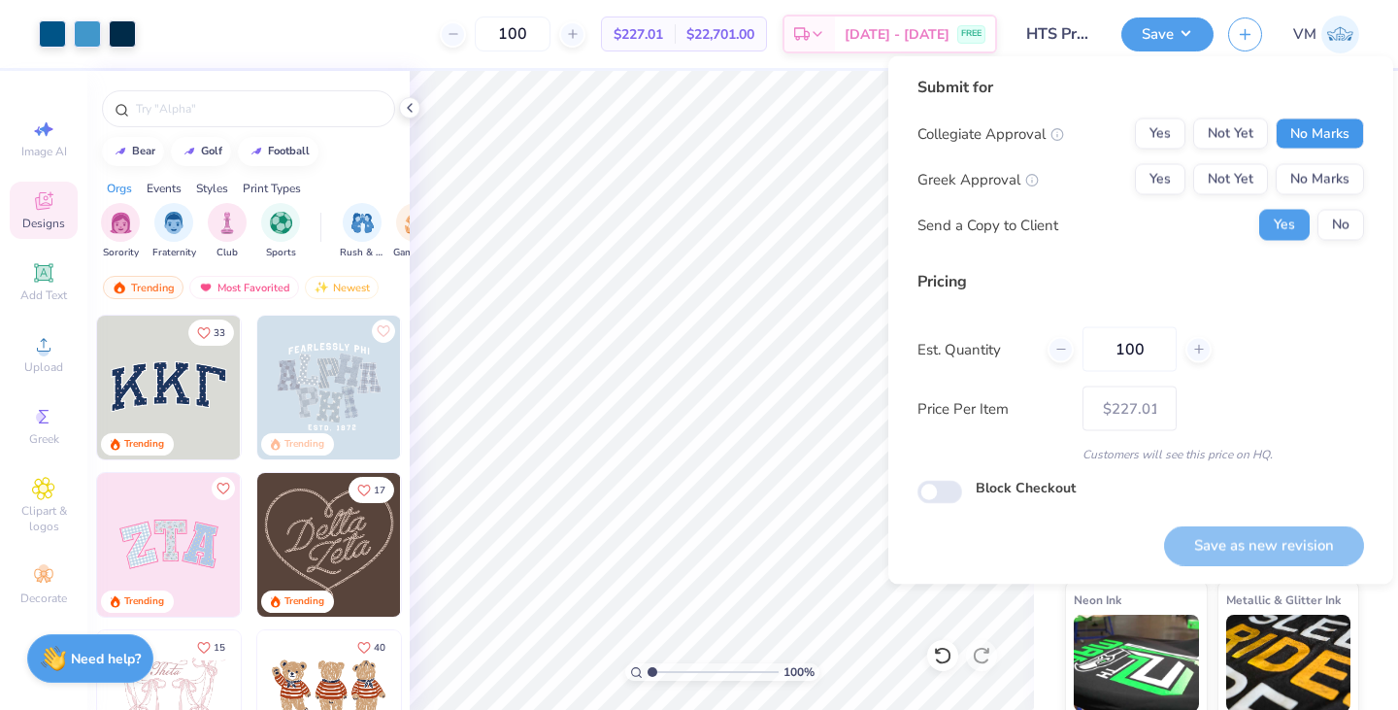
click at [1311, 123] on button "No Marks" at bounding box center [1320, 133] width 88 height 31
click at [1309, 170] on button "No Marks" at bounding box center [1320, 179] width 88 height 31
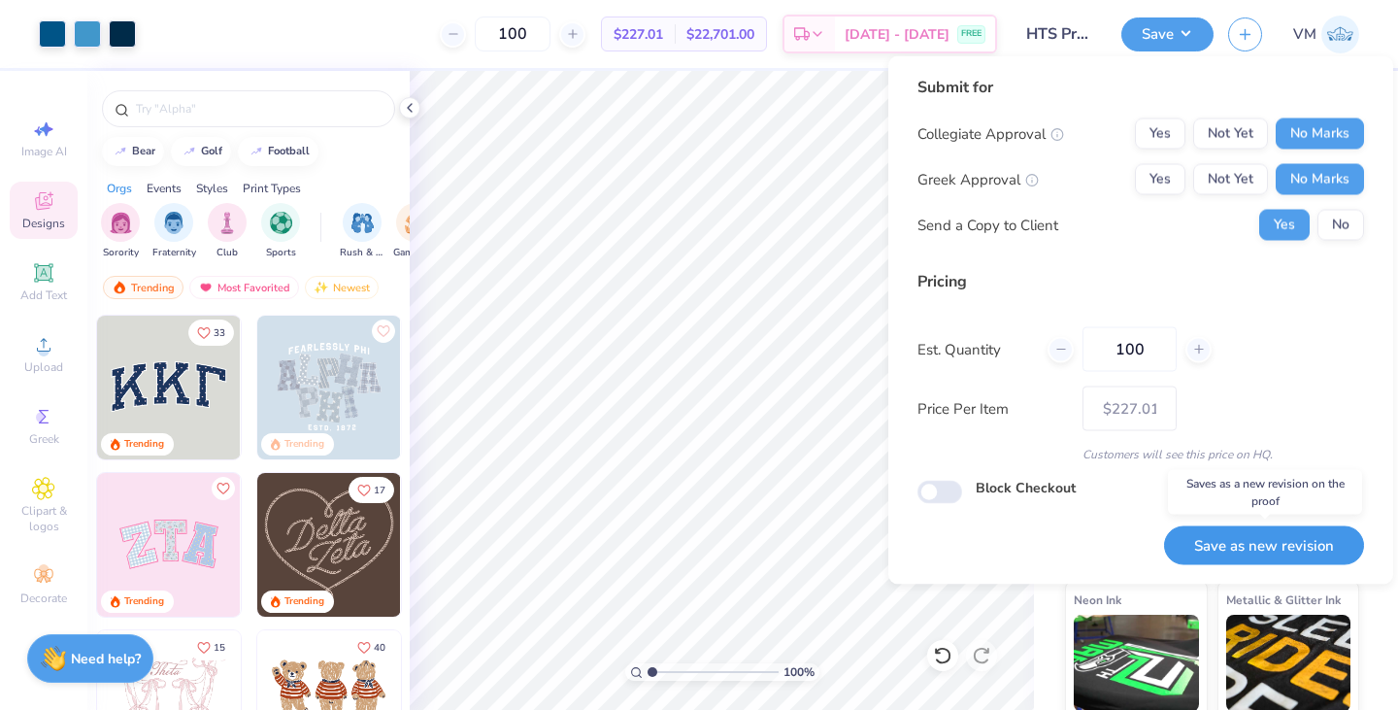
click at [1261, 544] on button "Save as new revision" at bounding box center [1264, 545] width 200 height 40
type input "$227.01"
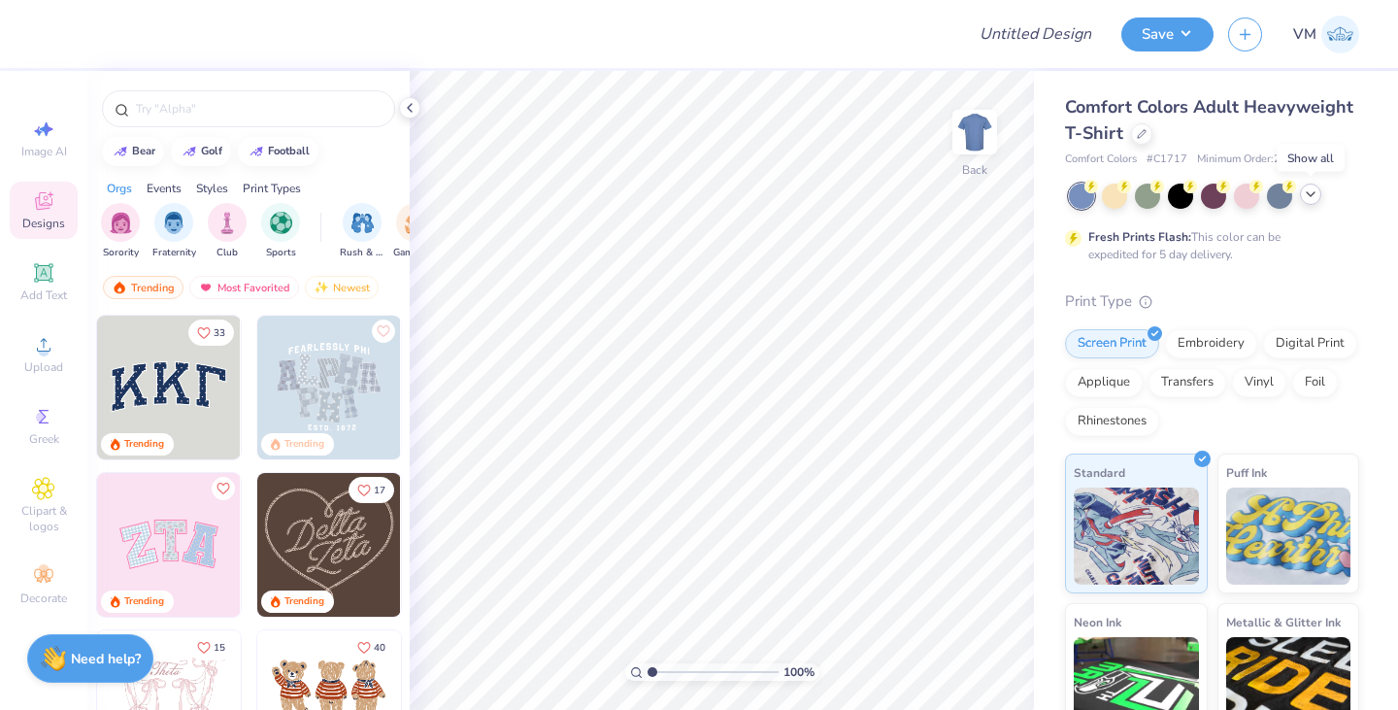
click at [1311, 196] on polyline at bounding box center [1311, 194] width 8 height 4
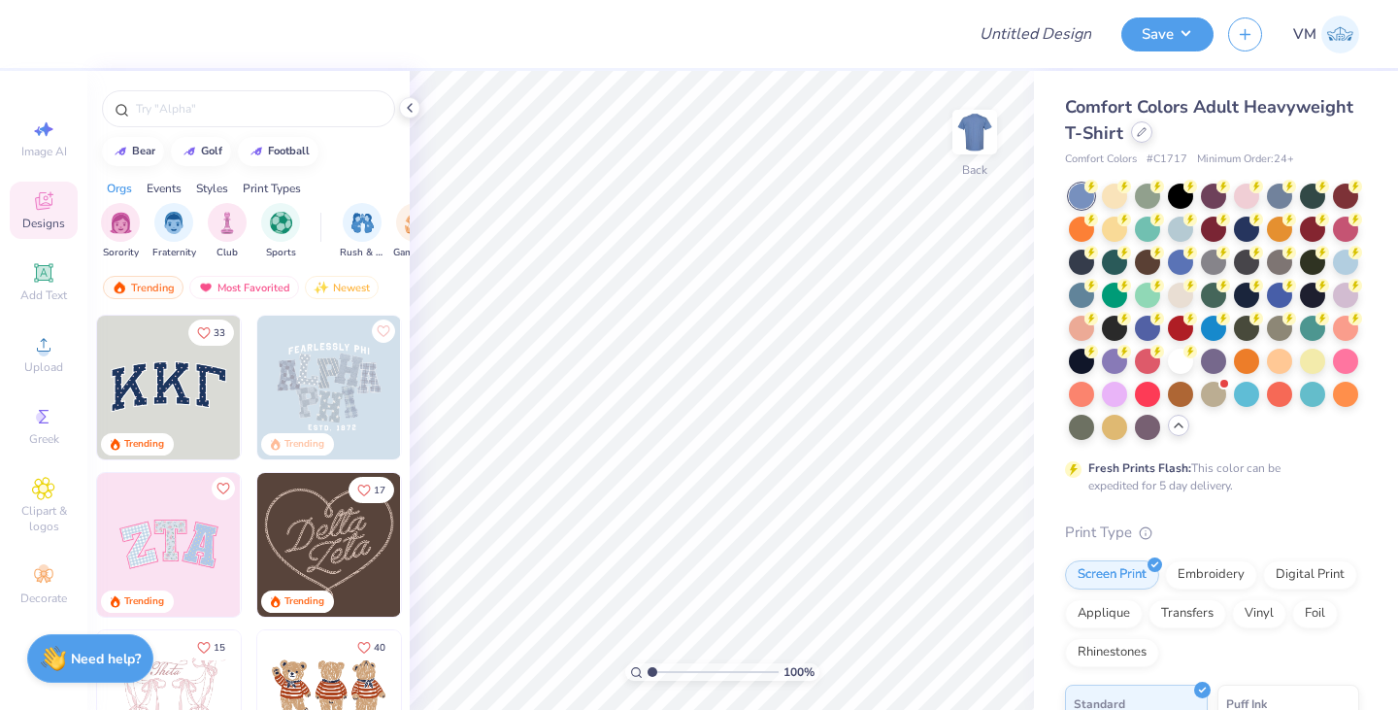
click at [1146, 132] on icon at bounding box center [1142, 132] width 10 height 10
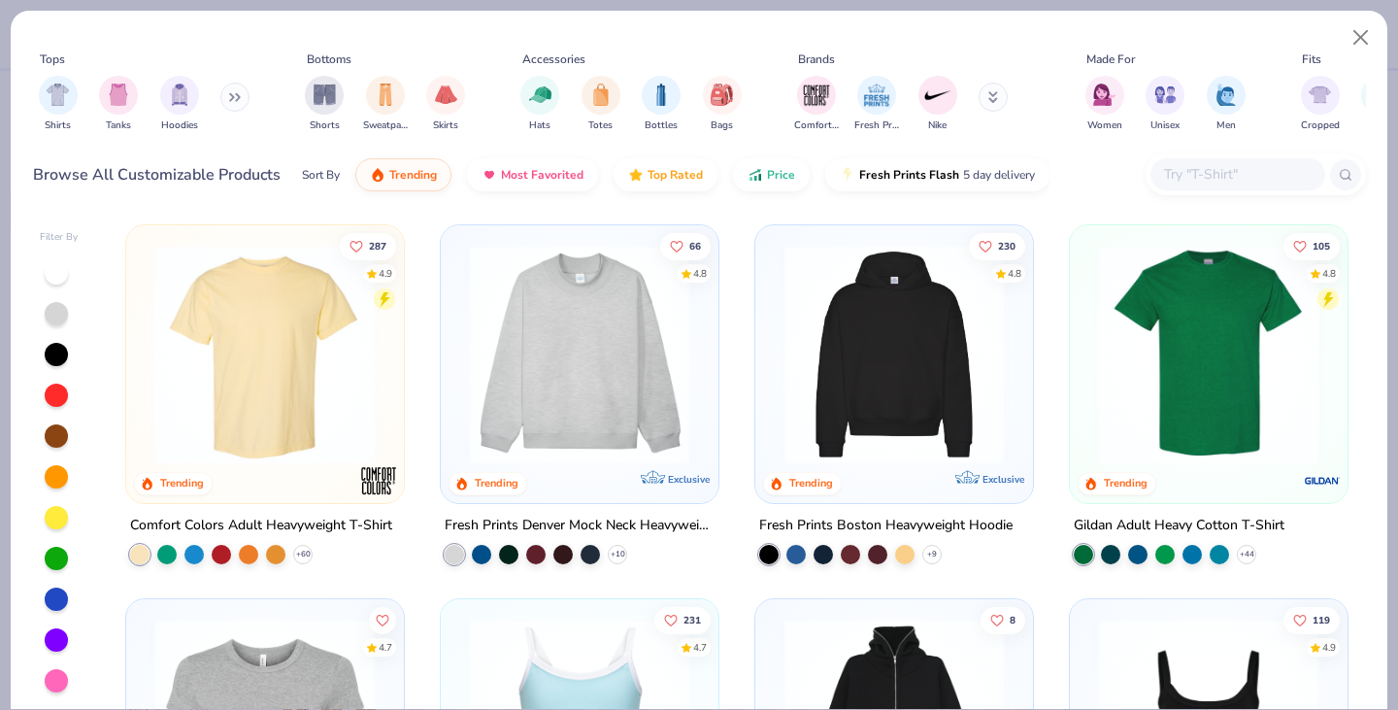
click at [227, 97] on button at bounding box center [234, 97] width 29 height 29
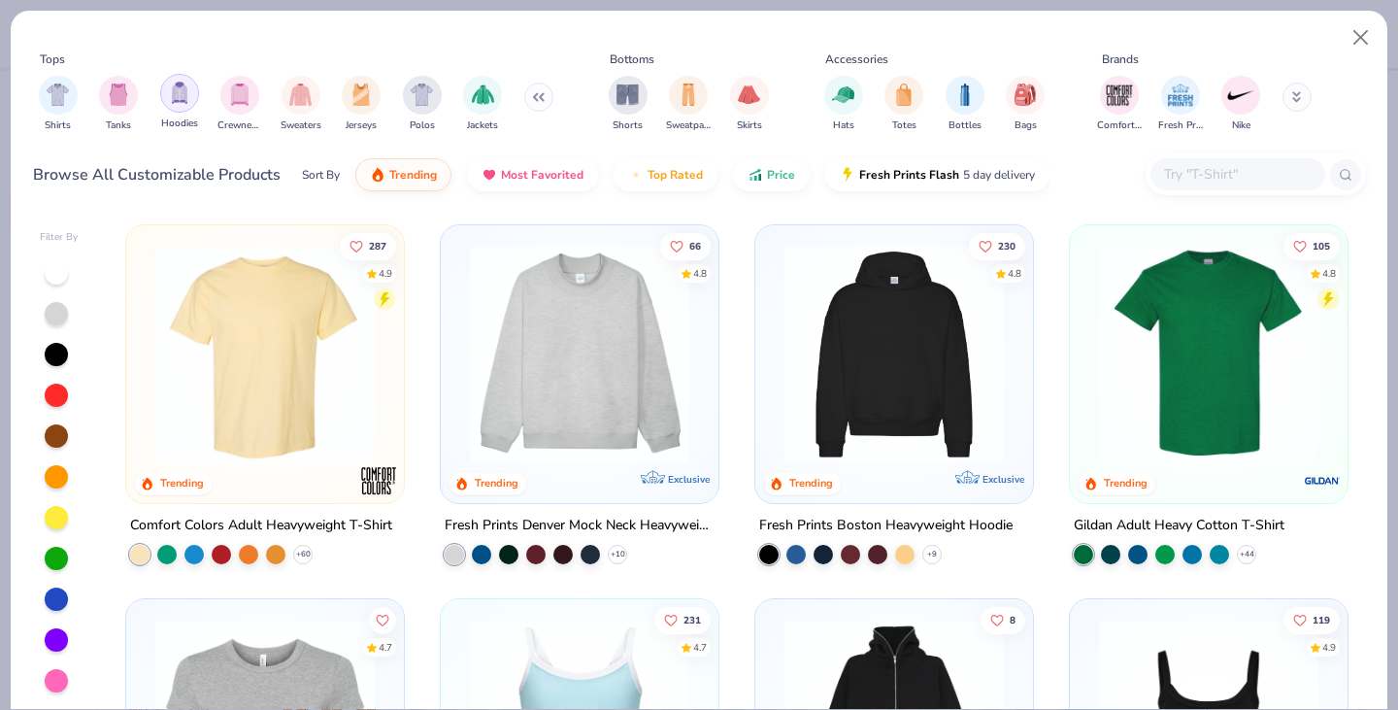
click at [187, 100] on img "filter for Hoodies" at bounding box center [179, 93] width 21 height 22
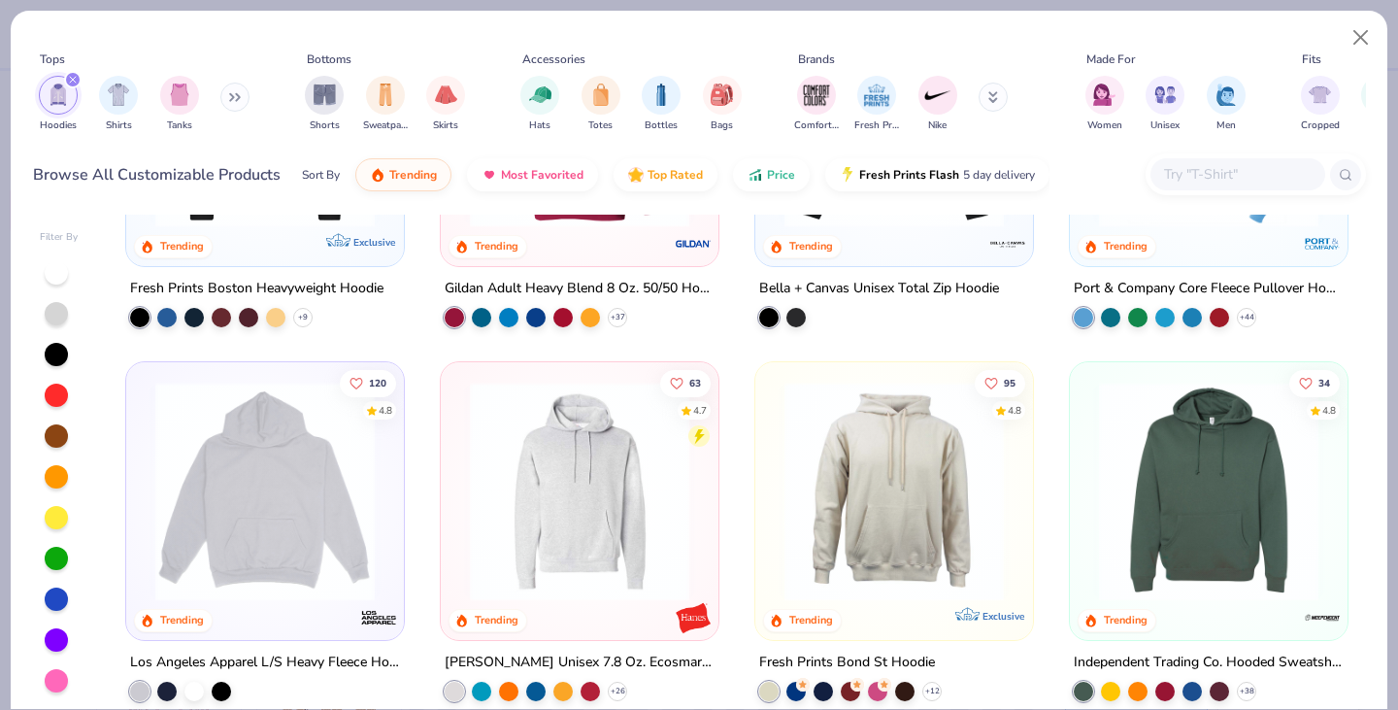
scroll to position [252, 0]
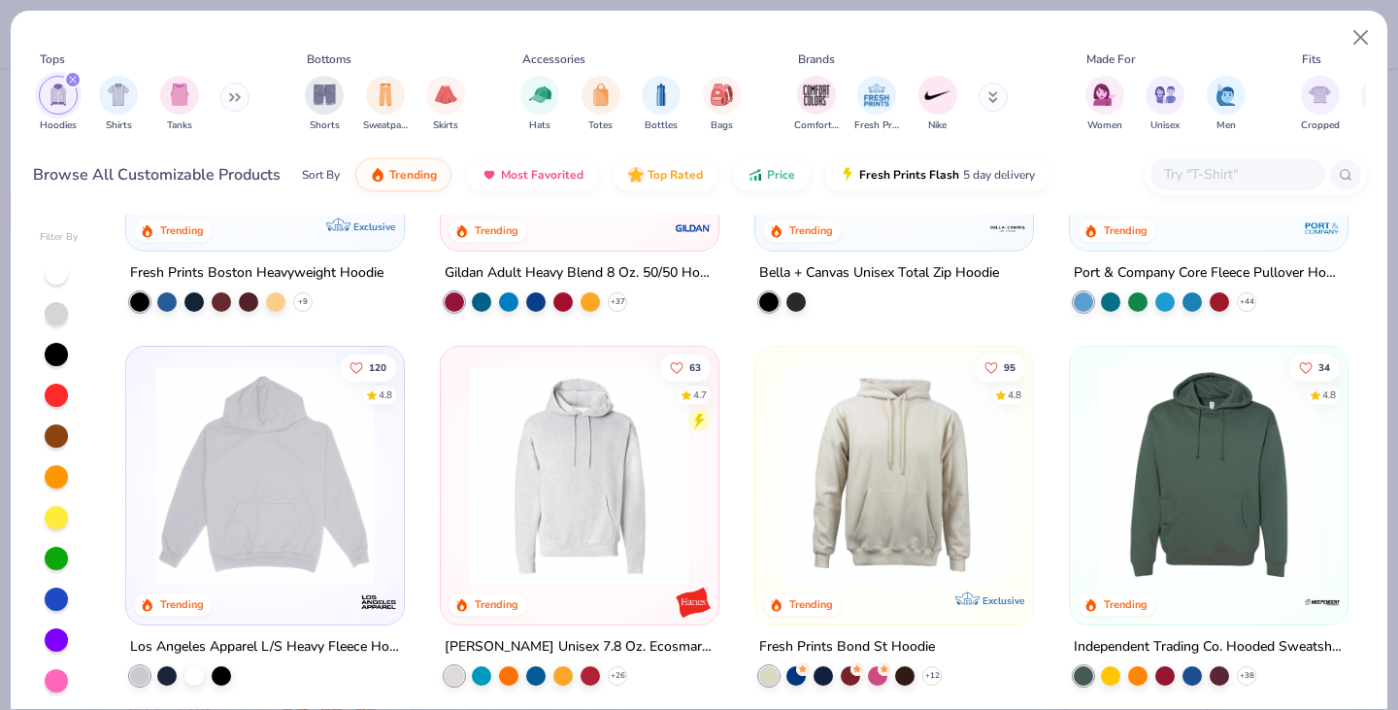
click at [1171, 457] on img at bounding box center [1208, 475] width 239 height 219
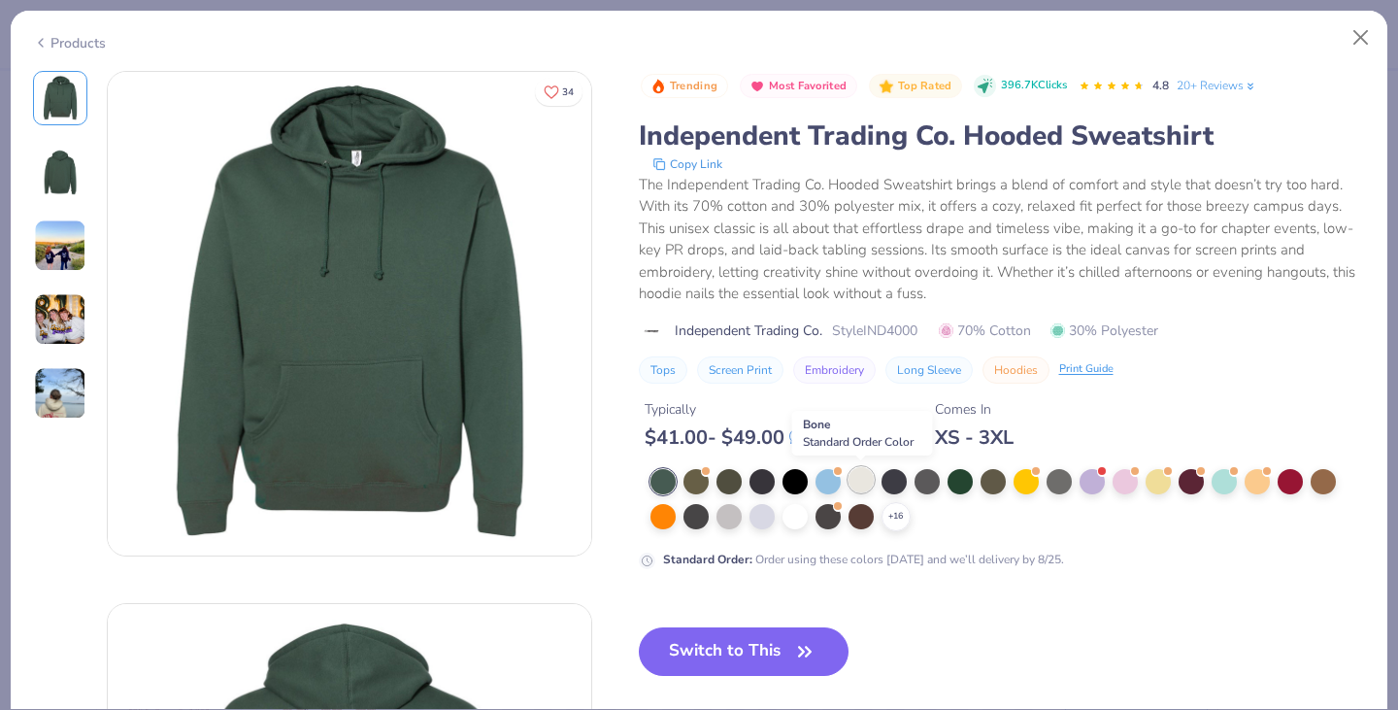
click at [865, 489] on div at bounding box center [860, 479] width 25 height 25
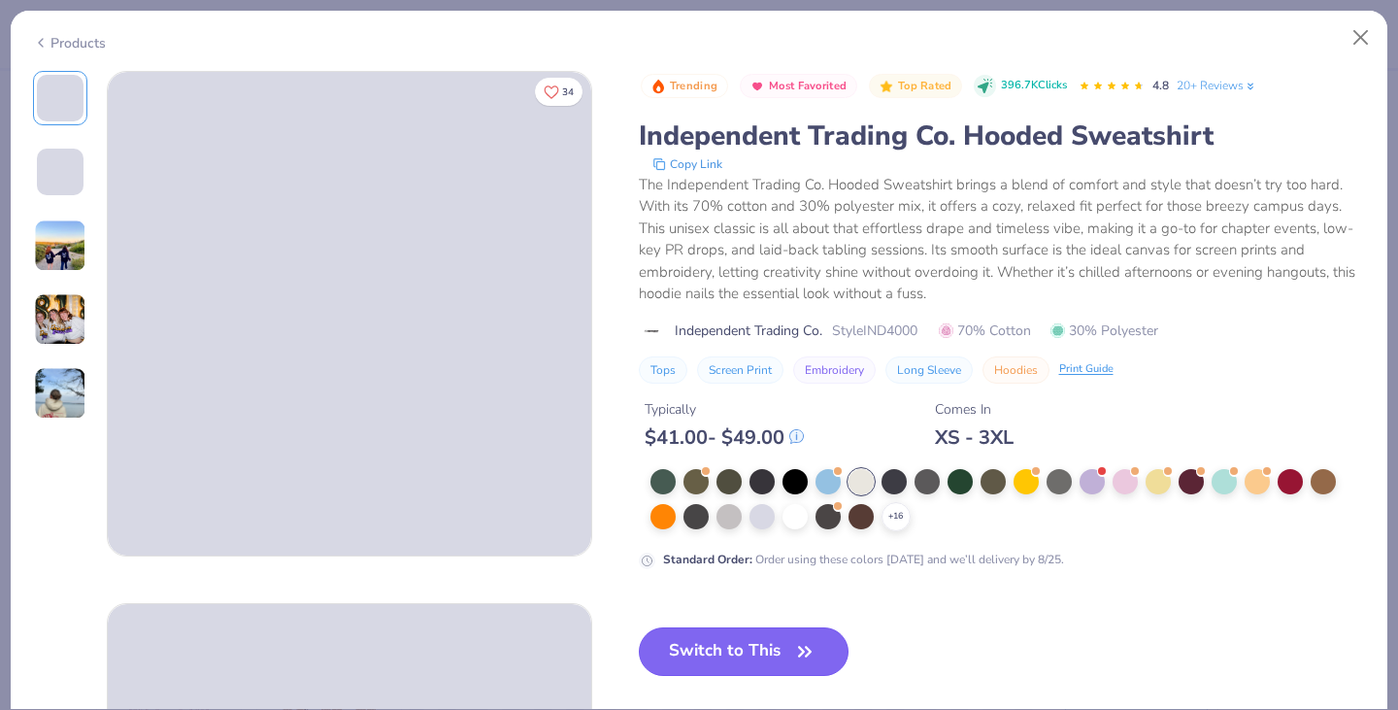
click at [770, 653] on button "Switch to This" at bounding box center [744, 651] width 211 height 49
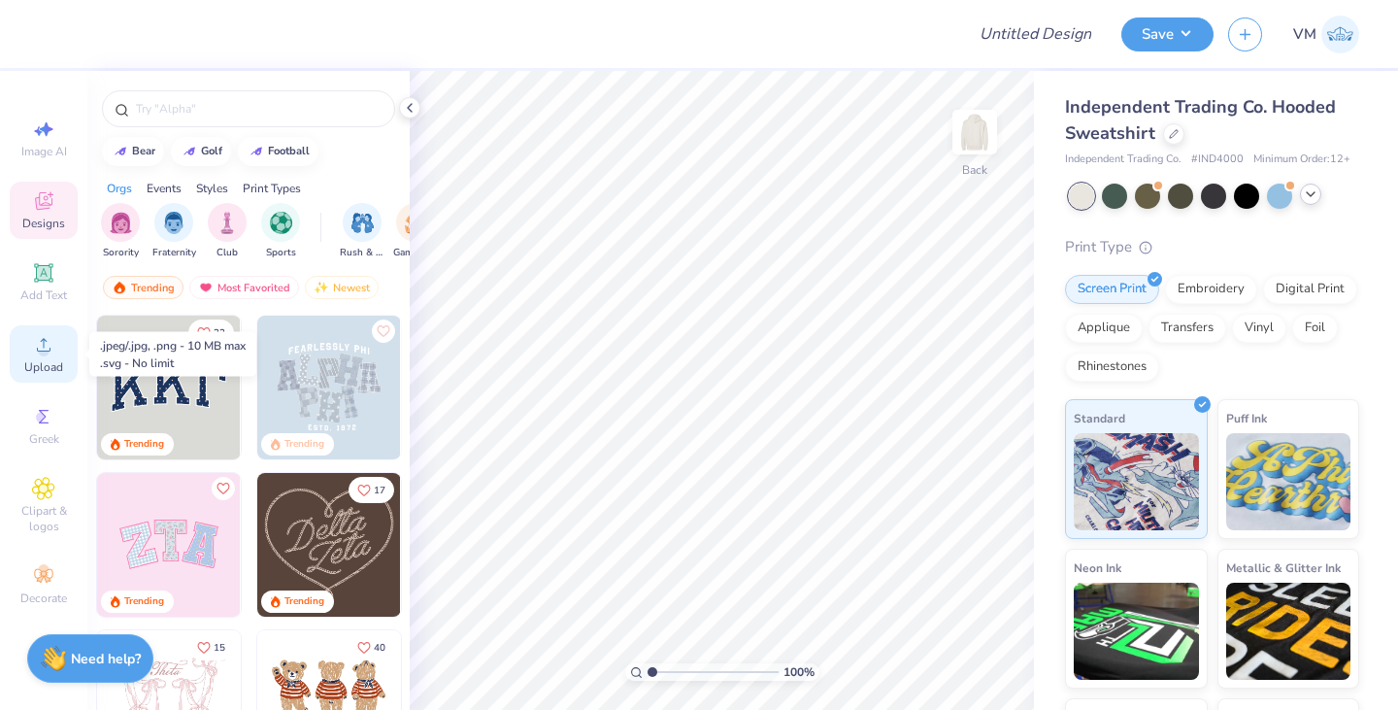
click at [34, 349] on icon at bounding box center [43, 344] width 23 height 23
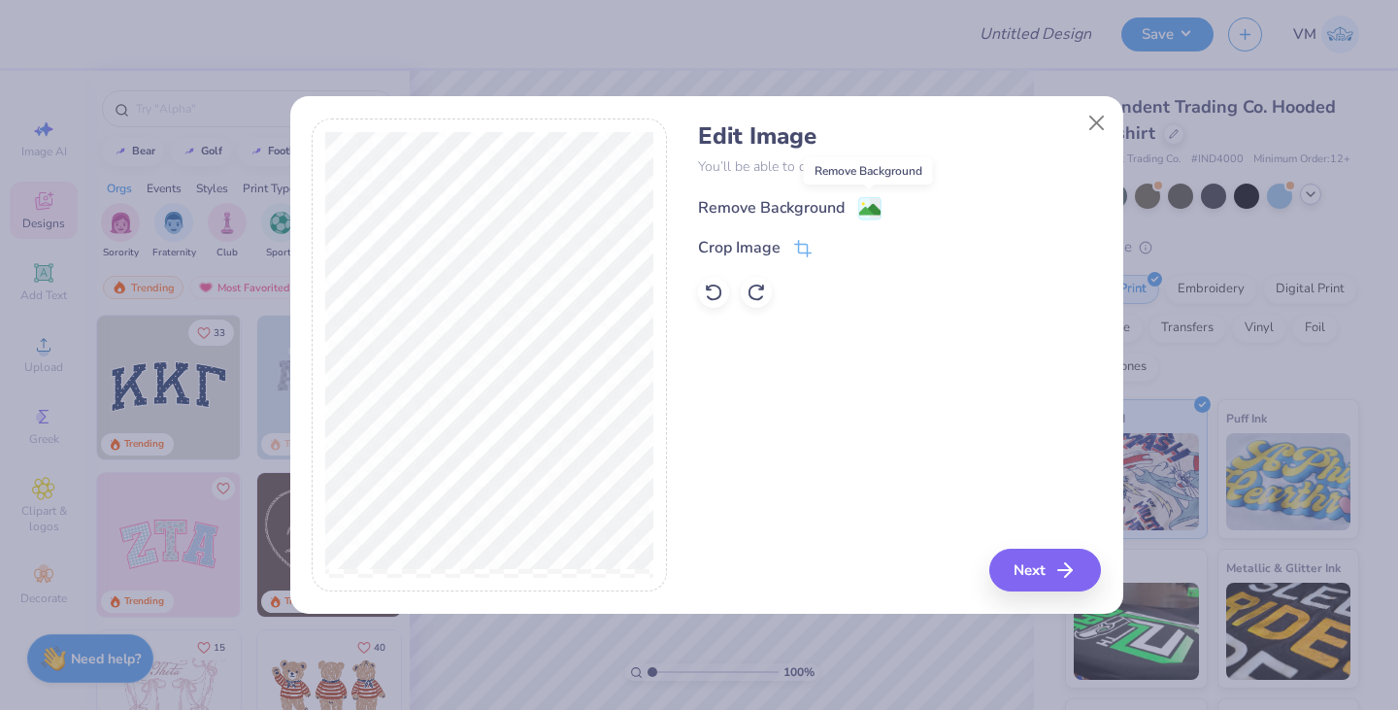
click at [875, 214] on image at bounding box center [869, 209] width 21 height 21
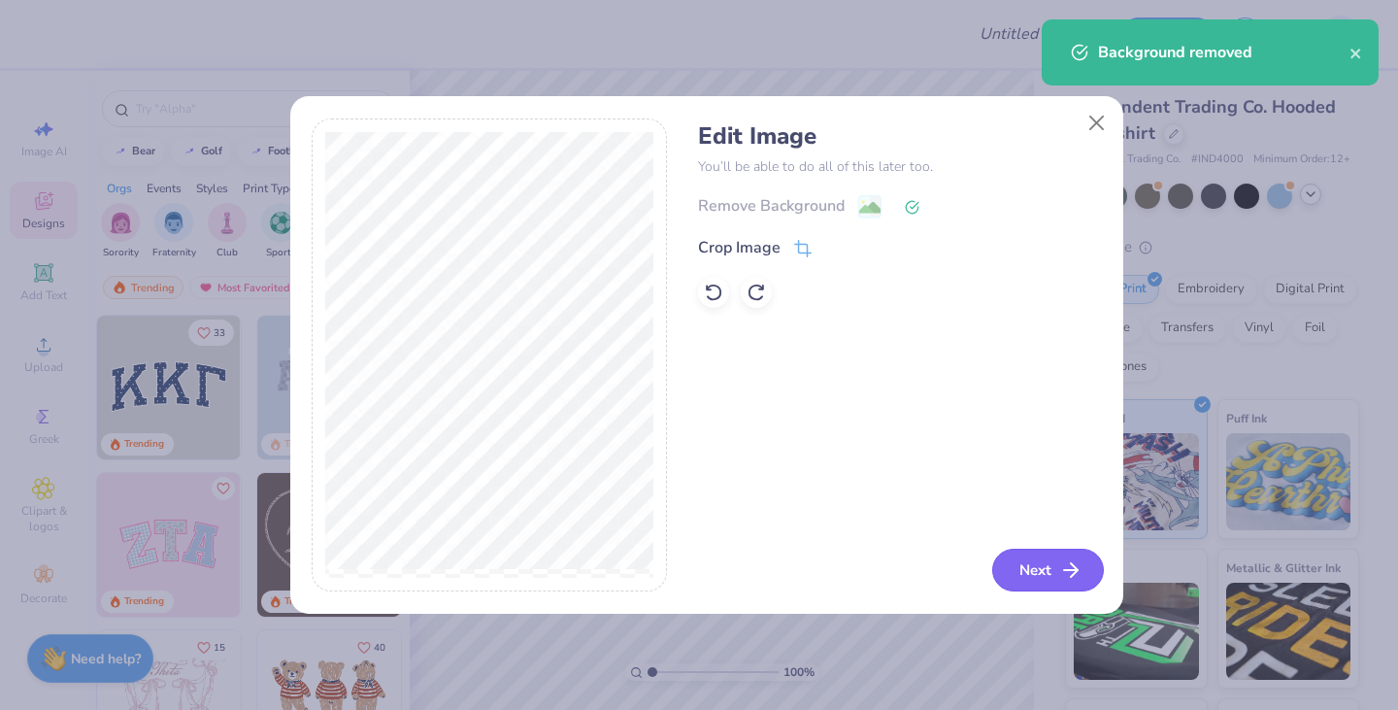
click at [1037, 558] on button "Next" at bounding box center [1048, 569] width 112 height 43
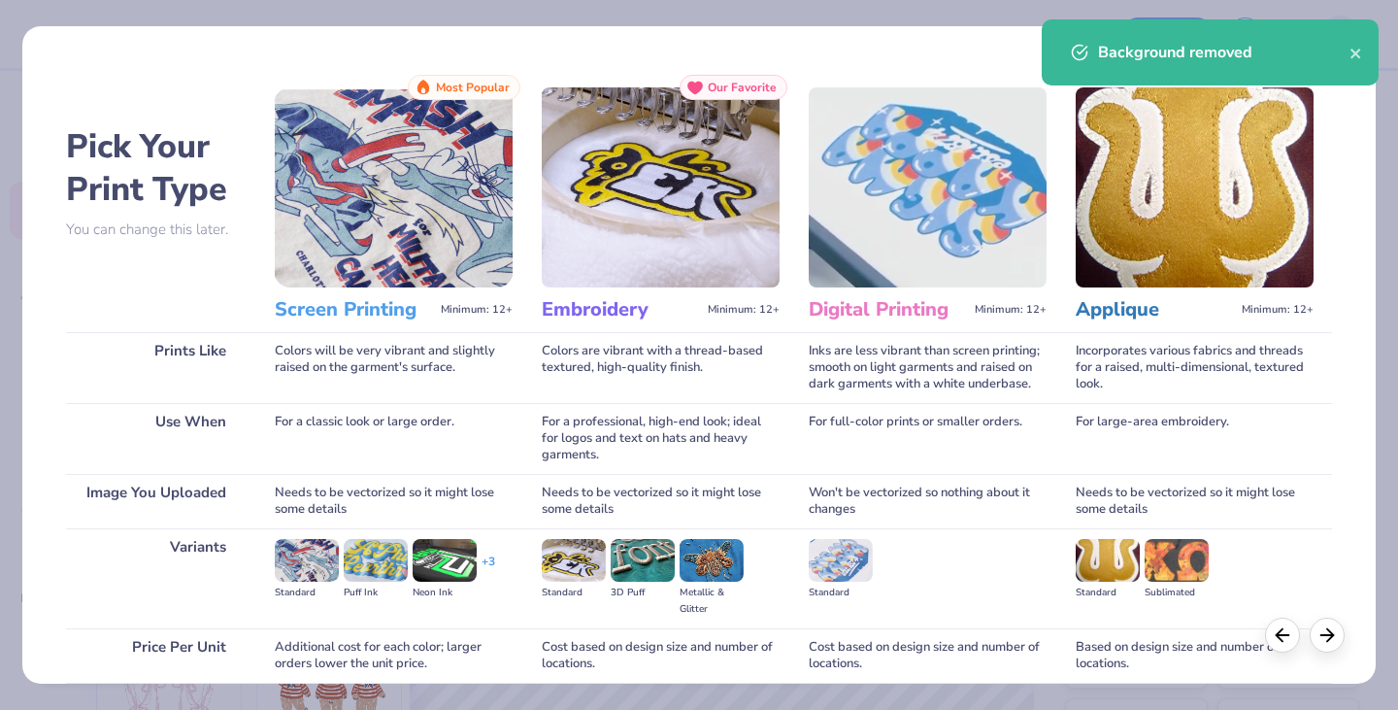
scroll to position [161, 0]
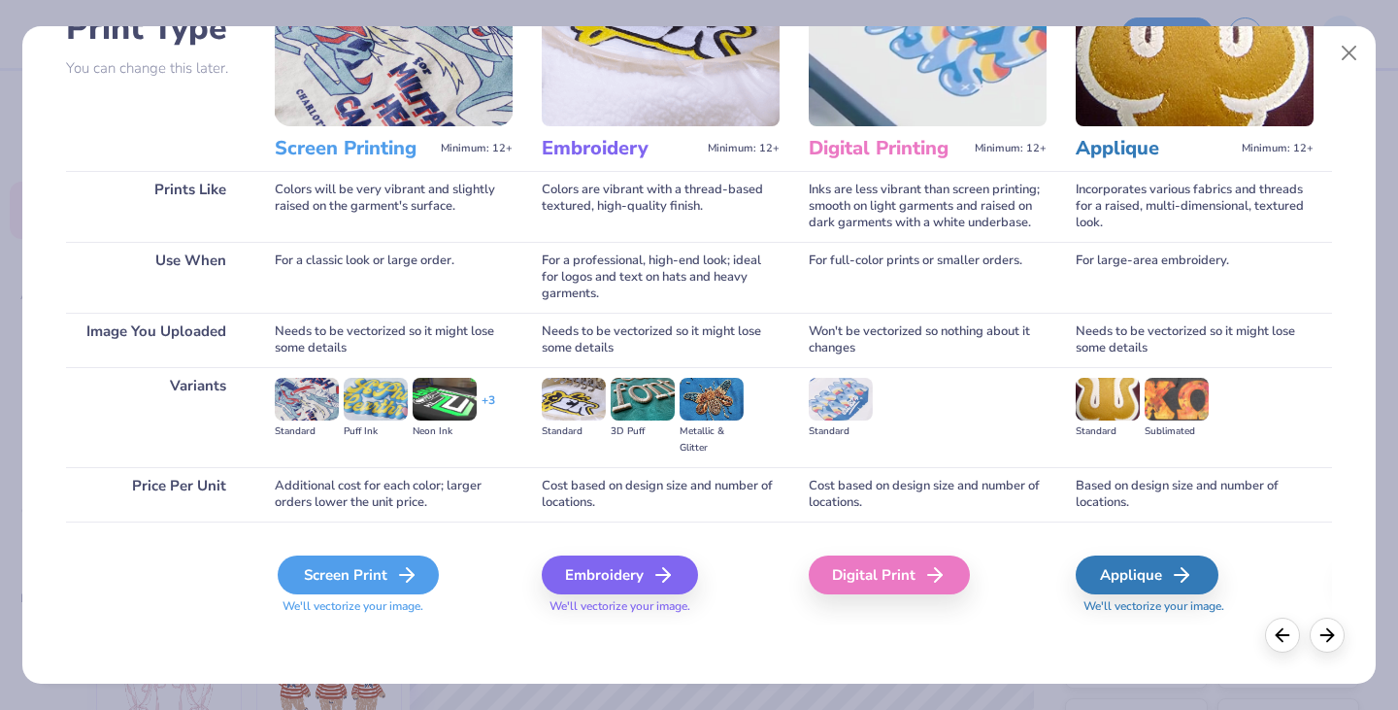
click at [402, 579] on icon at bounding box center [406, 574] width 23 height 23
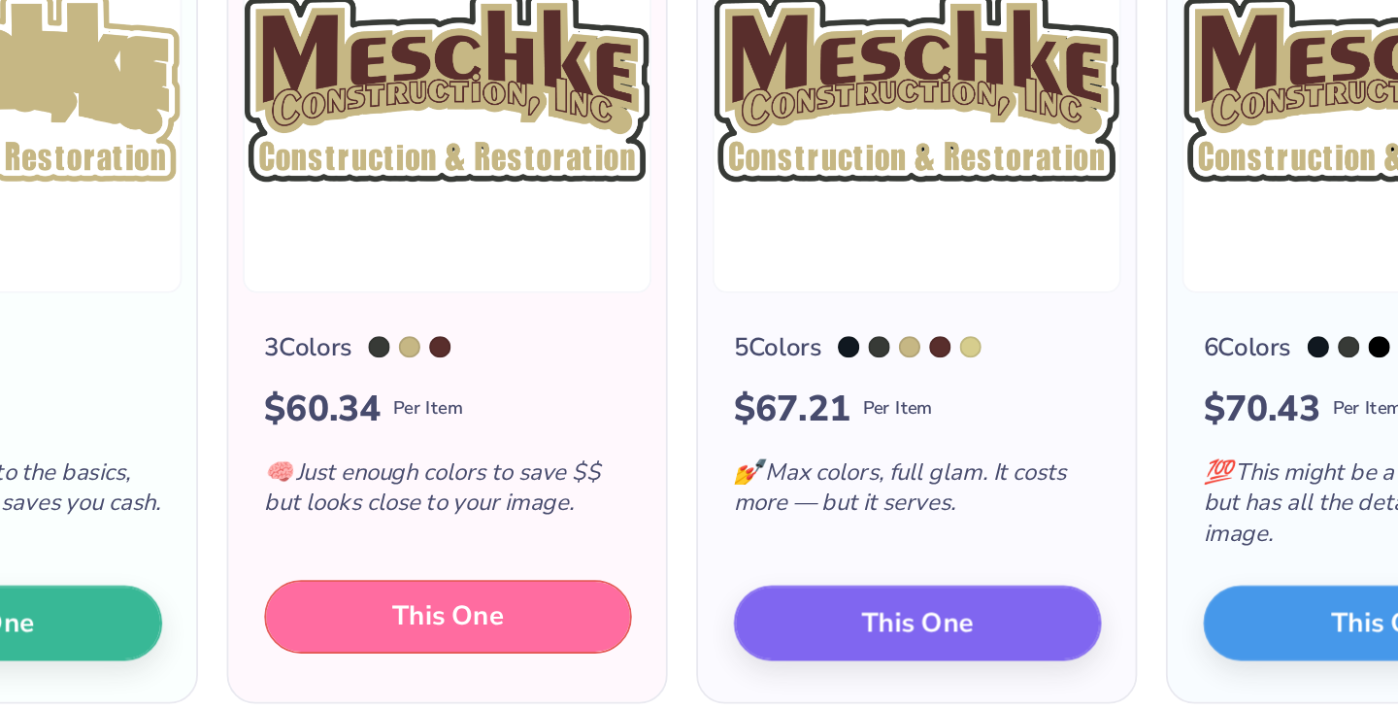
click at [457, 554] on button "This One" at bounding box center [445, 570] width 199 height 41
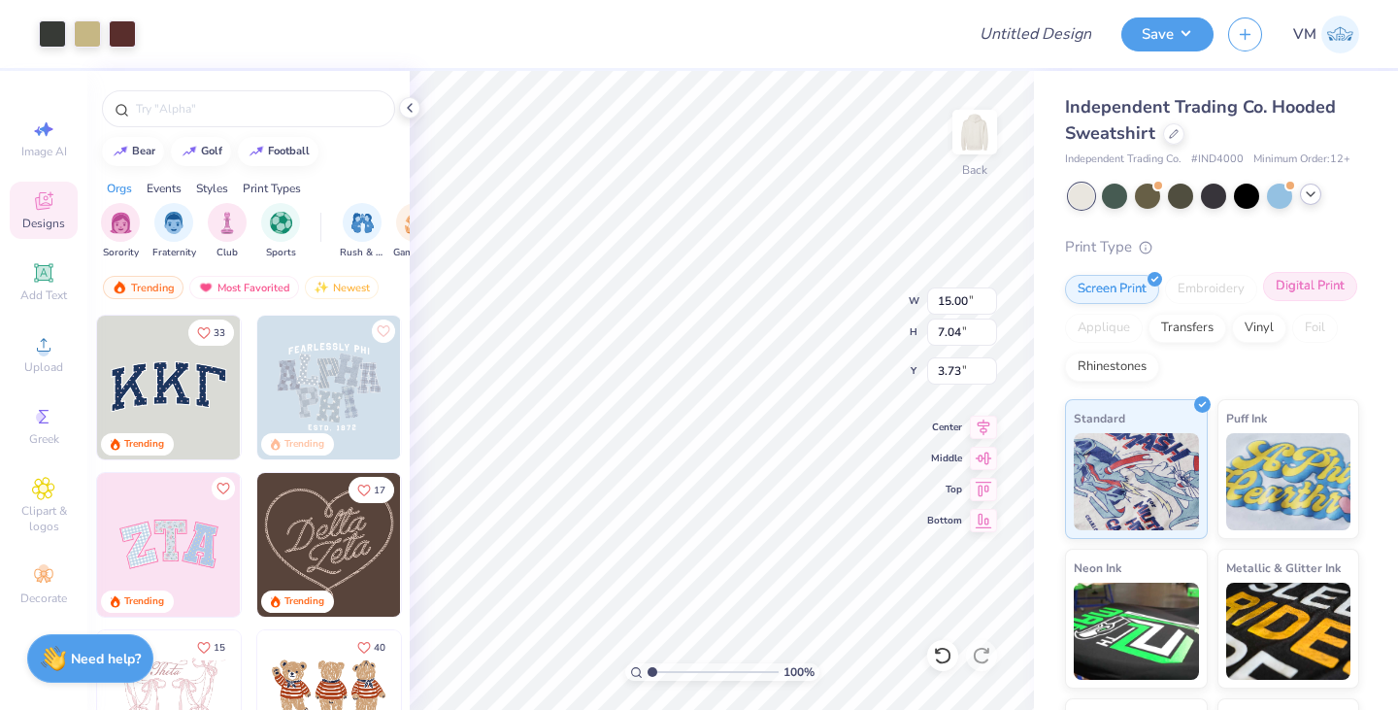
type input "1.00467390873719"
type input "6.38"
type input "2.99"
type input "7.77"
type input "1.00467390873719"
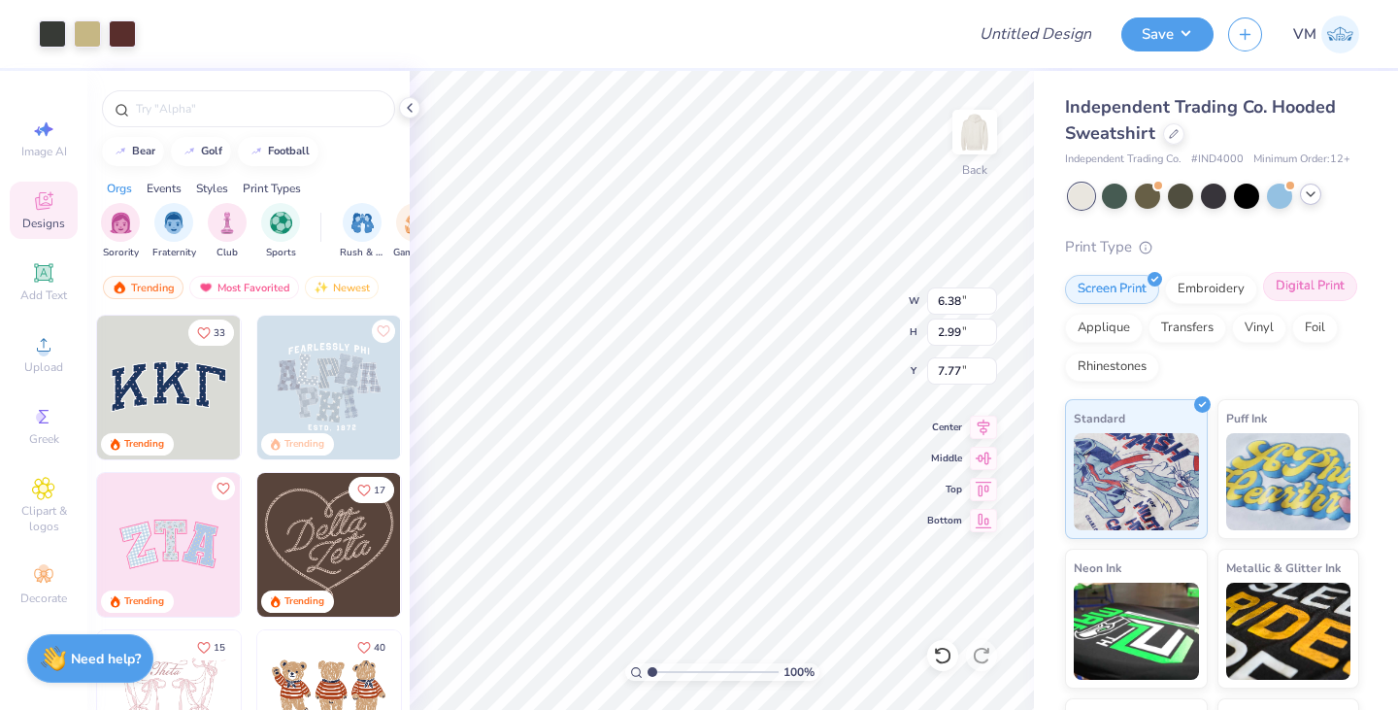
type input "3.00"
click at [1201, 301] on div "Embroidery" at bounding box center [1211, 286] width 92 height 29
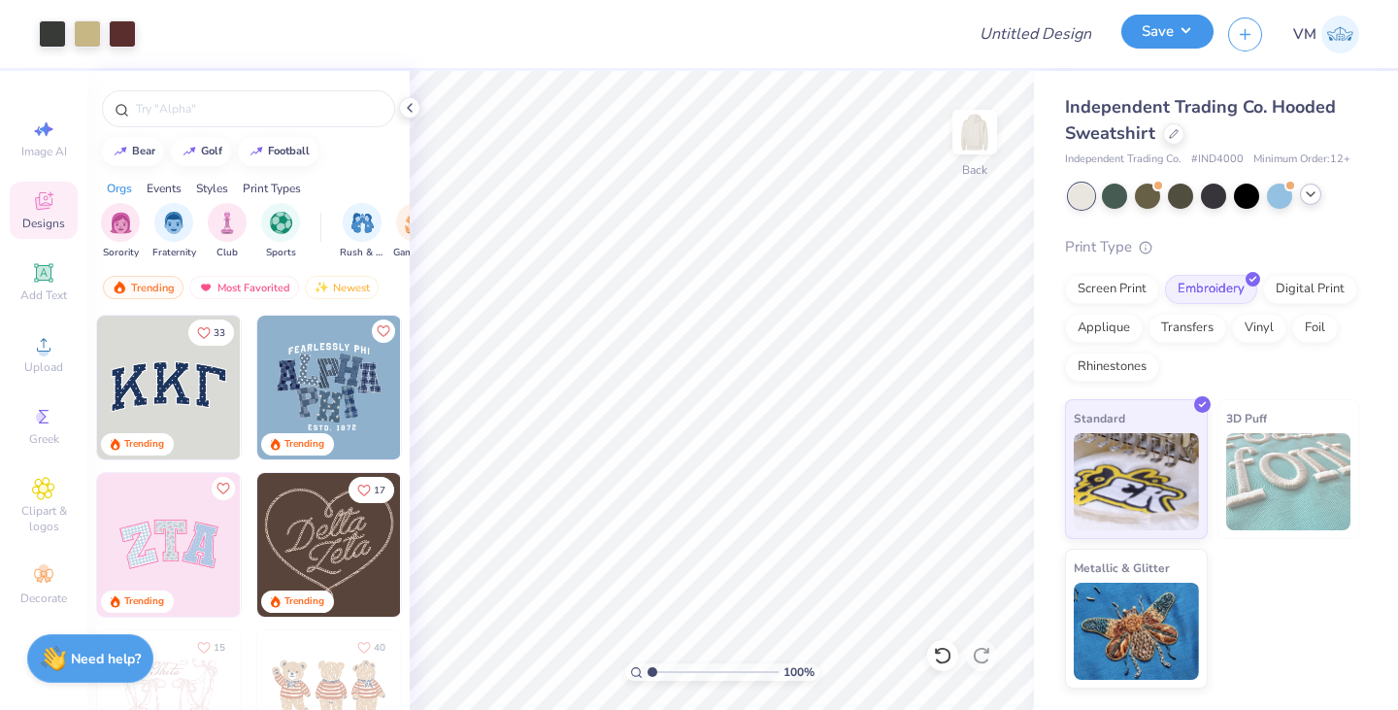
click at [1167, 29] on button "Save" at bounding box center [1167, 32] width 92 height 34
type input "1.00467390873719"
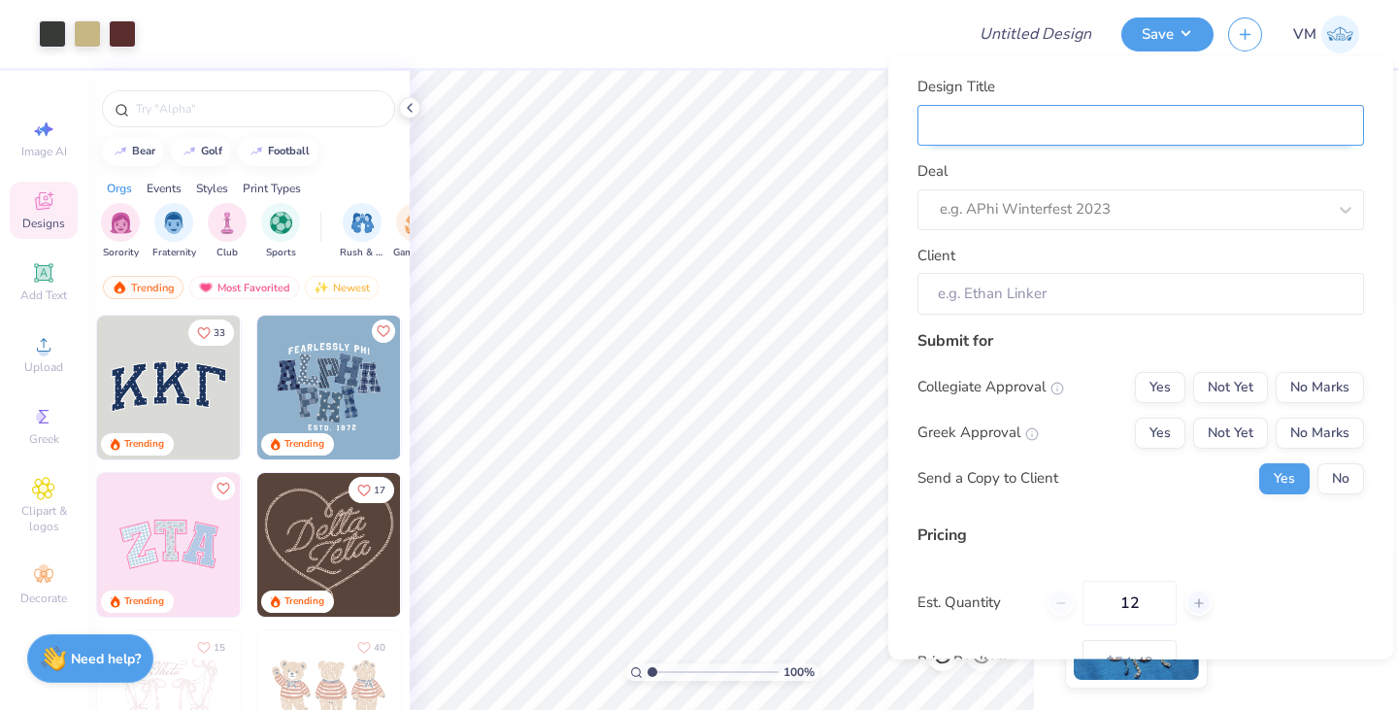
click at [1094, 104] on input "Design Title" at bounding box center [1140, 125] width 447 height 42
type input "M"
type input "1.00467390873719"
type input "M"
type input "Me"
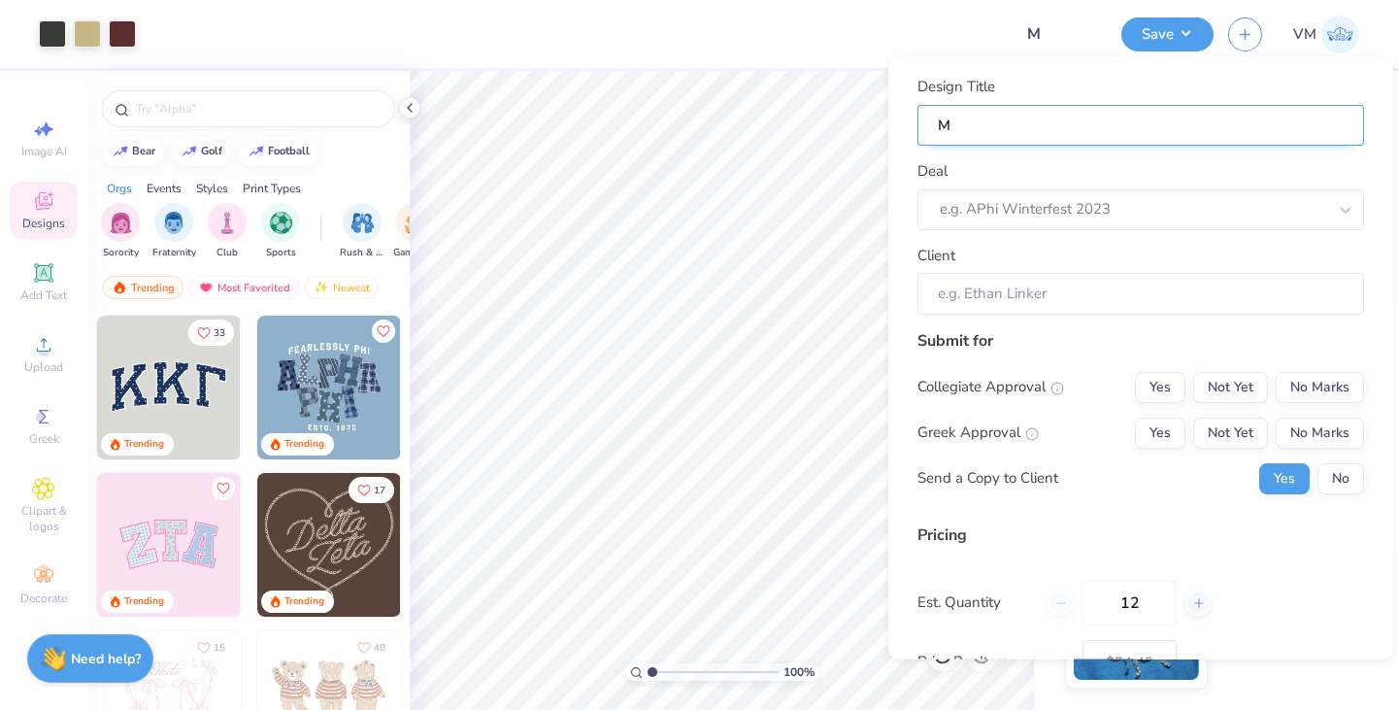
type input "1.00467390873719"
type input "Me"
type input "Mes"
type input "1.00467390873719"
type input "Mes"
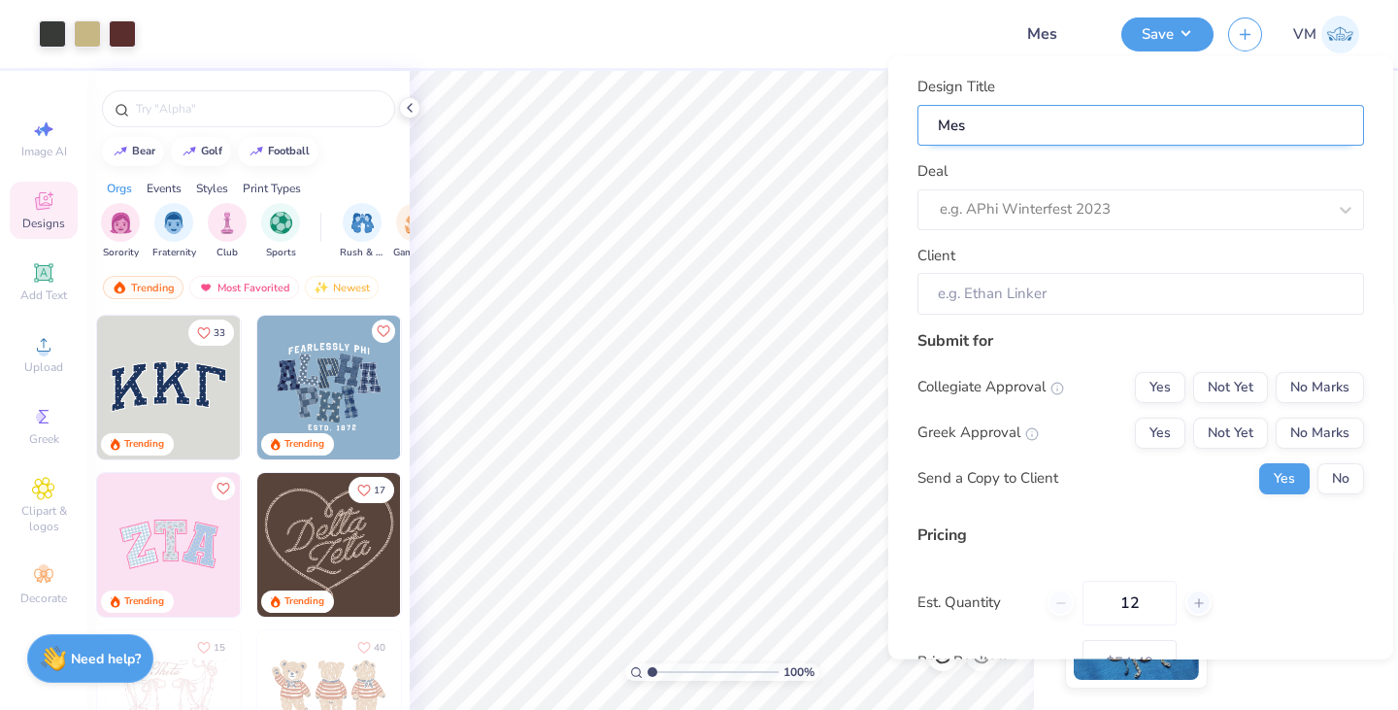
type input "Mesc"
type input "1.00467390873719"
type input "Mesc"
type input "Mesch"
type input "1.00467390873719"
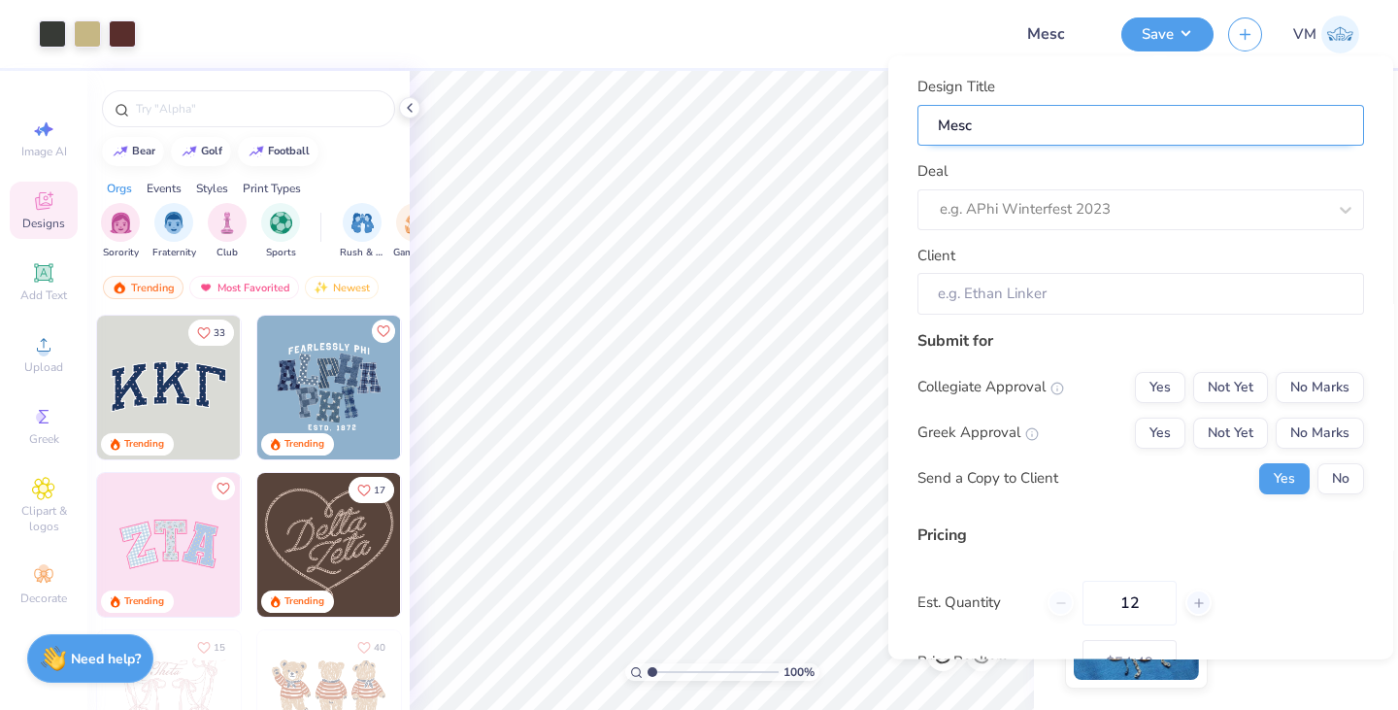
type input "Mesch"
type input "Meschk"
type input "1.00467390873719"
type input "Meschk"
type input "Meschke"
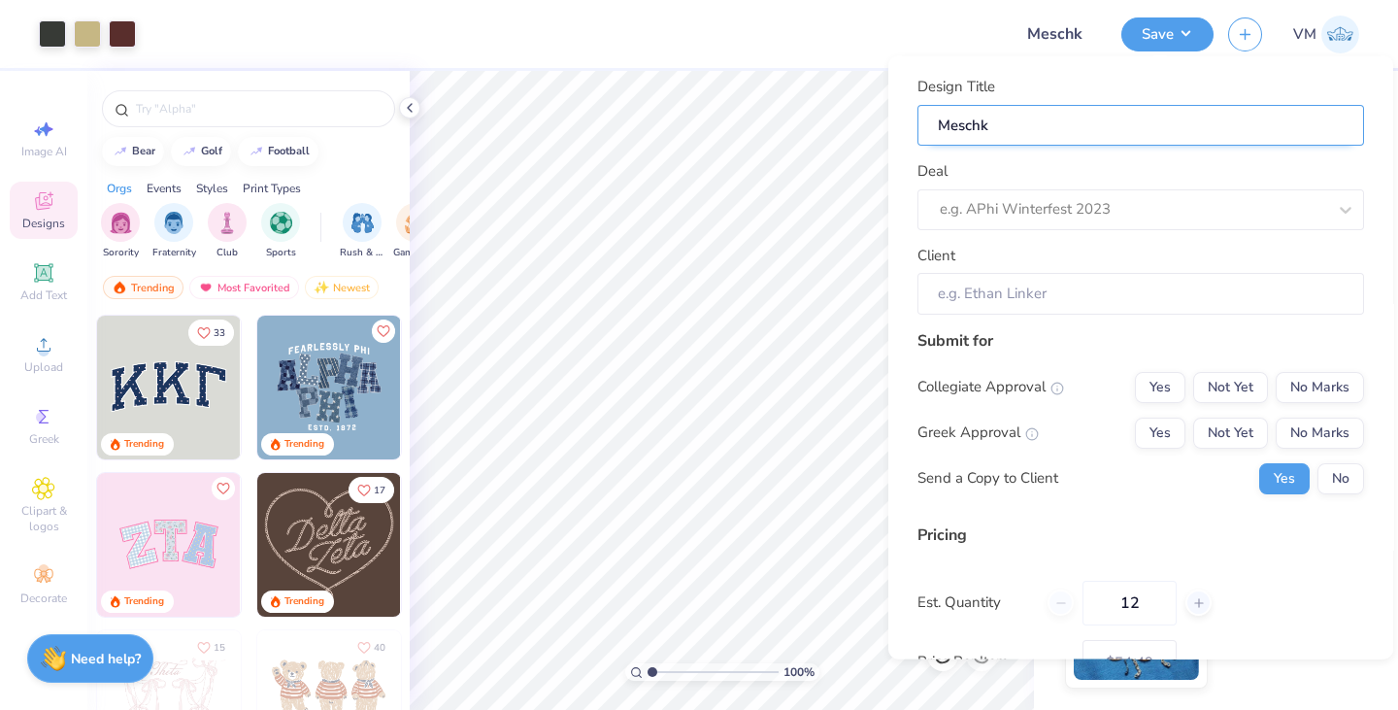
type input "1.00467390873719"
type input "Meschke"
type input "1.00467390873719"
type input "Meschke"
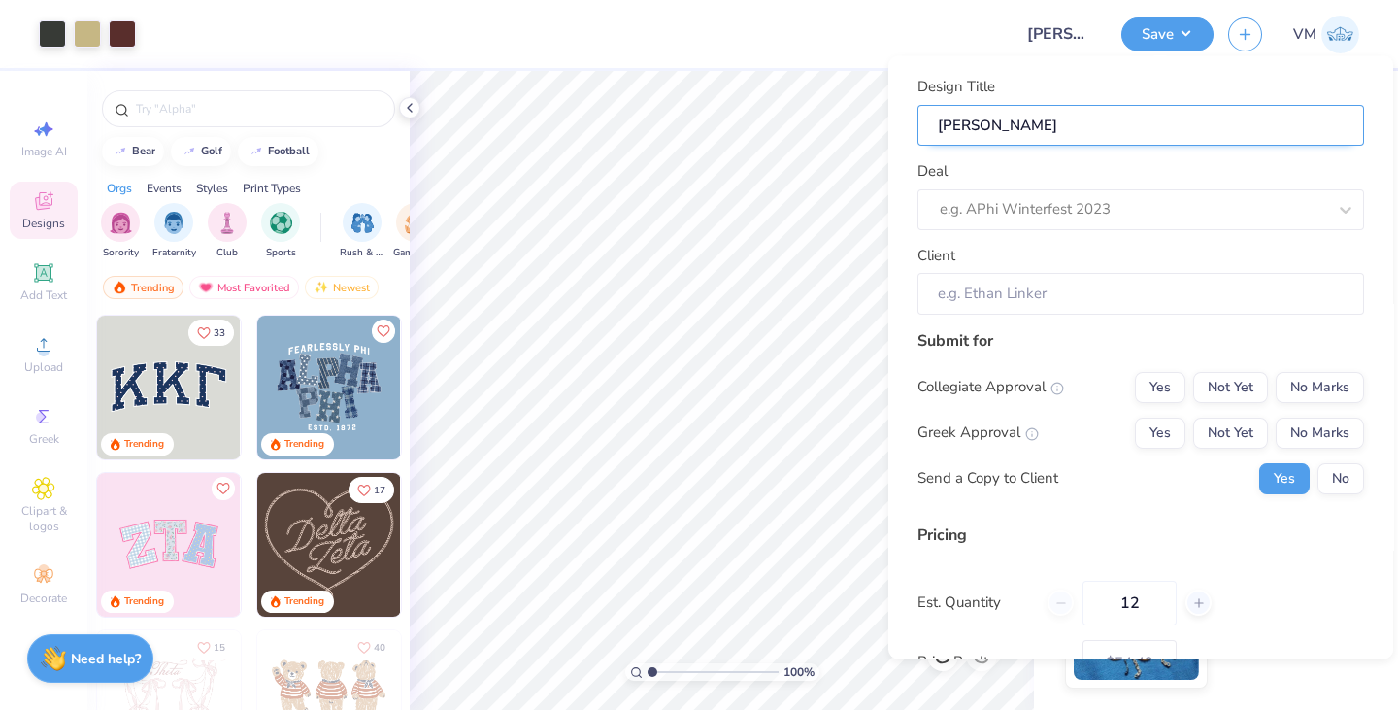
type input "Meschke H"
type input "1.00467390873719"
type input "Meschke H"
type input "Meschke Ho"
type input "1.00467390873719"
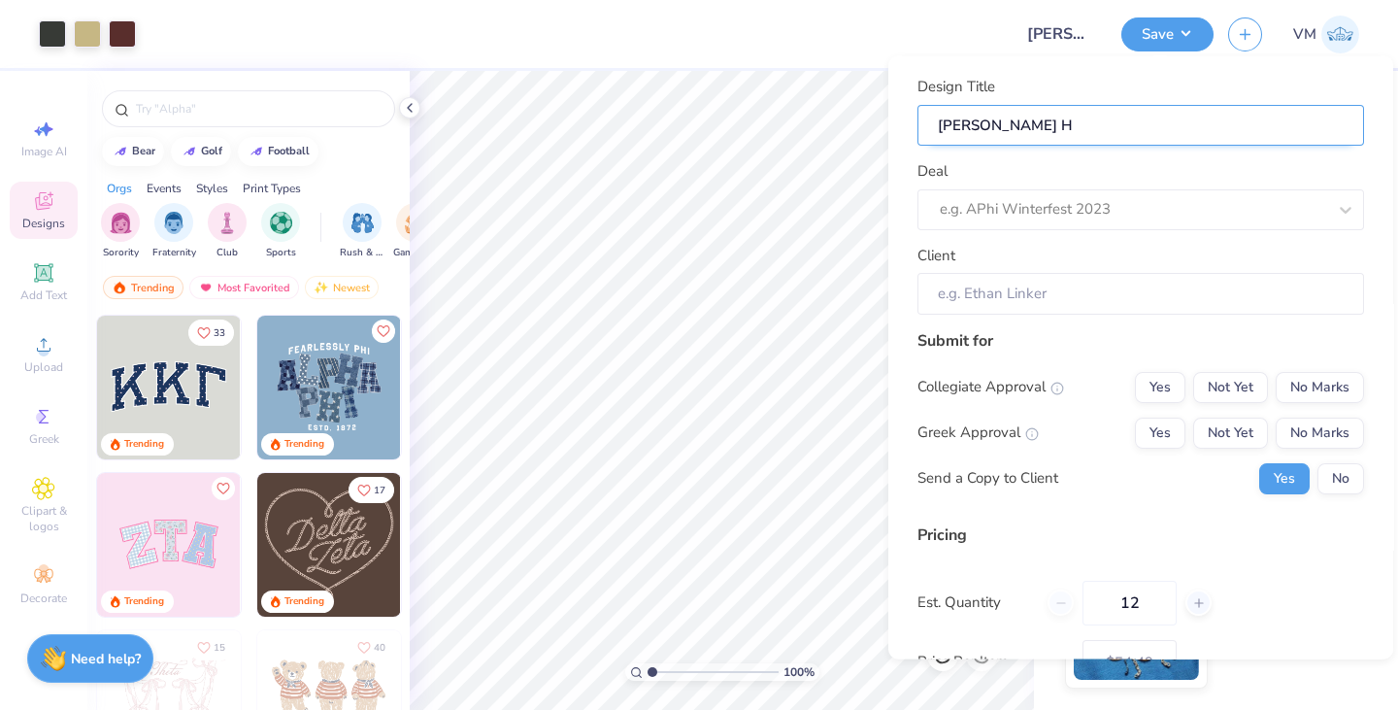
type input "Meschke Ho"
type input "Meschke Hol"
type input "1.00467390873719"
type input "Meschke Hol"
type input "Meschke Holi"
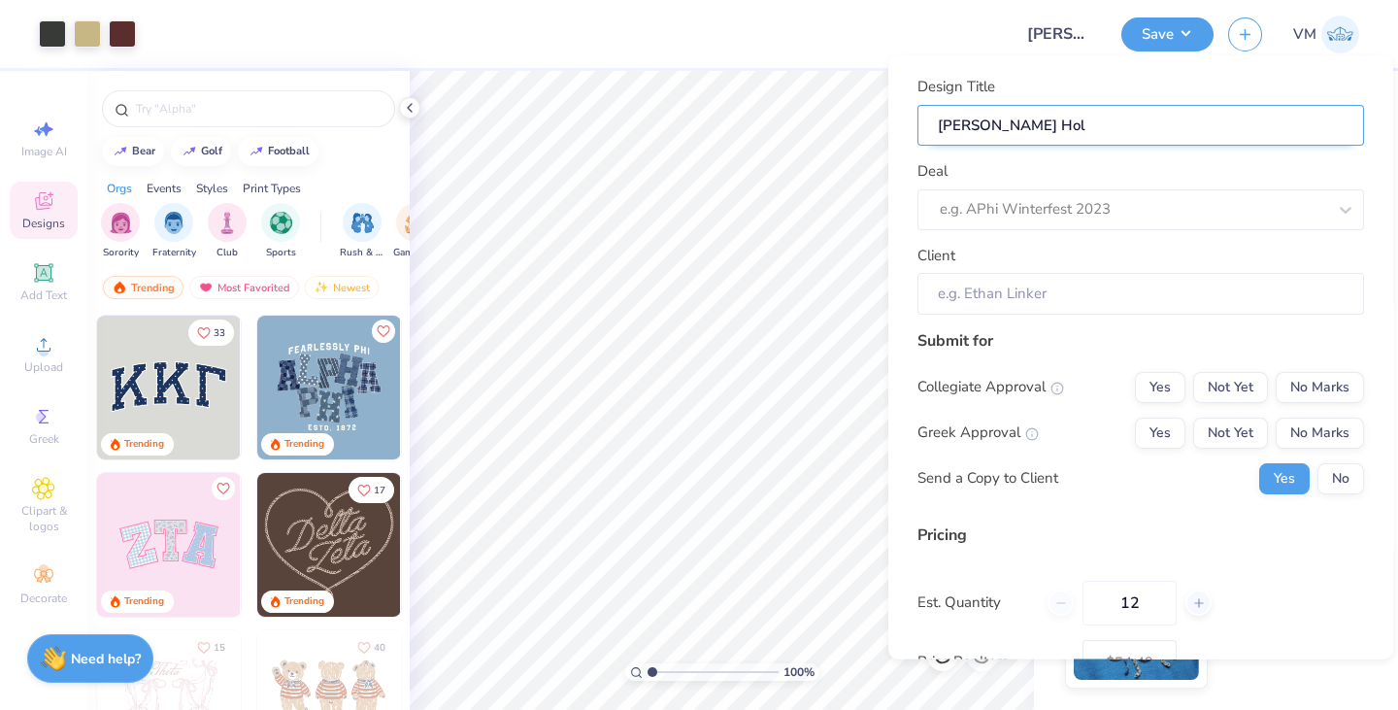
type input "1.00467390873719"
type input "Meschke Holi"
type input "Meschke Holid"
type input "1.00467390873719"
type input "Meschke Holida"
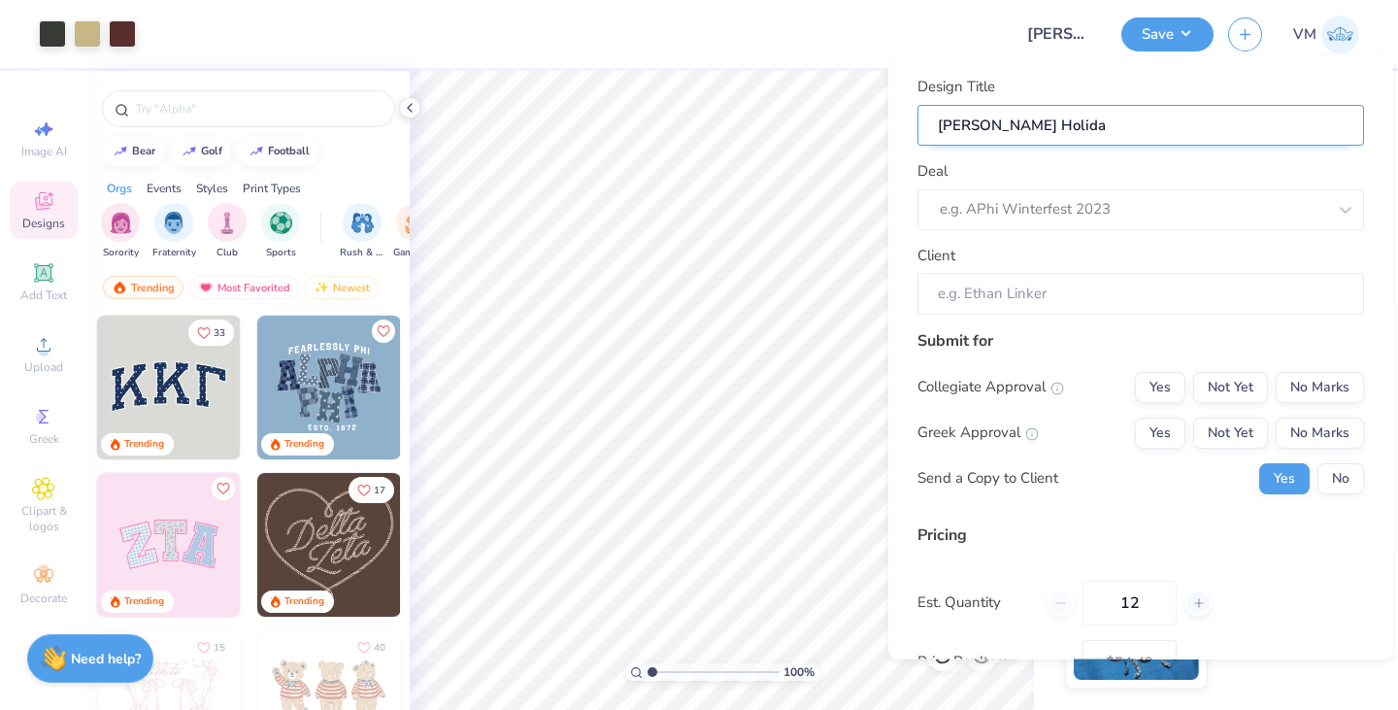
type input "Meschke Holida"
type input "1.00467390873719"
type input "Meschke Holiday"
type input "1.00467390873719"
type input "Meschke Holiday"
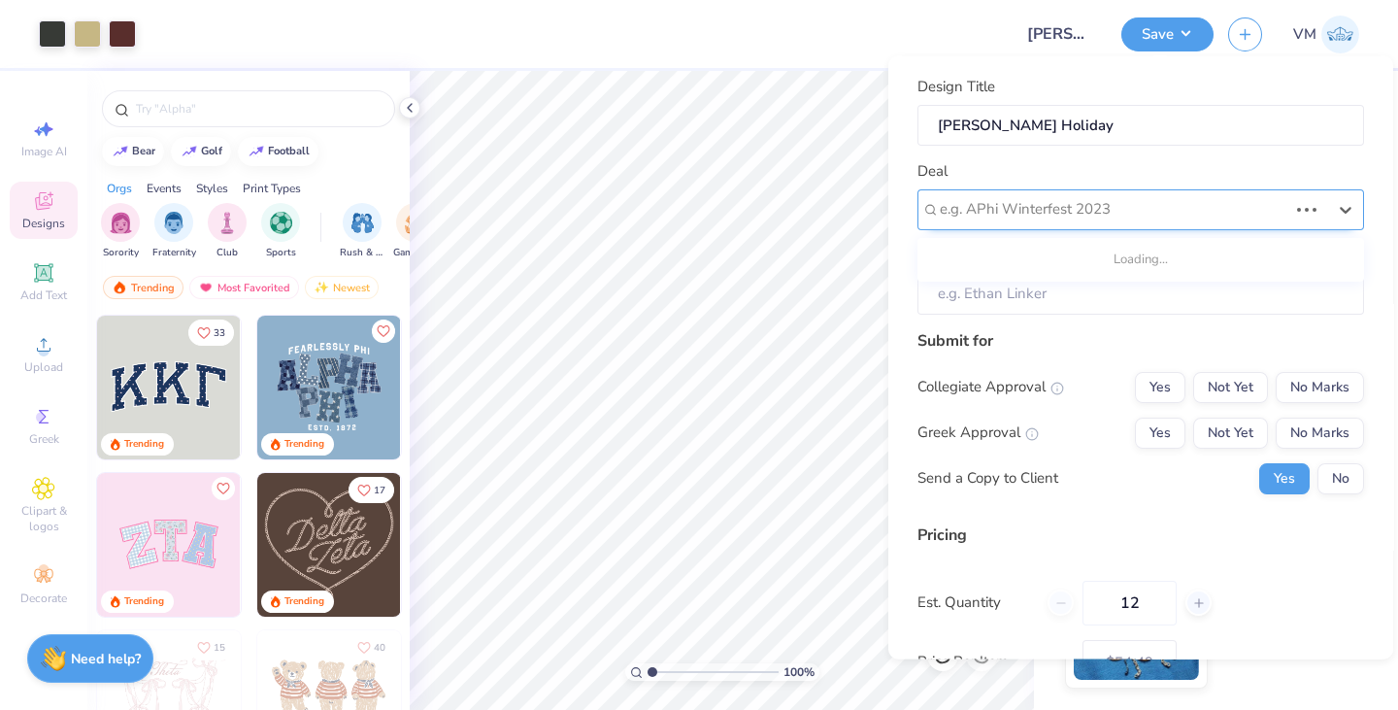
click at [1070, 196] on div at bounding box center [1114, 209] width 348 height 26
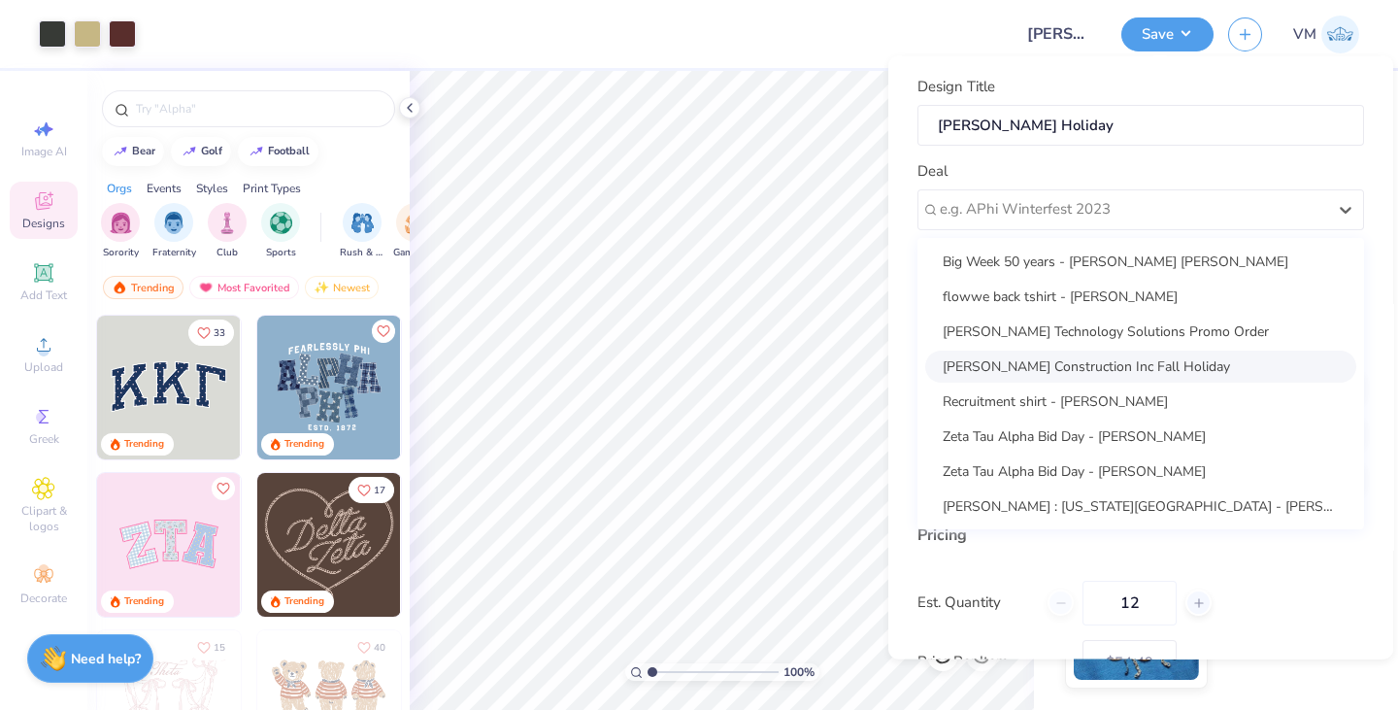
click at [1030, 358] on div "Meschke Construction Inc Fall Holiday" at bounding box center [1140, 365] width 431 height 32
type input "1.00467390873719"
type input "Craig Meschke"
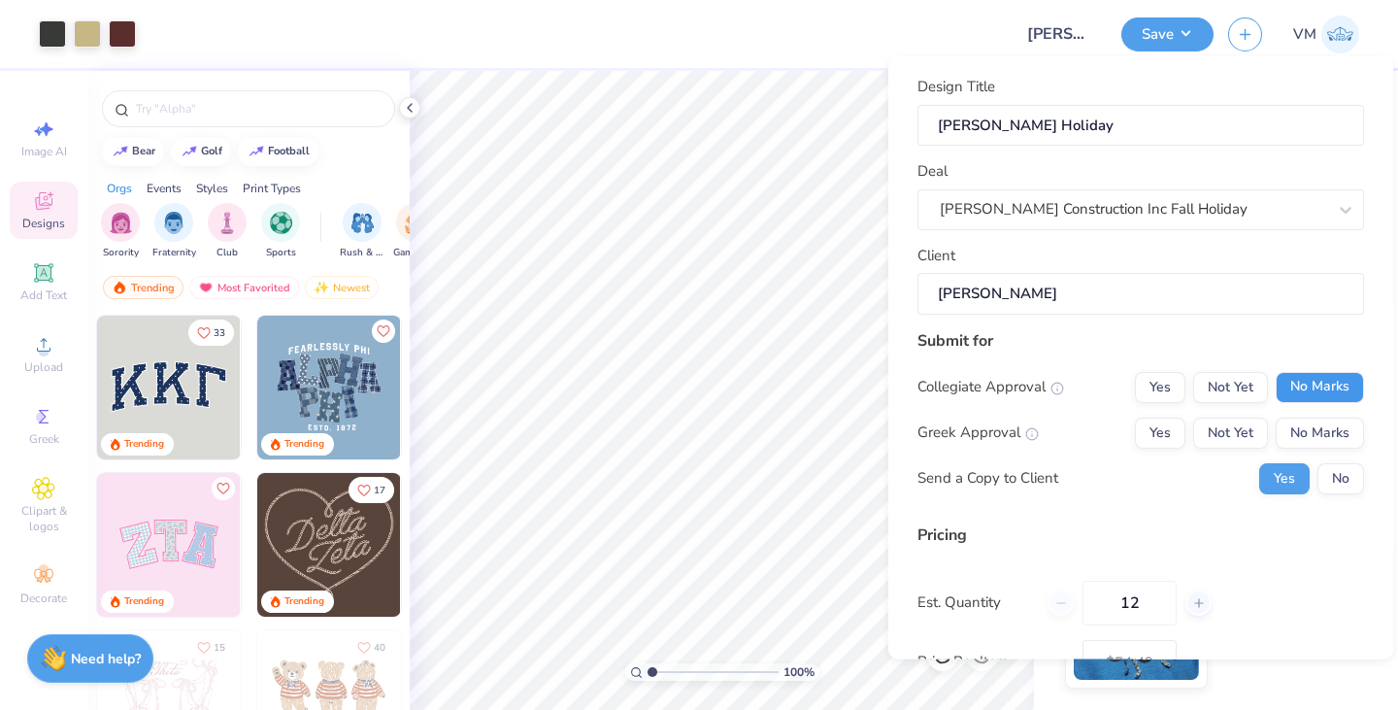
click at [1295, 391] on button "No Marks" at bounding box center [1320, 386] width 88 height 31
click at [1299, 424] on button "No Marks" at bounding box center [1320, 431] width 88 height 31
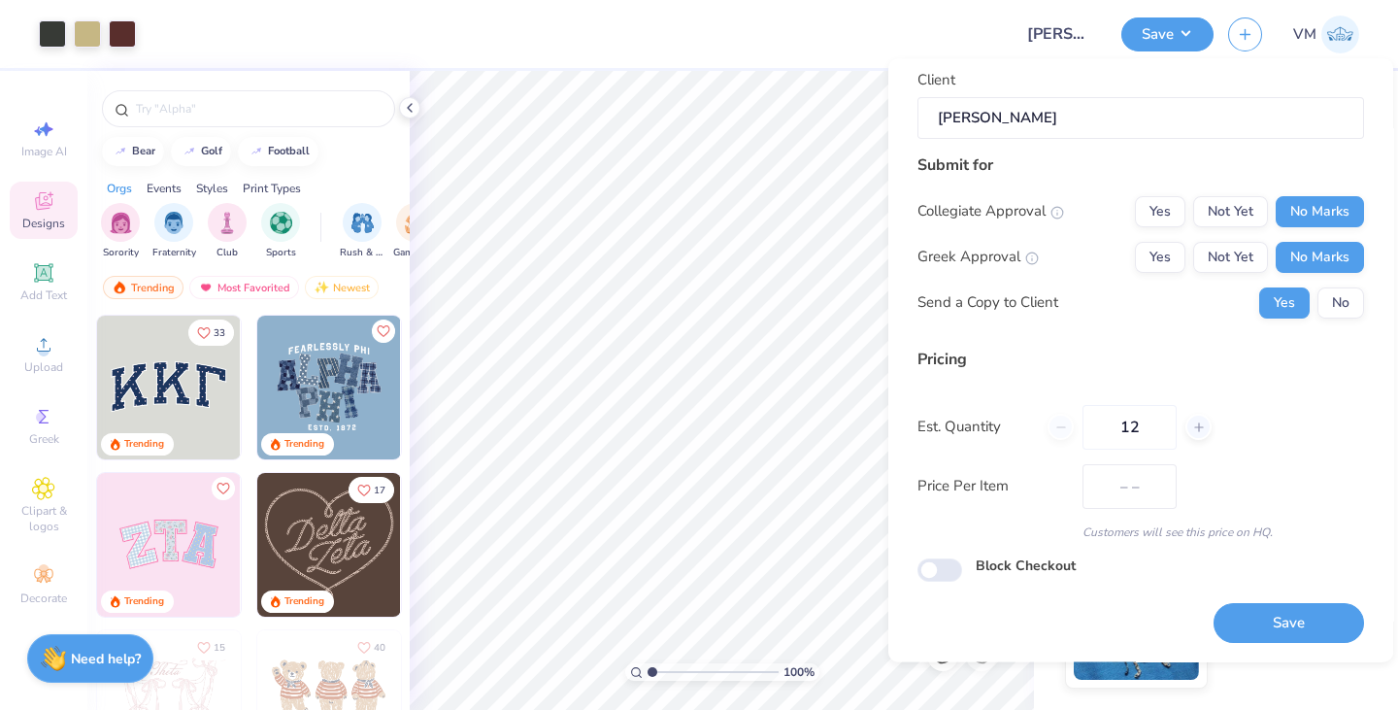
drag, startPoint x: 1142, startPoint y: 422, endPoint x: 1046, endPoint y: 437, distance: 97.2
click at [1046, 437] on div "Est. Quantity 12" at bounding box center [1140, 427] width 447 height 45
type input "$54.49"
type input "100"
type input "$44.90"
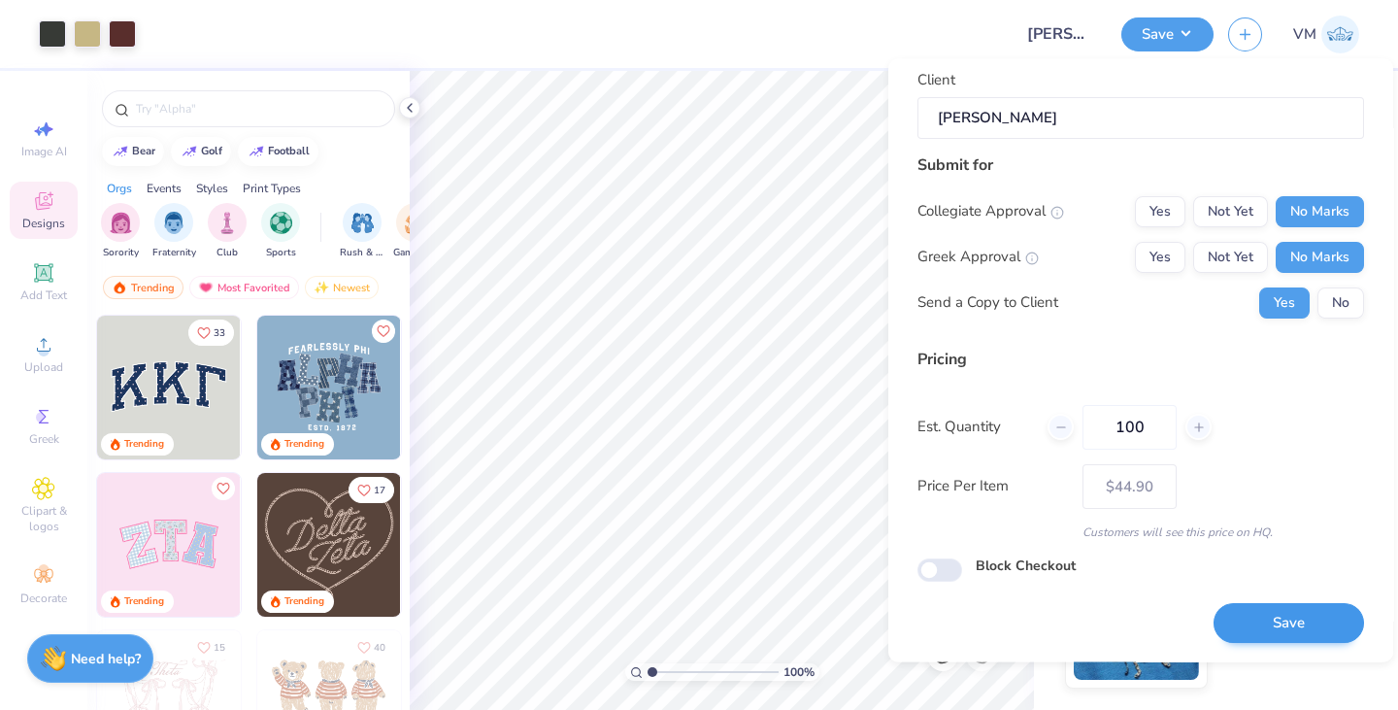
type input "100"
click at [1241, 613] on button "Save" at bounding box center [1288, 624] width 150 height 40
type input "$44.90"
type input "1.00467390873719"
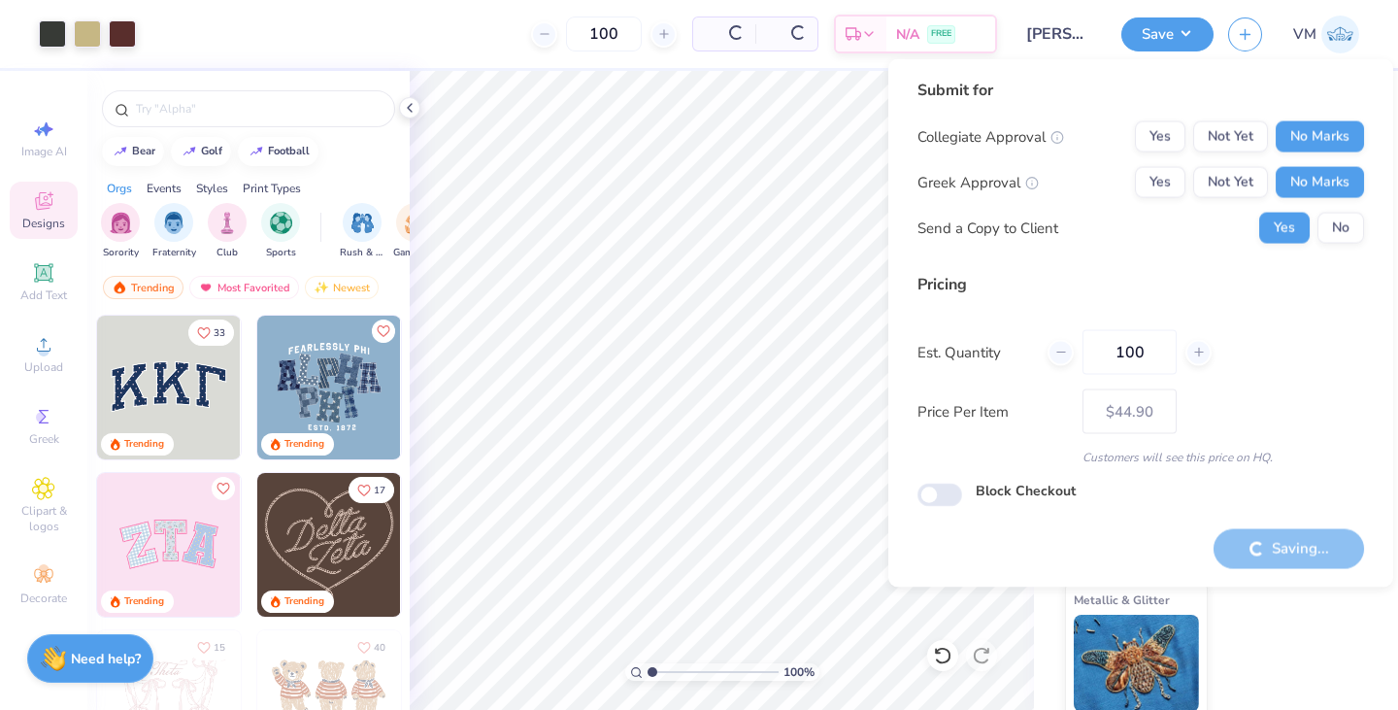
type input "– –"
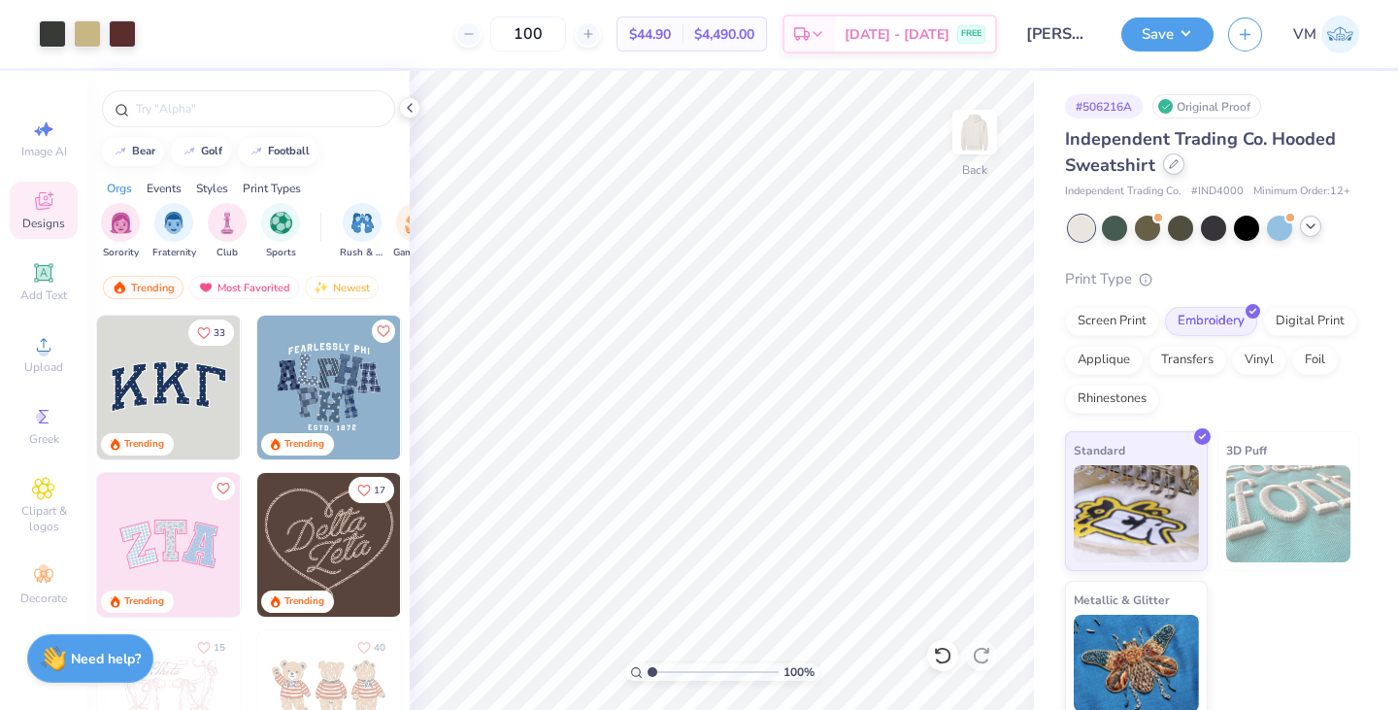
click at [1169, 170] on div at bounding box center [1173, 163] width 21 height 21
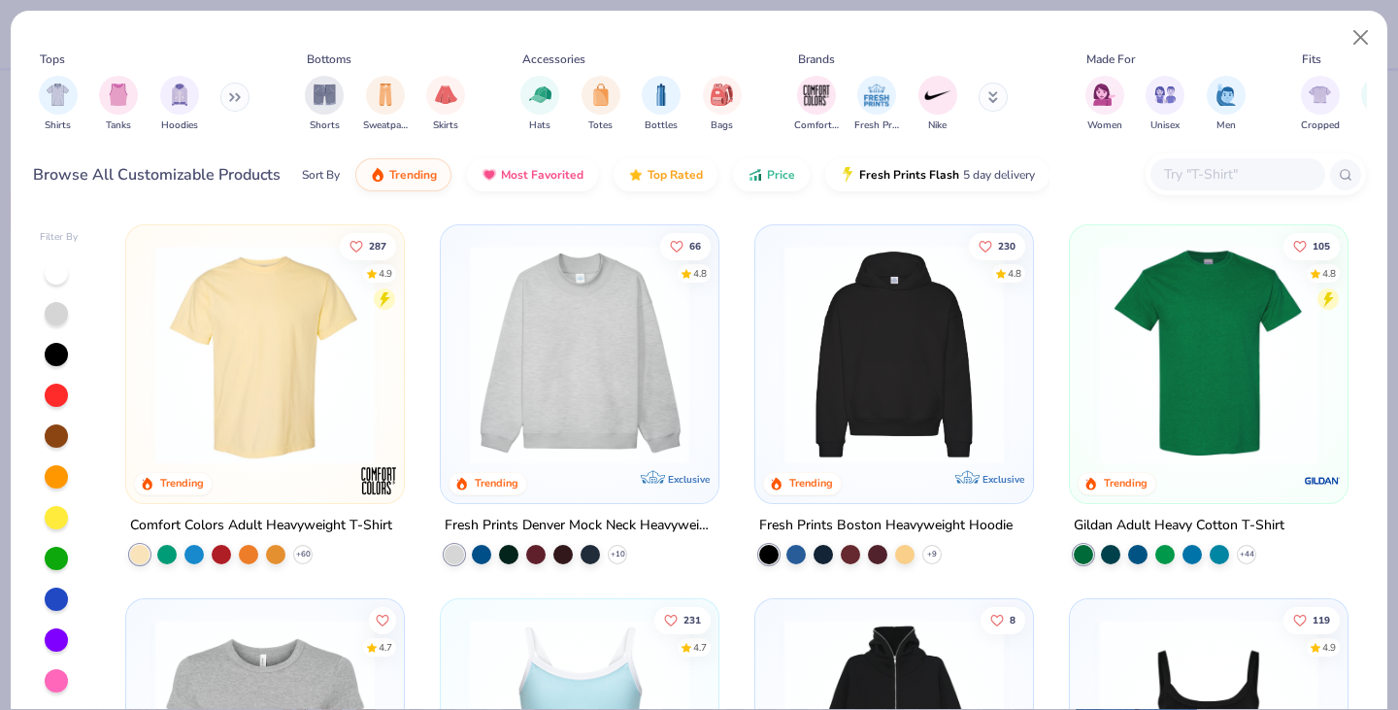
click at [240, 94] on icon at bounding box center [238, 97] width 3 height 7
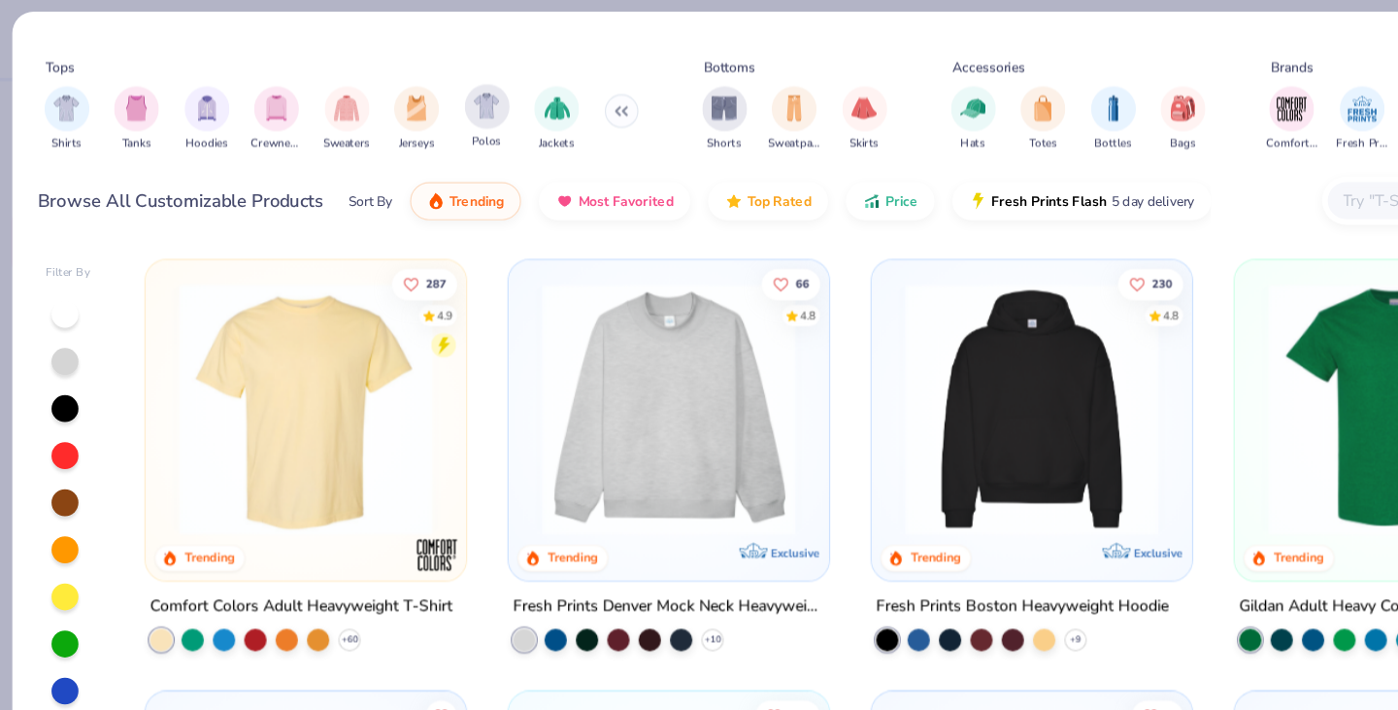
click at [421, 115] on div "Polos" at bounding box center [422, 102] width 39 height 57
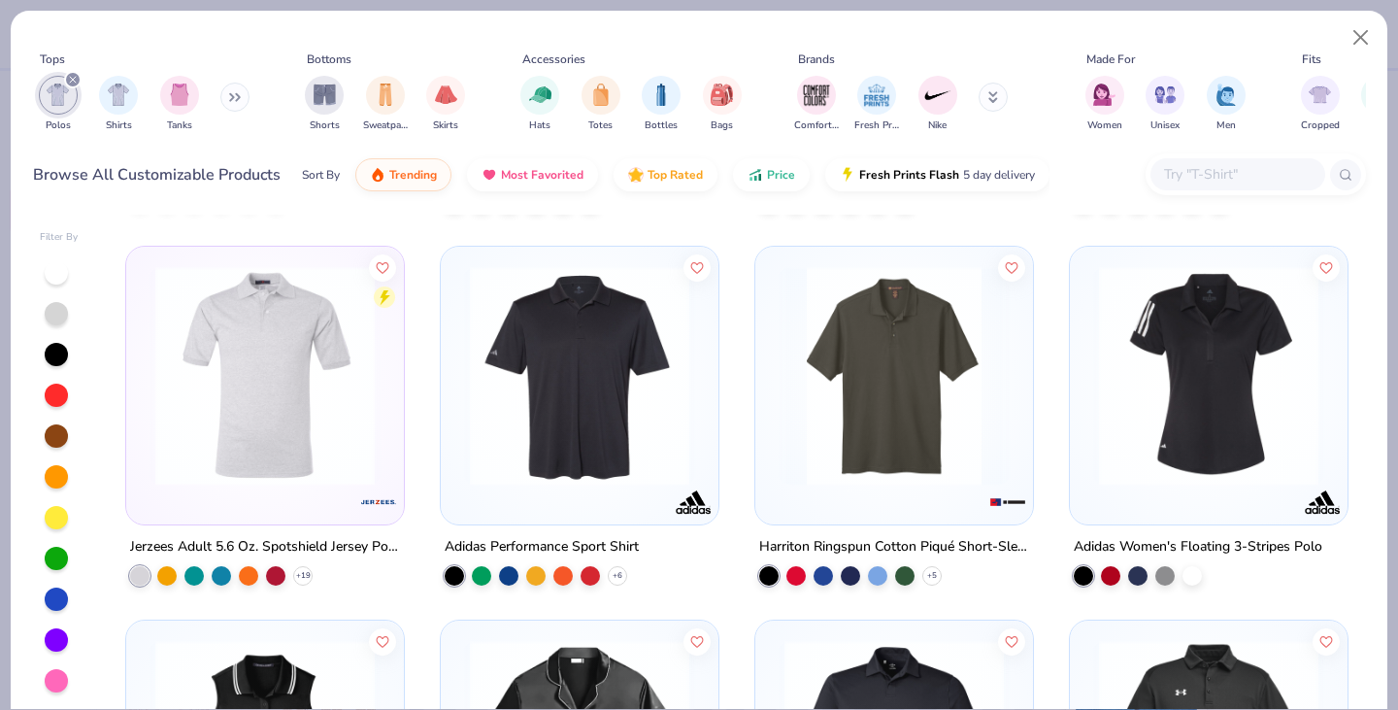
scroll to position [360, 0]
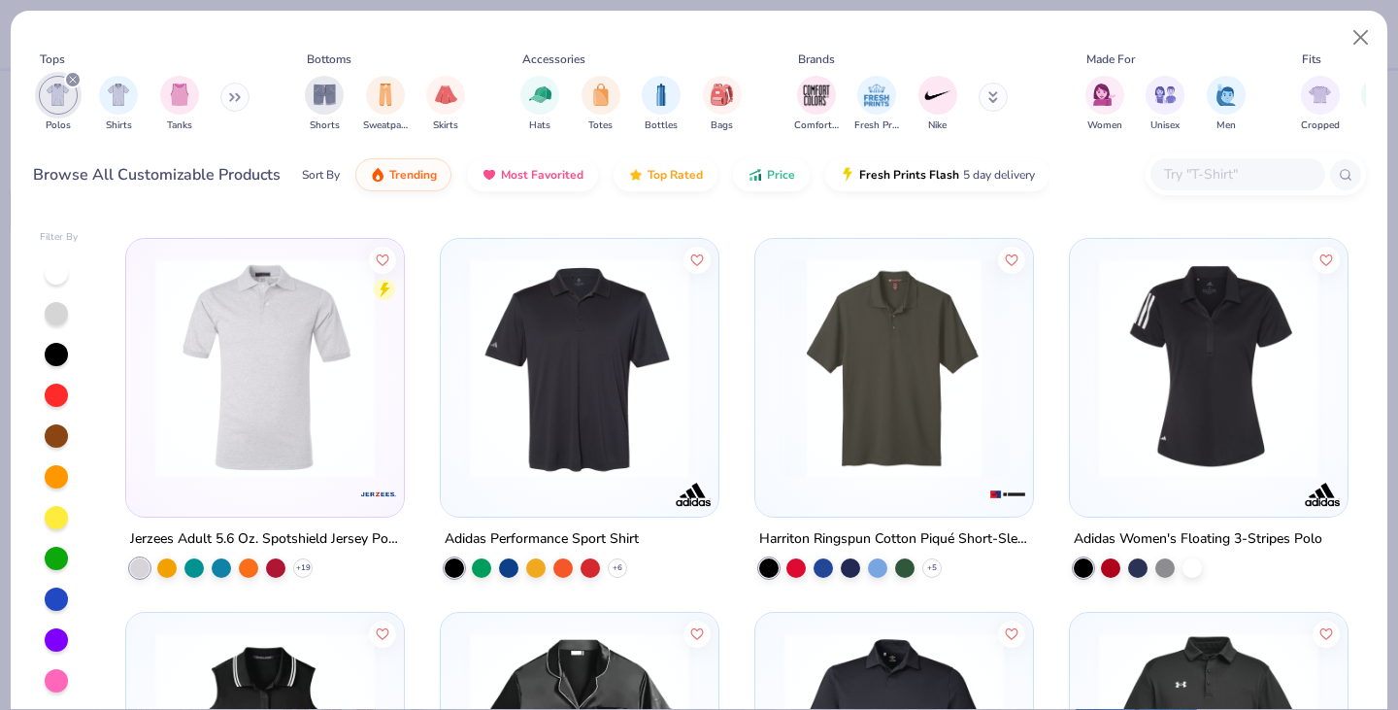
click at [618, 436] on img at bounding box center [579, 367] width 239 height 219
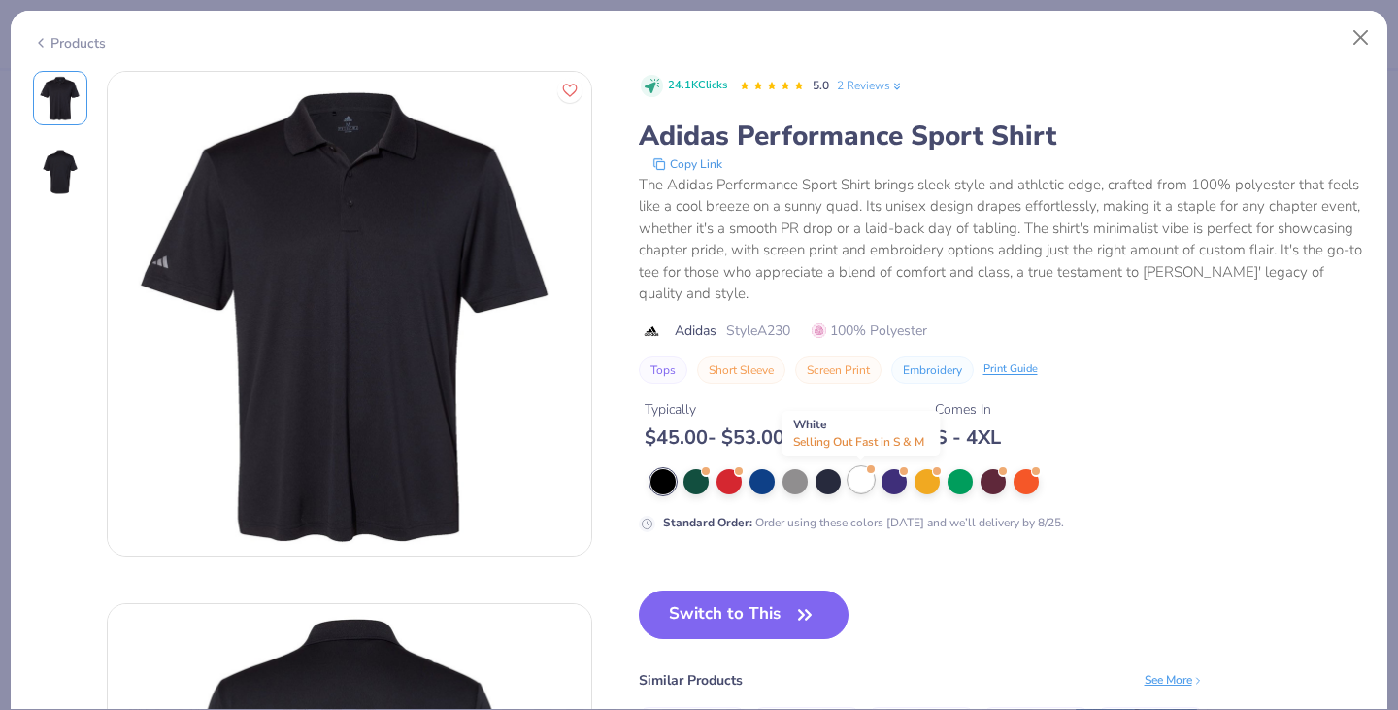
click at [848, 476] on div at bounding box center [860, 479] width 25 height 25
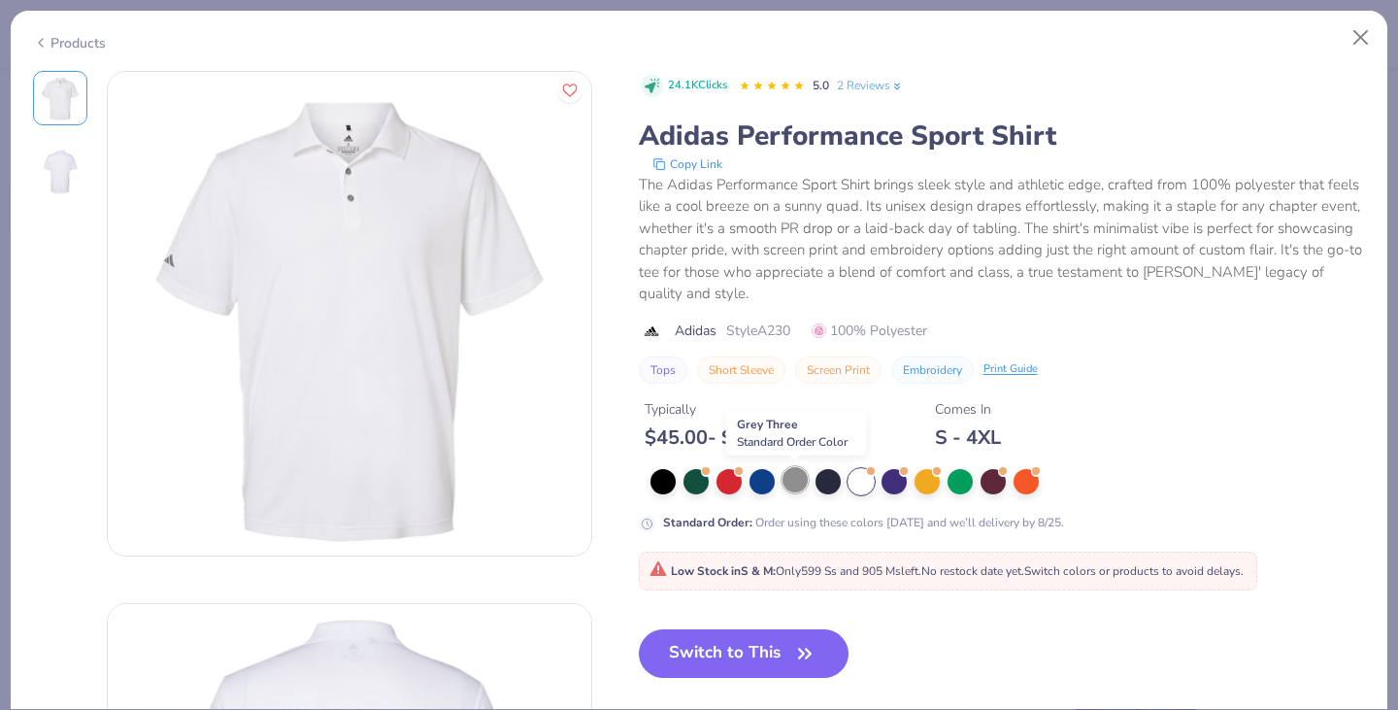
click at [803, 488] on div at bounding box center [794, 479] width 25 height 25
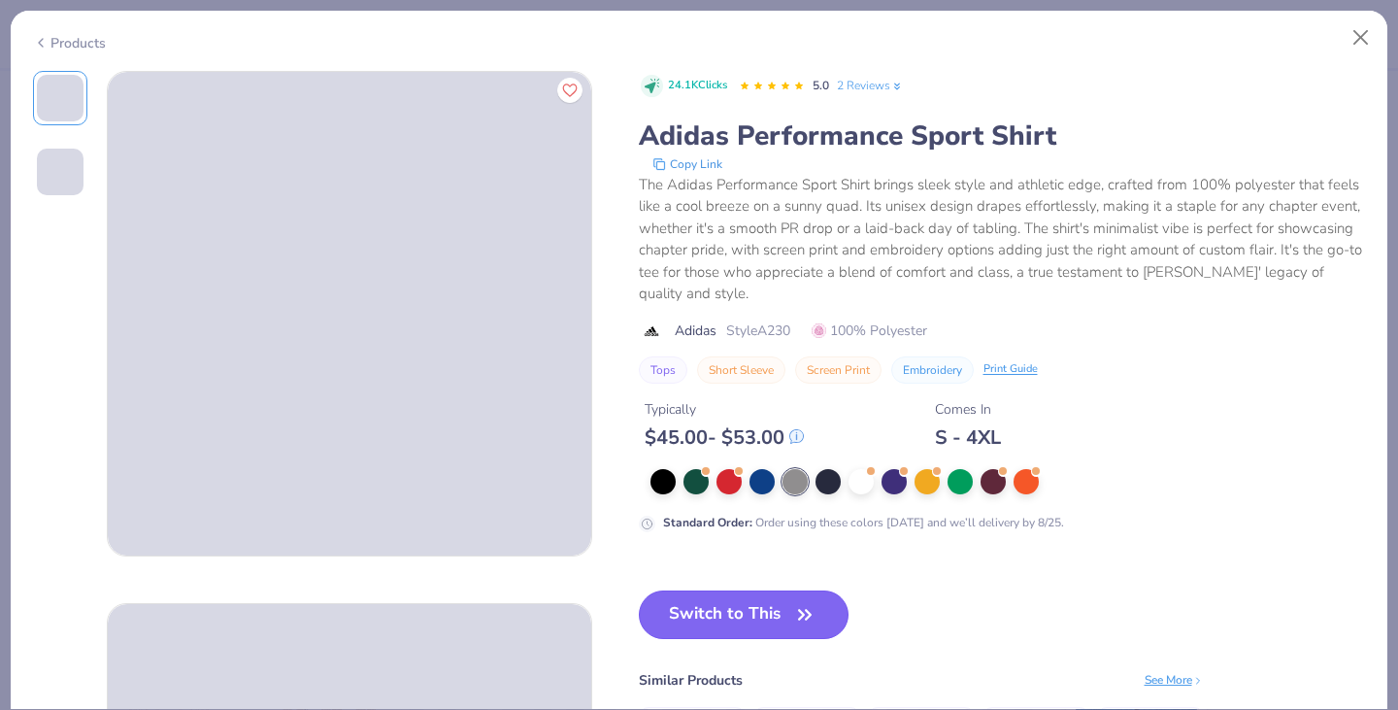
click at [798, 616] on icon "button" at bounding box center [804, 614] width 27 height 27
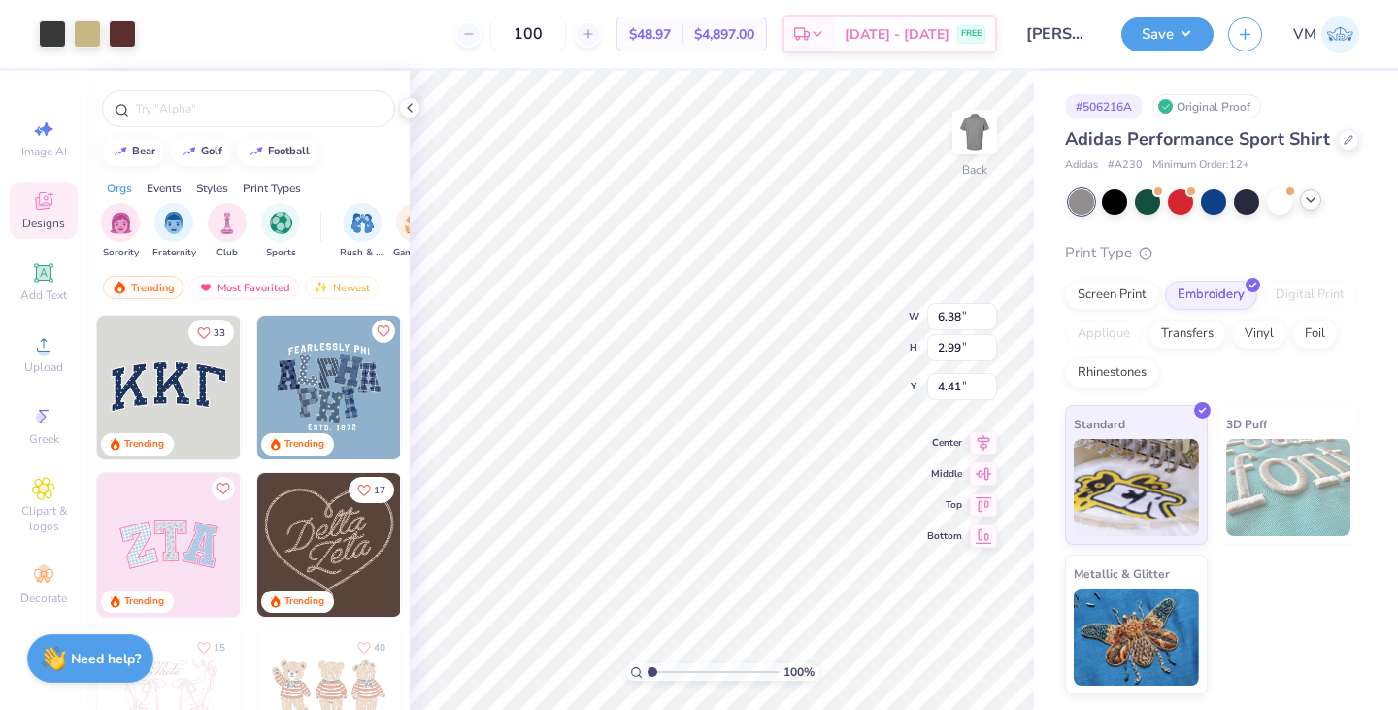
type input "1.00467390873719"
type input "3.00"
click at [1237, 213] on div at bounding box center [1246, 199] width 25 height 25
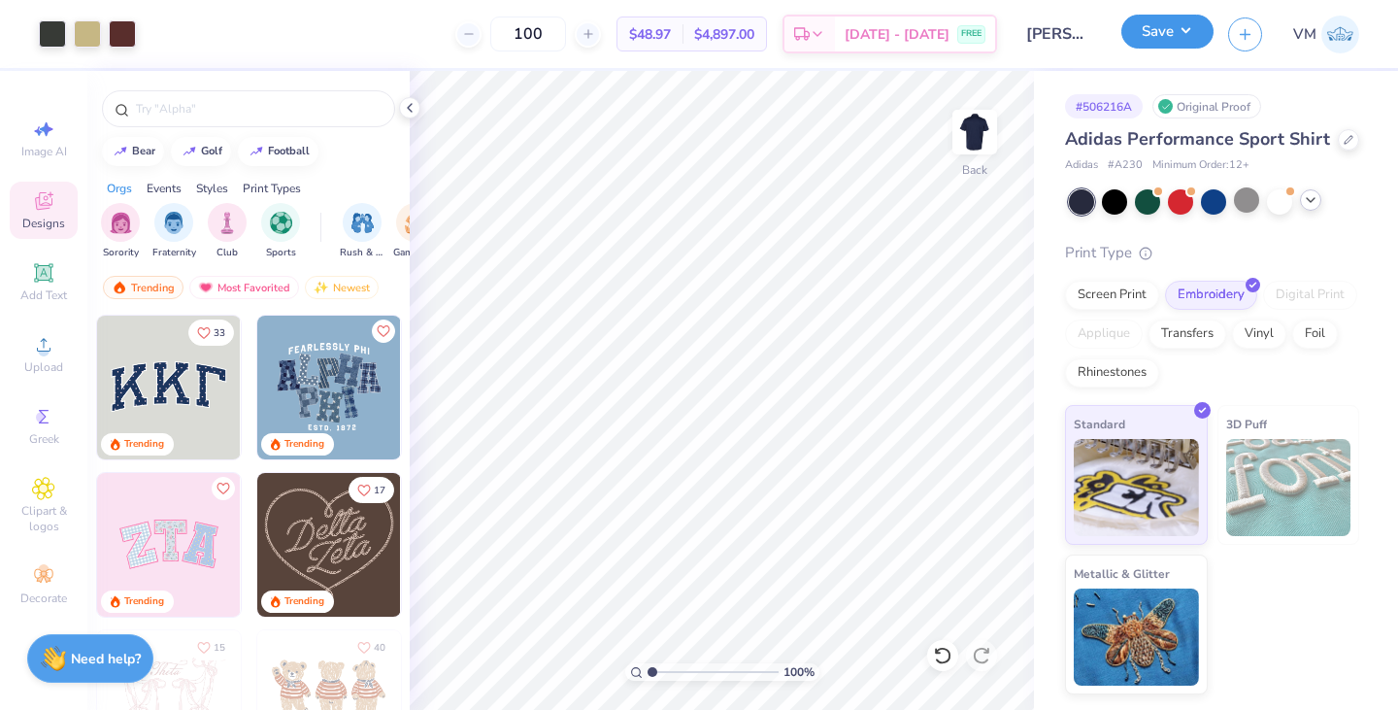
click at [1160, 30] on button "Save" at bounding box center [1167, 32] width 92 height 34
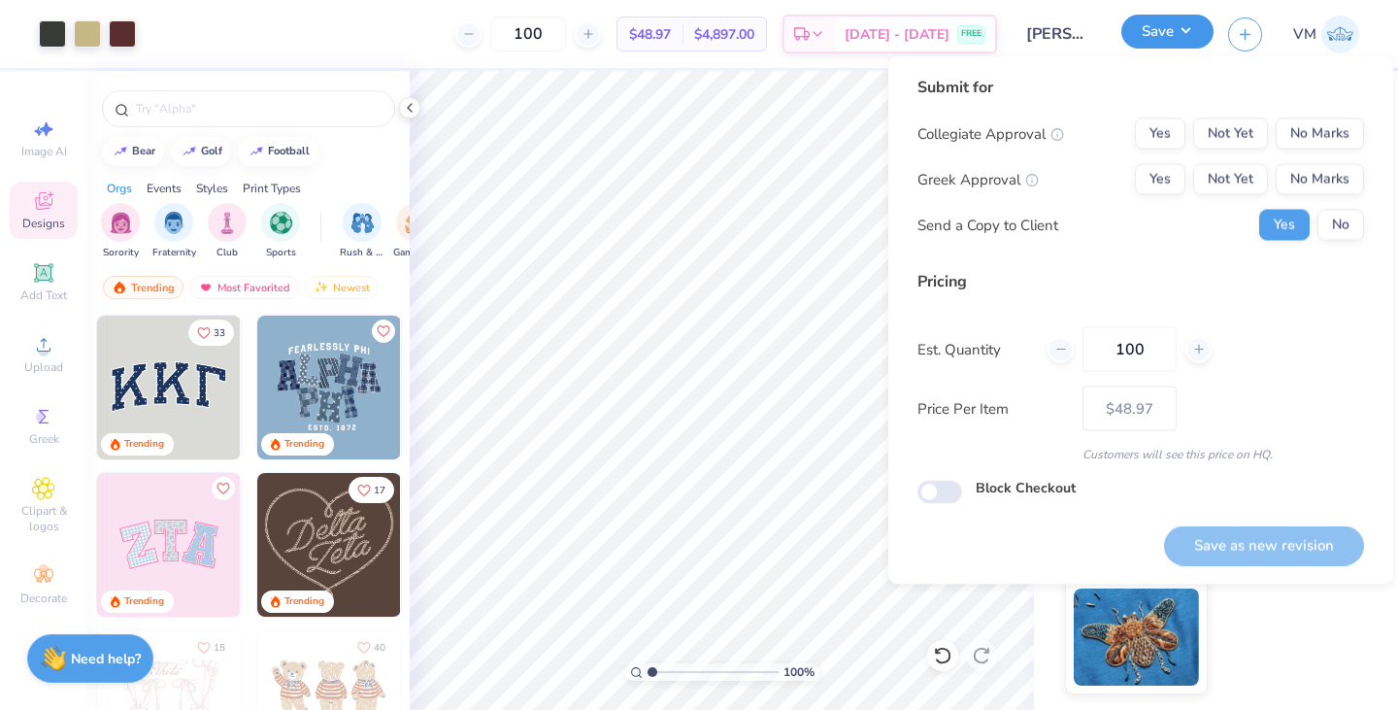
type input "1.00467390873719"
click at [1288, 134] on button "No Marks" at bounding box center [1320, 133] width 88 height 31
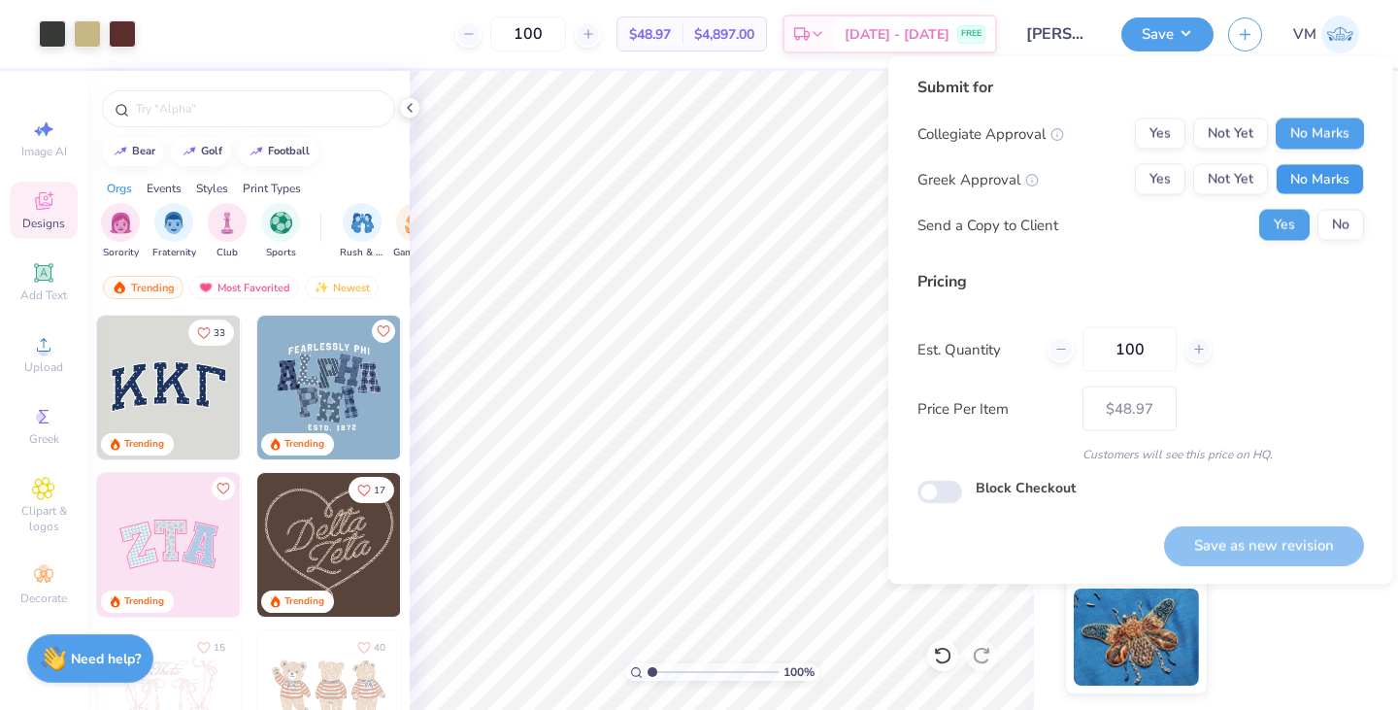
click at [1298, 179] on button "No Marks" at bounding box center [1320, 179] width 88 height 31
click at [1238, 562] on button "Save as new revision" at bounding box center [1264, 545] width 200 height 40
type input "$48.97"
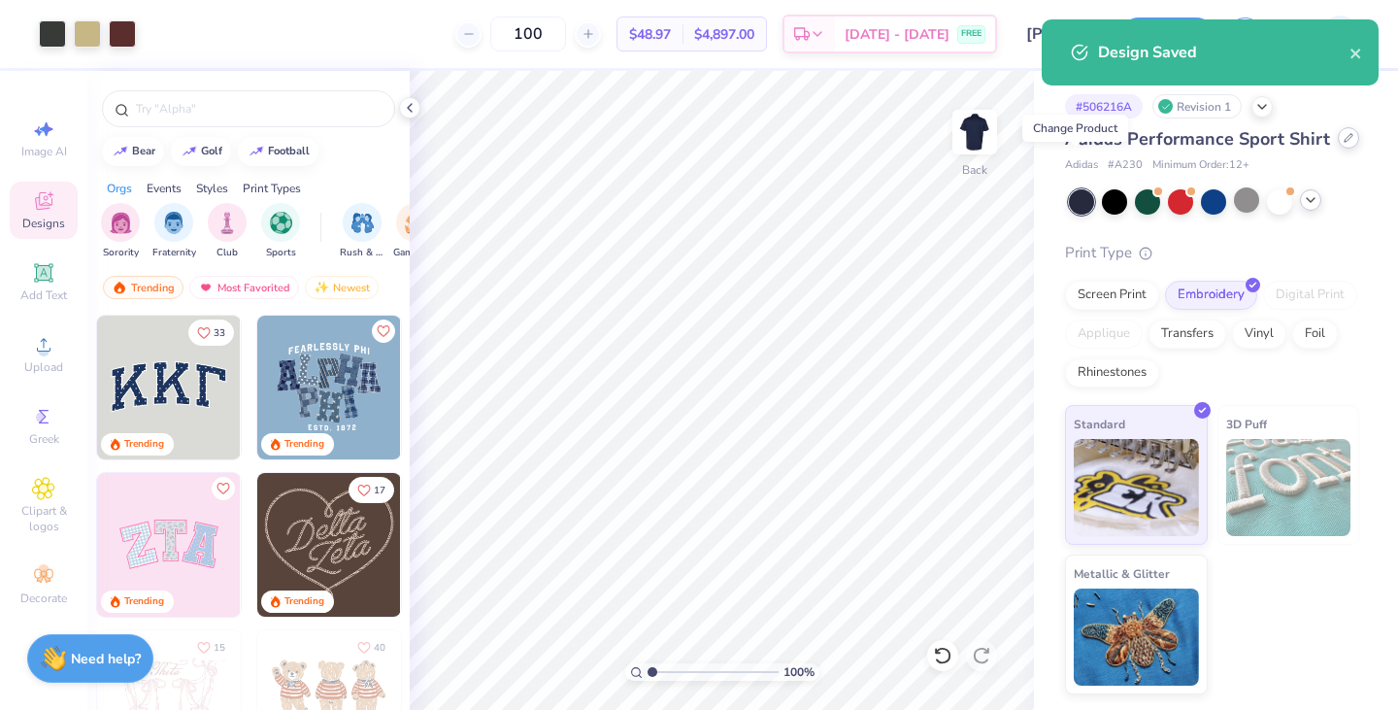
click at [1338, 149] on div at bounding box center [1348, 137] width 21 height 21
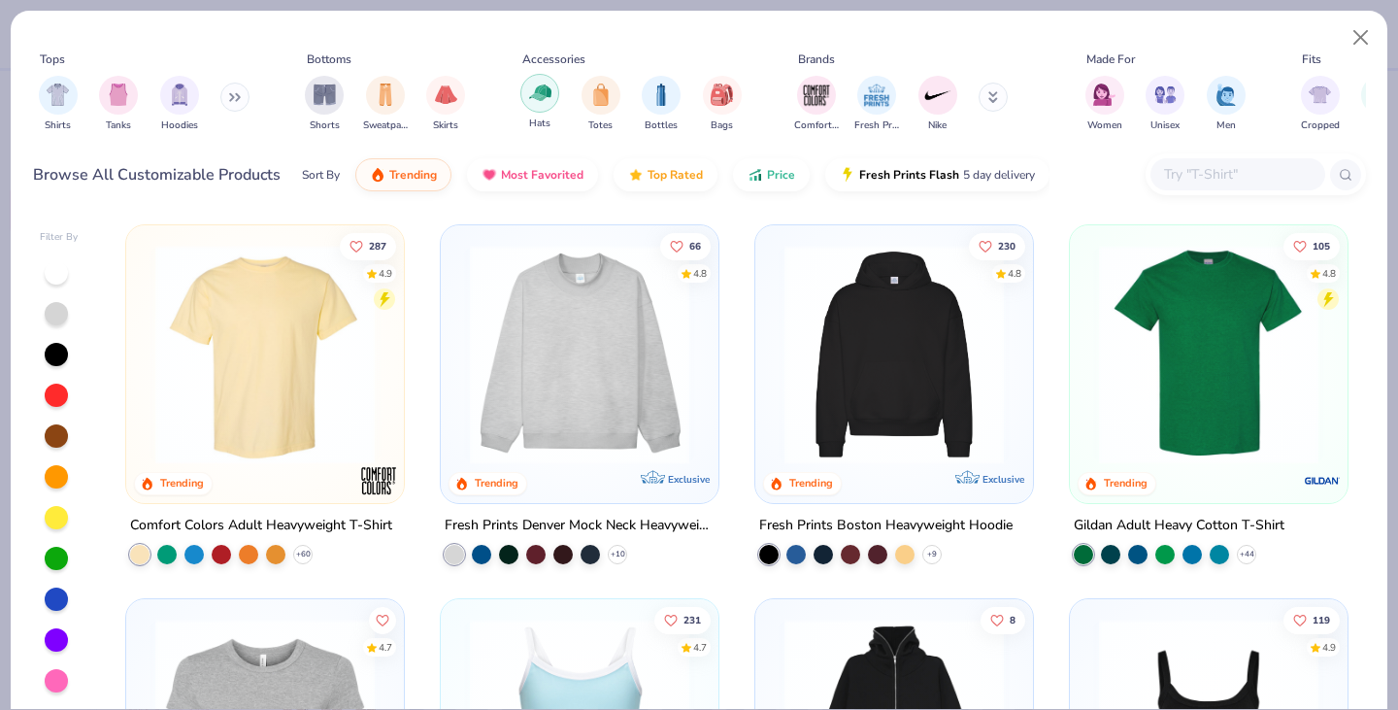
click at [542, 99] on img "filter for Hats" at bounding box center [540, 93] width 22 height 22
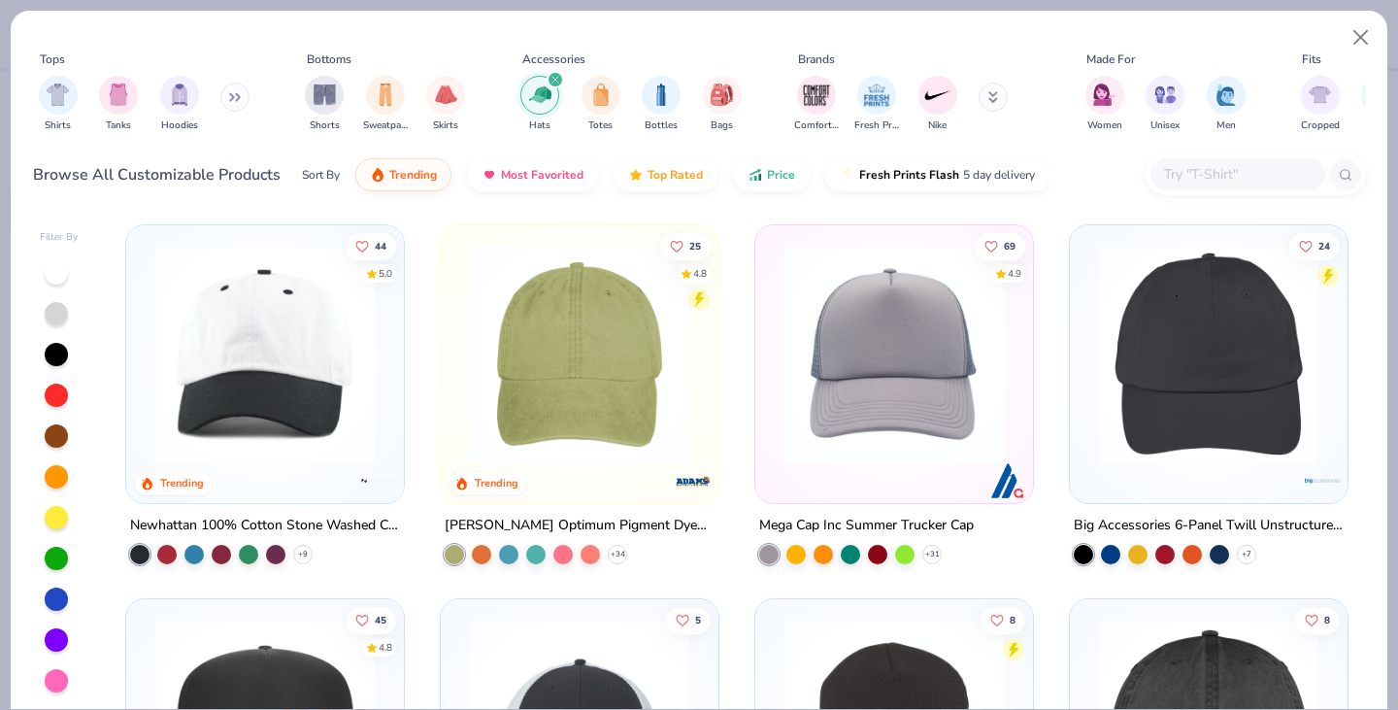
click at [557, 358] on img at bounding box center [579, 354] width 239 height 219
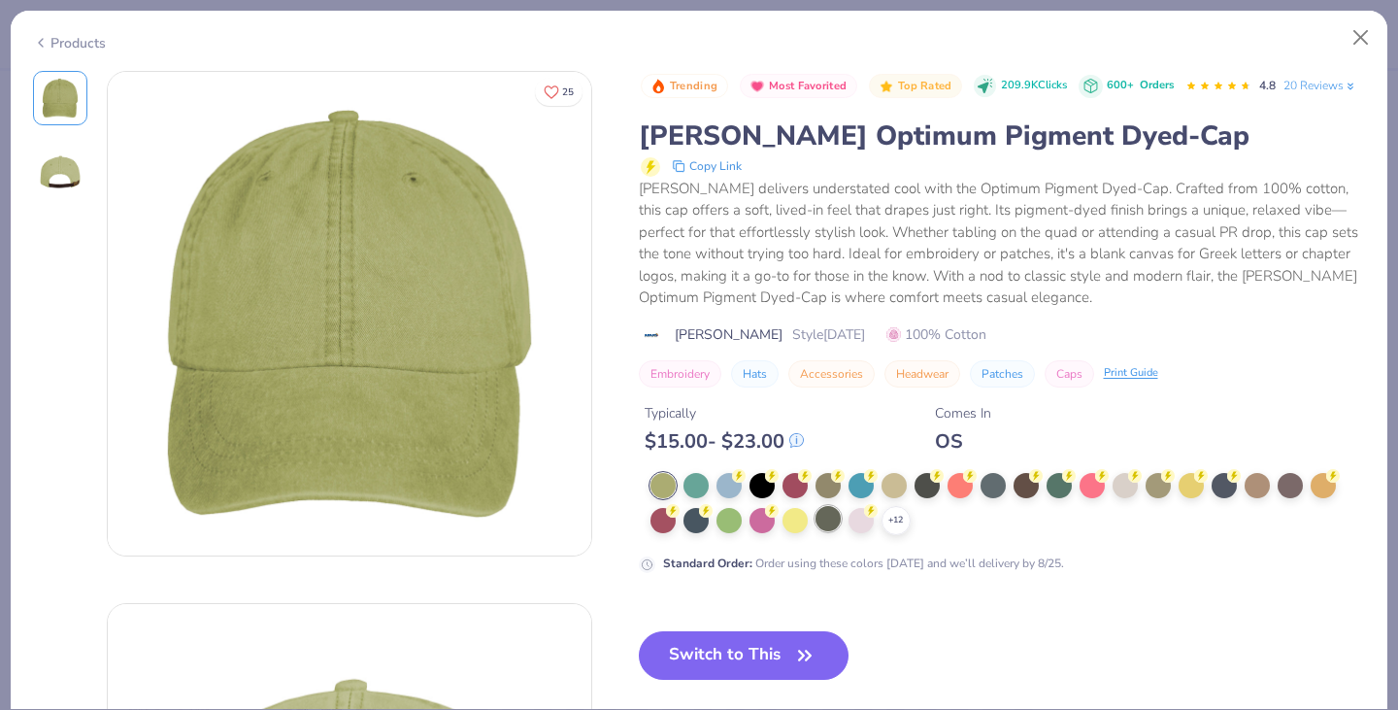
click at [834, 508] on body "Art colors 100 $48.97 Per Item $4,897.00 Total Est. Delivery Aug 22 - 25 FREE D…" at bounding box center [699, 355] width 1398 height 710
click at [821, 531] on div at bounding box center [827, 518] width 25 height 25
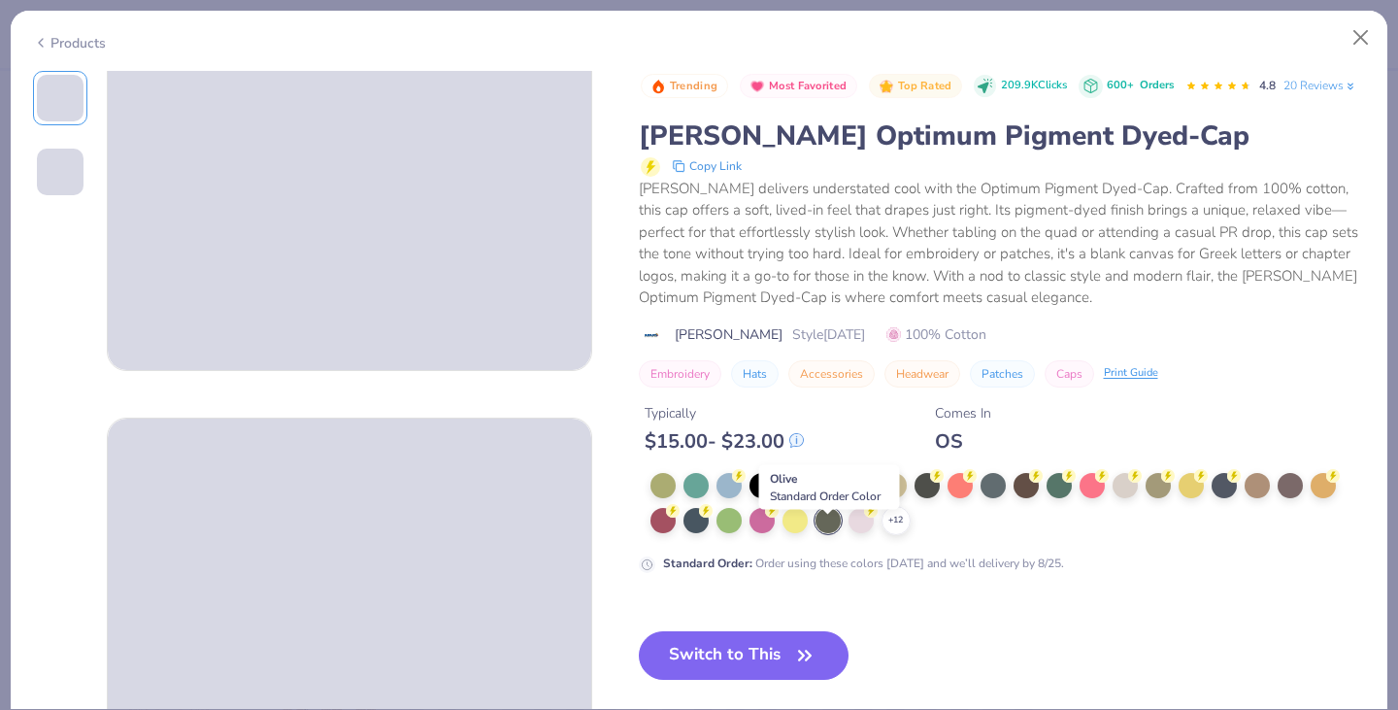
scroll to position [192, 0]
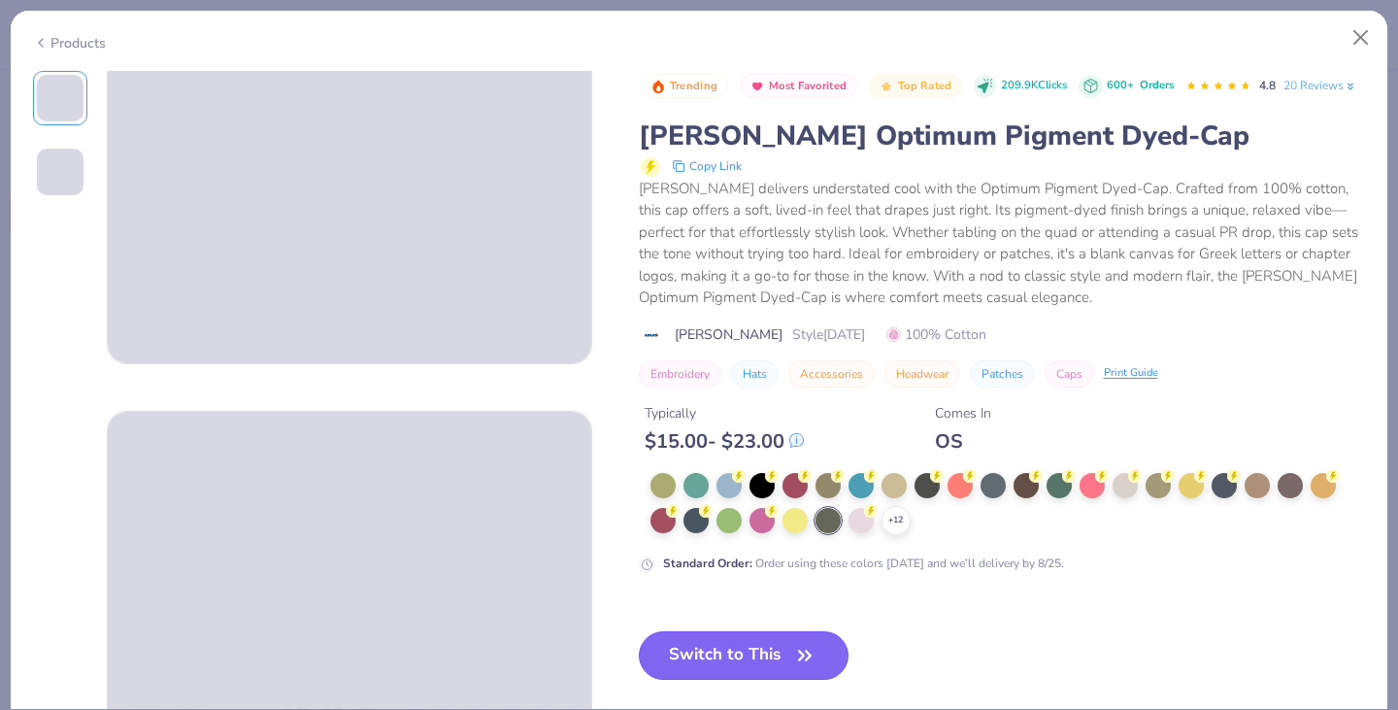
click at [777, 647] on button "Switch to This" at bounding box center [744, 655] width 211 height 49
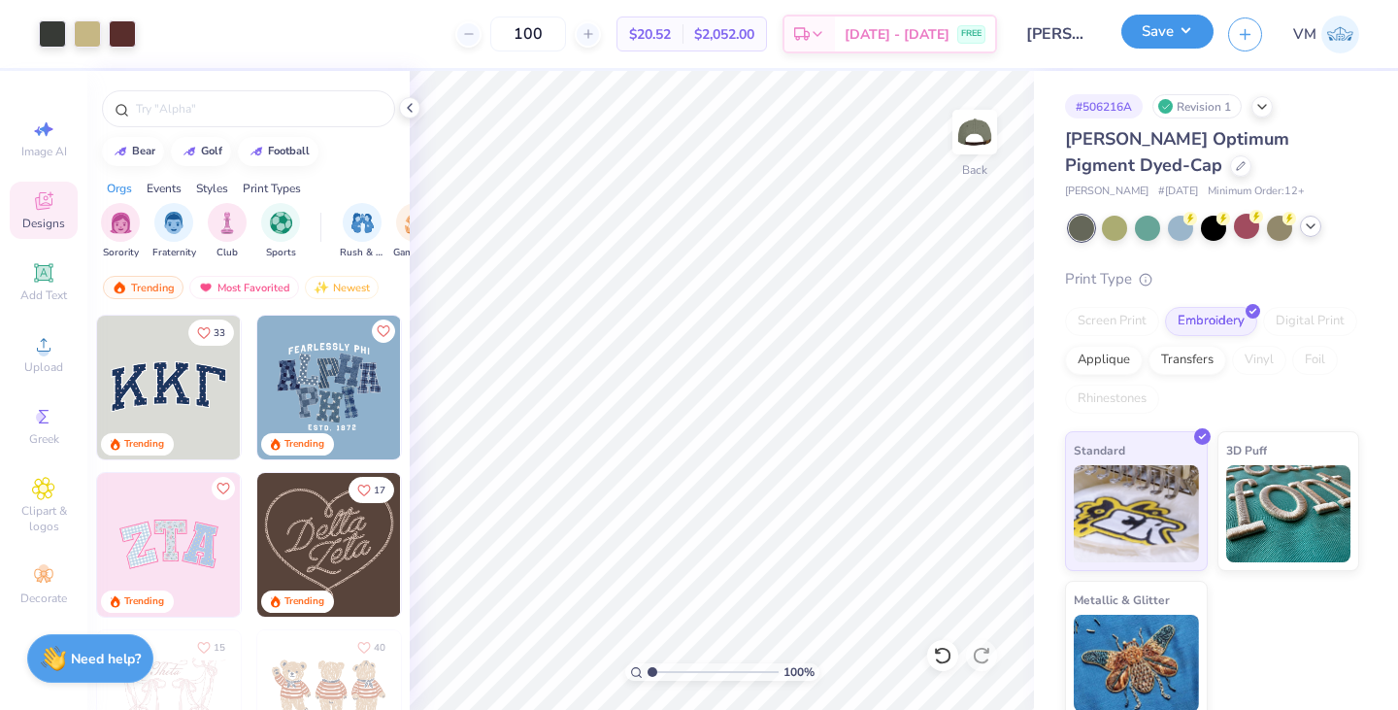
click at [1211, 31] on button "Save" at bounding box center [1167, 32] width 92 height 34
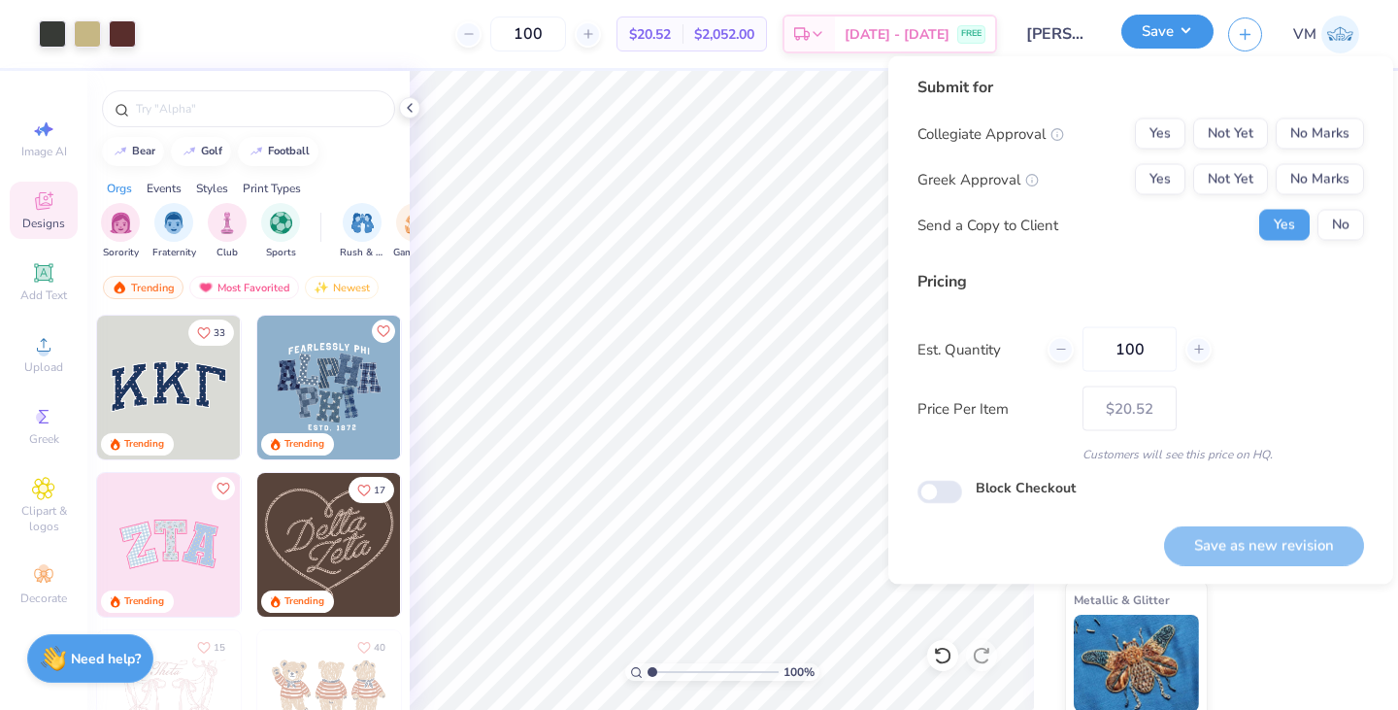
type input "1.00467390873719"
click at [1306, 129] on button "No Marks" at bounding box center [1320, 133] width 88 height 31
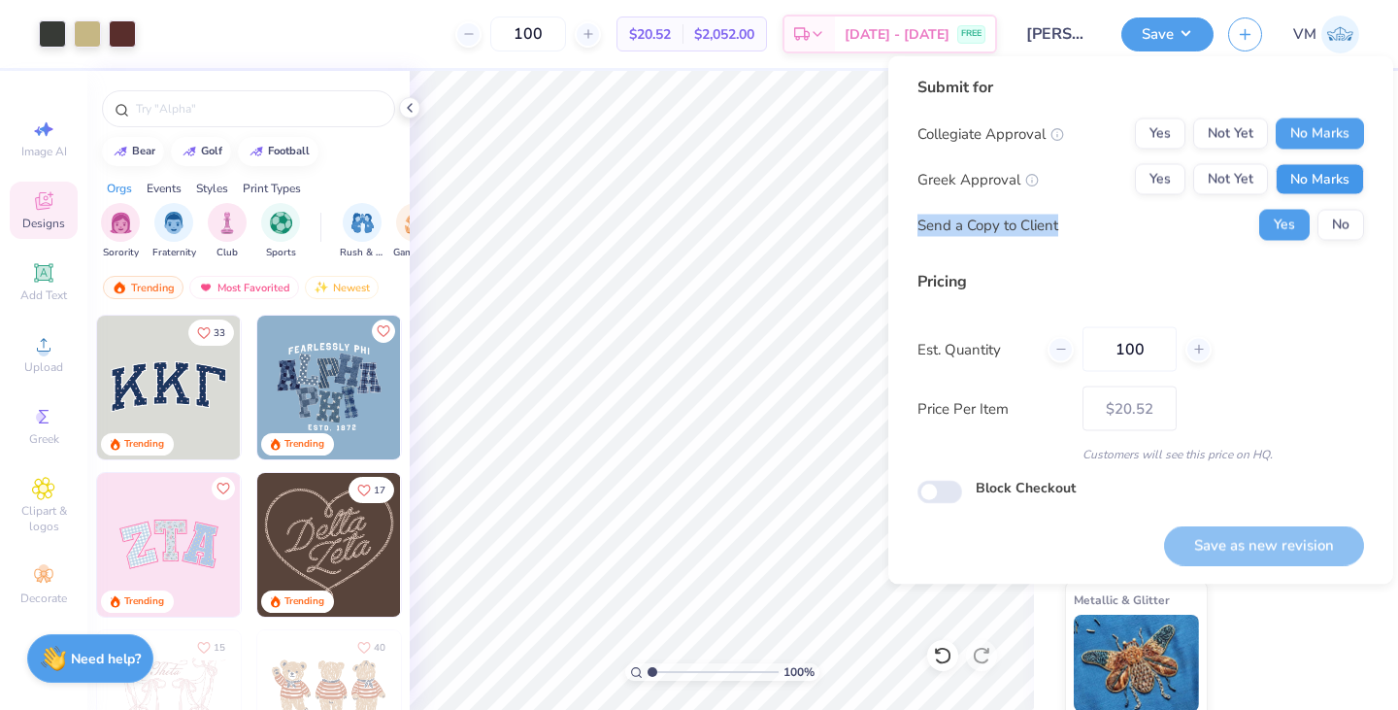
drag, startPoint x: 1317, startPoint y: 197, endPoint x: 1317, endPoint y: 184, distance: 12.6
click at [1317, 184] on div "Collegiate Approval Yes Not Yet No Marks Greek Approval Yes Not Yet No Marks Se…" at bounding box center [1140, 179] width 447 height 122
click at [1317, 184] on button "No Marks" at bounding box center [1320, 179] width 88 height 31
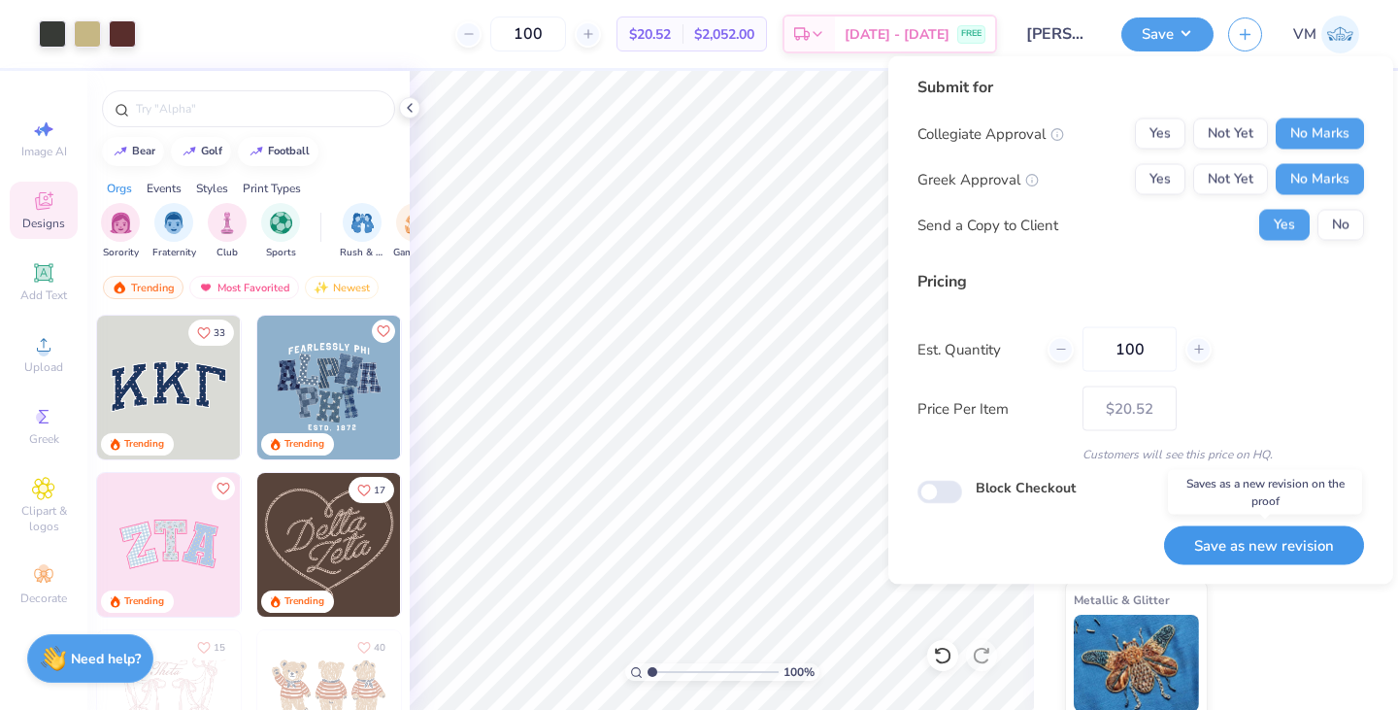
click at [1247, 551] on button "Save as new revision" at bounding box center [1264, 545] width 200 height 40
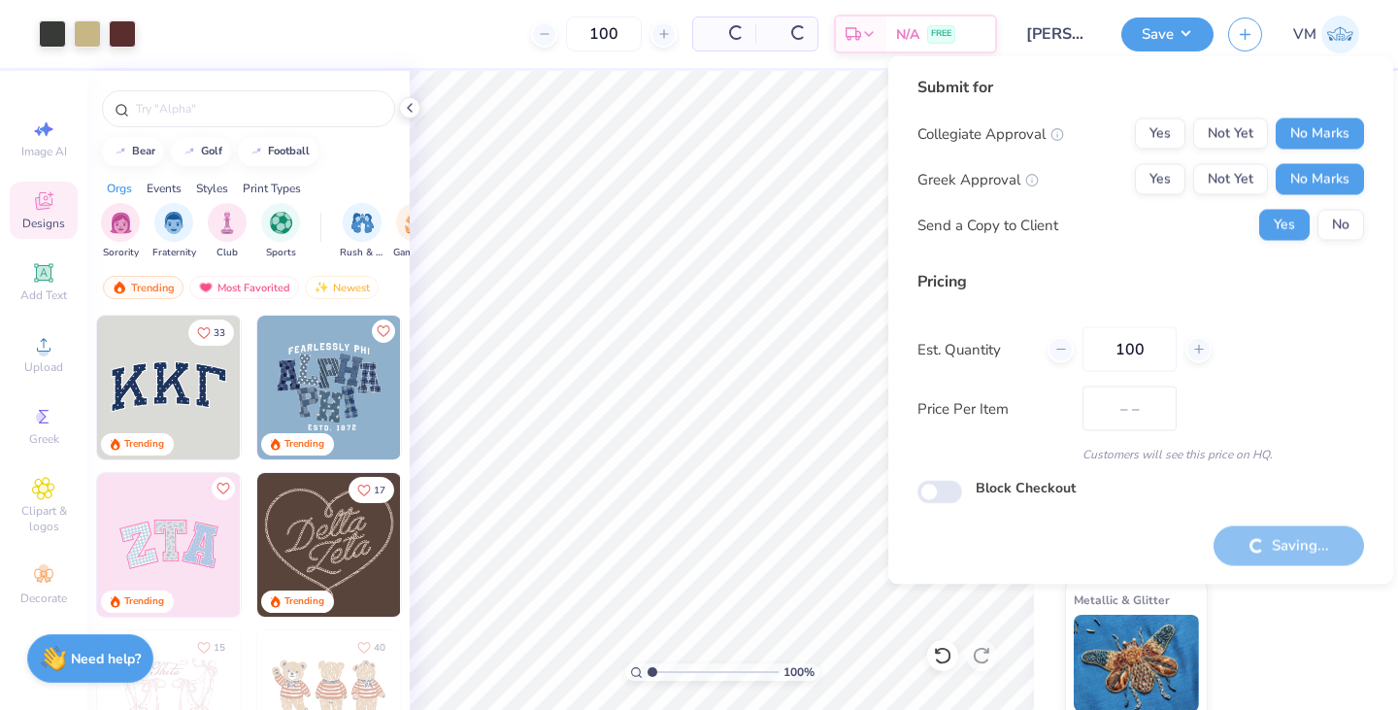
type input "$20.52"
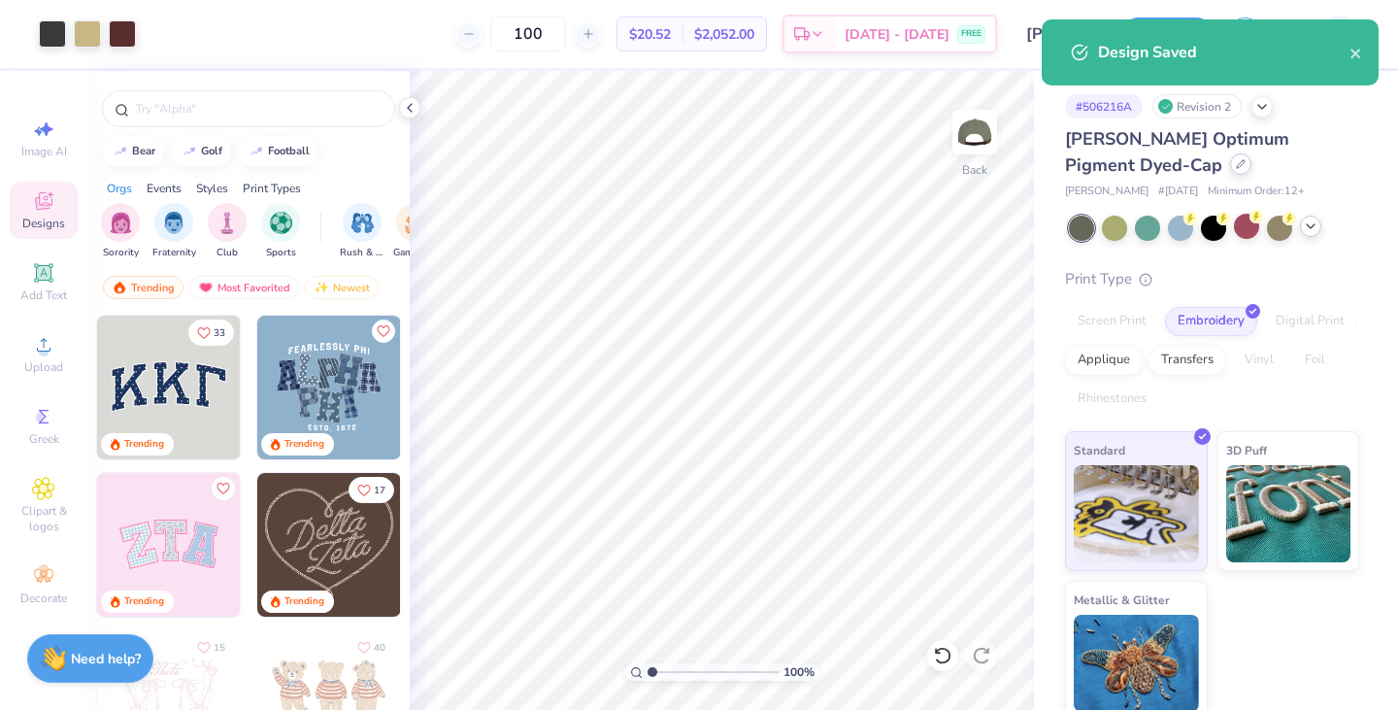
click at [1230, 173] on div at bounding box center [1240, 163] width 21 height 21
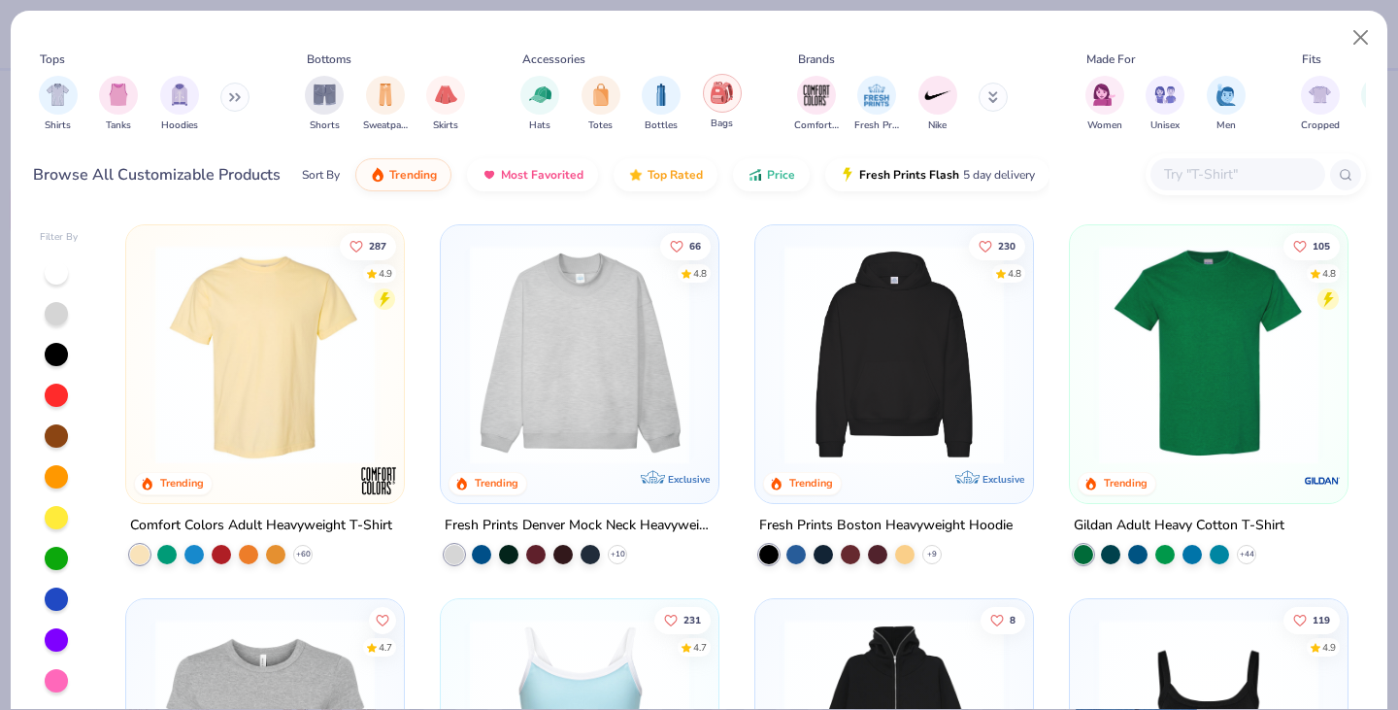
click at [719, 99] on img "filter for Bags" at bounding box center [721, 93] width 21 height 22
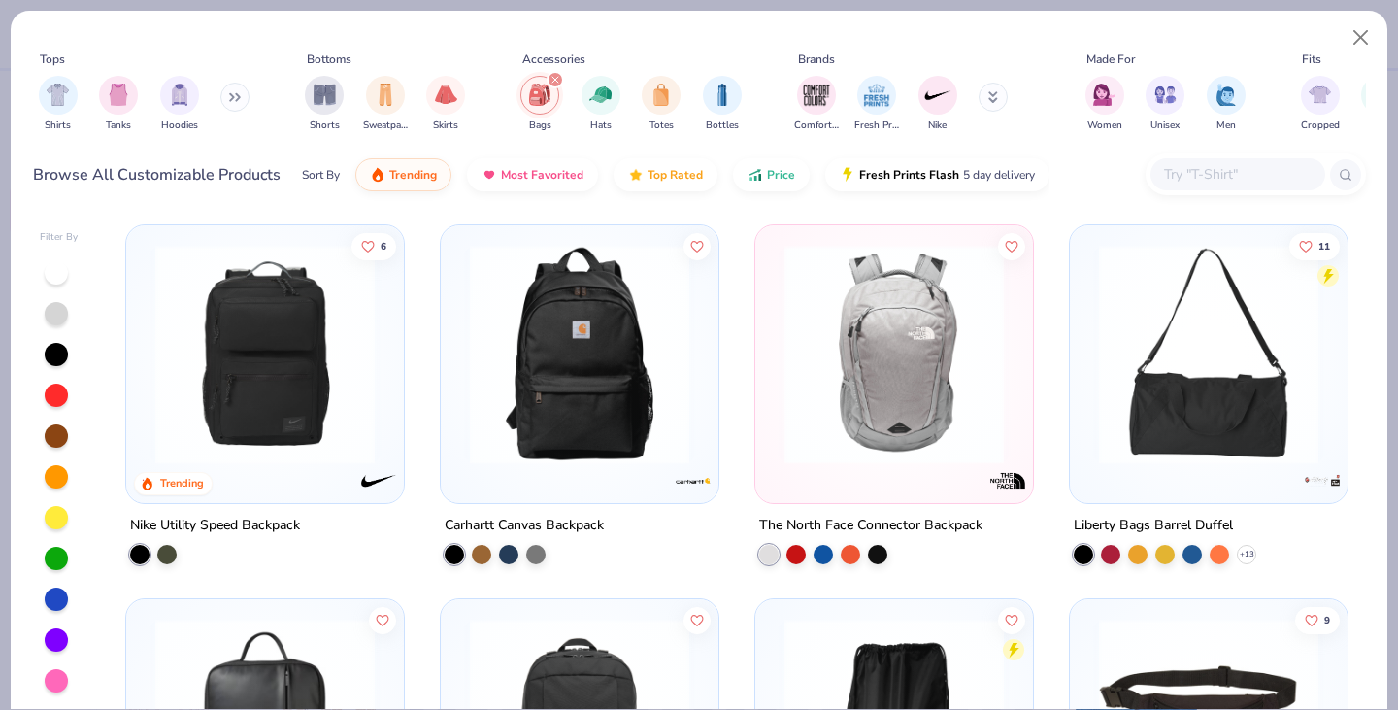
click at [553, 73] on div "filter for Bags" at bounding box center [555, 79] width 17 height 17
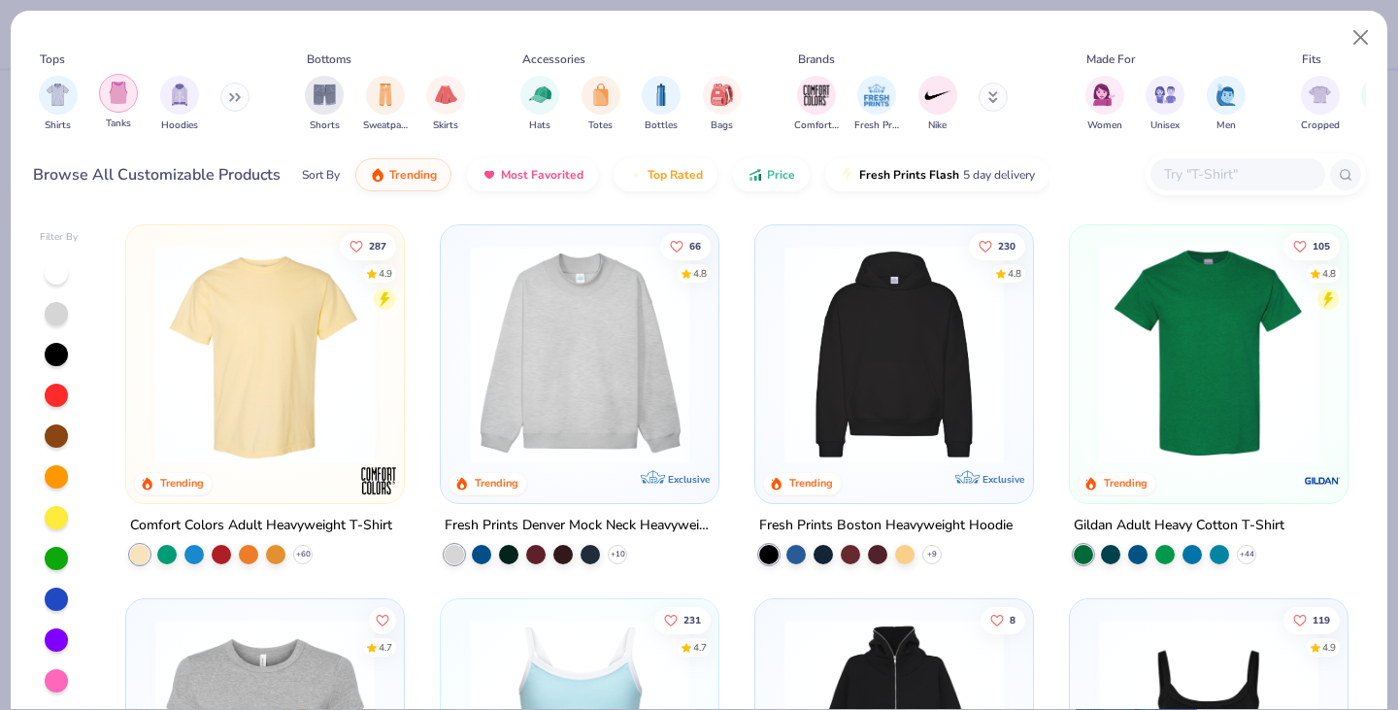
click at [131, 93] on div "filter for Tanks" at bounding box center [118, 93] width 39 height 39
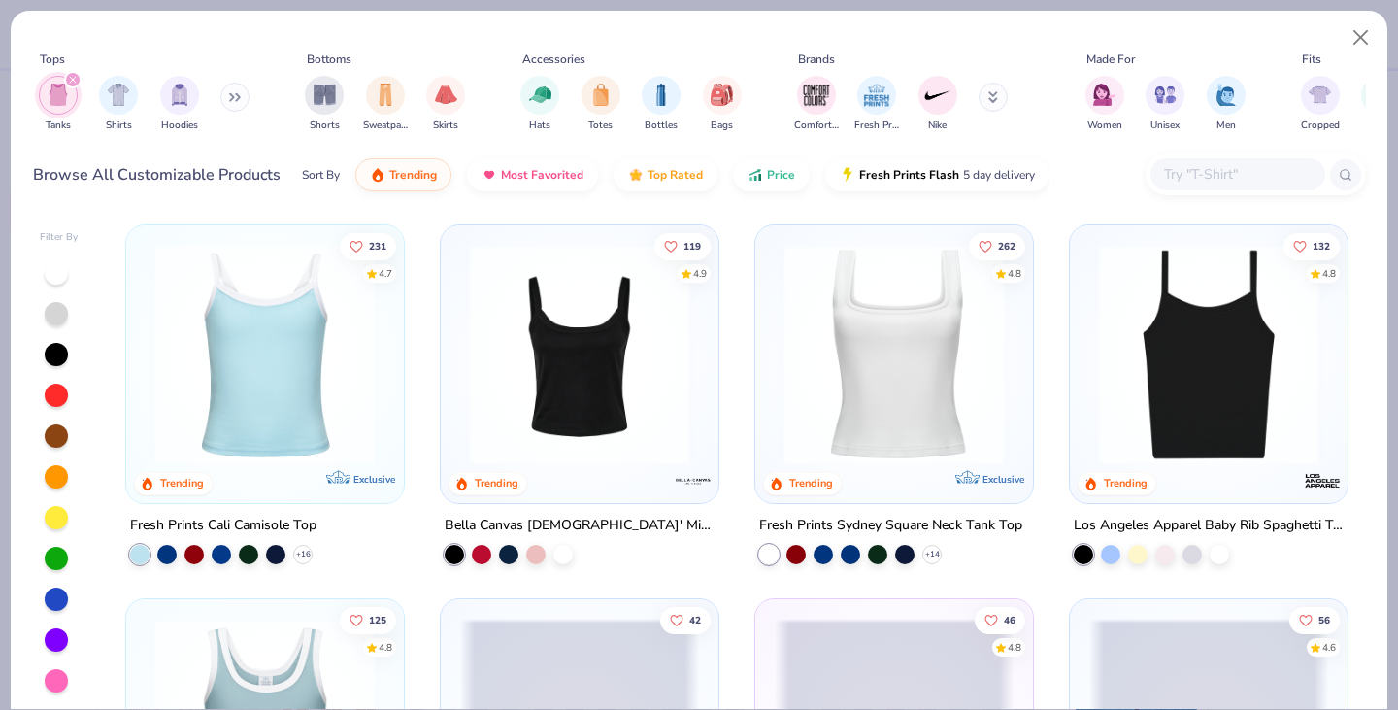
click at [72, 83] on icon "filter for Tanks" at bounding box center [73, 80] width 8 height 8
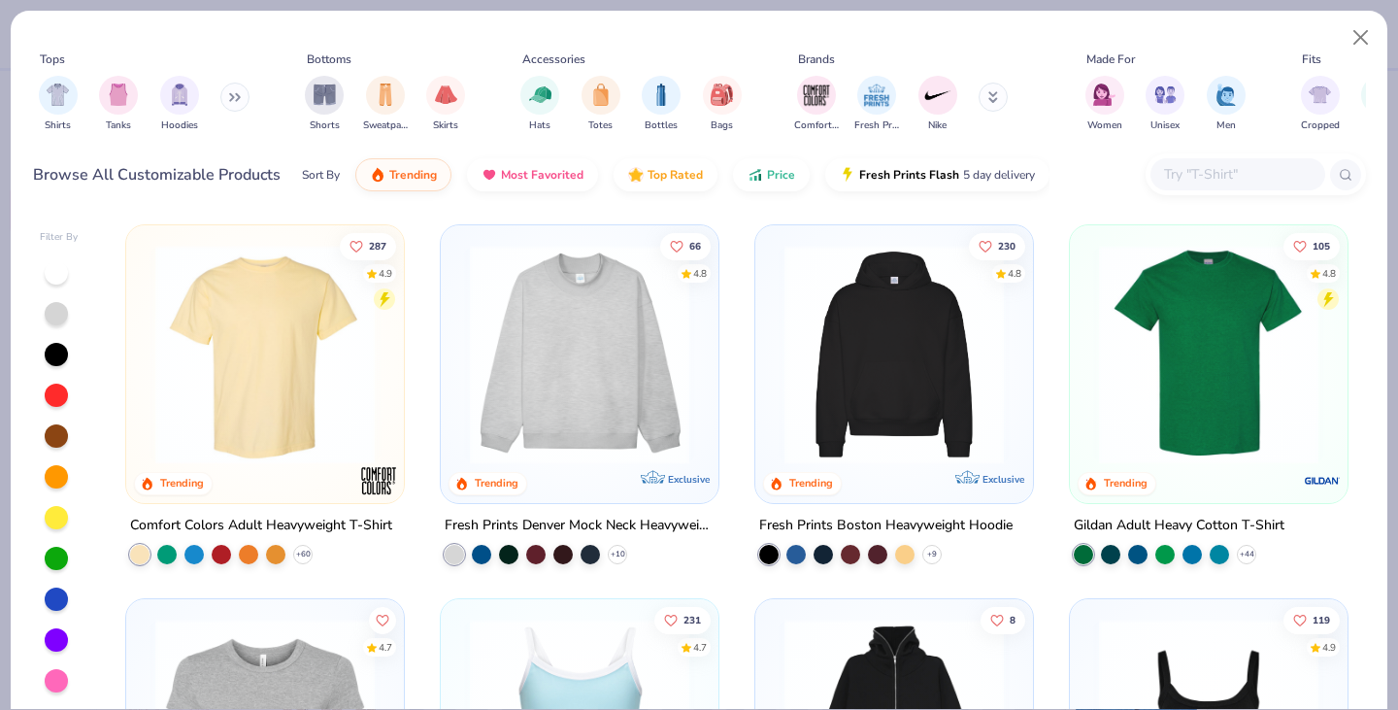
click at [235, 97] on icon at bounding box center [235, 97] width 12 height 10
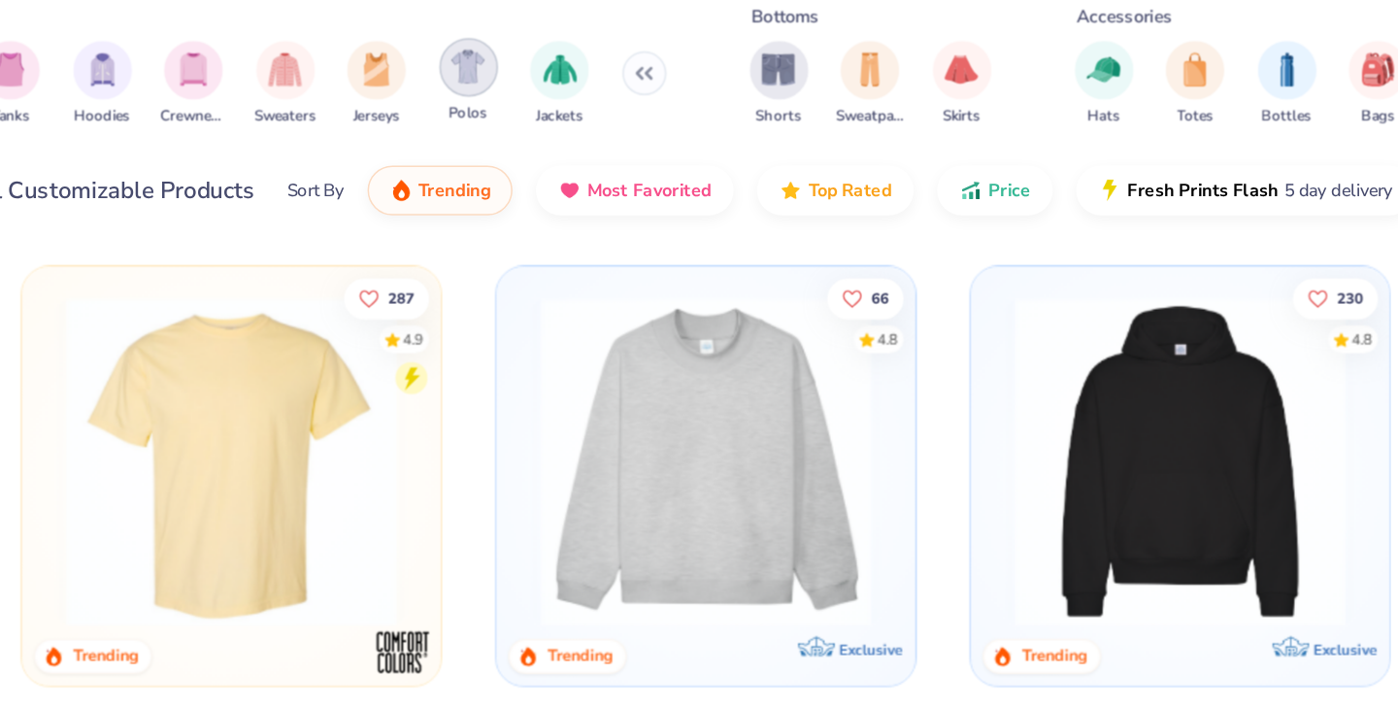
click at [432, 102] on img "filter for Polos" at bounding box center [422, 93] width 22 height 22
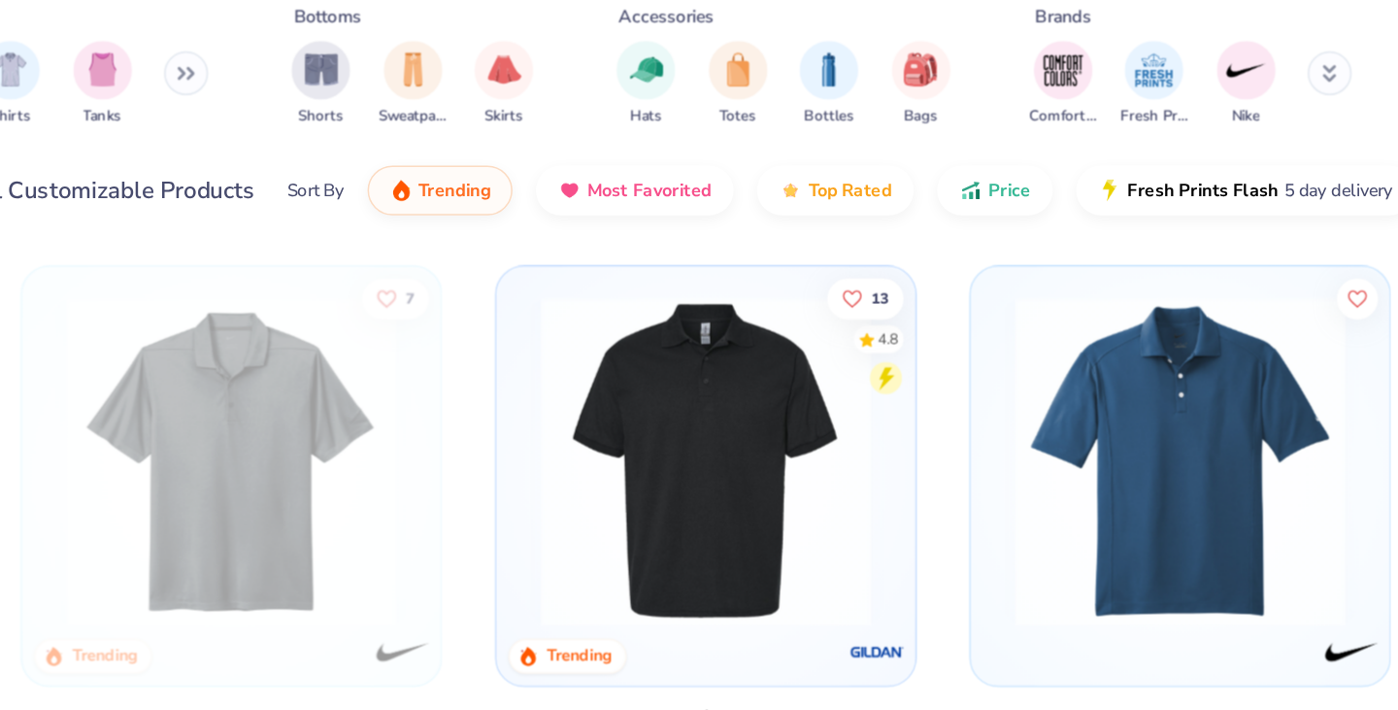
click at [231, 95] on button at bounding box center [234, 97] width 29 height 29
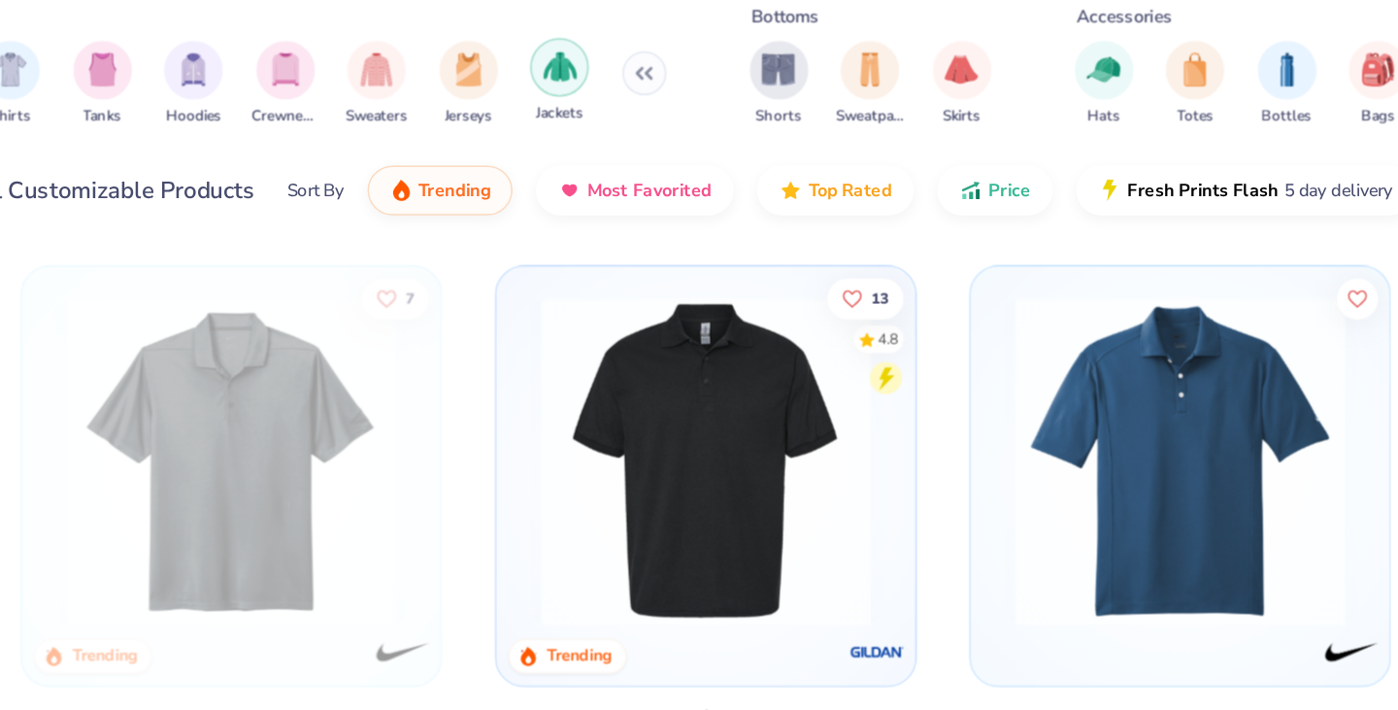
click at [479, 89] on img "filter for Jackets" at bounding box center [483, 93] width 22 height 22
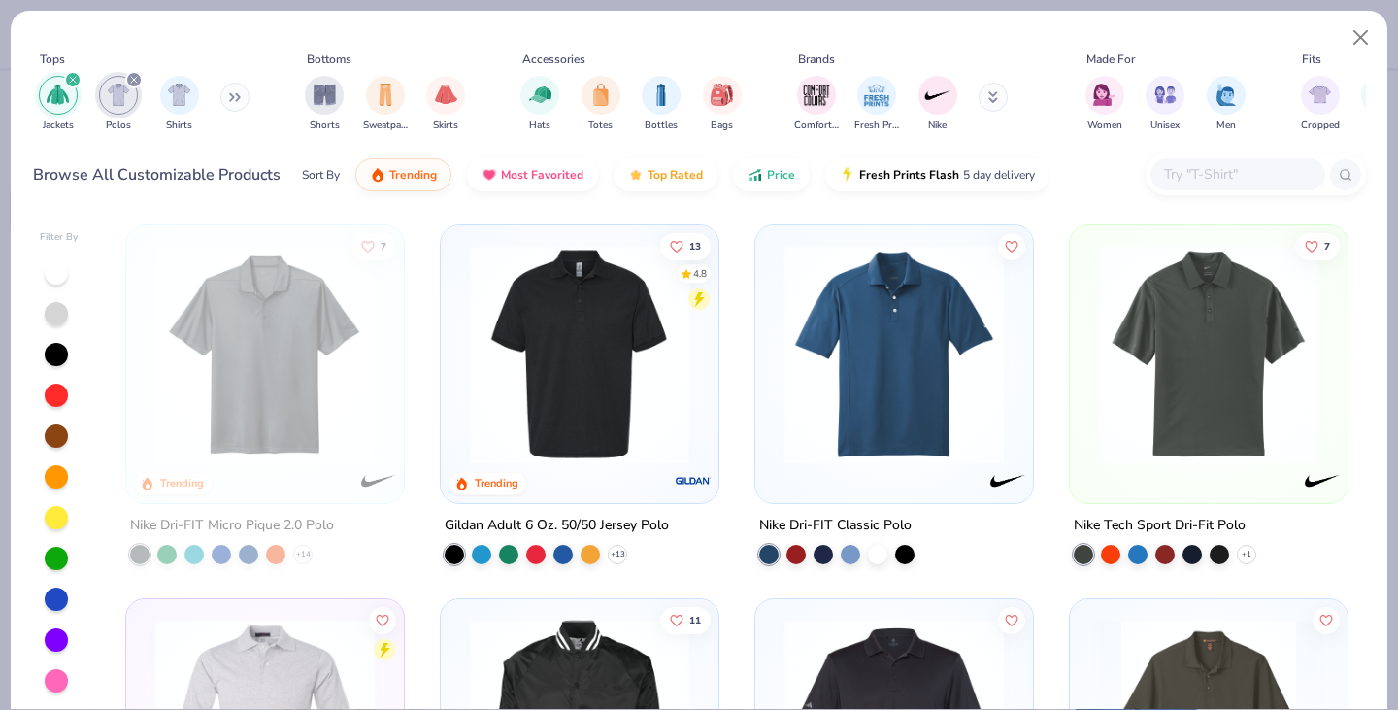
click at [133, 80] on icon "filter for Polos" at bounding box center [134, 80] width 6 height 6
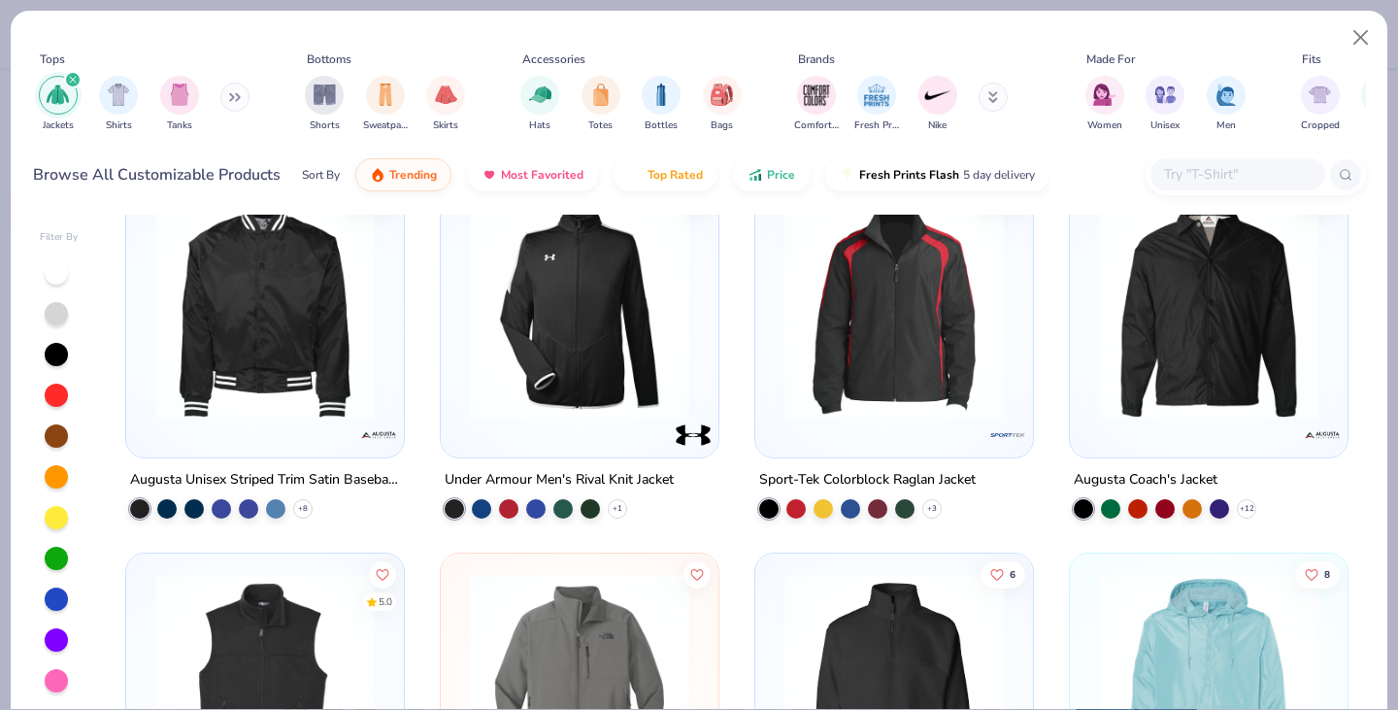
scroll to position [47, 0]
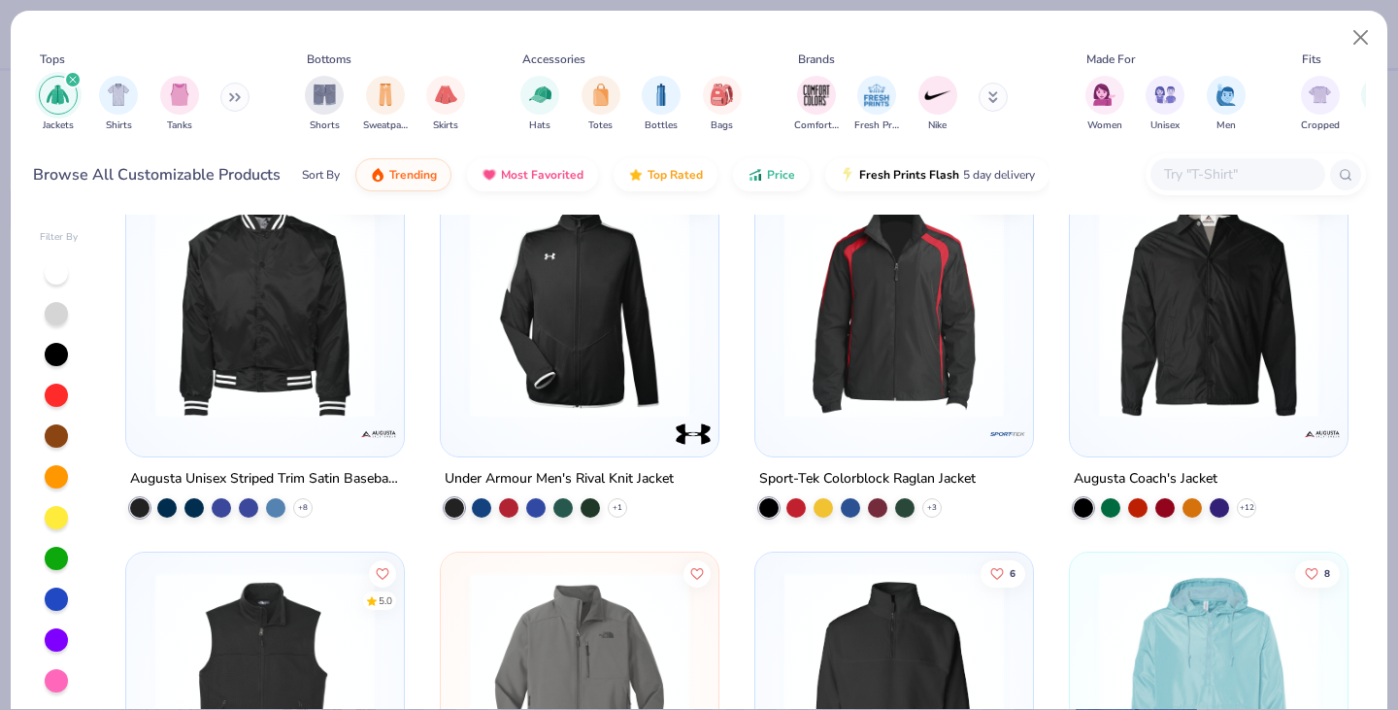
click at [1156, 321] on img at bounding box center [1208, 307] width 239 height 219
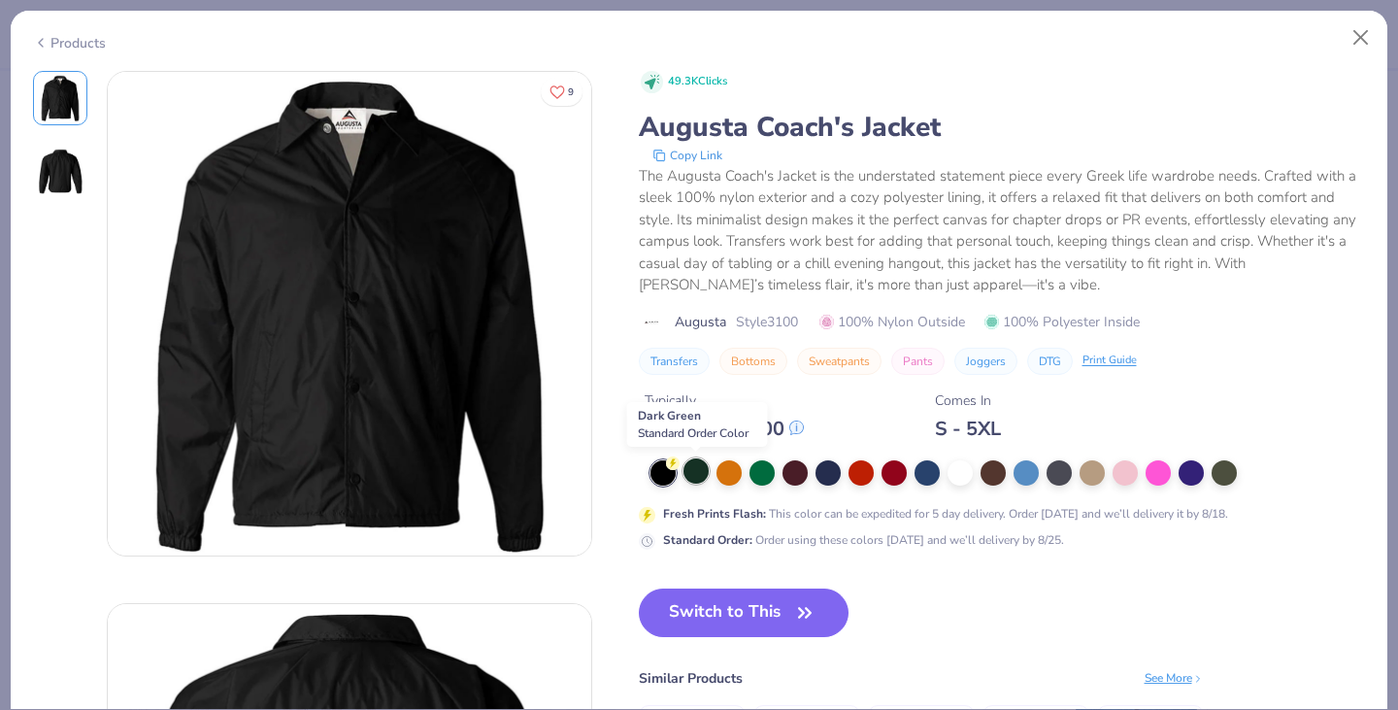
click at [696, 480] on div at bounding box center [695, 470] width 25 height 25
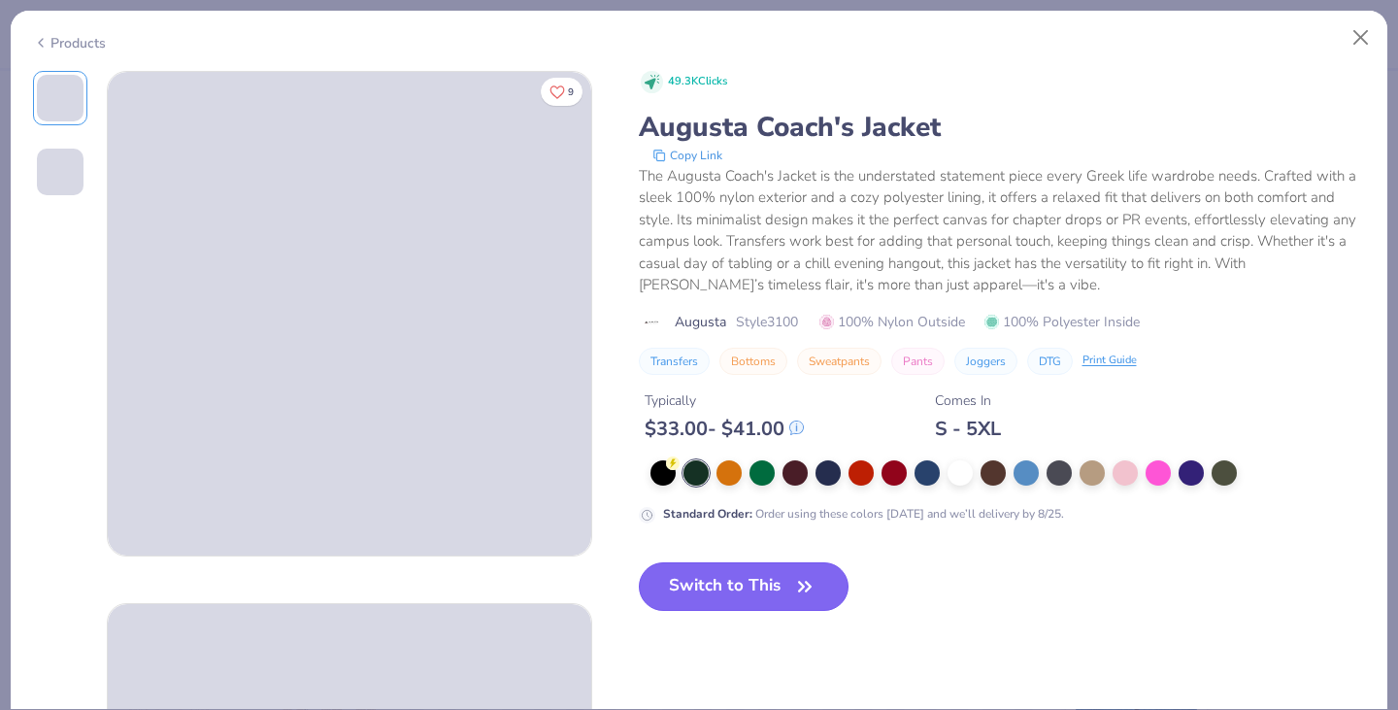
click at [805, 584] on icon "button" at bounding box center [805, 585] width 12 height 9
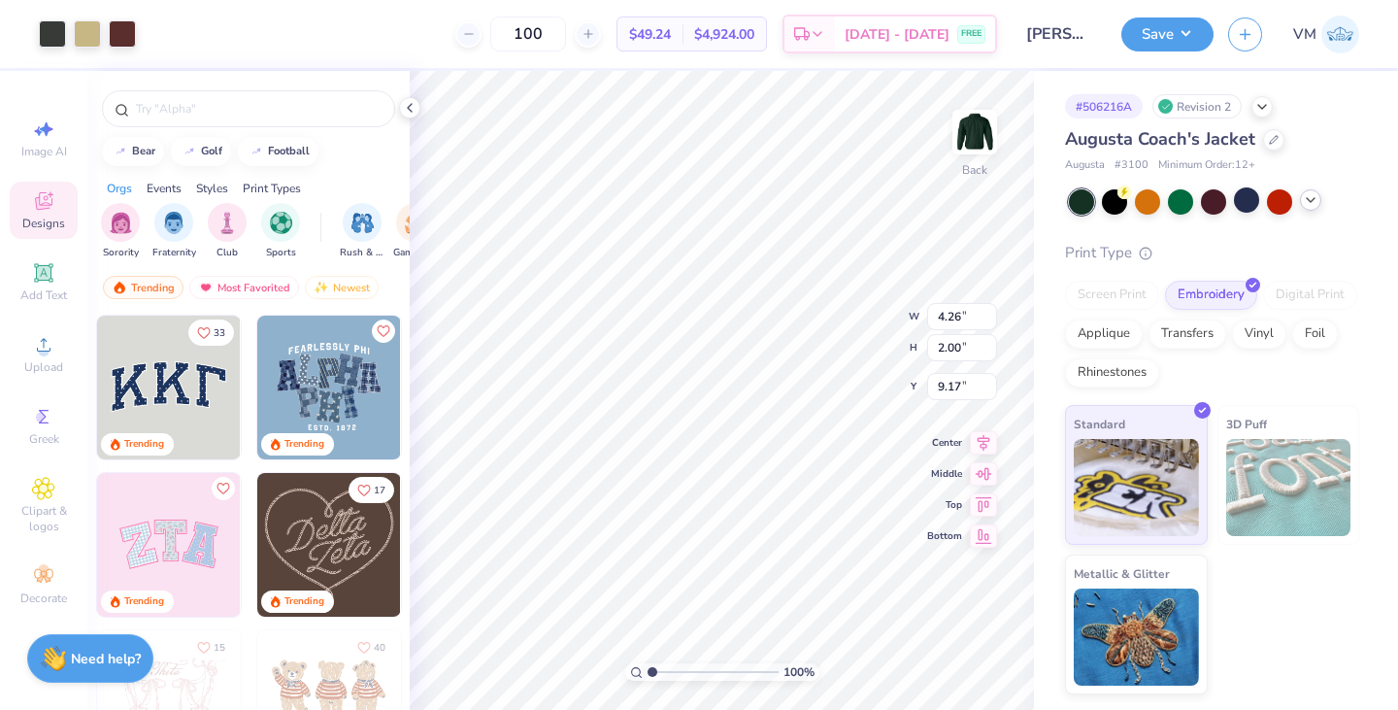
type input "1.00467390873719"
type input "6.00"
click at [1172, 34] on button "Save" at bounding box center [1167, 32] width 92 height 34
type input "1.00467390873719"
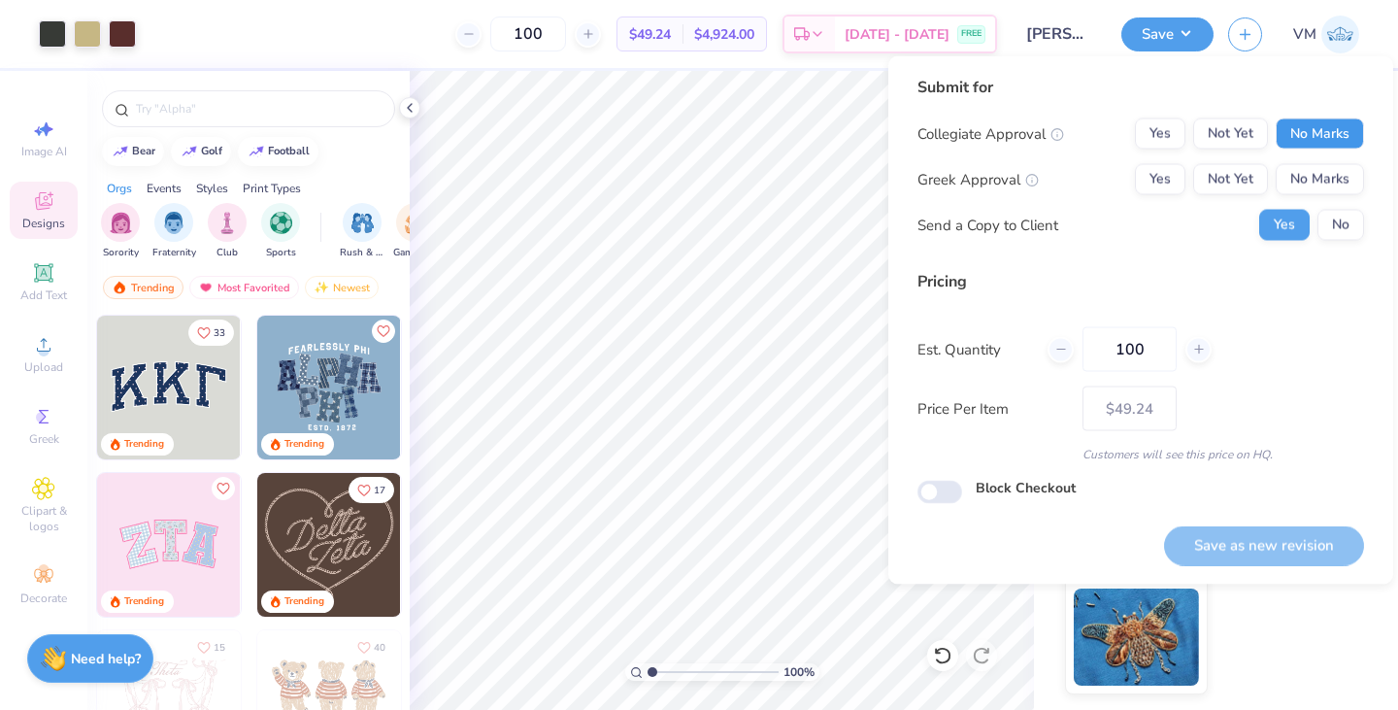
click at [1318, 123] on button "No Marks" at bounding box center [1320, 133] width 88 height 31
click at [1321, 175] on button "No Marks" at bounding box center [1320, 179] width 88 height 31
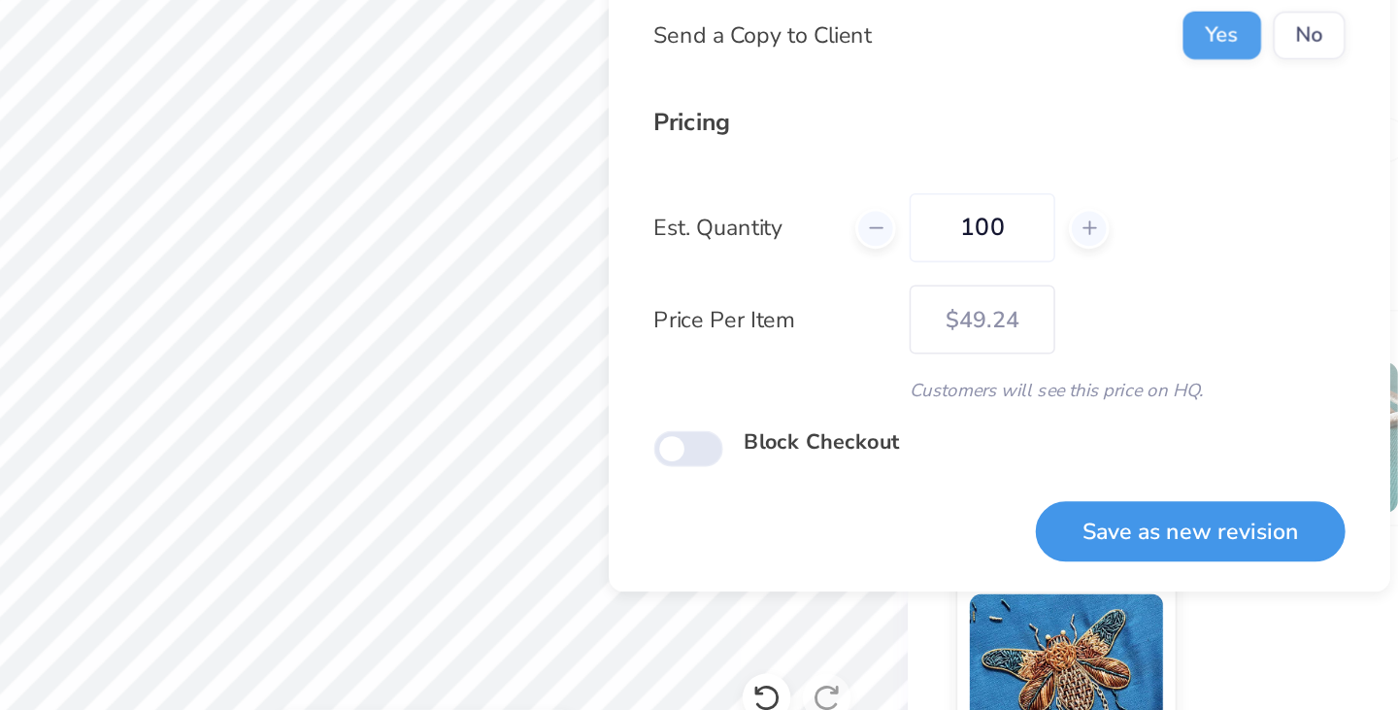
click at [1249, 563] on button "Save as new revision" at bounding box center [1216, 548] width 200 height 40
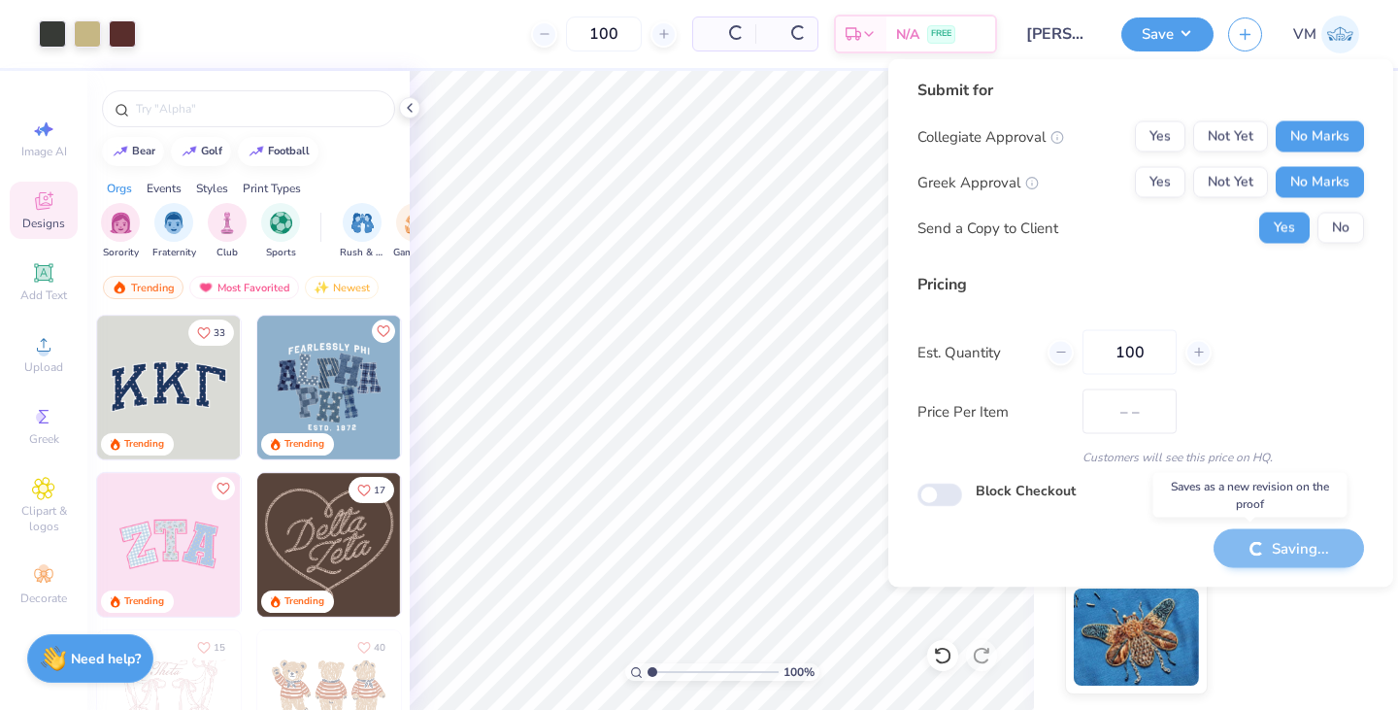
type input "$49.24"
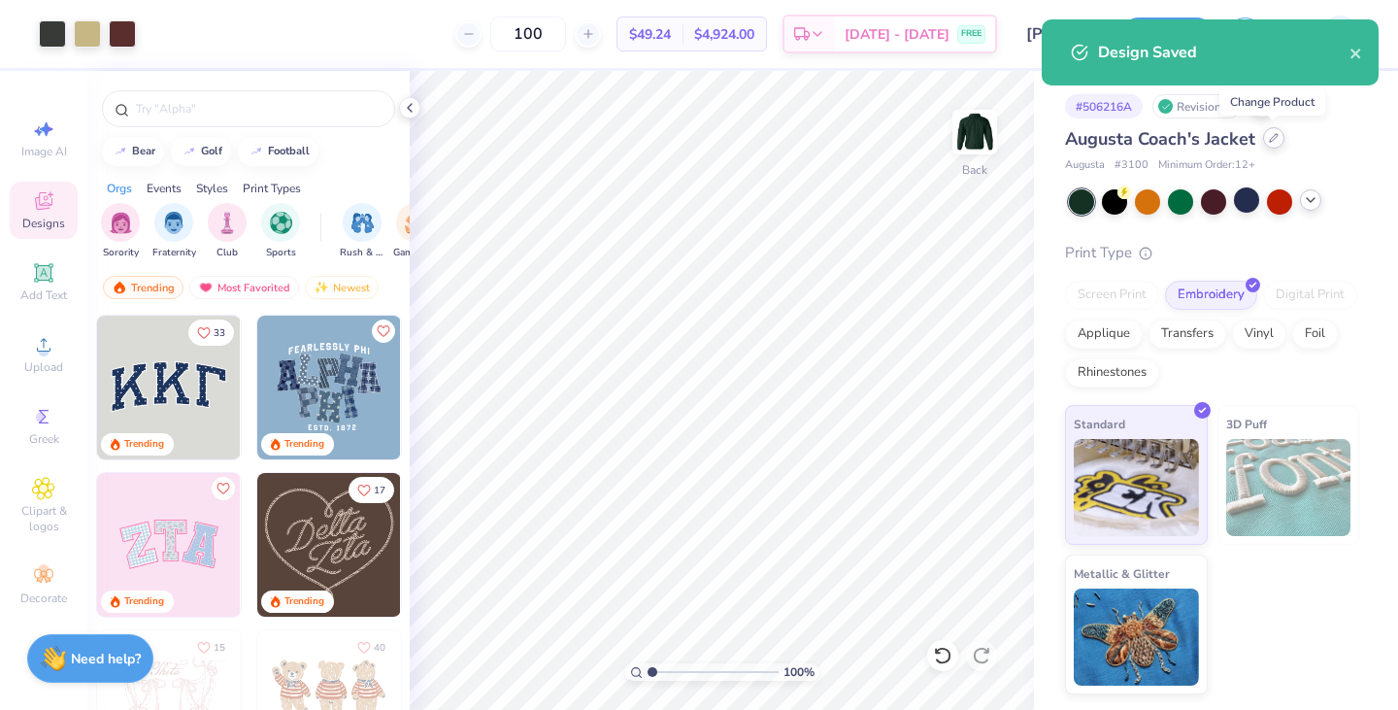
click at [1276, 143] on div at bounding box center [1273, 137] width 21 height 21
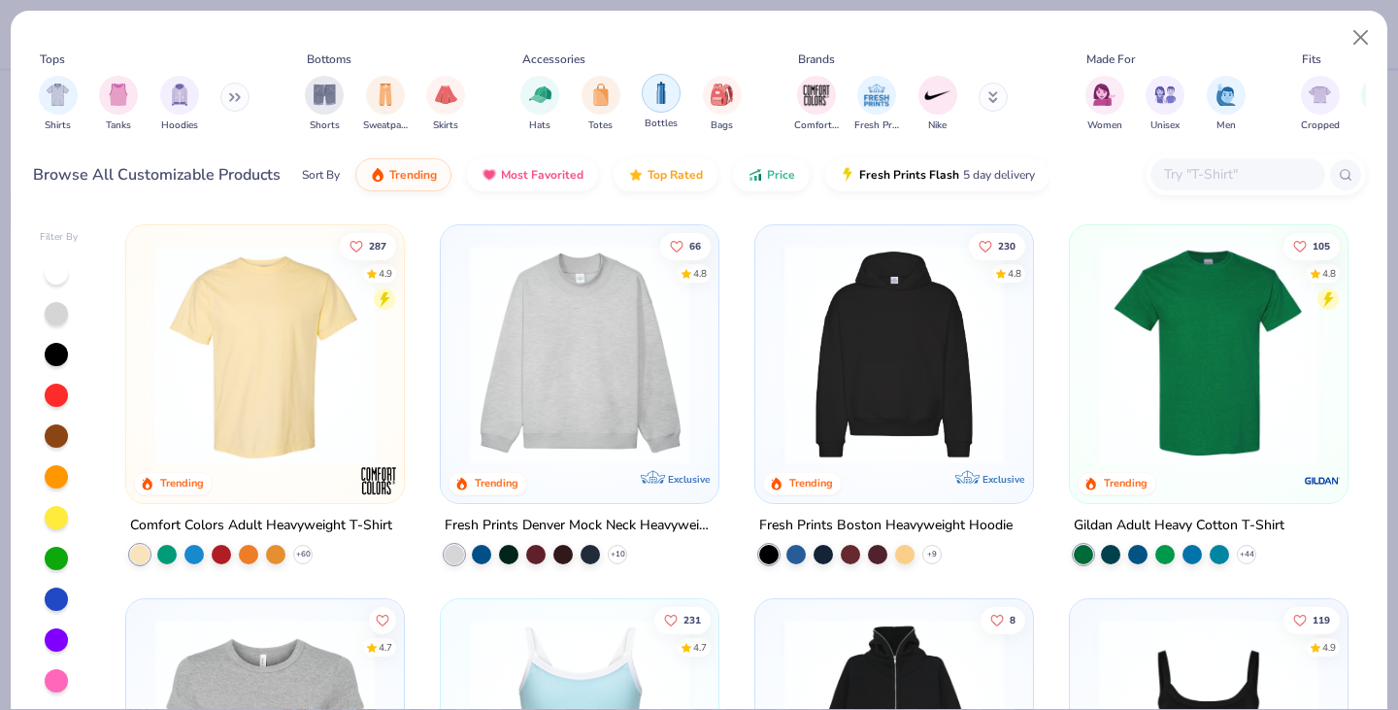
click at [652, 99] on img "filter for Bottles" at bounding box center [660, 93] width 21 height 22
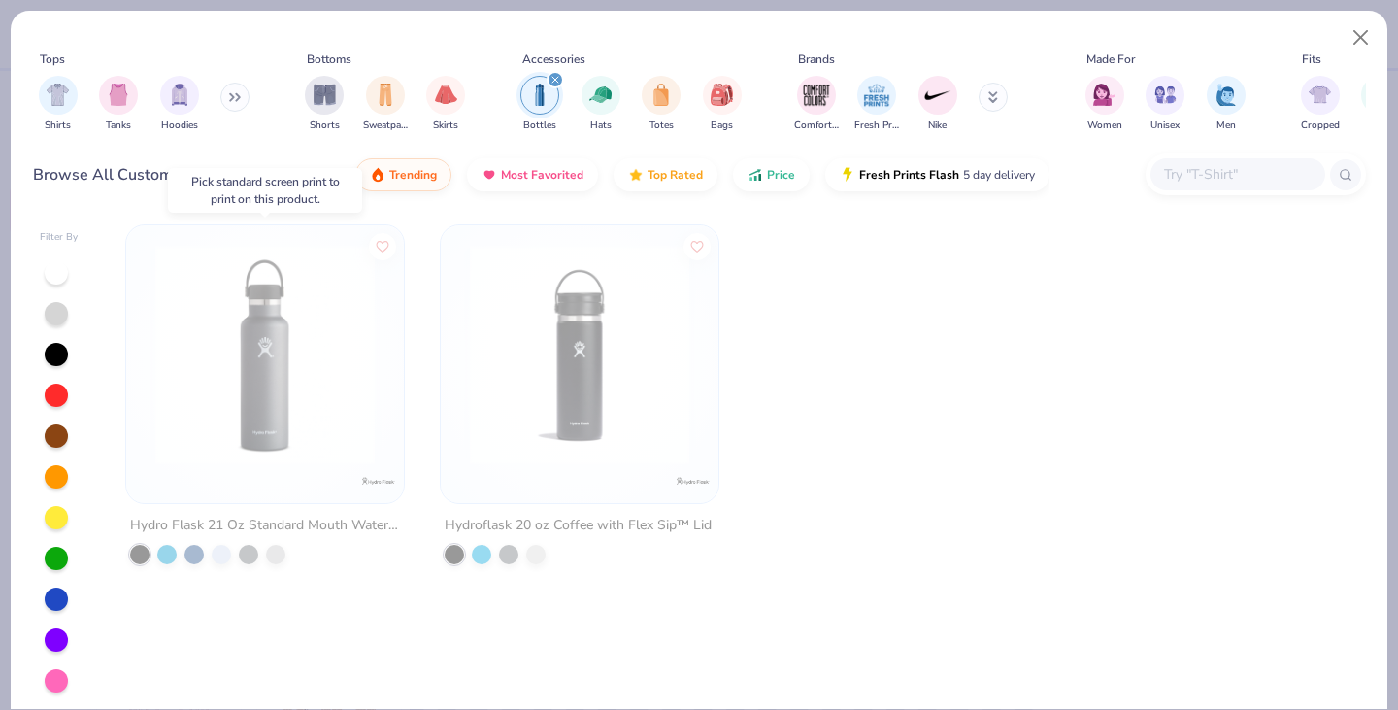
click at [368, 328] on img at bounding box center [265, 354] width 239 height 219
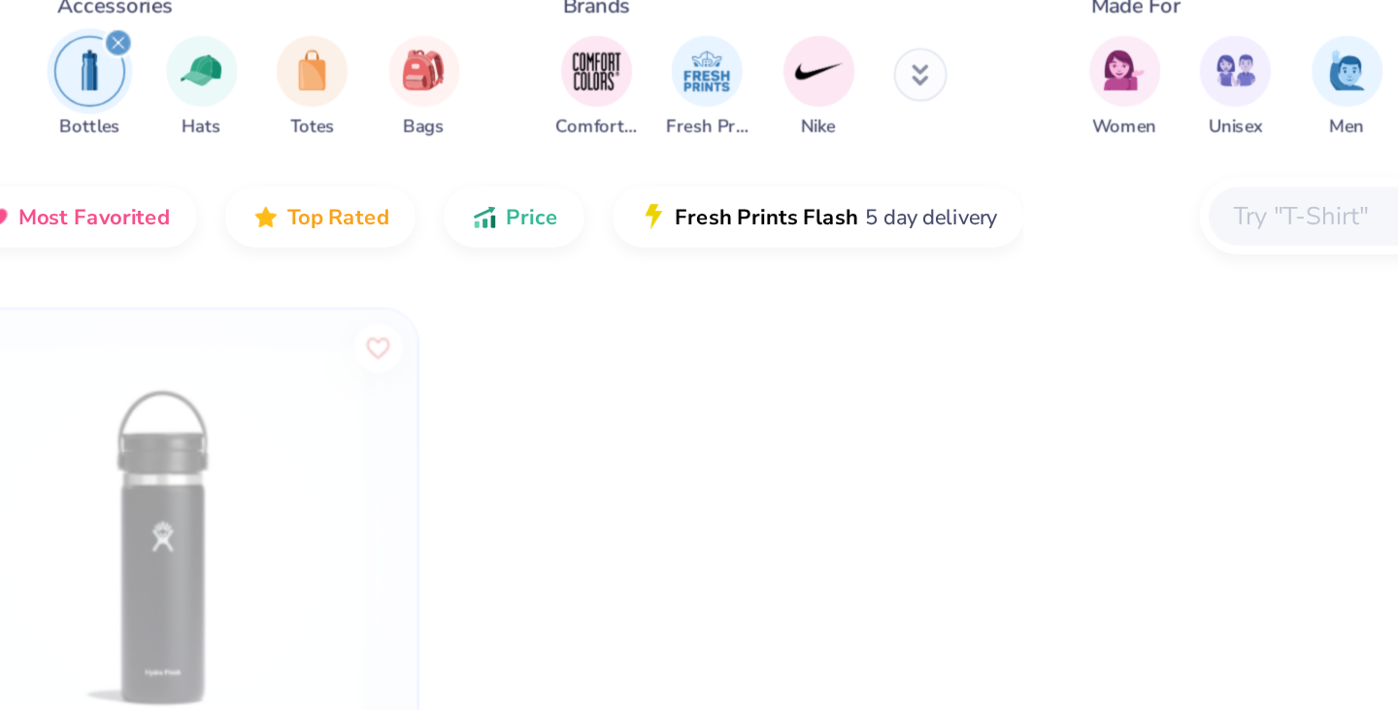
scroll to position [0, 1]
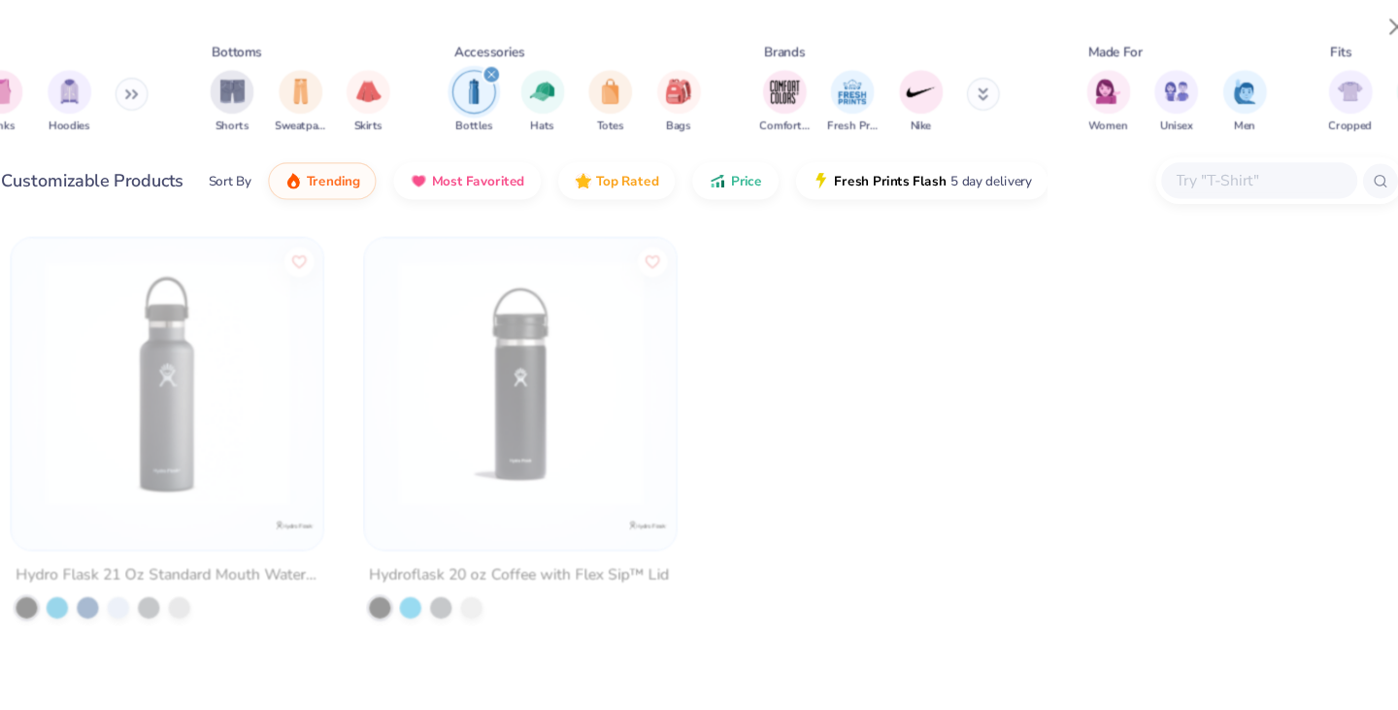
click at [546, 80] on div "filter for Bottles" at bounding box center [554, 79] width 17 height 17
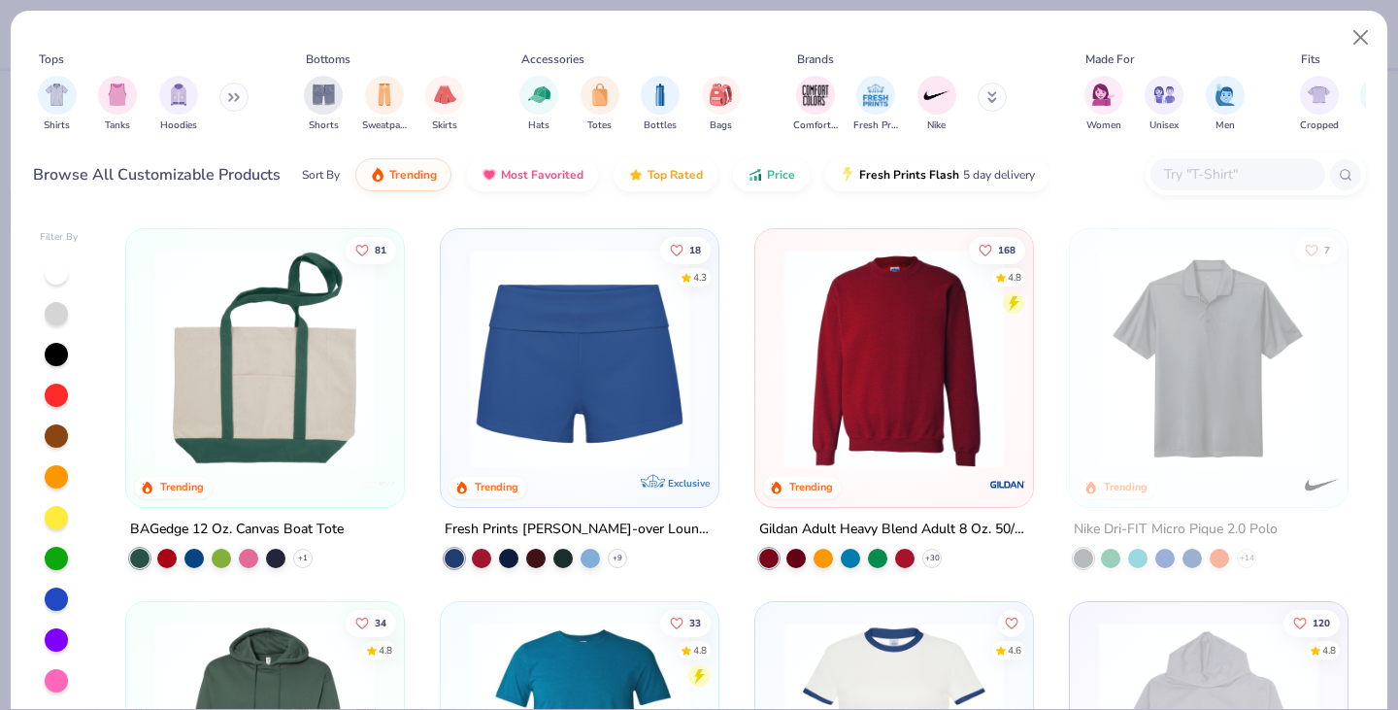
scroll to position [2197, 0]
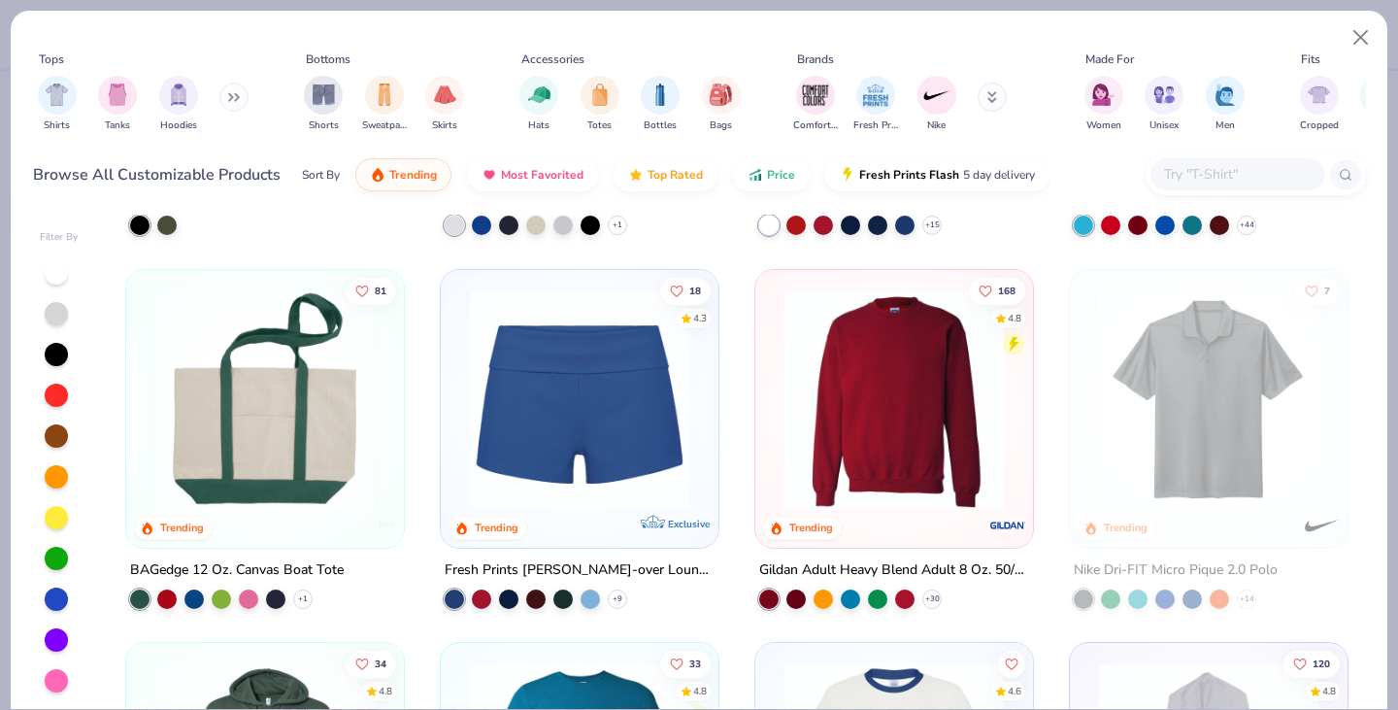
click at [851, 428] on img at bounding box center [894, 397] width 239 height 219
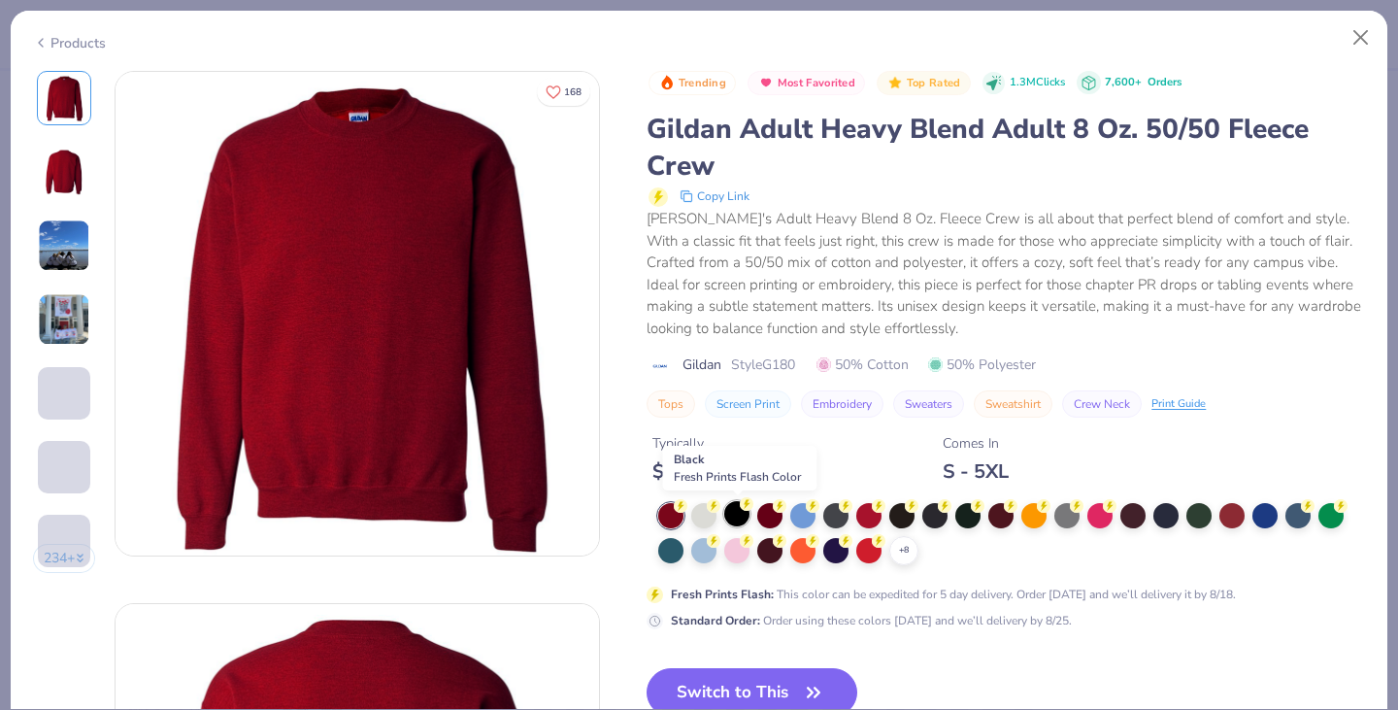
click at [739, 518] on div at bounding box center [736, 513] width 25 height 25
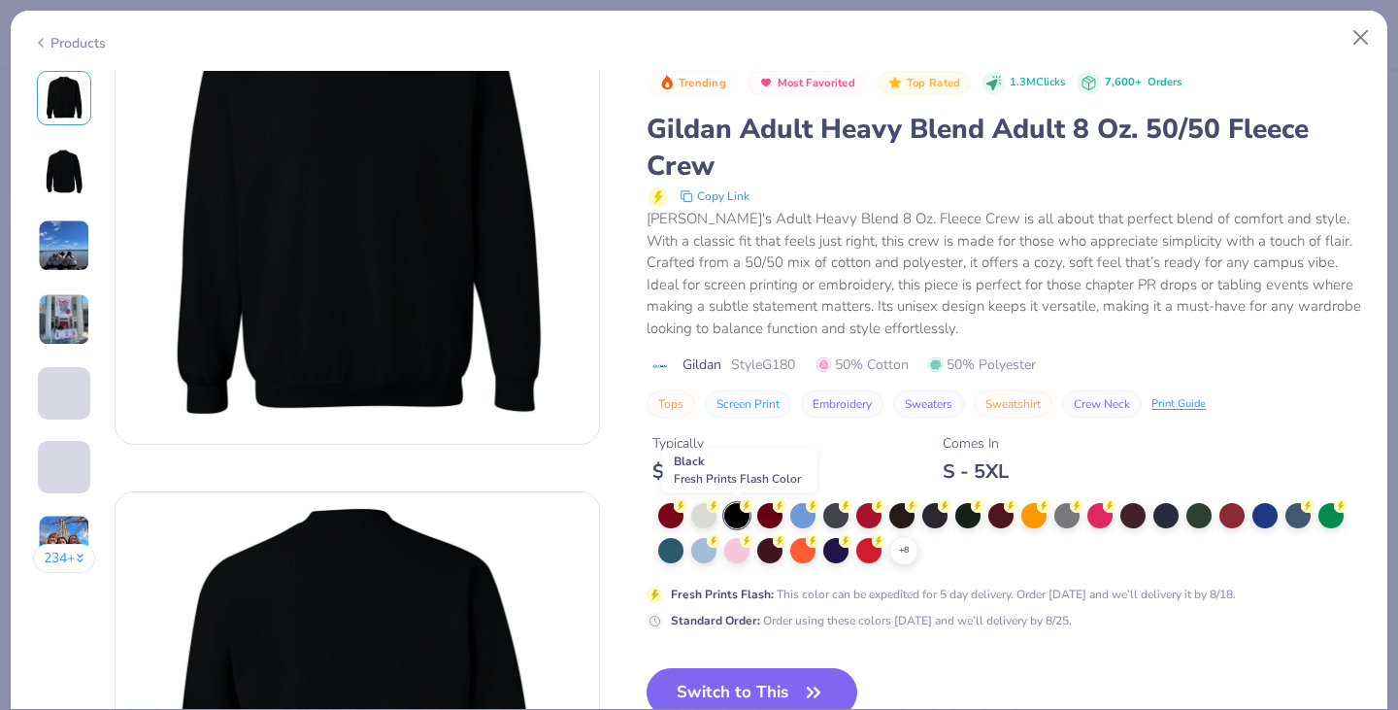
scroll to position [114, 0]
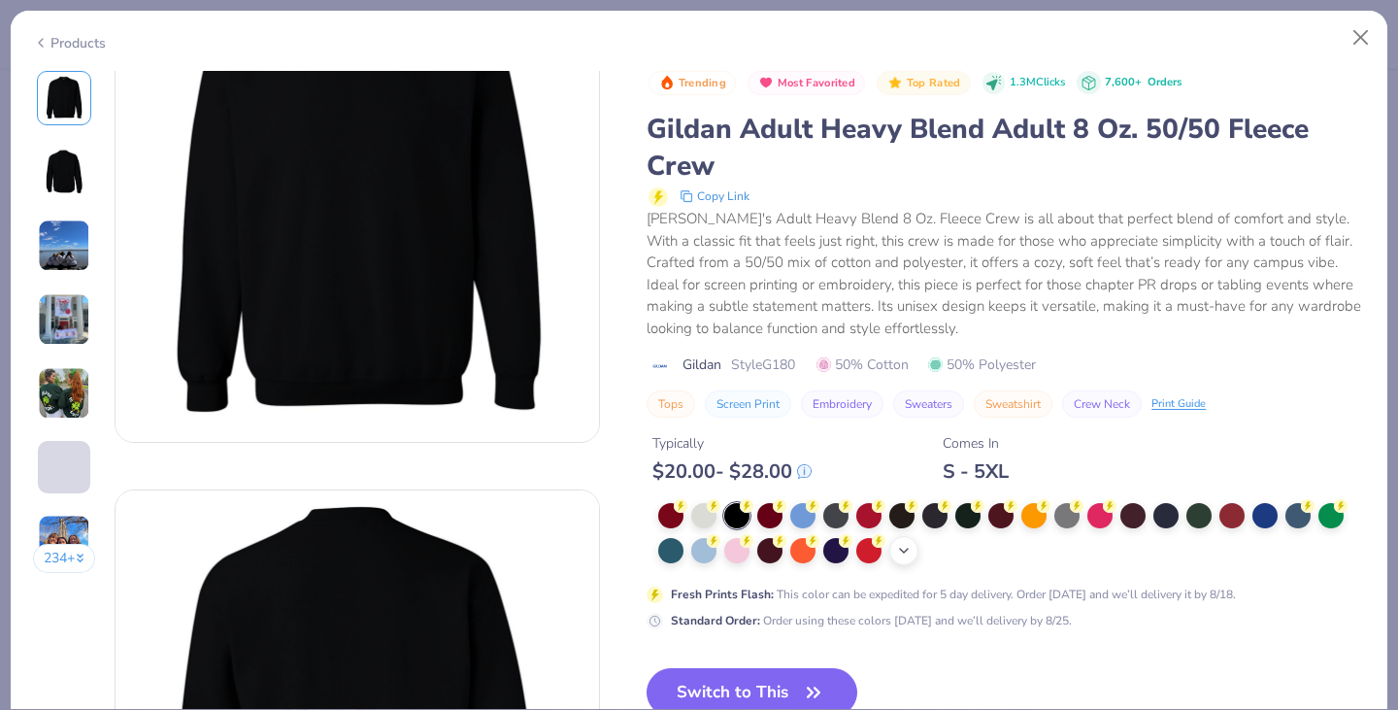
click at [904, 552] on polyline at bounding box center [904, 550] width 8 height 4
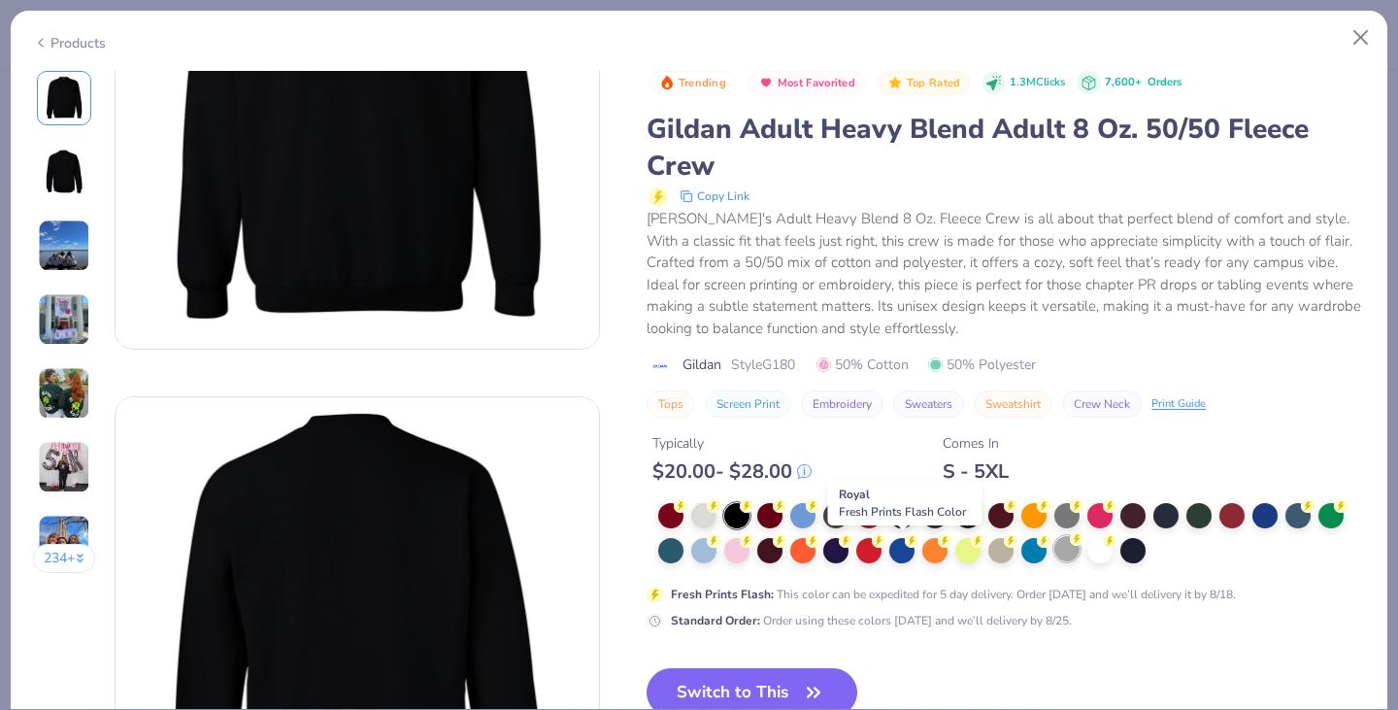
scroll to position [209, 0]
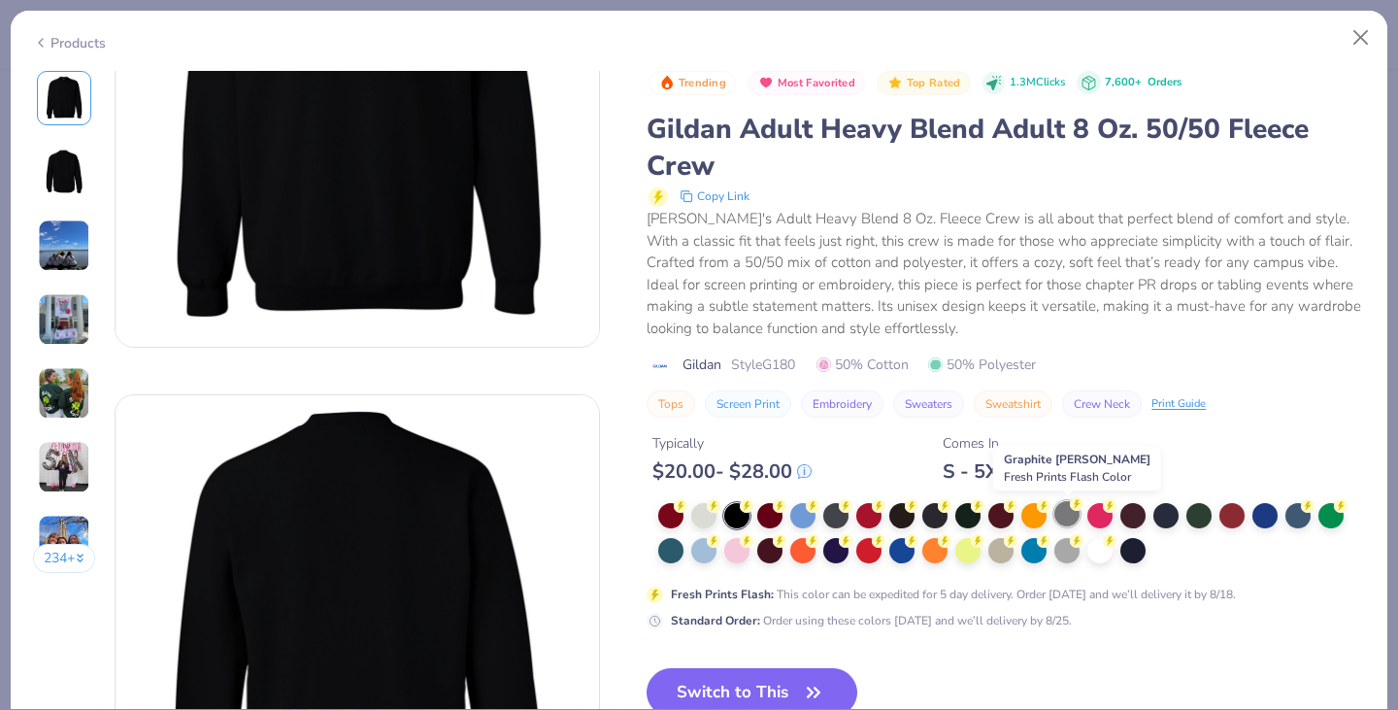
click at [1063, 506] on div at bounding box center [1066, 513] width 25 height 25
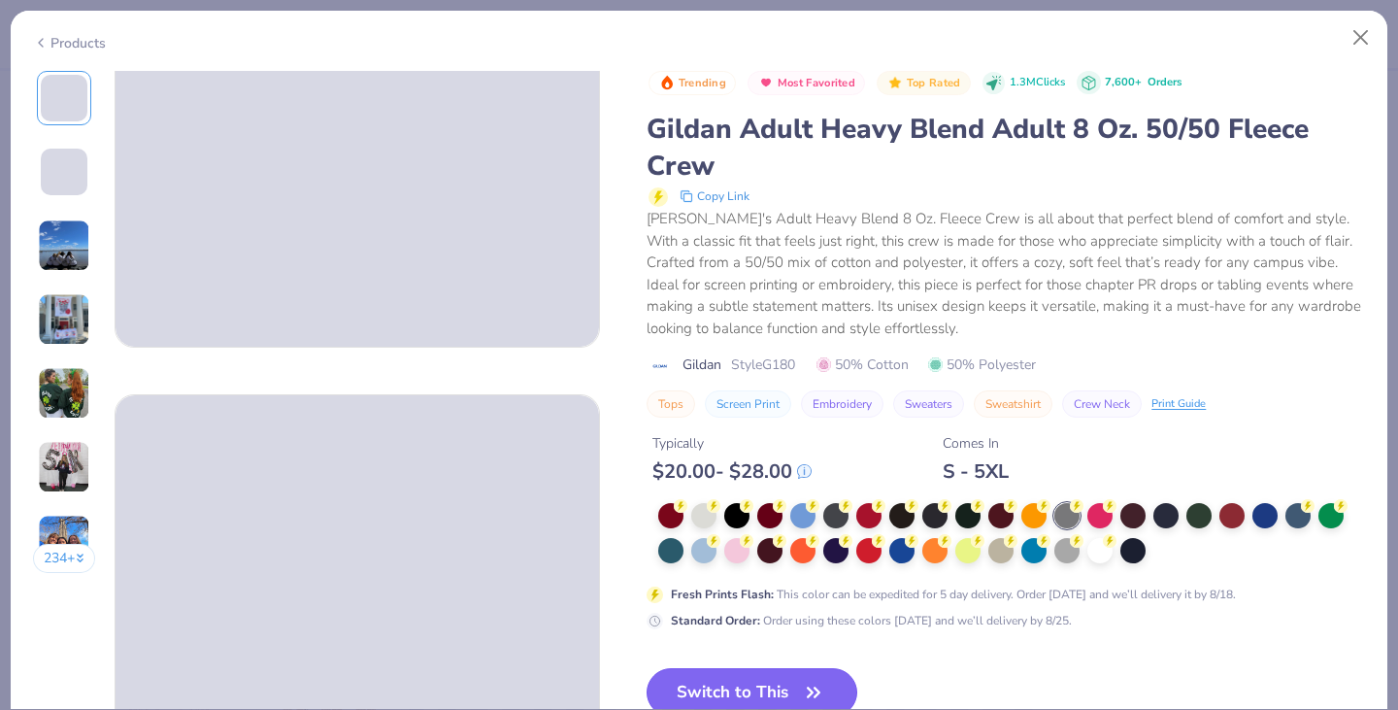
click at [746, 675] on button "Switch to This" at bounding box center [752, 692] width 211 height 49
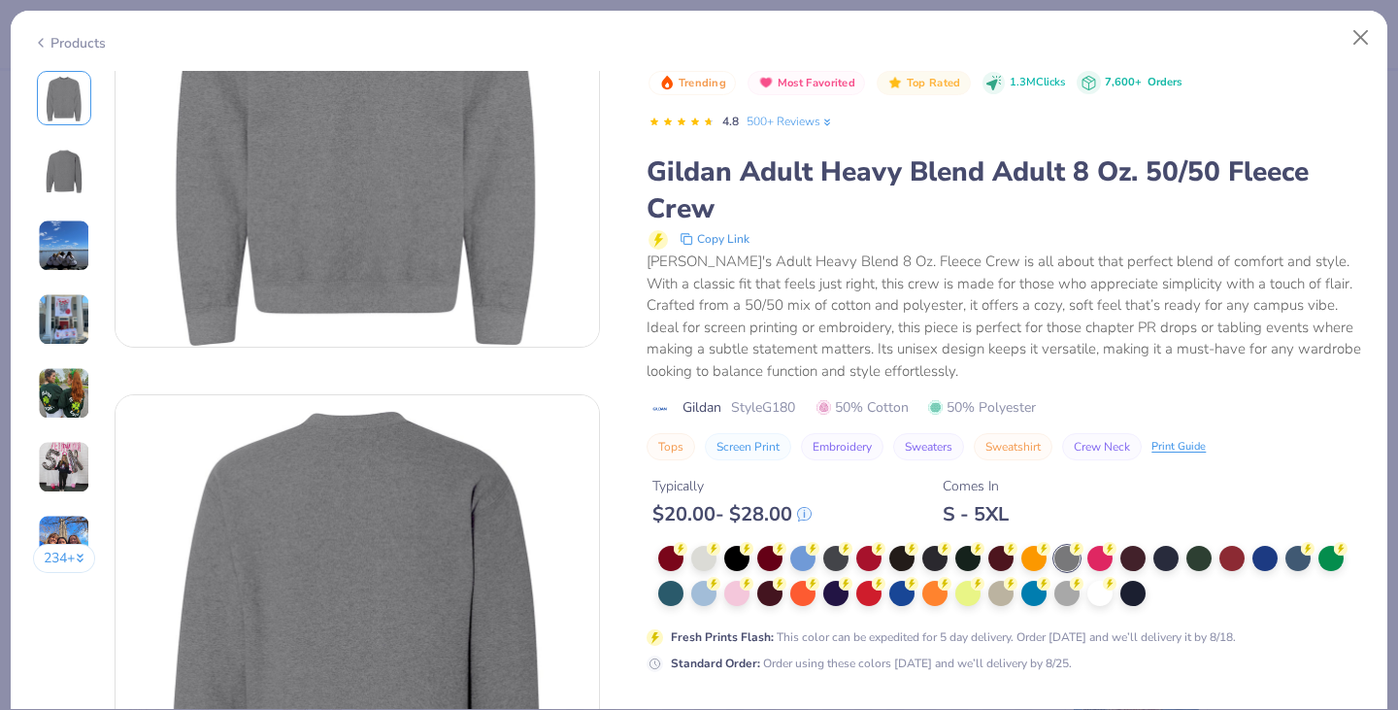
scroll to position [389, 0]
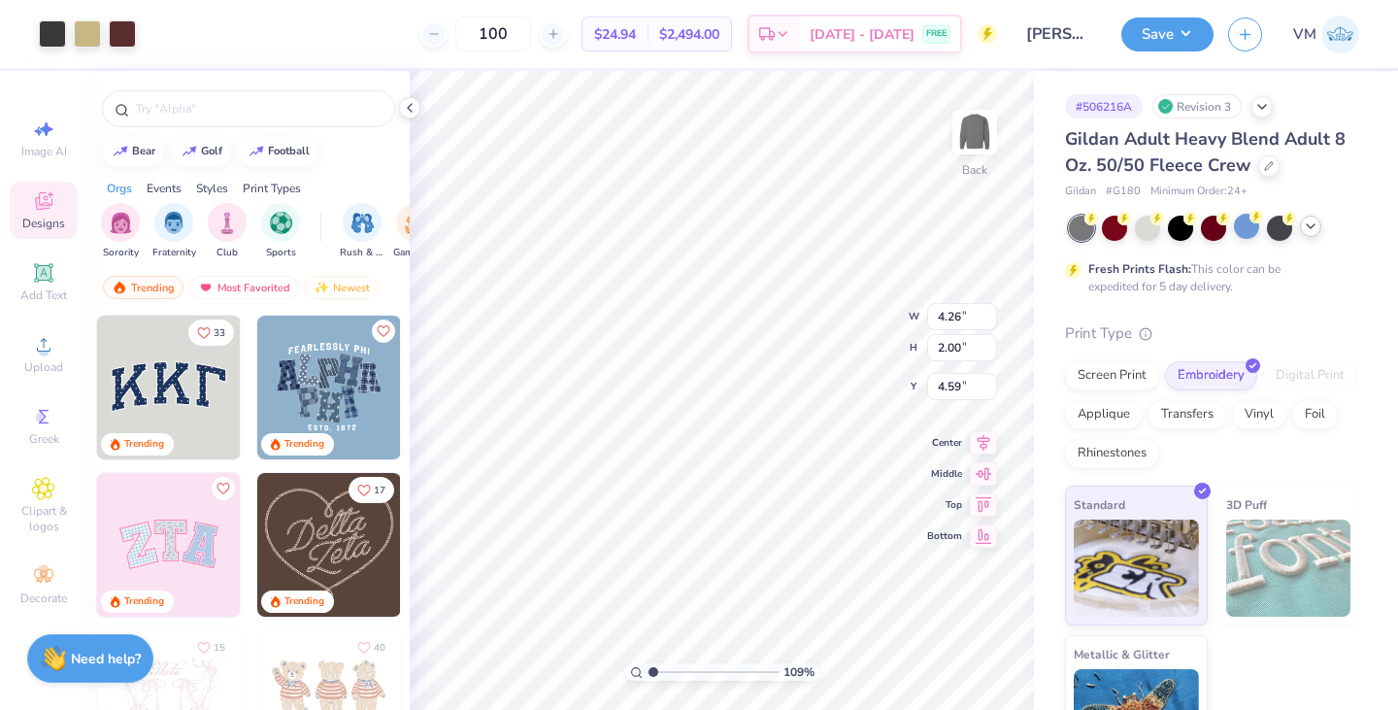
type input "1.08641352364998"
type input "4.64"
type input "2.18"
type input "4.60"
type input "1.08641352364998"
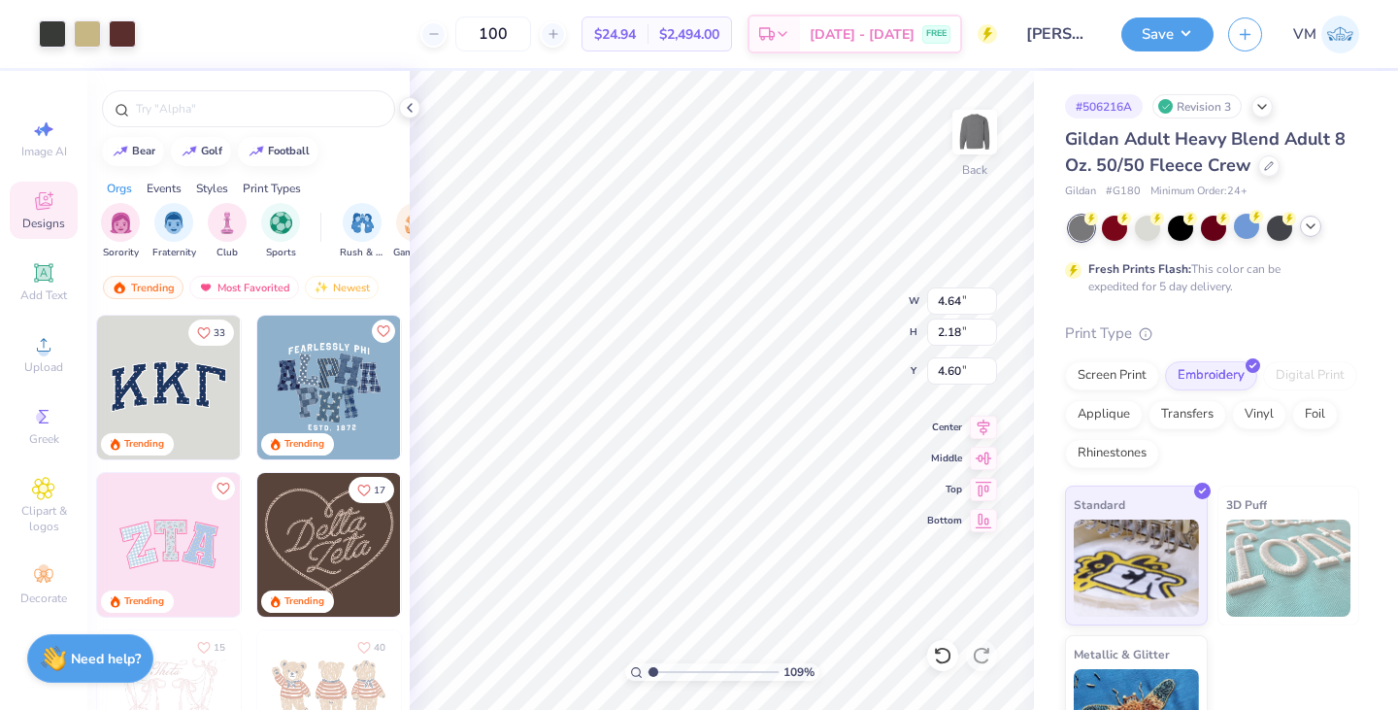
type input "3.00"
type input "1"
click at [1189, 21] on button "Save" at bounding box center [1167, 32] width 92 height 34
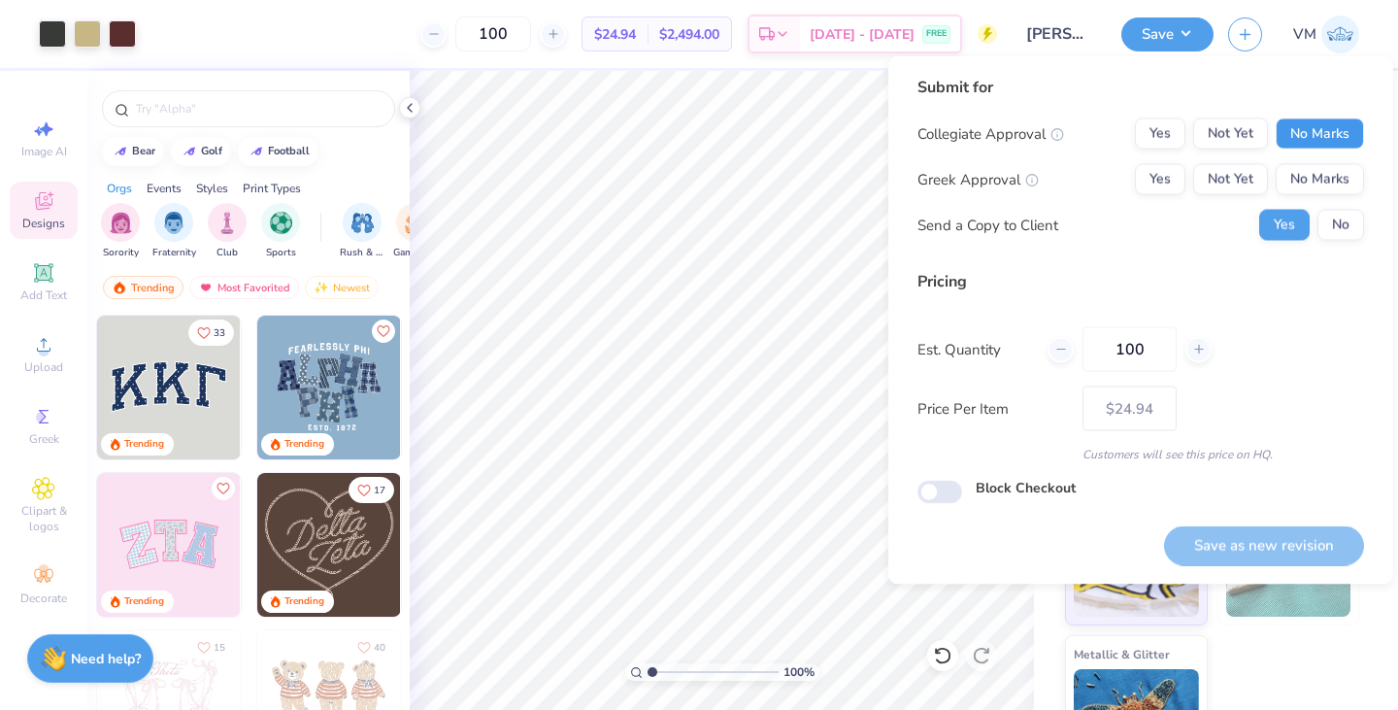
click at [1319, 140] on button "No Marks" at bounding box center [1320, 133] width 88 height 31
click at [1326, 178] on button "No Marks" at bounding box center [1320, 179] width 88 height 31
click at [1257, 535] on button "Save as new revision" at bounding box center [1264, 545] width 200 height 40
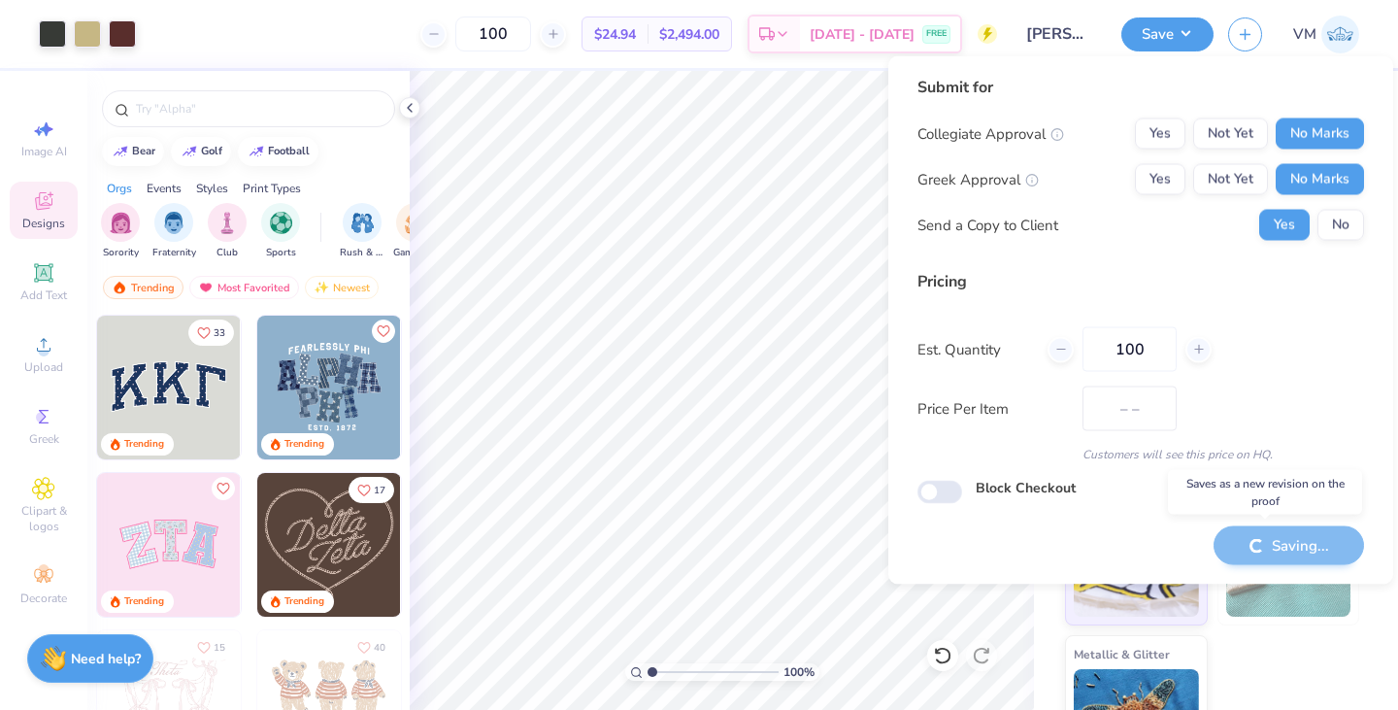
type input "$24.94"
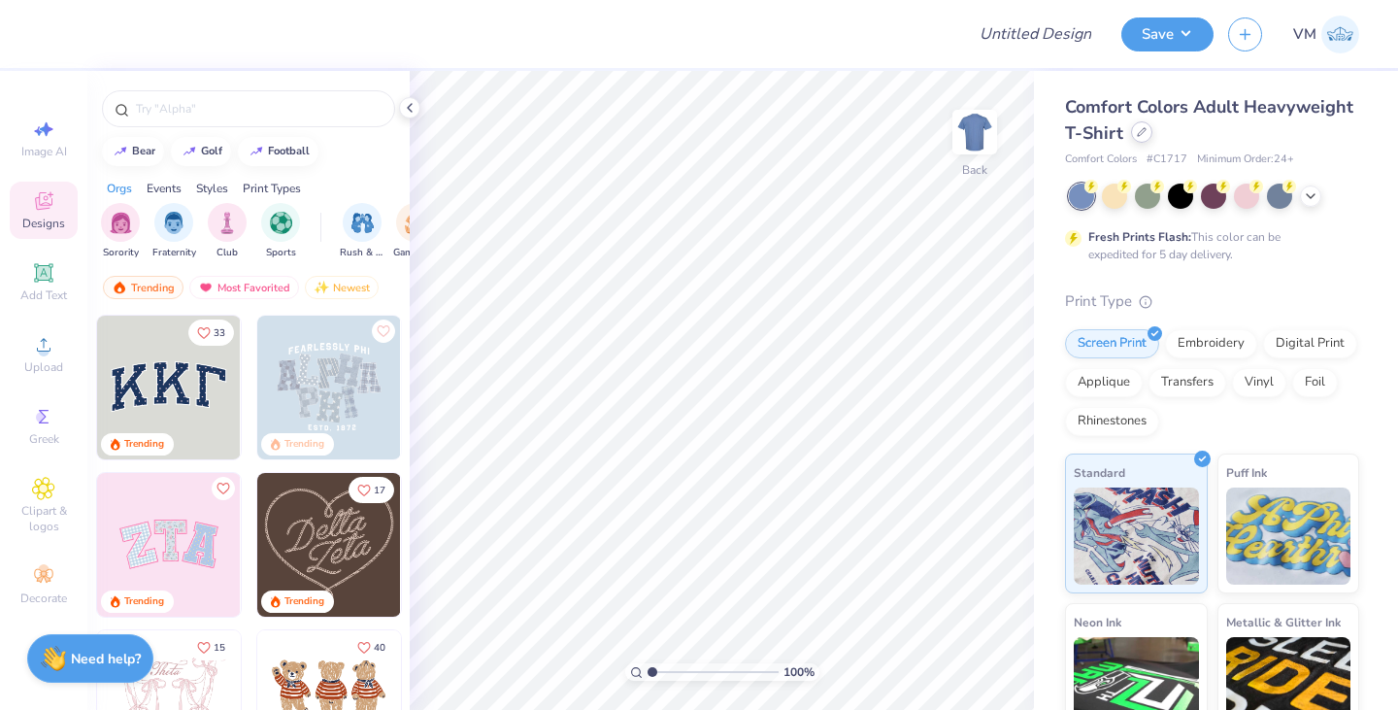
click at [1152, 127] on div at bounding box center [1141, 131] width 21 height 21
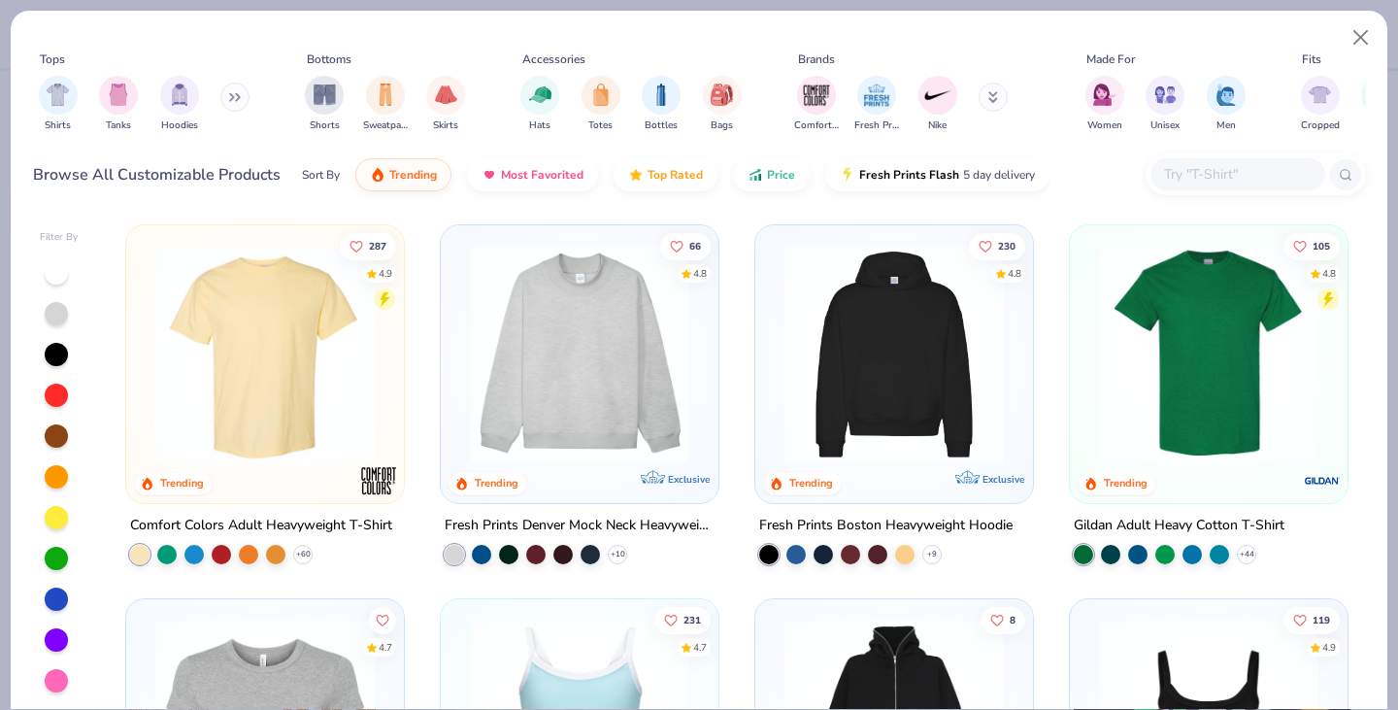
click at [231, 104] on button at bounding box center [234, 97] width 29 height 29
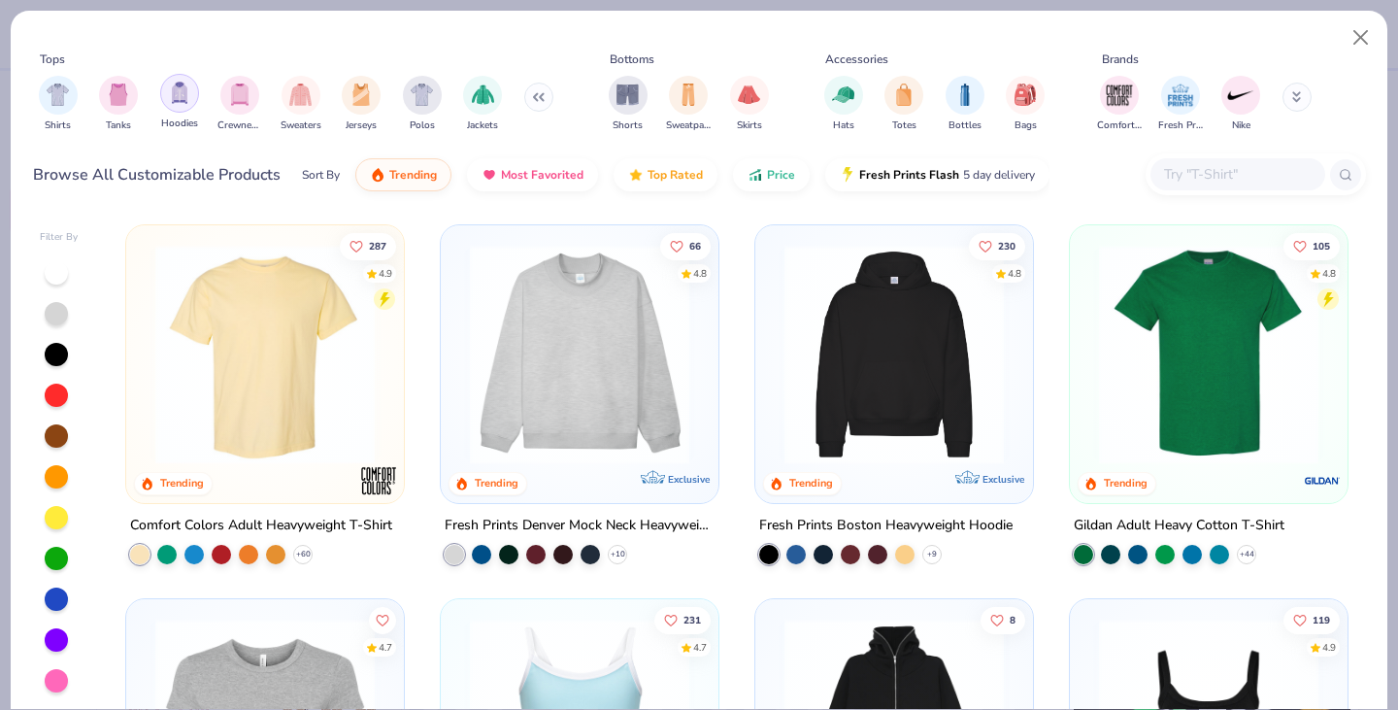
click at [190, 105] on div "filter for Hoodies" at bounding box center [179, 93] width 39 height 39
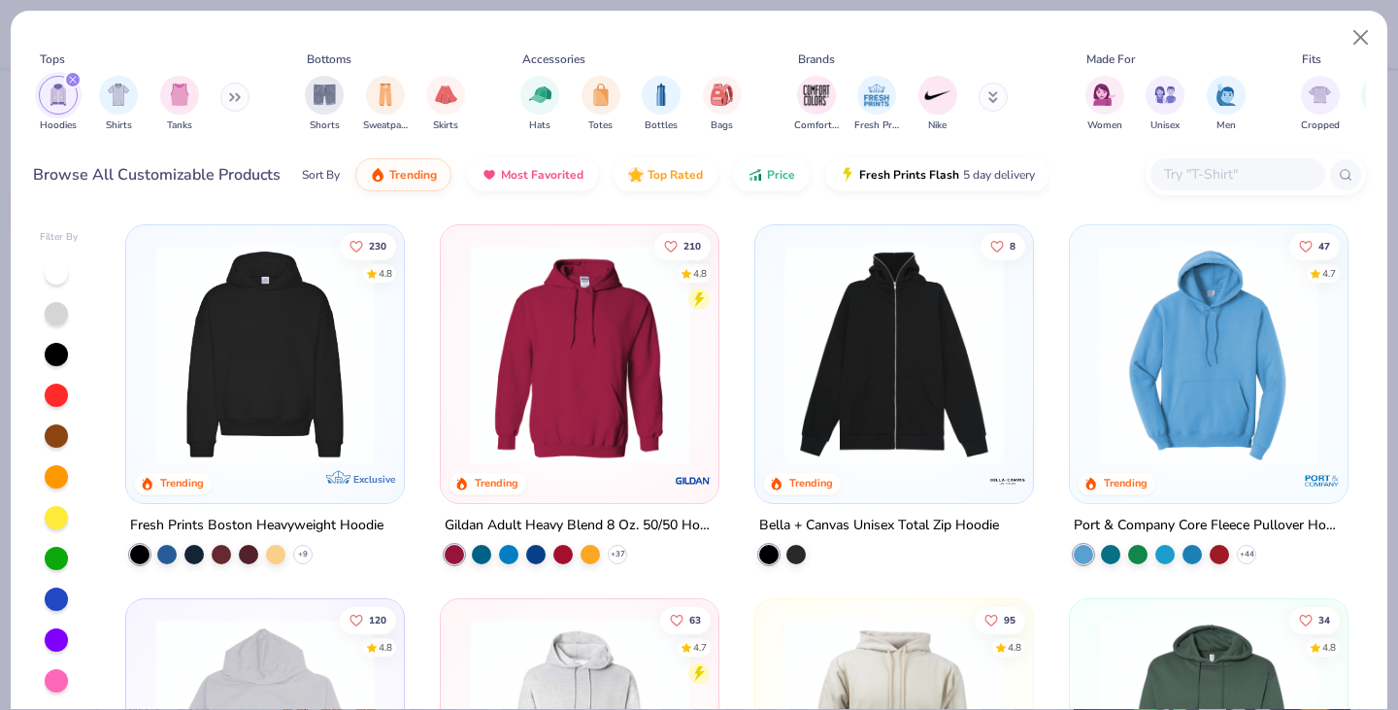
click at [634, 345] on img at bounding box center [579, 354] width 239 height 219
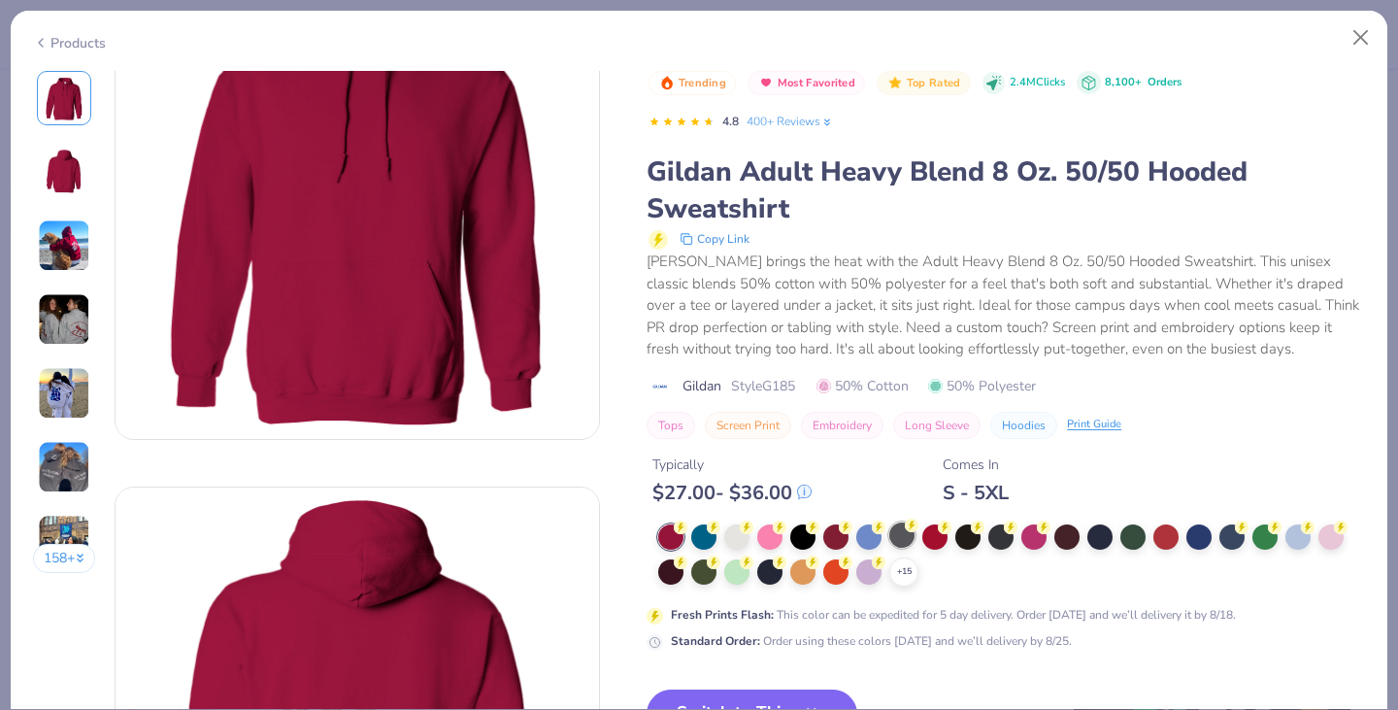
scroll to position [118, 0]
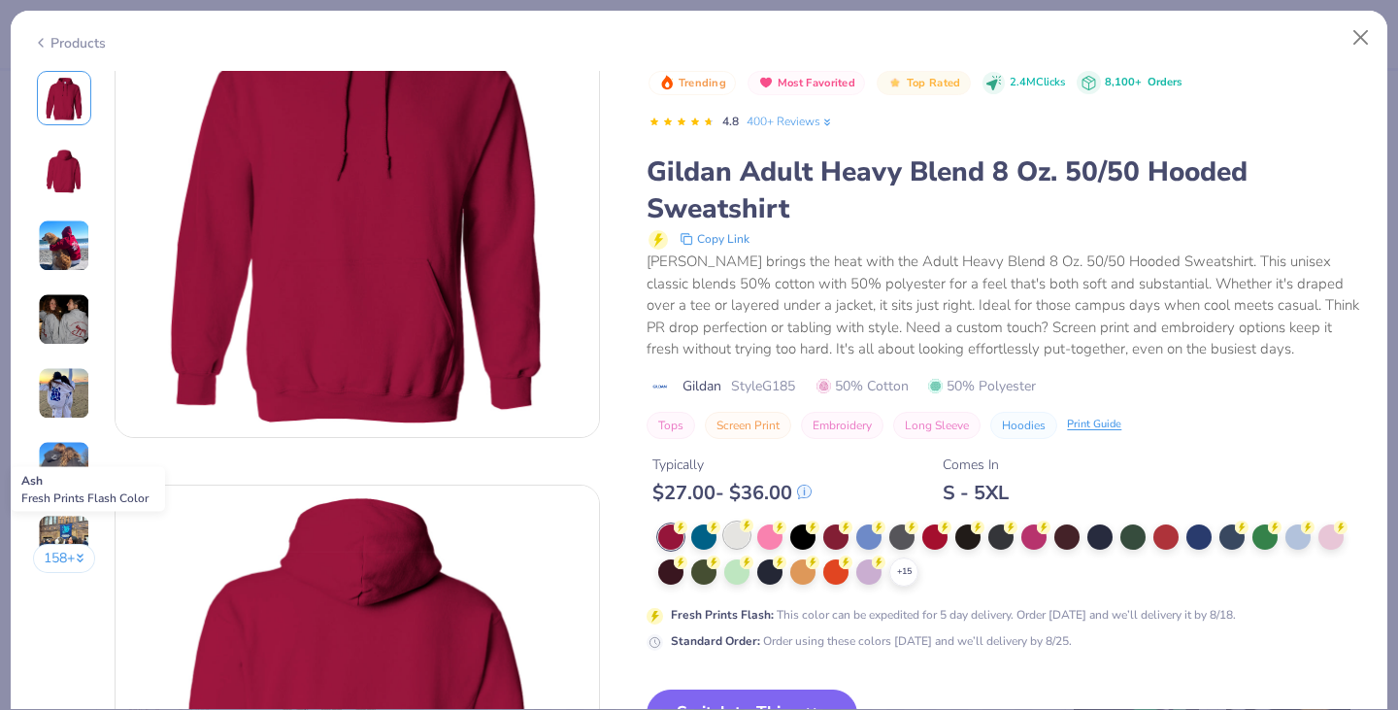
click at [741, 538] on div at bounding box center [736, 534] width 25 height 25
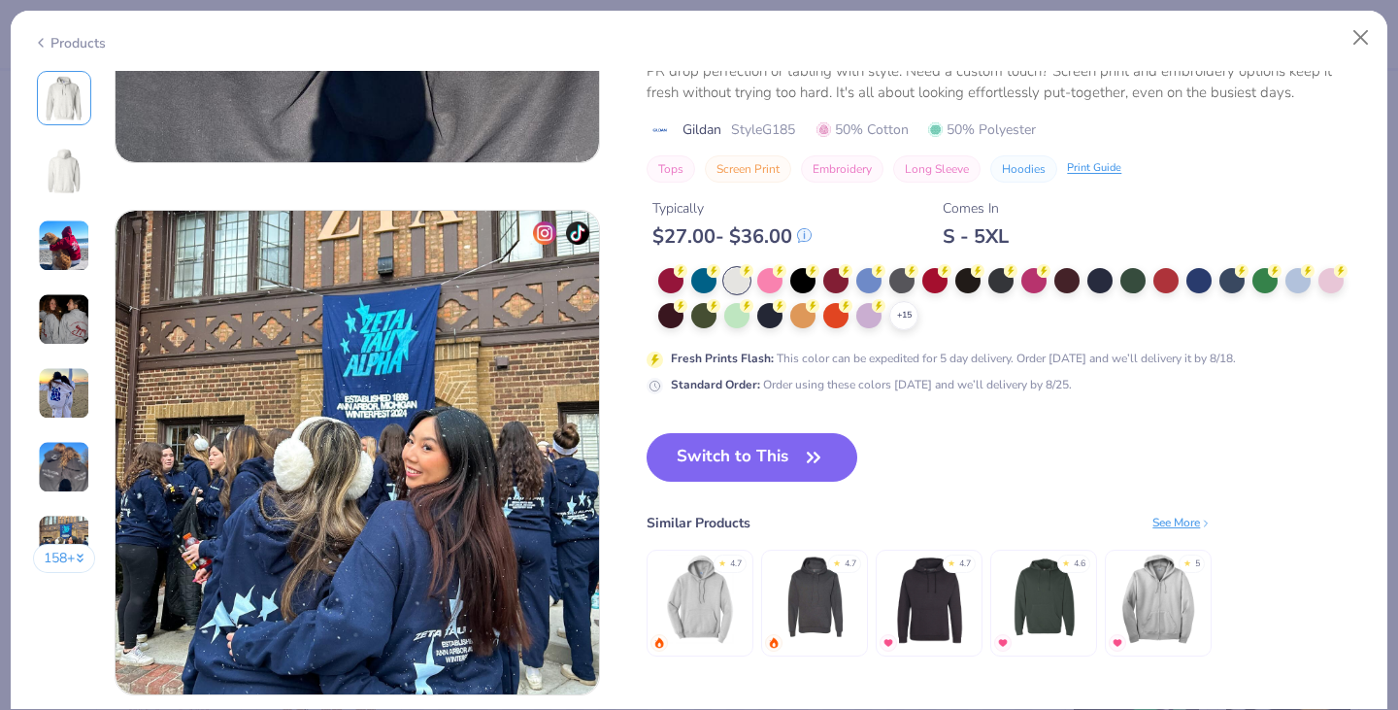
scroll to position [3022, 0]
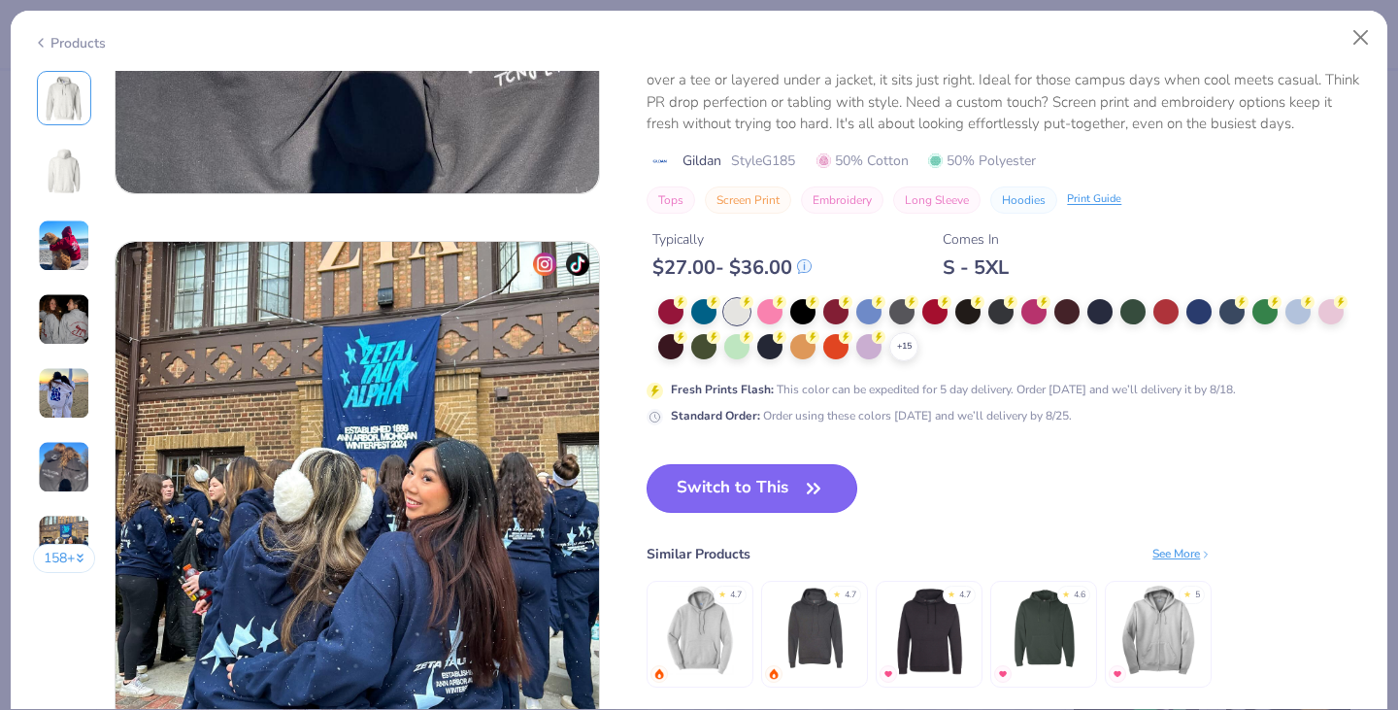
click at [780, 495] on button "Switch to This" at bounding box center [752, 488] width 211 height 49
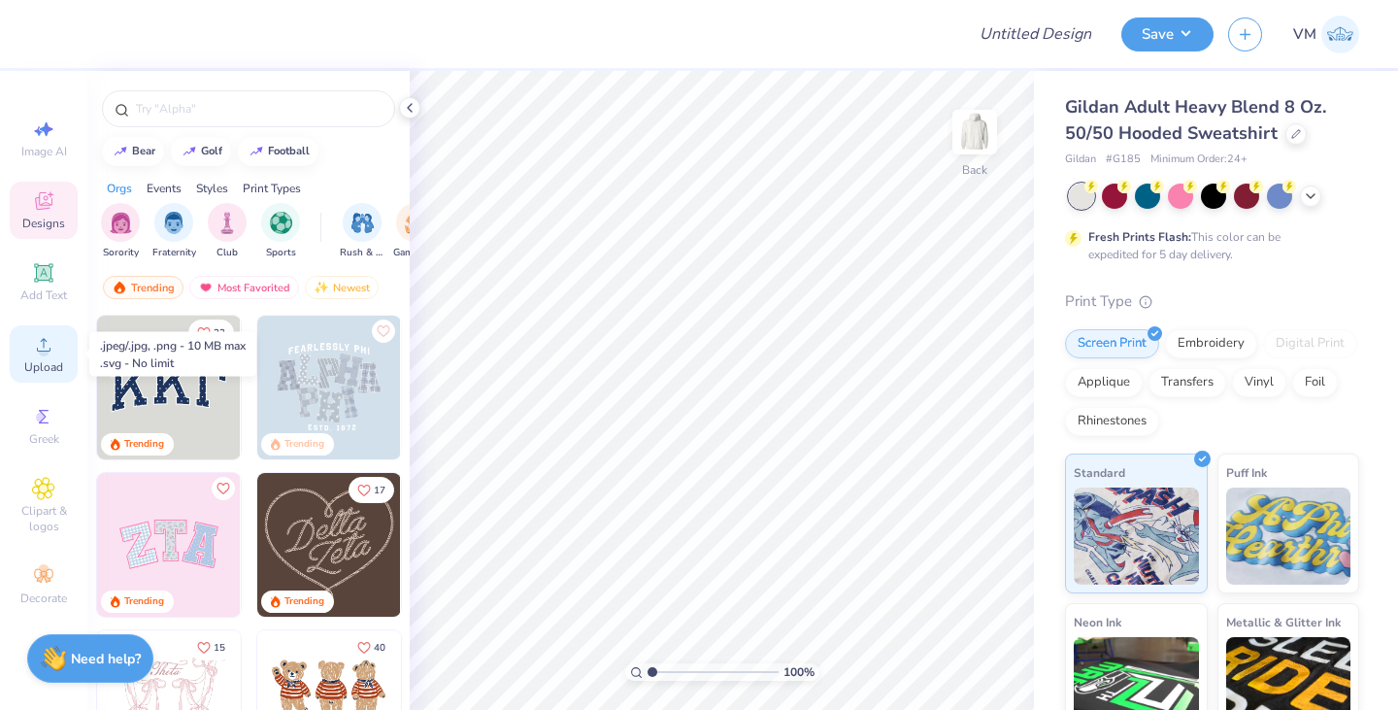
click at [50, 351] on icon at bounding box center [43, 344] width 23 height 23
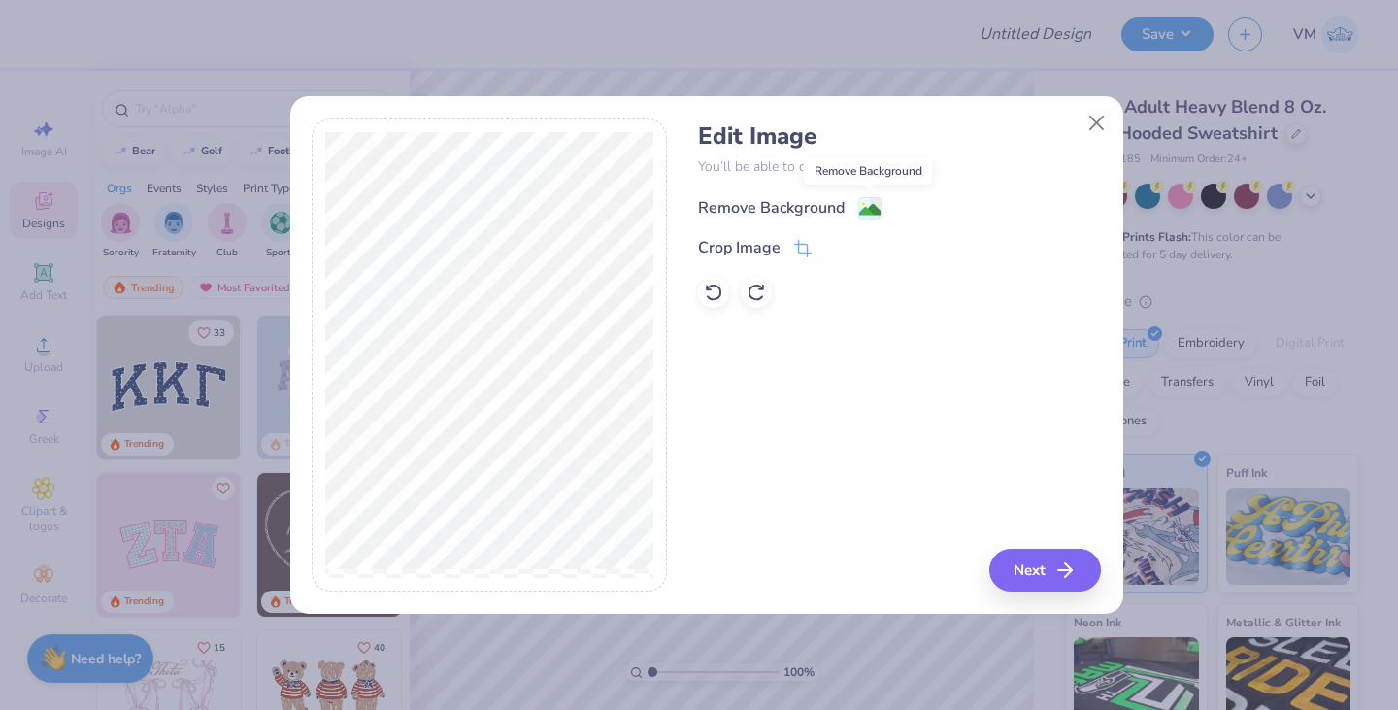
click at [872, 212] on image at bounding box center [869, 209] width 21 height 21
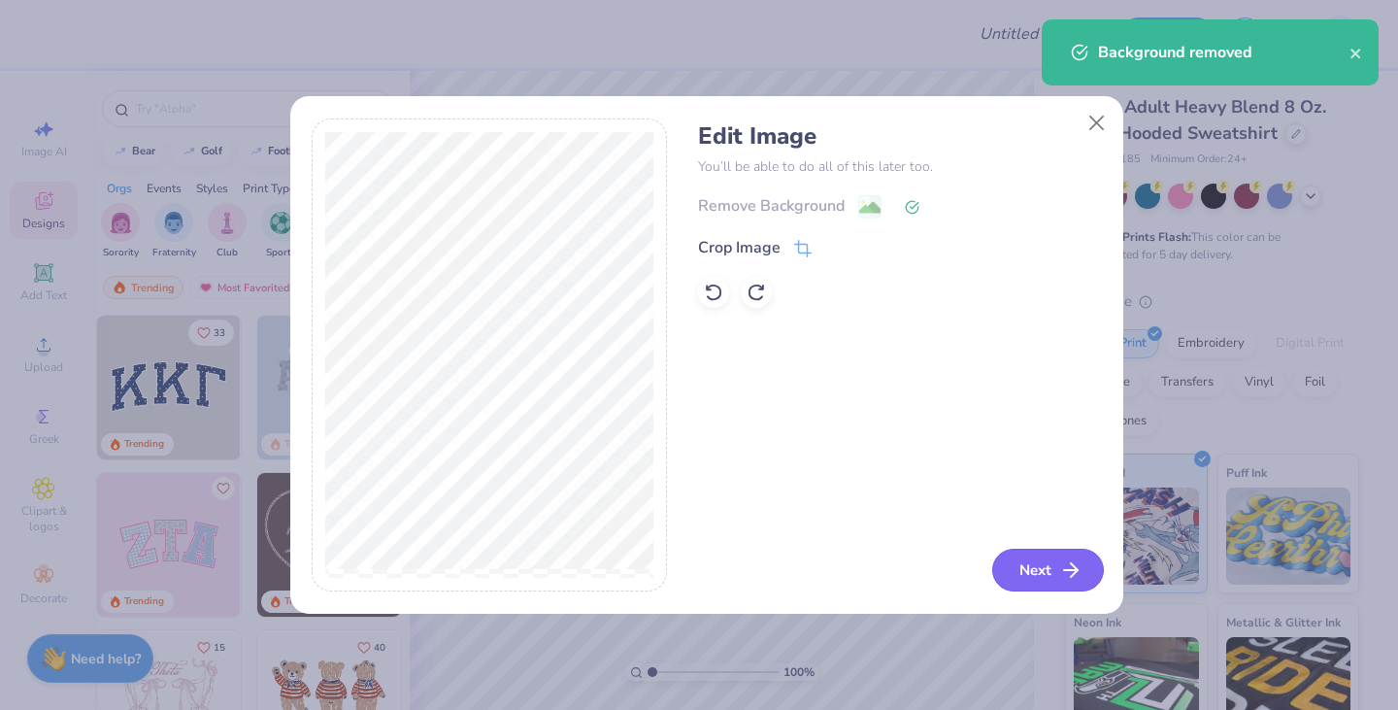
click at [1044, 560] on button "Next" at bounding box center [1048, 569] width 112 height 43
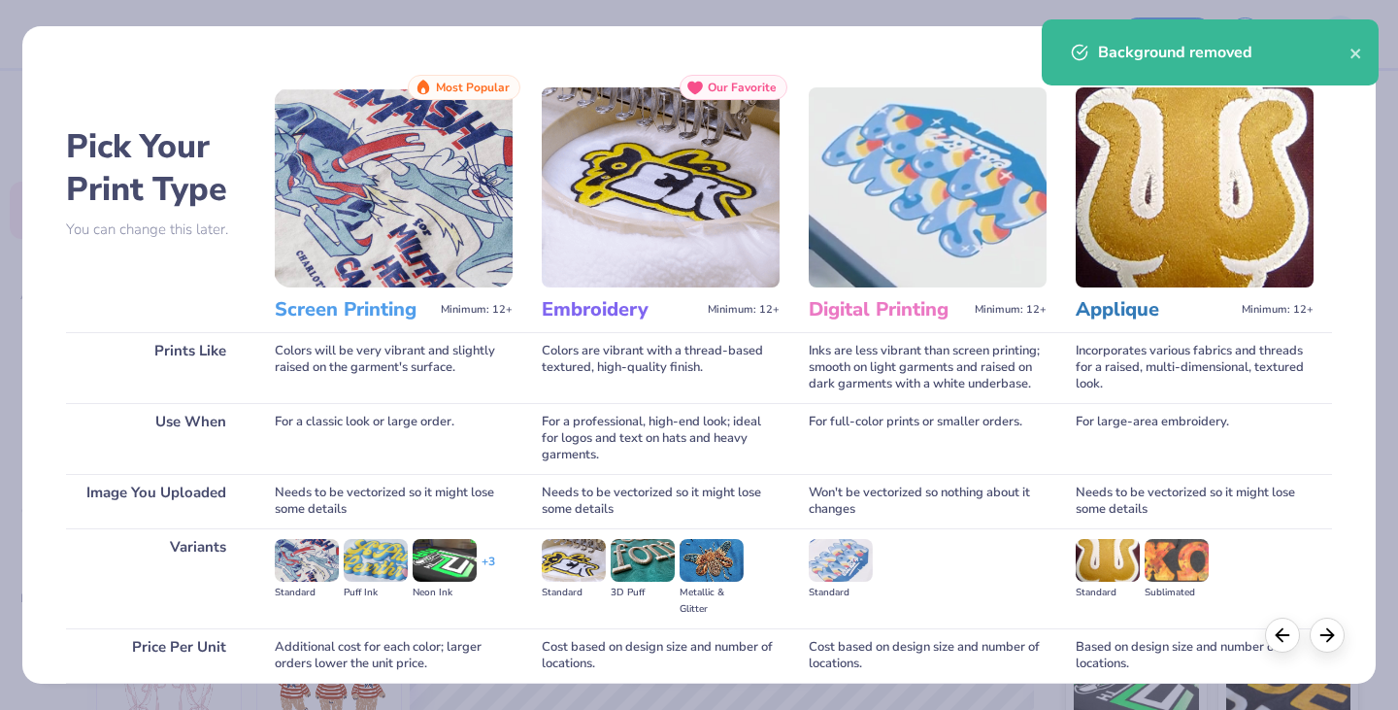
scroll to position [161, 0]
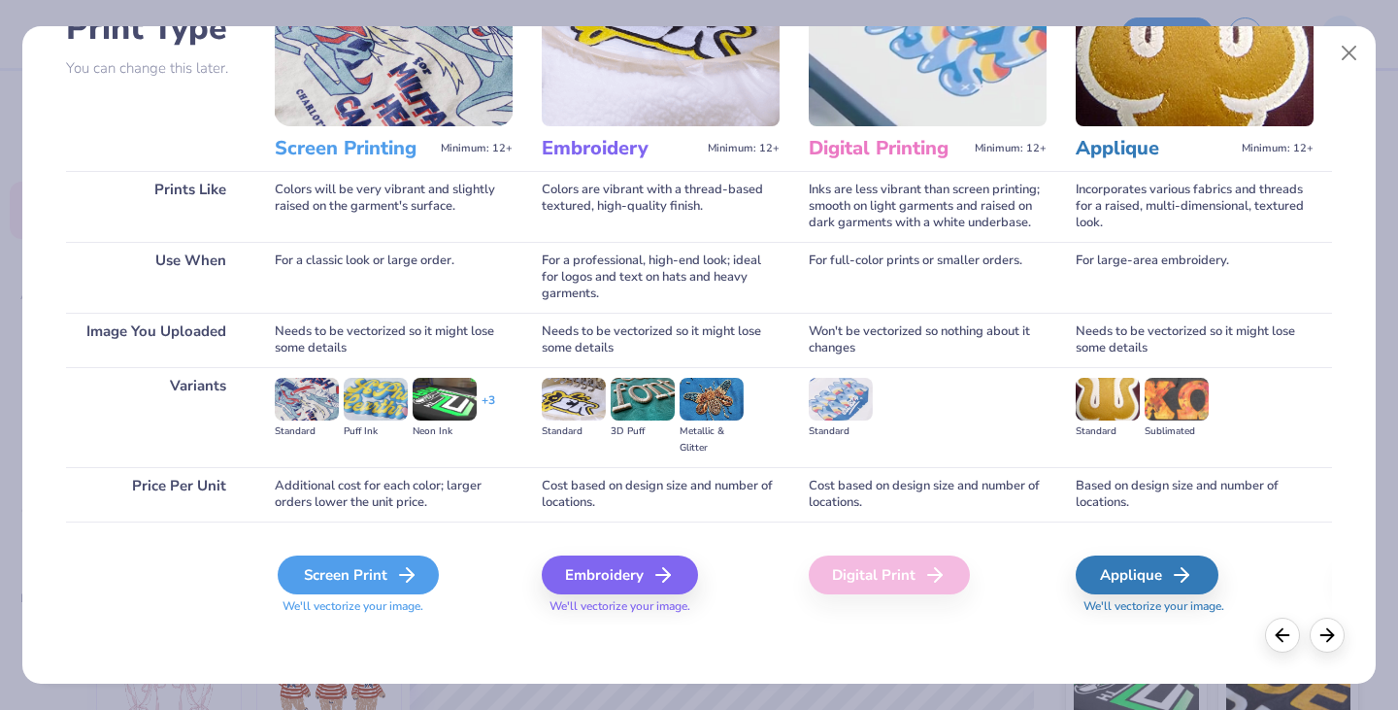
click at [334, 582] on div "Screen Print" at bounding box center [358, 574] width 161 height 39
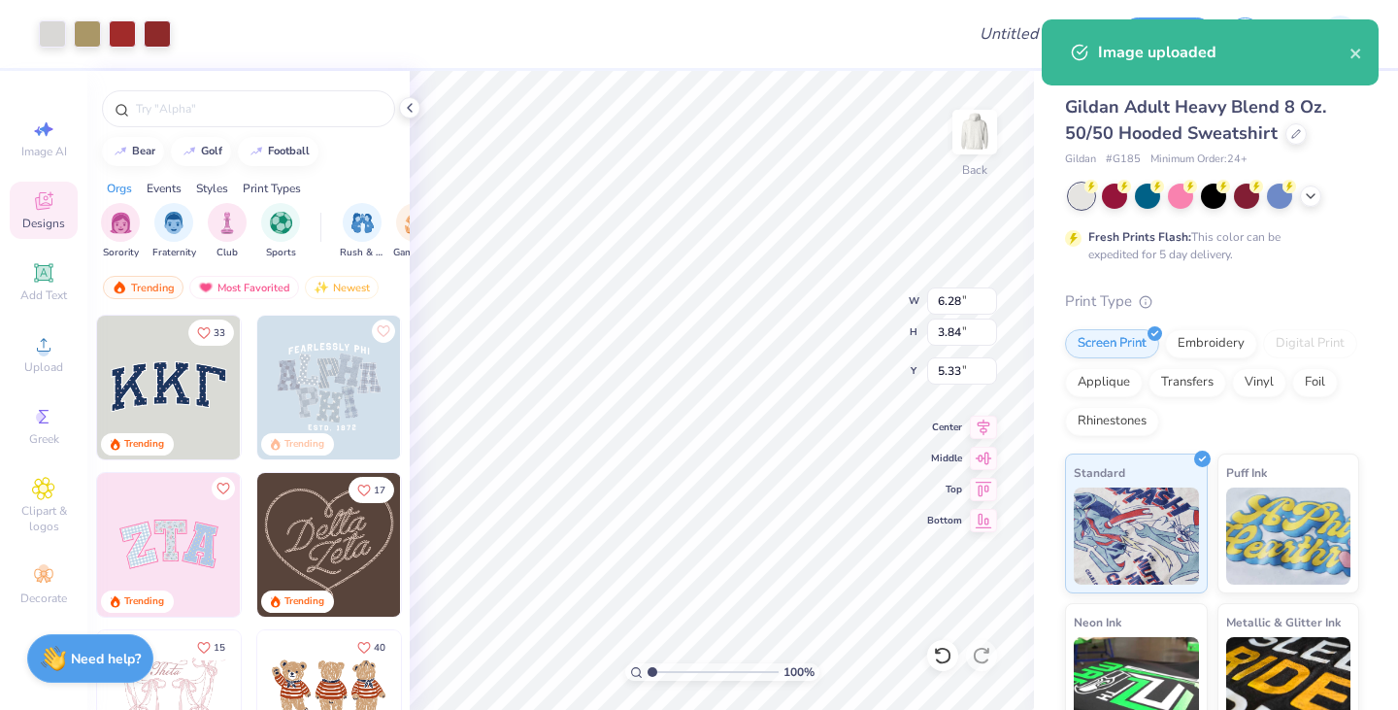
type input "2.73"
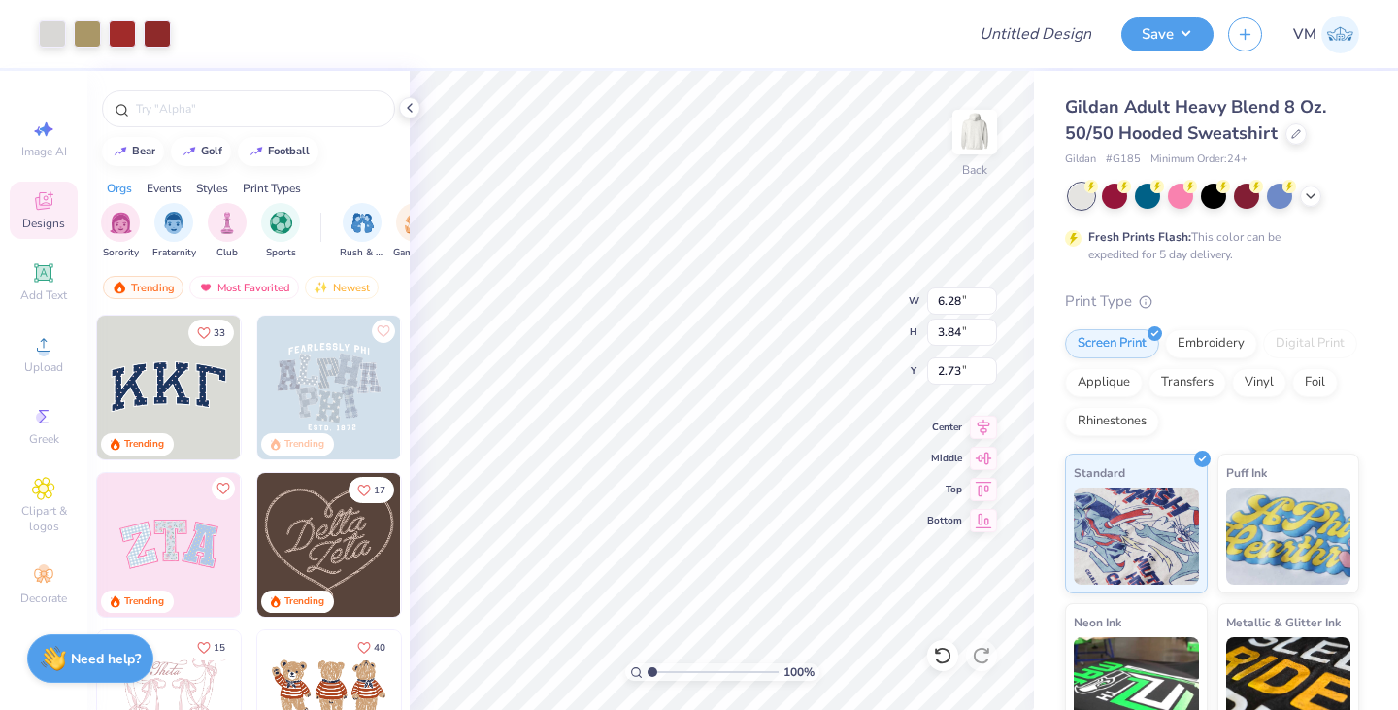
type input "4.71"
type input "2.88"
type input "3.00"
click at [1184, 37] on button "Save" at bounding box center [1167, 32] width 92 height 34
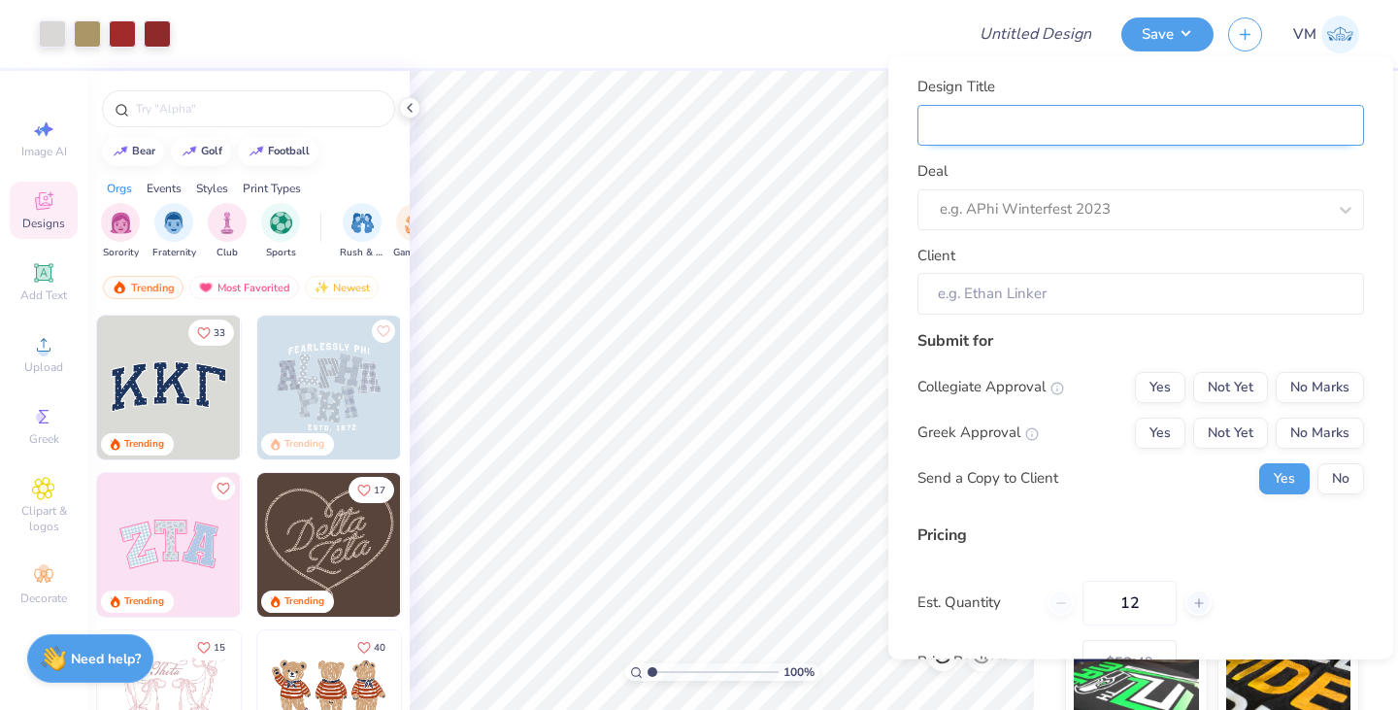
click at [1070, 138] on input "Design Title" at bounding box center [1140, 125] width 447 height 42
type input "W"
type input "WC"
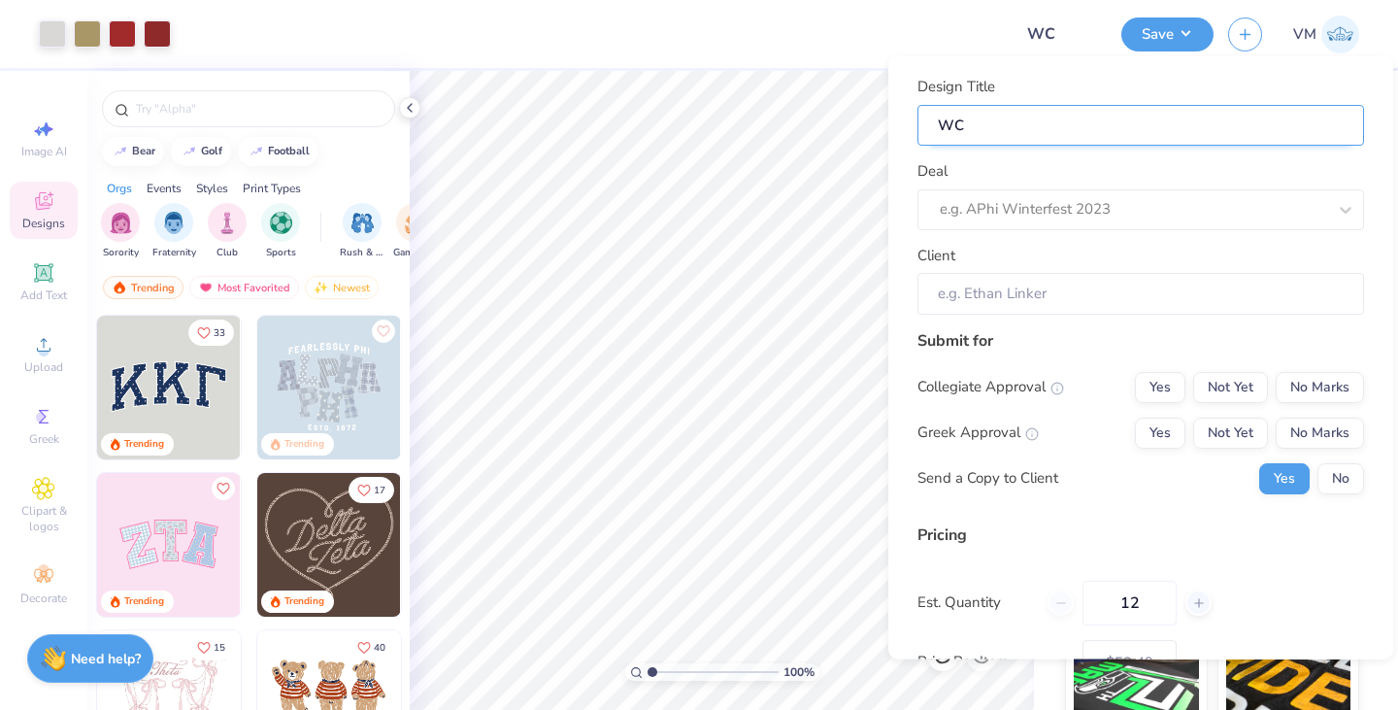
type input "WCP"
type input "WCPS"
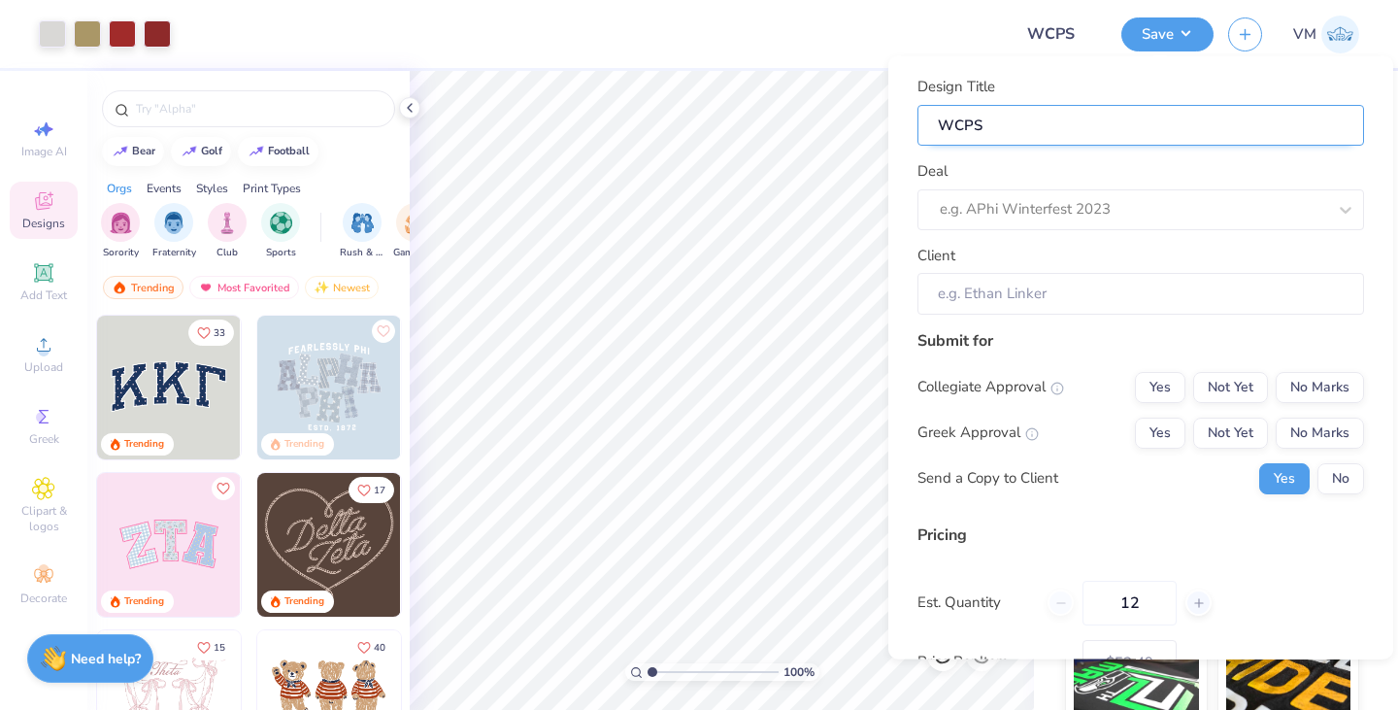
type input "WCPS"
type input "WCPS H"
type input "WCPS Ho"
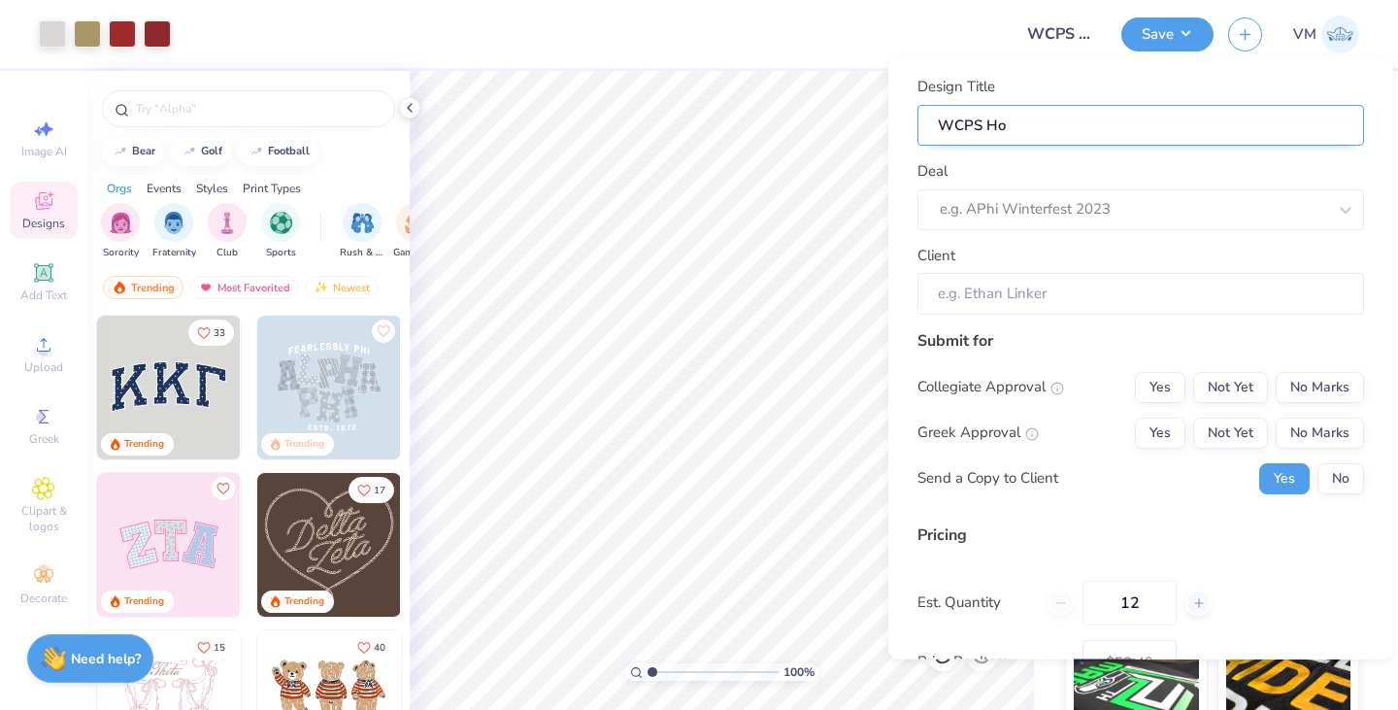
type input "WCPS Hol"
type input "WCPS [DATE]"
type input "WCPS Holid"
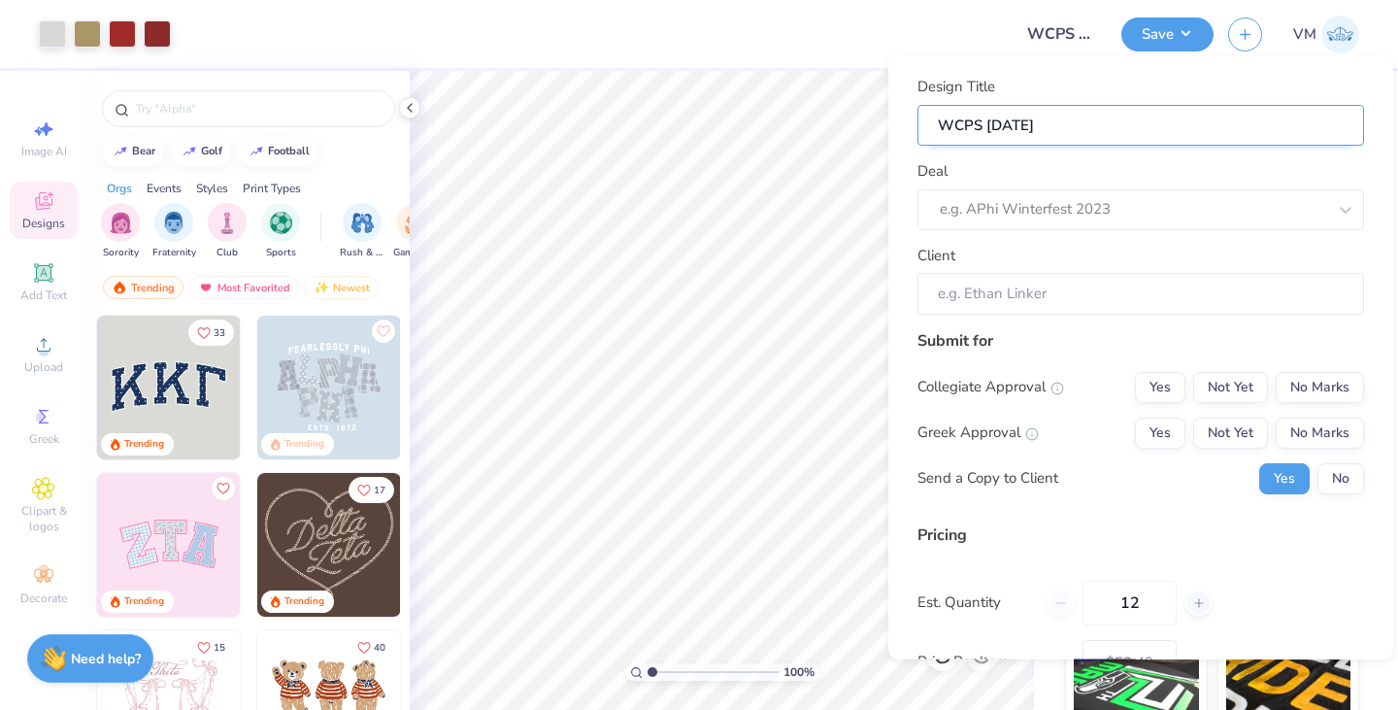
type input "WCPS Holid"
type input "WCPS Holida"
type input "WCPS Holiday"
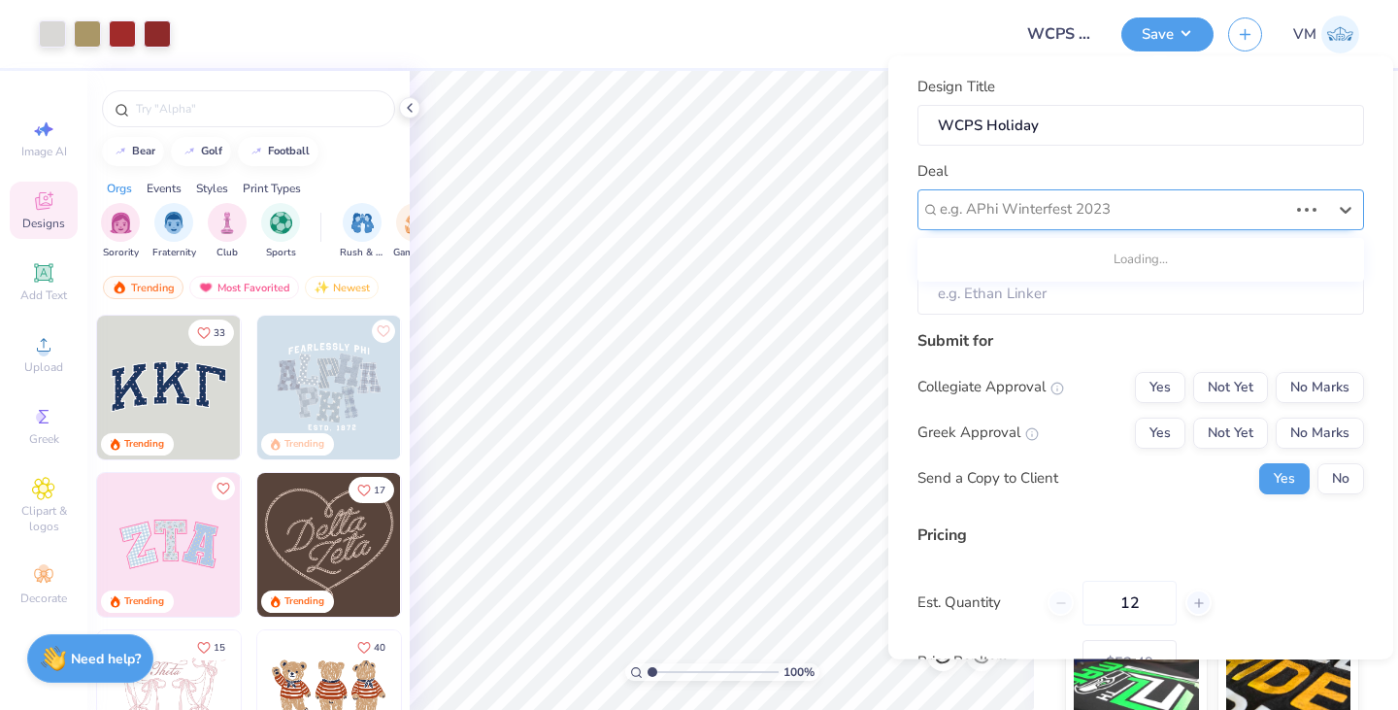
click at [1161, 221] on div "e.g. APhi Winterfest 2023" at bounding box center [1113, 209] width 351 height 30
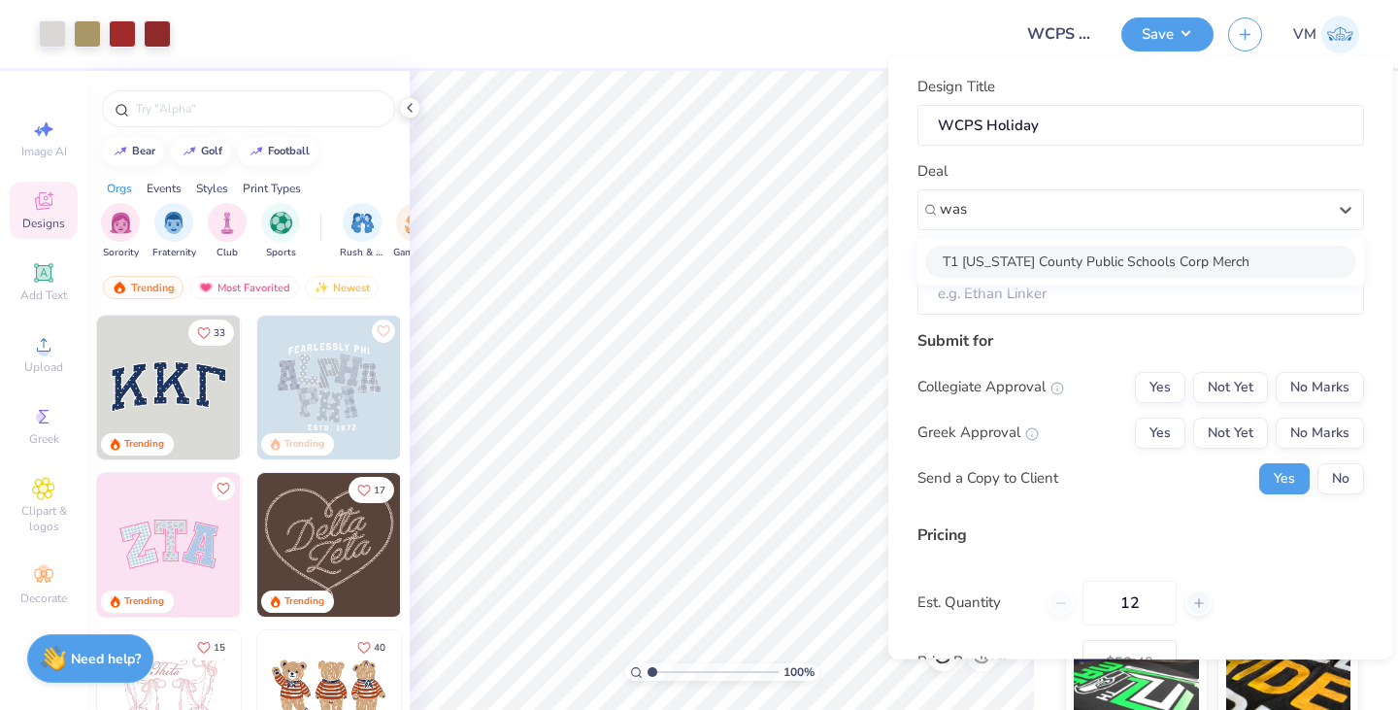
click at [1085, 257] on div "T1 [US_STATE] County Public Schools Corp Merch" at bounding box center [1140, 261] width 431 height 32
type input "was"
type input "[PERSON_NAME]"
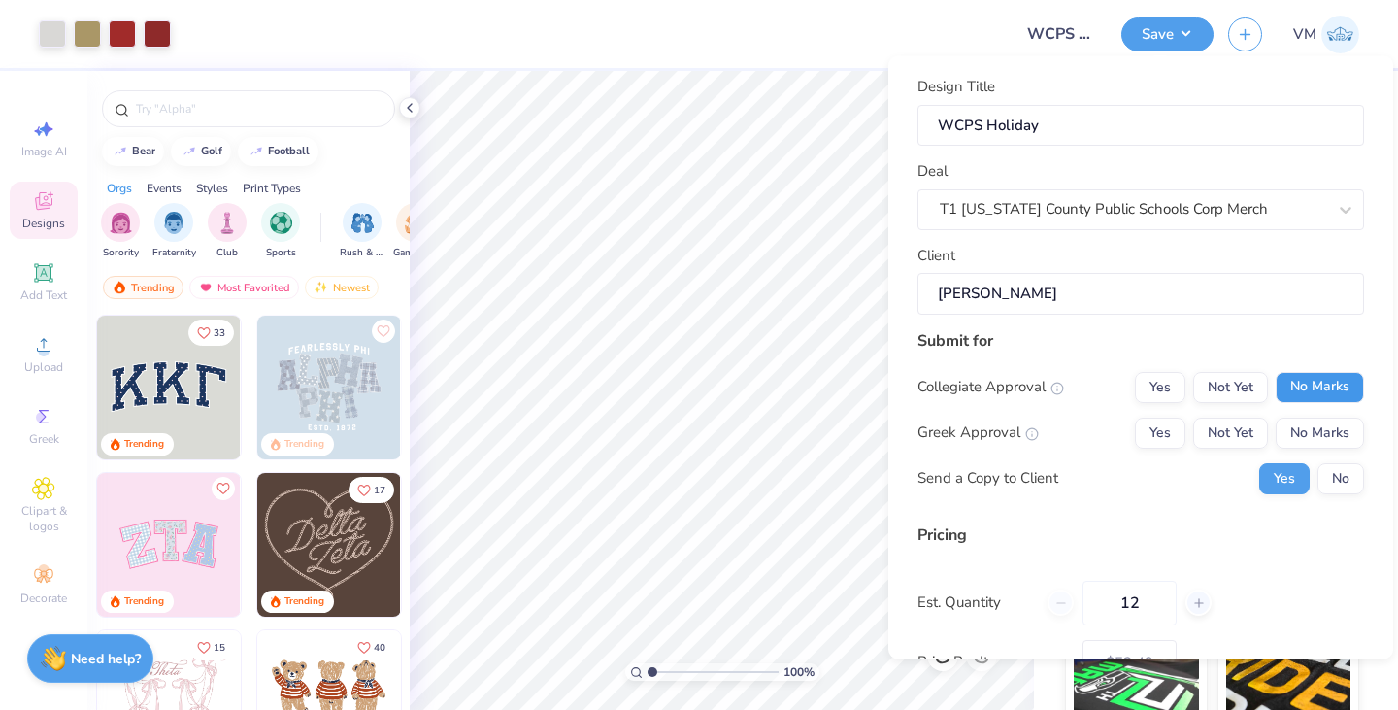
click at [1315, 378] on button "No Marks" at bounding box center [1320, 386] width 88 height 31
click at [1290, 419] on button "No Marks" at bounding box center [1320, 431] width 88 height 31
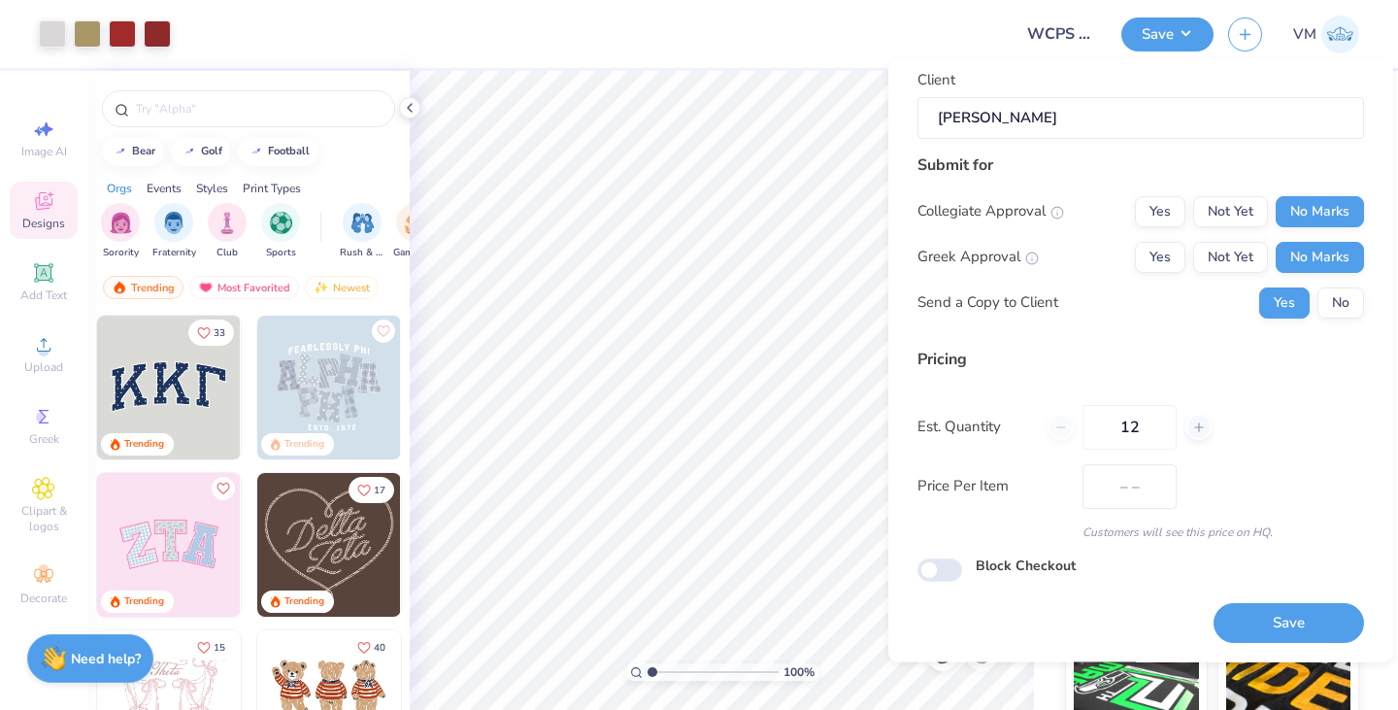
type input "$53.49"
drag, startPoint x: 1161, startPoint y: 426, endPoint x: 1019, endPoint y: 428, distance: 141.7
click at [1019, 428] on div "Est. Quantity 12" at bounding box center [1140, 427] width 447 height 45
type input "100"
type input "$27.40"
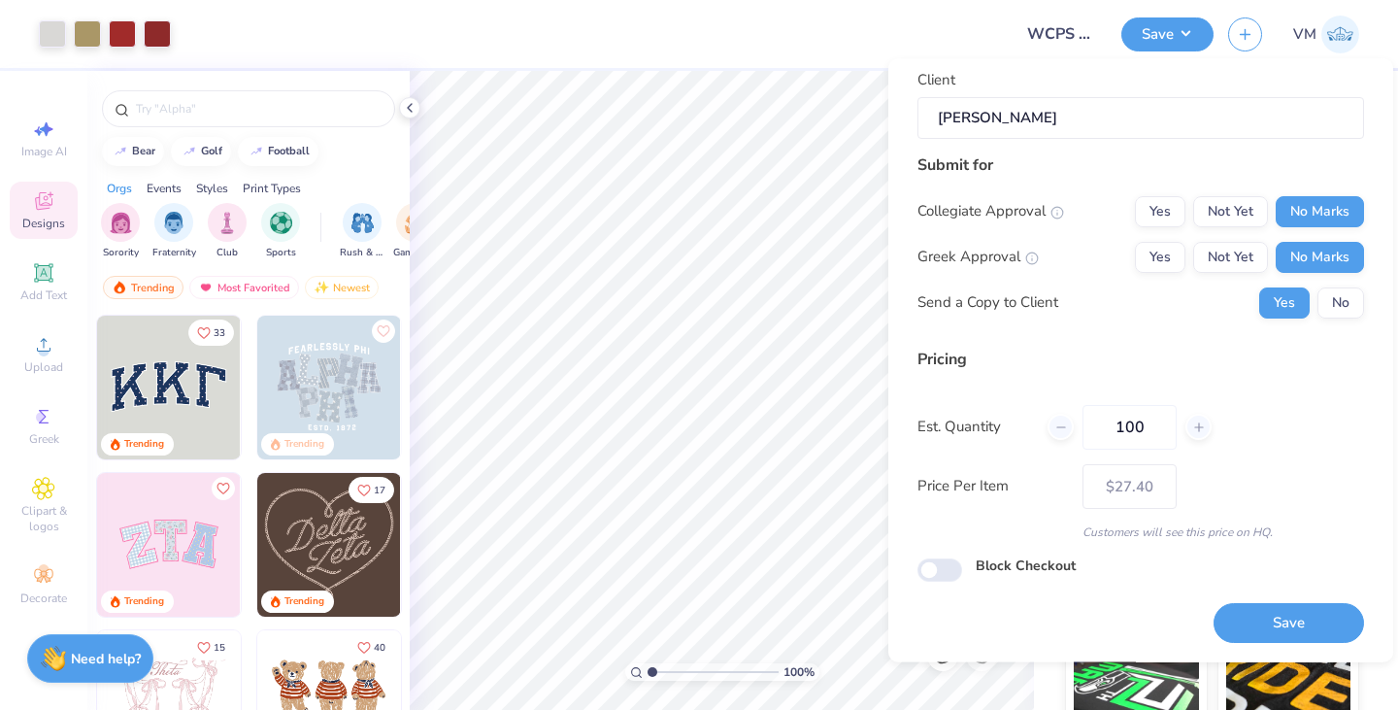
type input "100"
click at [1261, 518] on div "Pricing Est. Quantity 100 Price Per Item $27.40 Customers will see this price o…" at bounding box center [1140, 444] width 447 height 193
click at [1271, 612] on button "Save" at bounding box center [1288, 624] width 150 height 40
type input "– –"
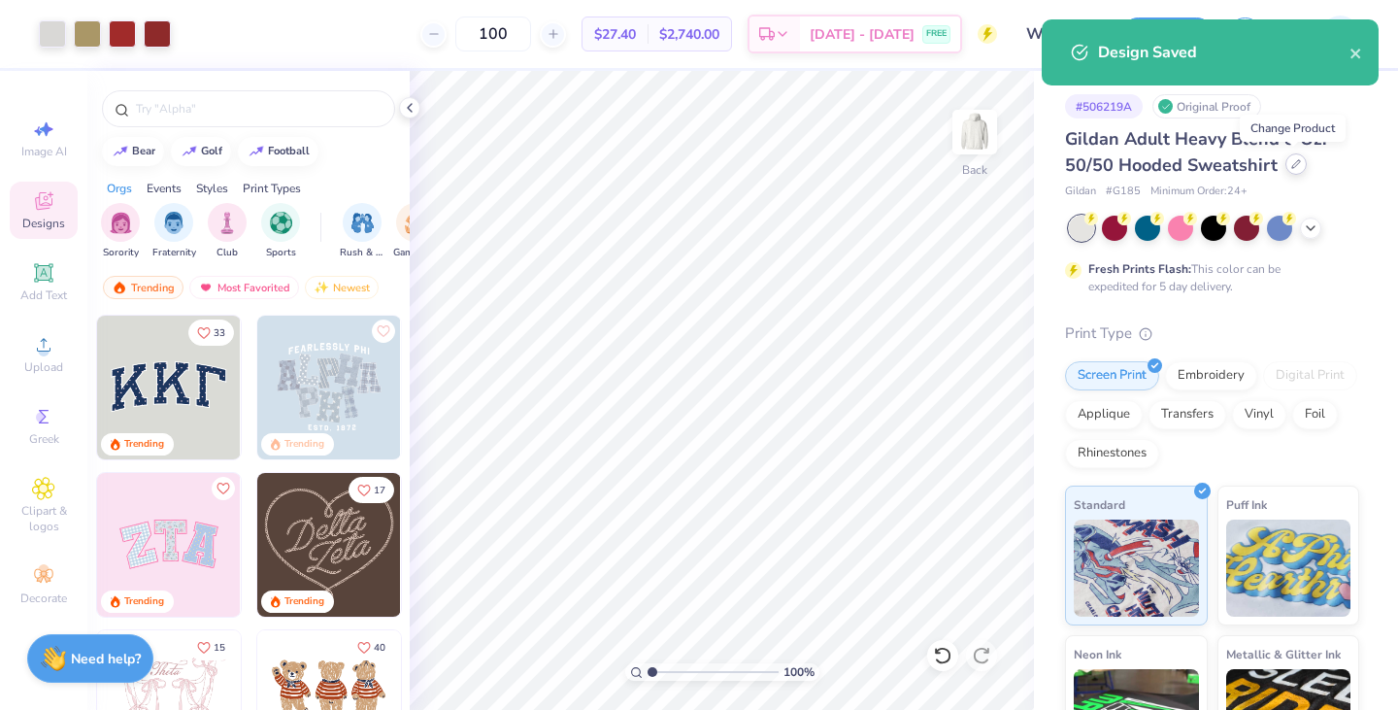
click at [1292, 160] on icon at bounding box center [1296, 164] width 10 height 10
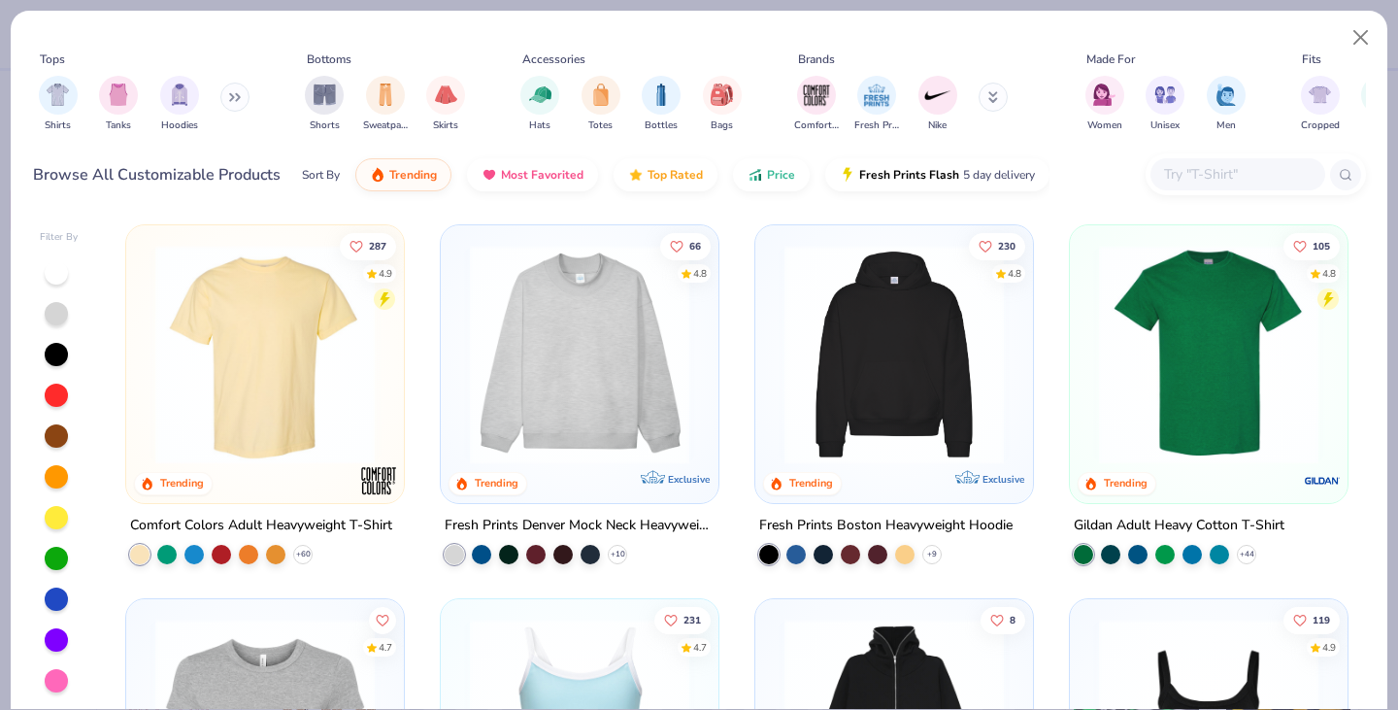
click at [228, 92] on button at bounding box center [234, 97] width 29 height 29
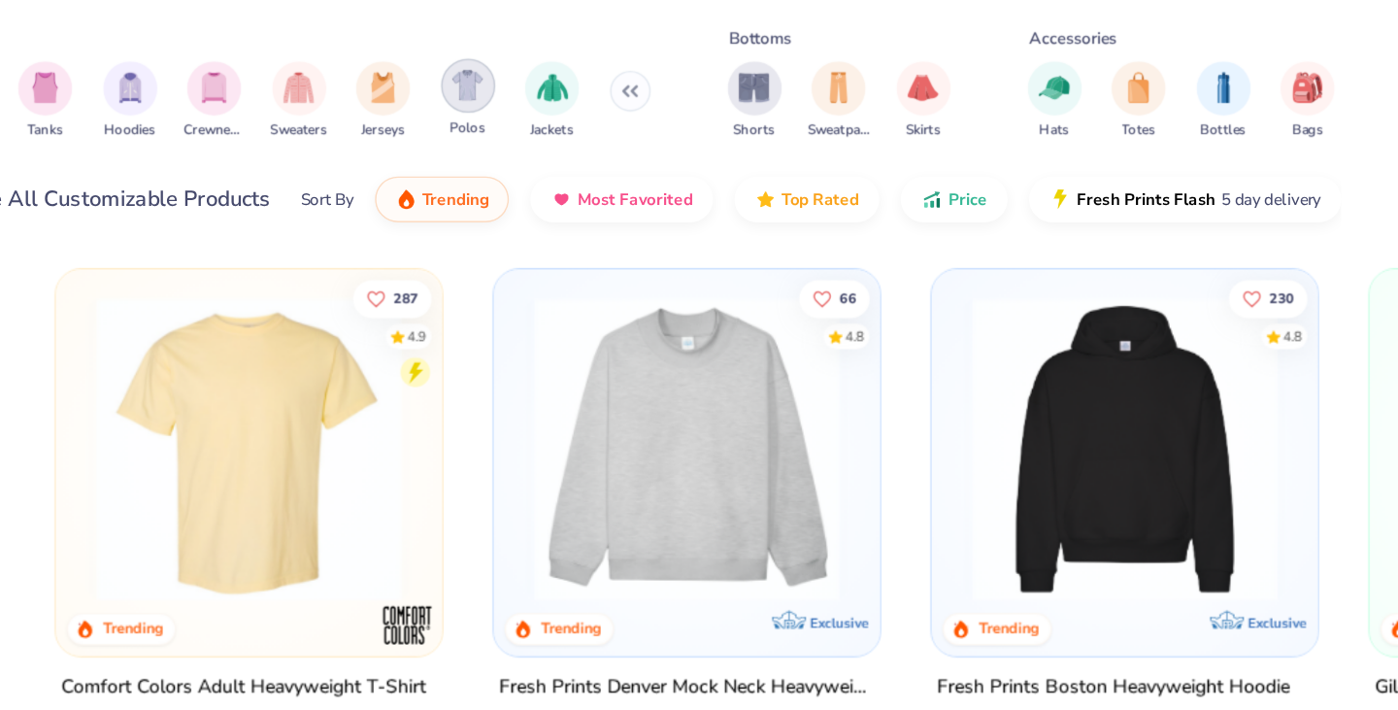
click at [424, 107] on div "filter for Polos" at bounding box center [422, 93] width 39 height 39
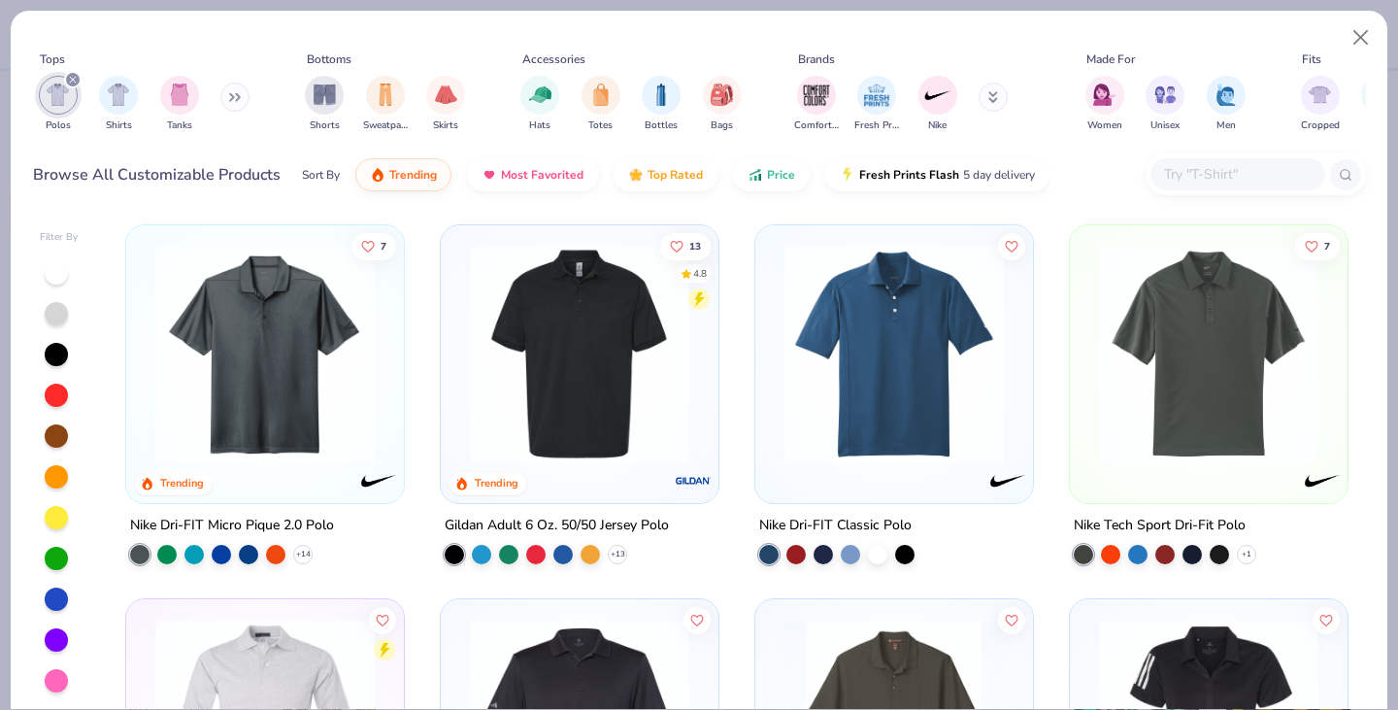
click at [592, 336] on img at bounding box center [579, 354] width 239 height 219
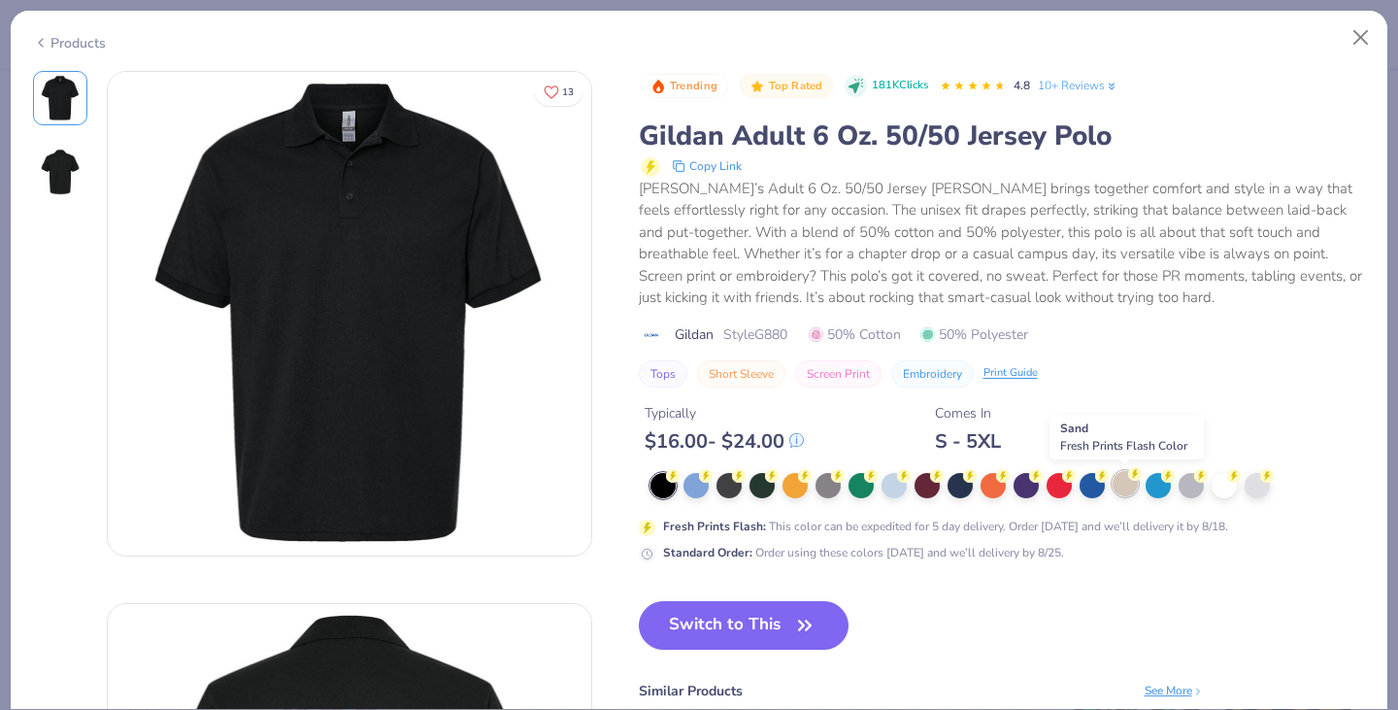
click at [1114, 491] on div at bounding box center [1124, 483] width 25 height 25
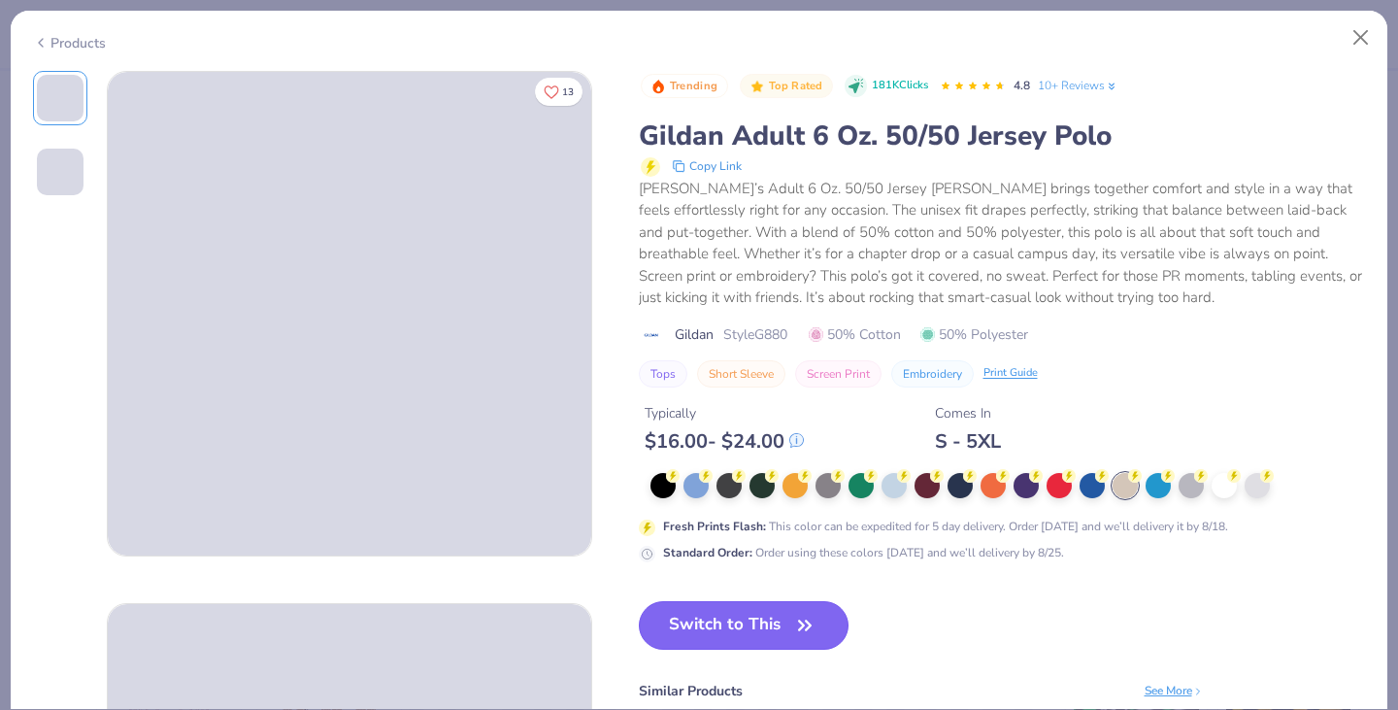
click at [791, 626] on button "Switch to This" at bounding box center [744, 625] width 211 height 49
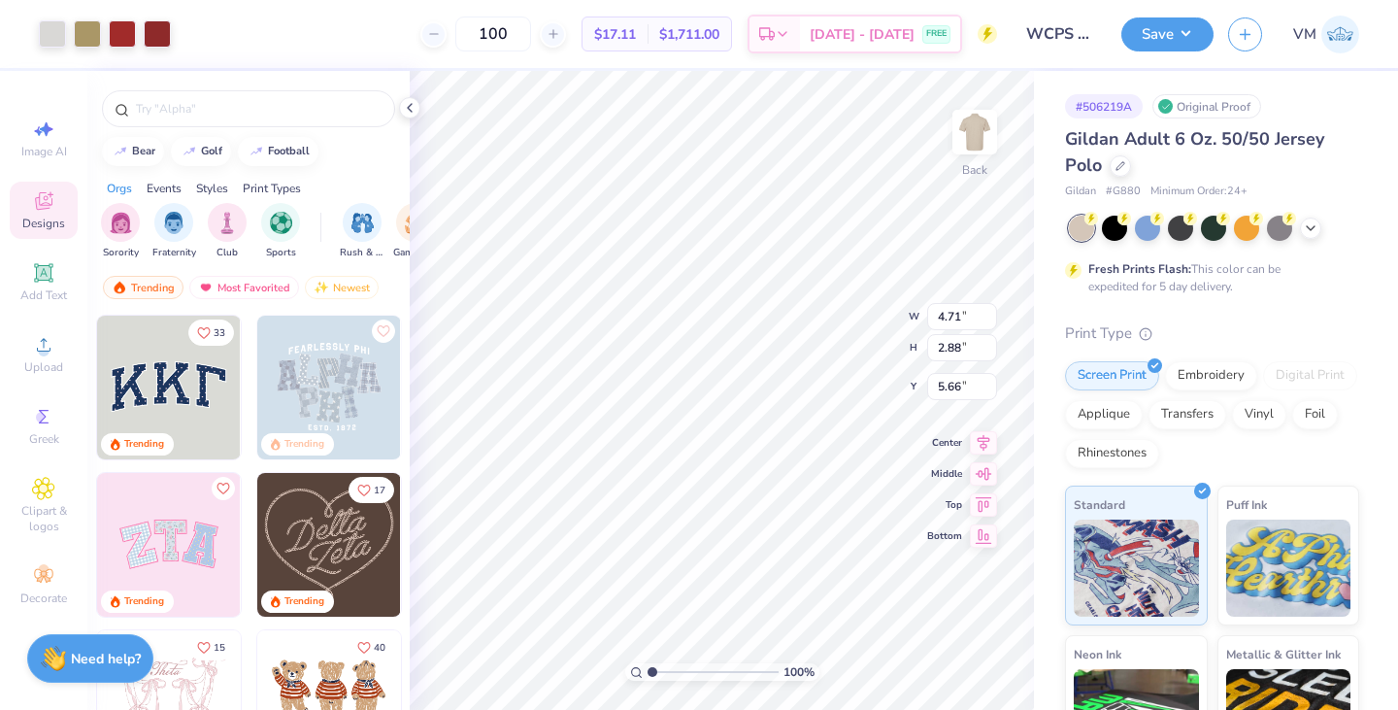
type input "3.00"
click at [1165, 46] on button "Save" at bounding box center [1167, 32] width 92 height 34
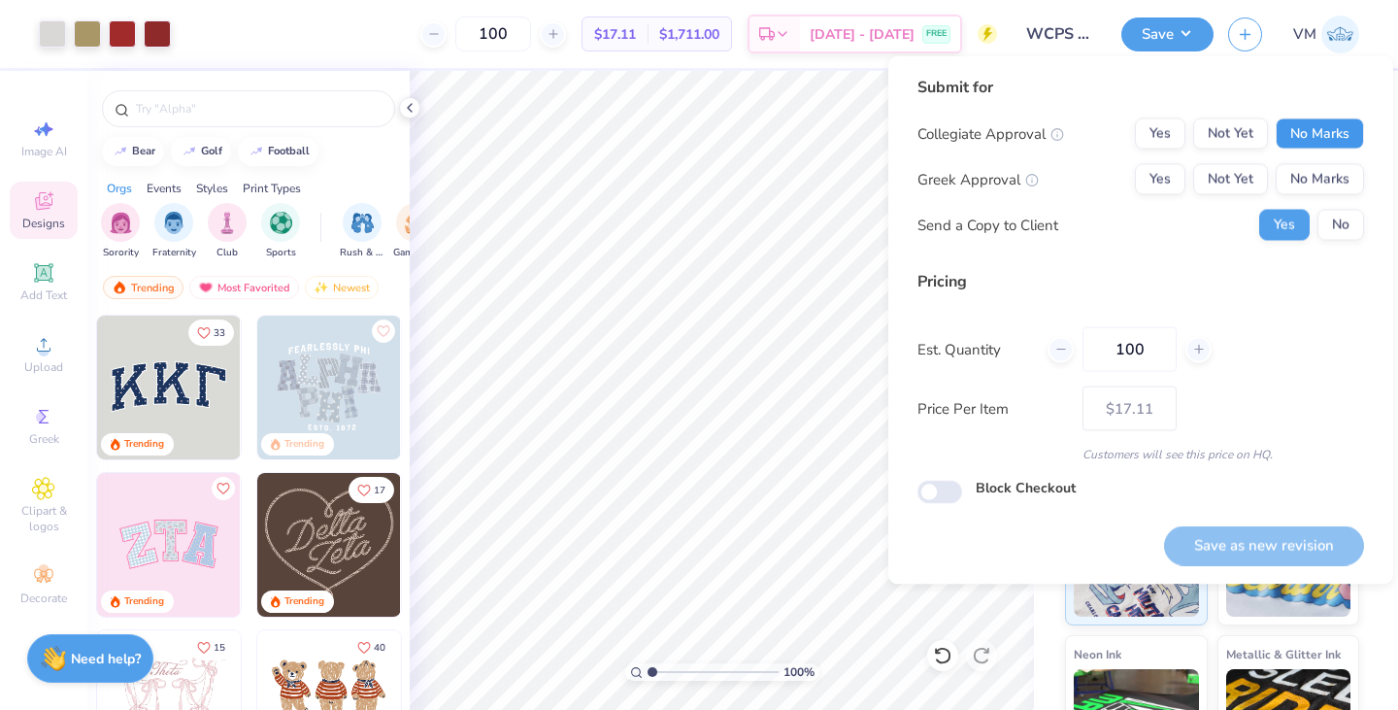
click at [1301, 136] on button "No Marks" at bounding box center [1320, 133] width 88 height 31
drag, startPoint x: 1326, startPoint y: 212, endPoint x: 1317, endPoint y: 197, distance: 17.0
click at [1317, 197] on div "Collegiate Approval Yes Not Yet No Marks Greek Approval Yes Not Yet No Marks Se…" at bounding box center [1140, 179] width 447 height 122
click at [1316, 186] on button "No Marks" at bounding box center [1320, 179] width 88 height 31
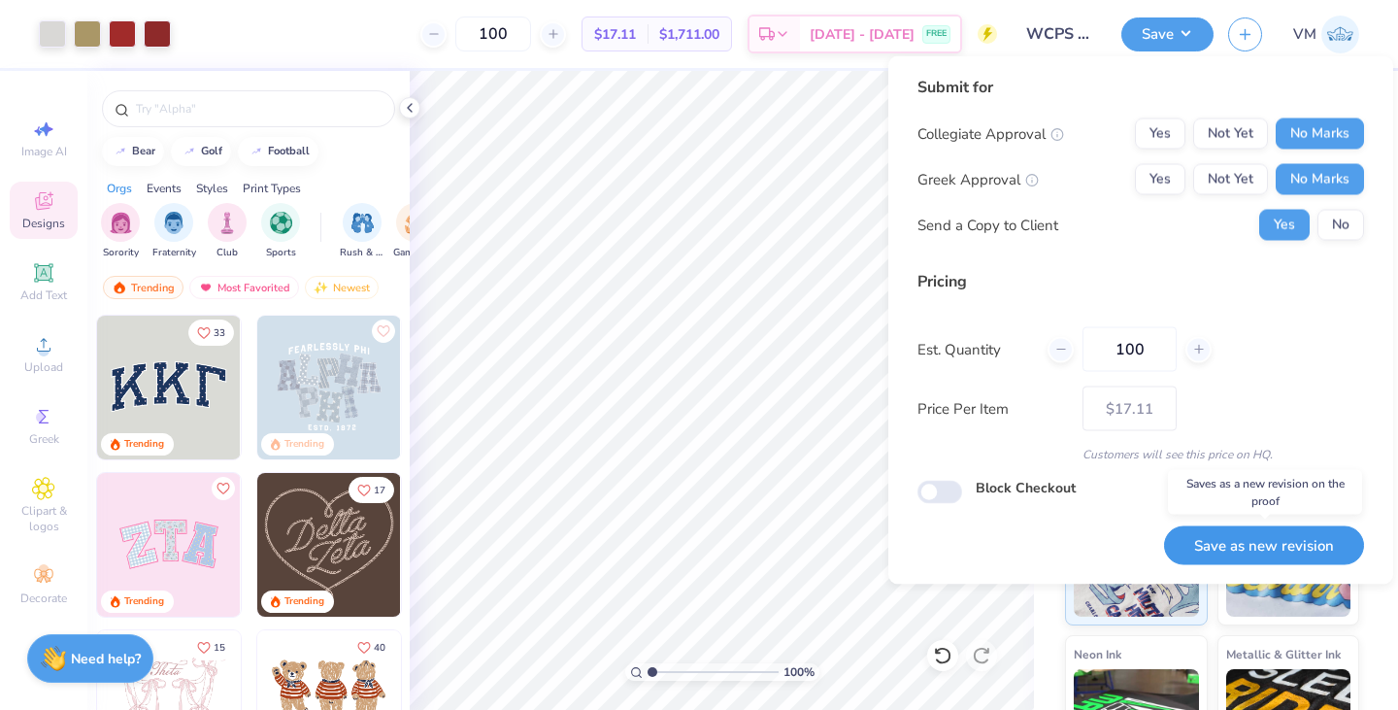
click at [1253, 526] on button "Save as new revision" at bounding box center [1264, 545] width 200 height 40
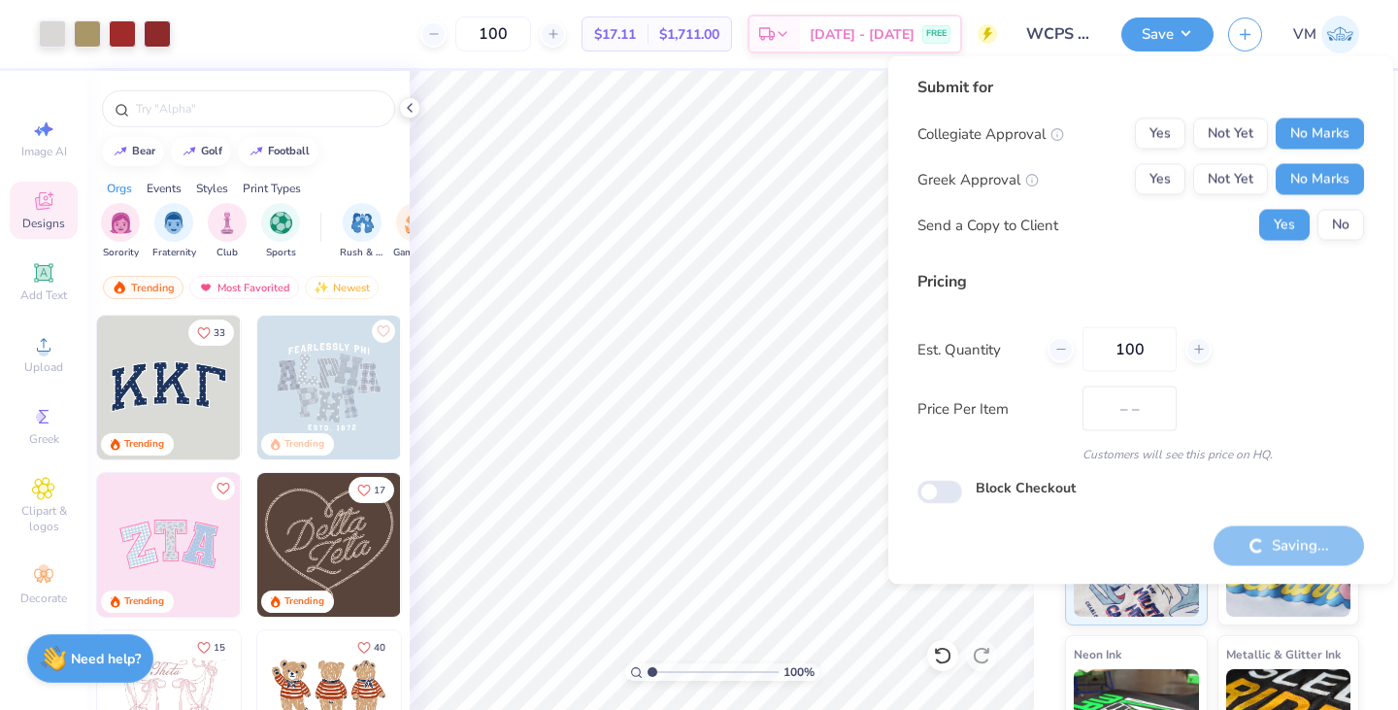
type input "$17.11"
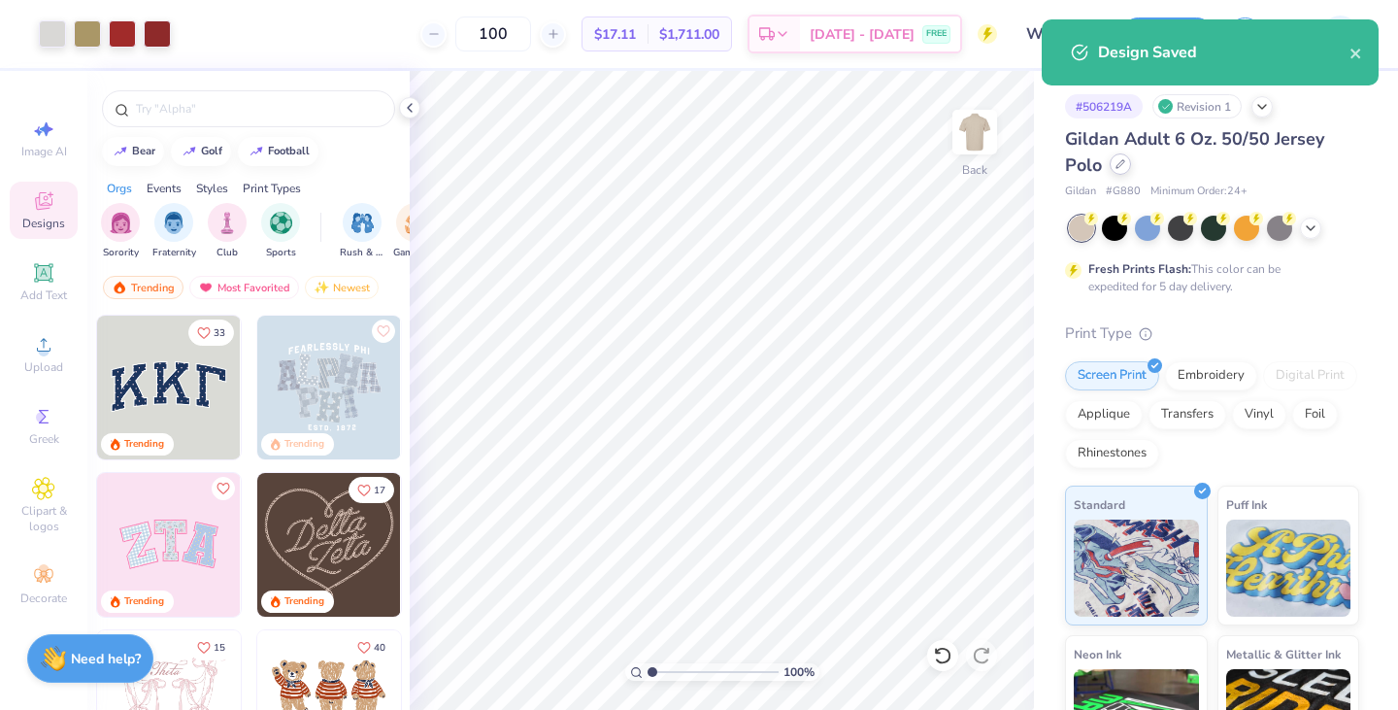
drag, startPoint x: 1131, startPoint y: 166, endPoint x: 1116, endPoint y: 166, distance: 14.6
click at [1116, 166] on div "Gildan Adult 6 Oz. 50/50 Jersey Polo" at bounding box center [1212, 152] width 294 height 52
click at [1116, 166] on icon at bounding box center [1120, 164] width 10 height 10
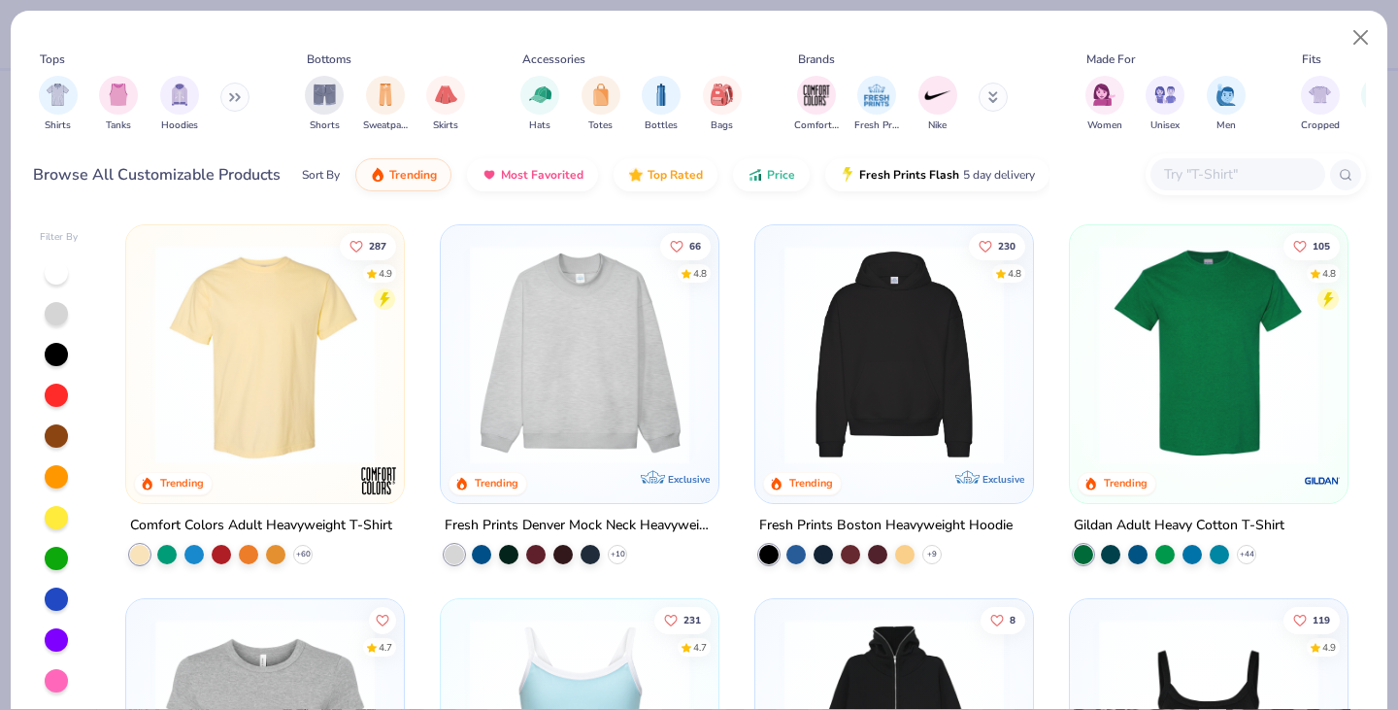
click at [227, 104] on button at bounding box center [234, 97] width 29 height 29
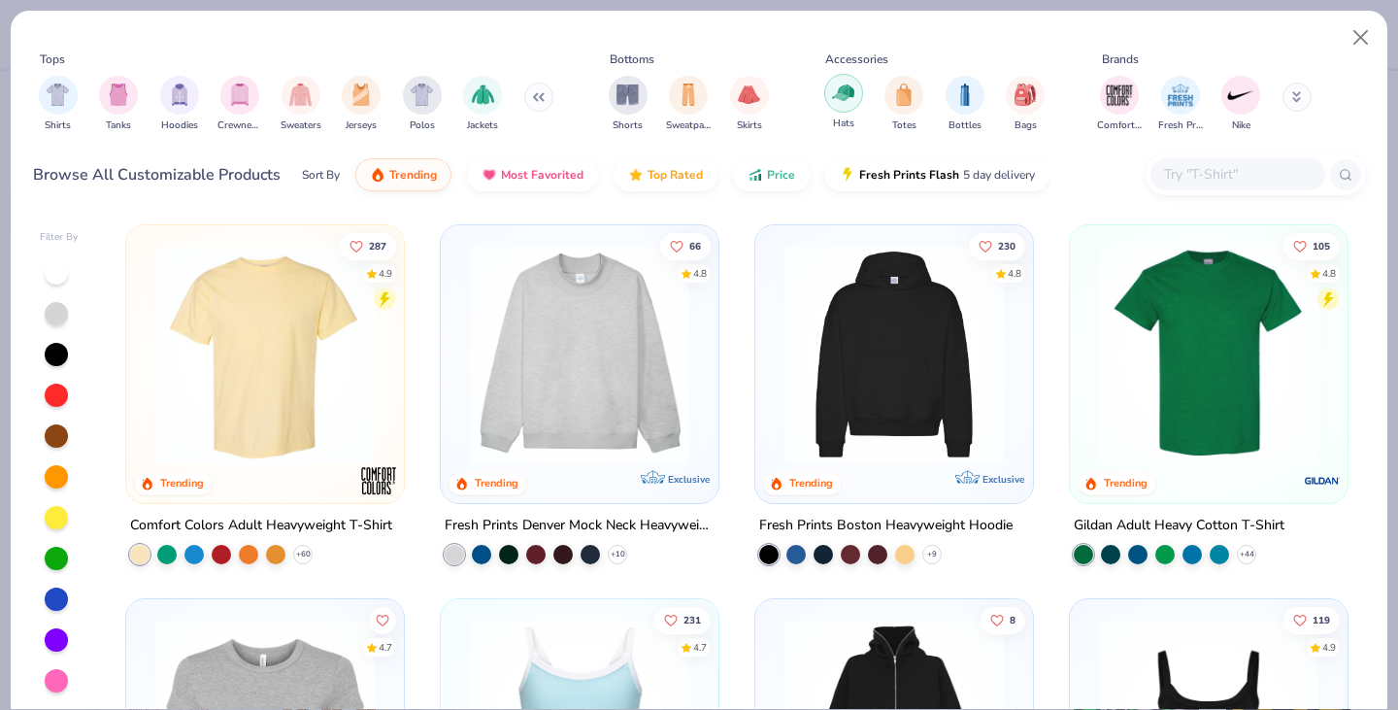
click at [851, 87] on img "filter for Hats" at bounding box center [843, 93] width 22 height 22
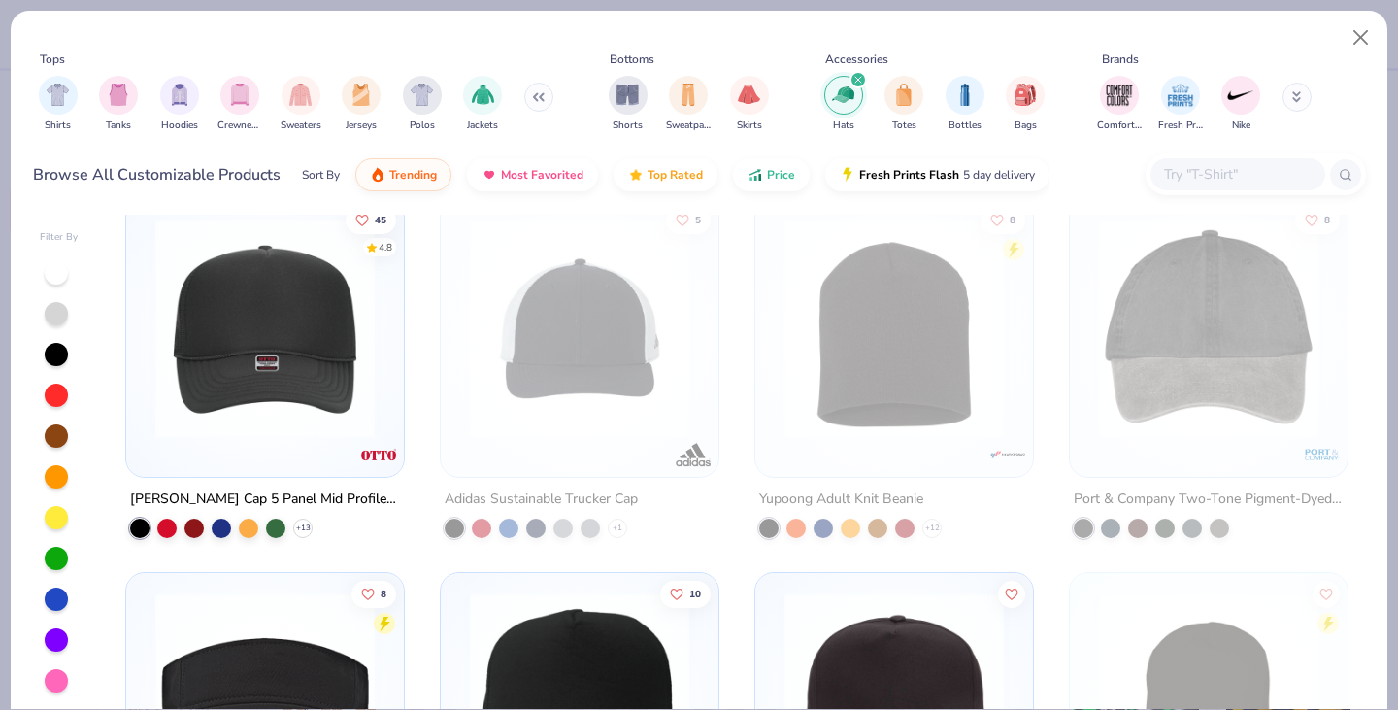
scroll to position [405, 0]
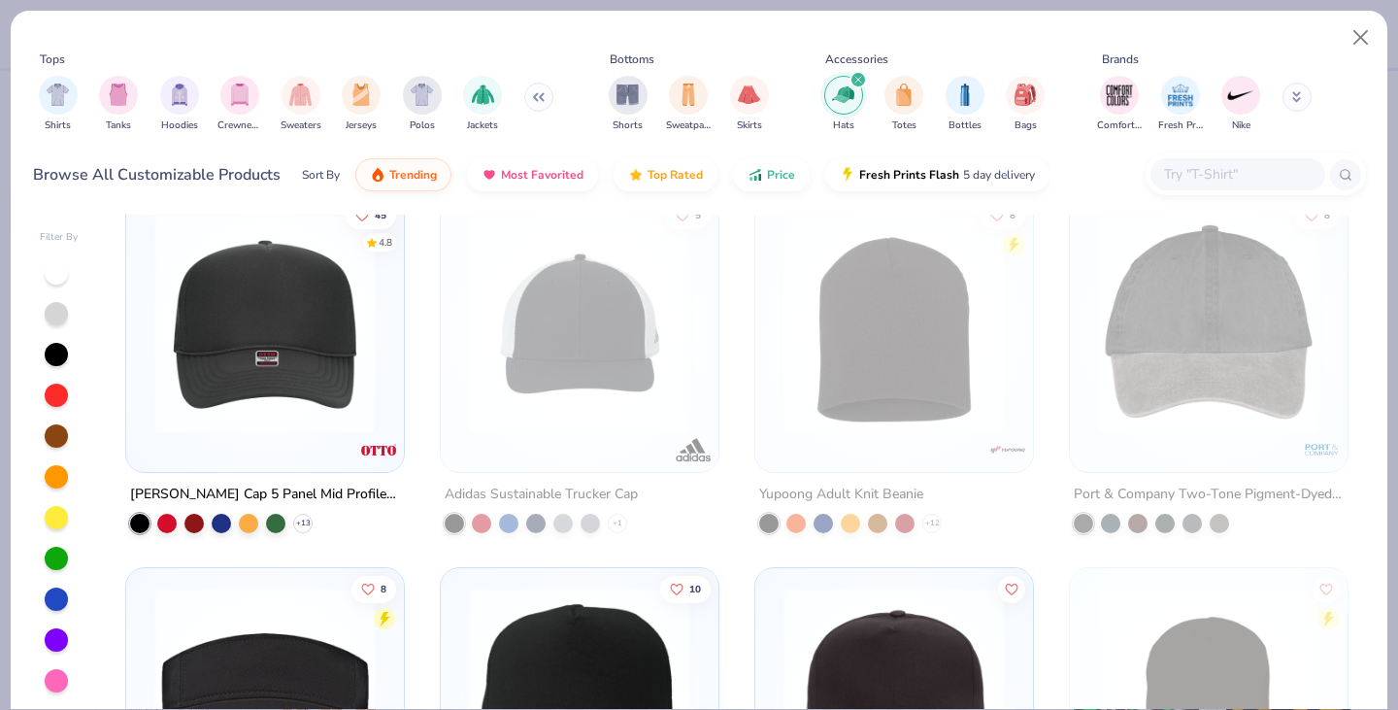
click at [281, 424] on img at bounding box center [265, 323] width 239 height 219
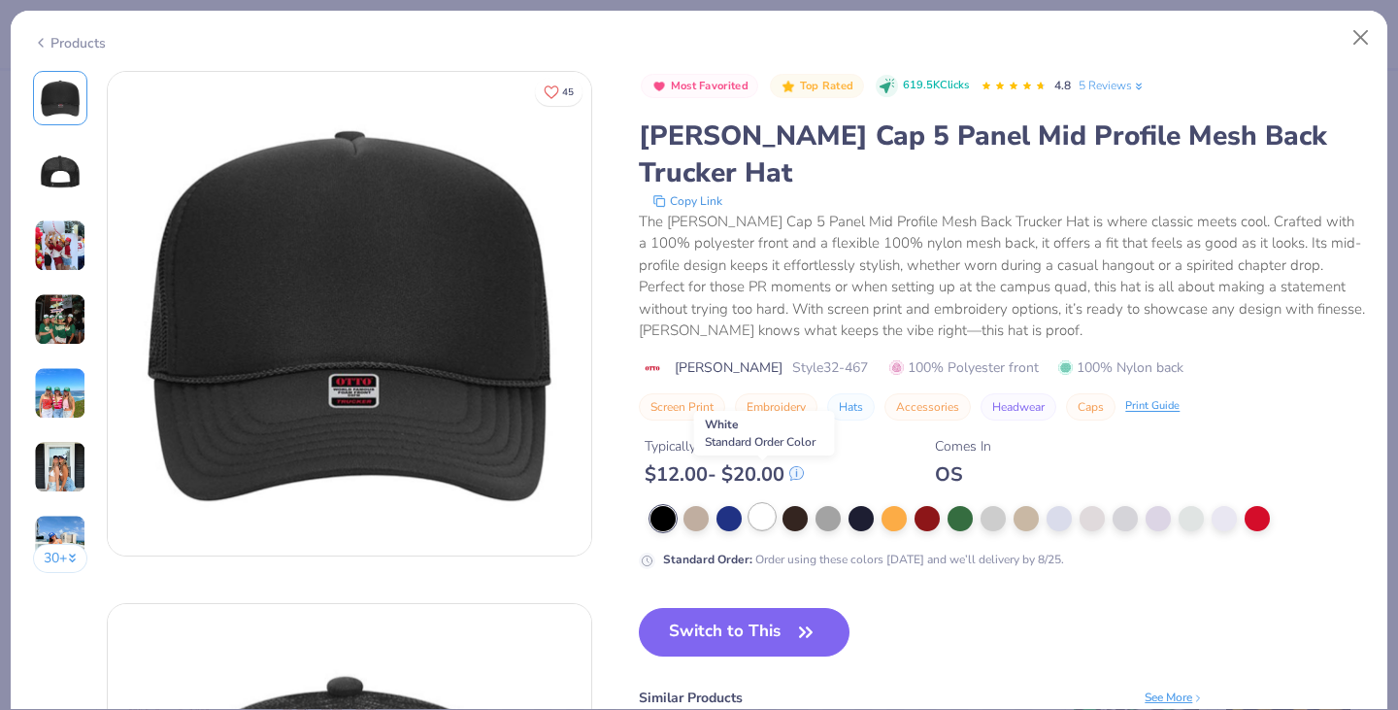
click at [769, 504] on div at bounding box center [761, 516] width 25 height 25
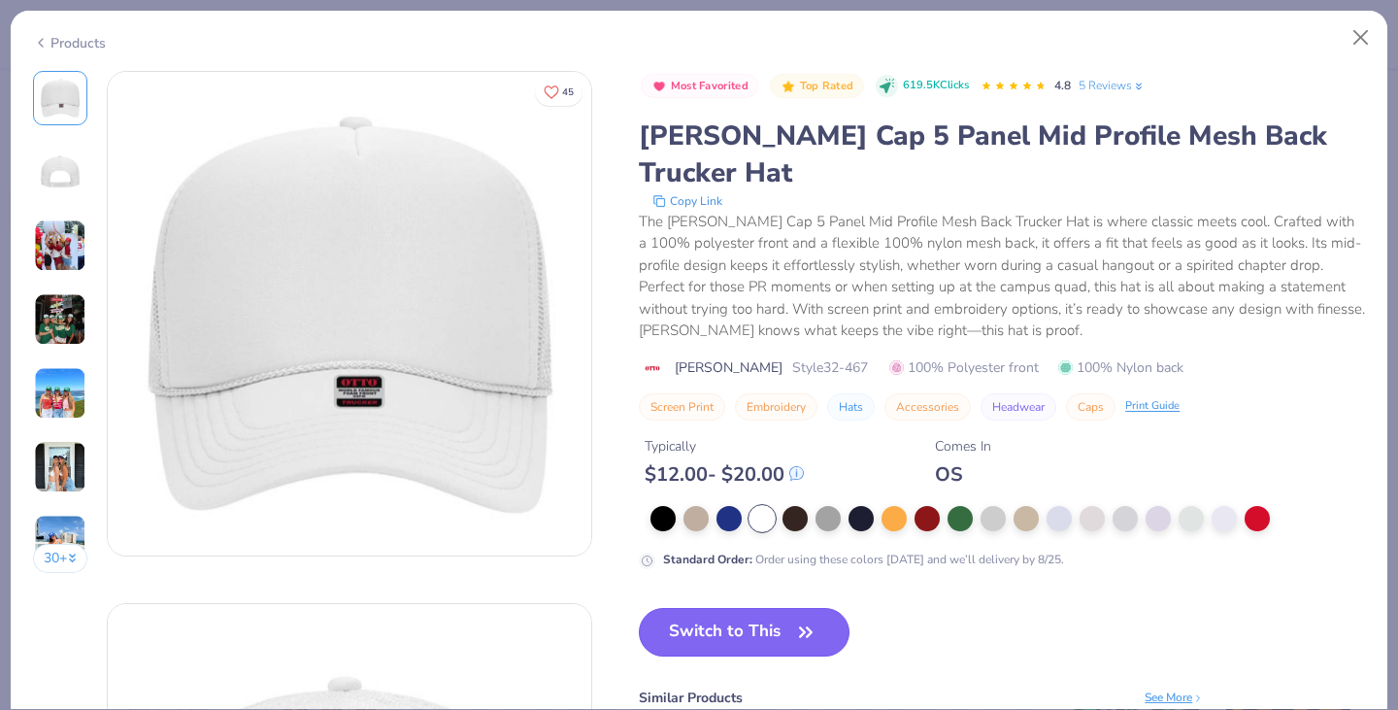
click at [788, 609] on button "Switch to This" at bounding box center [744, 632] width 211 height 49
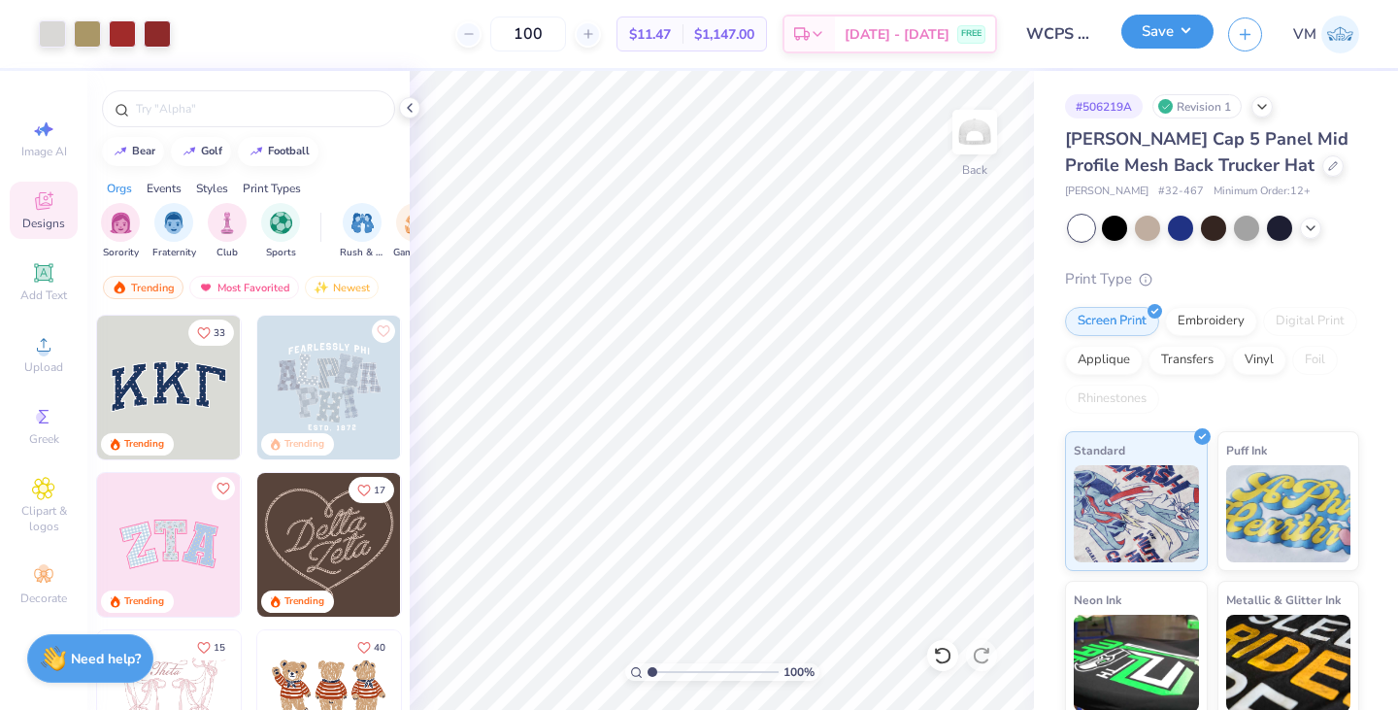
click at [1173, 20] on button "Save" at bounding box center [1167, 32] width 92 height 34
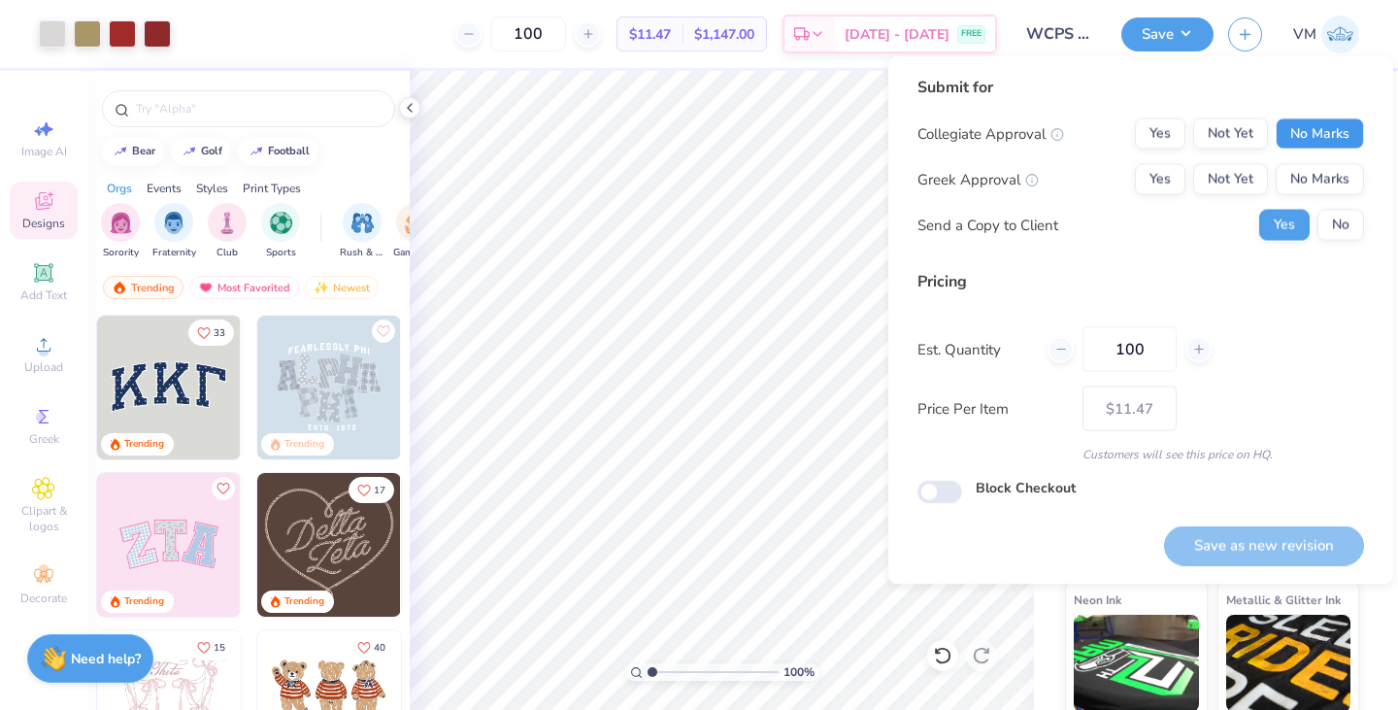
click at [1316, 129] on button "No Marks" at bounding box center [1320, 133] width 88 height 31
click at [1321, 167] on button "No Marks" at bounding box center [1320, 179] width 88 height 31
click at [1251, 541] on button "Save as new revision" at bounding box center [1264, 545] width 200 height 40
type input "$11.47"
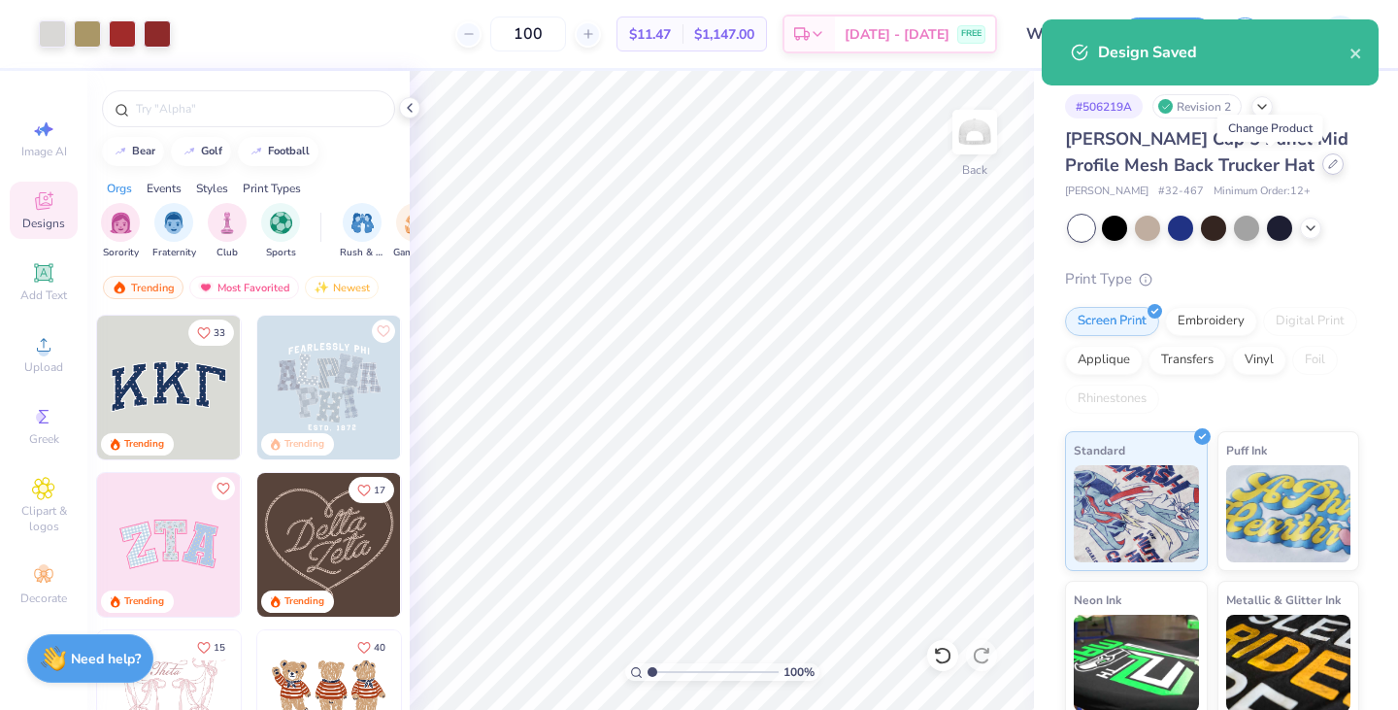
click at [1322, 160] on div at bounding box center [1332, 163] width 21 height 21
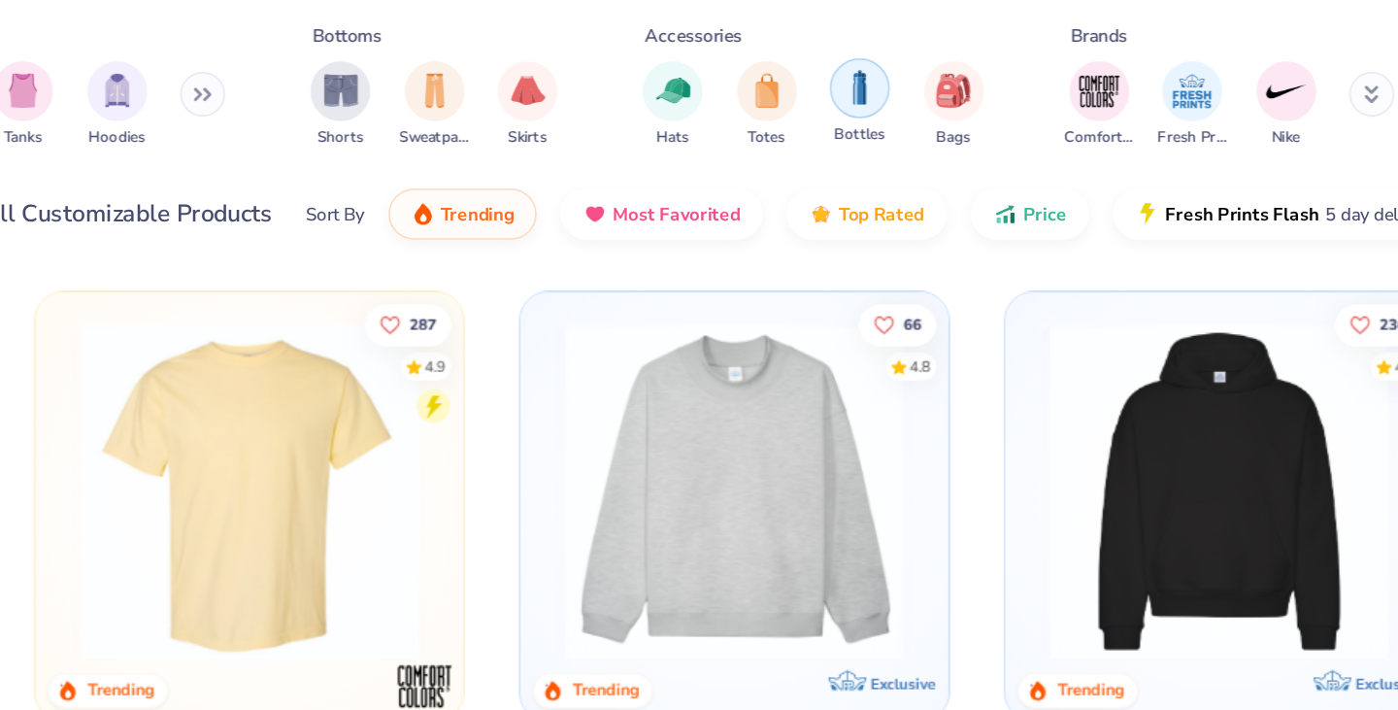
click at [668, 103] on img "filter for Bottles" at bounding box center [660, 93] width 21 height 22
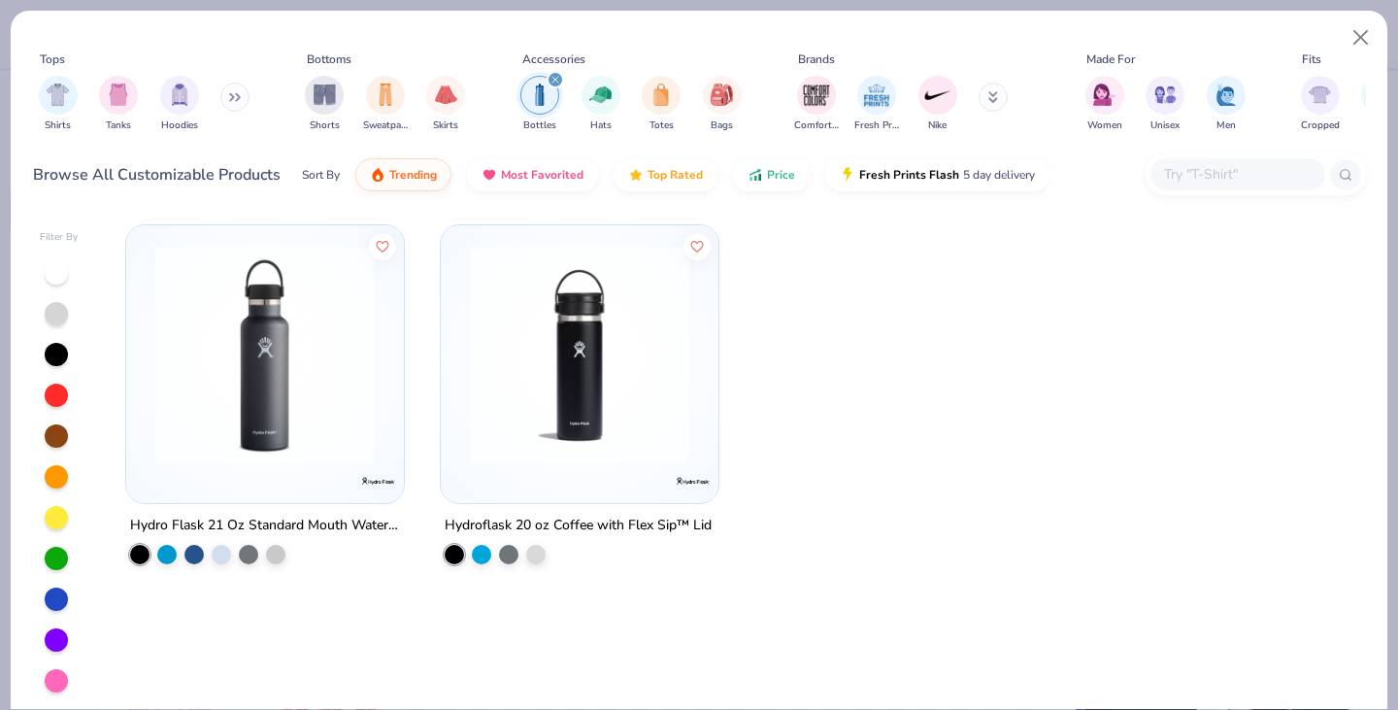
click at [511, 397] on img at bounding box center [579, 354] width 239 height 219
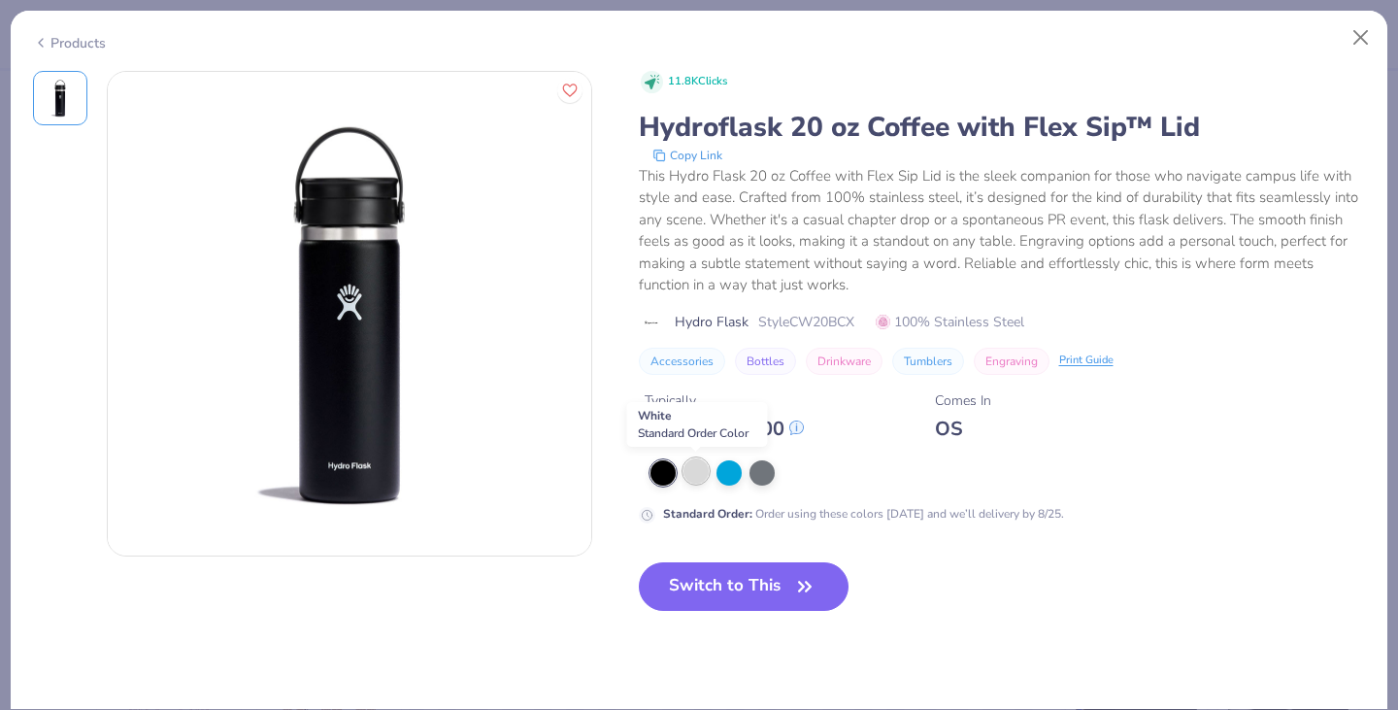
click at [703, 480] on div at bounding box center [695, 470] width 25 height 25
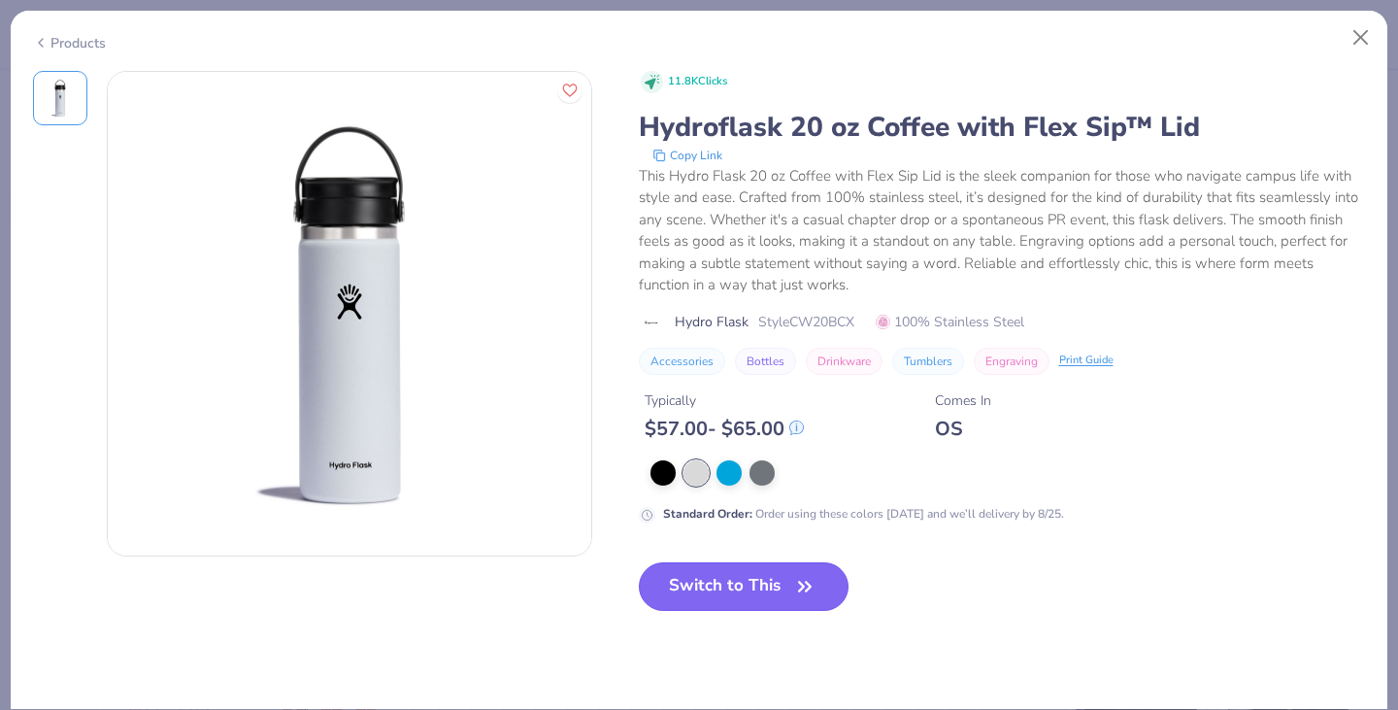
click at [748, 577] on button "Switch to This" at bounding box center [744, 586] width 211 height 49
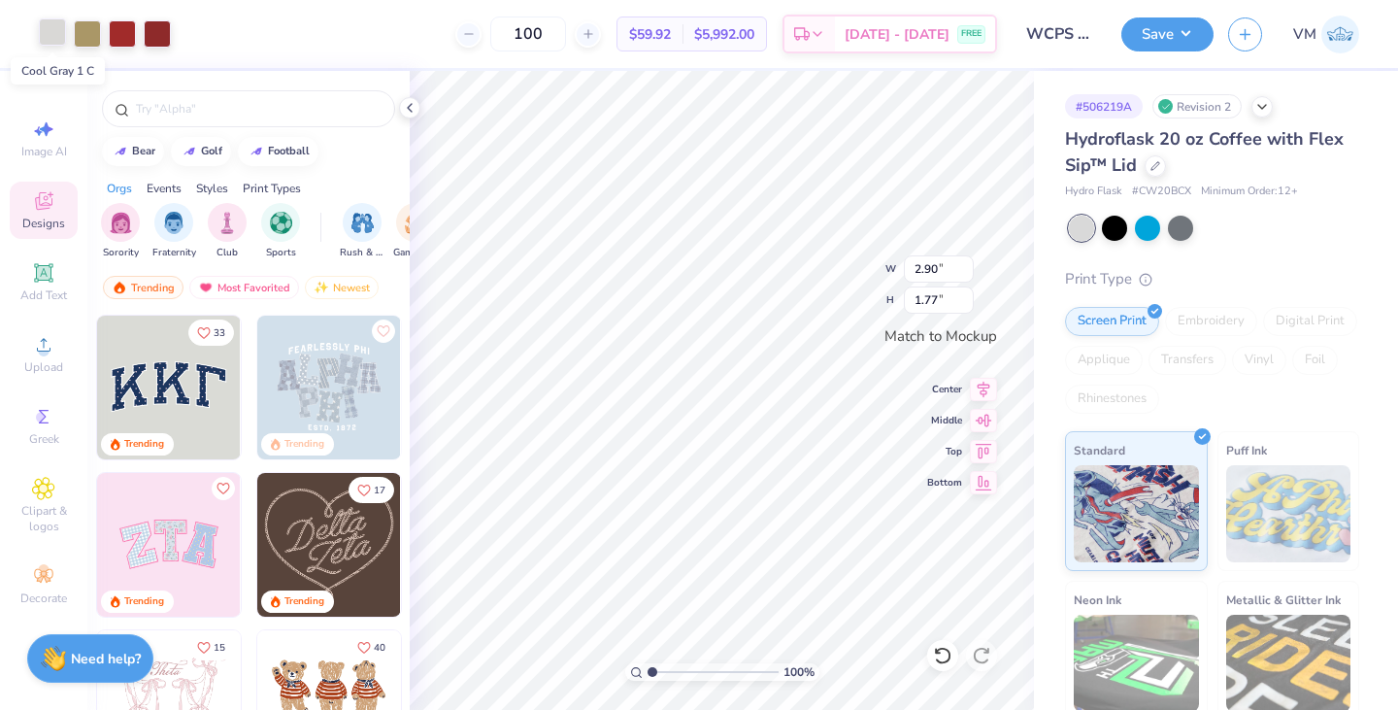
click at [56, 33] on div at bounding box center [52, 31] width 27 height 27
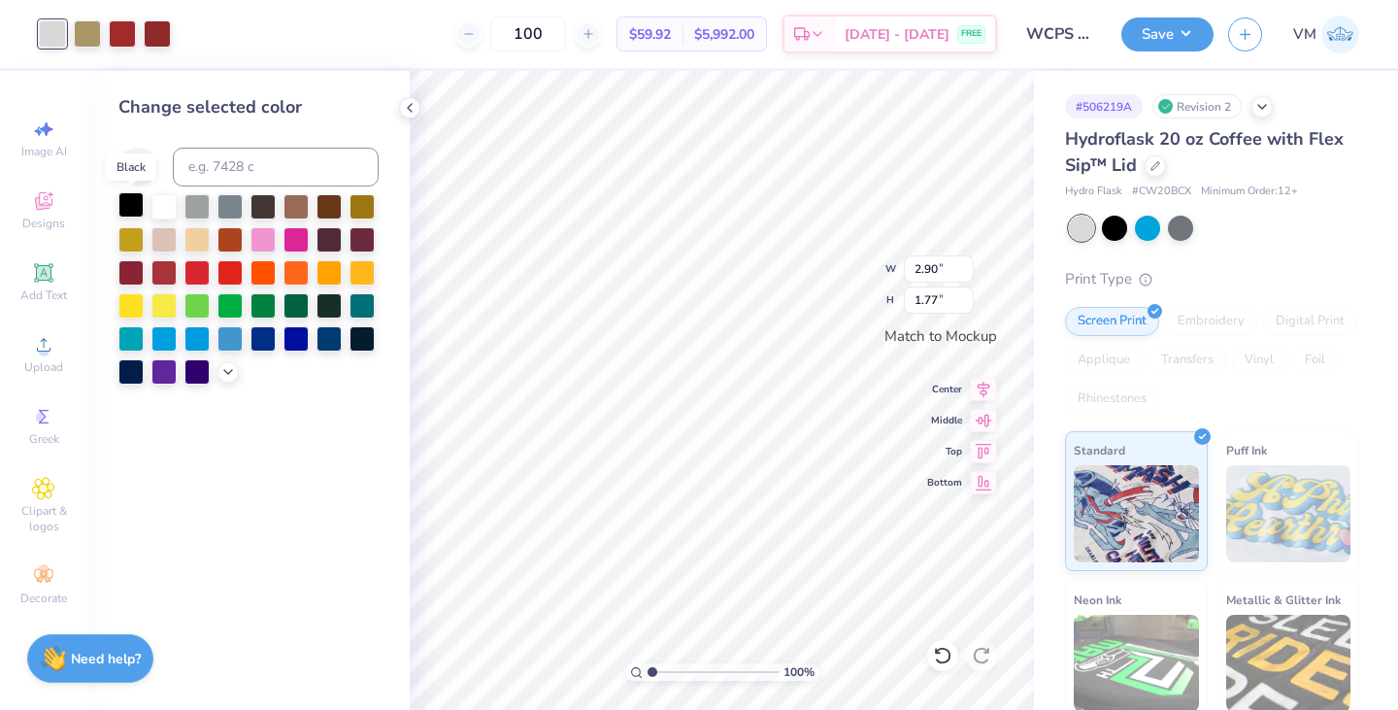
click at [139, 197] on div at bounding box center [130, 204] width 25 height 25
click at [83, 31] on div at bounding box center [87, 31] width 27 height 27
click at [125, 210] on div at bounding box center [130, 204] width 25 height 25
click at [84, 37] on div at bounding box center [87, 31] width 27 height 27
click at [135, 211] on div at bounding box center [130, 204] width 25 height 25
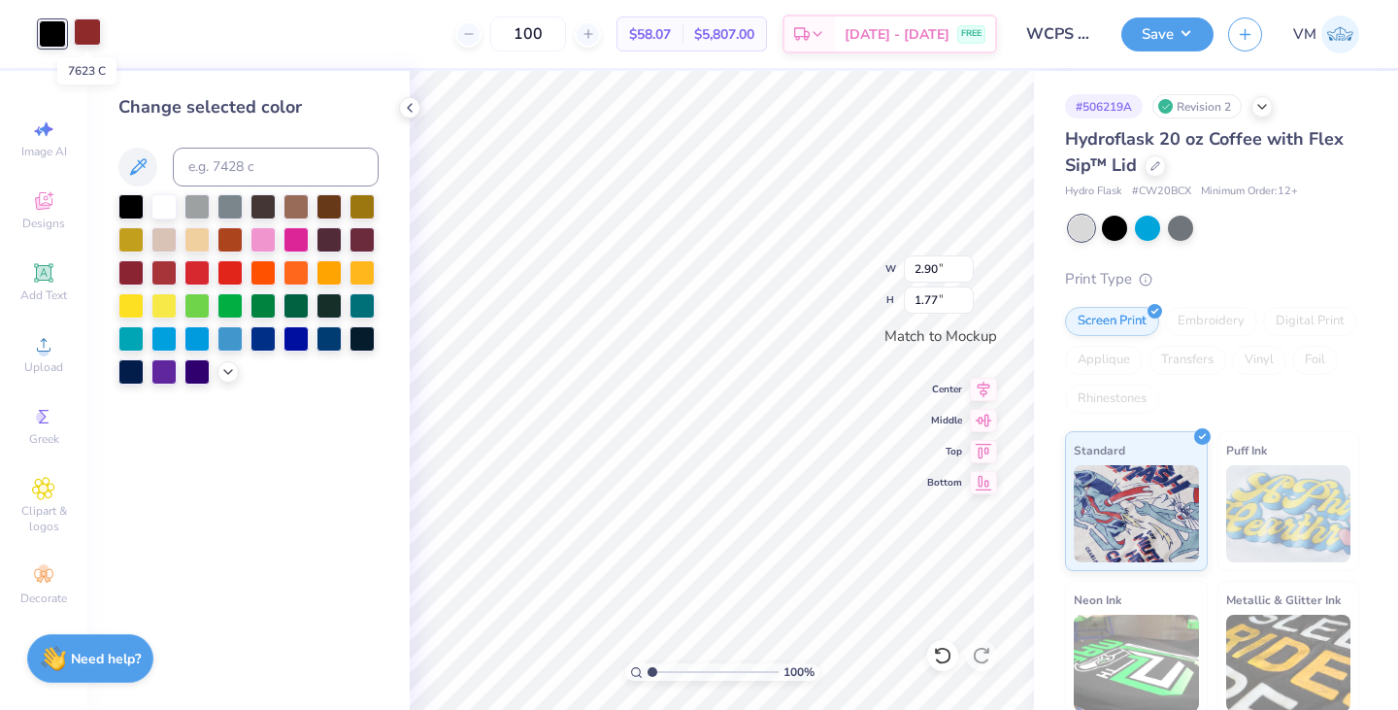
click at [90, 41] on div at bounding box center [87, 31] width 27 height 27
click at [127, 205] on div at bounding box center [130, 204] width 25 height 25
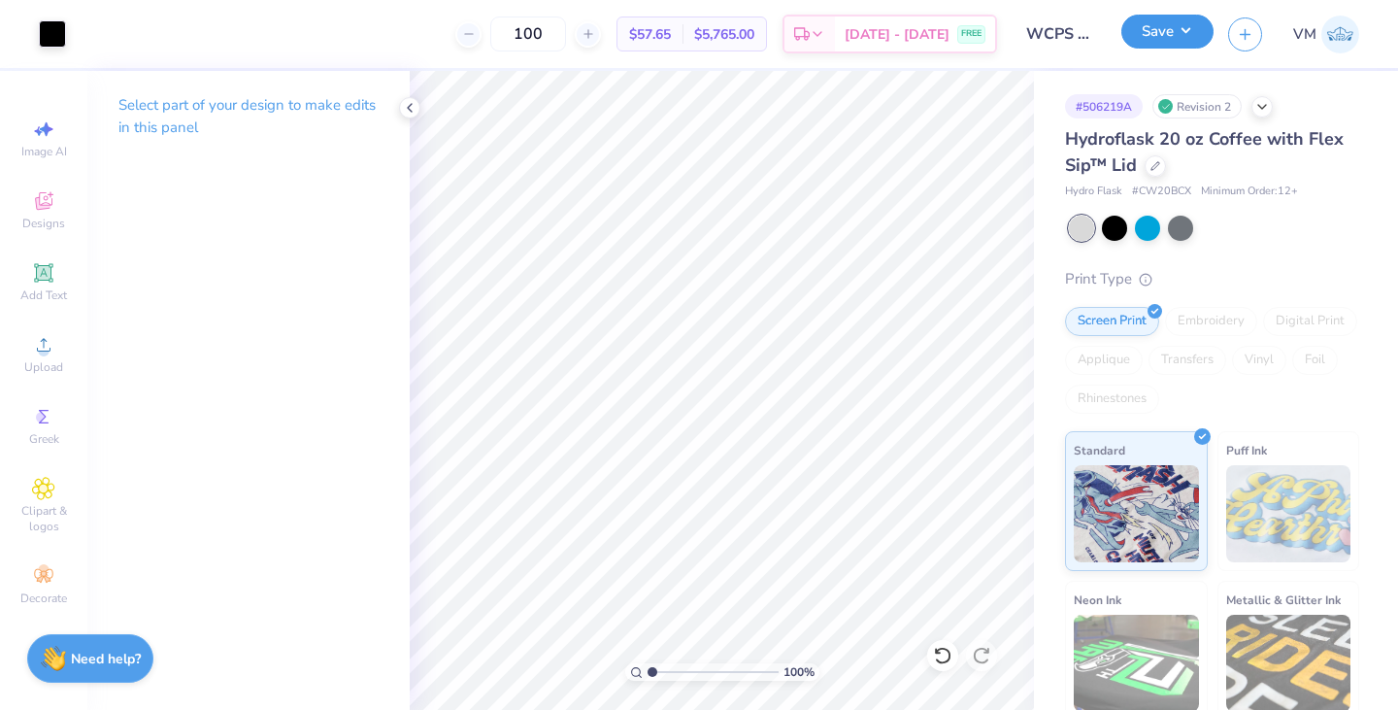
click at [1169, 31] on button "Save" at bounding box center [1167, 32] width 92 height 34
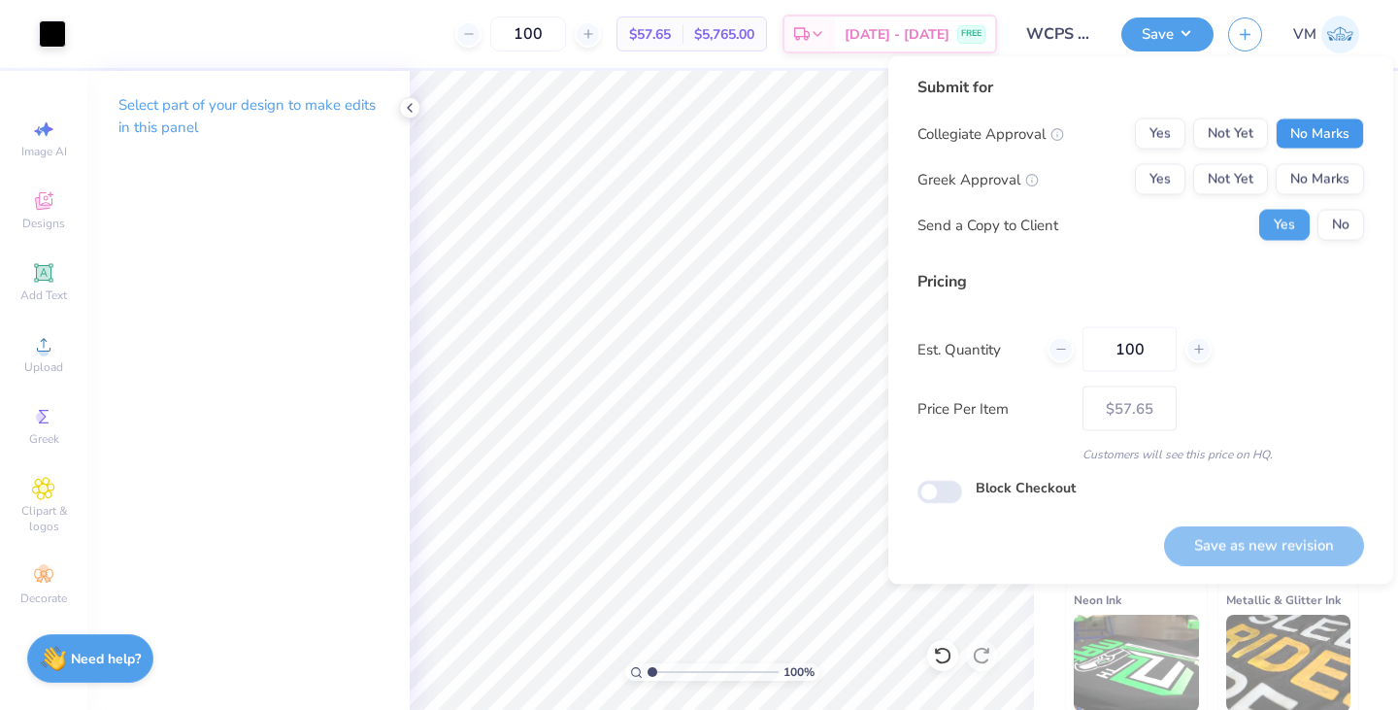
click at [1319, 129] on button "No Marks" at bounding box center [1320, 133] width 88 height 31
click at [1312, 184] on button "No Marks" at bounding box center [1320, 179] width 88 height 31
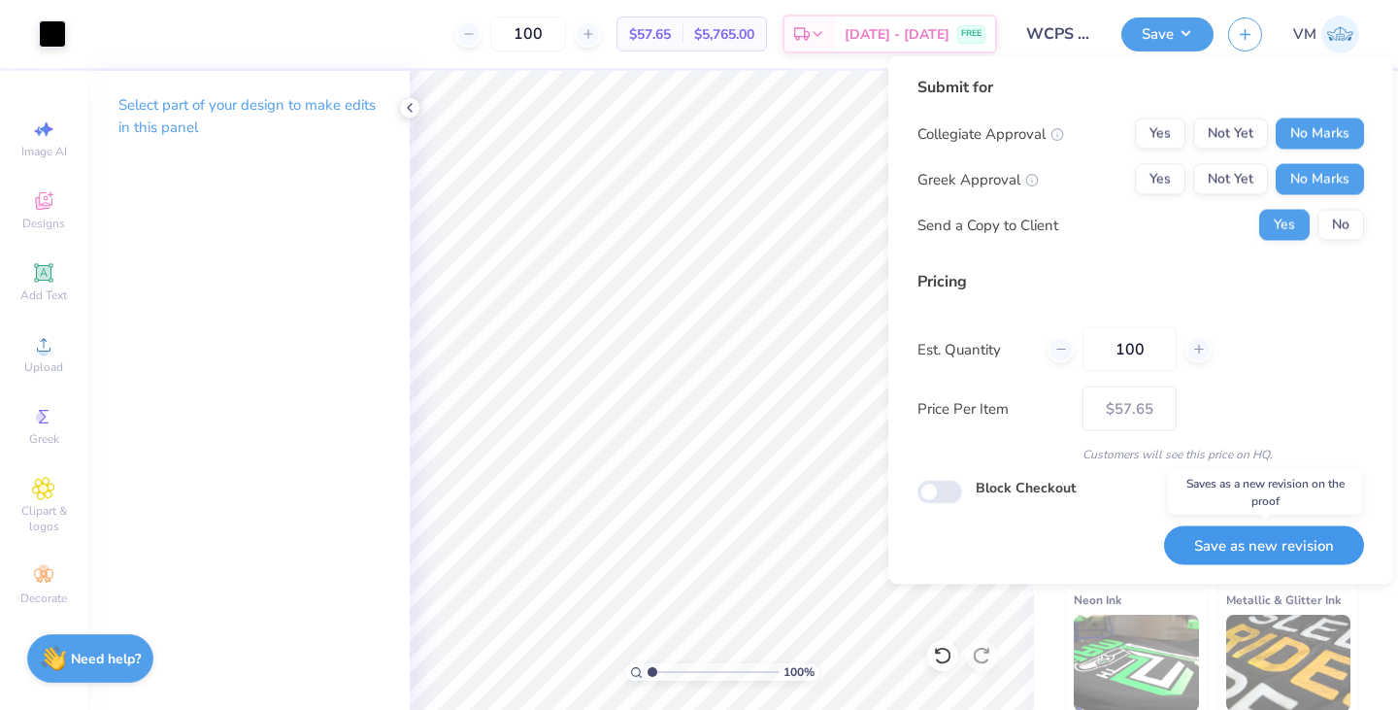
click at [1257, 548] on button "Save as new revision" at bounding box center [1264, 545] width 200 height 40
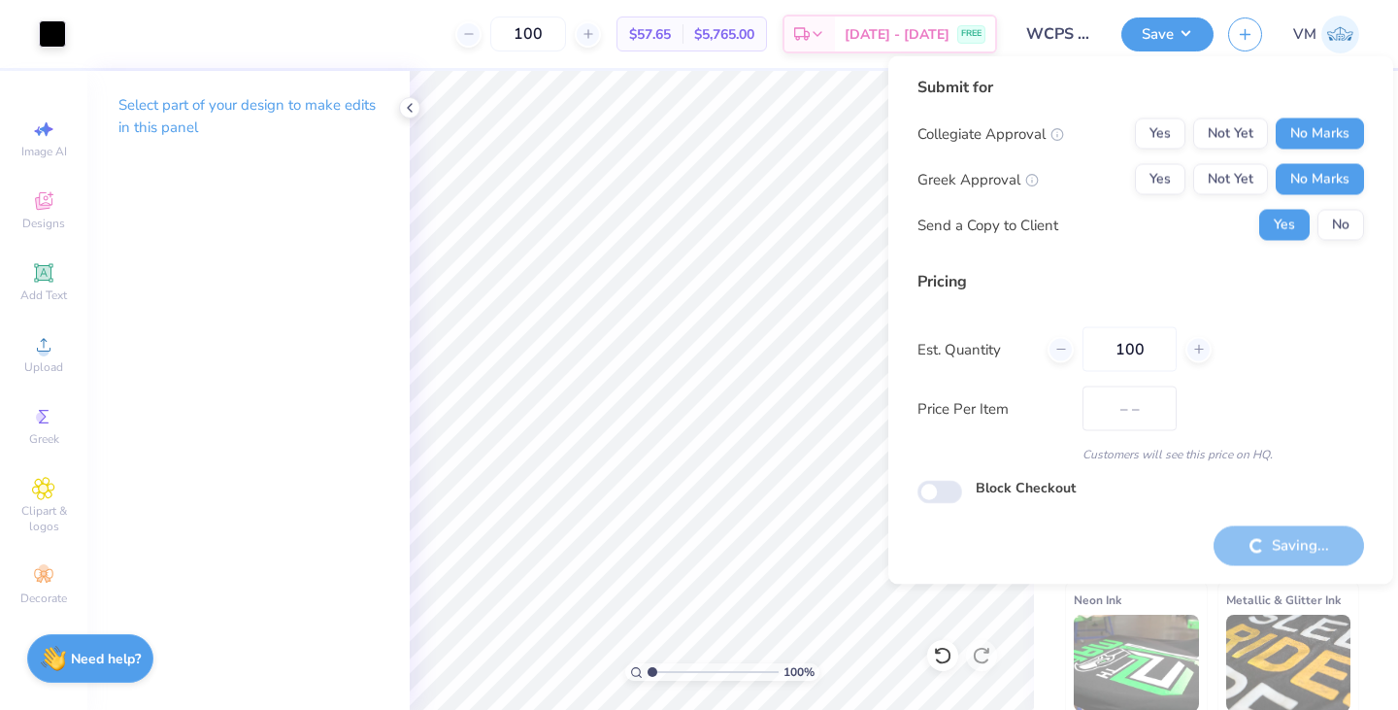
type input "$57.65"
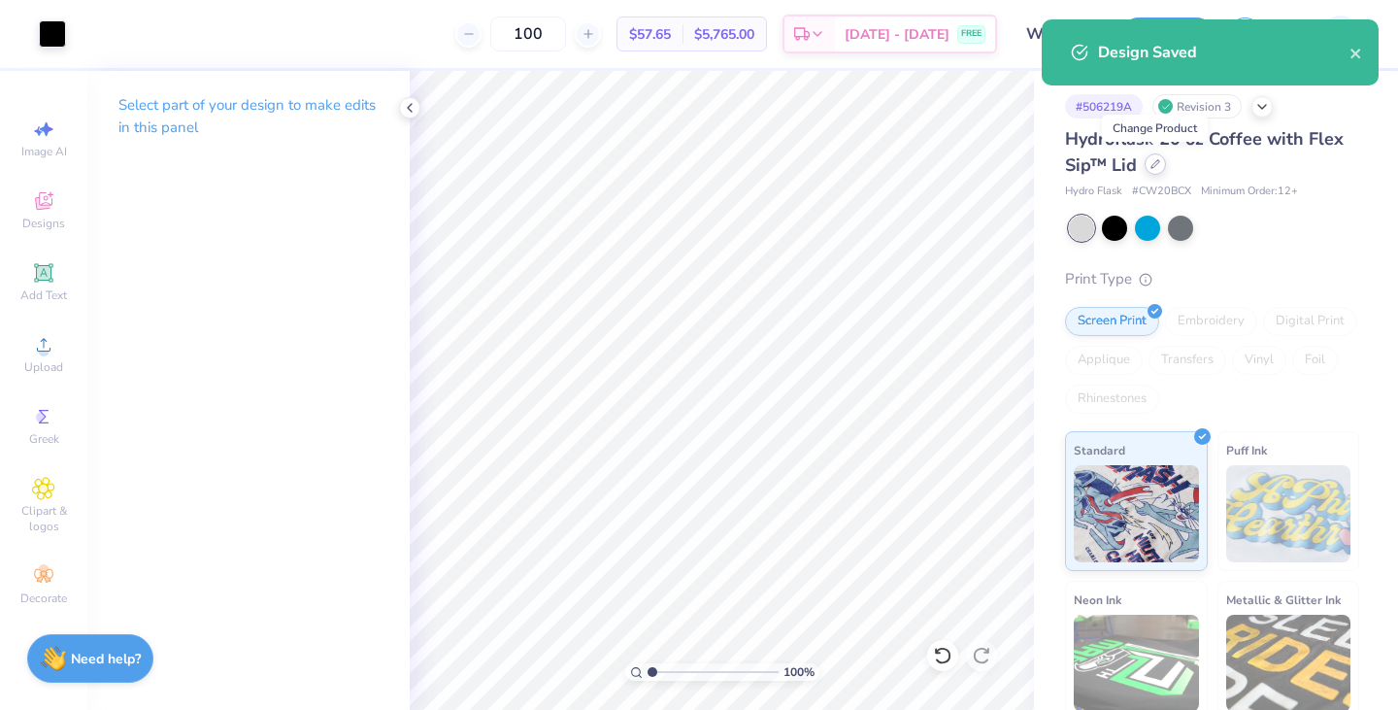
click at [1159, 165] on icon at bounding box center [1155, 164] width 10 height 10
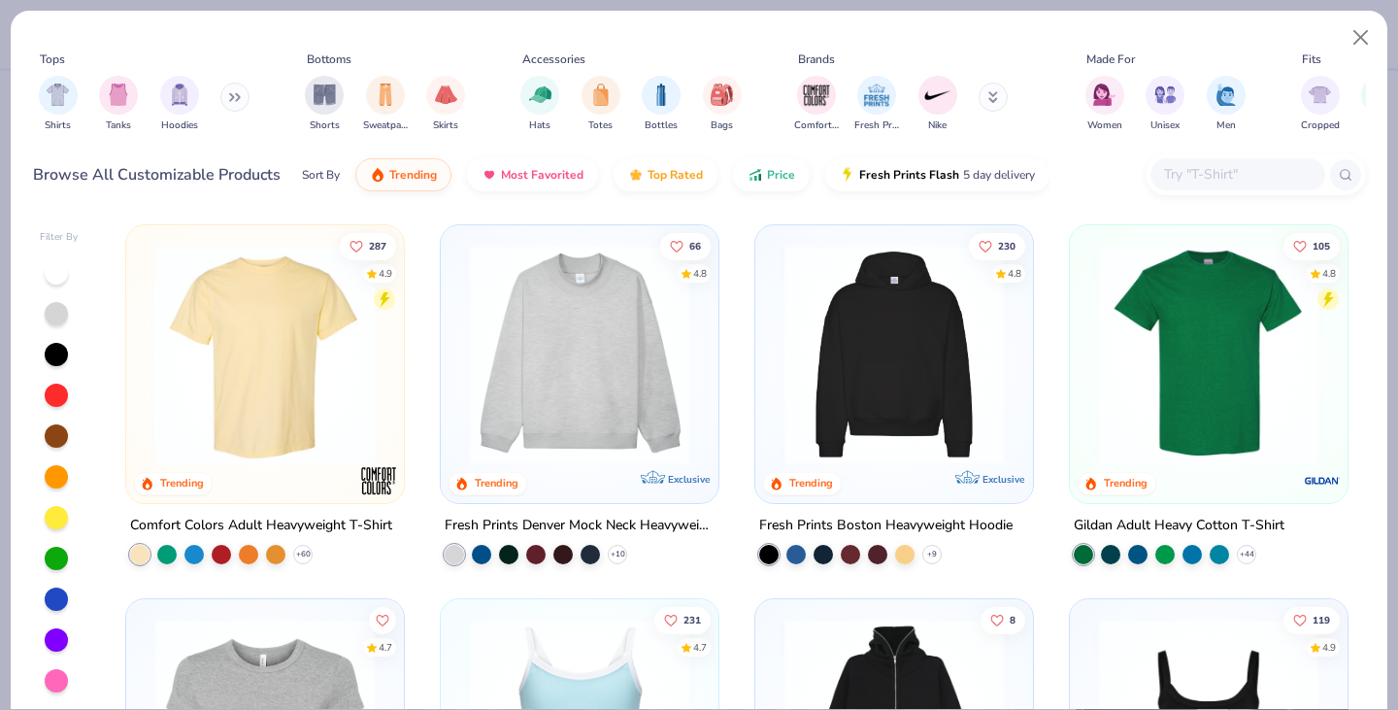
click at [232, 89] on button at bounding box center [234, 97] width 29 height 29
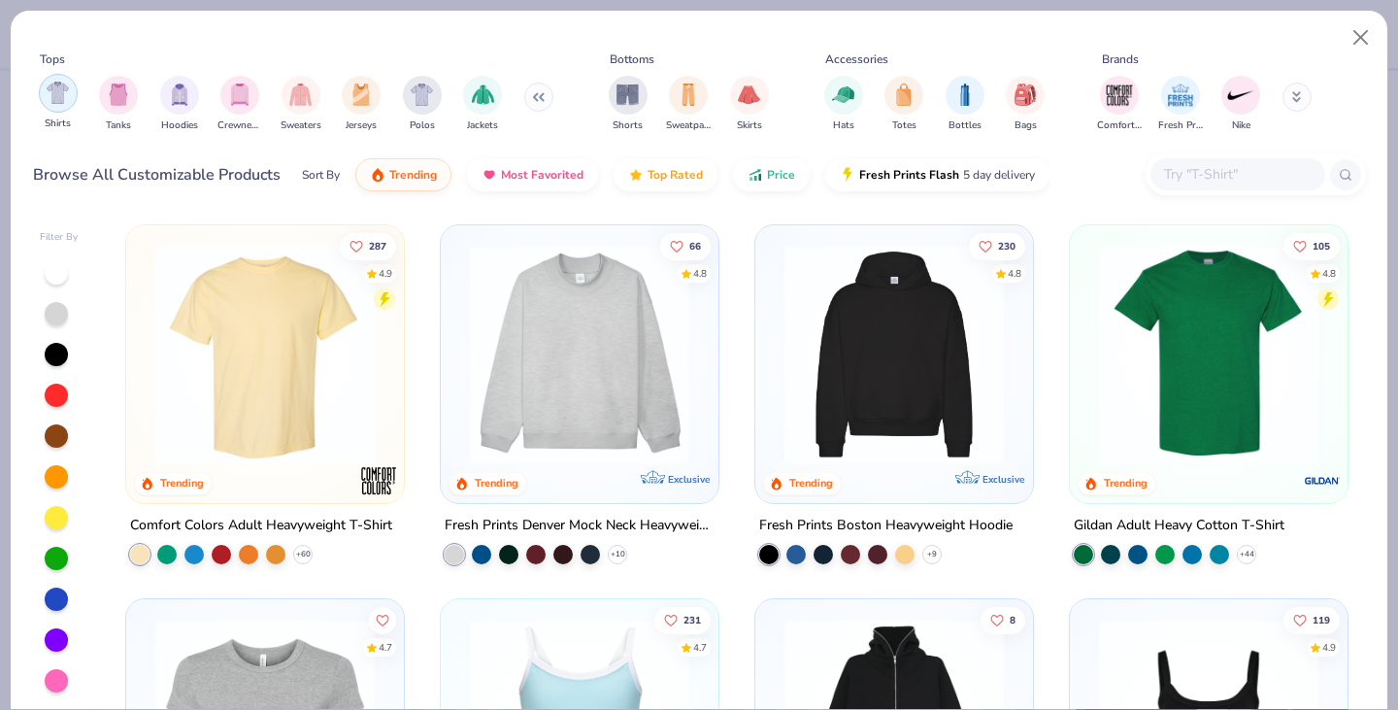
click at [70, 93] on div "filter for Shirts" at bounding box center [58, 93] width 39 height 39
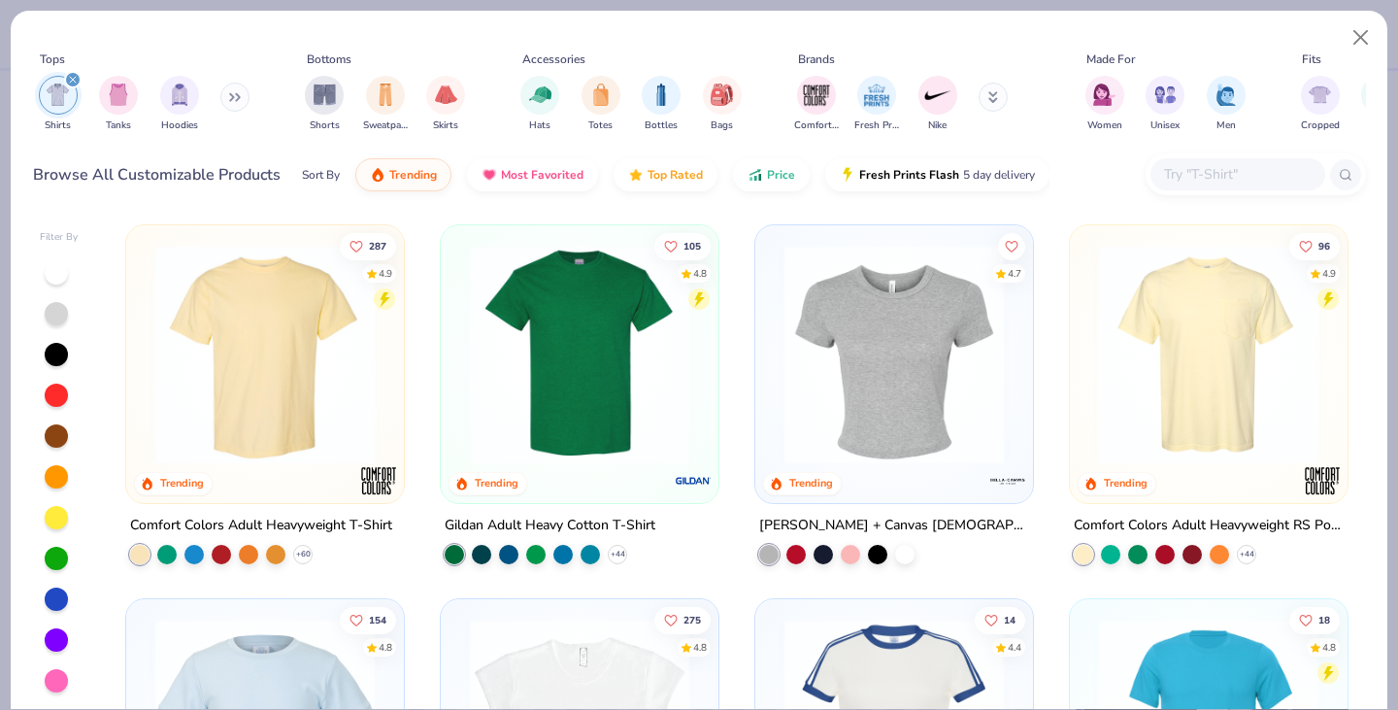
click at [284, 351] on img at bounding box center [265, 354] width 239 height 219
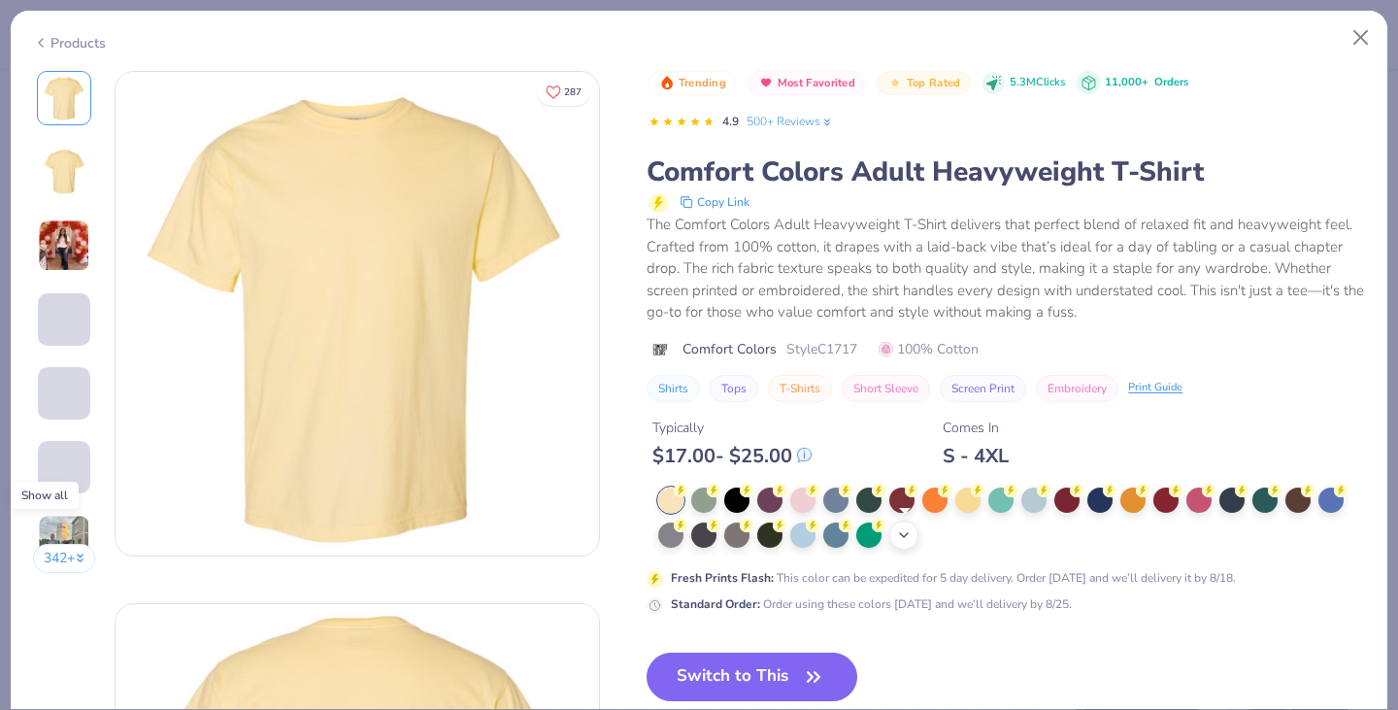
click at [905, 526] on div "+ 38" at bounding box center [903, 534] width 29 height 29
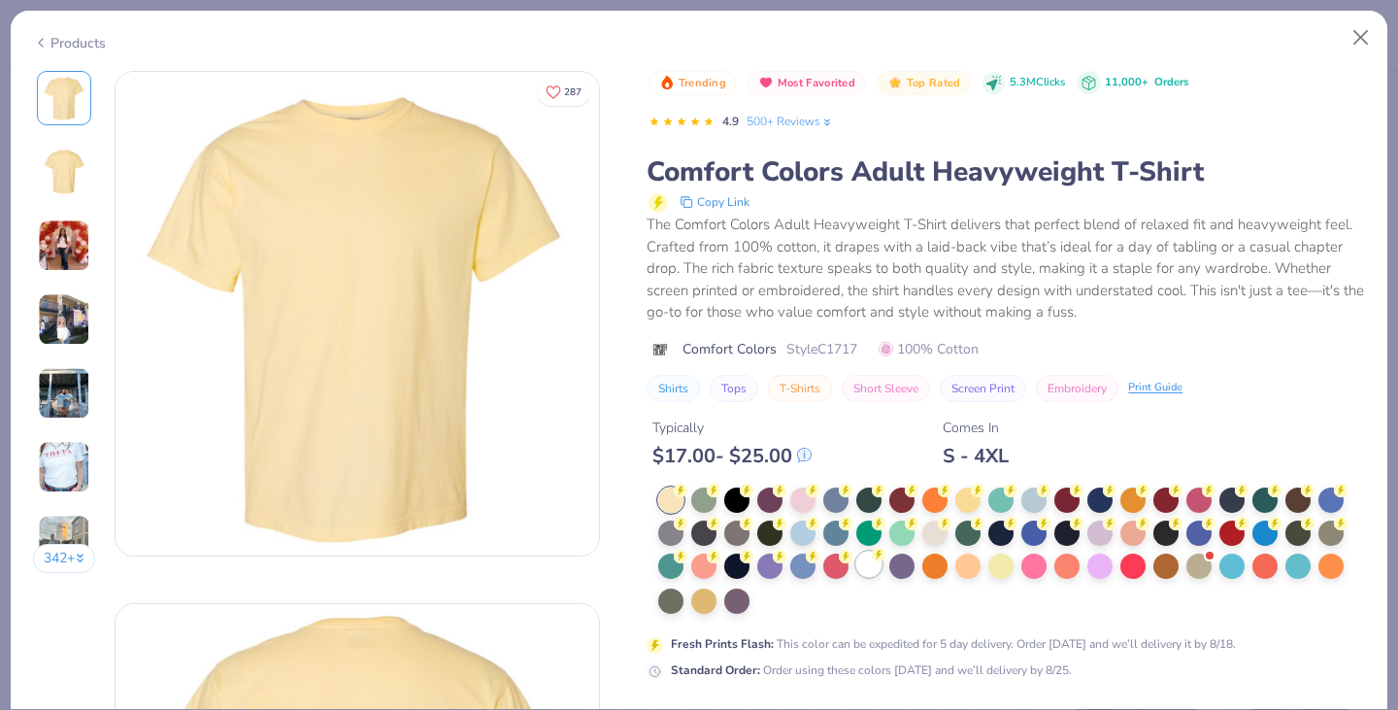
click at [877, 567] on div at bounding box center [868, 563] width 25 height 25
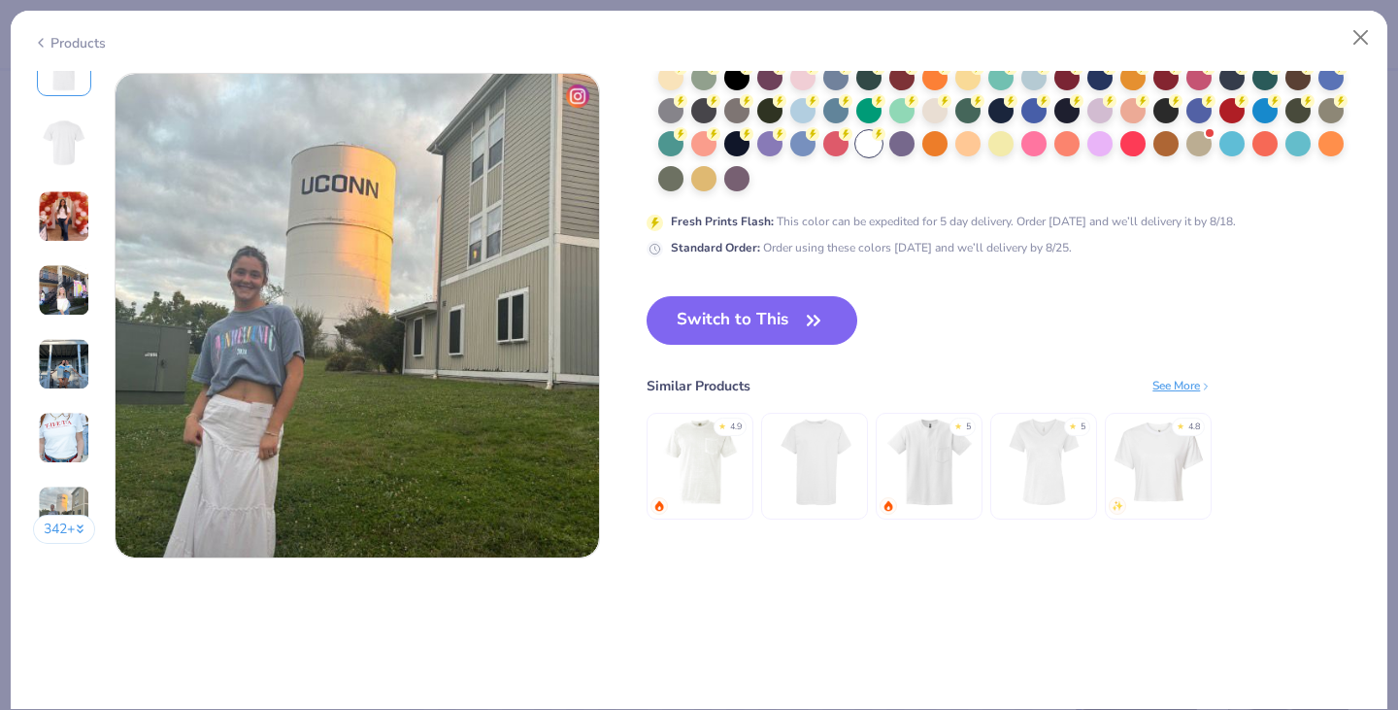
scroll to position [3122, 0]
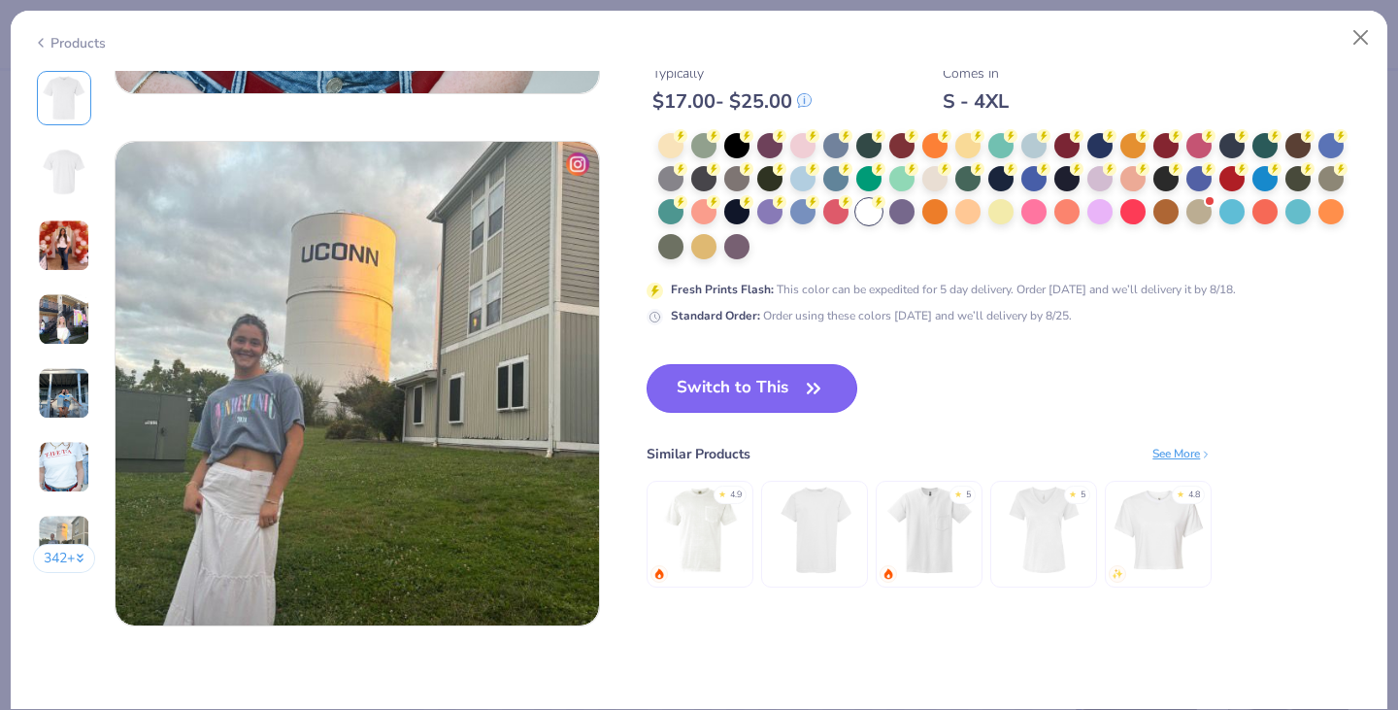
click at [733, 386] on button "Switch to This" at bounding box center [752, 388] width 211 height 49
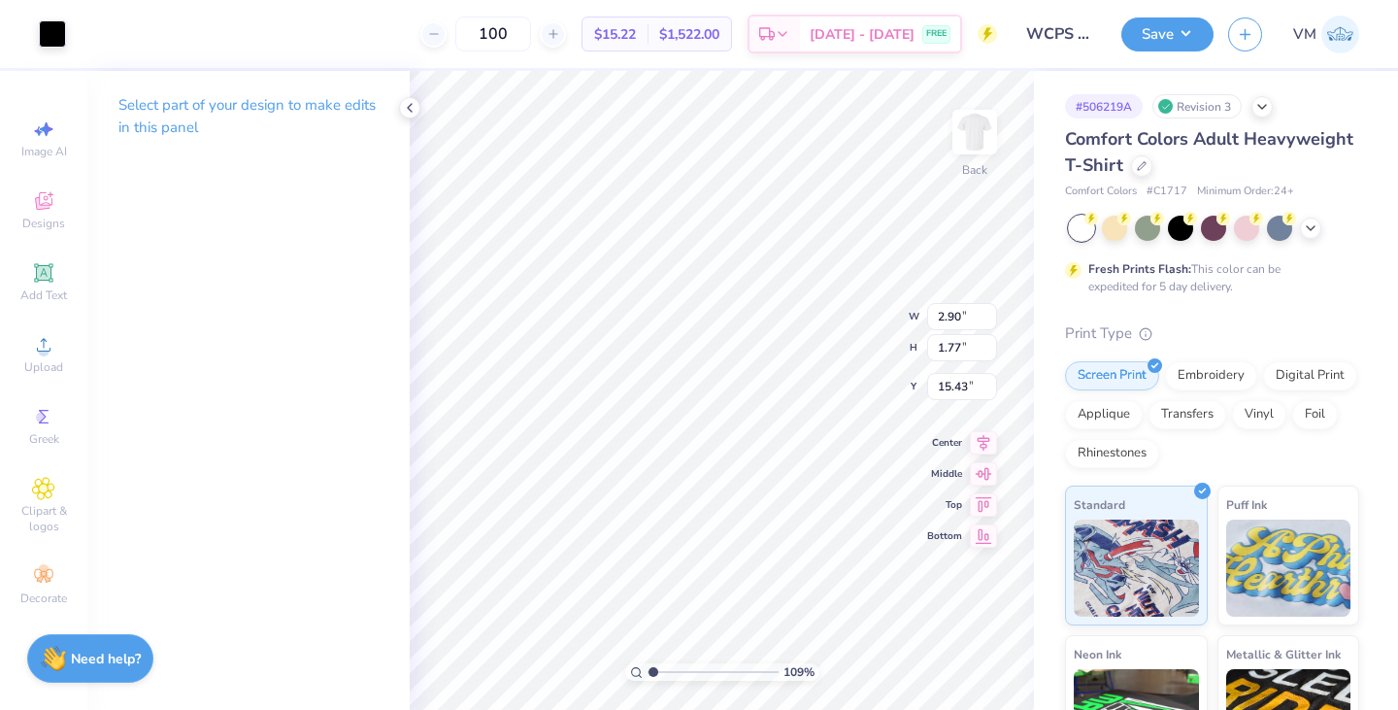
type input "1.09146879690908"
type input "4.07"
type input "2.49"
type input "1.09146879690908"
type input "3.00"
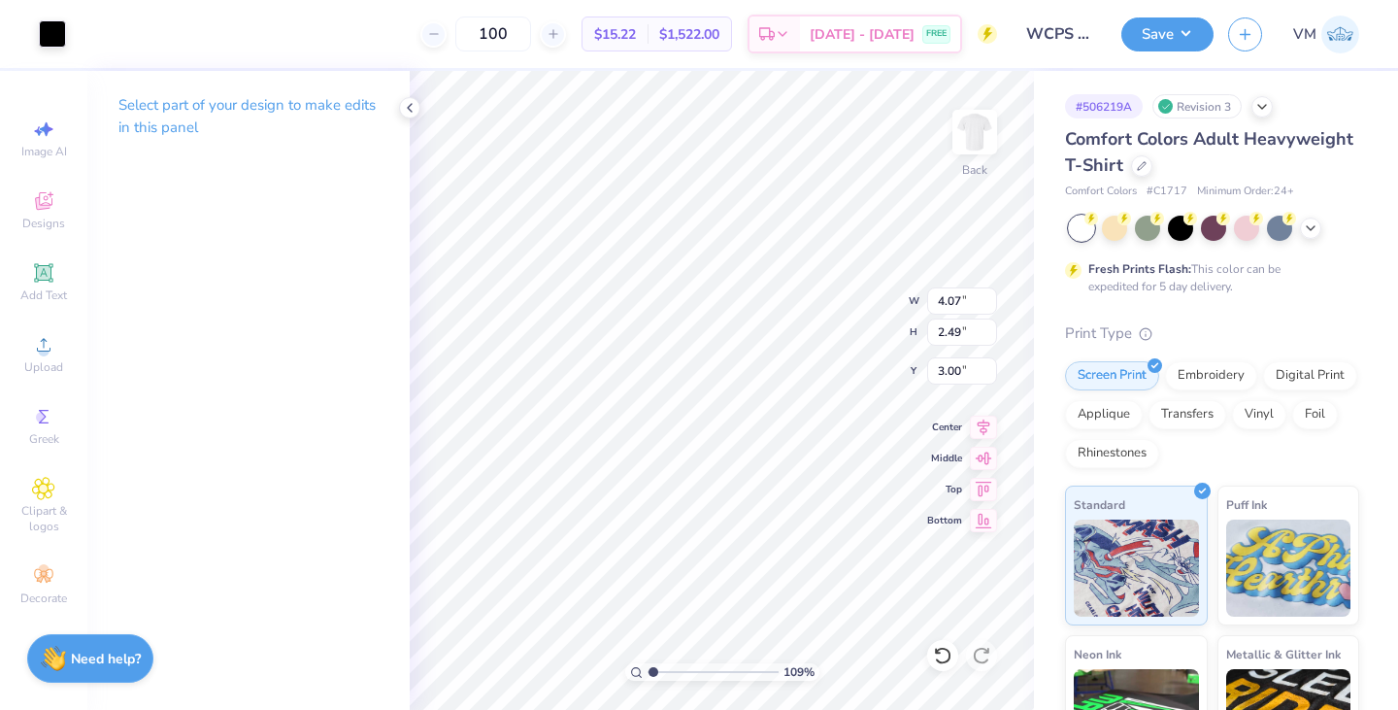
type input "1.09146879690908"
type input "3.93"
type input "2.40"
click at [1203, 45] on button "Save" at bounding box center [1167, 32] width 92 height 34
type input "1.00024948094261"
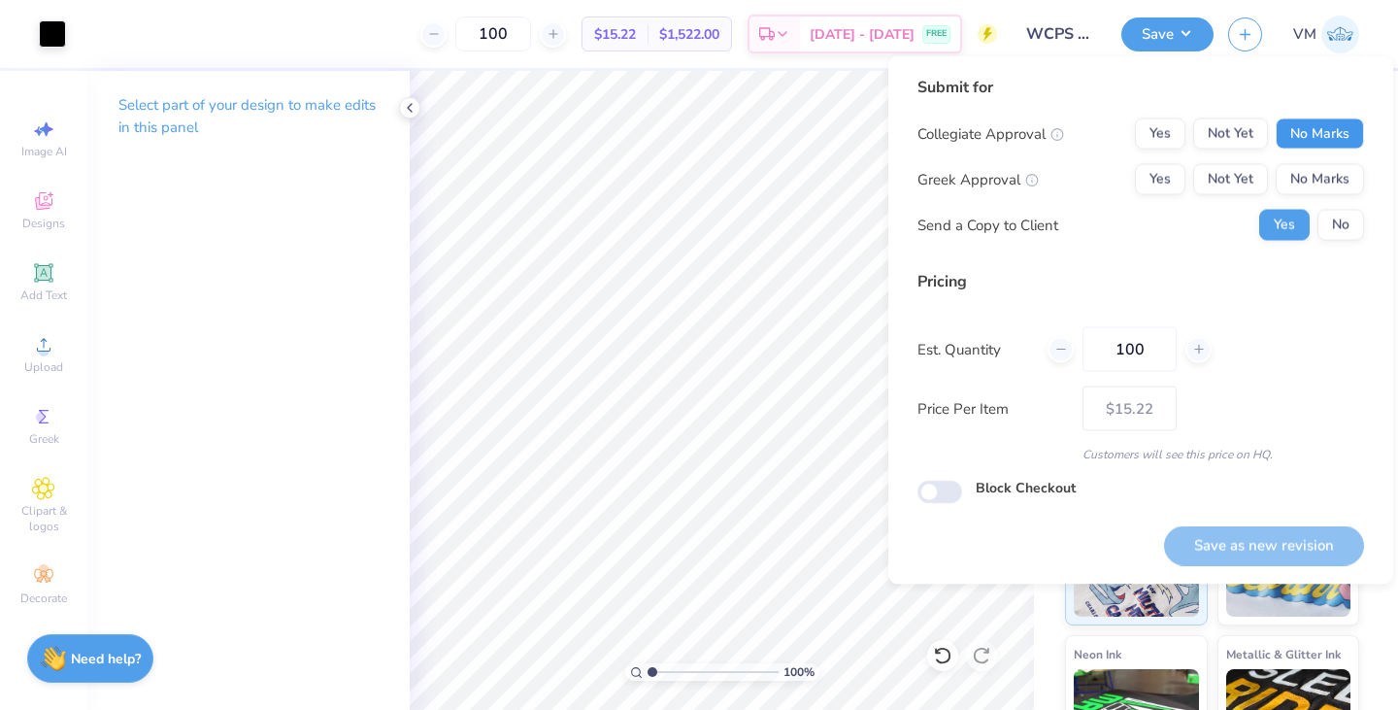
click at [1339, 131] on button "No Marks" at bounding box center [1320, 133] width 88 height 31
click at [1323, 168] on button "No Marks" at bounding box center [1320, 179] width 88 height 31
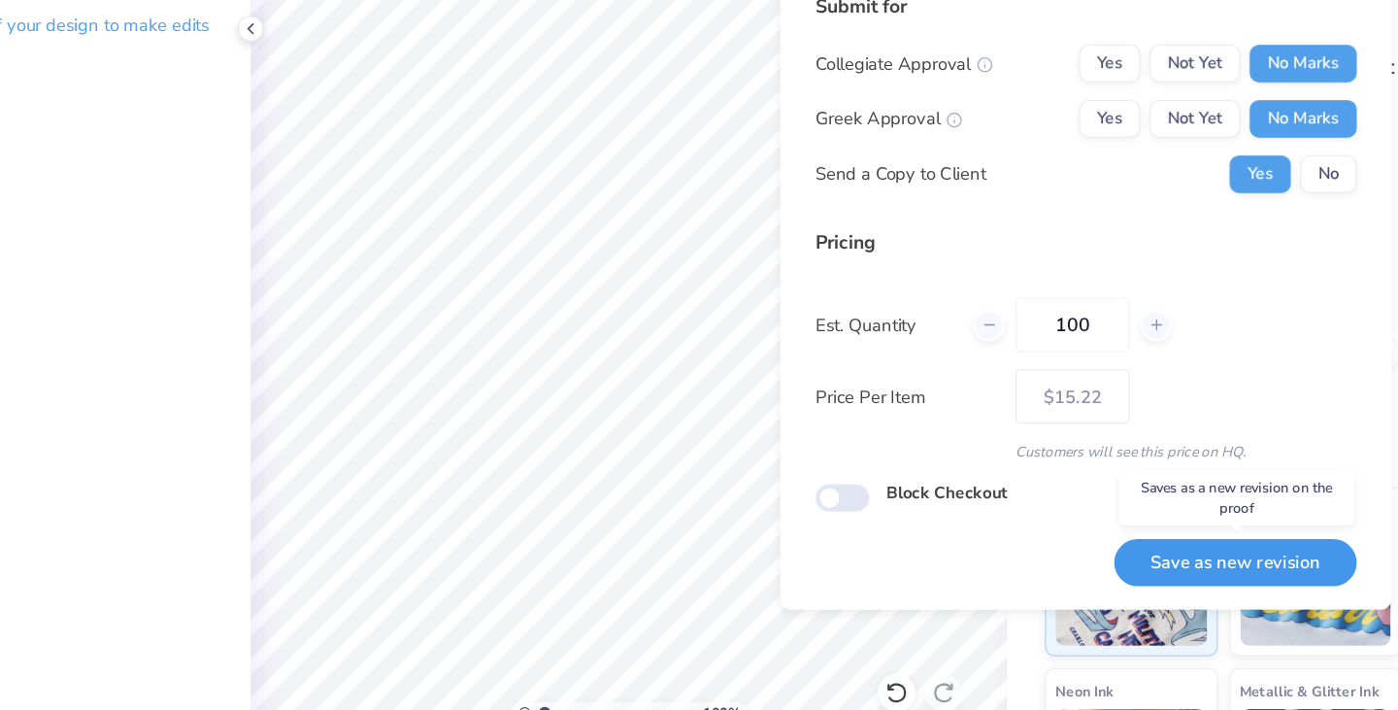
click at [1214, 535] on button "Save as new revision" at bounding box center [1222, 548] width 200 height 40
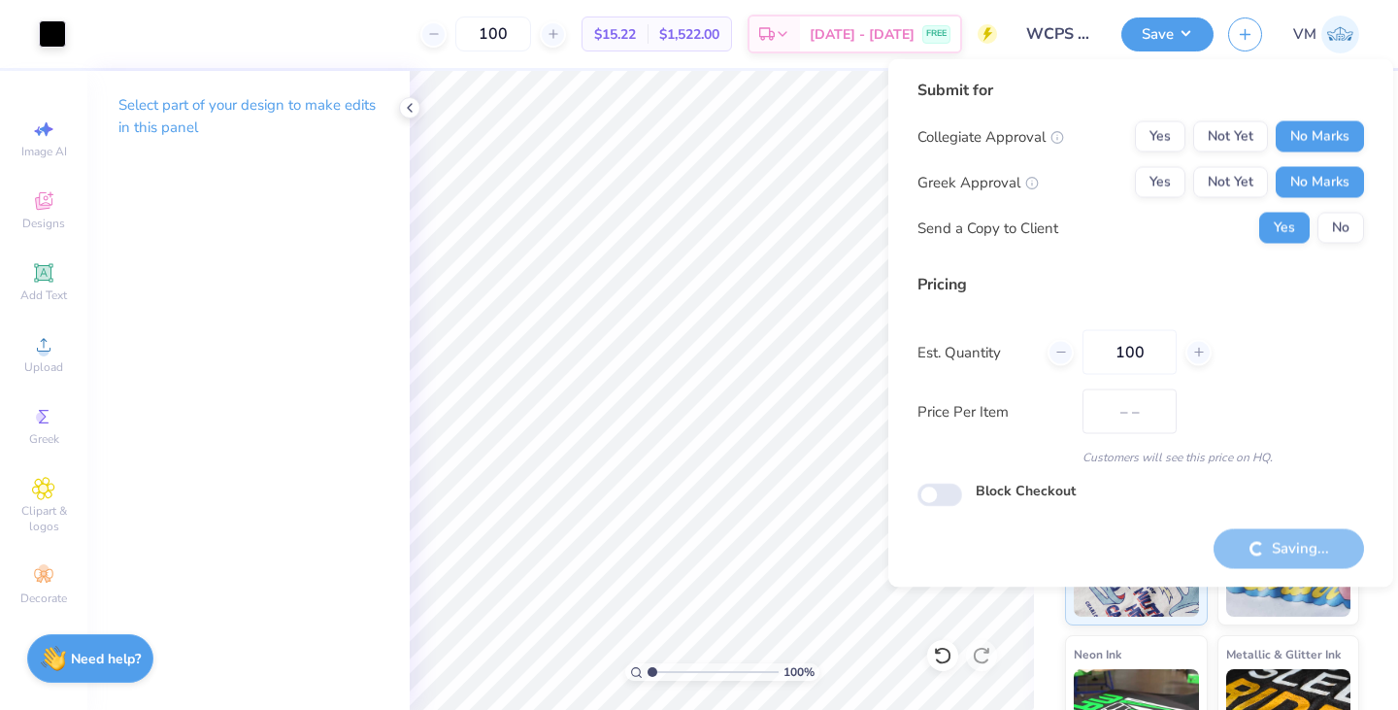
type input "$15.22"
type input "1.00024948094261"
